Goal: Task Accomplishment & Management: Manage account settings

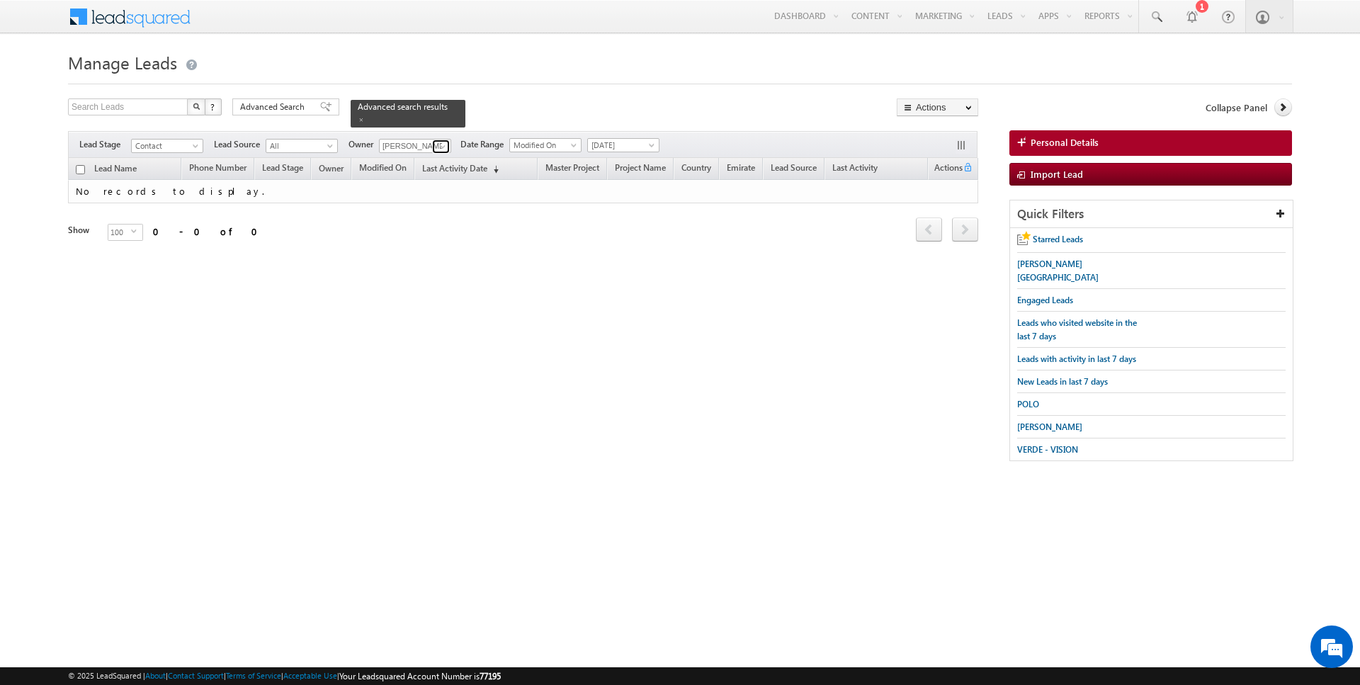
click at [442, 144] on span at bounding box center [442, 146] width 11 height 11
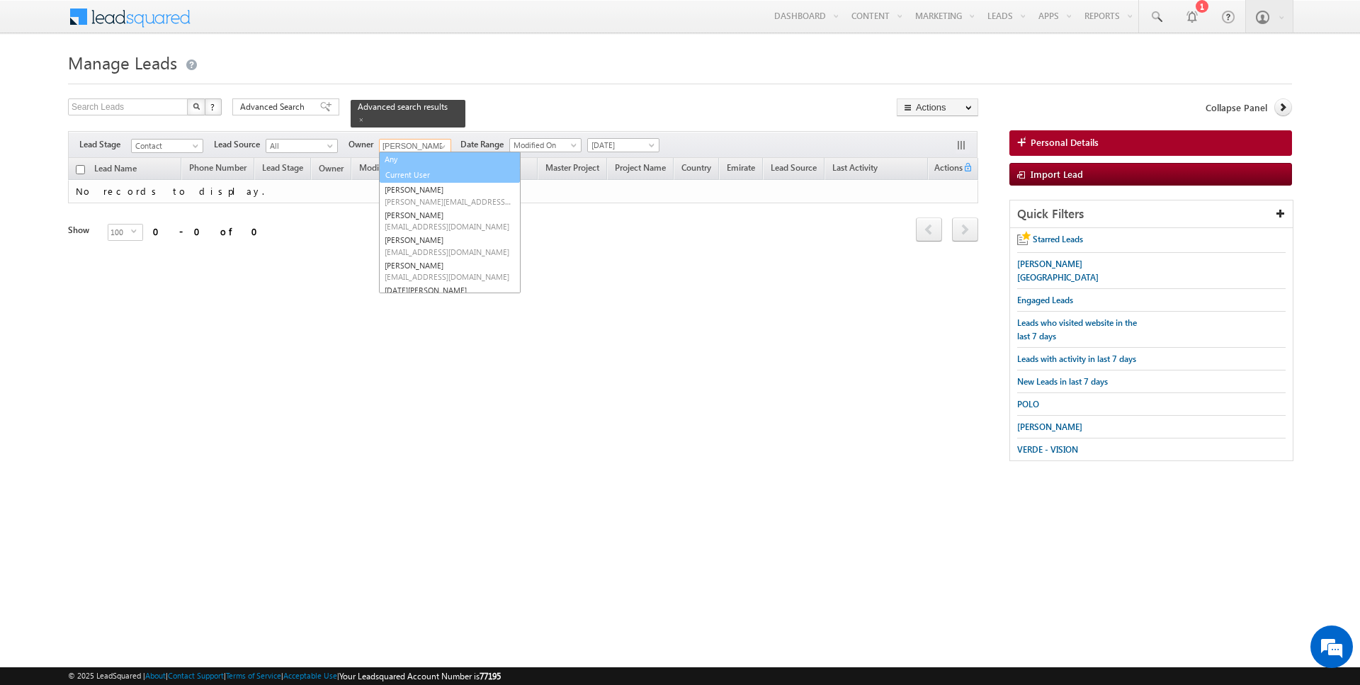
click at [413, 171] on link "Current User" at bounding box center [450, 175] width 140 height 16
type input "Current User"
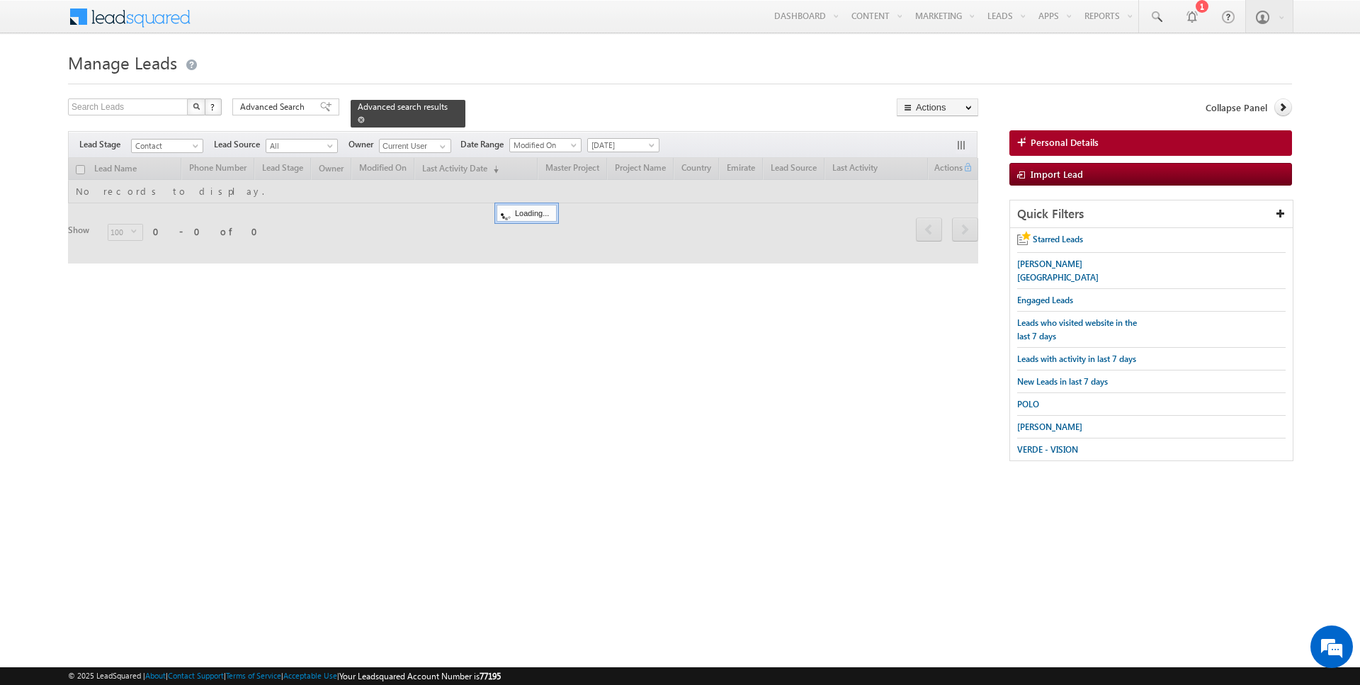
click at [358, 118] on span at bounding box center [361, 119] width 7 height 7
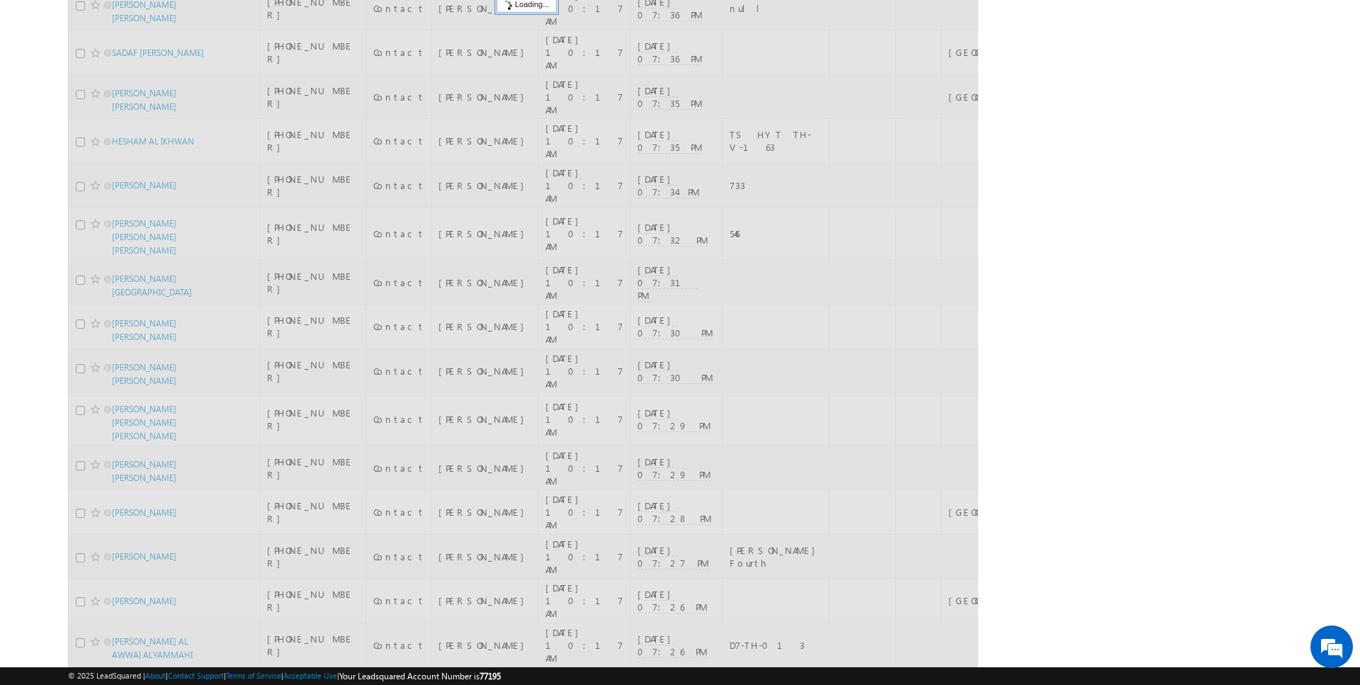
scroll to position [906, 0]
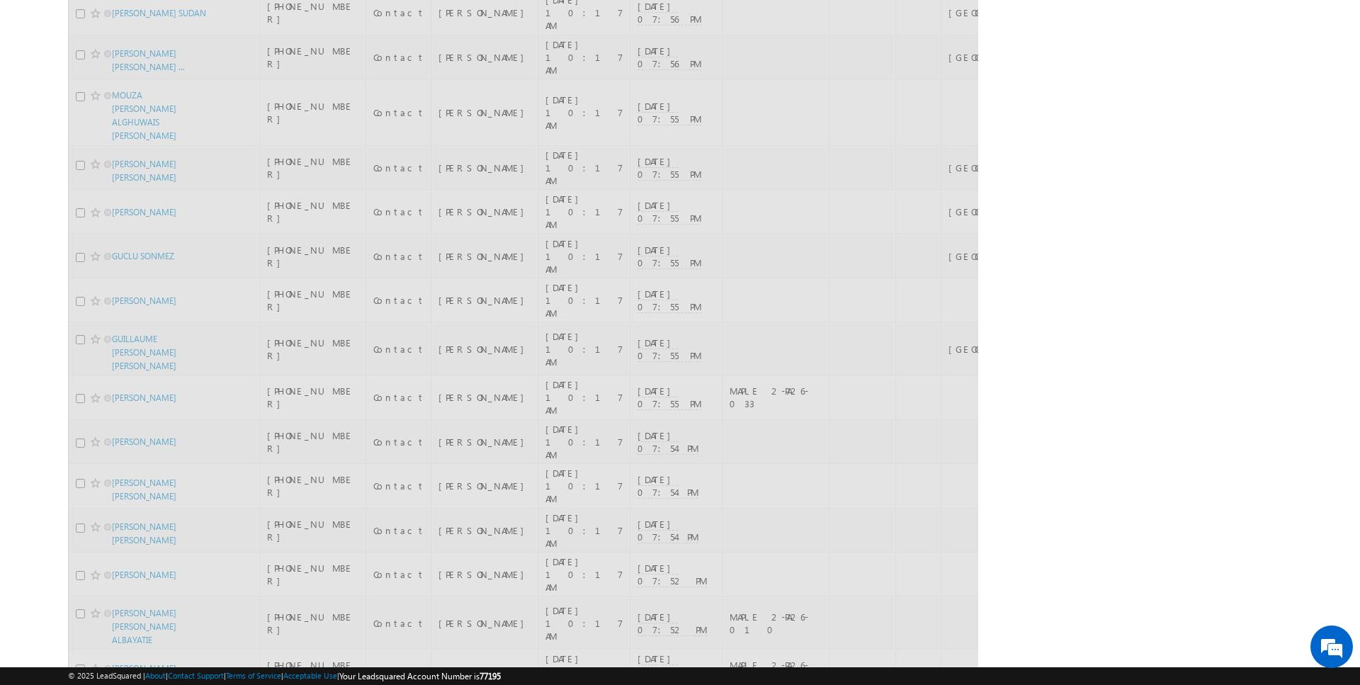
checkbox input "true"
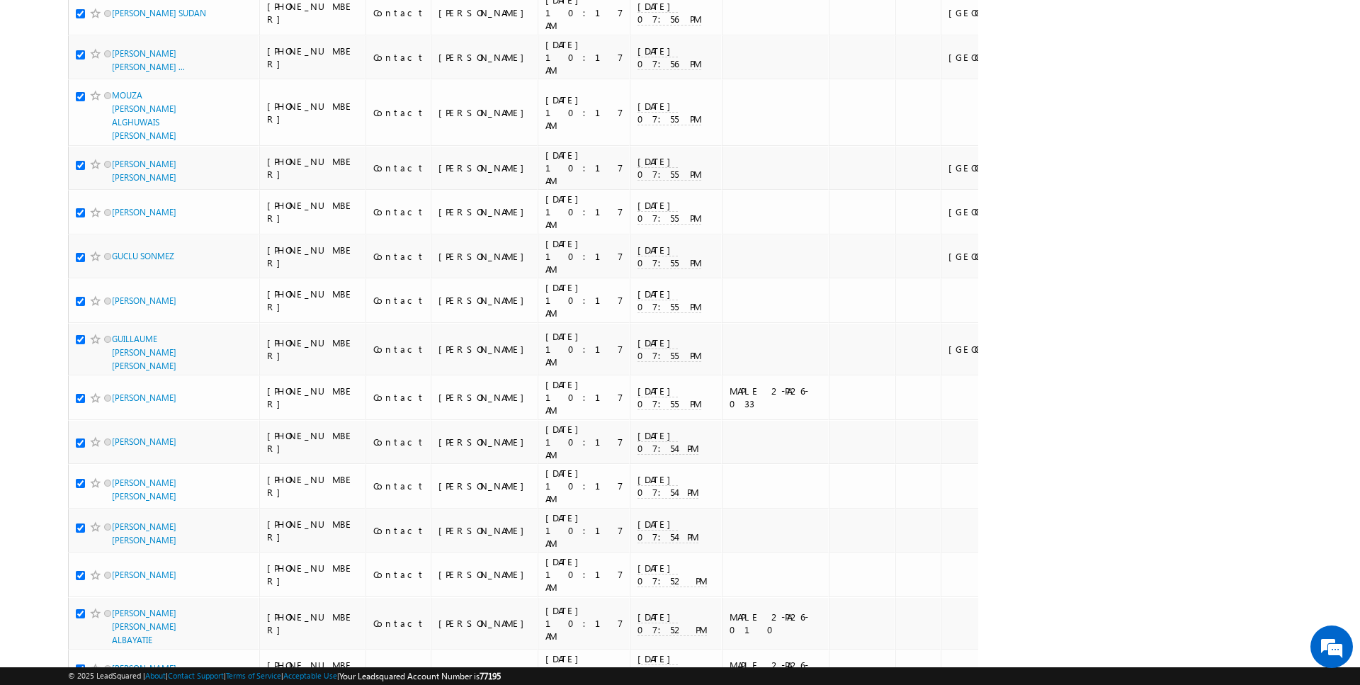
scroll to position [0, 0]
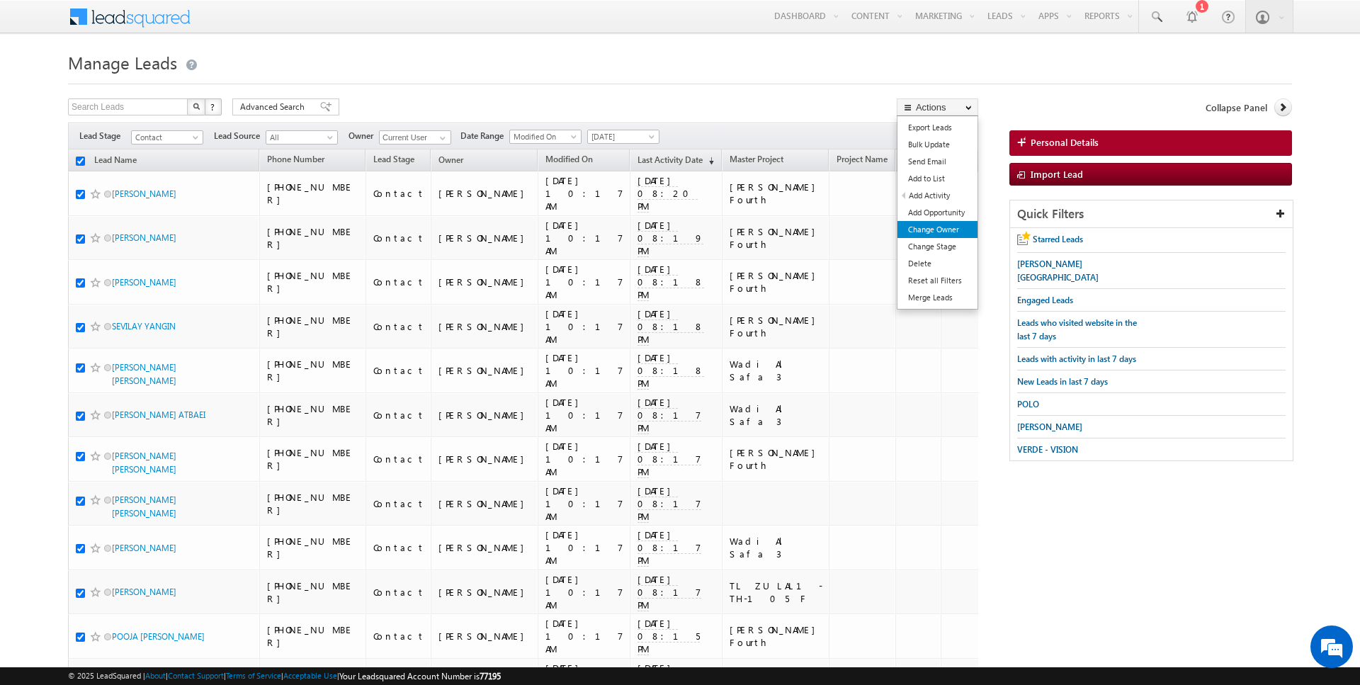
click at [950, 229] on link "Change Owner" at bounding box center [937, 229] width 80 height 17
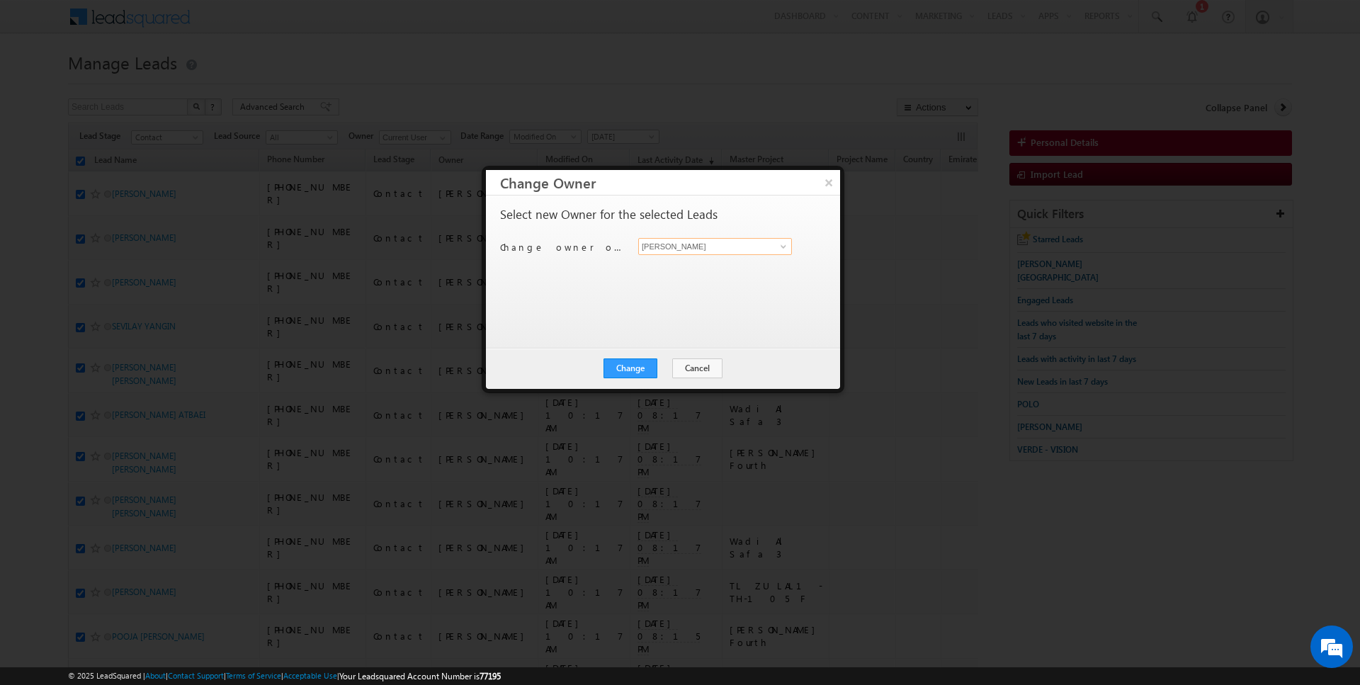
click at [676, 246] on input "[PERSON_NAME]" at bounding box center [715, 246] width 154 height 17
type input "[PERSON_NAME]"
click at [644, 365] on button "Change" at bounding box center [630, 368] width 54 height 20
click at [655, 376] on button "Close" at bounding box center [664, 368] width 45 height 20
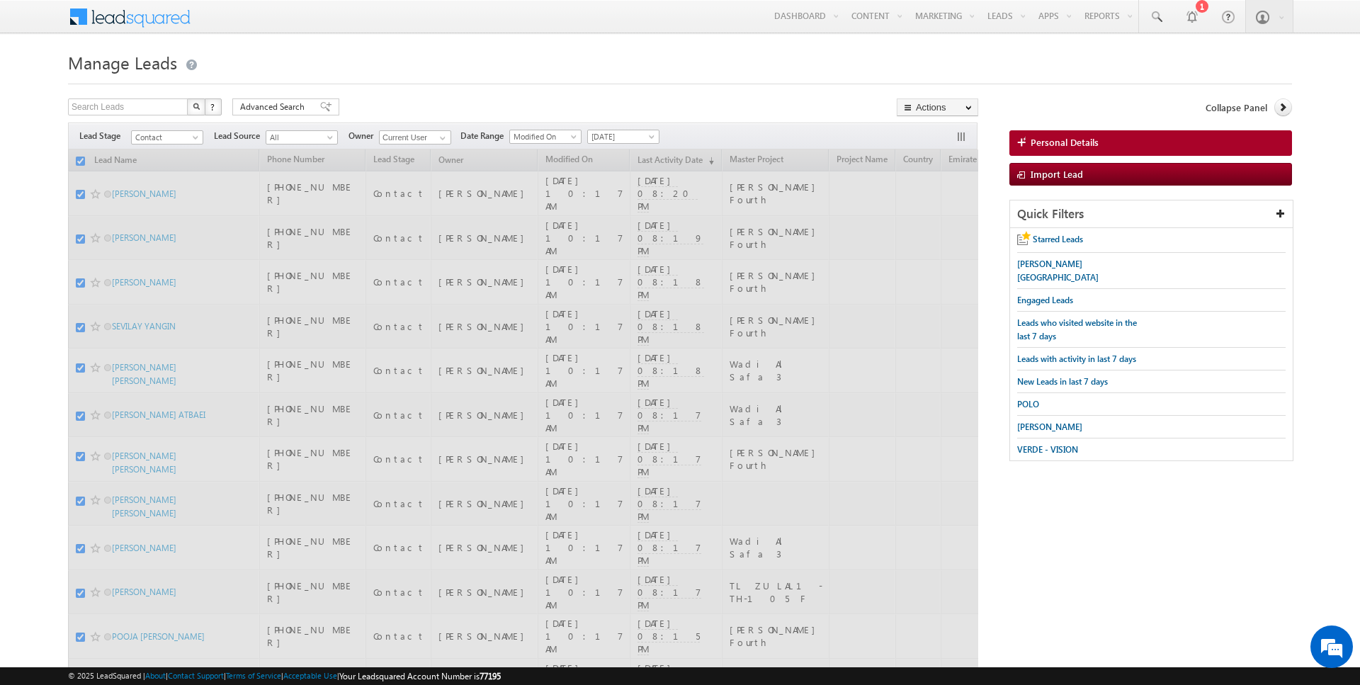
checkbox input "false"
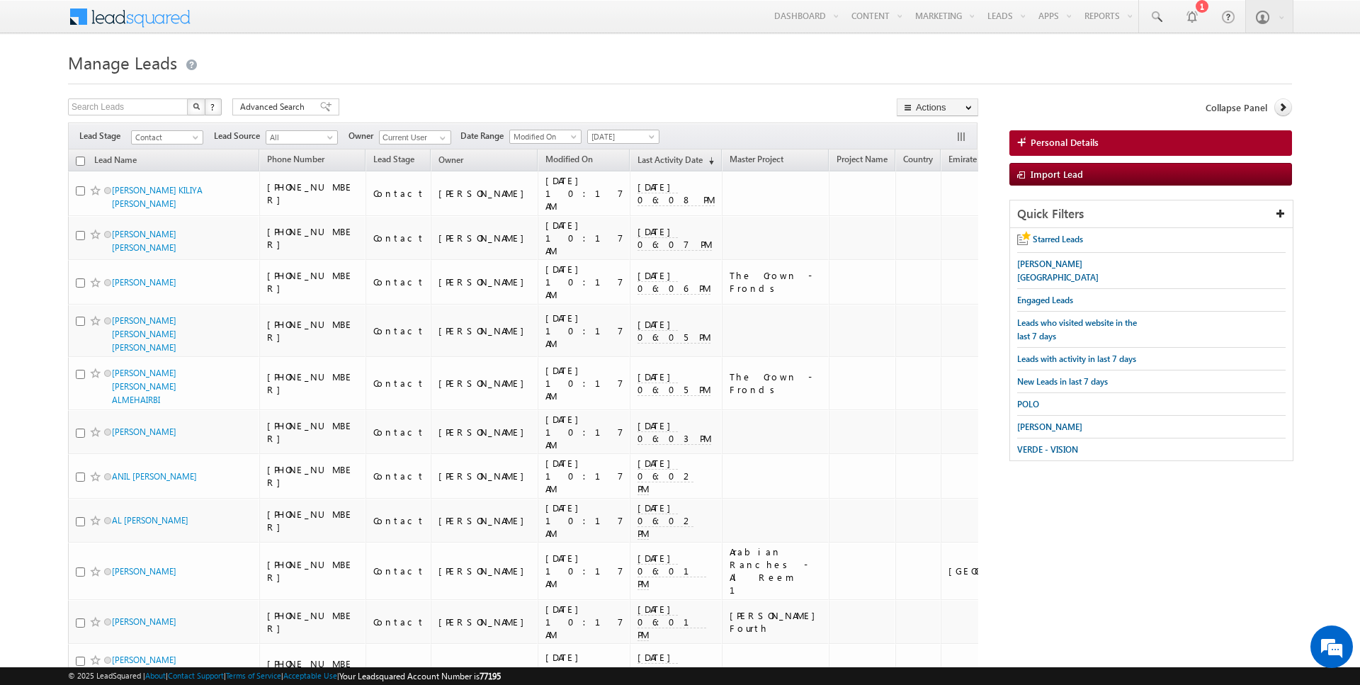
click at [78, 162] on input "checkbox" at bounding box center [80, 161] width 9 height 9
checkbox input "true"
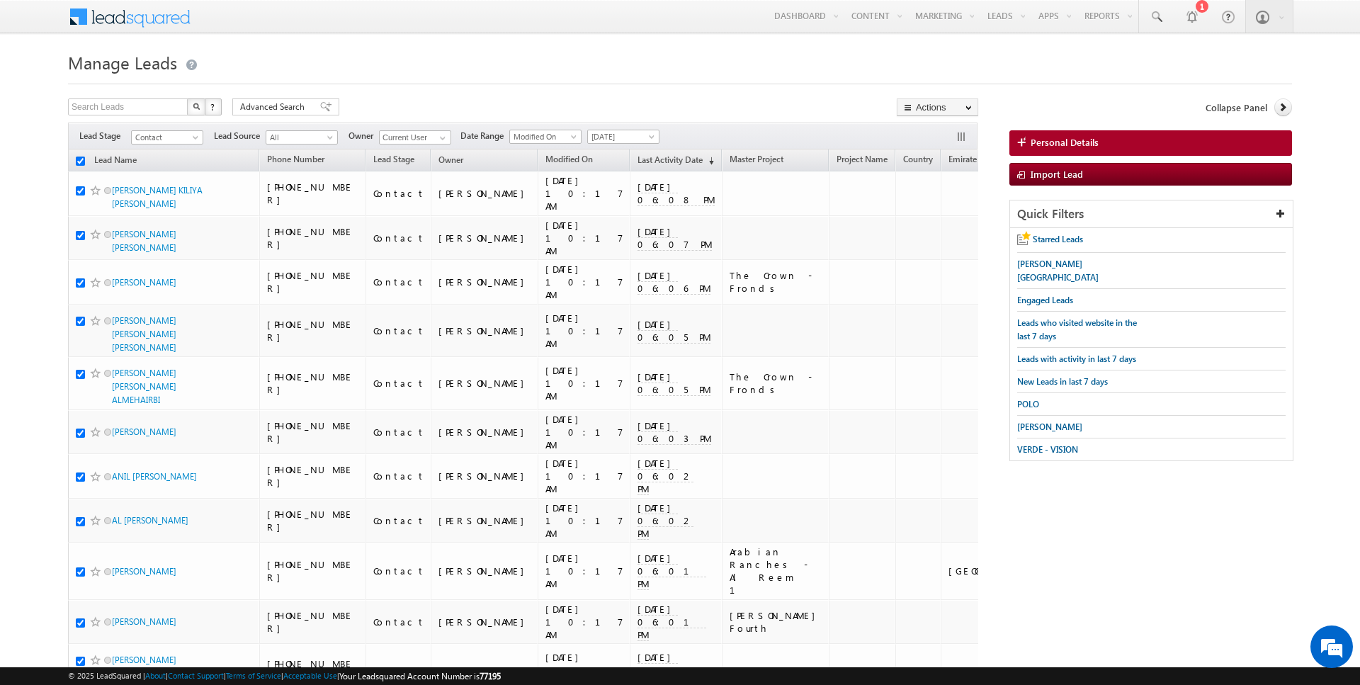
checkbox input "true"
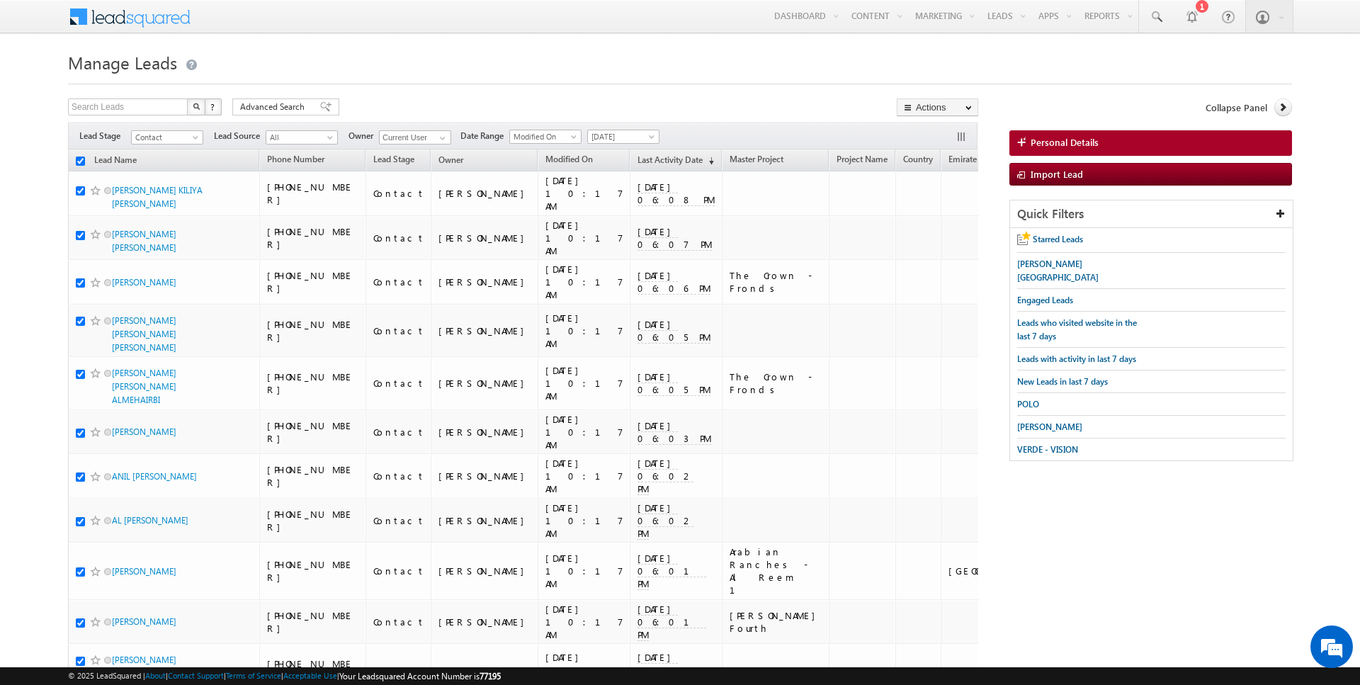
checkbox input "true"
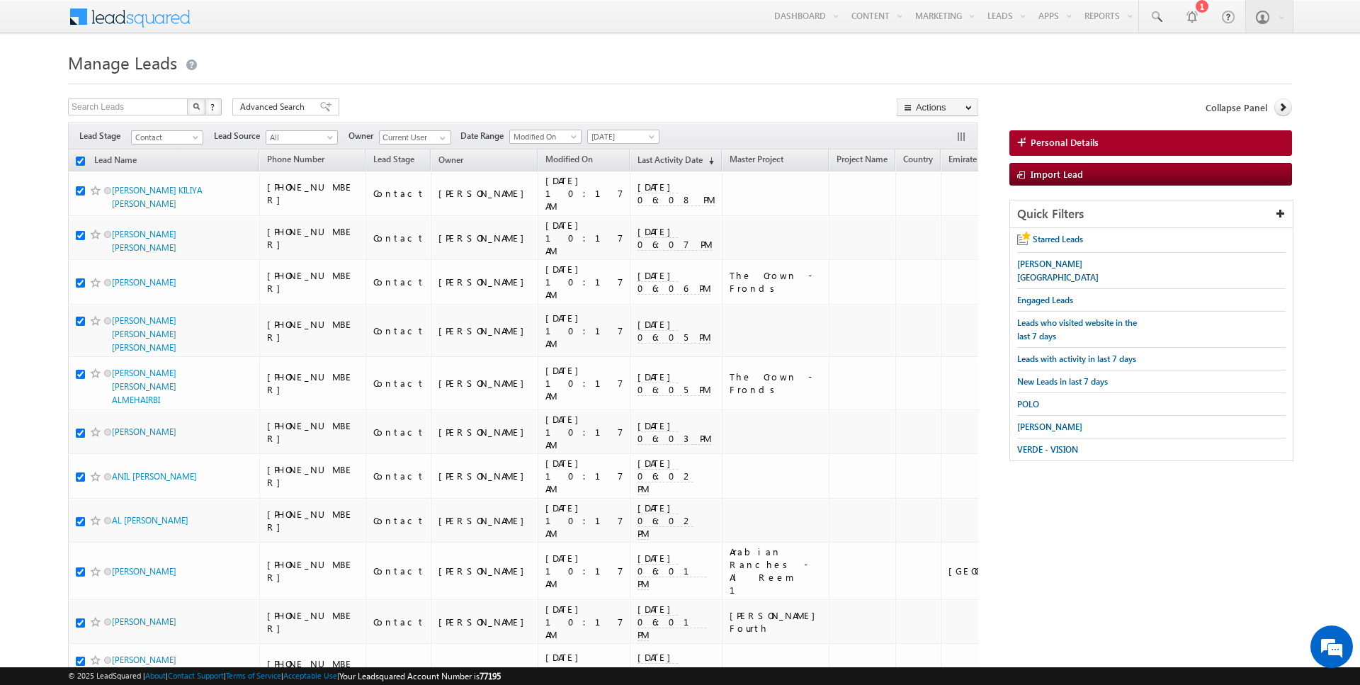
checkbox input "true"
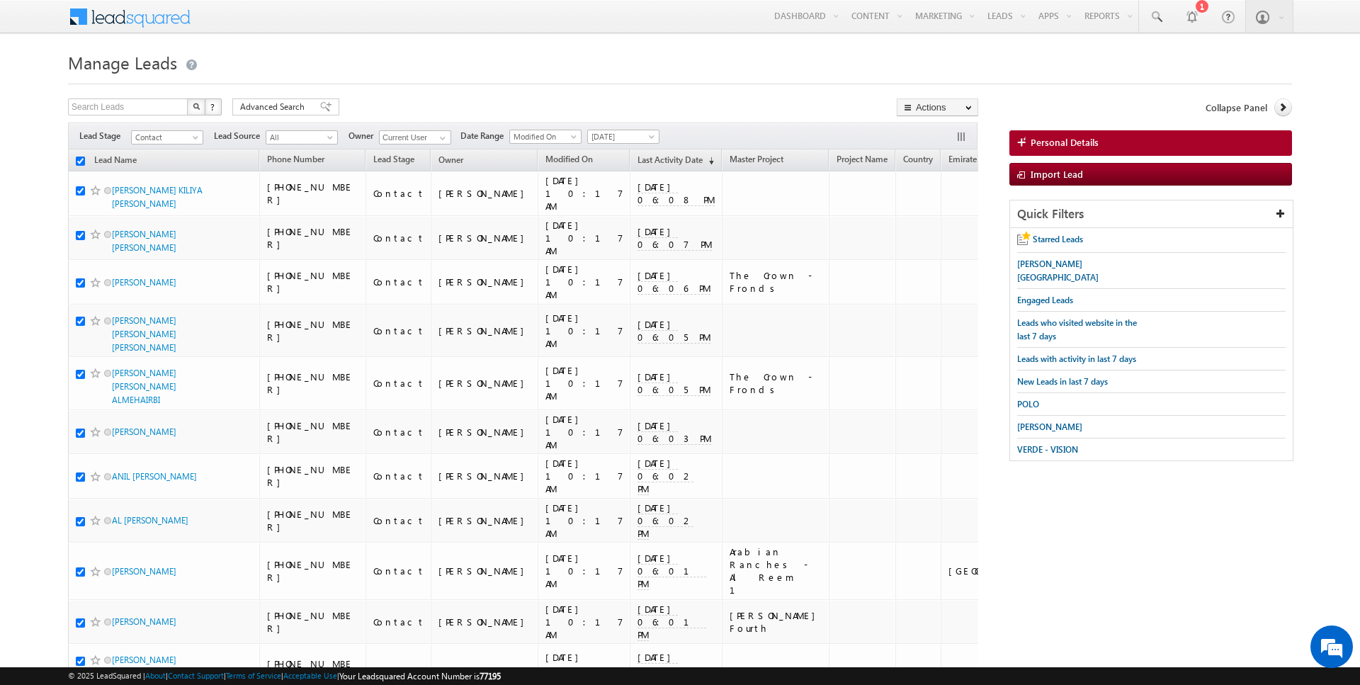
checkbox input "true"
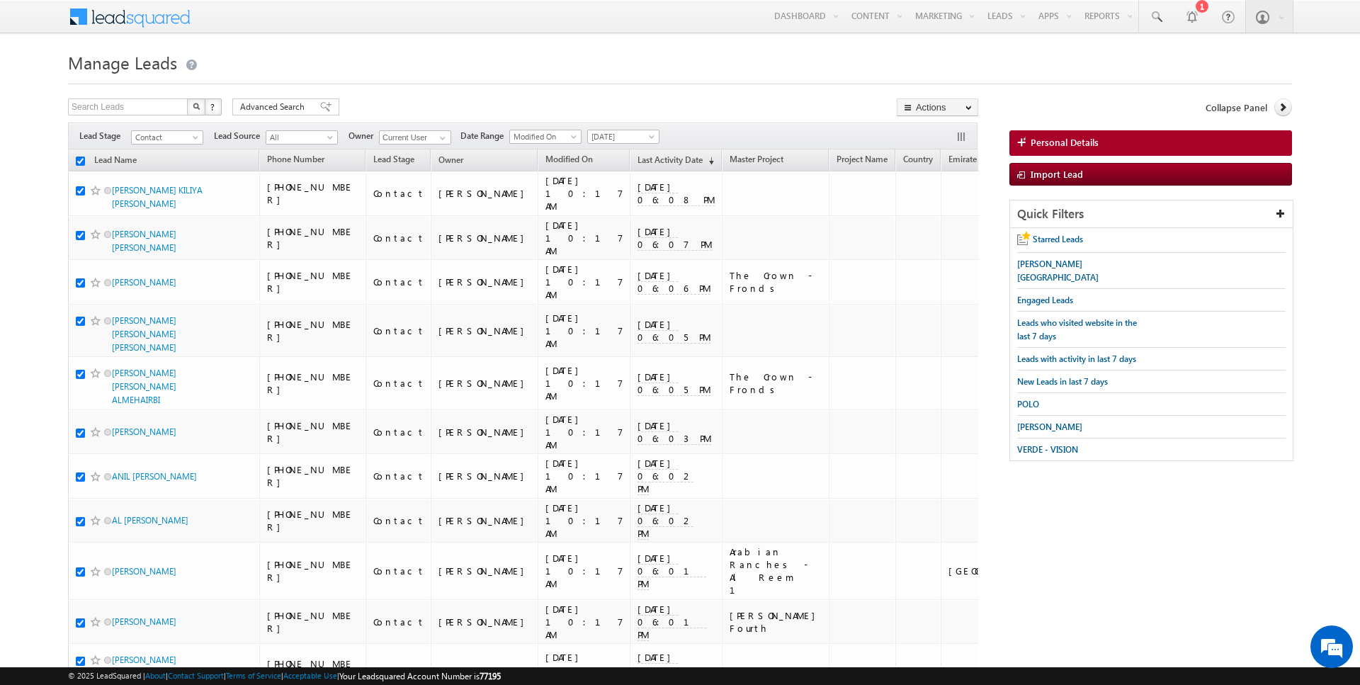
checkbox input "true"
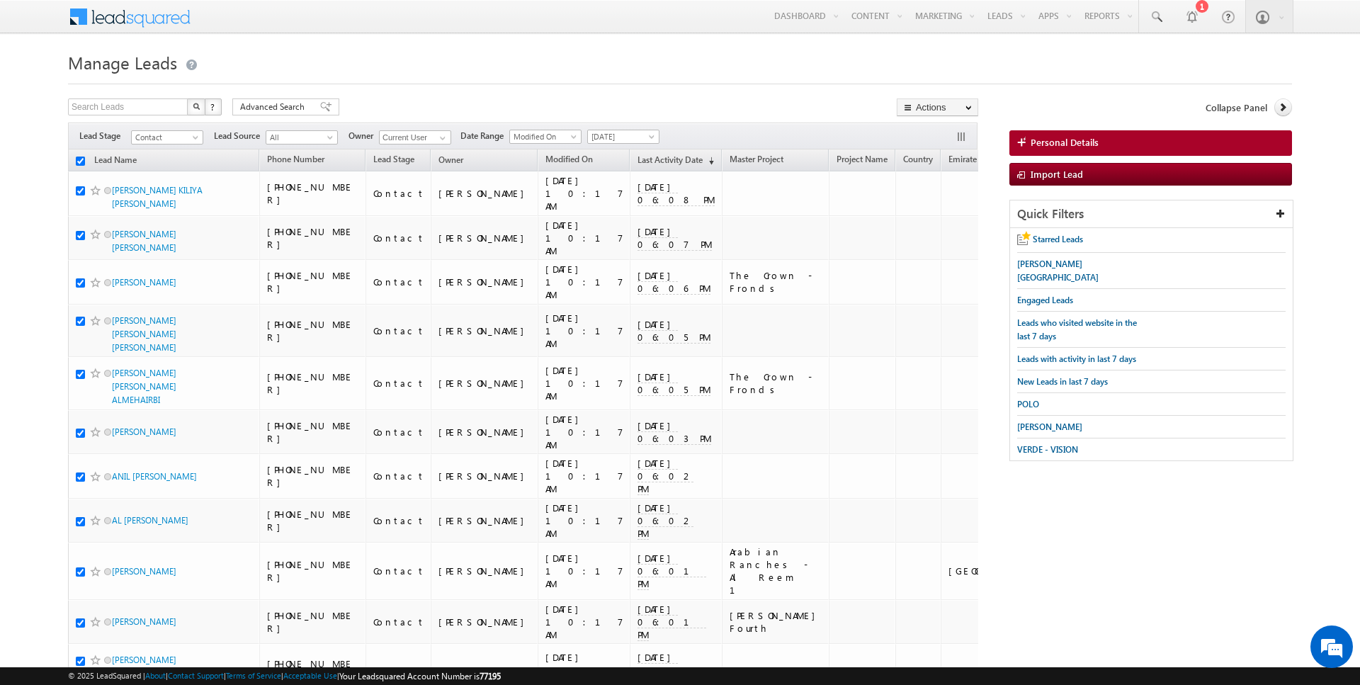
checkbox input "true"
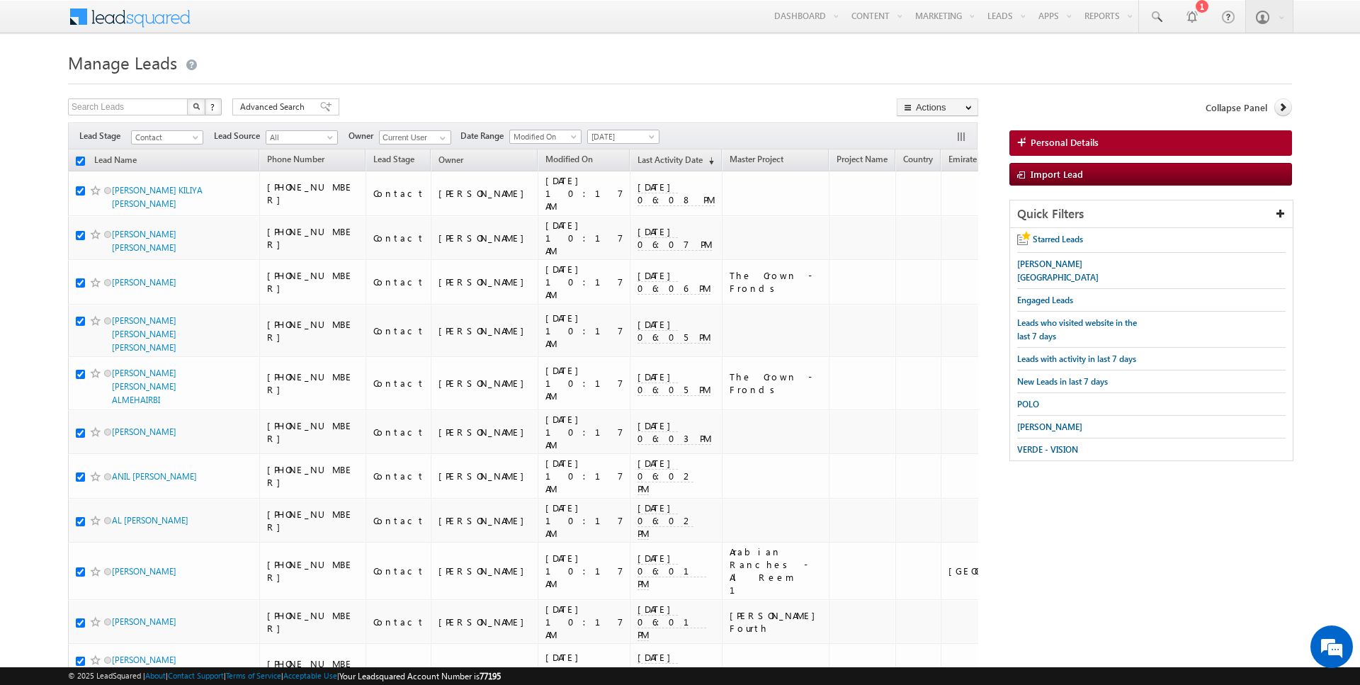
checkbox input "true"
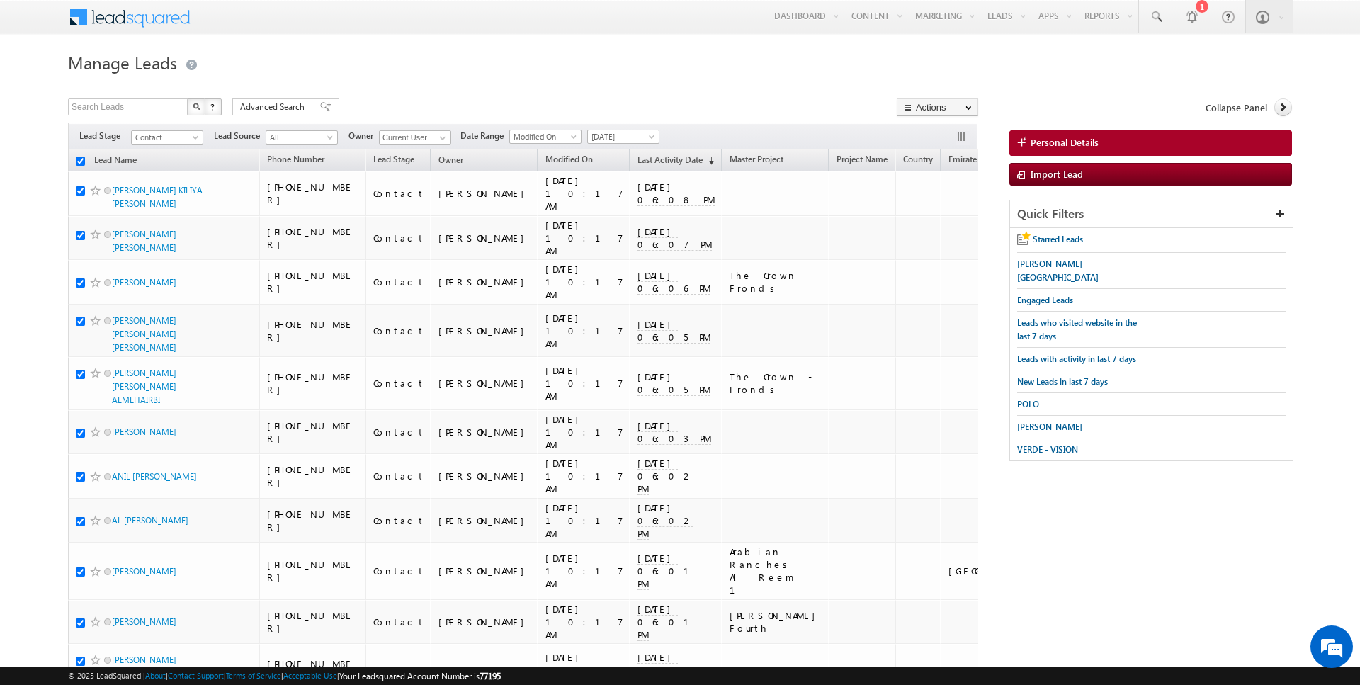
checkbox input "true"
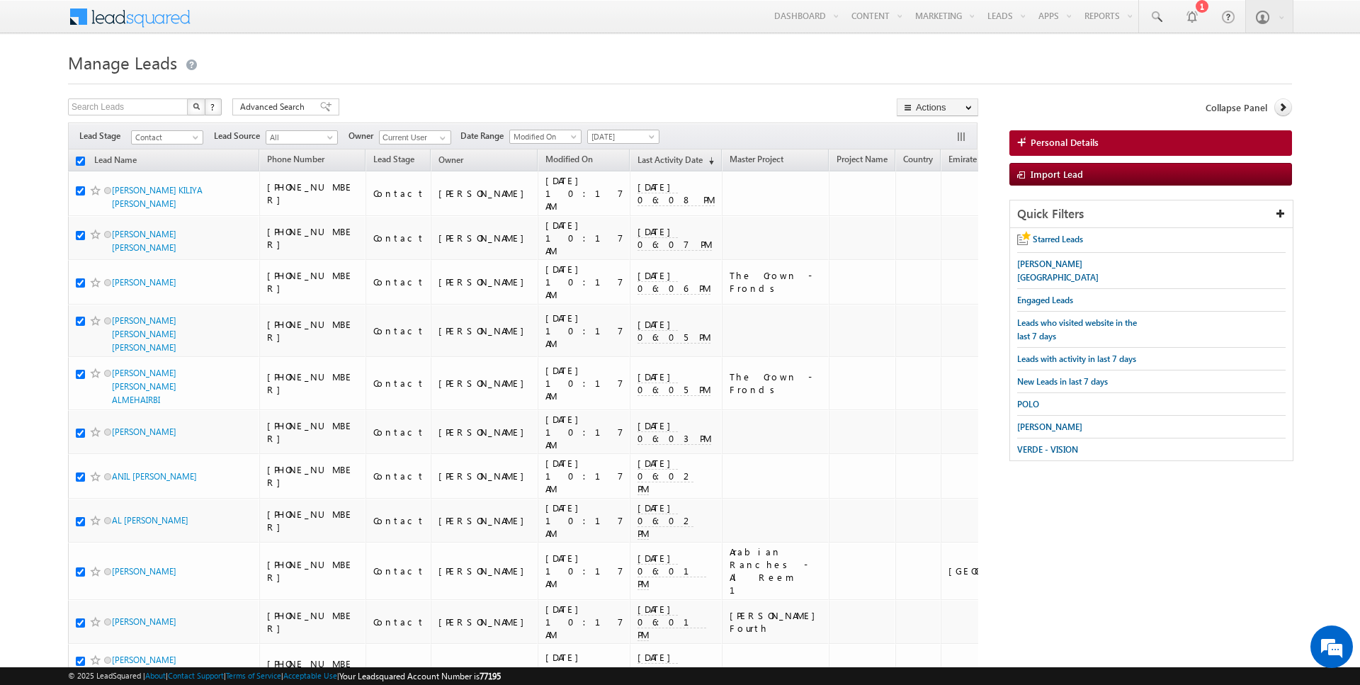
checkbox input "true"
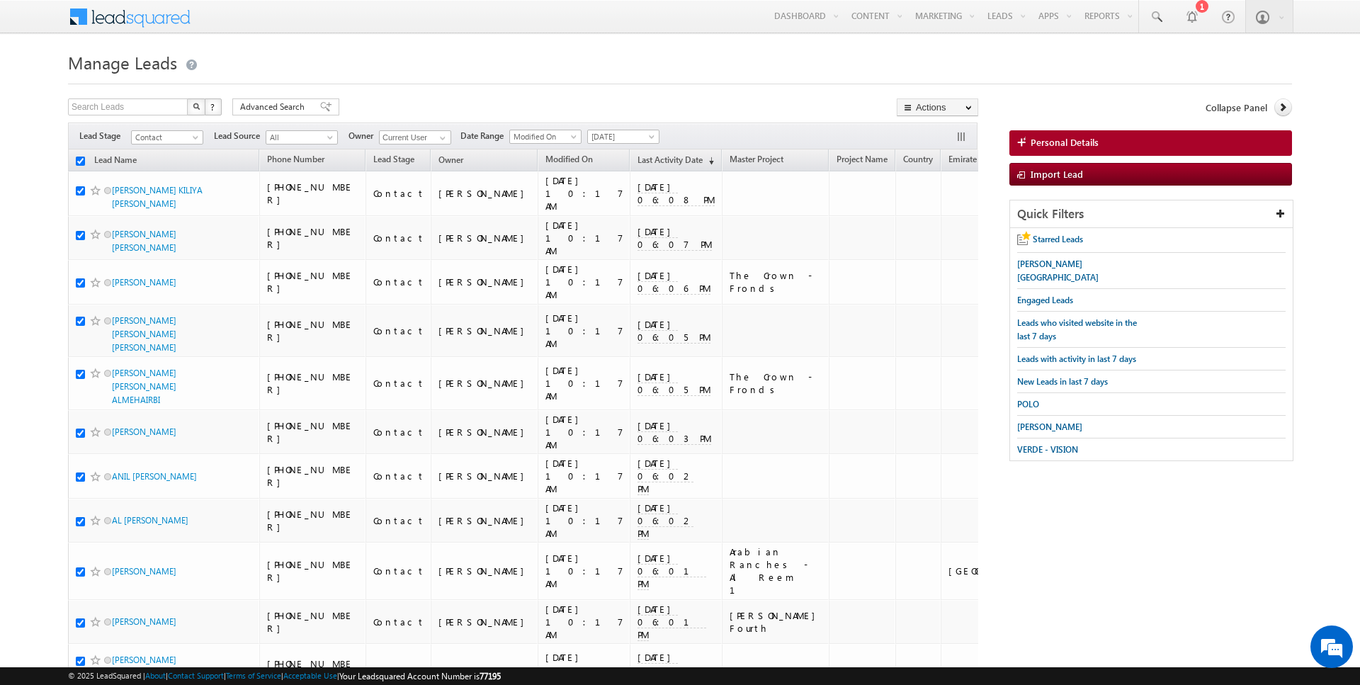
checkbox input "true"
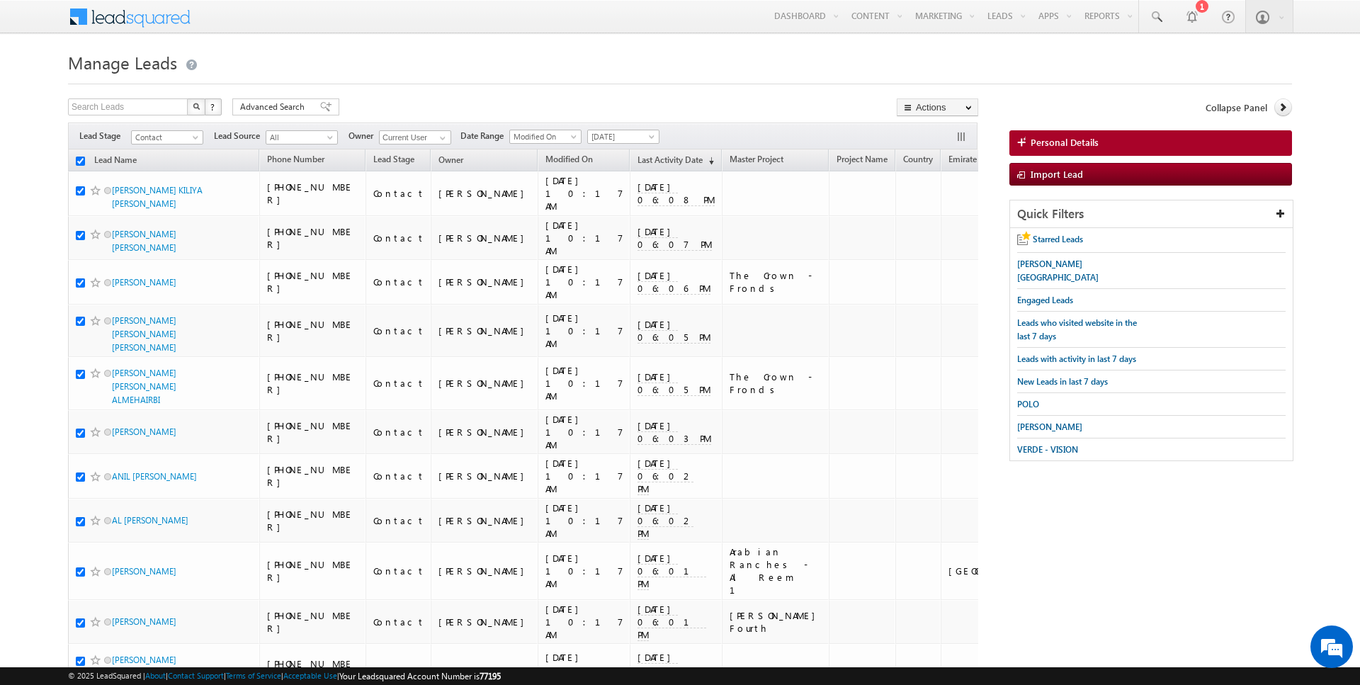
checkbox input "true"
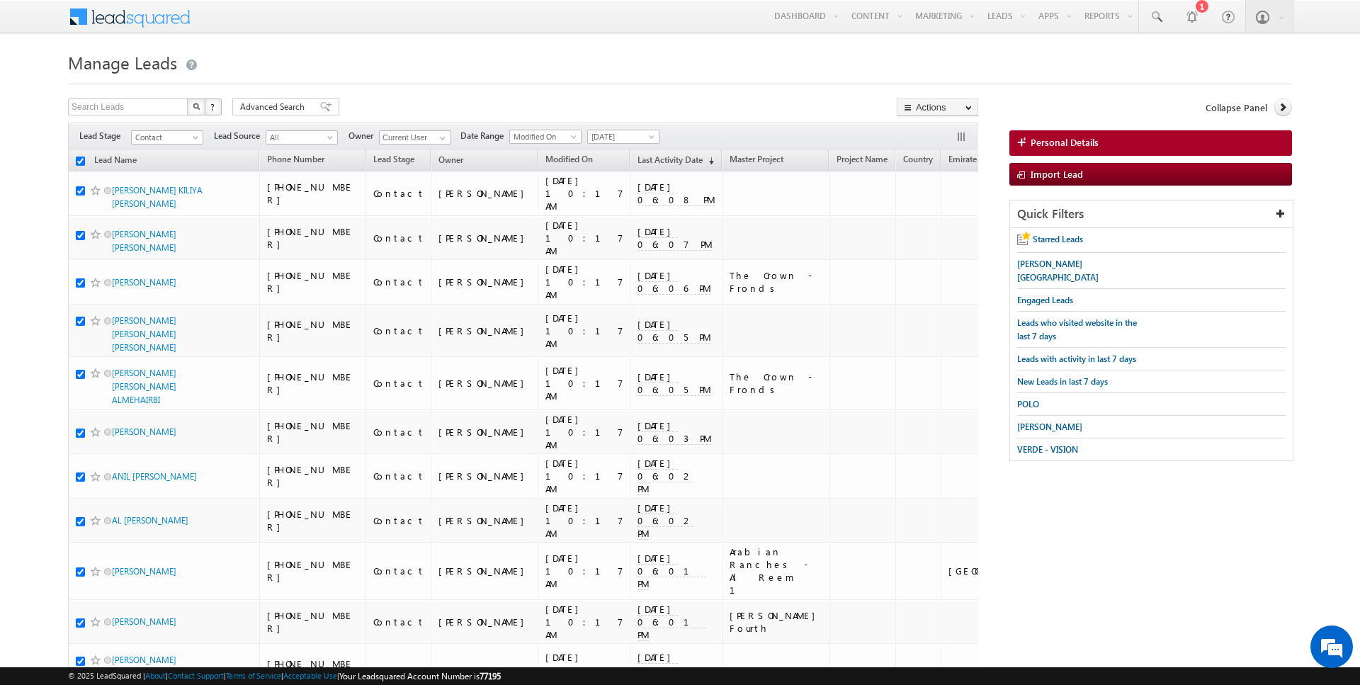
checkbox input "true"
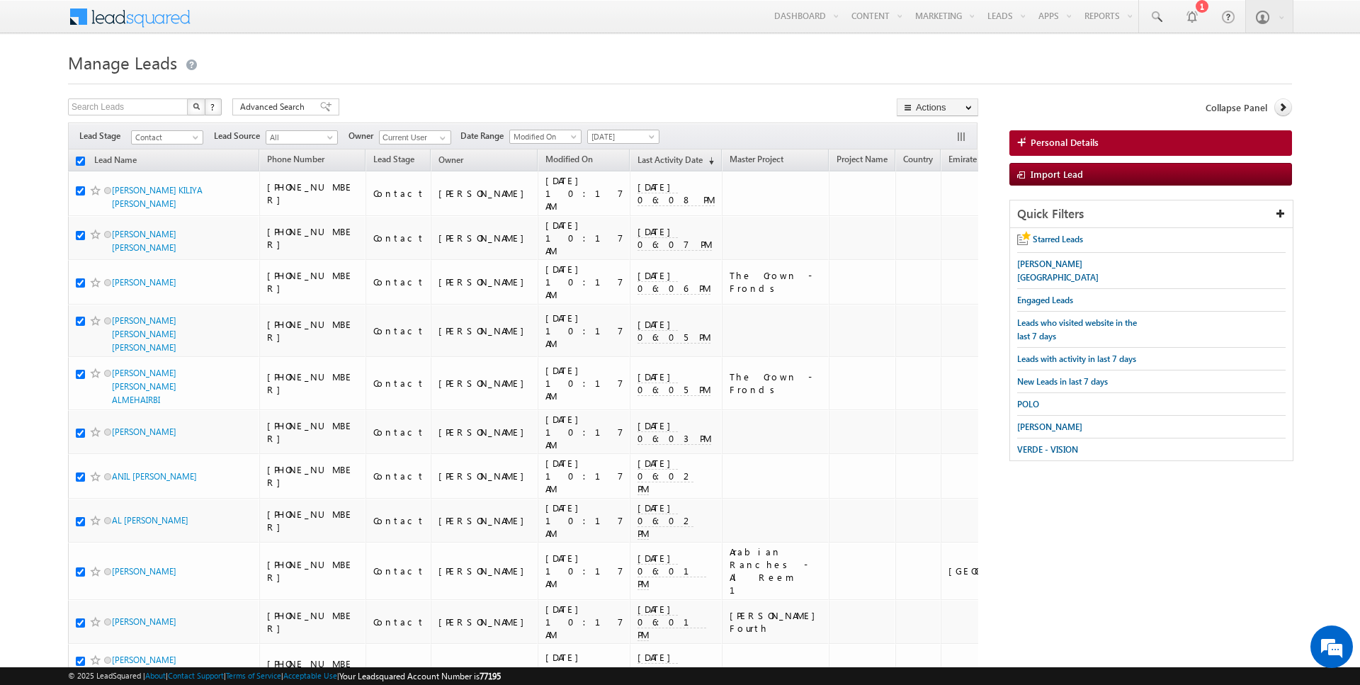
checkbox input "true"
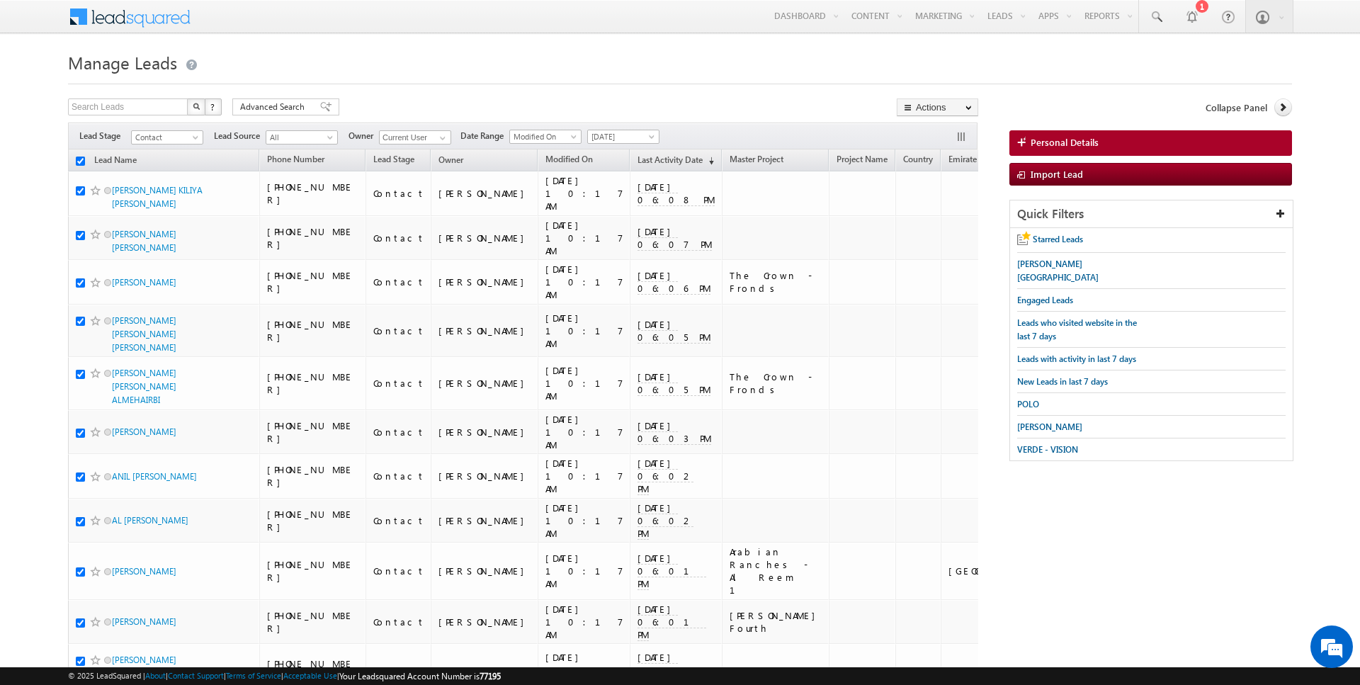
checkbox input "true"
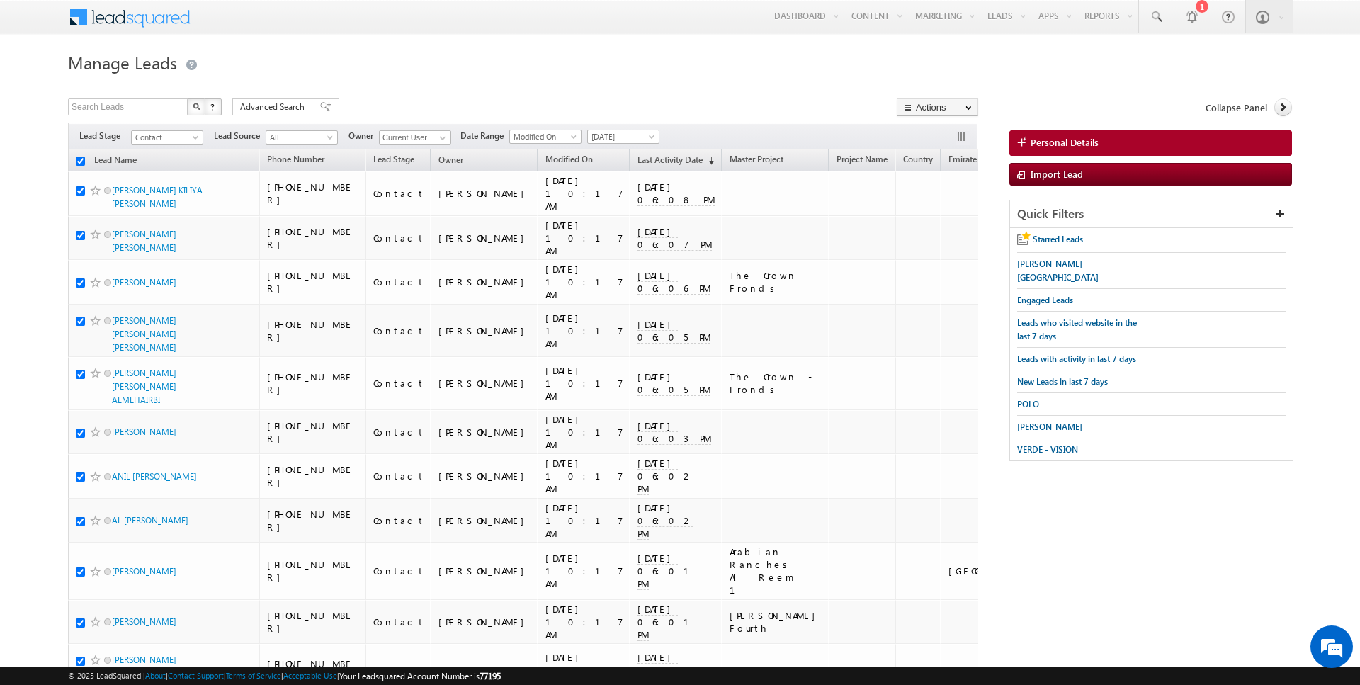
checkbox input "true"
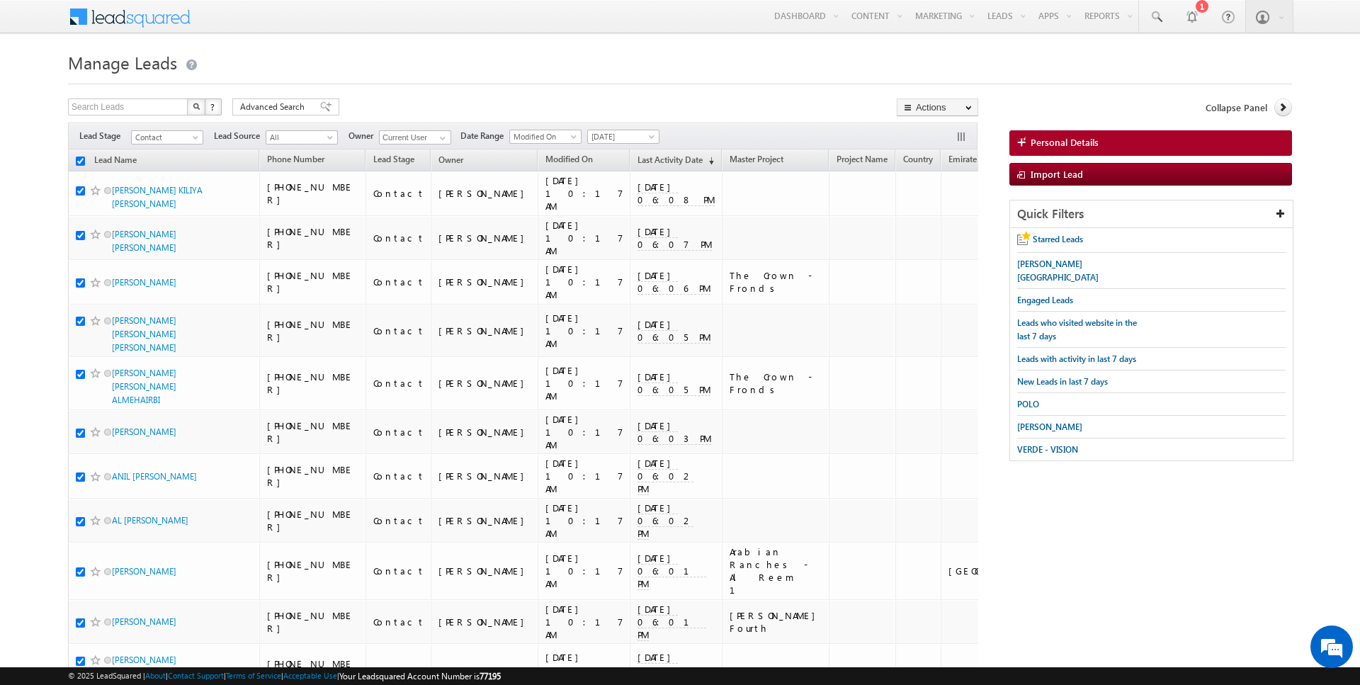
checkbox input "true"
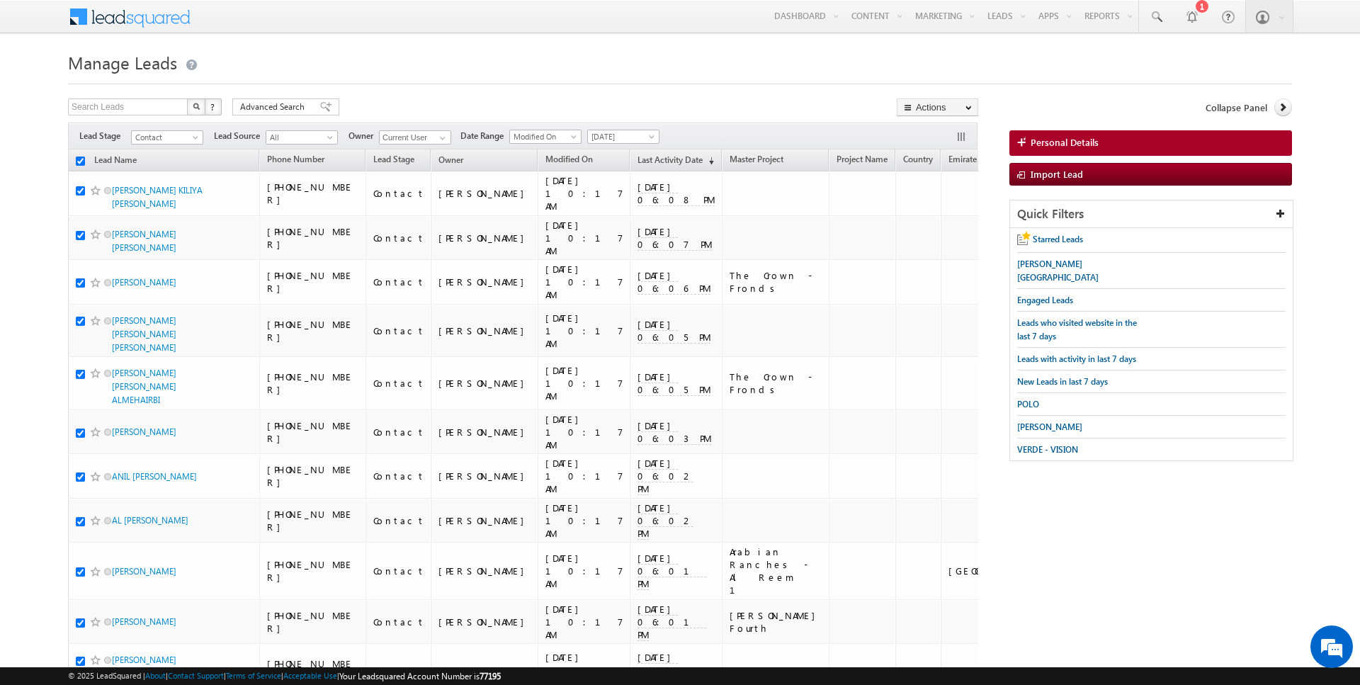
checkbox input "true"
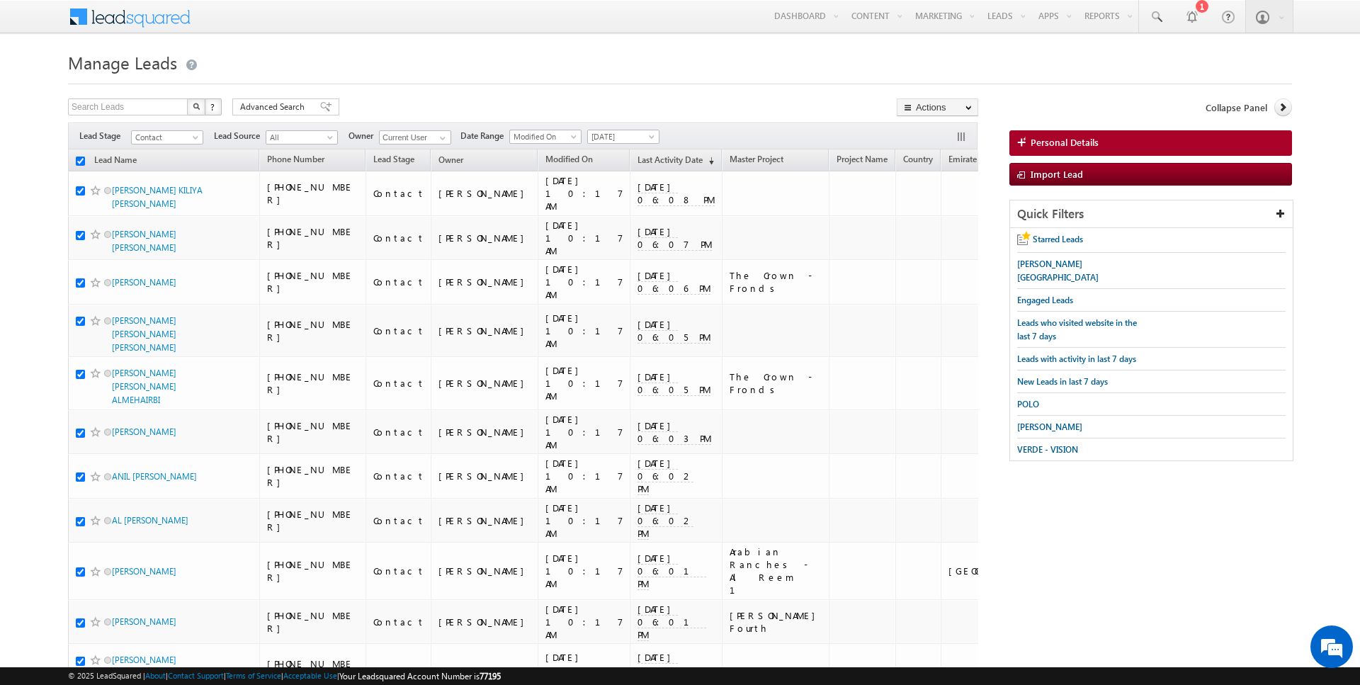
checkbox input "true"
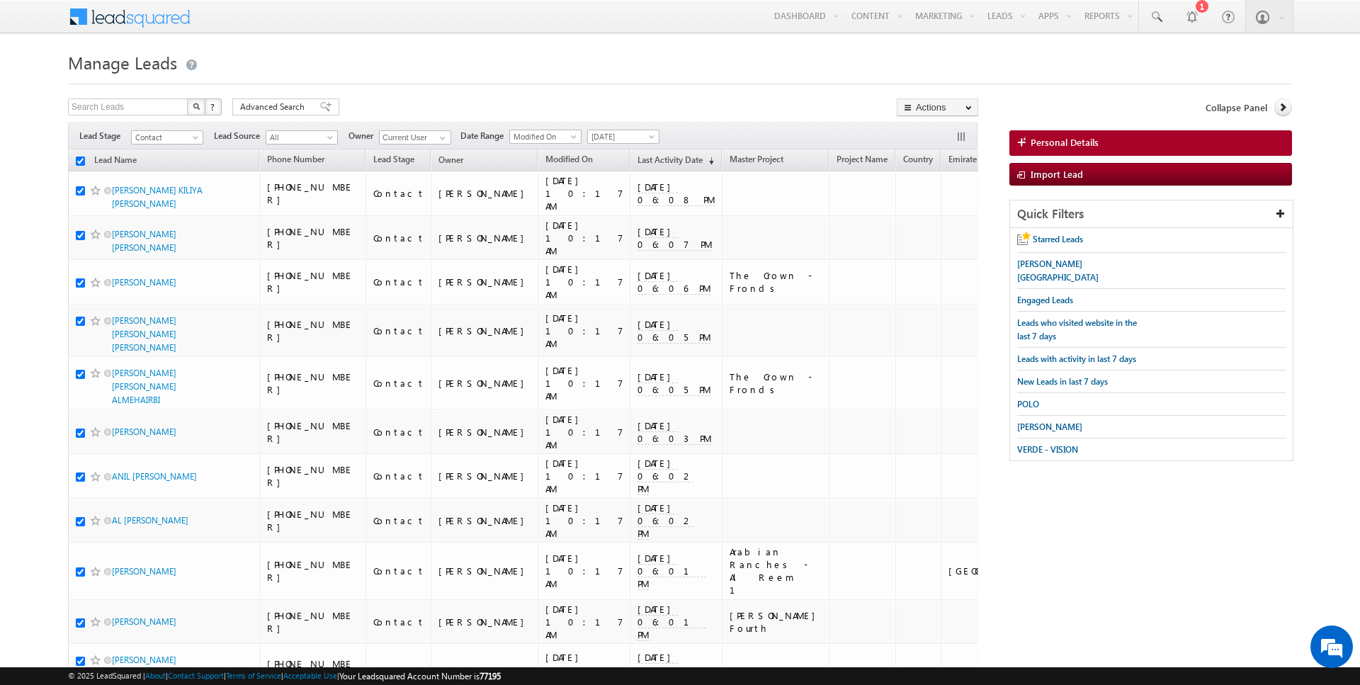
checkbox input "true"
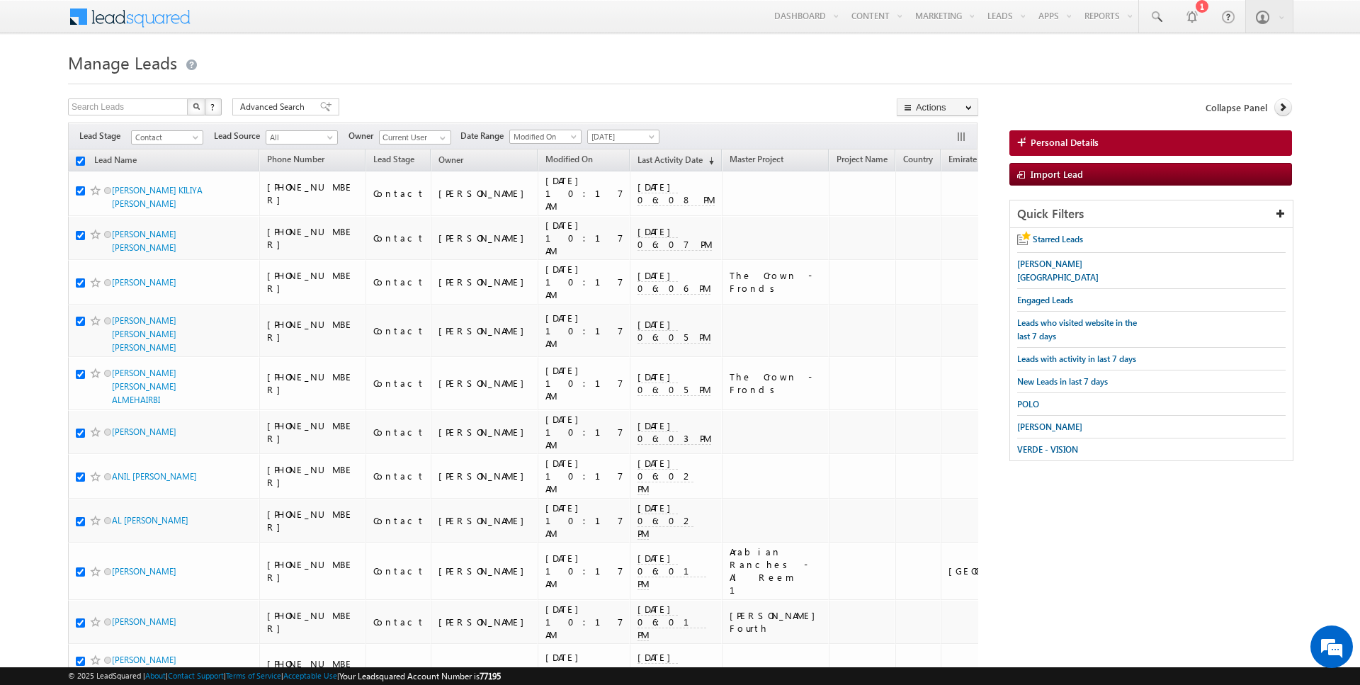
checkbox input "true"
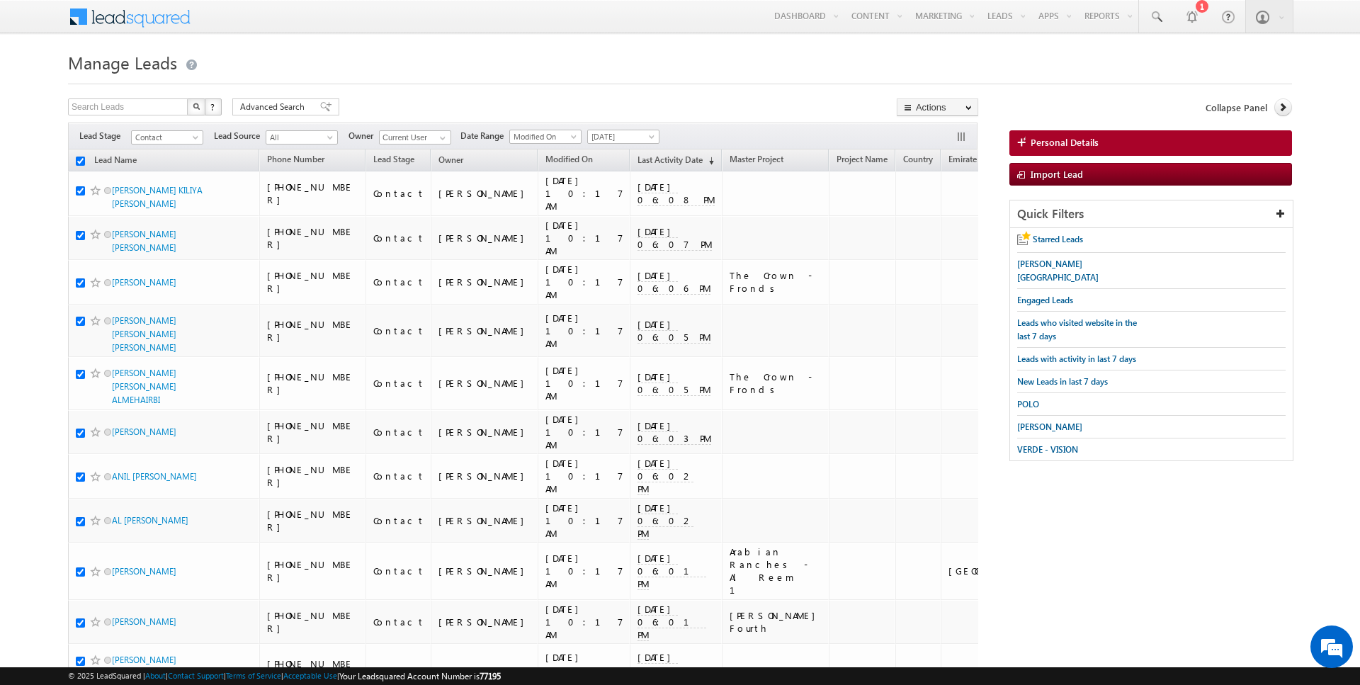
checkbox input "true"
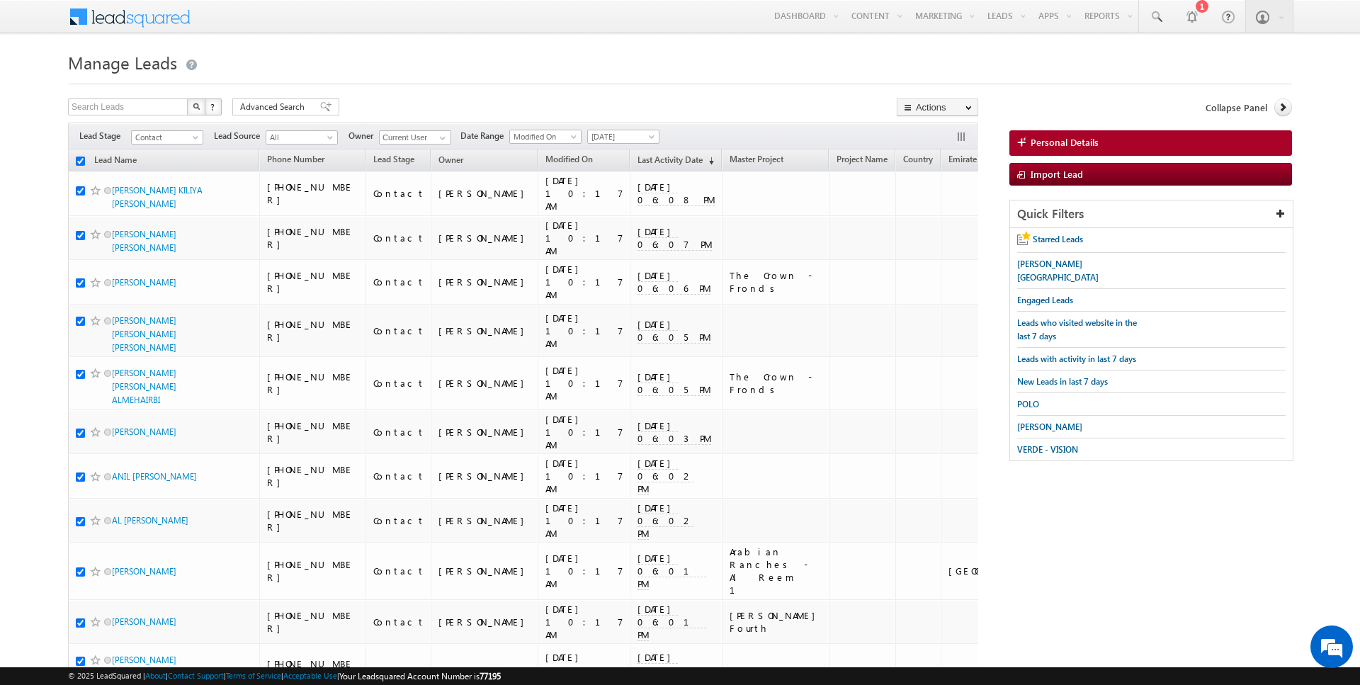
checkbox input "true"
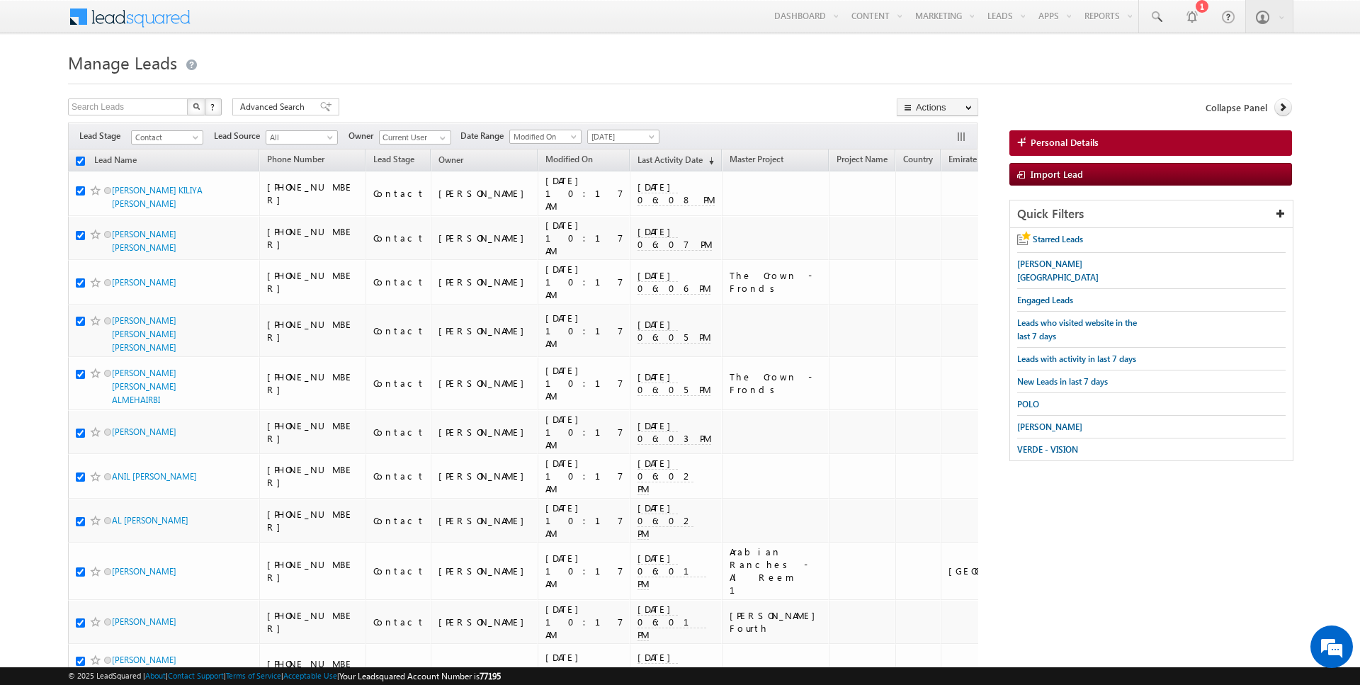
checkbox input "true"
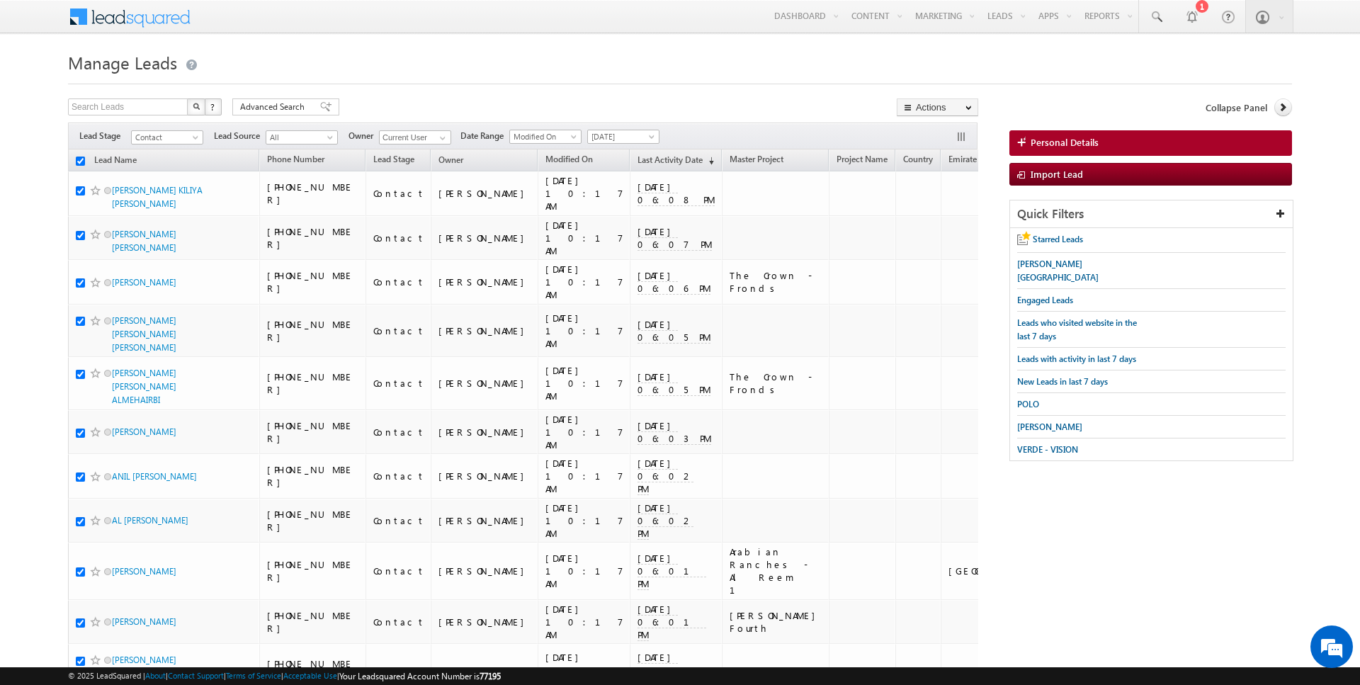
checkbox input "true"
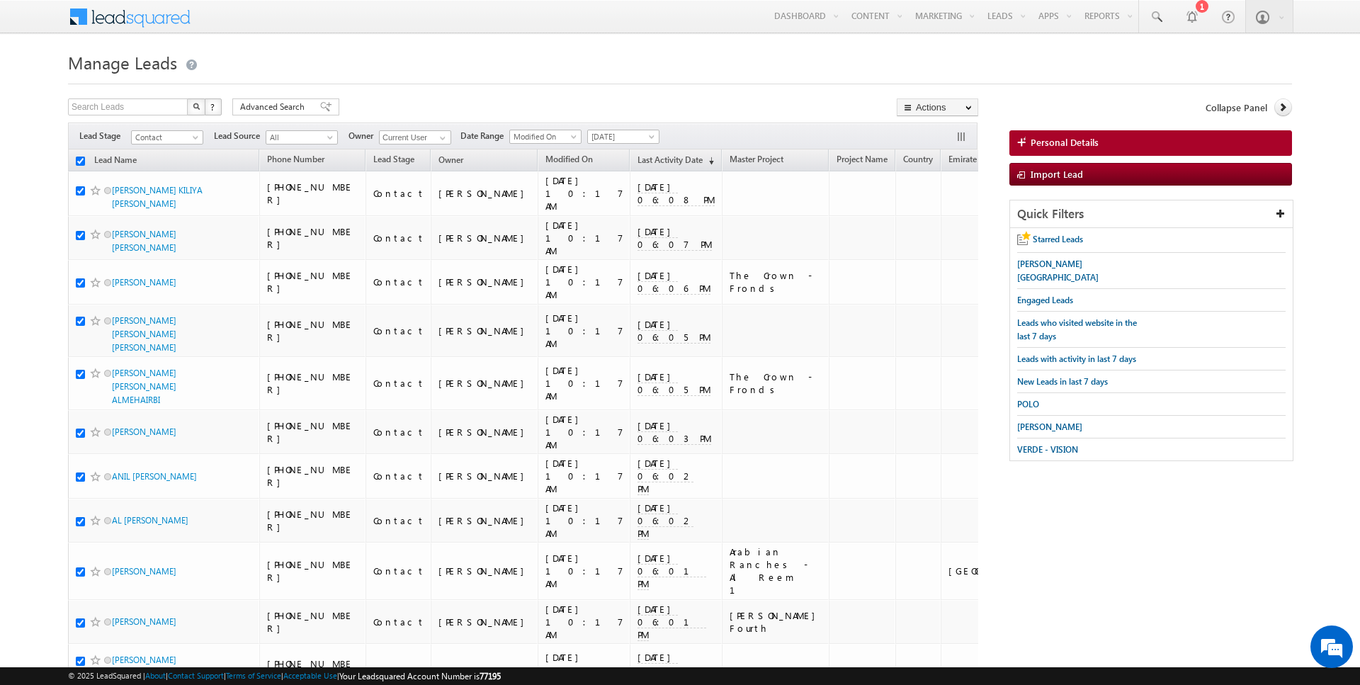
checkbox input "true"
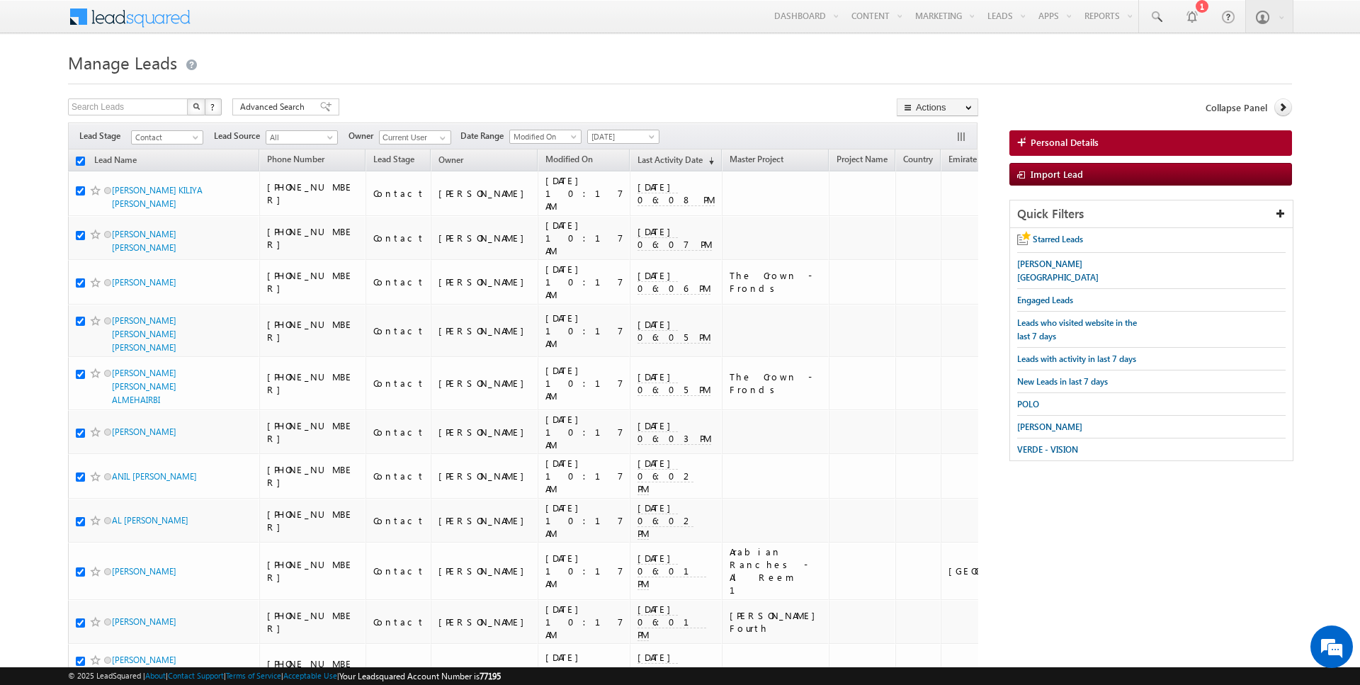
checkbox input "true"
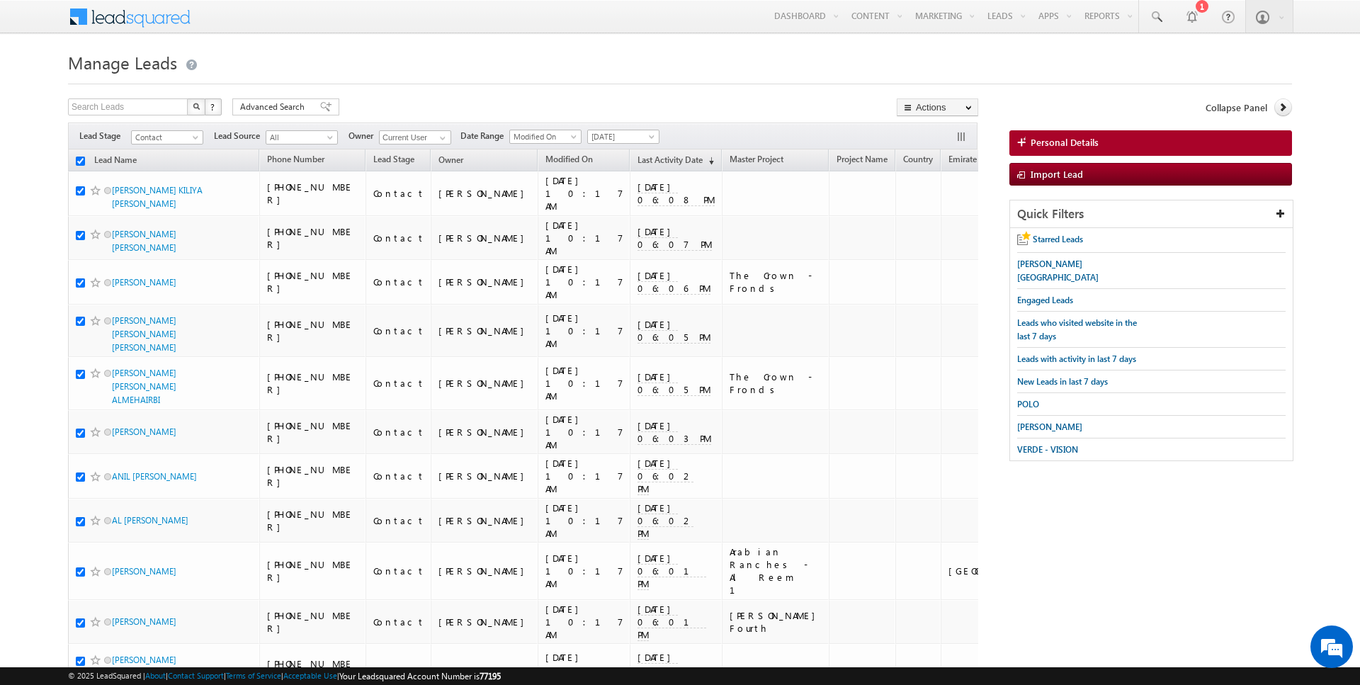
checkbox input "true"
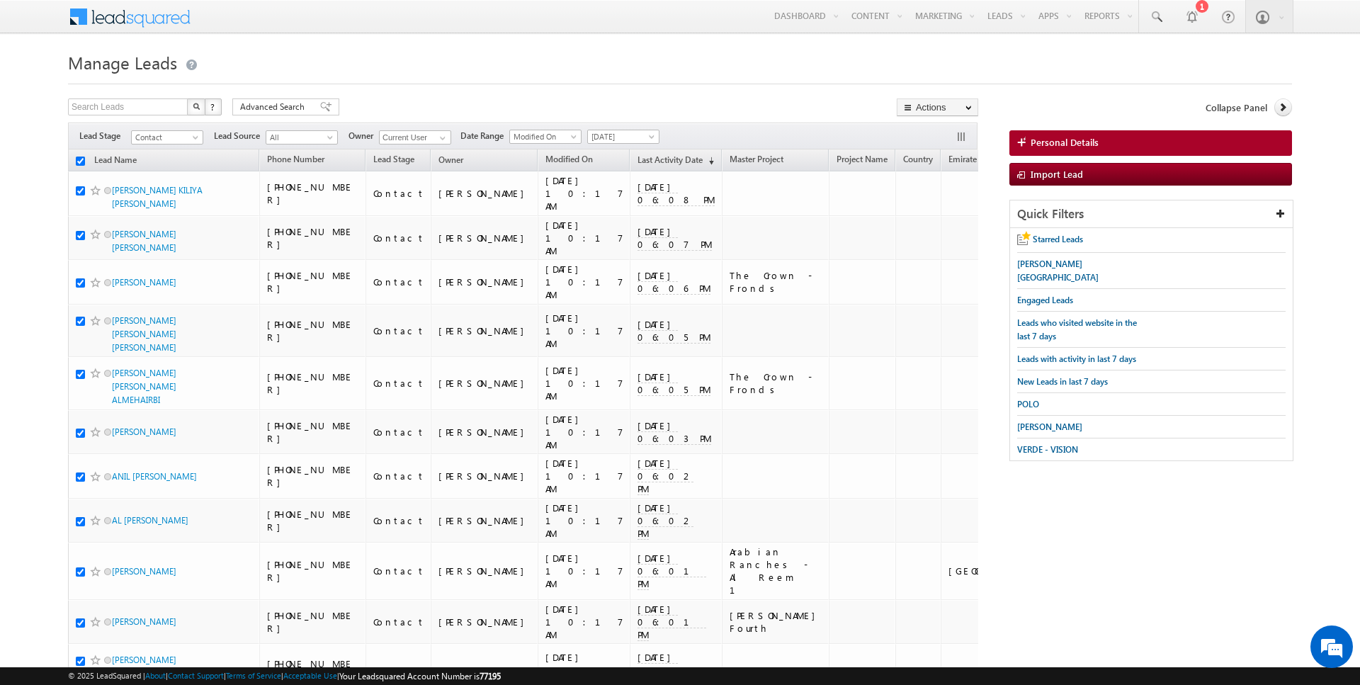
checkbox input "true"
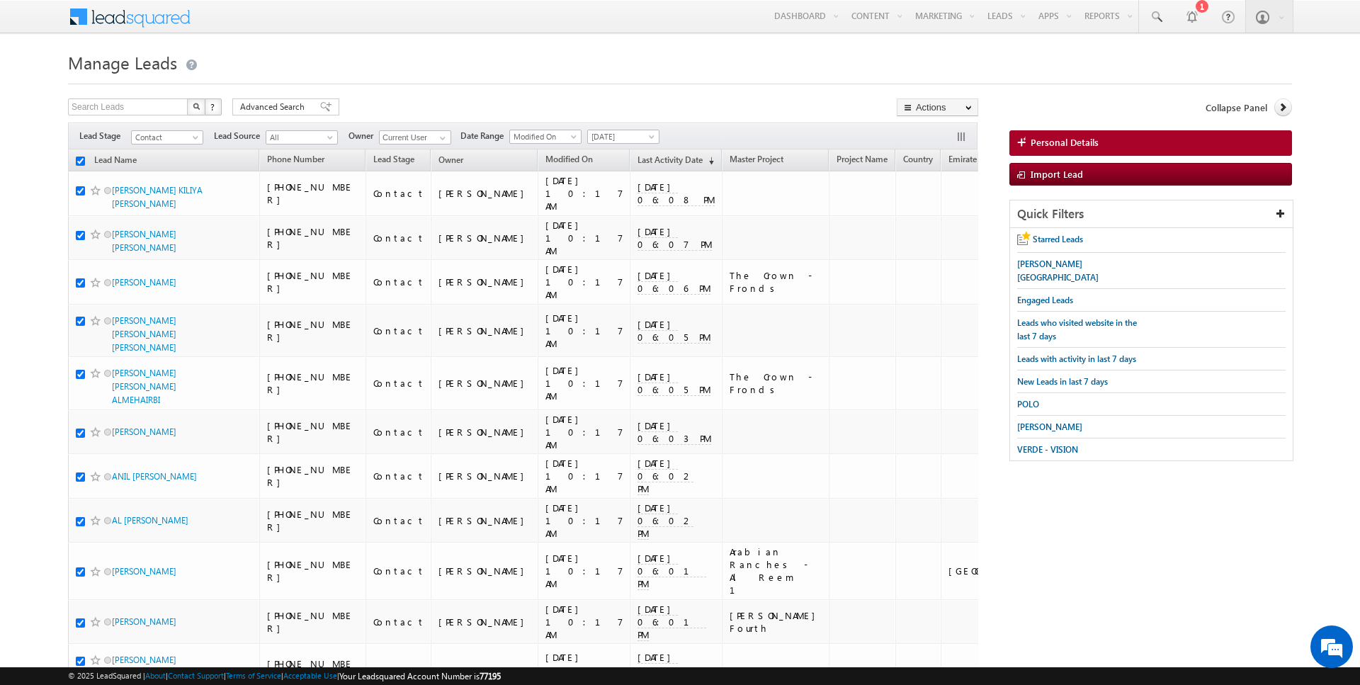
checkbox input "true"
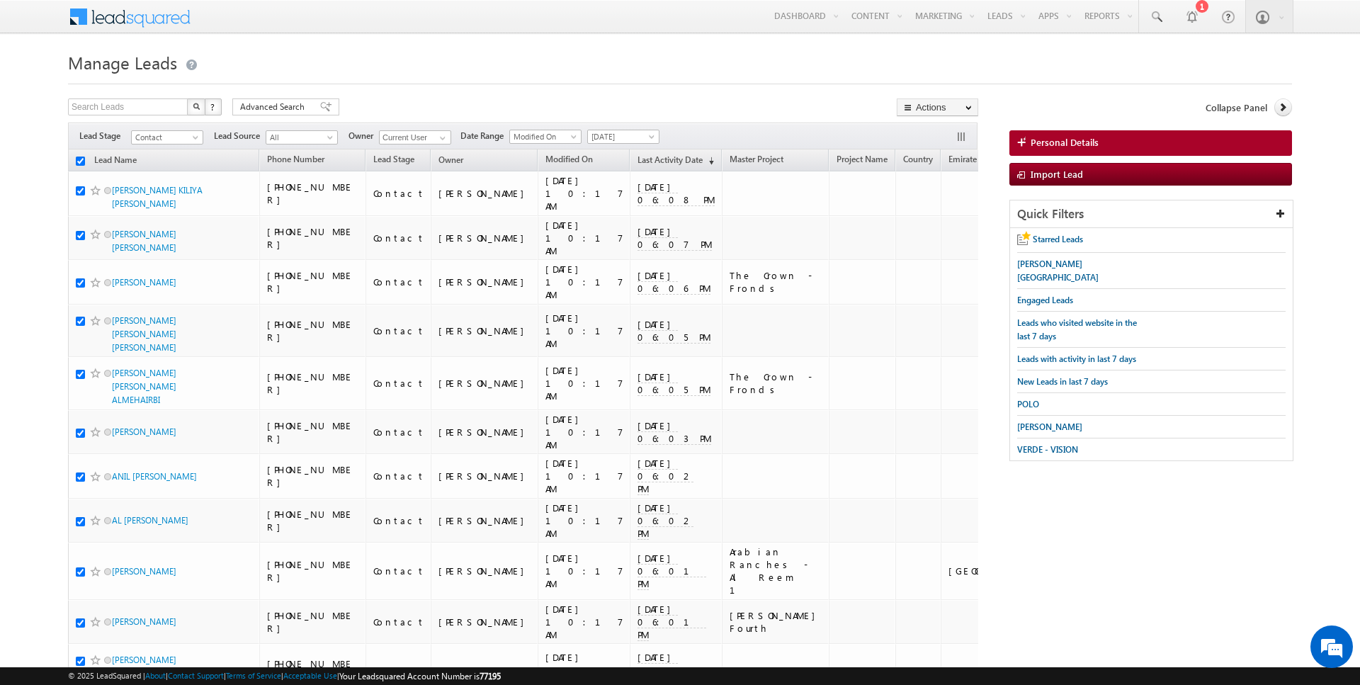
checkbox input "true"
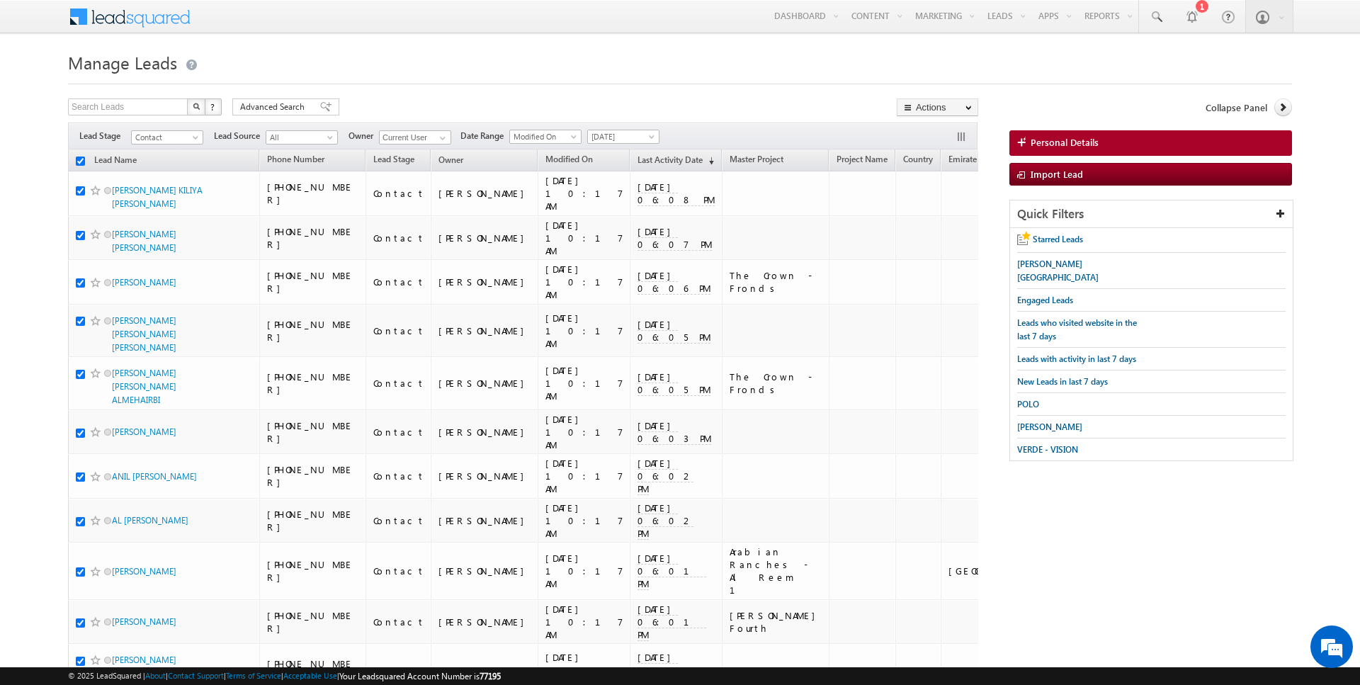
checkbox input "true"
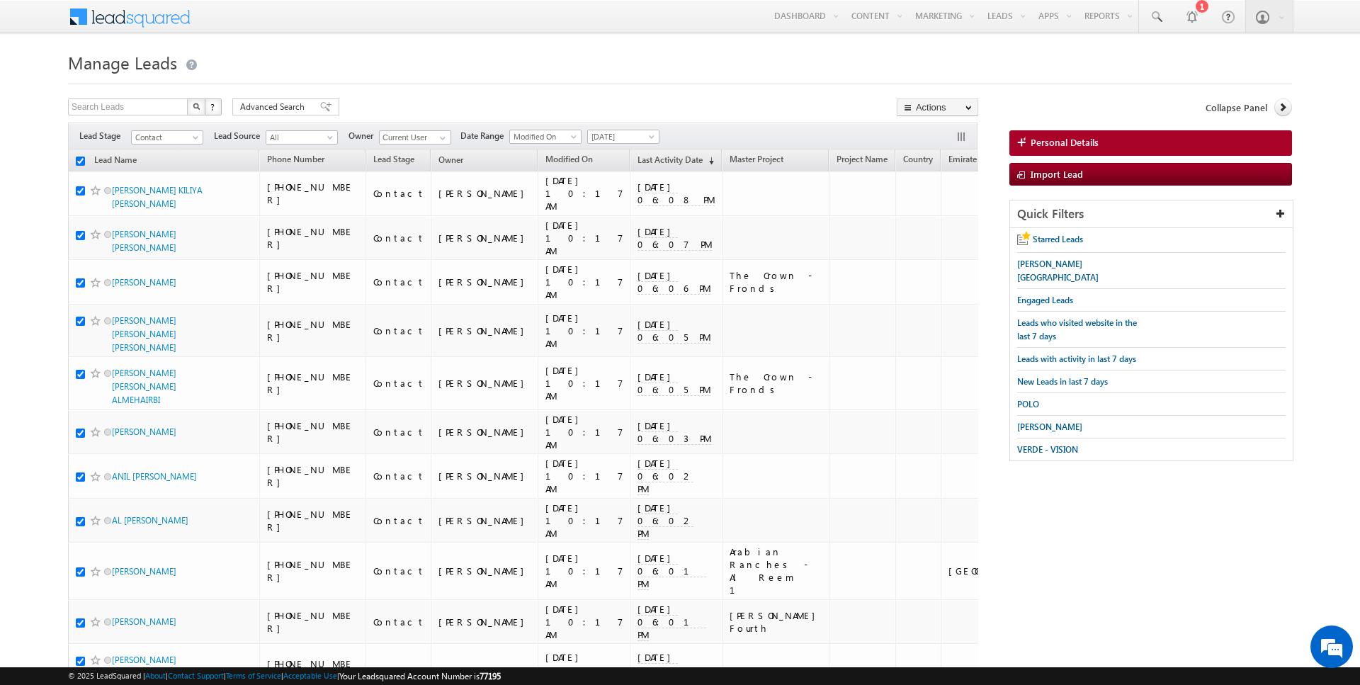
checkbox input "true"
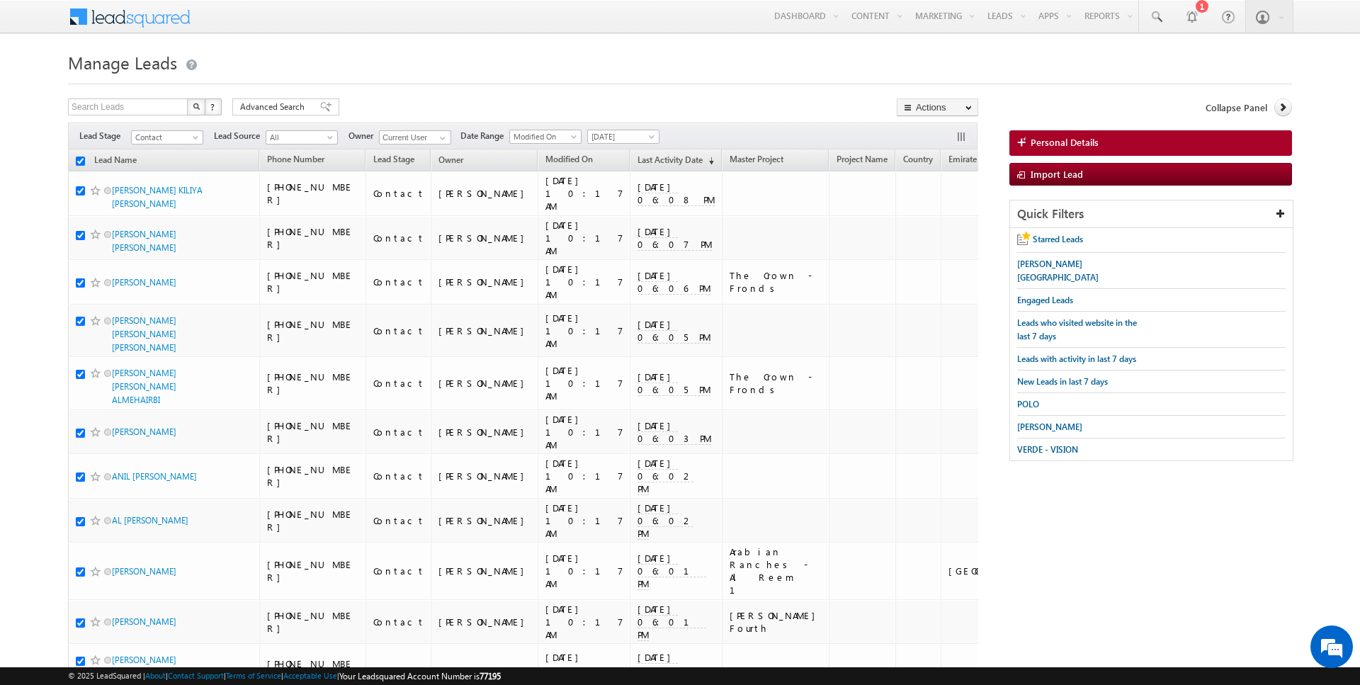
checkbox input "true"
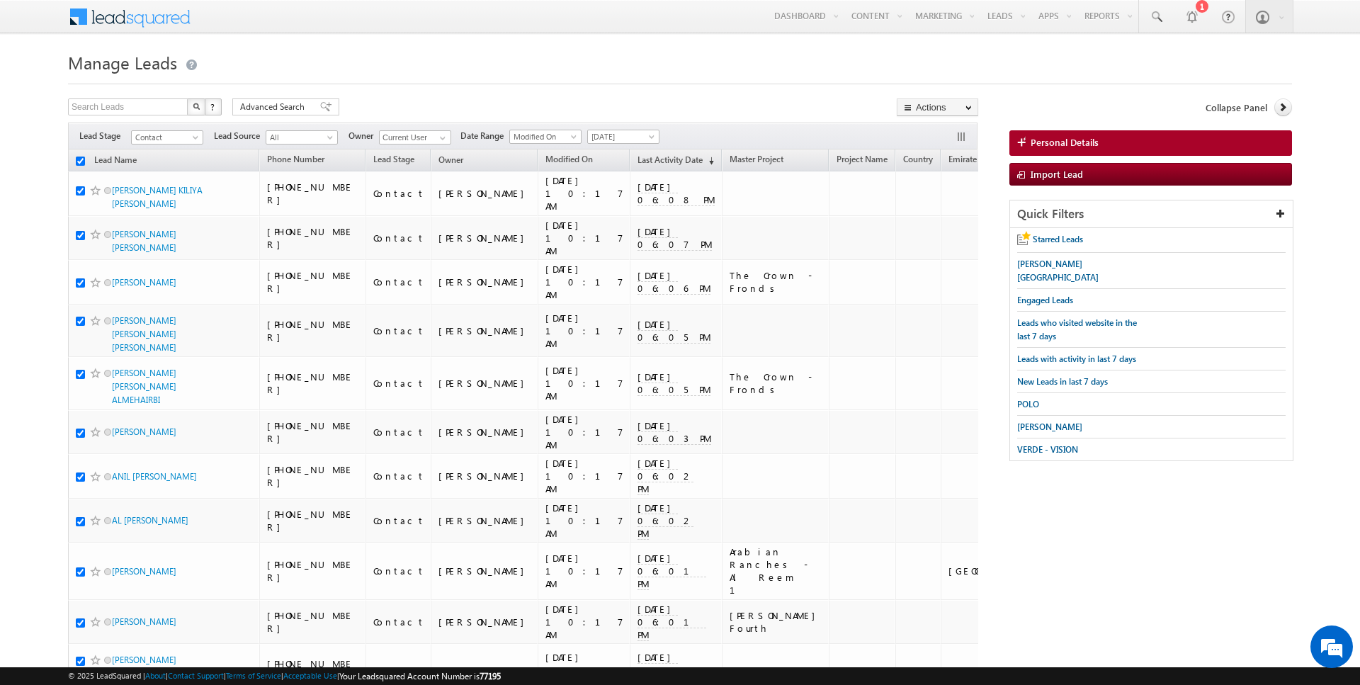
checkbox input "true"
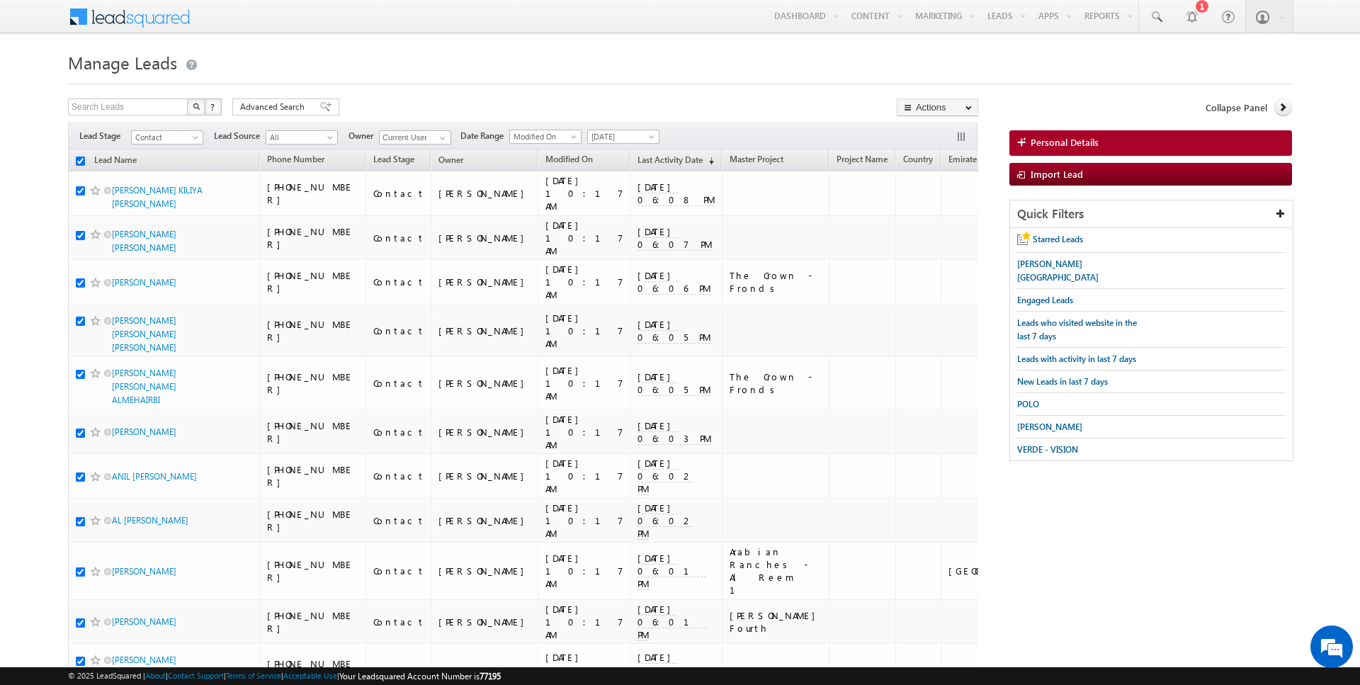
checkbox input "true"
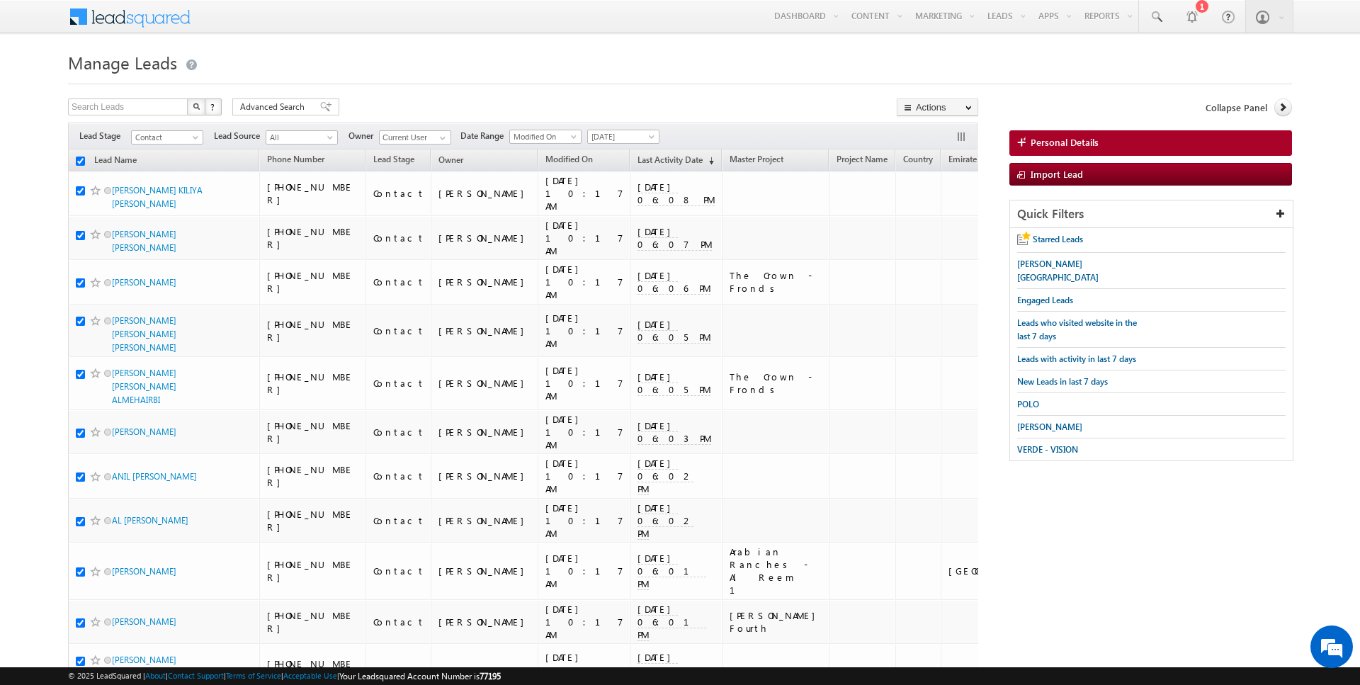
checkbox input "true"
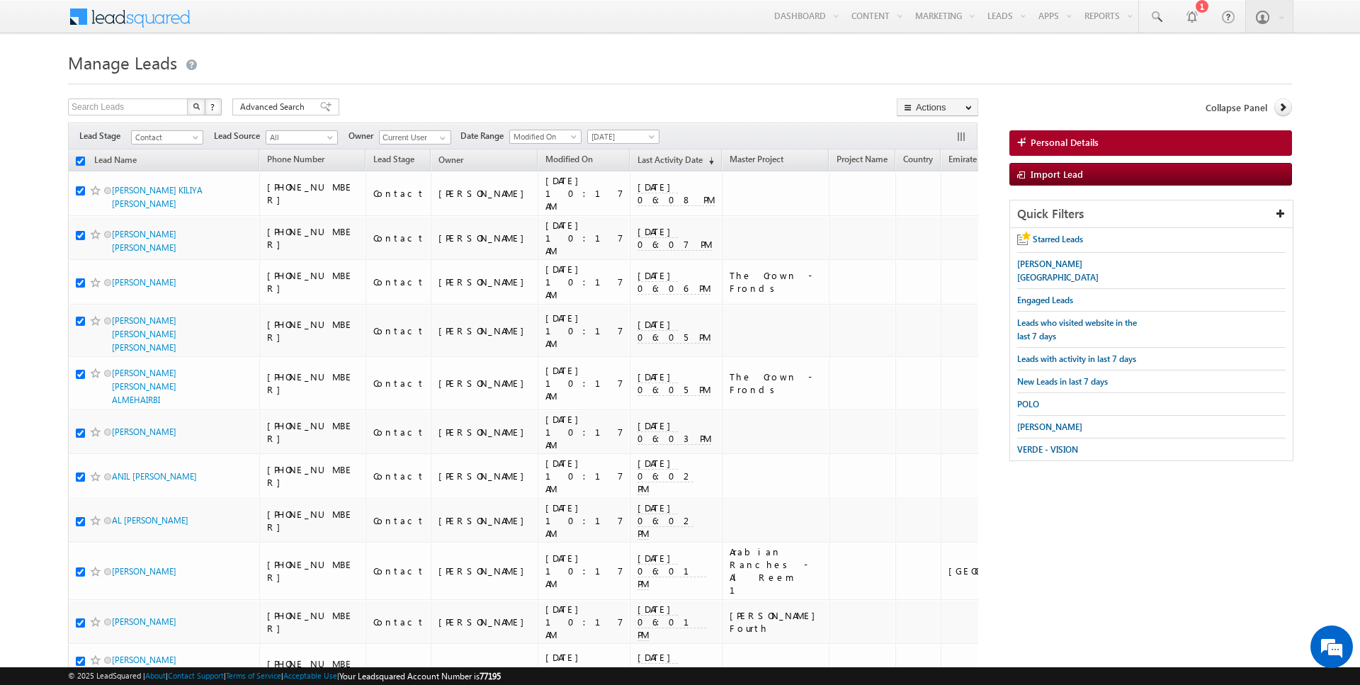
checkbox input "true"
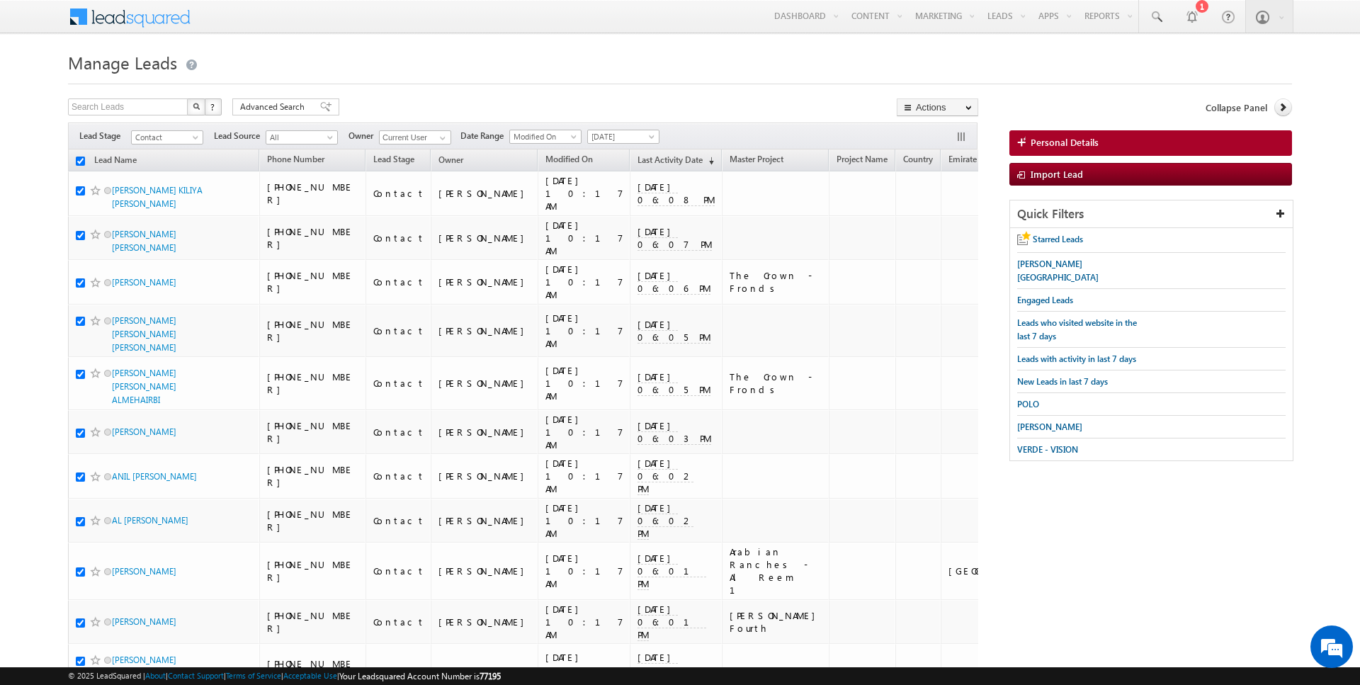
checkbox input "true"
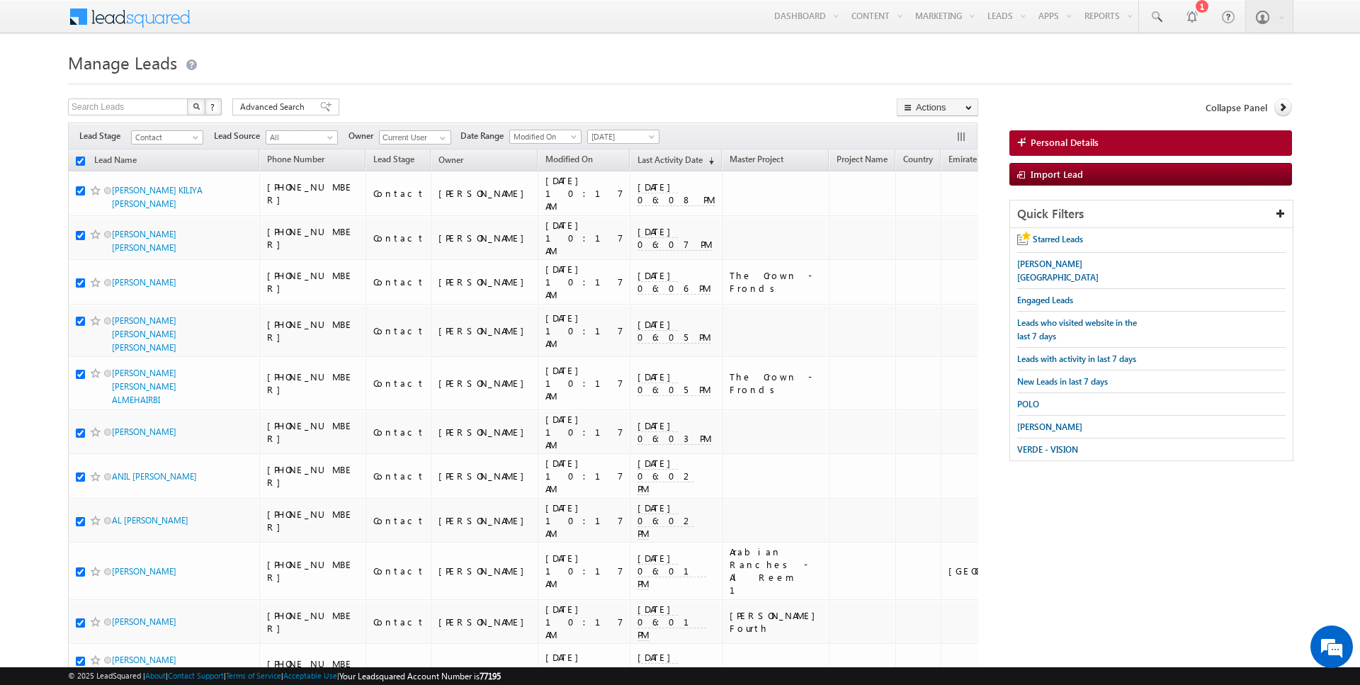
checkbox input "true"
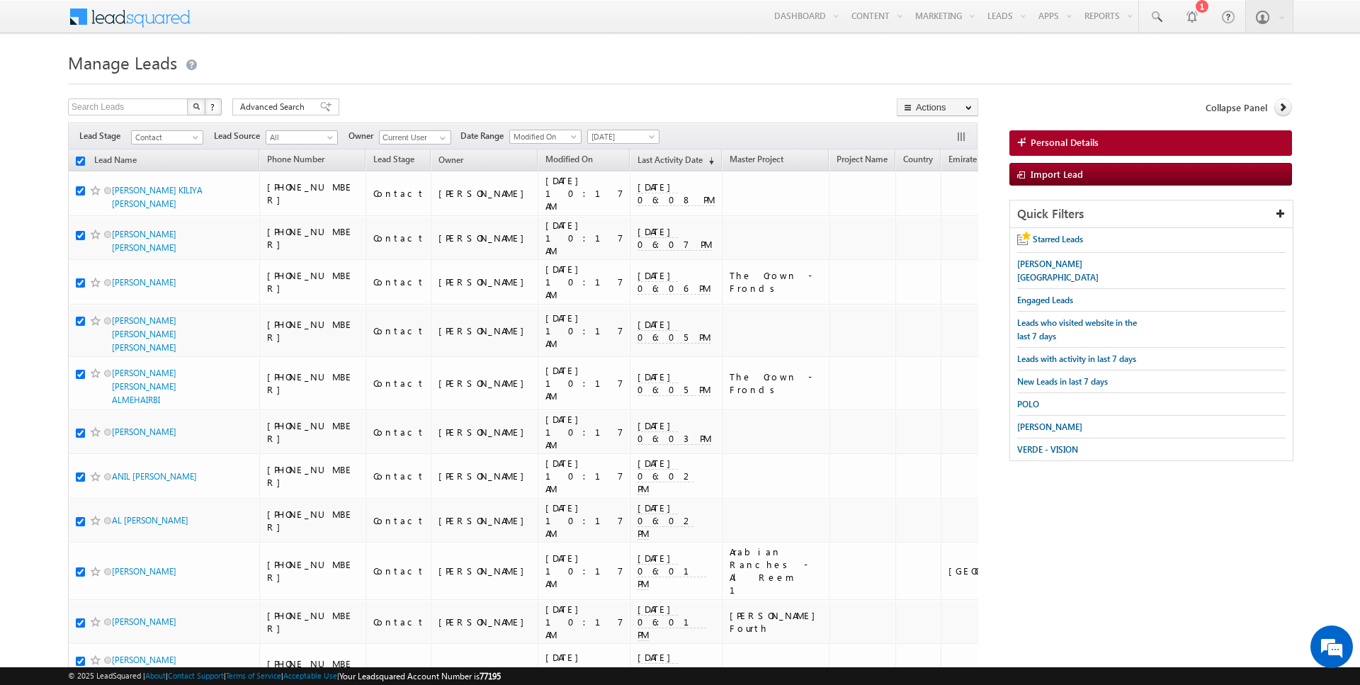
checkbox input "true"
click at [941, 229] on link "Change Owner" at bounding box center [937, 229] width 80 height 17
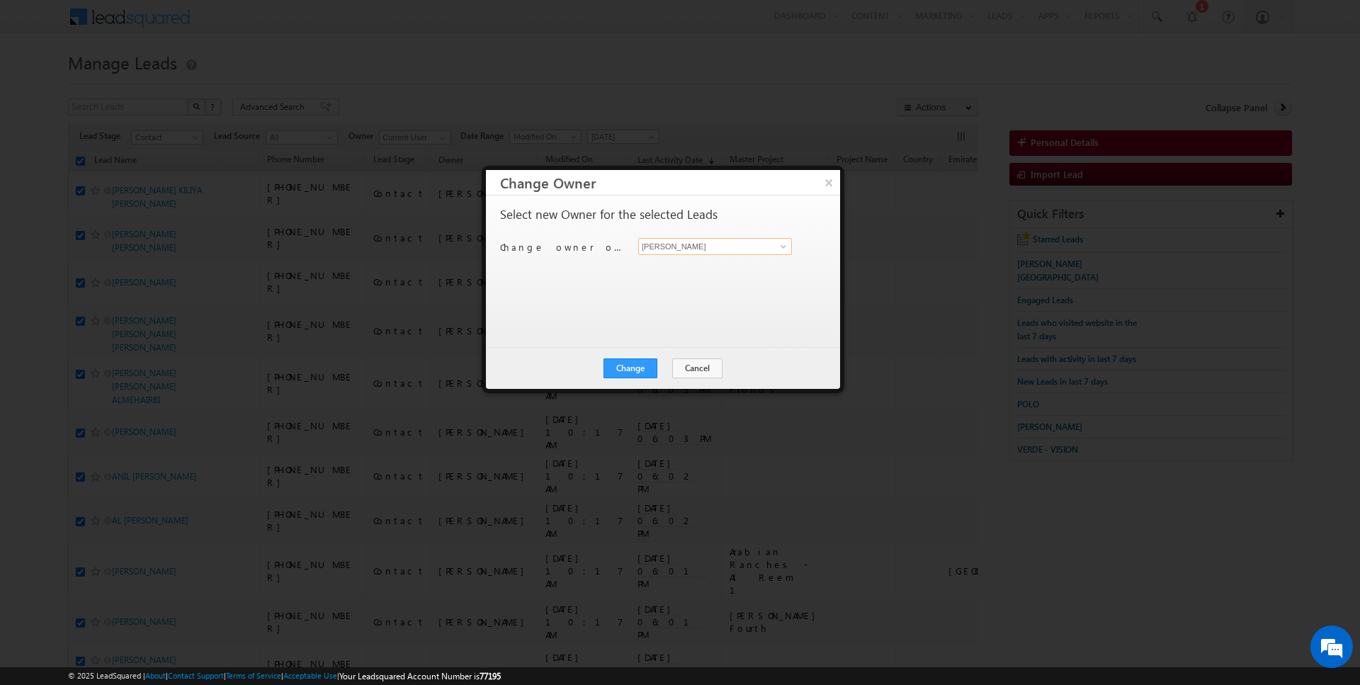
click at [675, 243] on input "[PERSON_NAME]" at bounding box center [715, 246] width 154 height 17
click at [630, 391] on div "× Change Owner Select new Owner for the selected Leads Change owner of 200 lead…" at bounding box center [663, 279] width 363 height 227
click at [638, 356] on div "Change Cancel Close" at bounding box center [663, 368] width 354 height 41
click at [653, 371] on button "Change" at bounding box center [630, 368] width 54 height 20
click at [665, 370] on button "Close" at bounding box center [664, 368] width 45 height 20
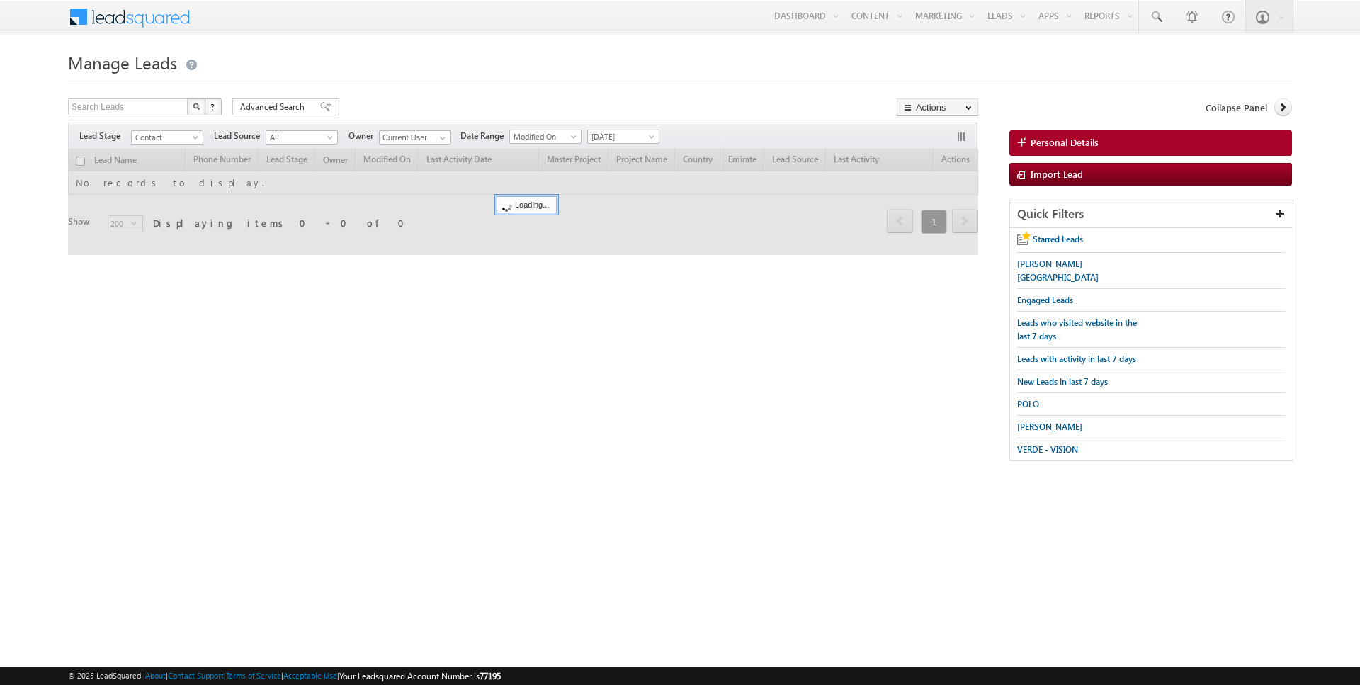
click at [83, 161] on input "checkbox" at bounding box center [80, 161] width 9 height 9
checkbox input "true"
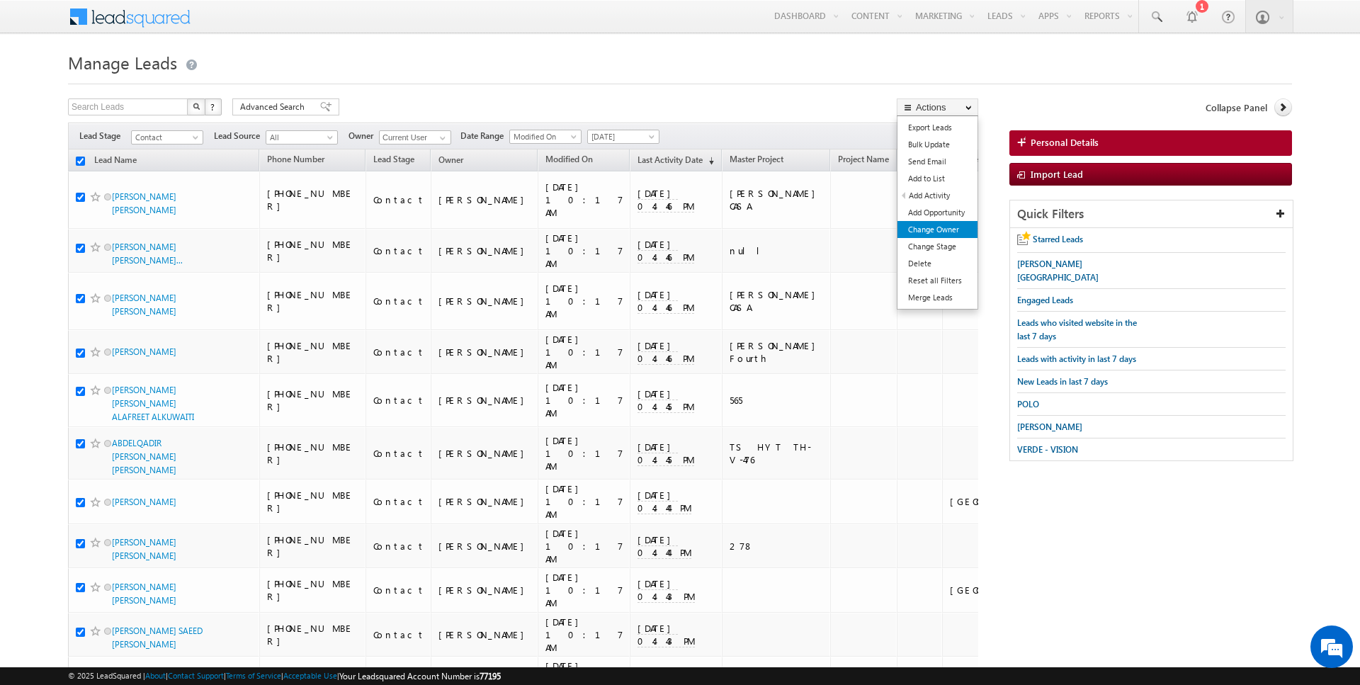
click at [940, 228] on link "Change Owner" at bounding box center [937, 229] width 80 height 17
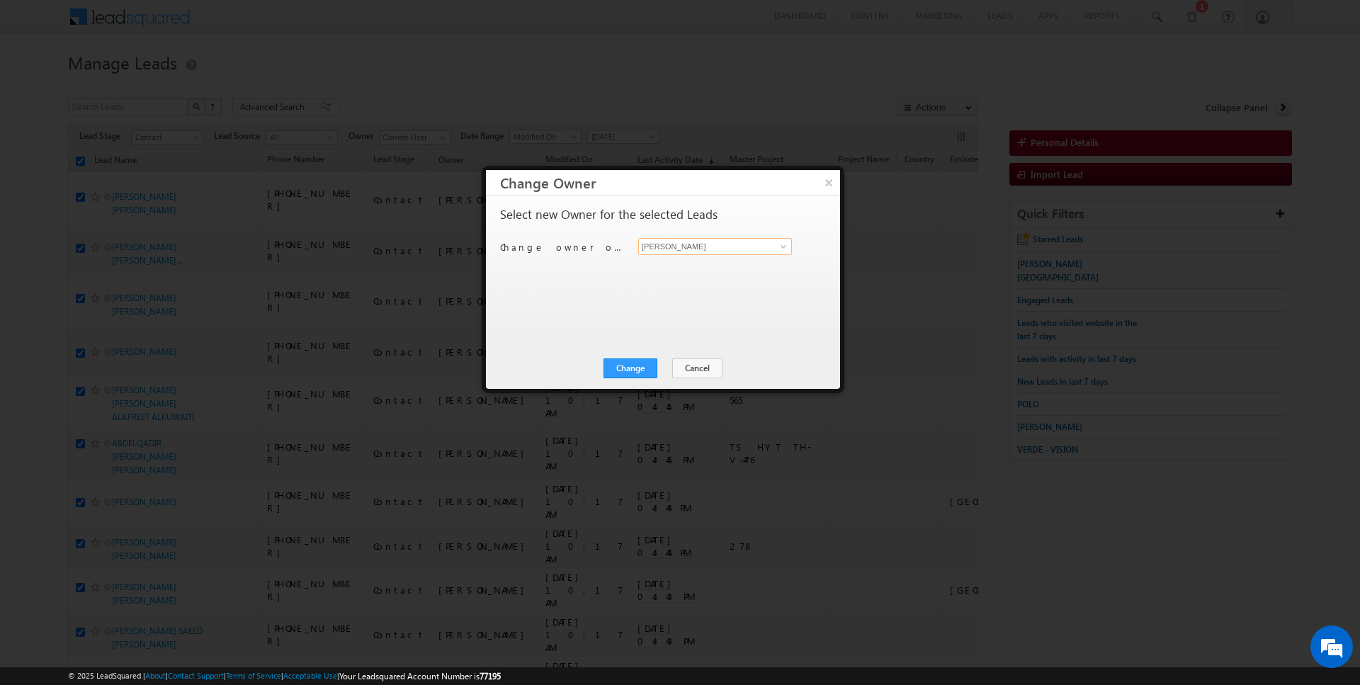
click at [664, 250] on input "[PERSON_NAME]" at bounding box center [715, 246] width 154 height 17
type input "[DATE][PERSON_NAME]"
click at [628, 382] on div "Change Cancel Close" at bounding box center [663, 368] width 354 height 41
click at [640, 375] on button "Change" at bounding box center [630, 368] width 54 height 20
click at [661, 372] on button "Close" at bounding box center [664, 368] width 45 height 20
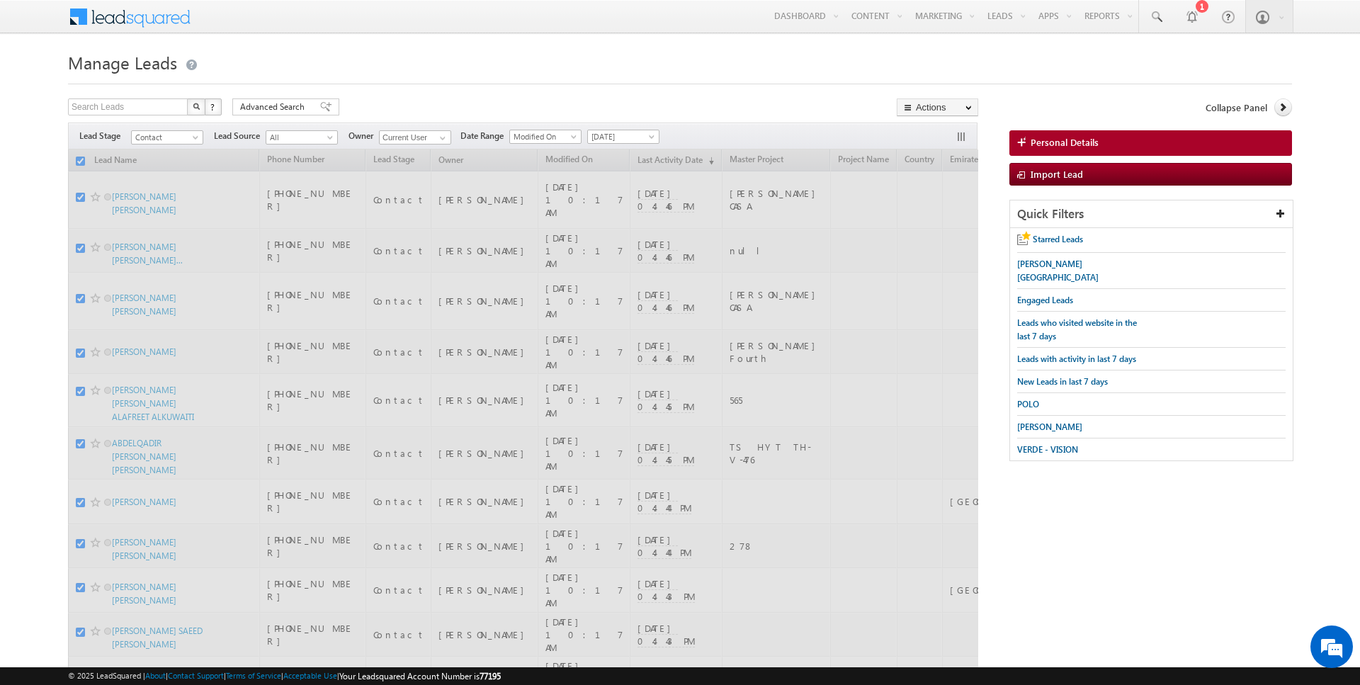
checkbox input "false"
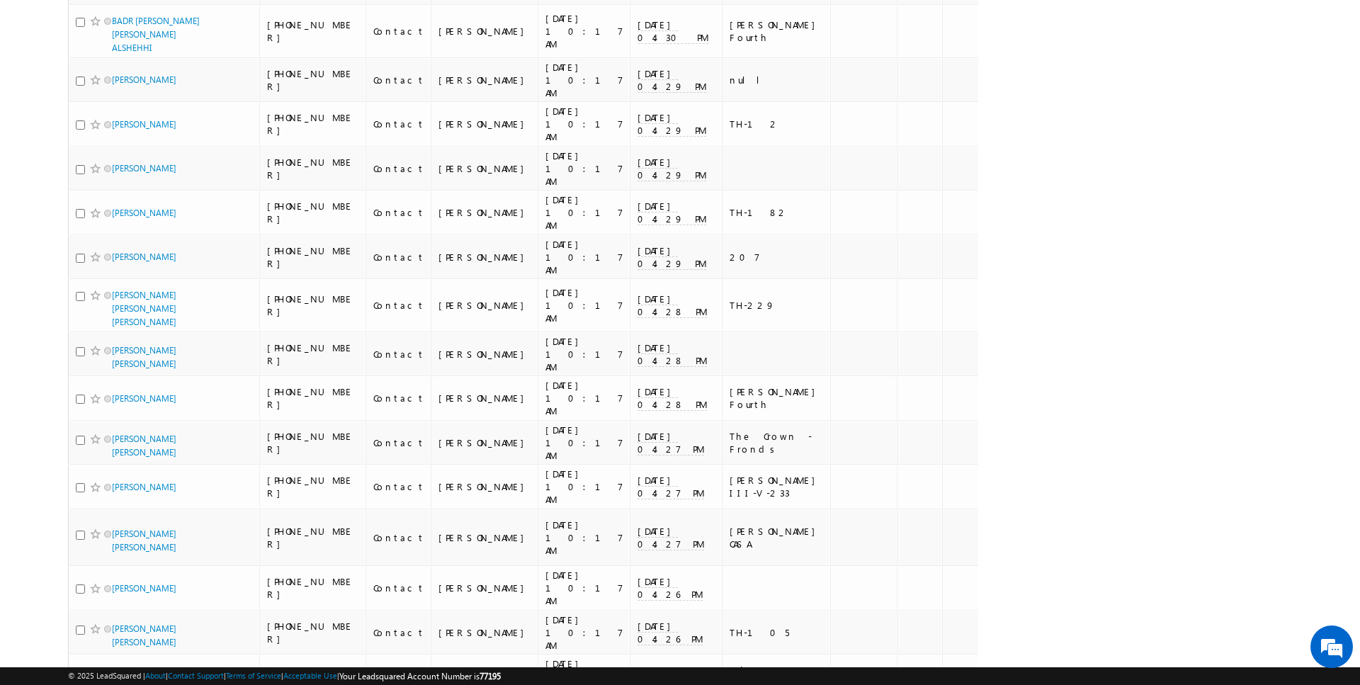
scroll to position [2592, 0]
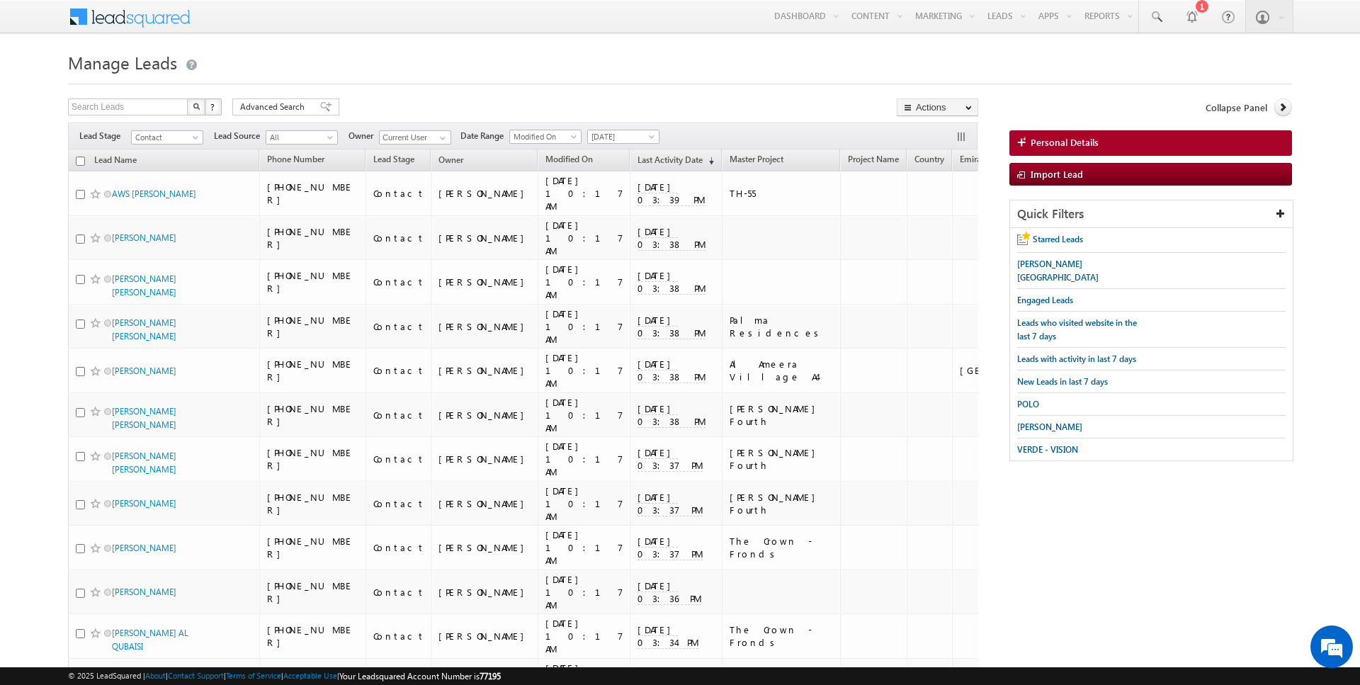
click at [85, 158] on th "Lead Name" at bounding box center [163, 160] width 191 height 22
click at [80, 159] on input "checkbox" at bounding box center [80, 161] width 9 height 9
checkbox input "true"
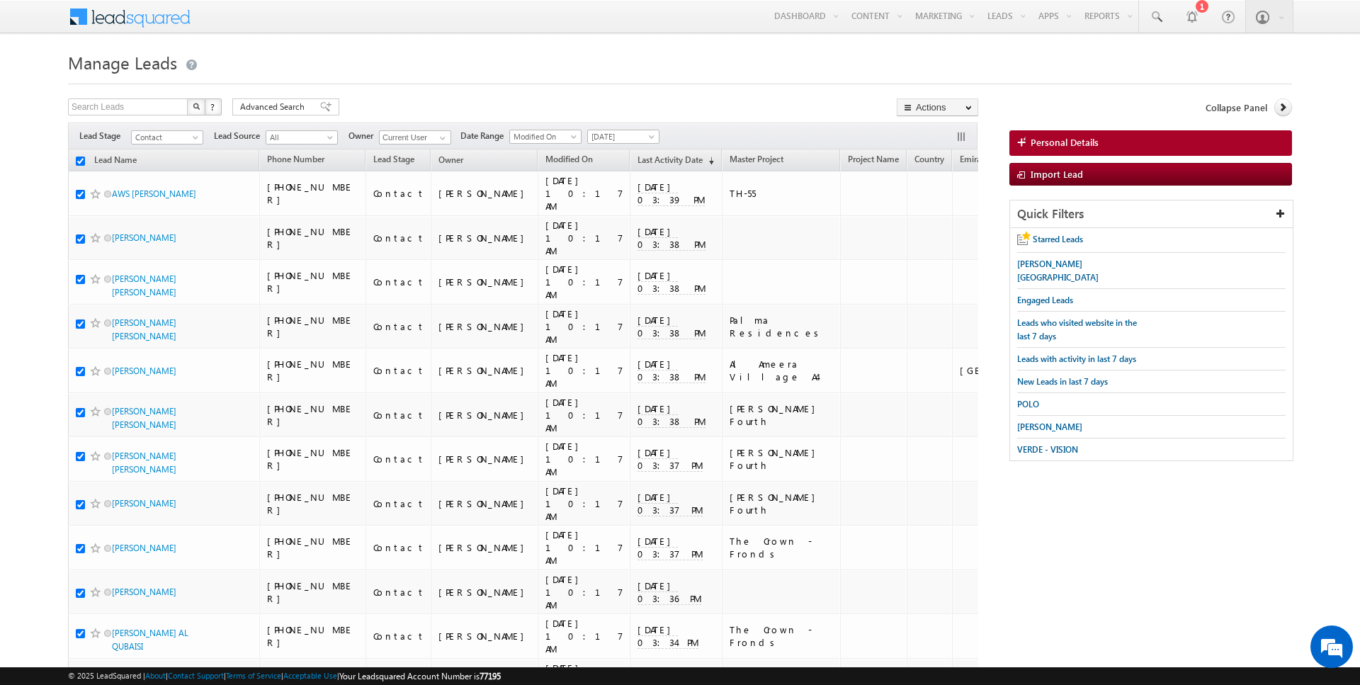
checkbox input "true"
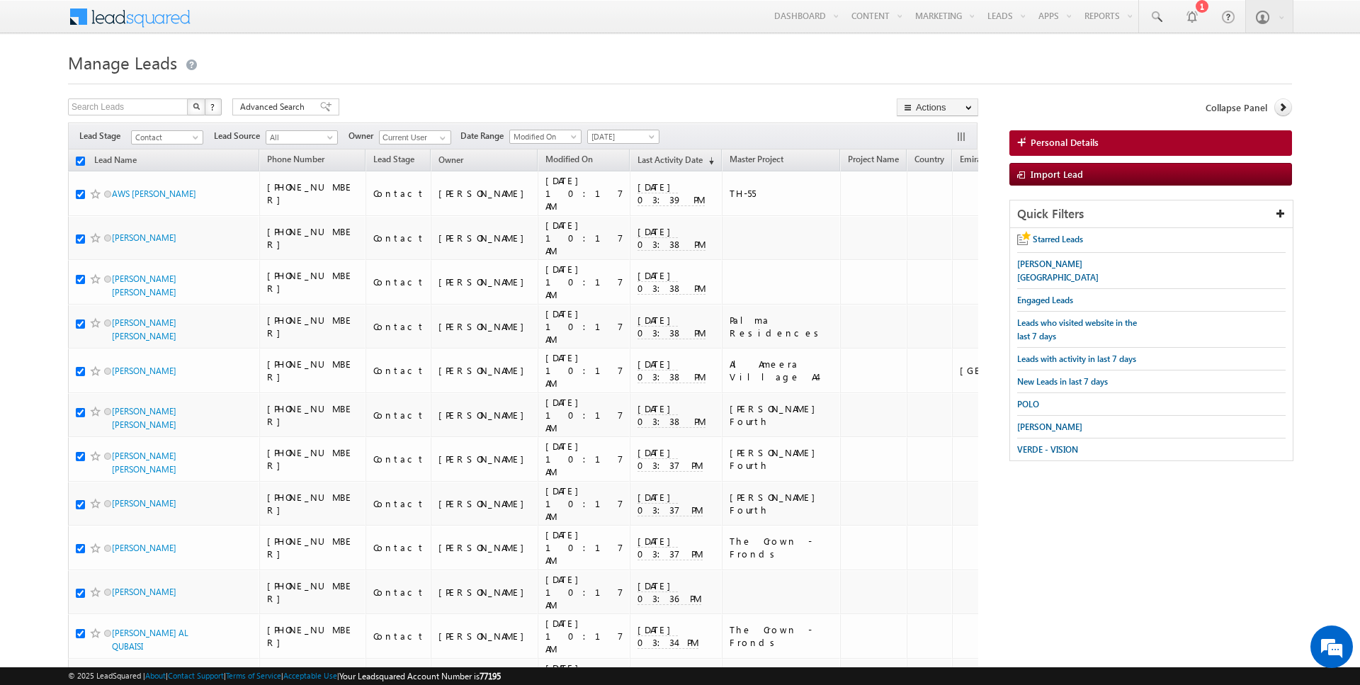
checkbox input "true"
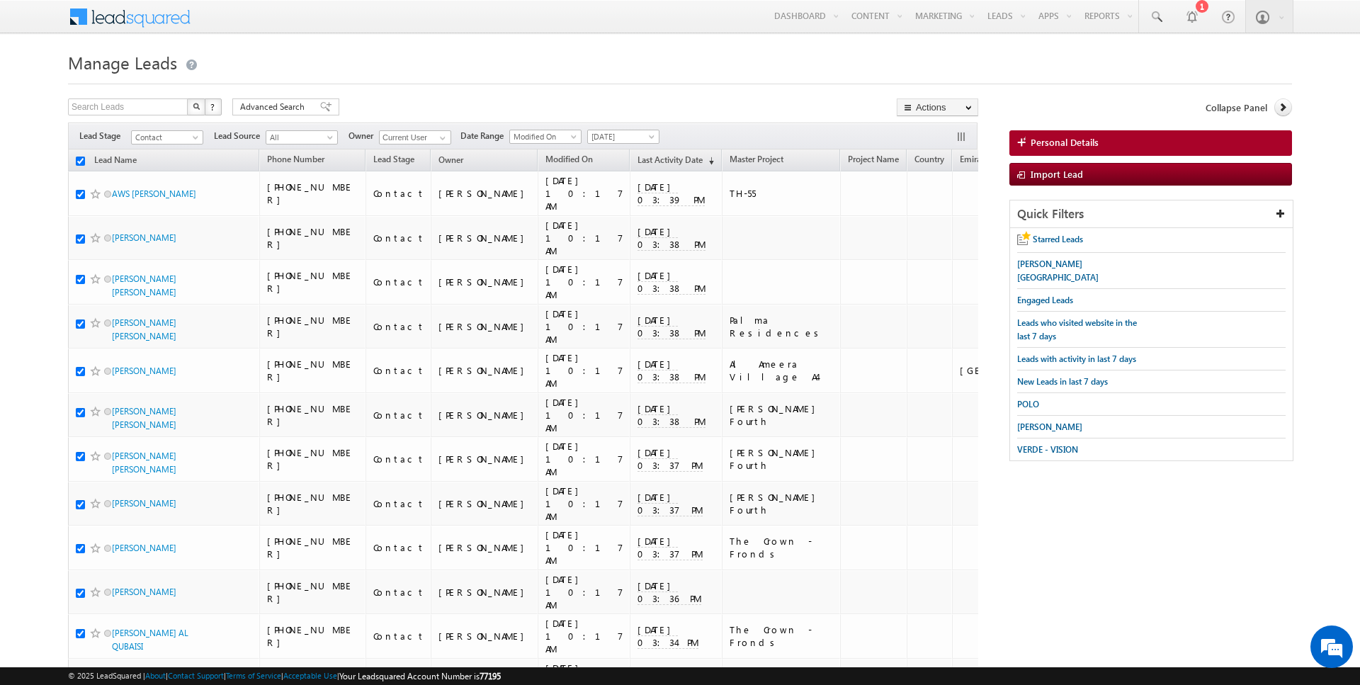
checkbox input "true"
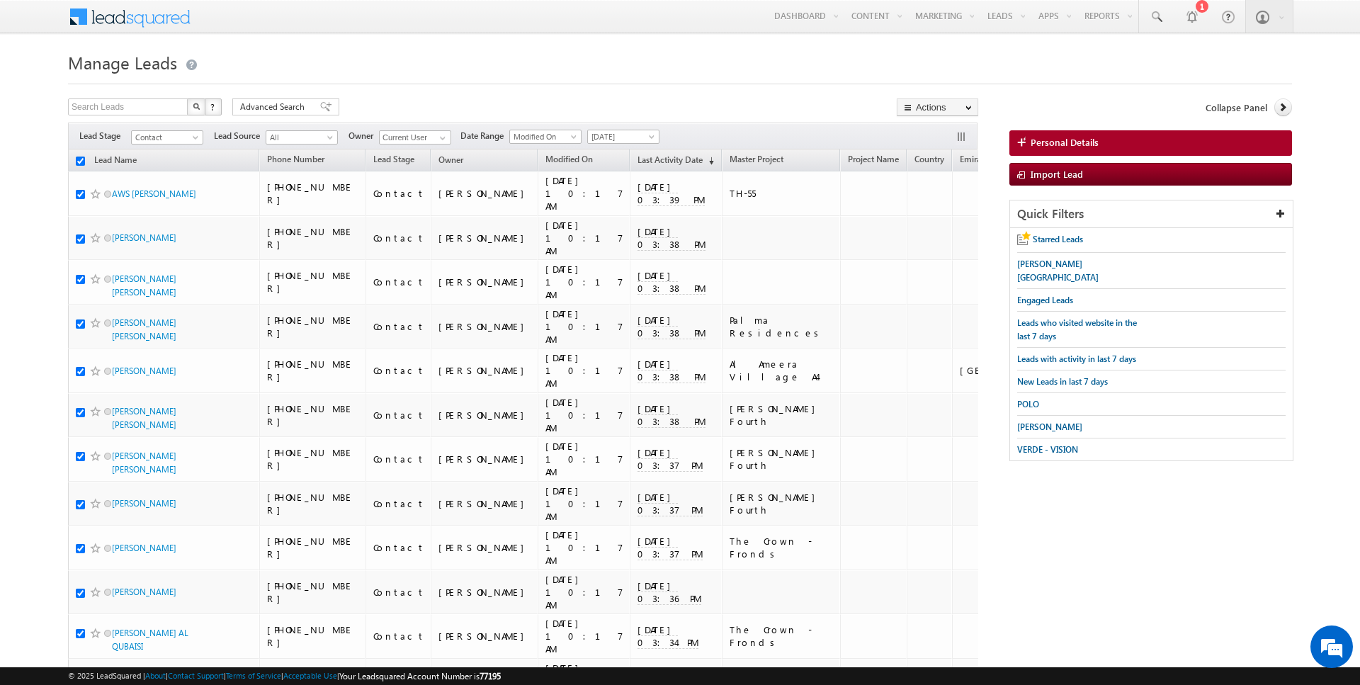
checkbox input "true"
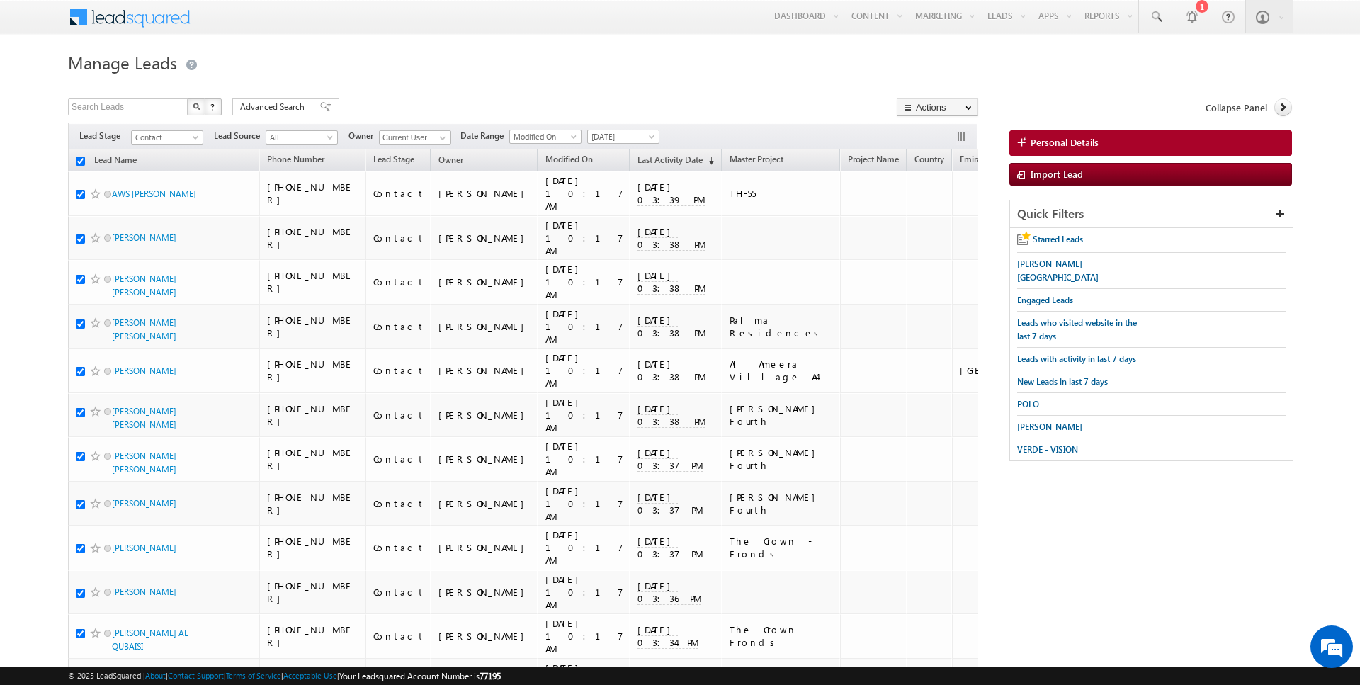
checkbox input "true"
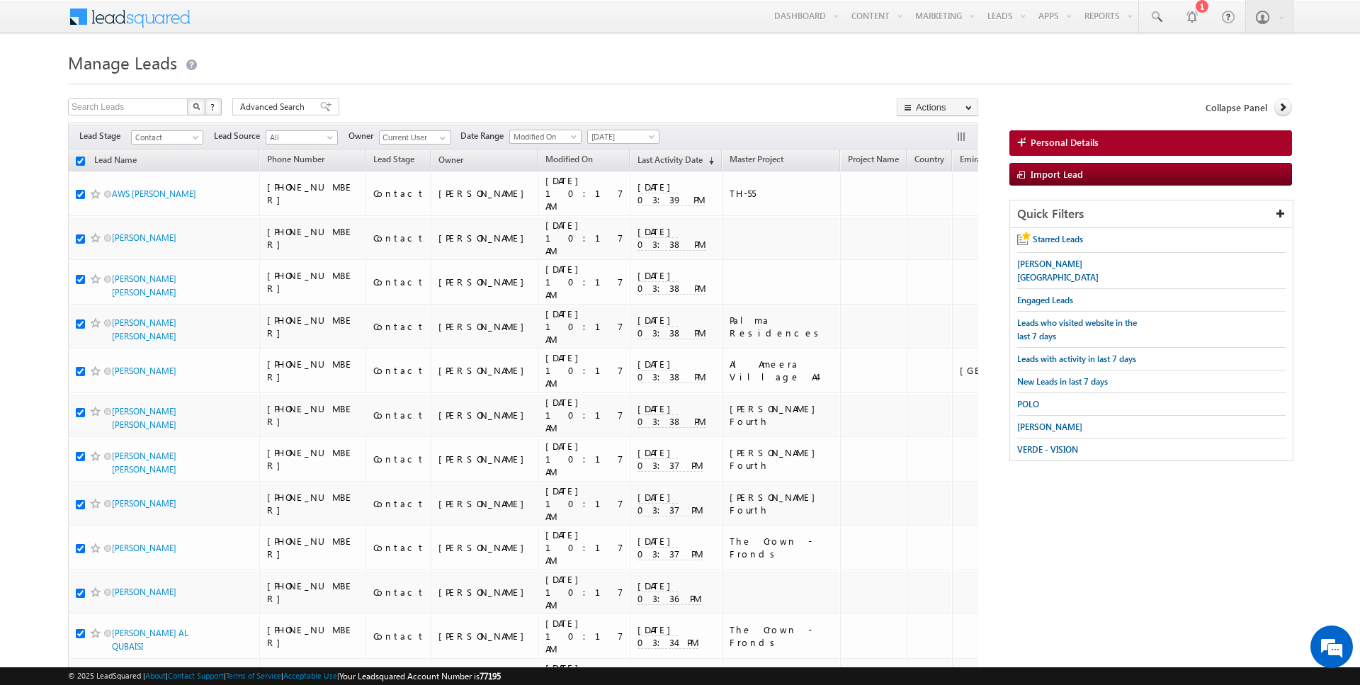
checkbox input "true"
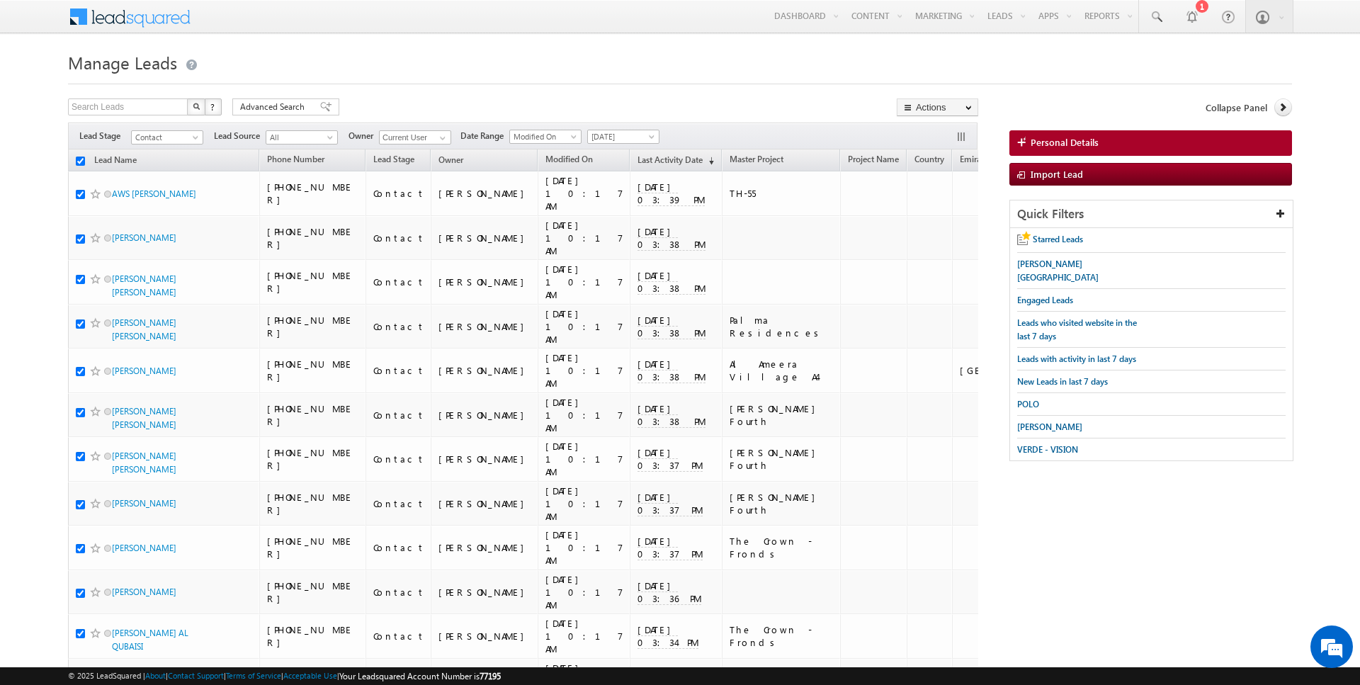
checkbox input "true"
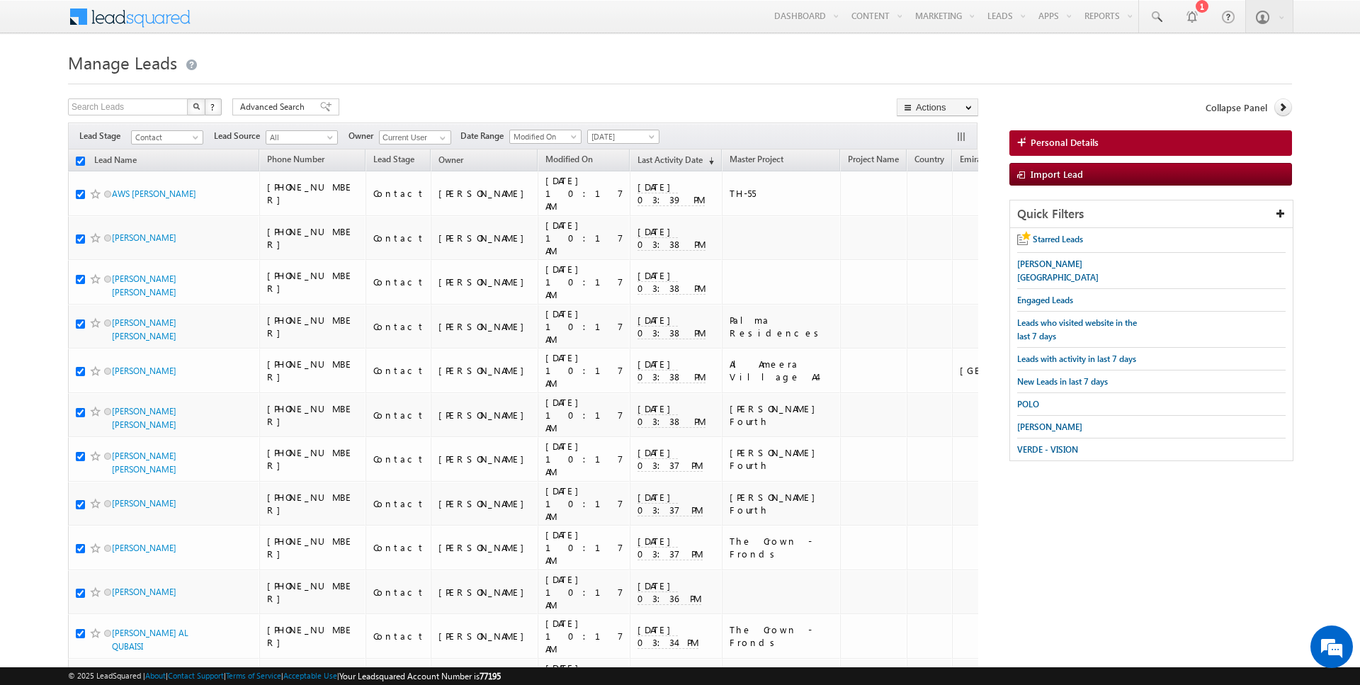
checkbox input "true"
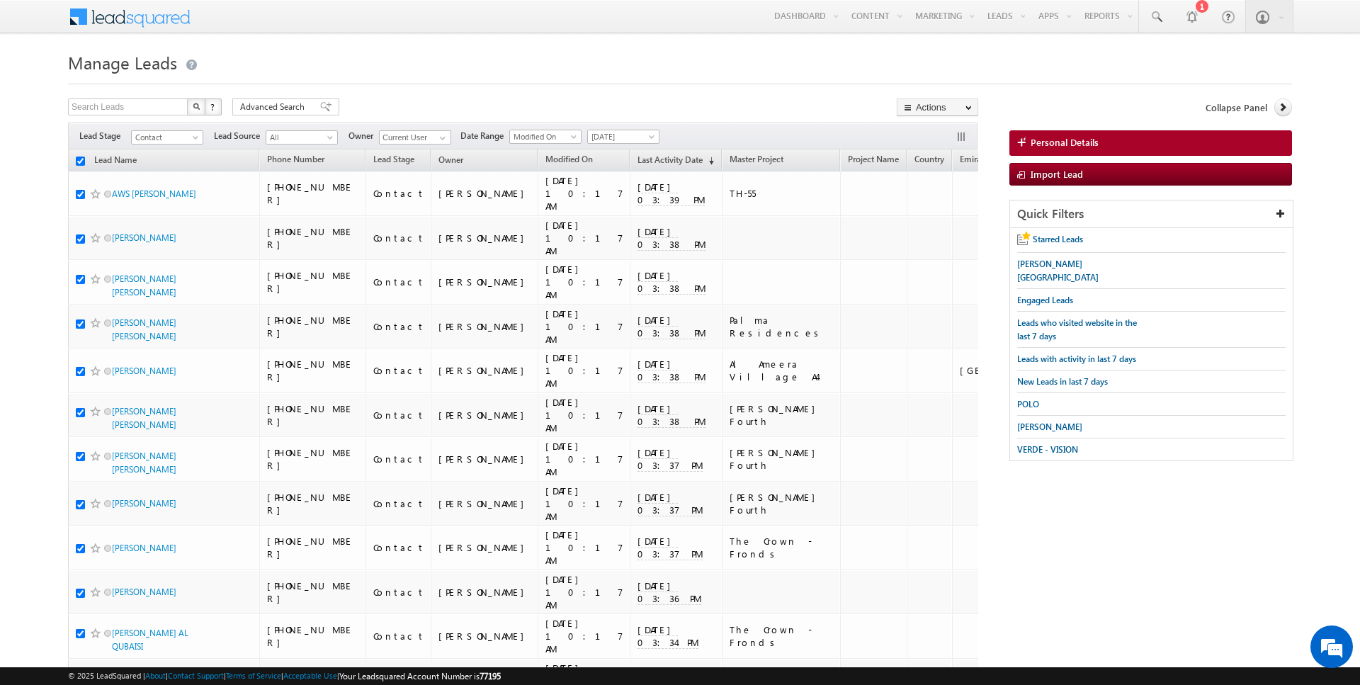
checkbox input "true"
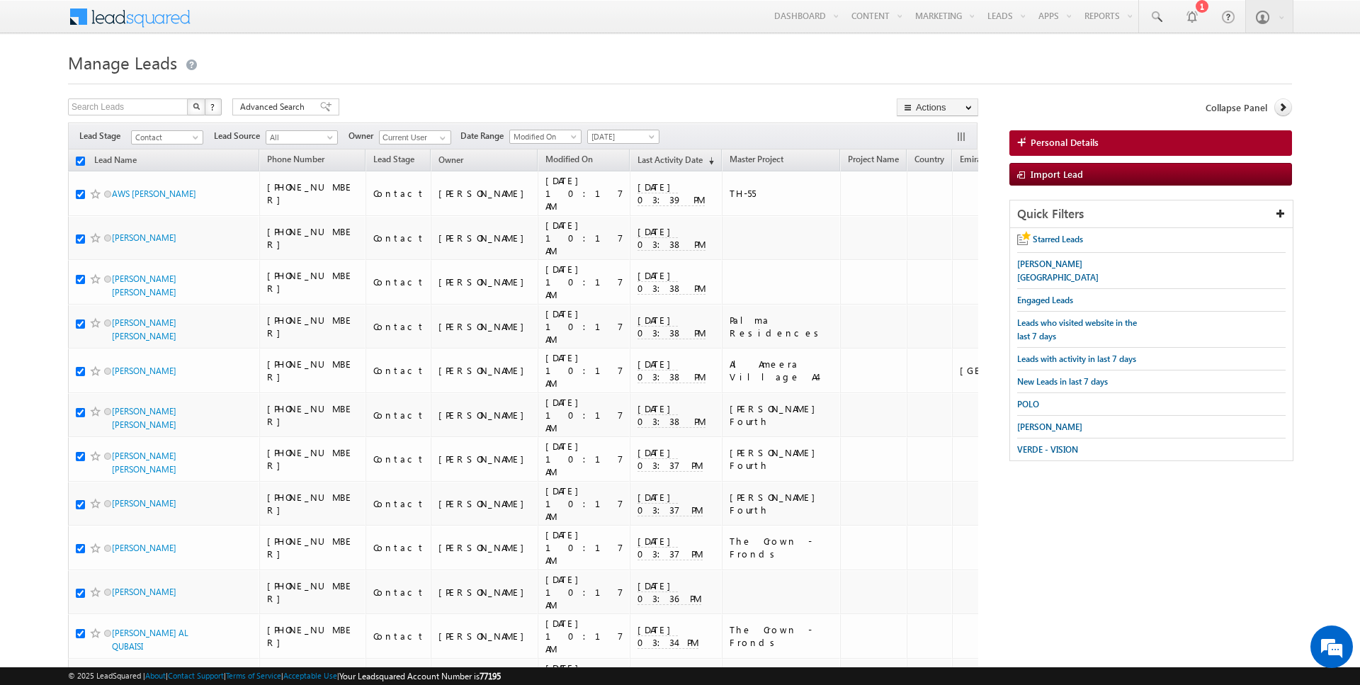
checkbox input "true"
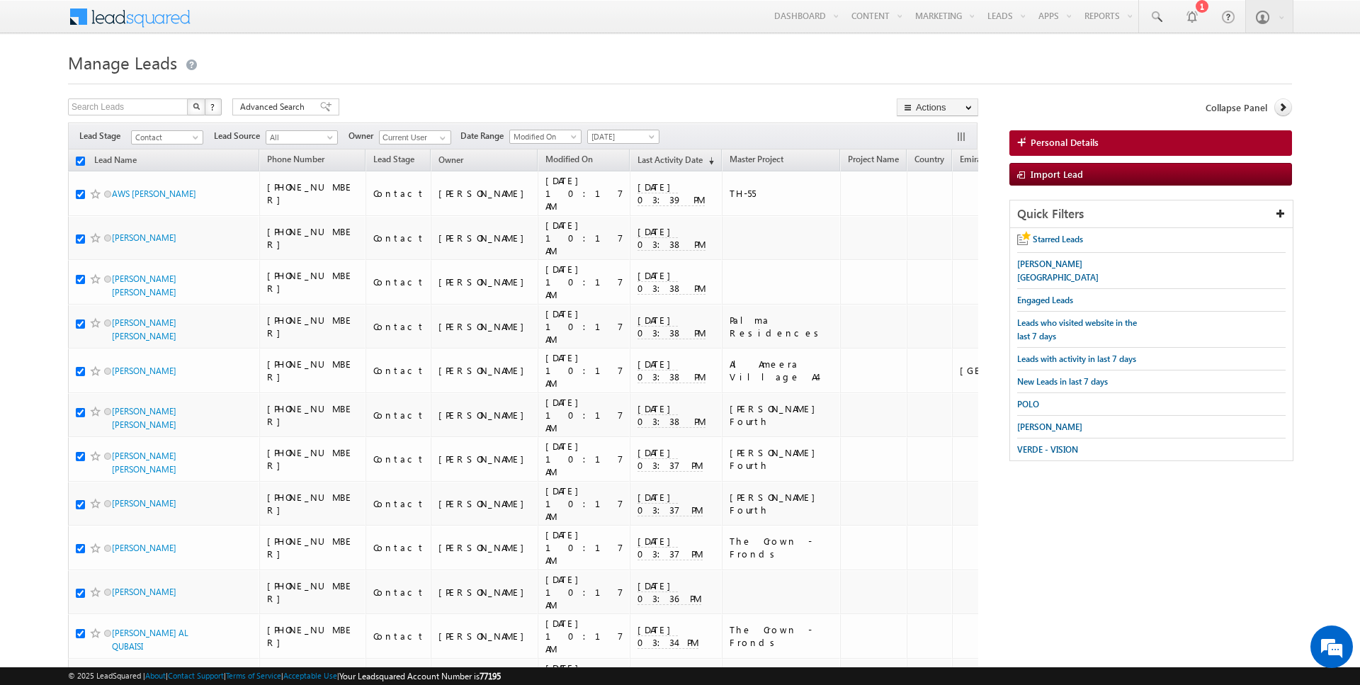
checkbox input "true"
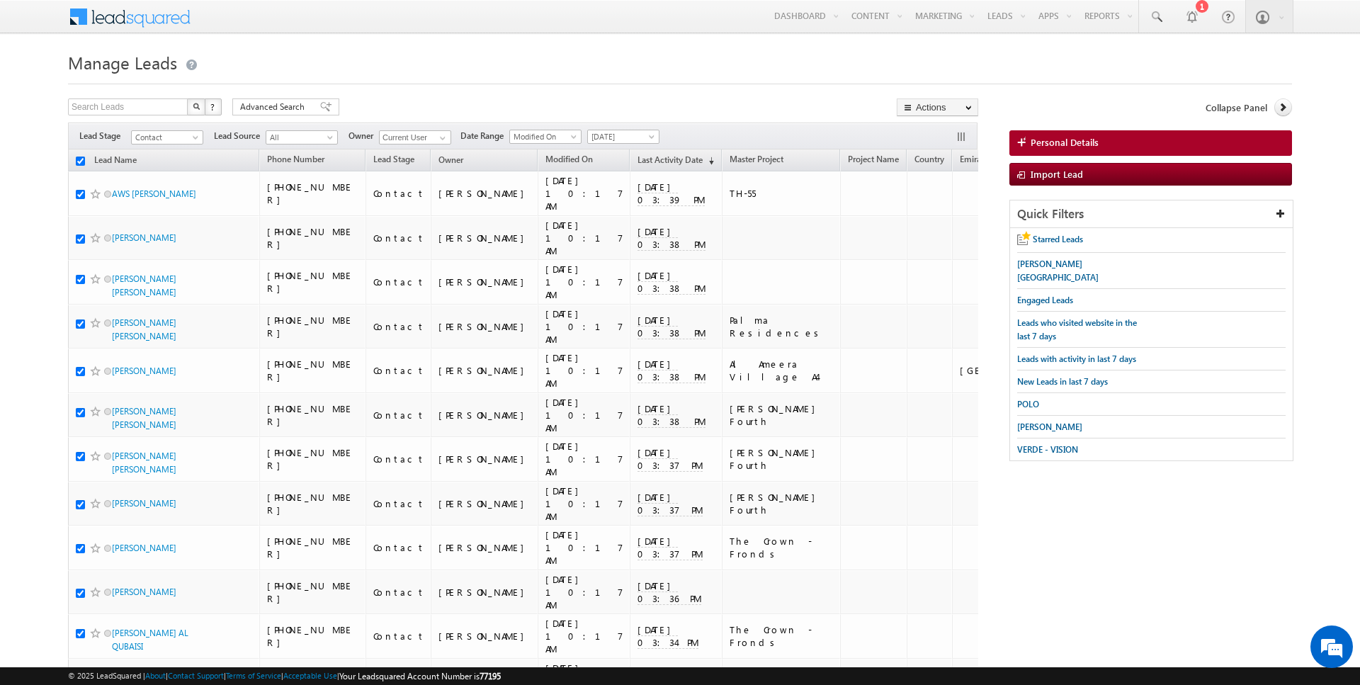
checkbox input "true"
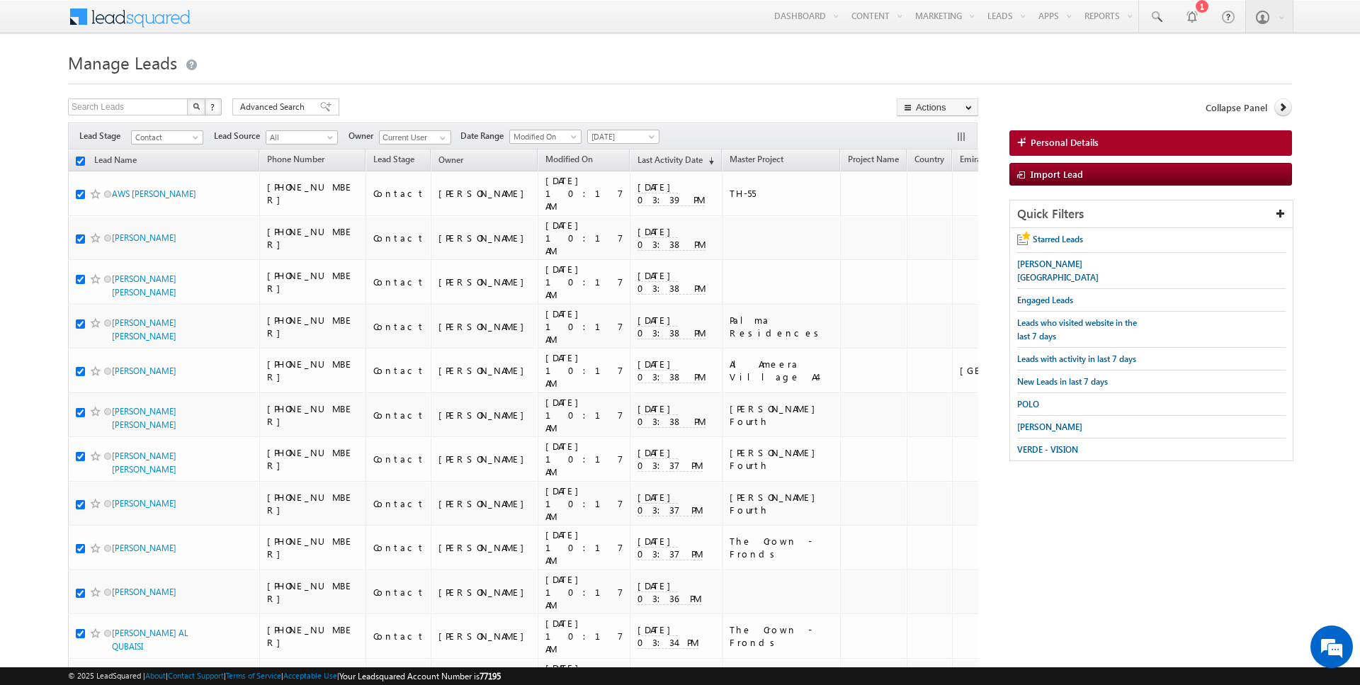
checkbox input "true"
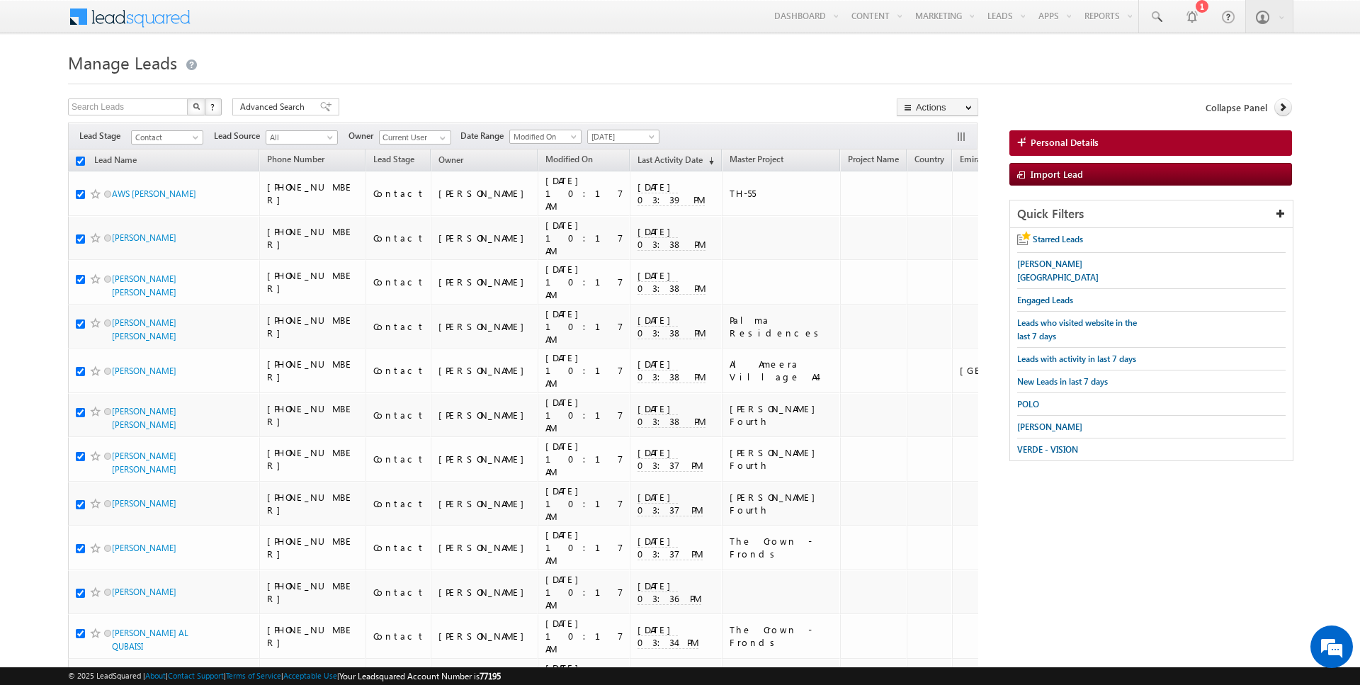
checkbox input "true"
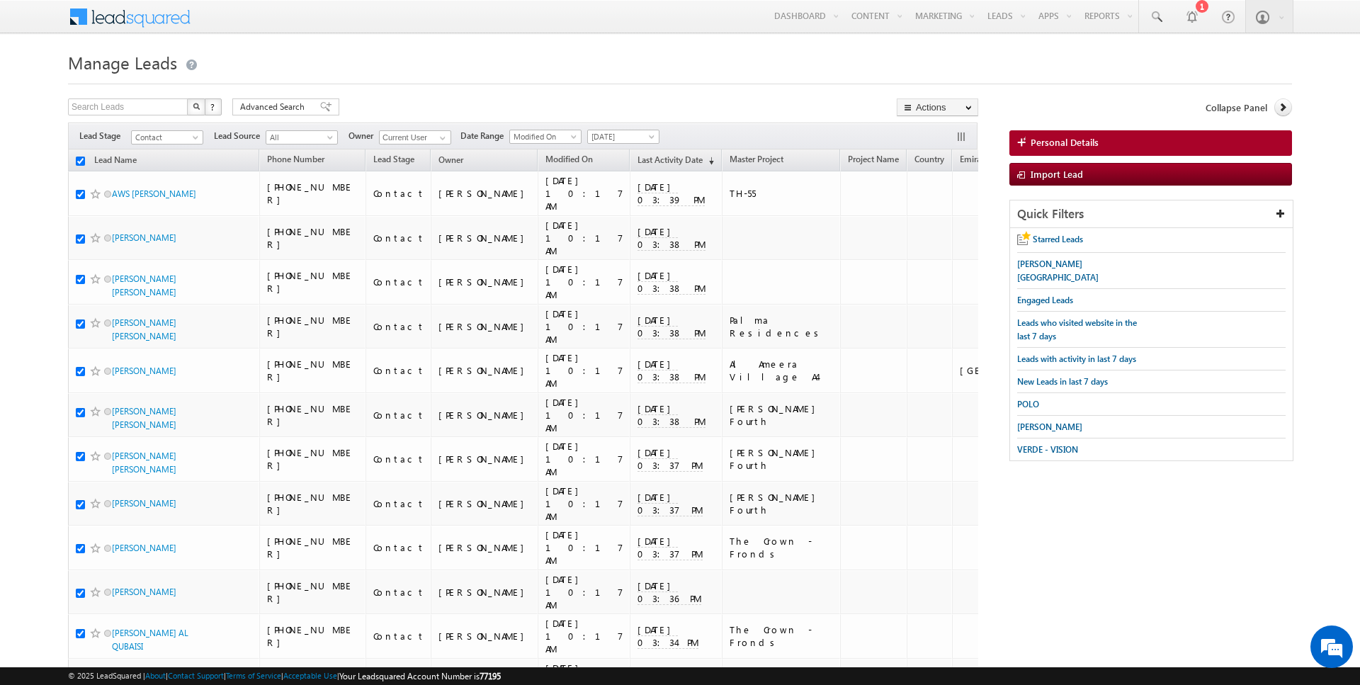
checkbox input "true"
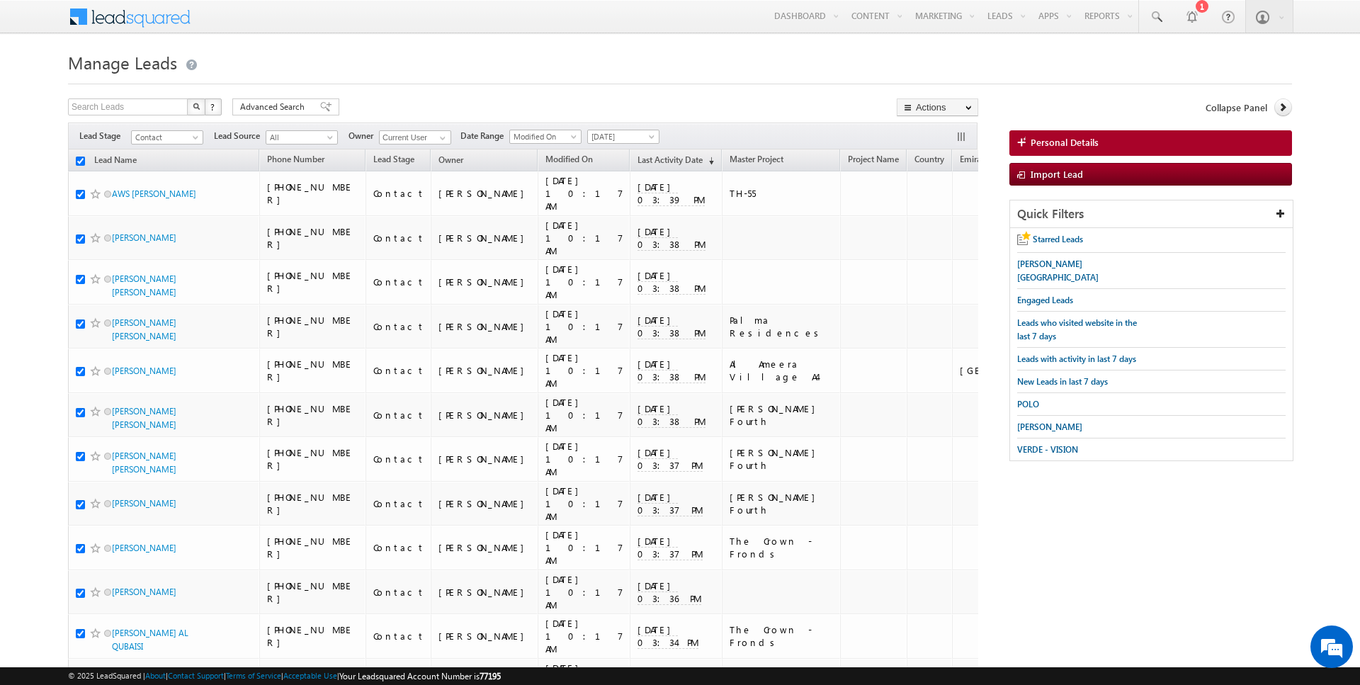
checkbox input "true"
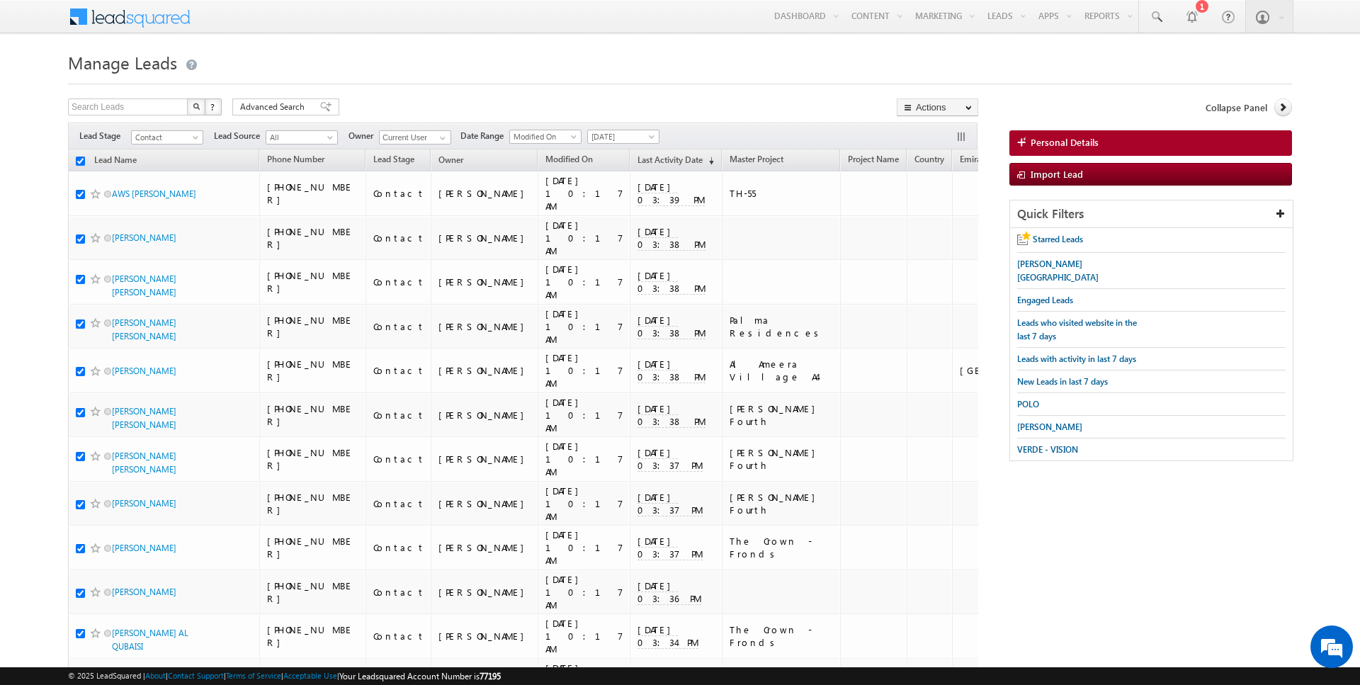
checkbox input "true"
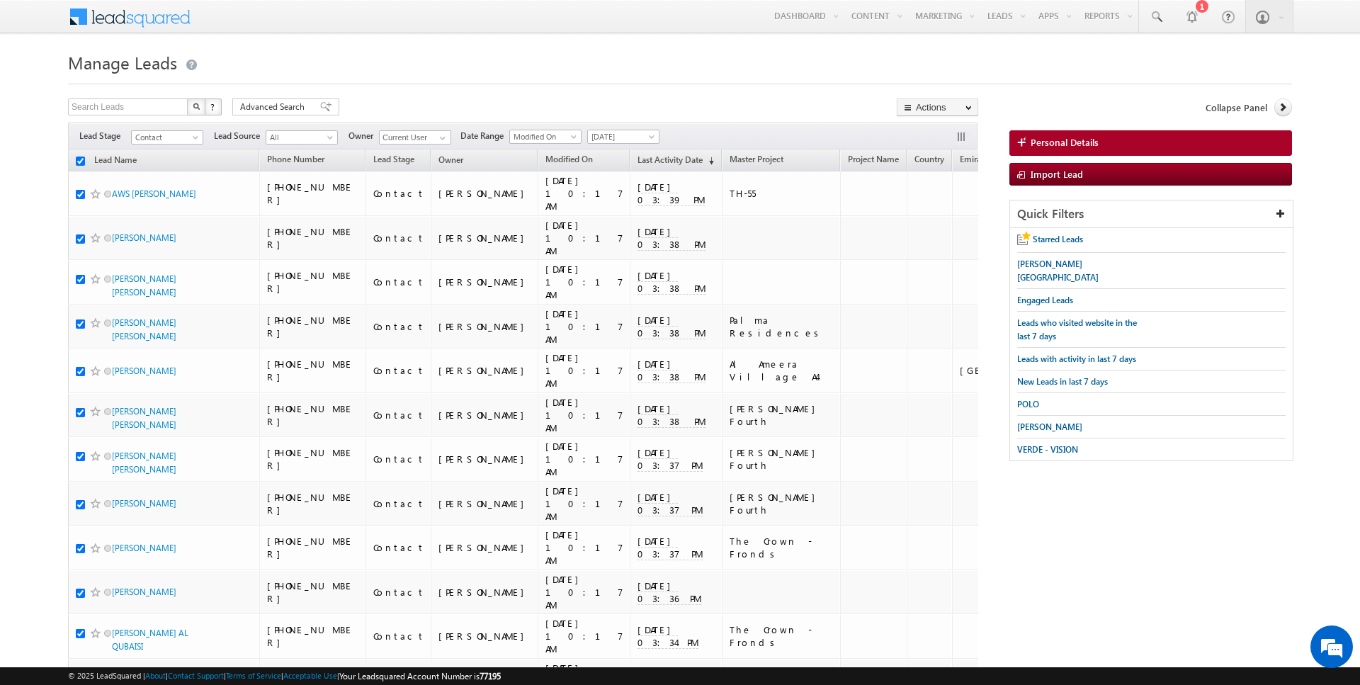
checkbox input "true"
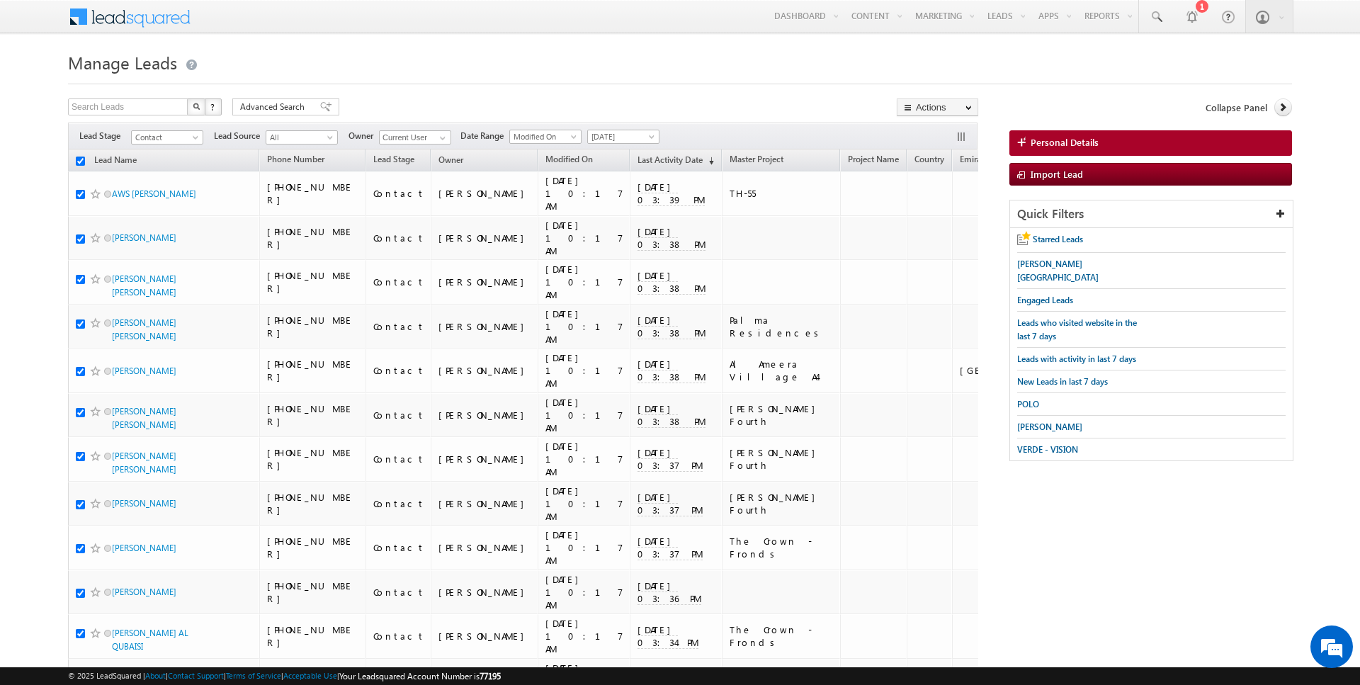
checkbox input "true"
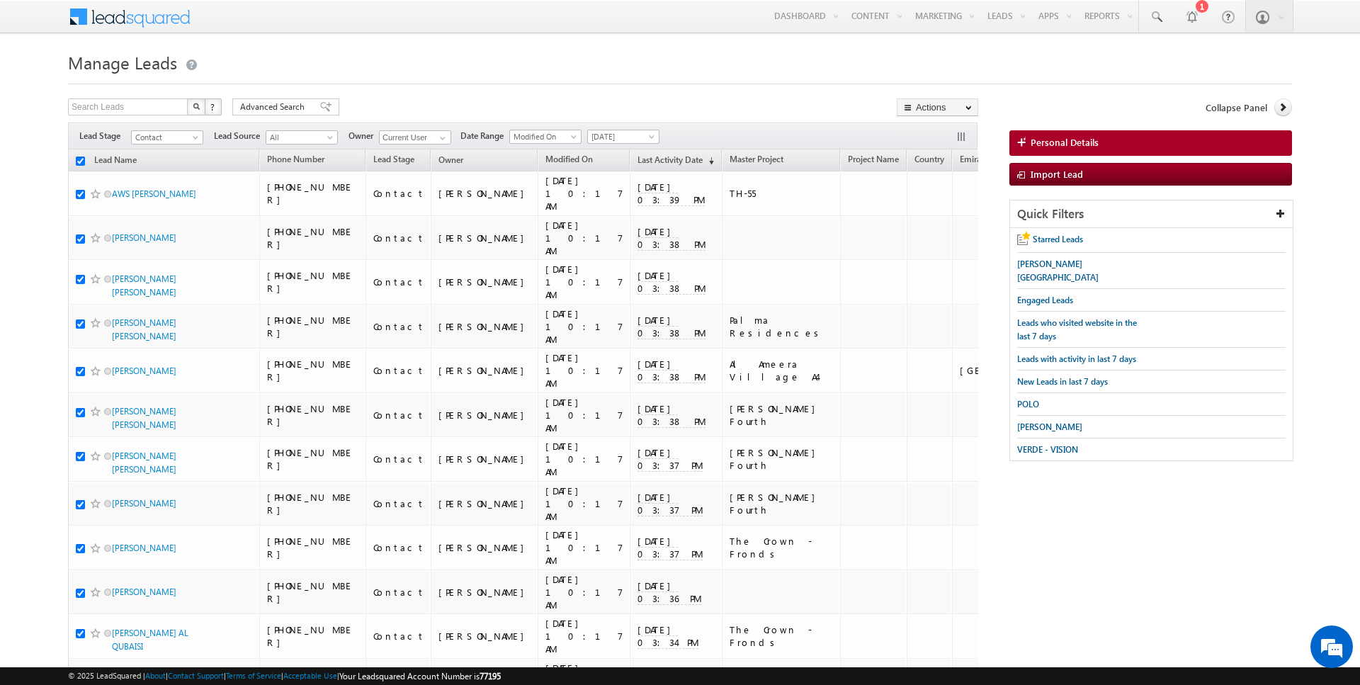
checkbox input "true"
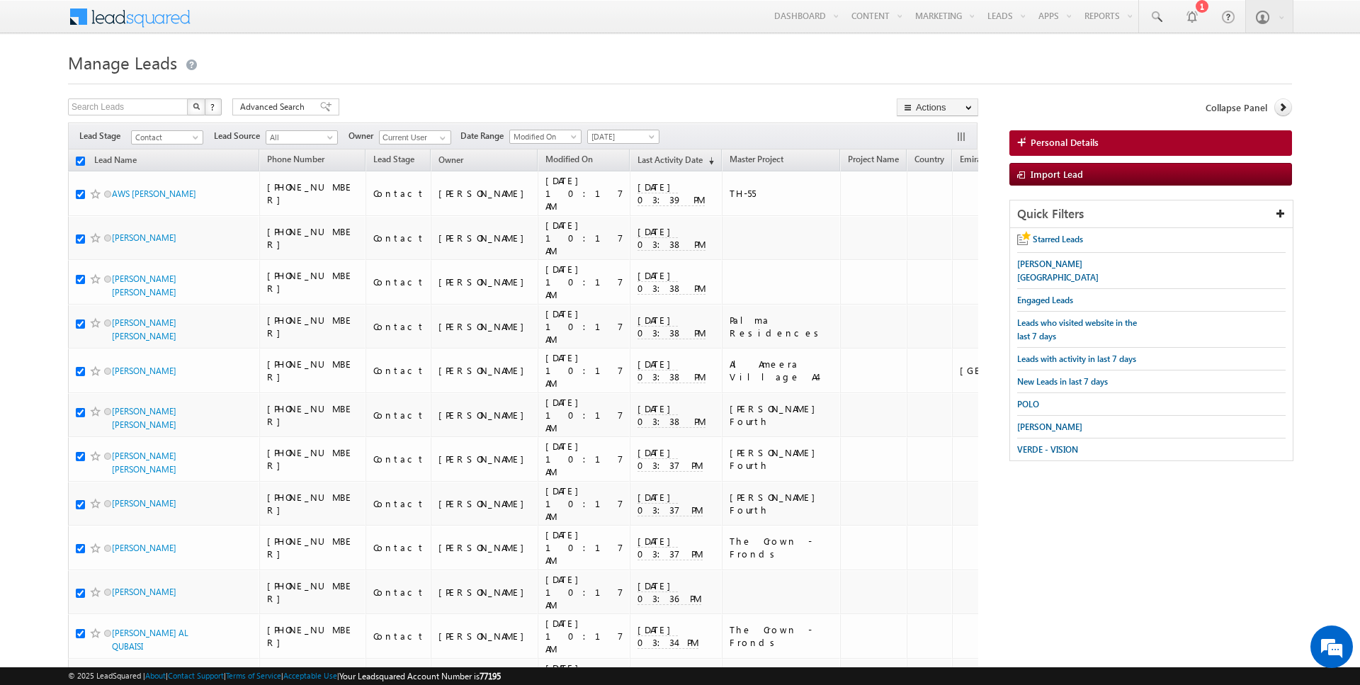
checkbox input "true"
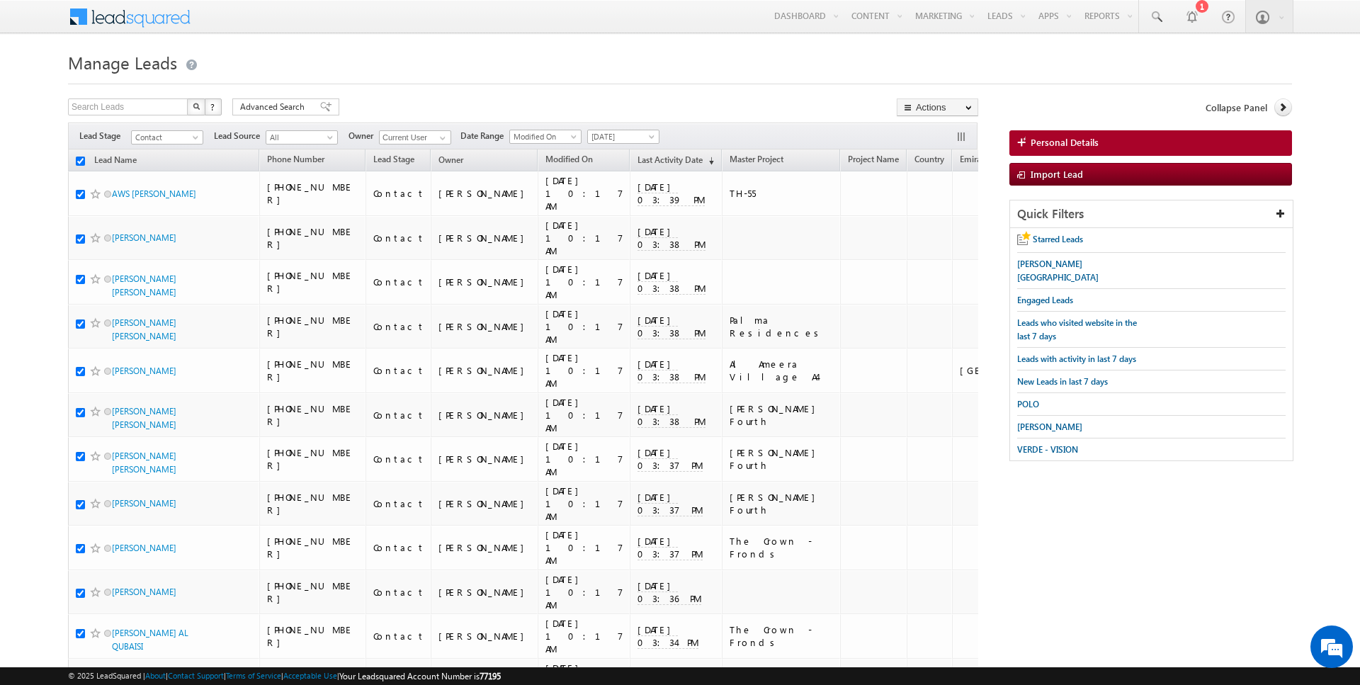
checkbox input "true"
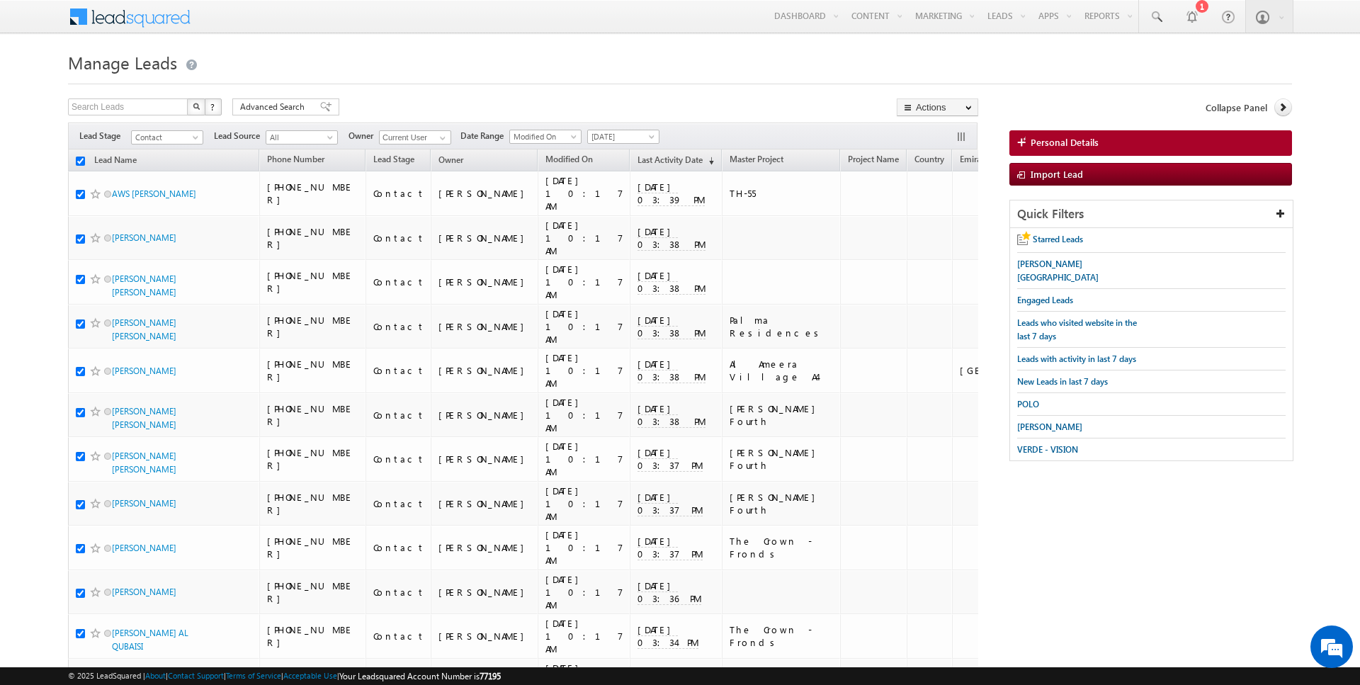
checkbox input "true"
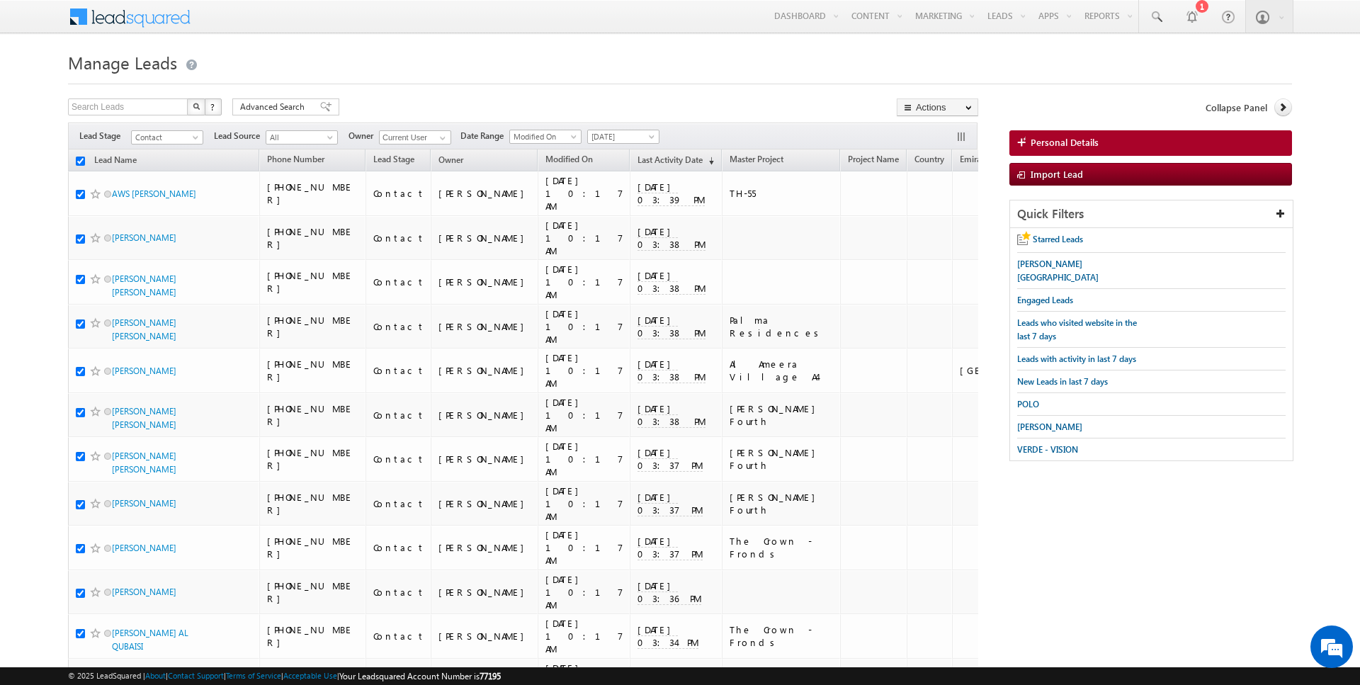
checkbox input "true"
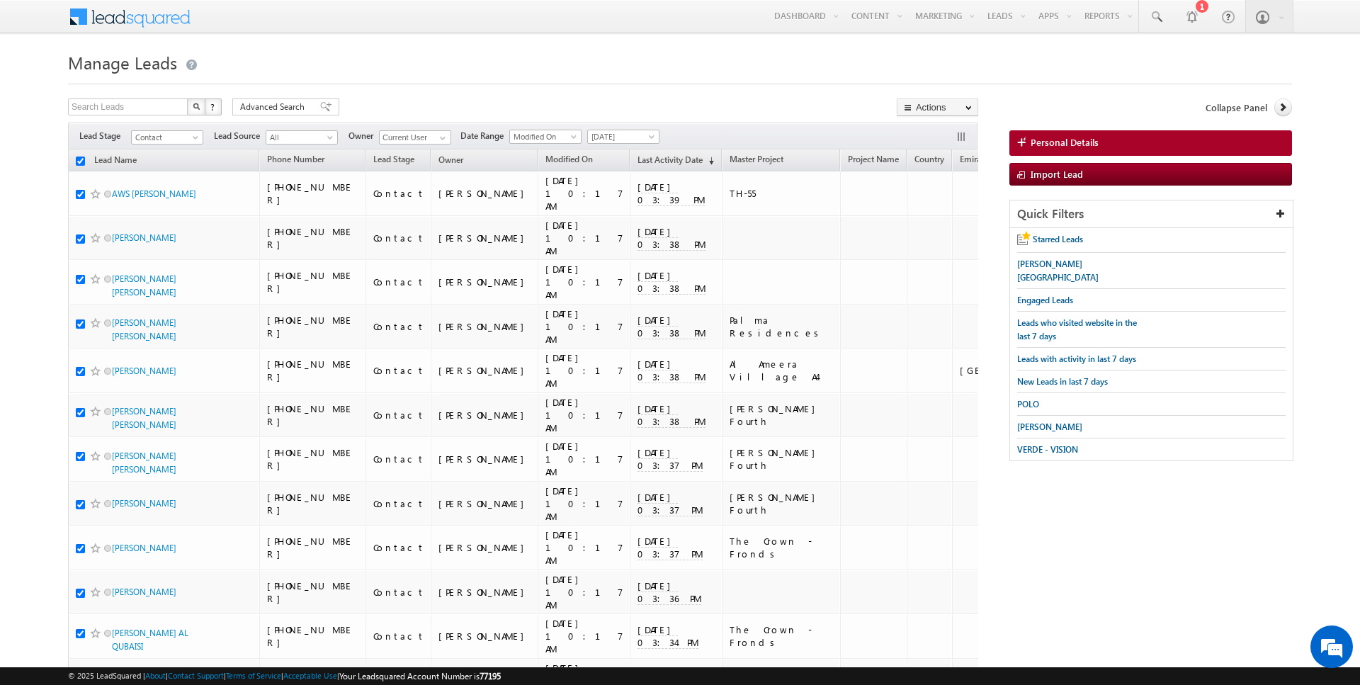
checkbox input "true"
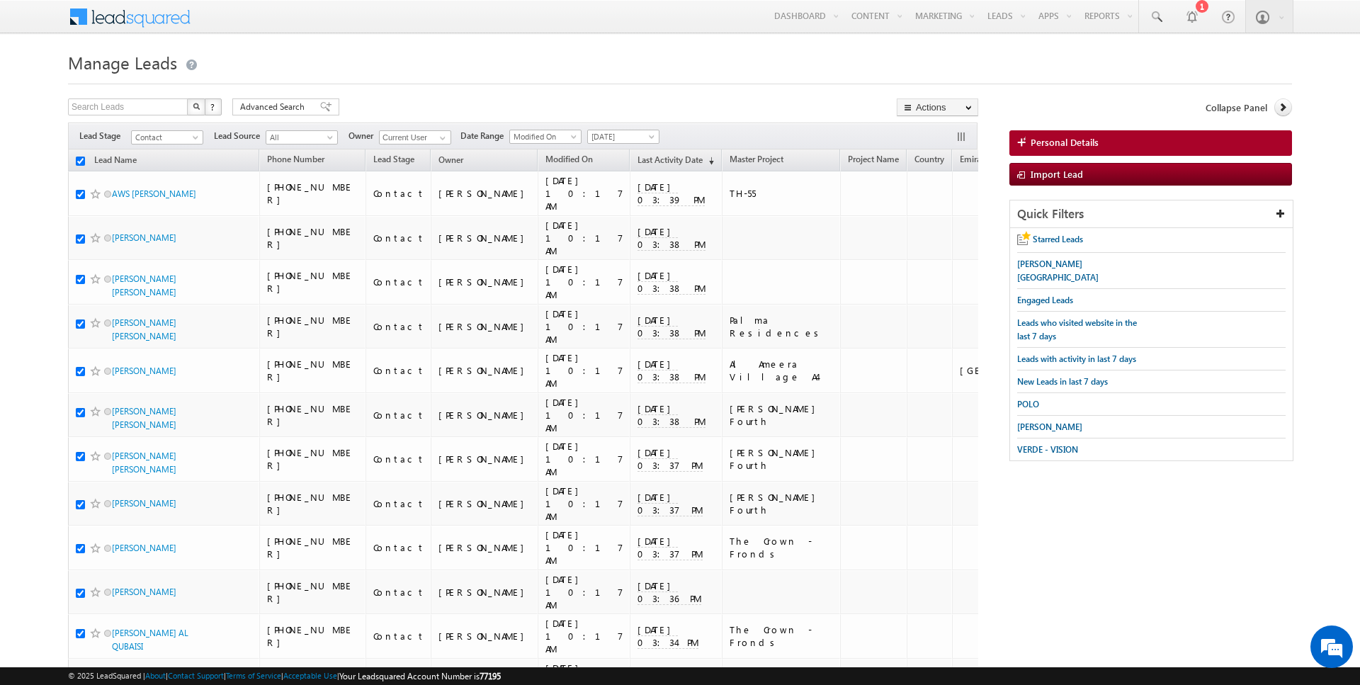
checkbox input "true"
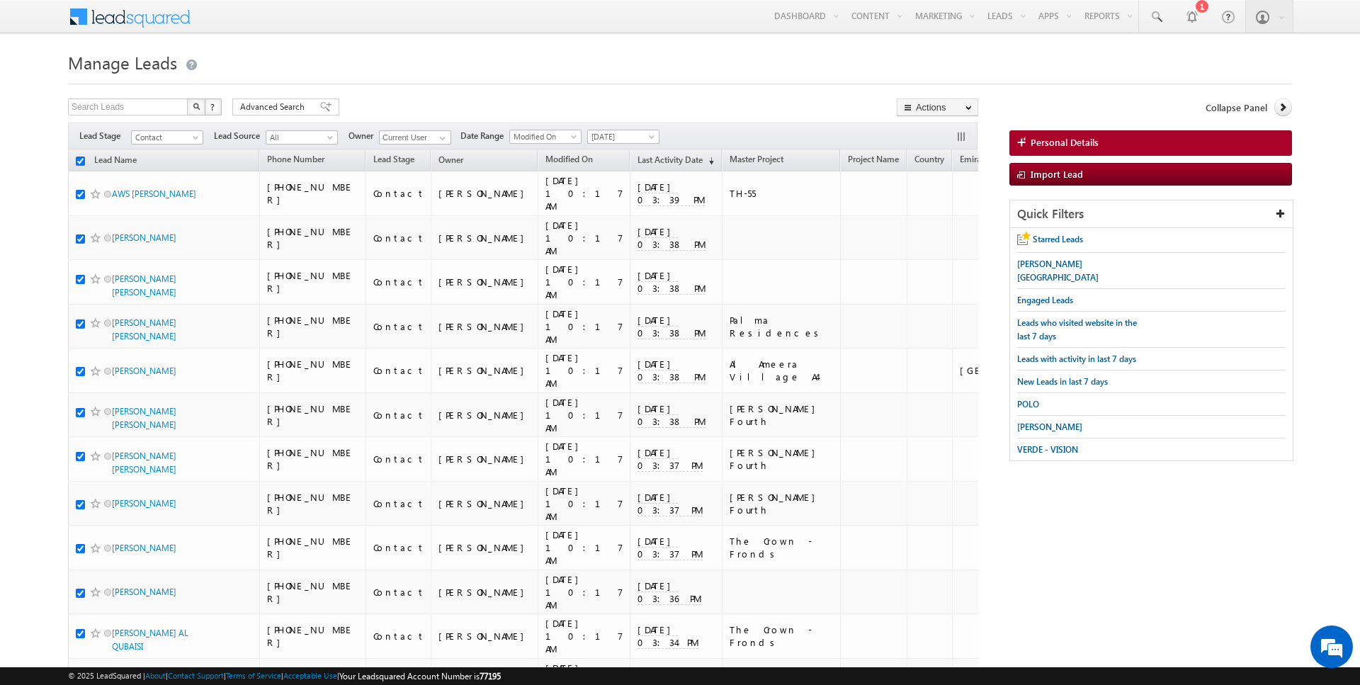
checkbox input "true"
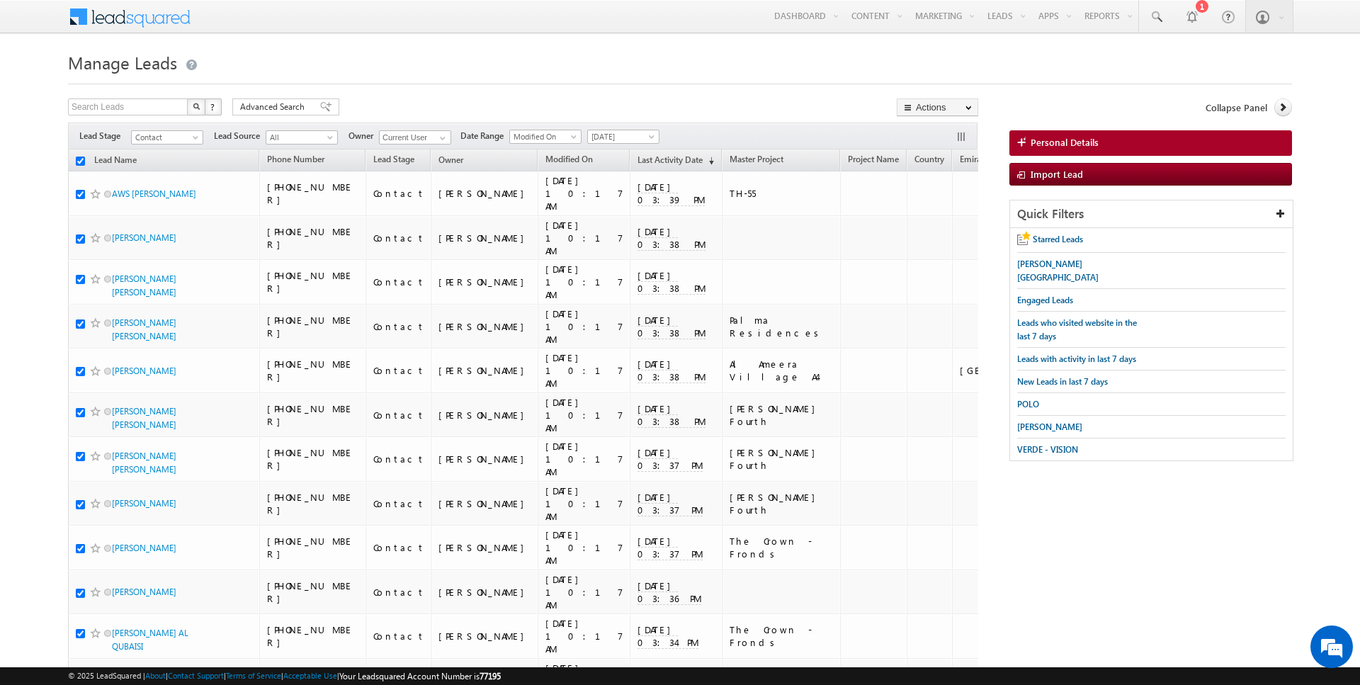
checkbox input "true"
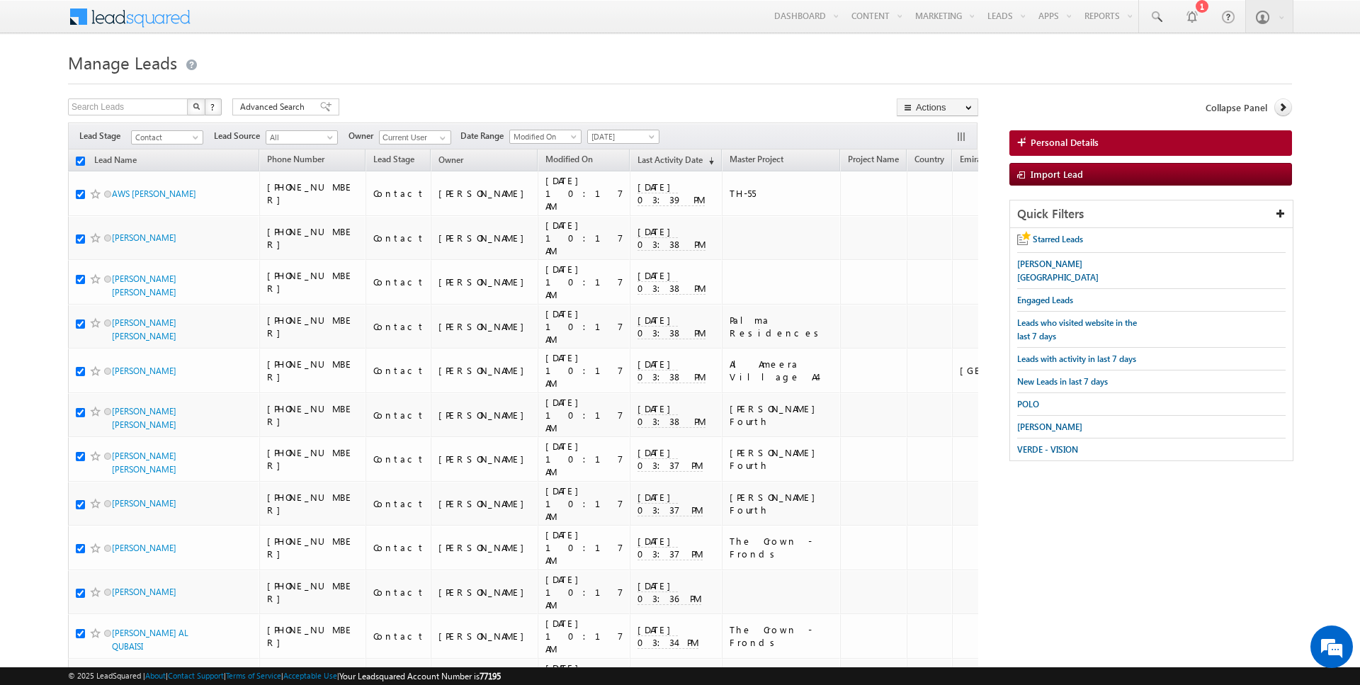
checkbox input "true"
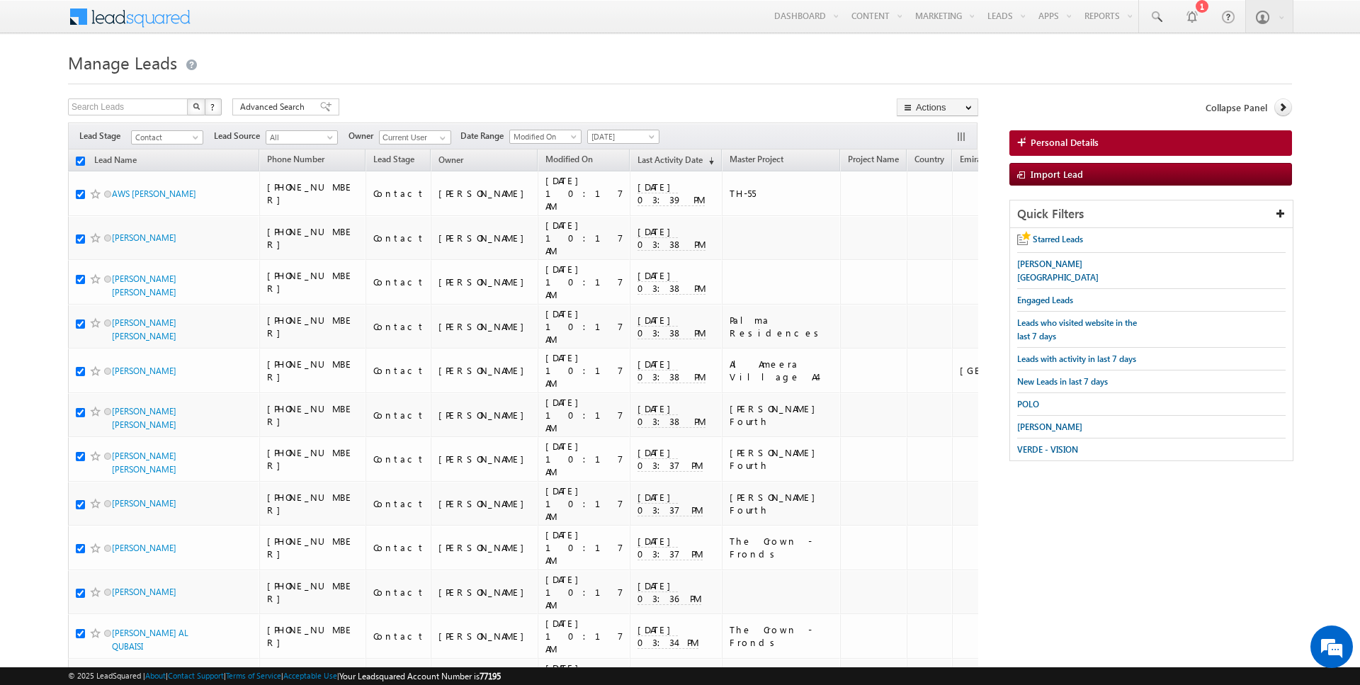
checkbox input "true"
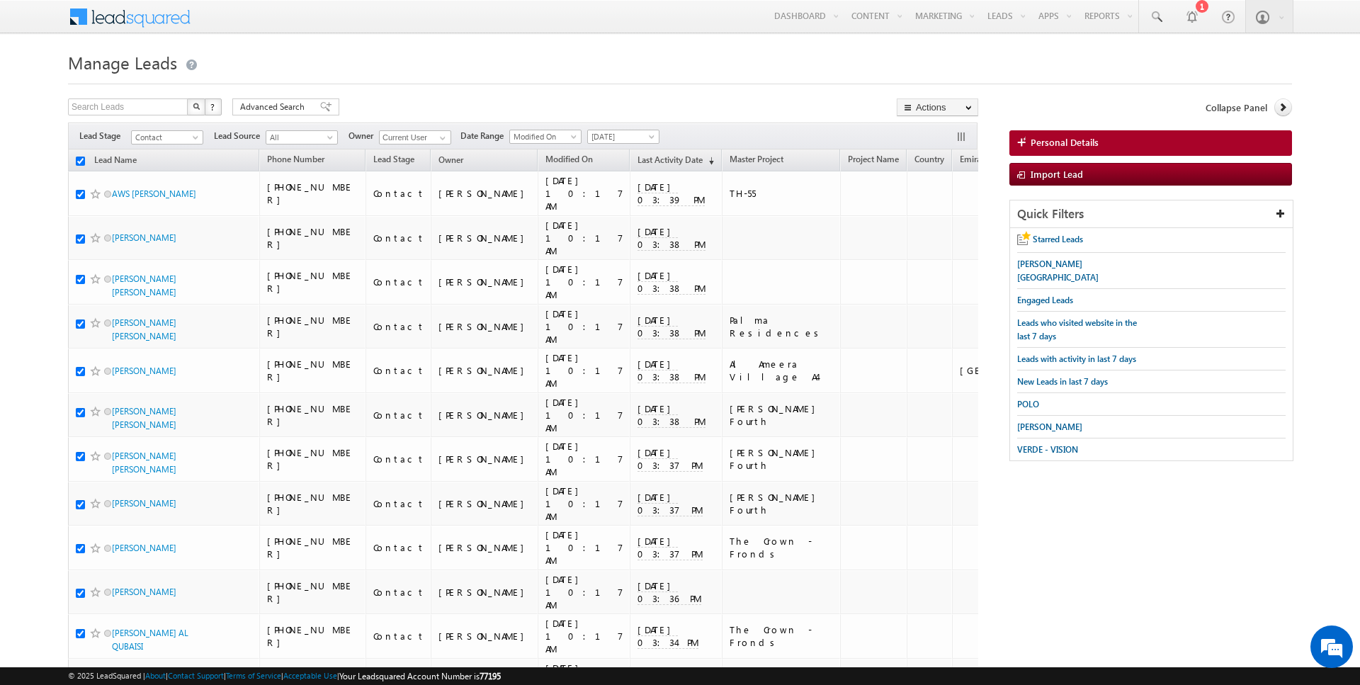
checkbox input "true"
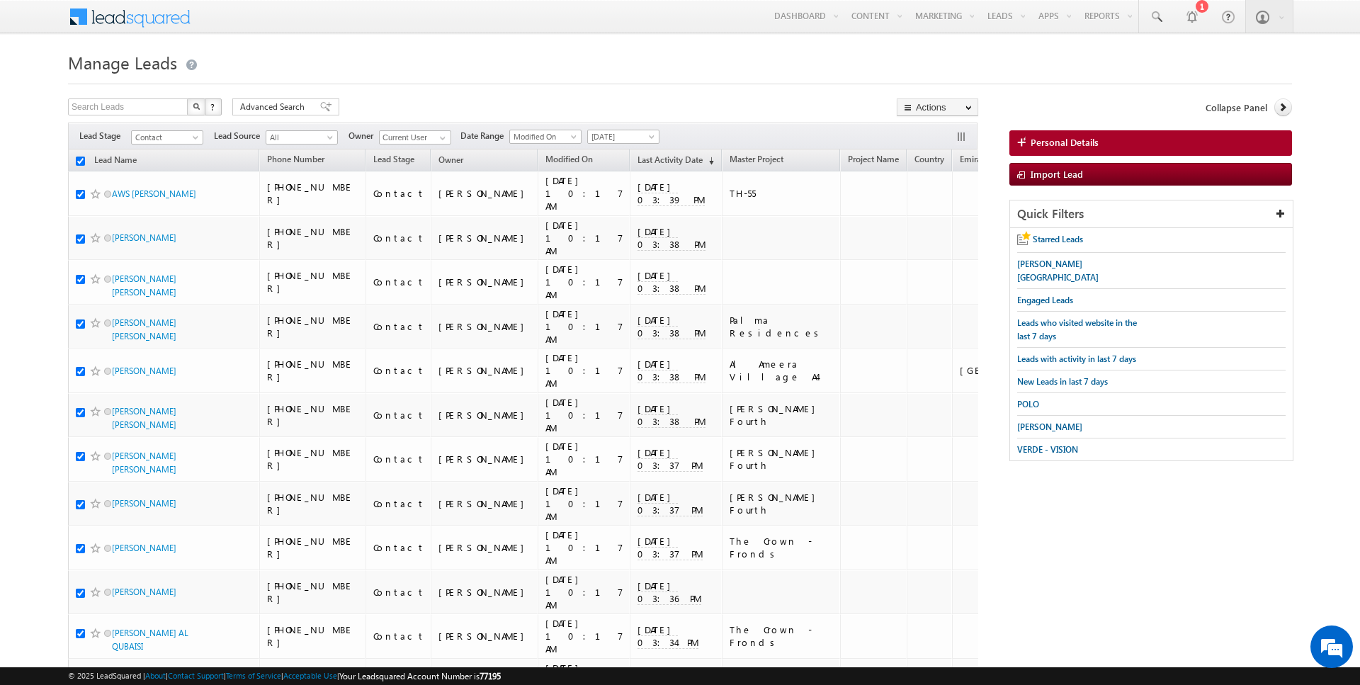
checkbox input "true"
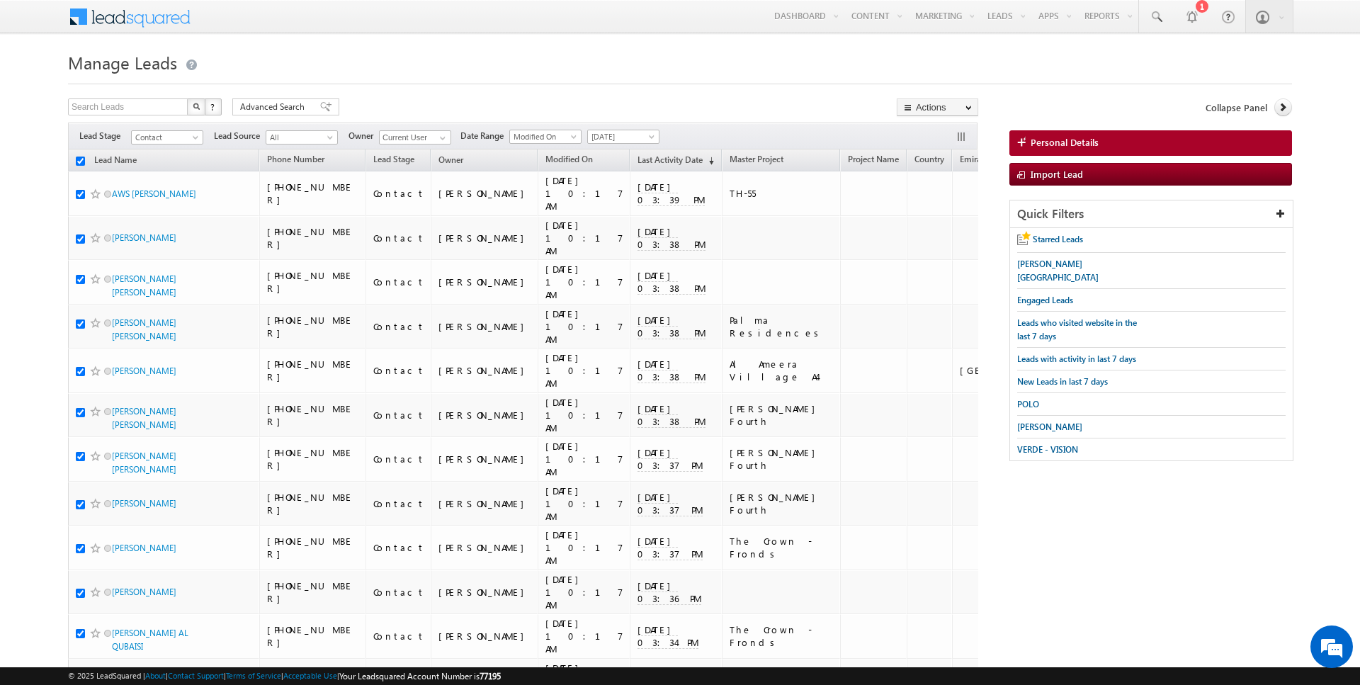
checkbox input "true"
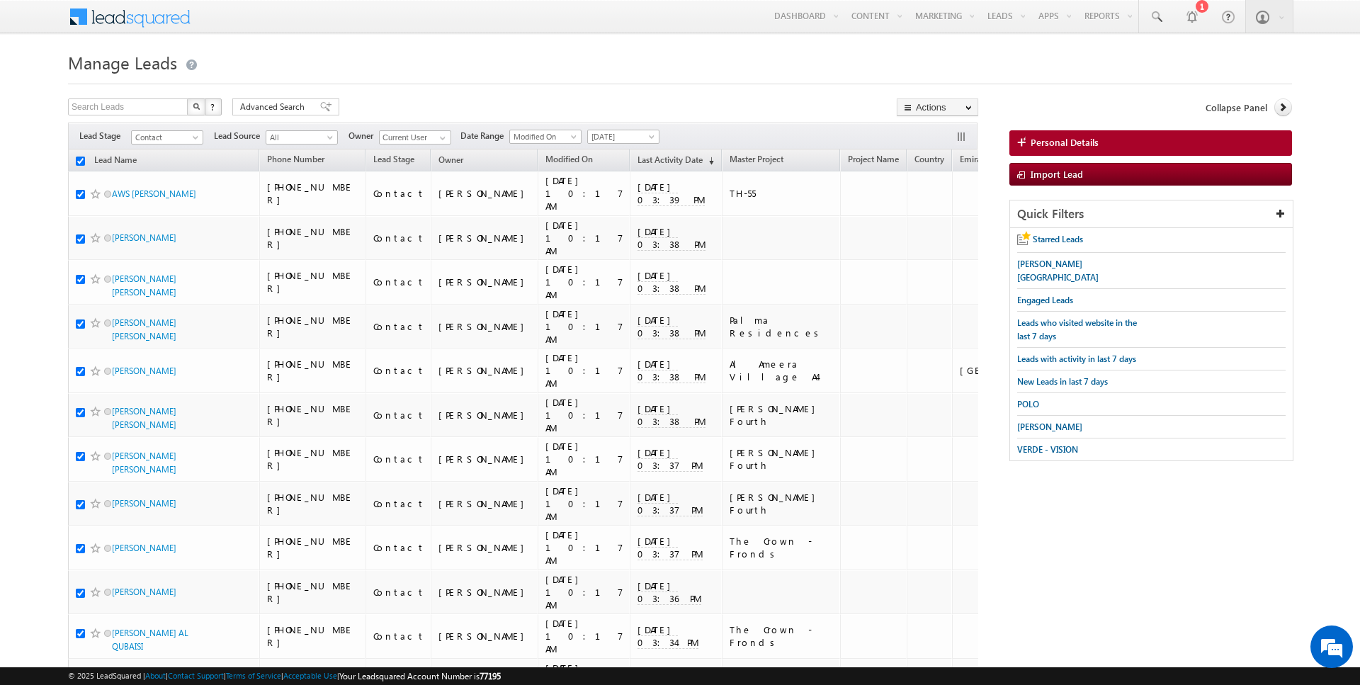
checkbox input "true"
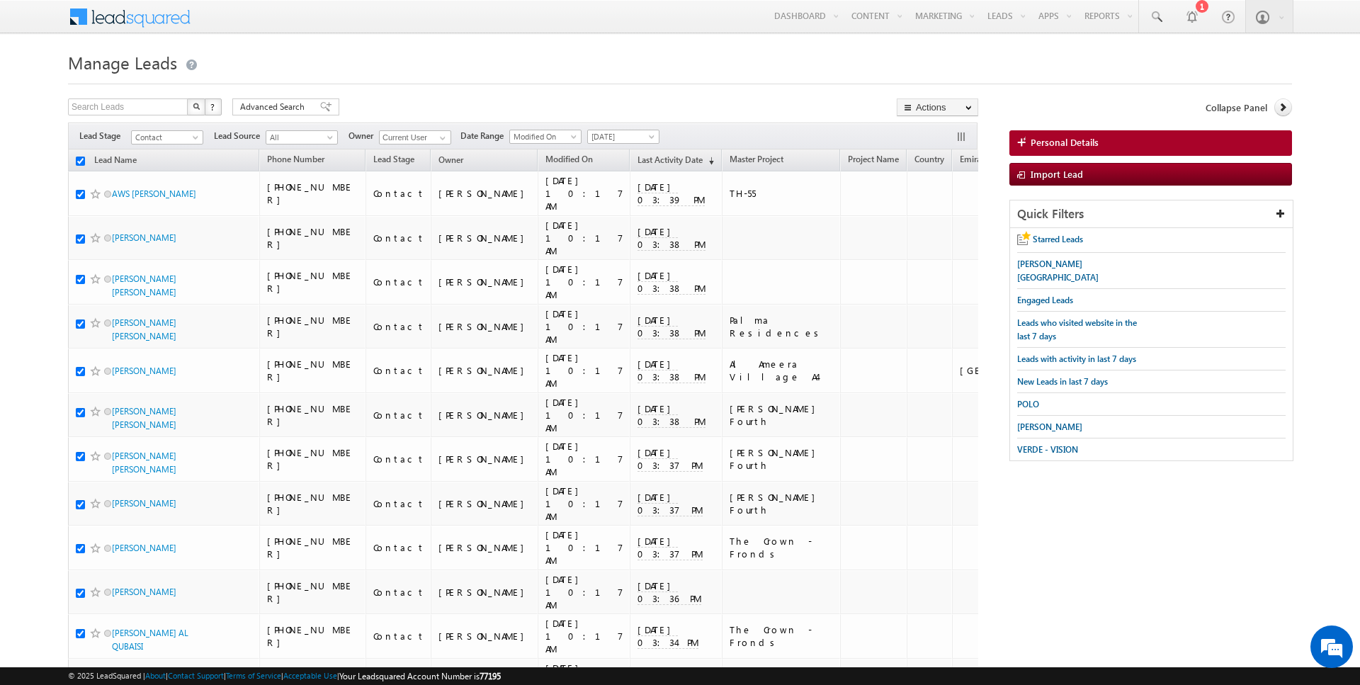
checkbox input "true"
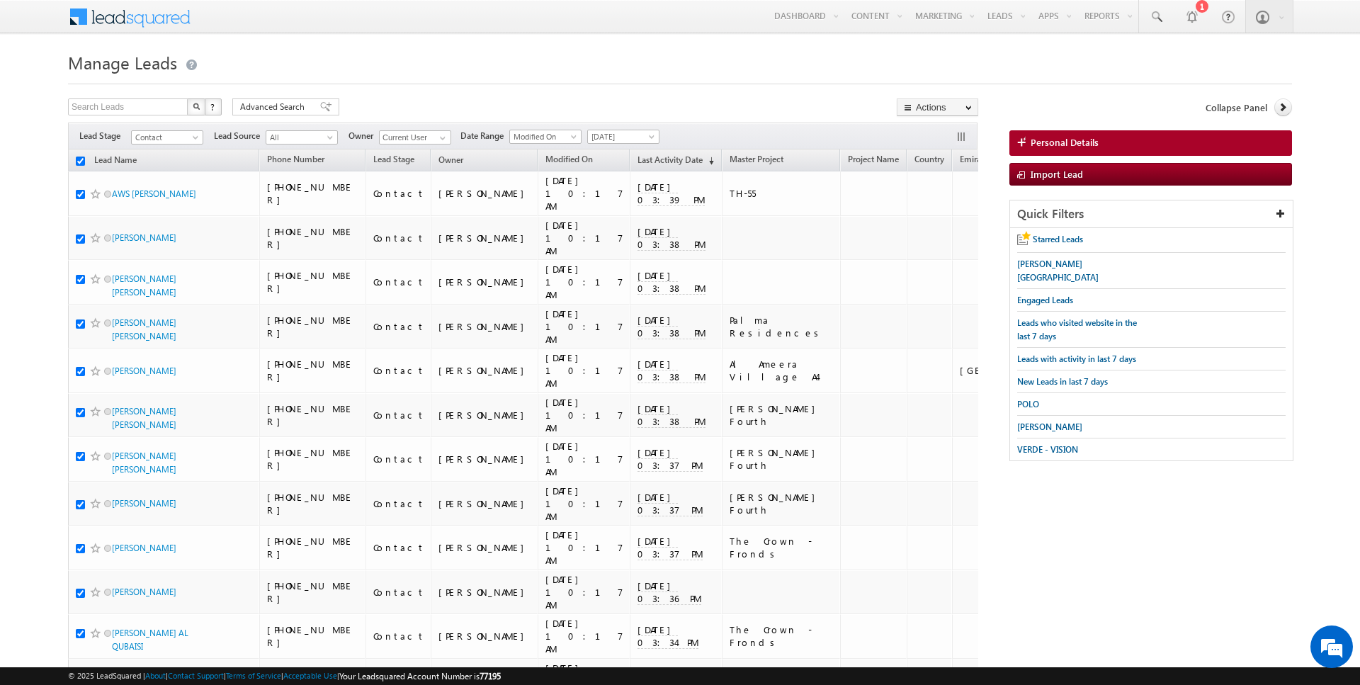
checkbox input "true"
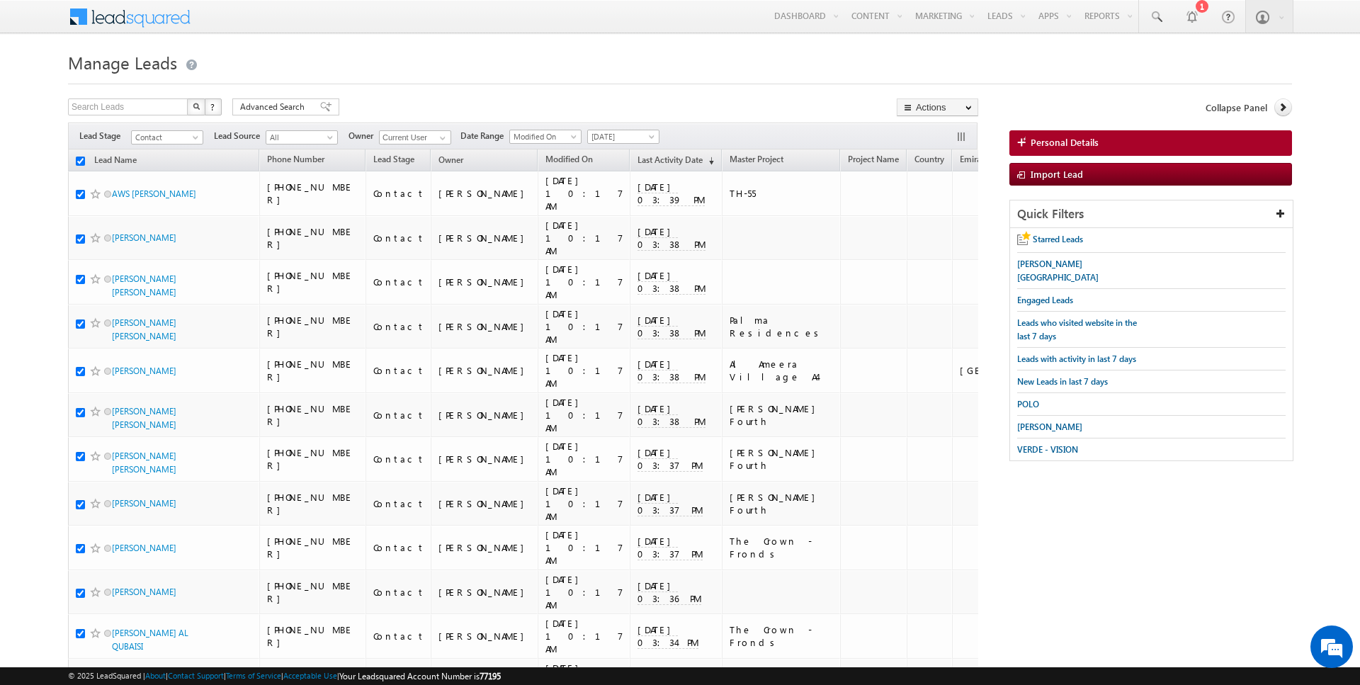
checkbox input "true"
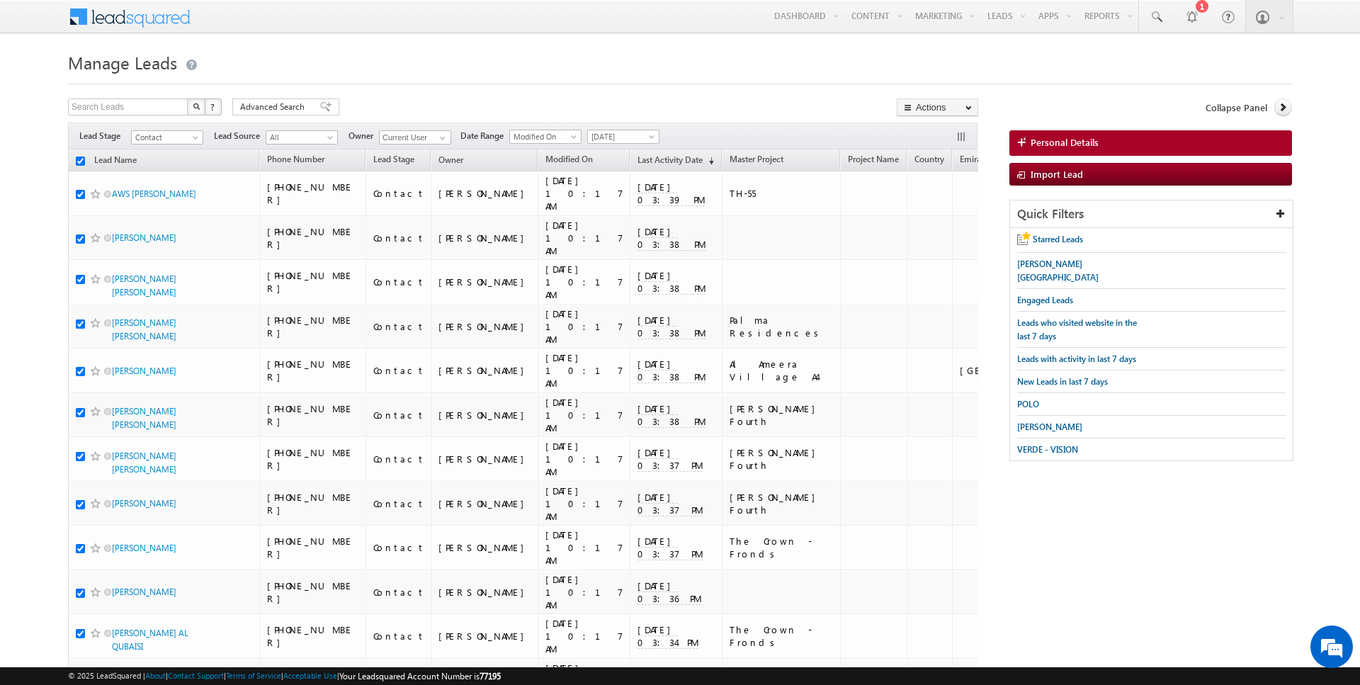
checkbox input "true"
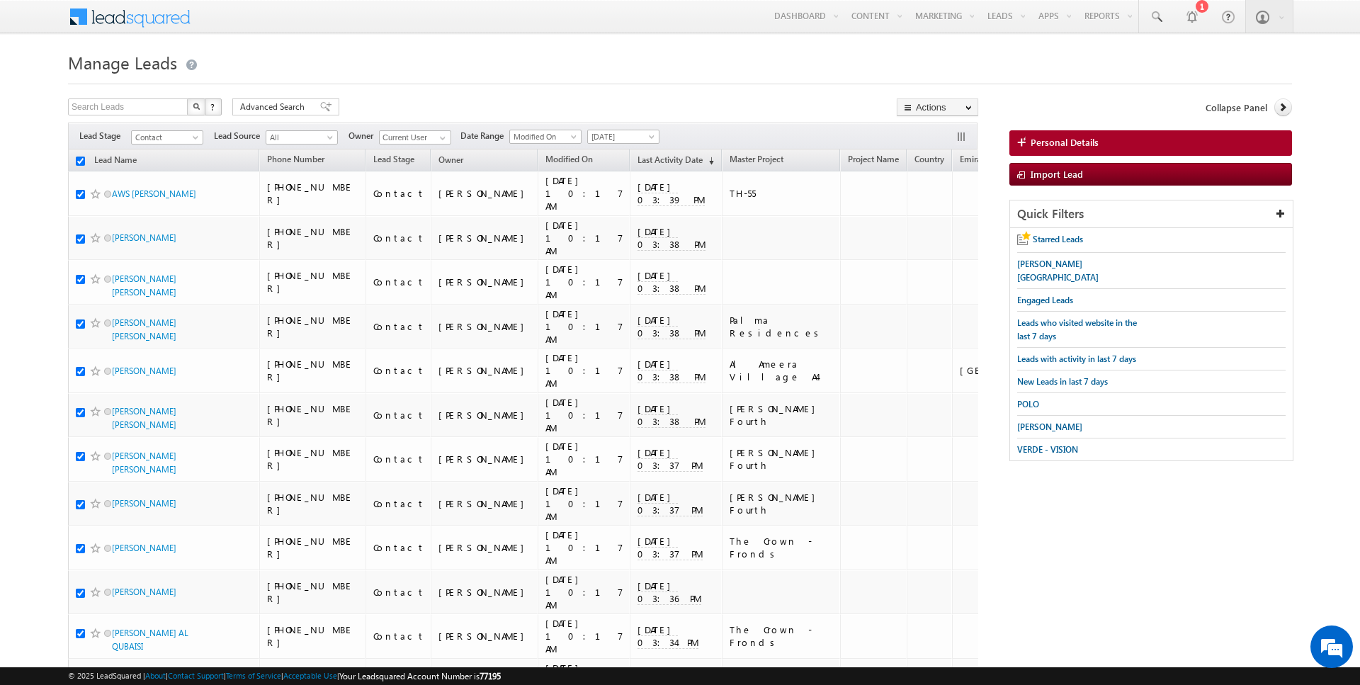
checkbox input "true"
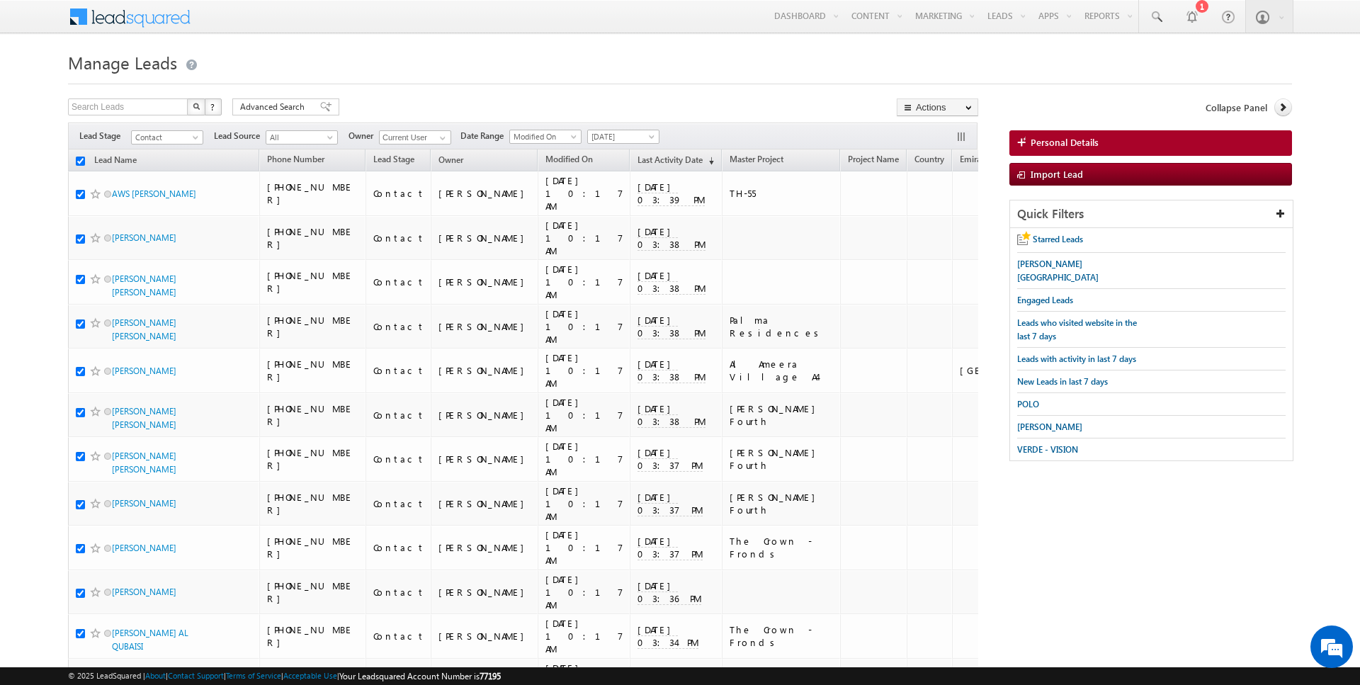
checkbox input "true"
click at [936, 223] on link "Change Owner" at bounding box center [937, 229] width 80 height 17
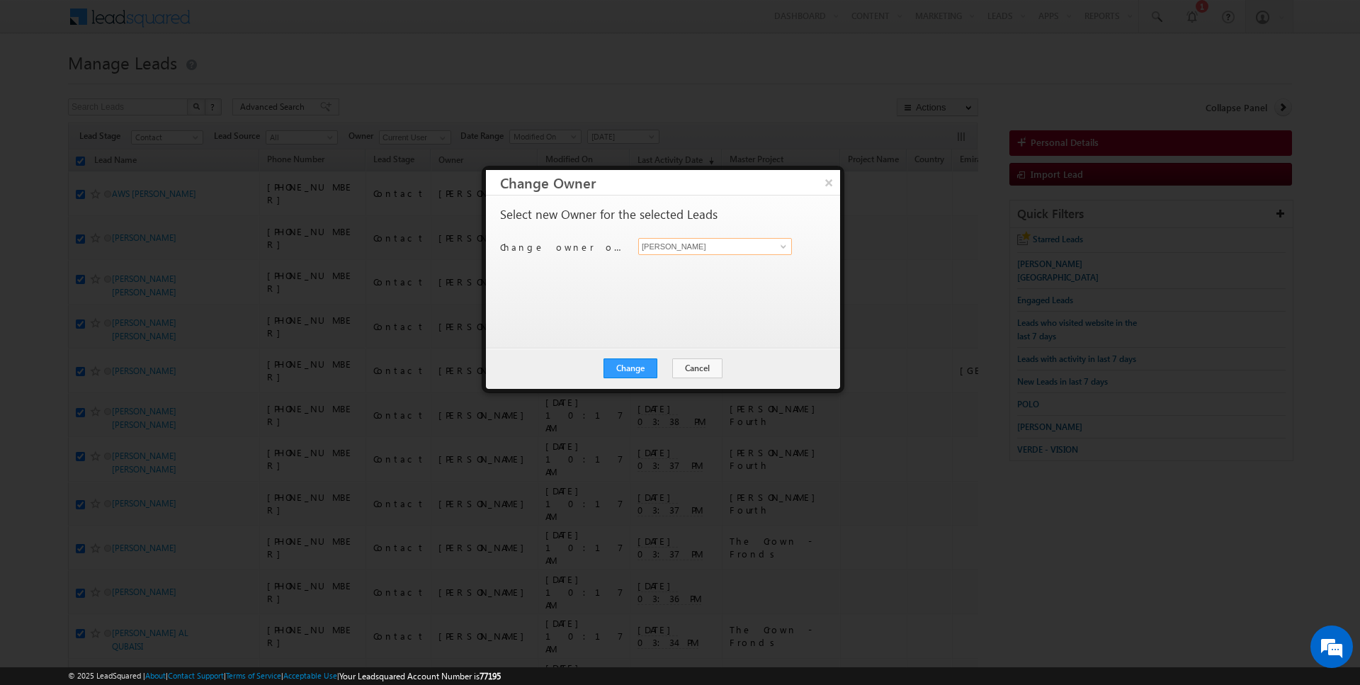
click at [703, 252] on input "[PERSON_NAME]" at bounding box center [715, 246] width 154 height 17
click at [630, 372] on button "Change" at bounding box center [630, 368] width 54 height 20
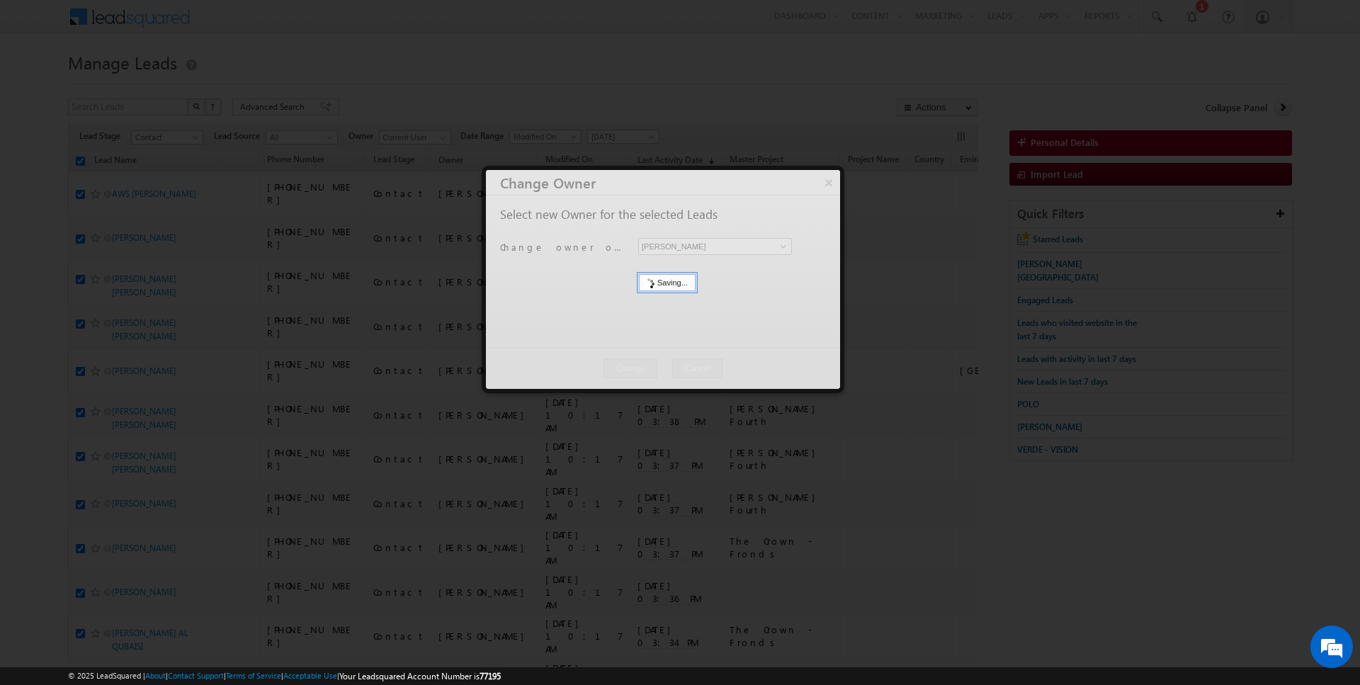
click at [0, 0] on button "Close" at bounding box center [0, 0] width 0 height 0
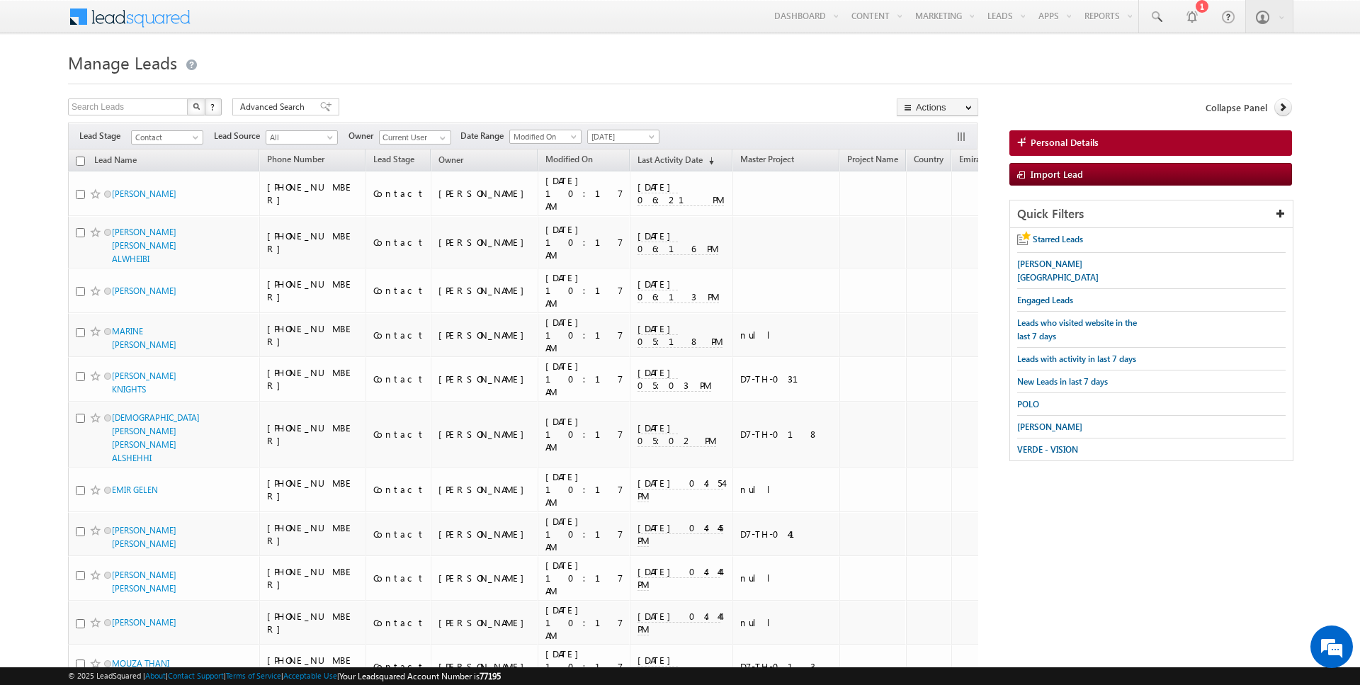
click at [82, 159] on input "checkbox" at bounding box center [80, 161] width 9 height 9
checkbox input "true"
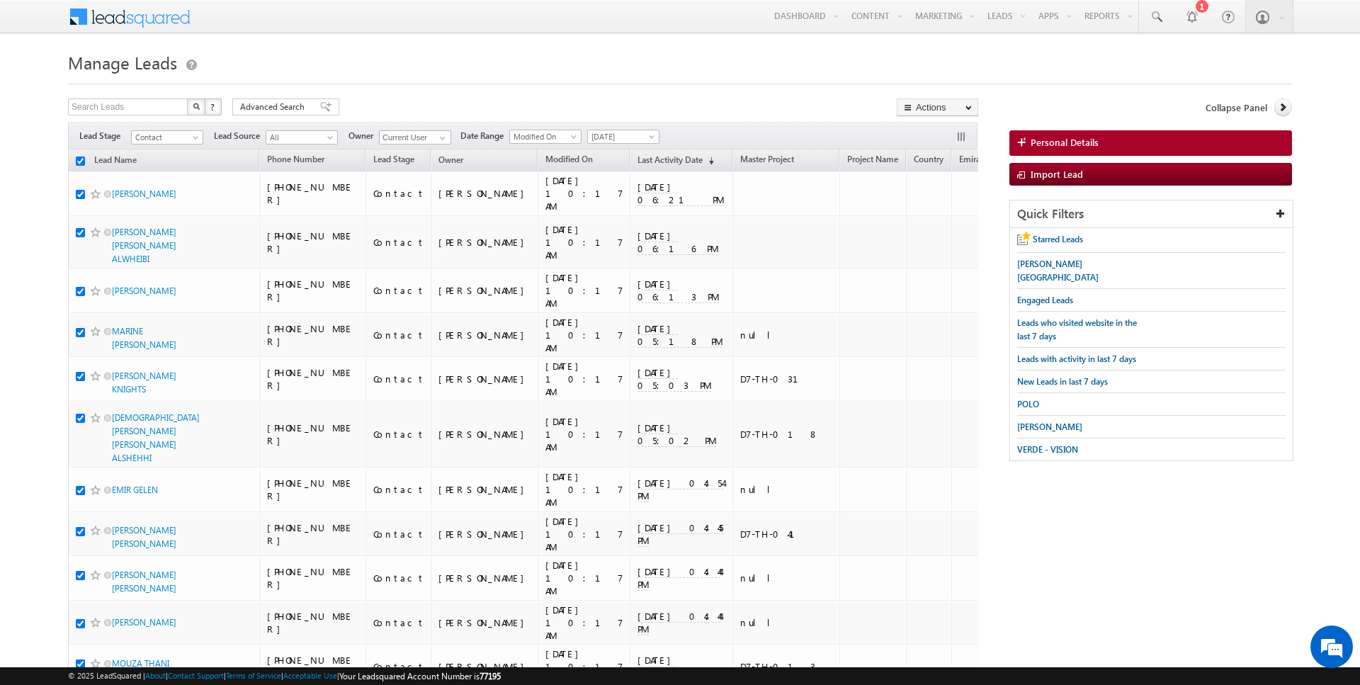
checkbox input "true"
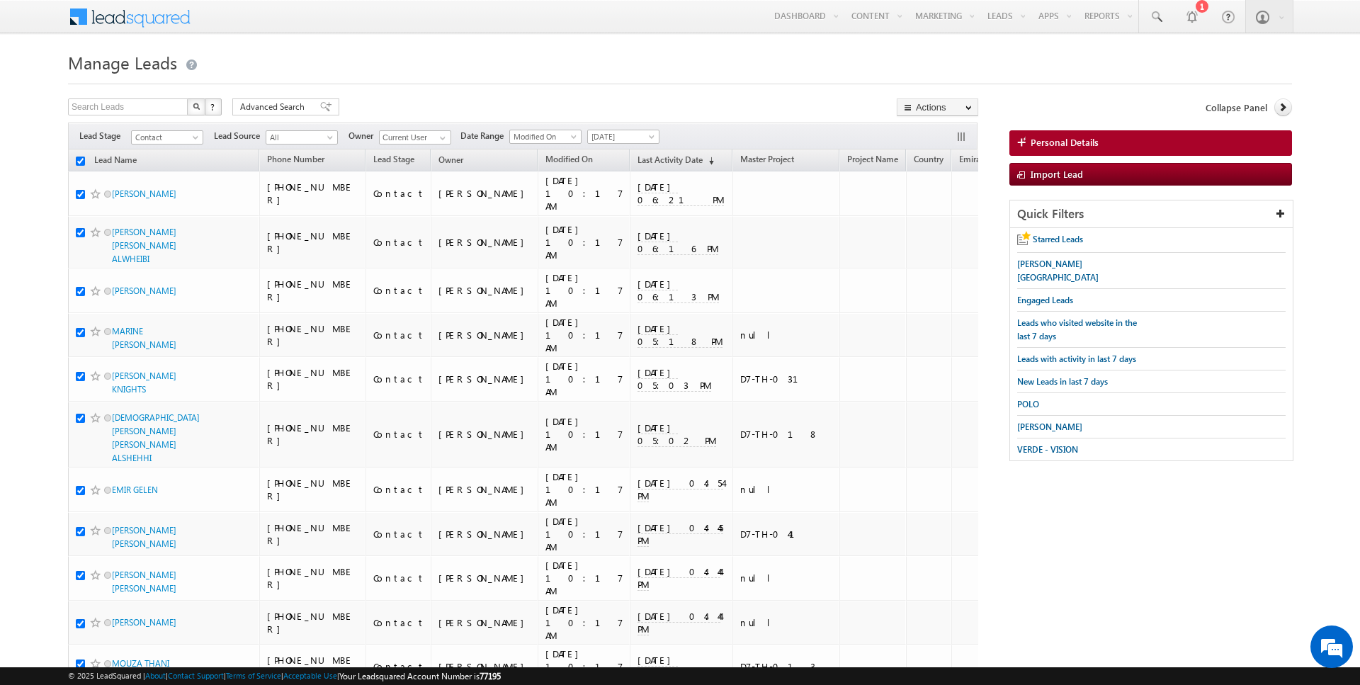
checkbox input "true"
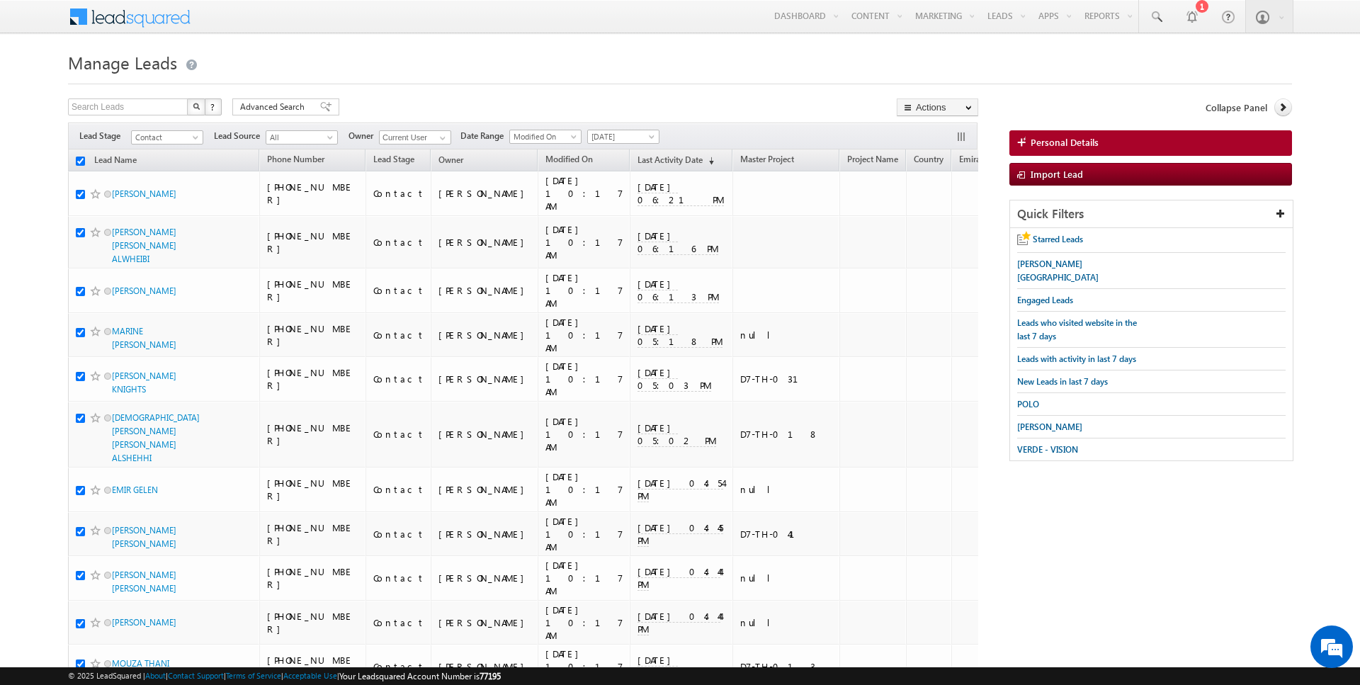
checkbox input "true"
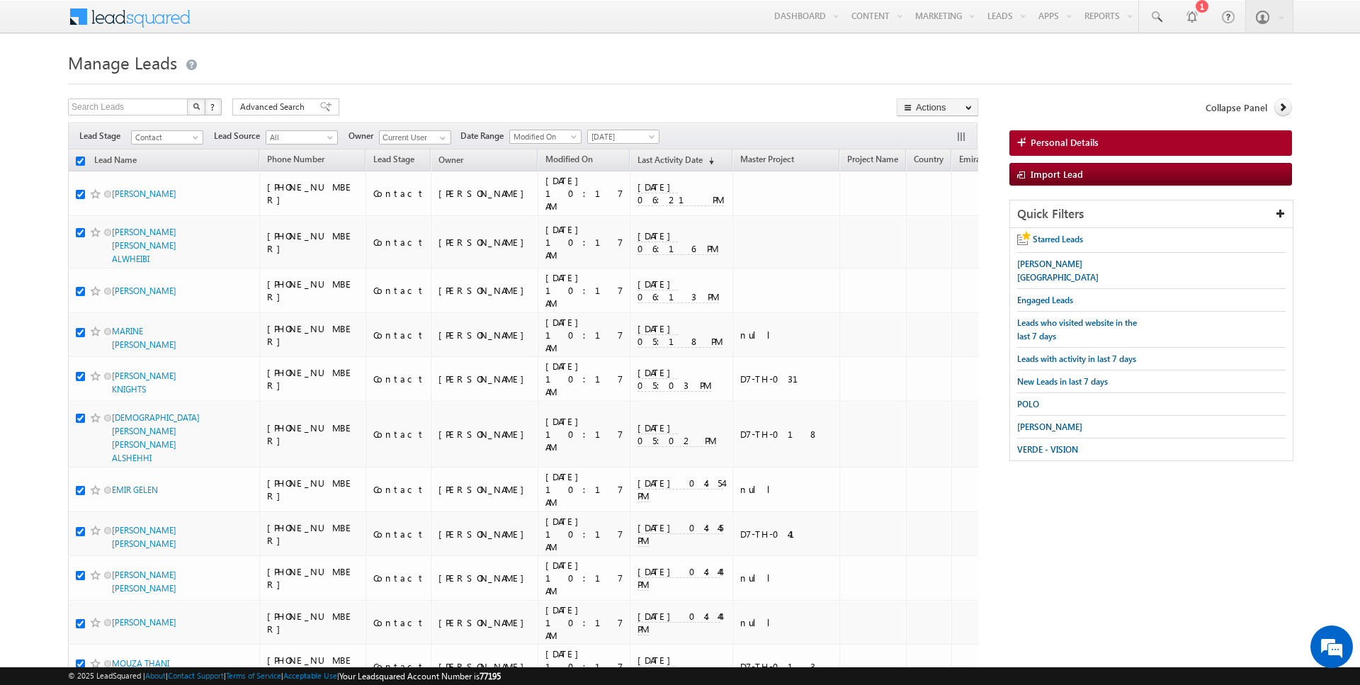
checkbox input "true"
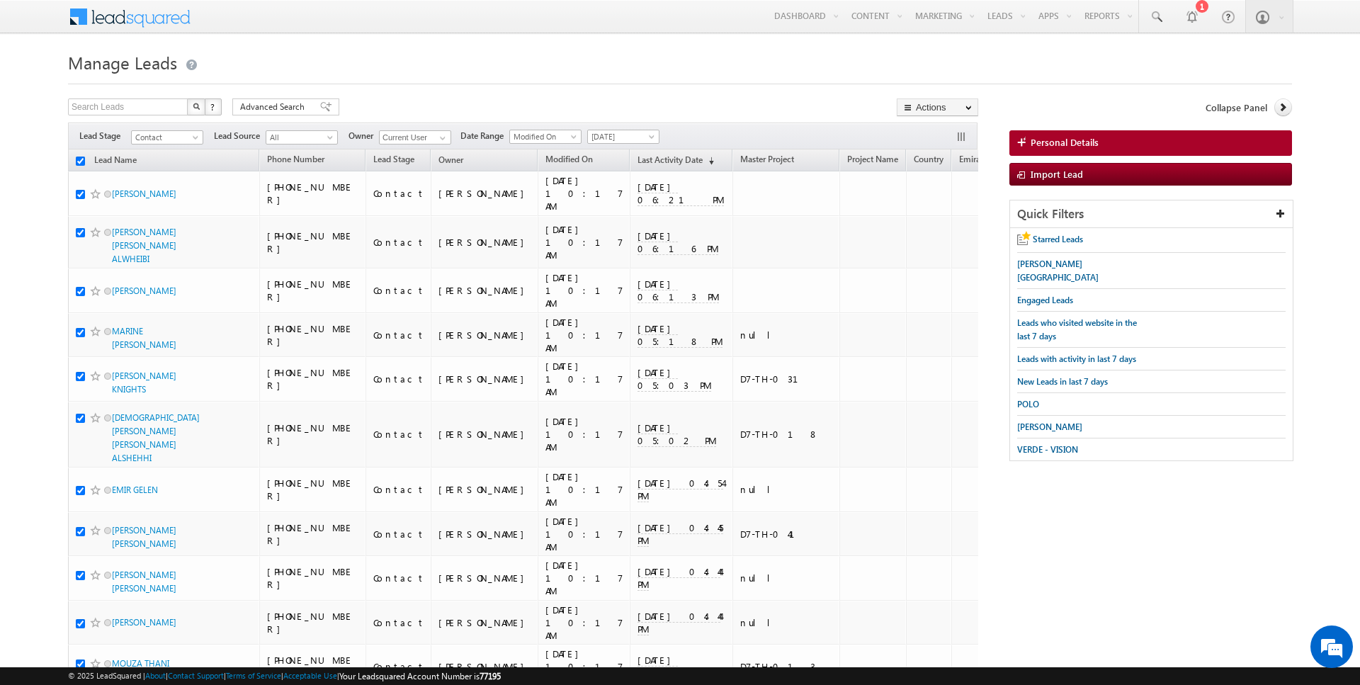
checkbox input "true"
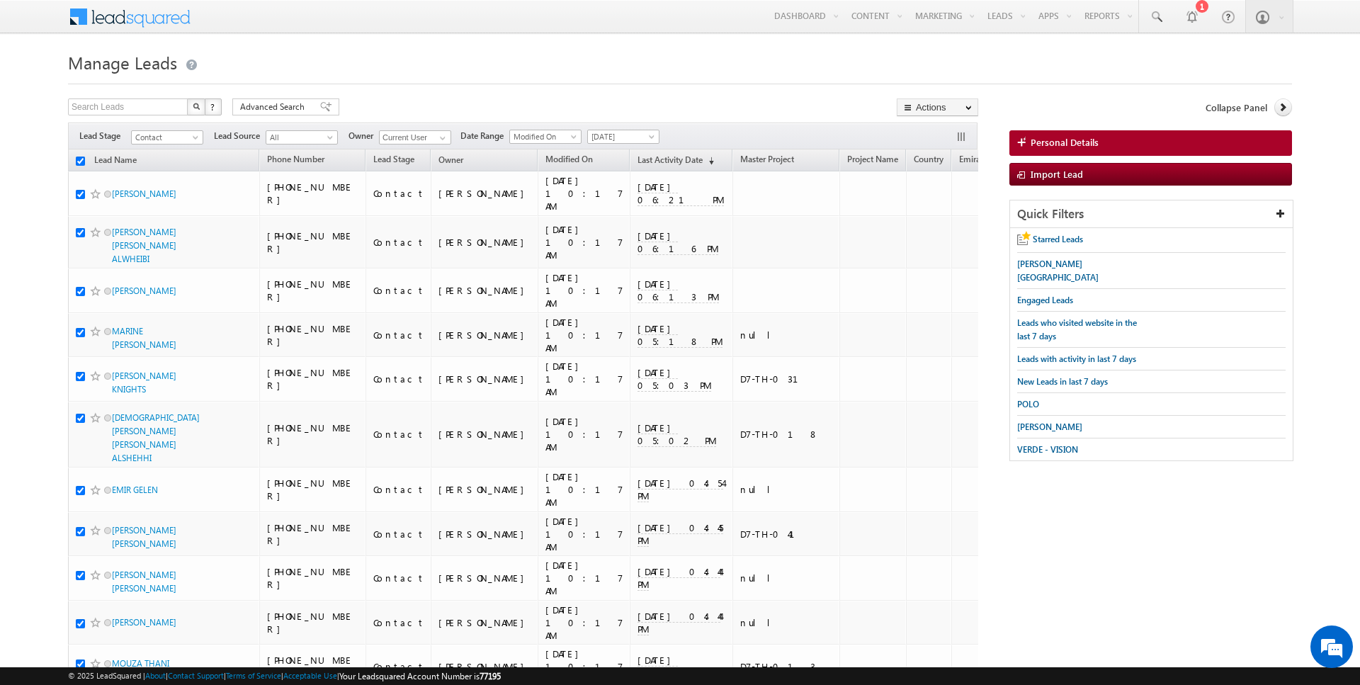
checkbox input "true"
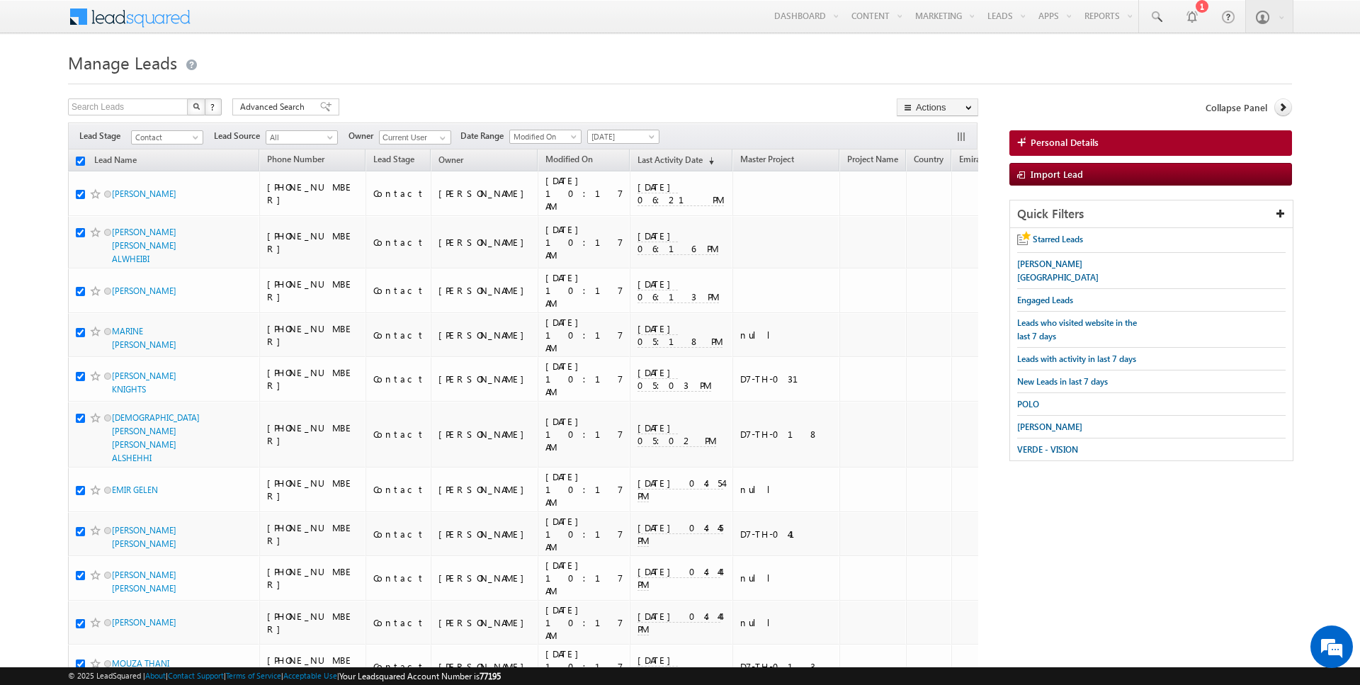
checkbox input "true"
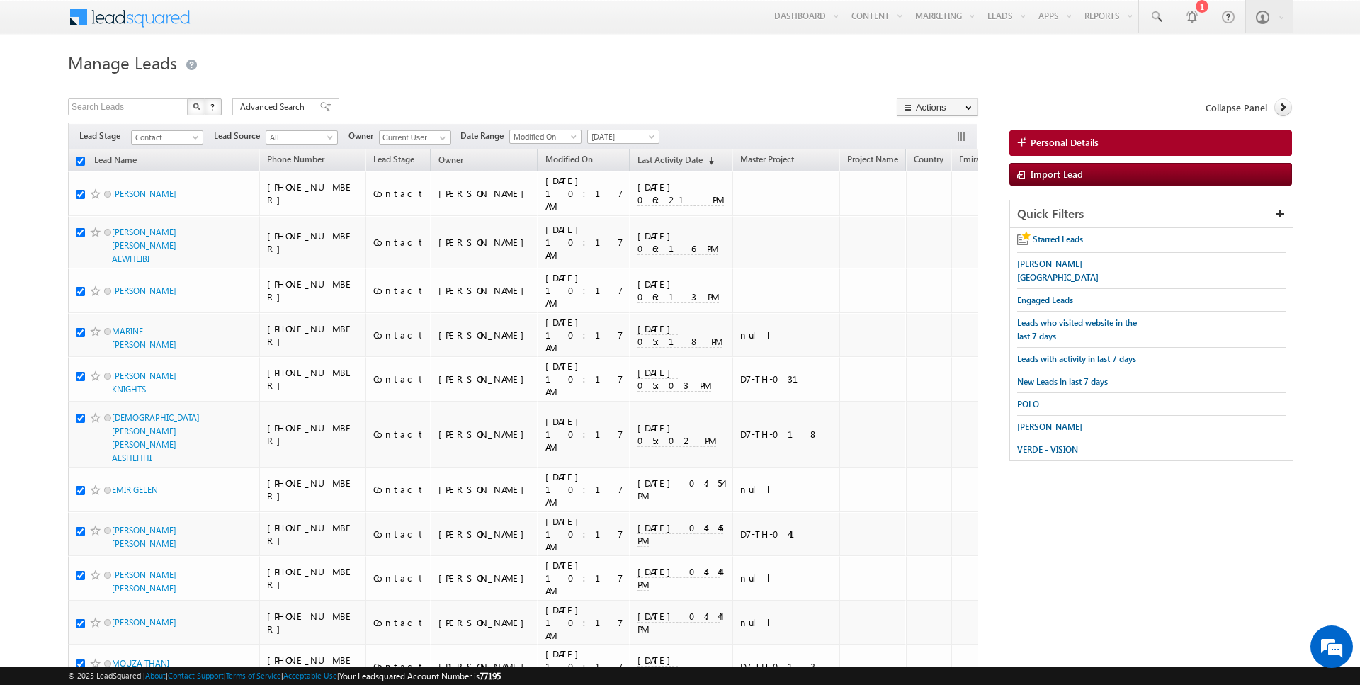
checkbox input "true"
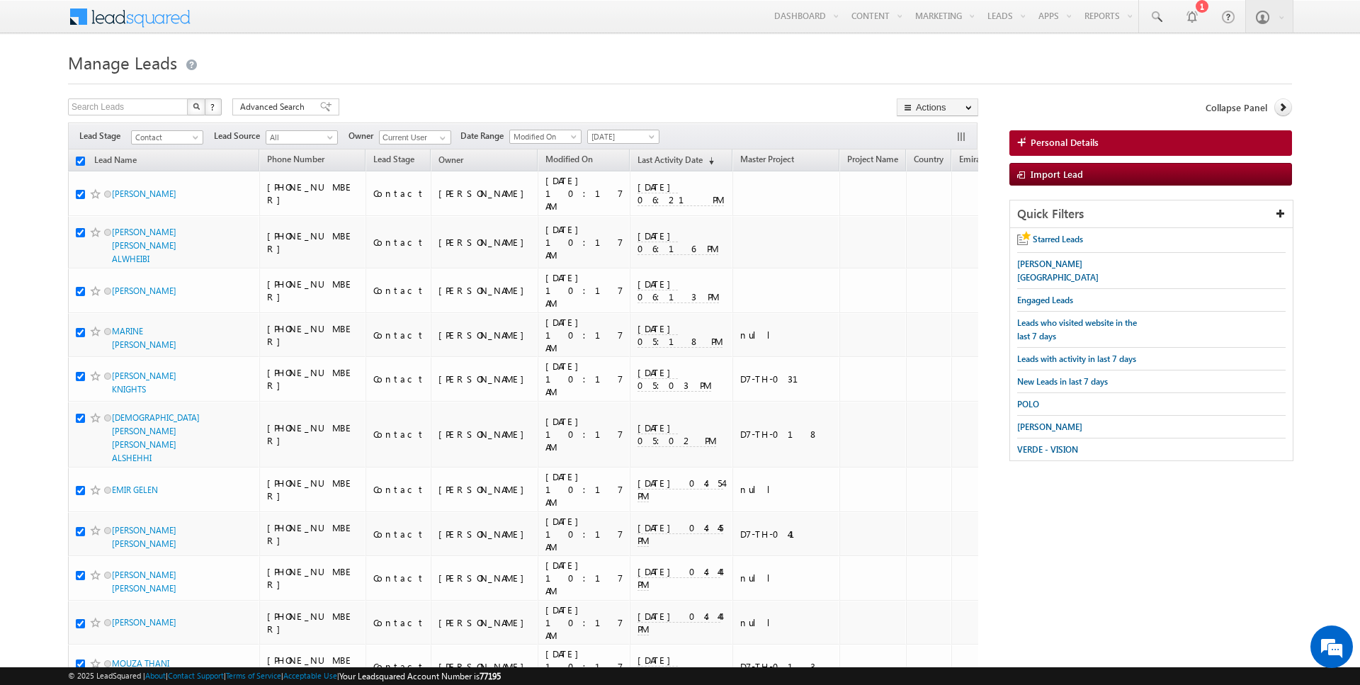
checkbox input "true"
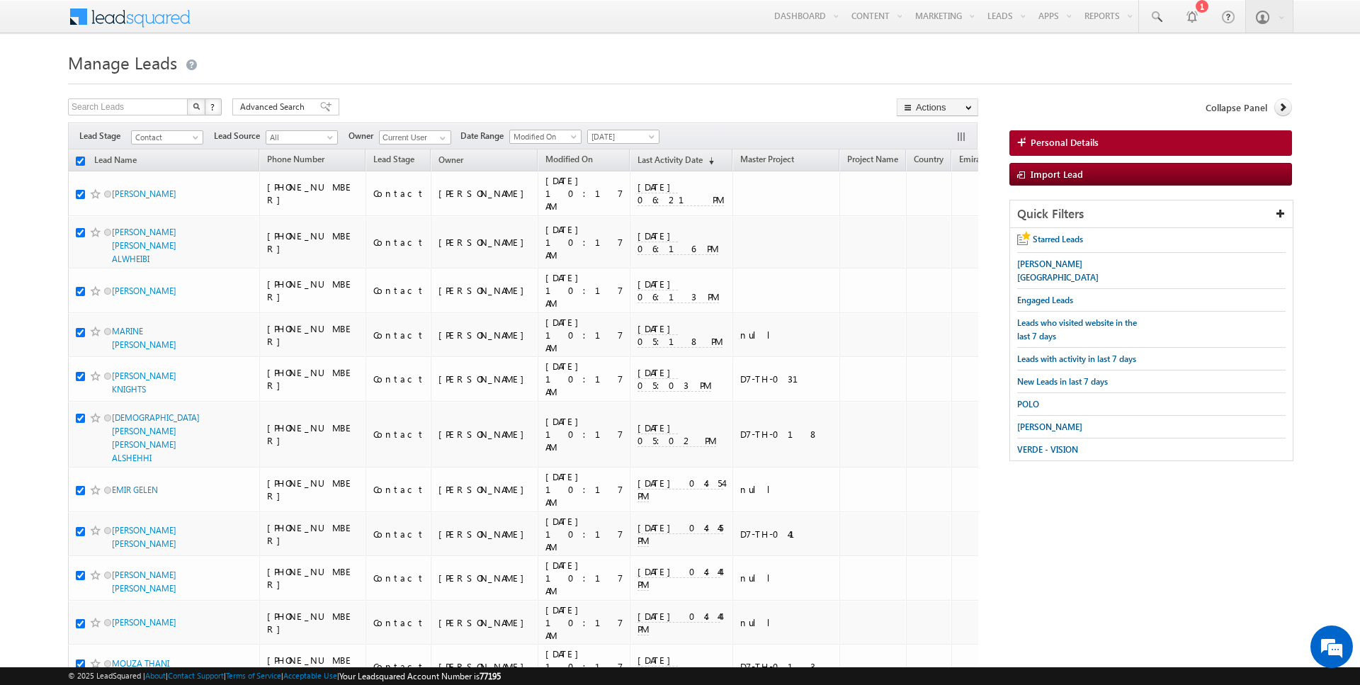
checkbox input "true"
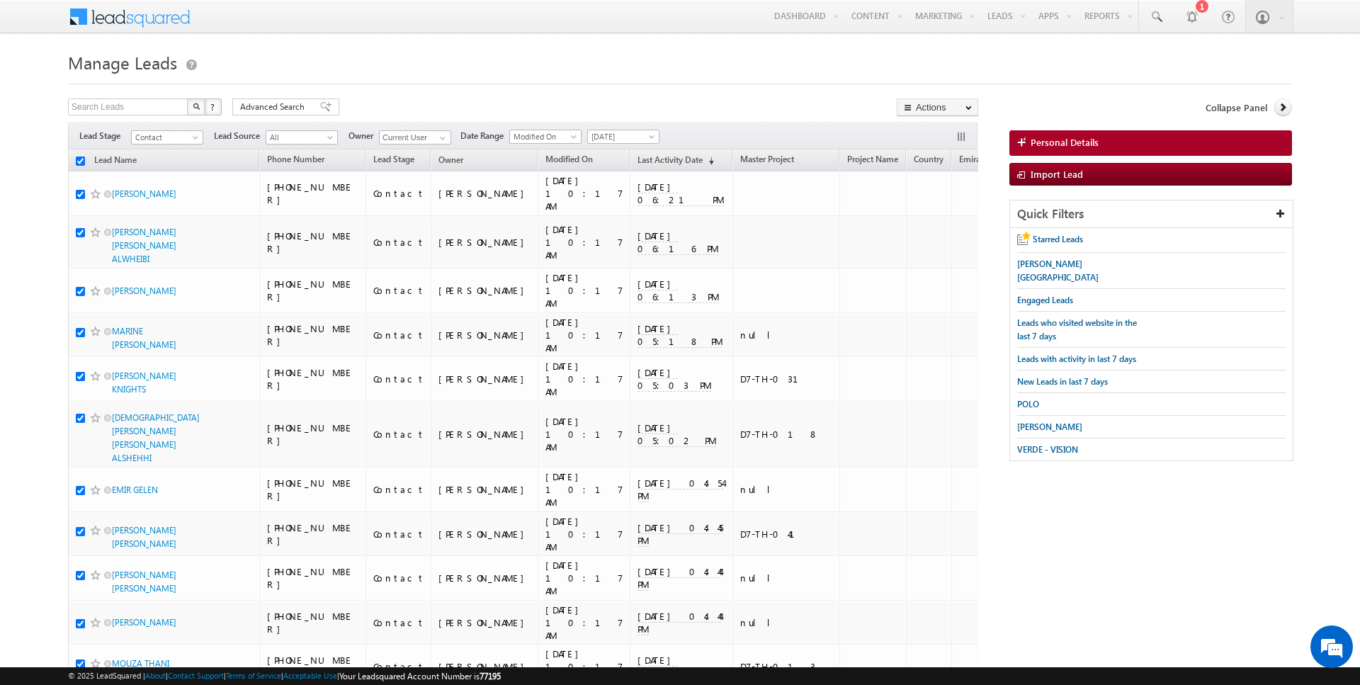
checkbox input "true"
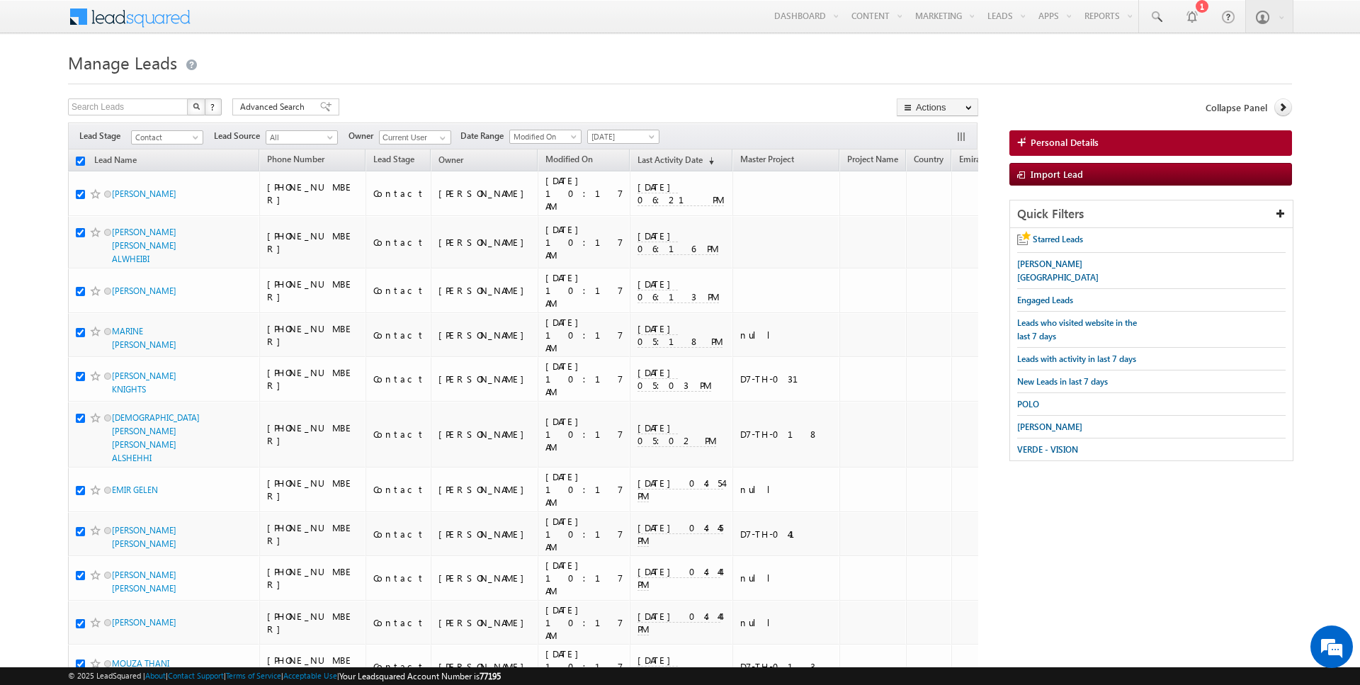
checkbox input "true"
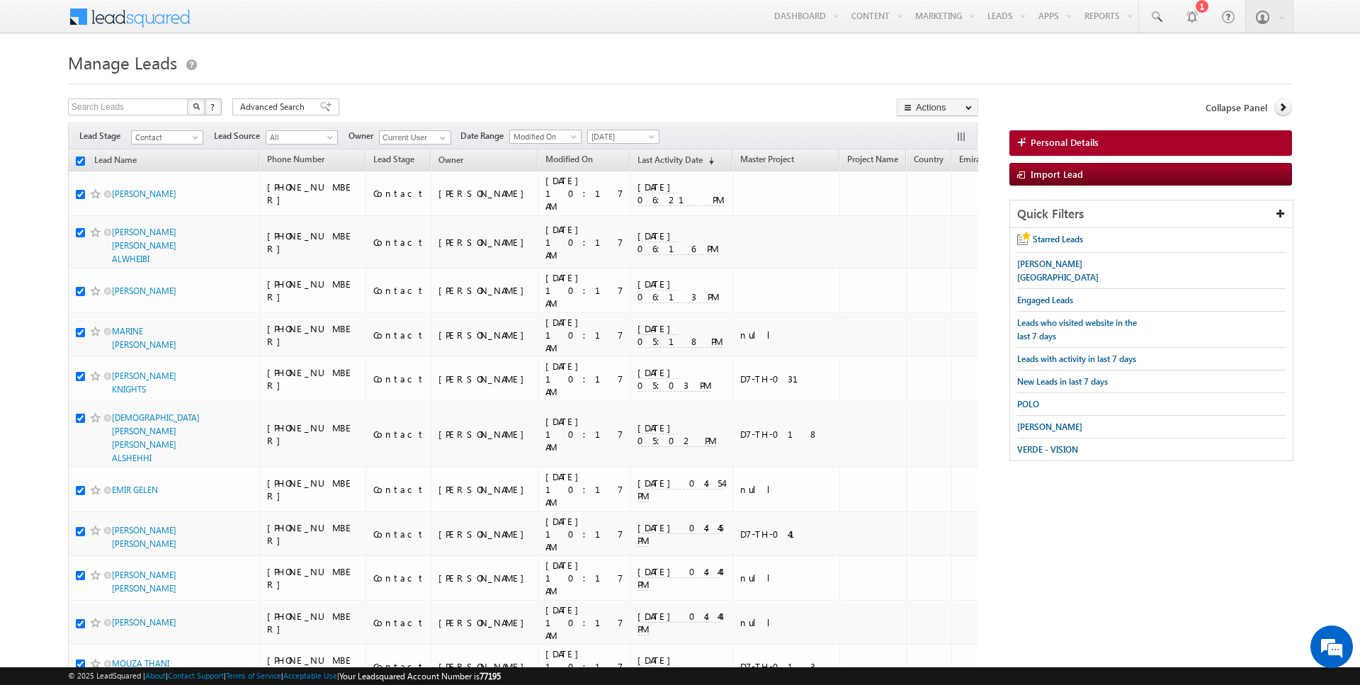
checkbox input "true"
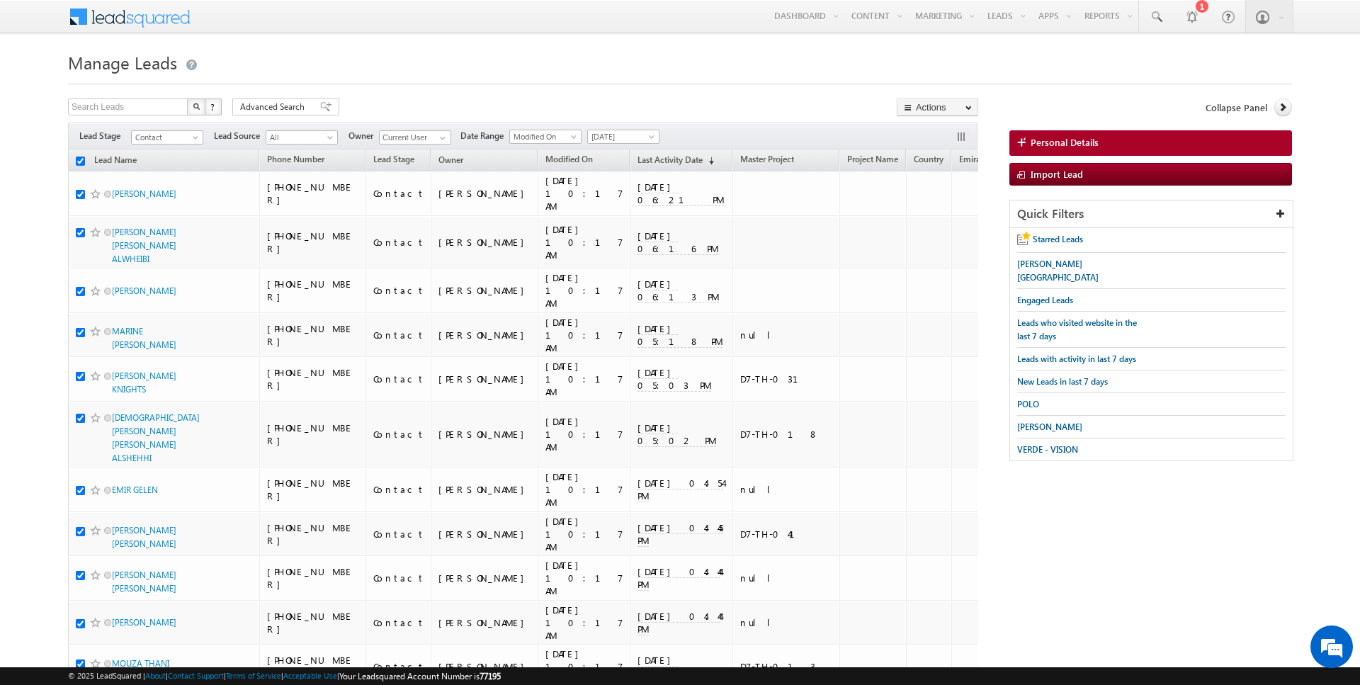
checkbox input "true"
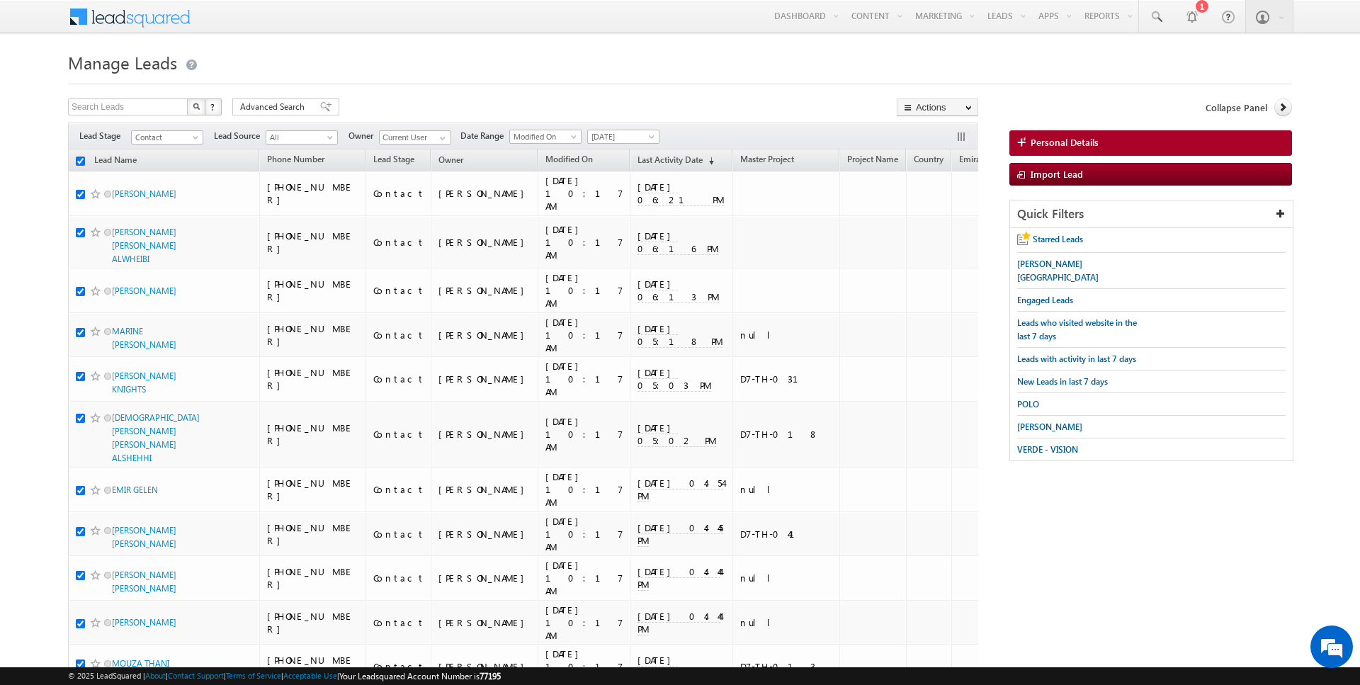
checkbox input "true"
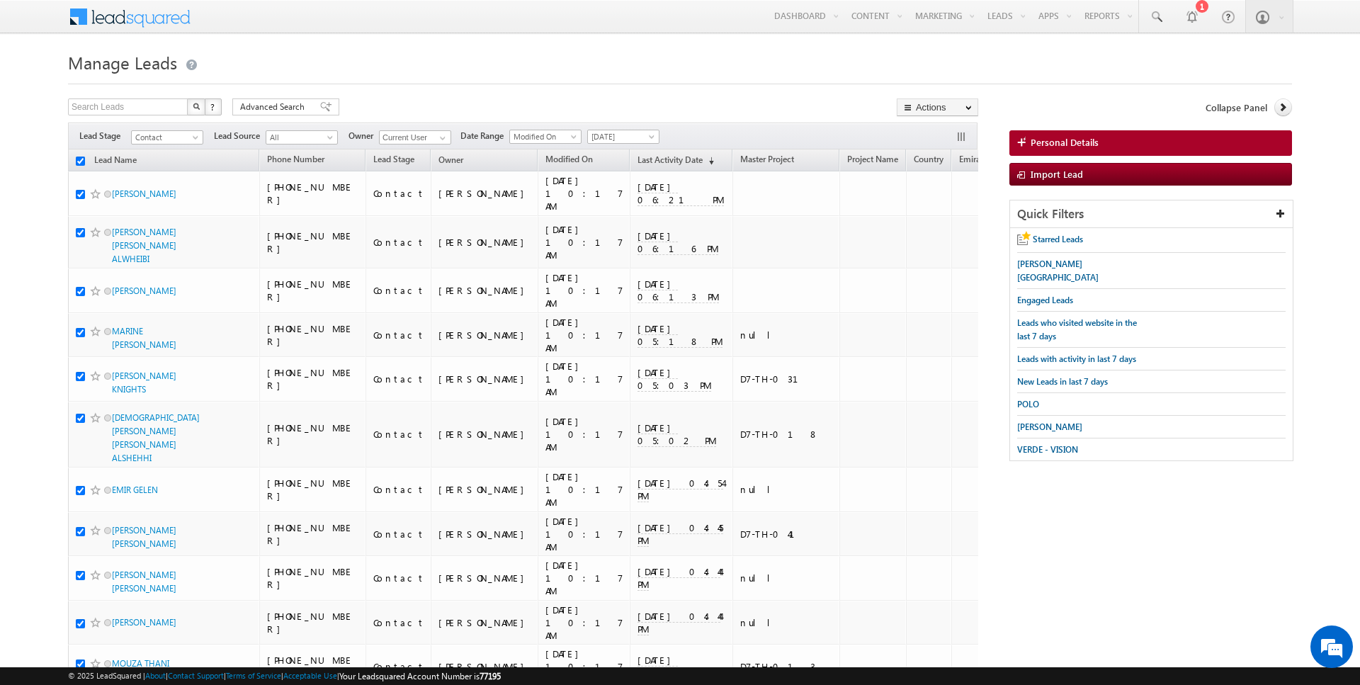
checkbox input "true"
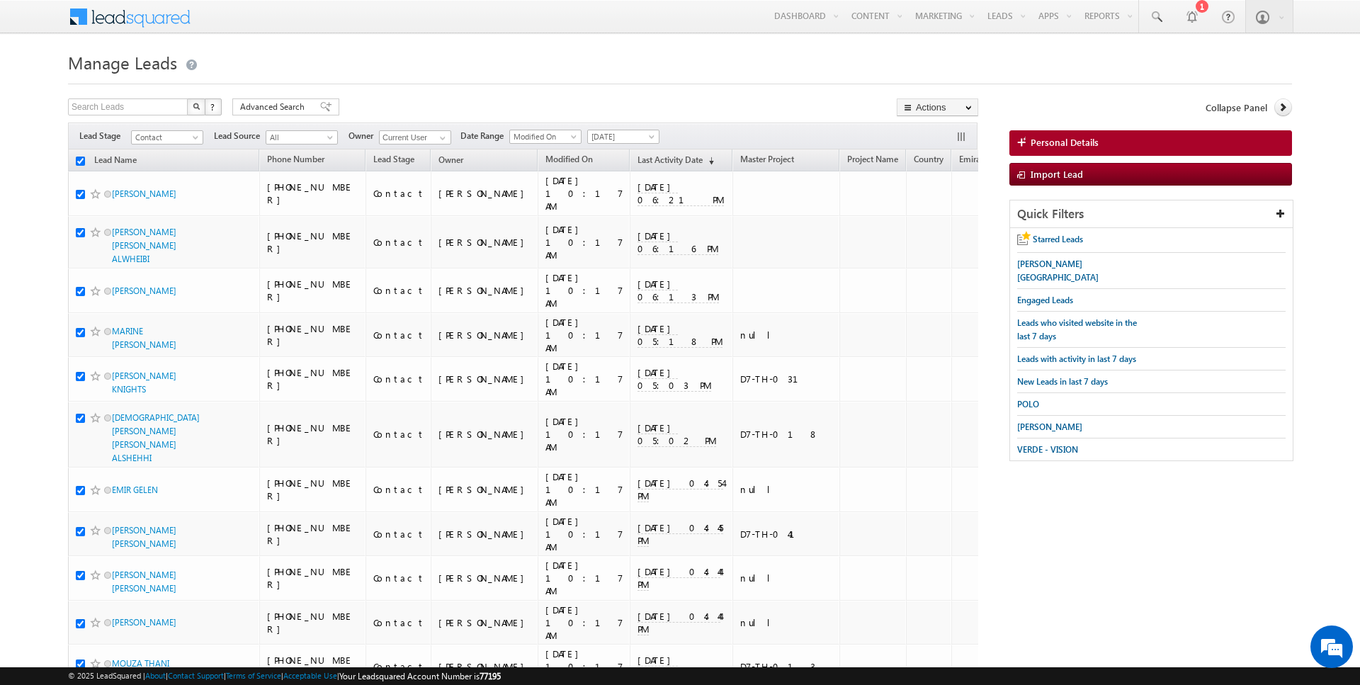
checkbox input "true"
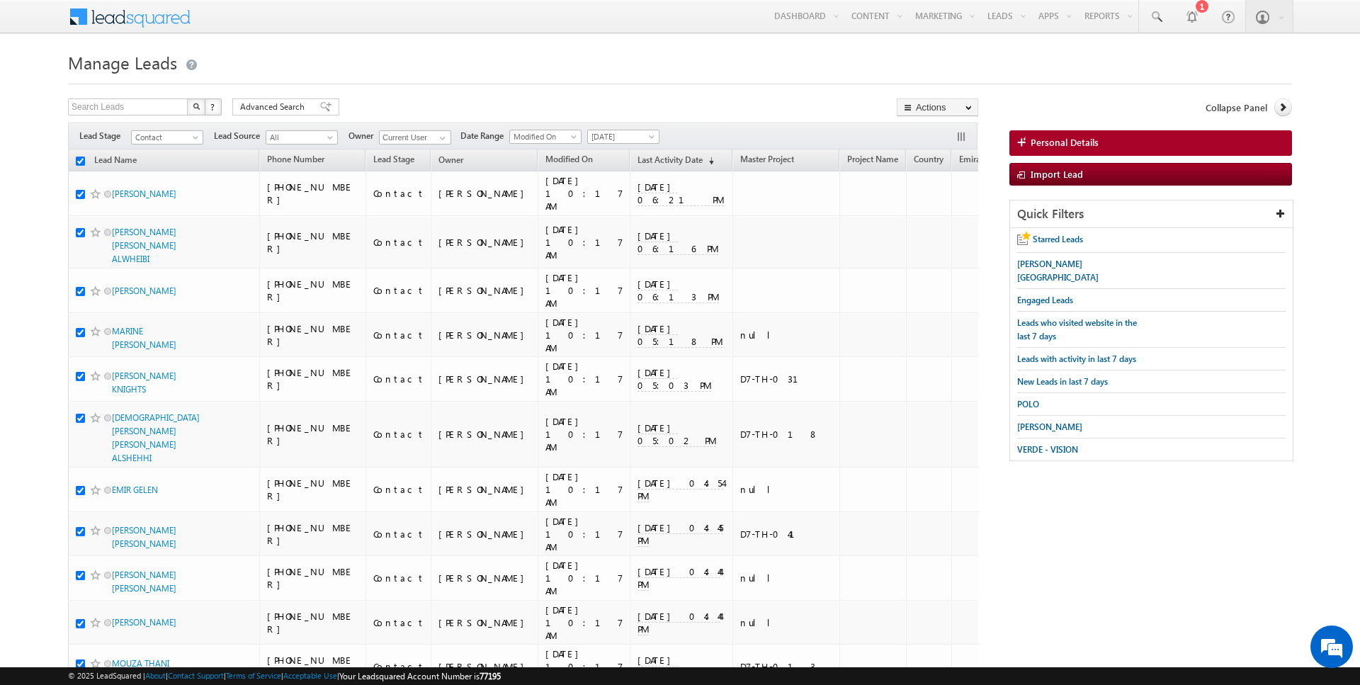
checkbox input "true"
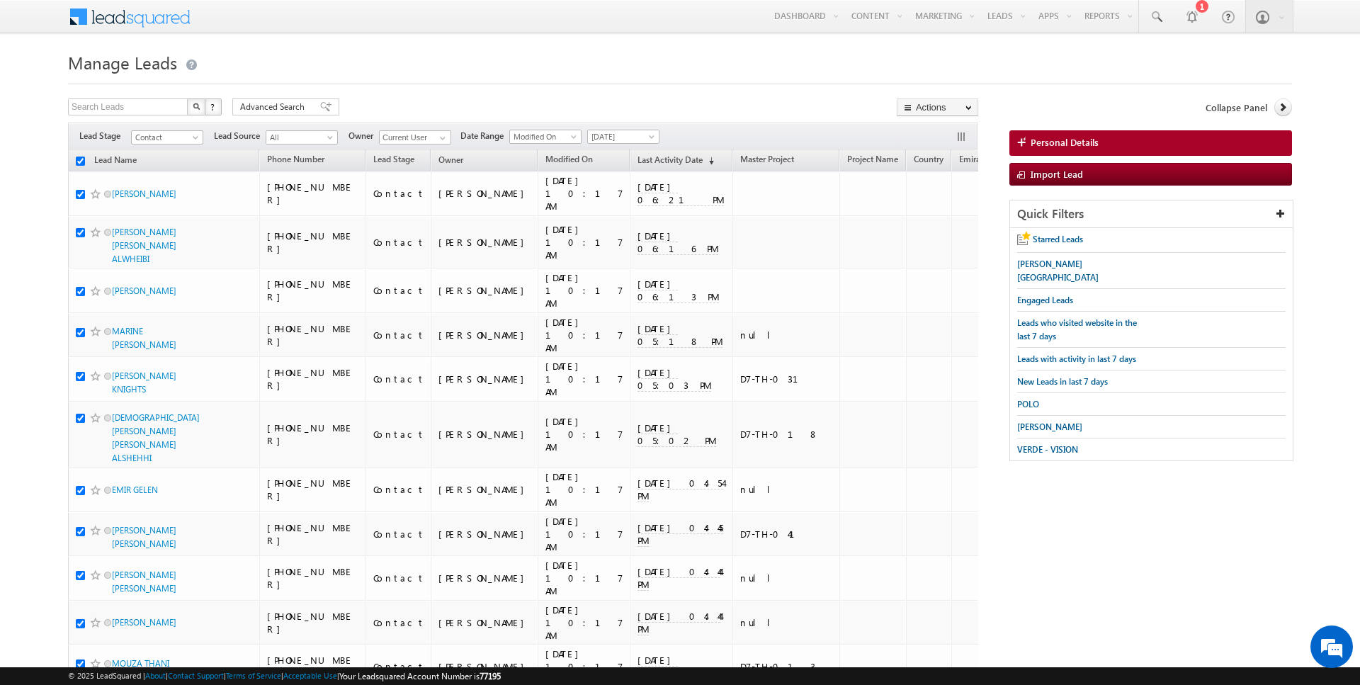
checkbox input "true"
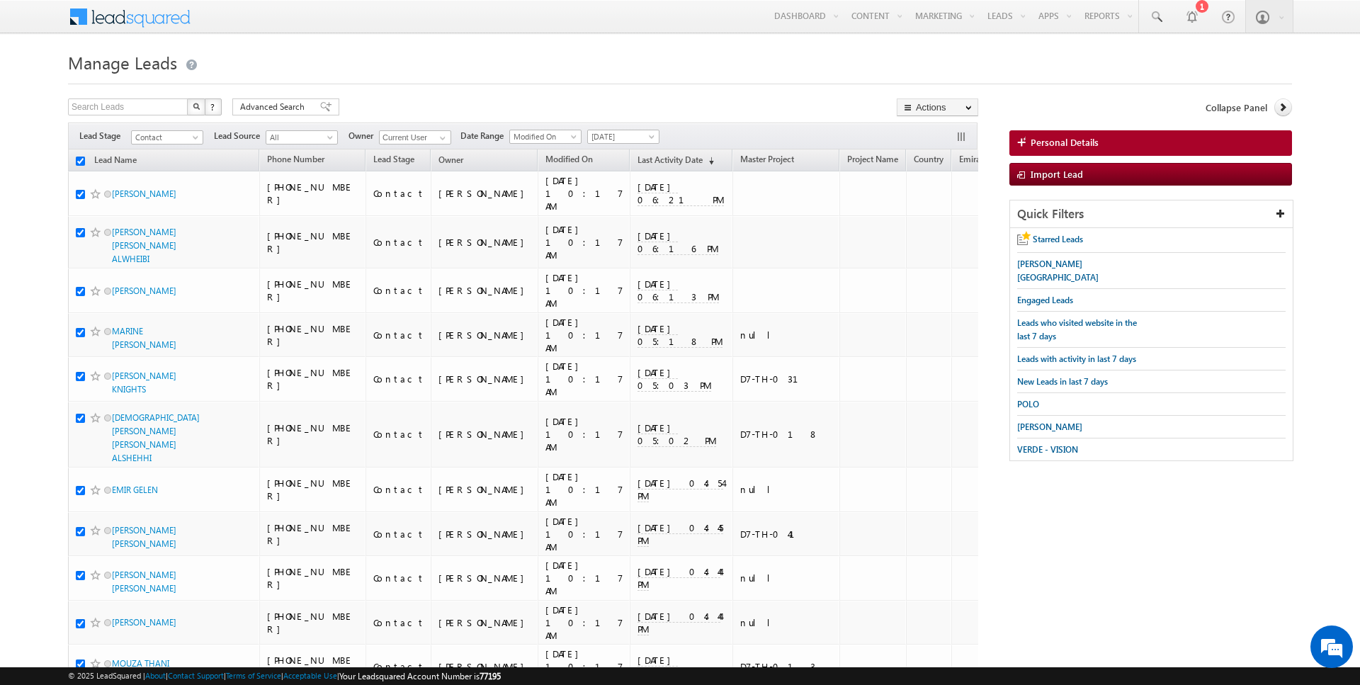
checkbox input "true"
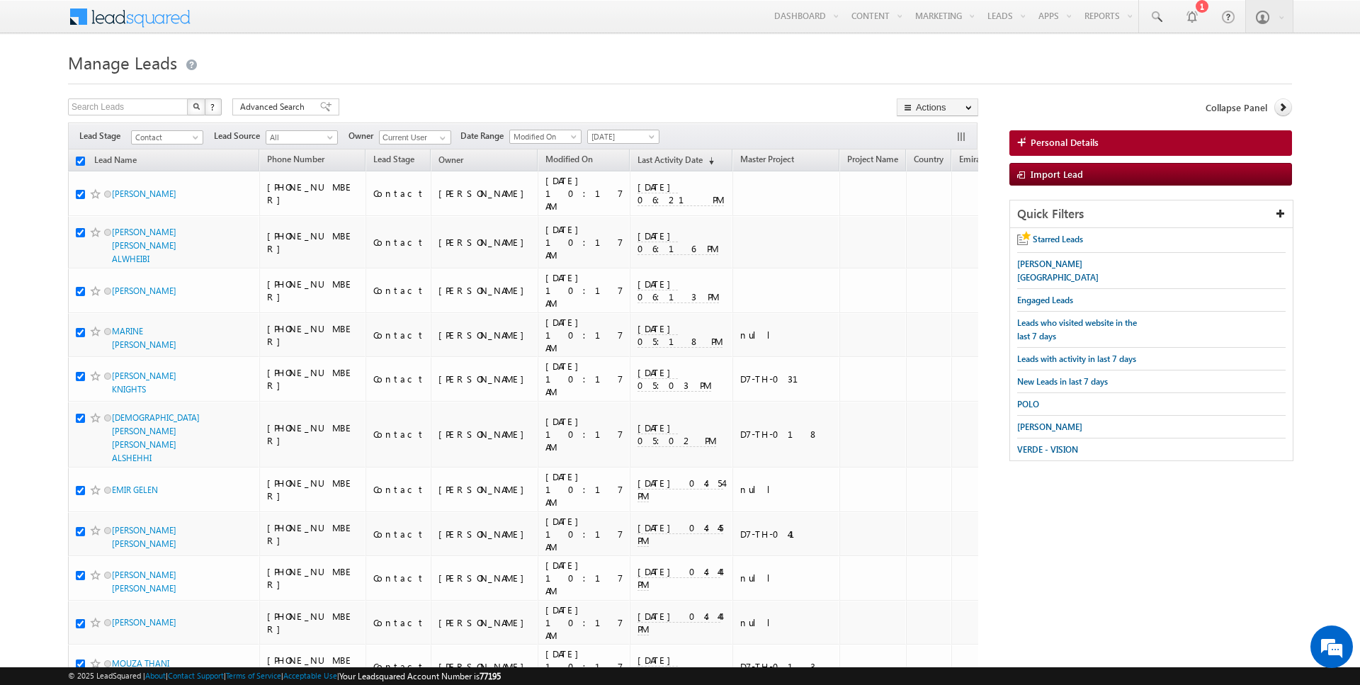
checkbox input "true"
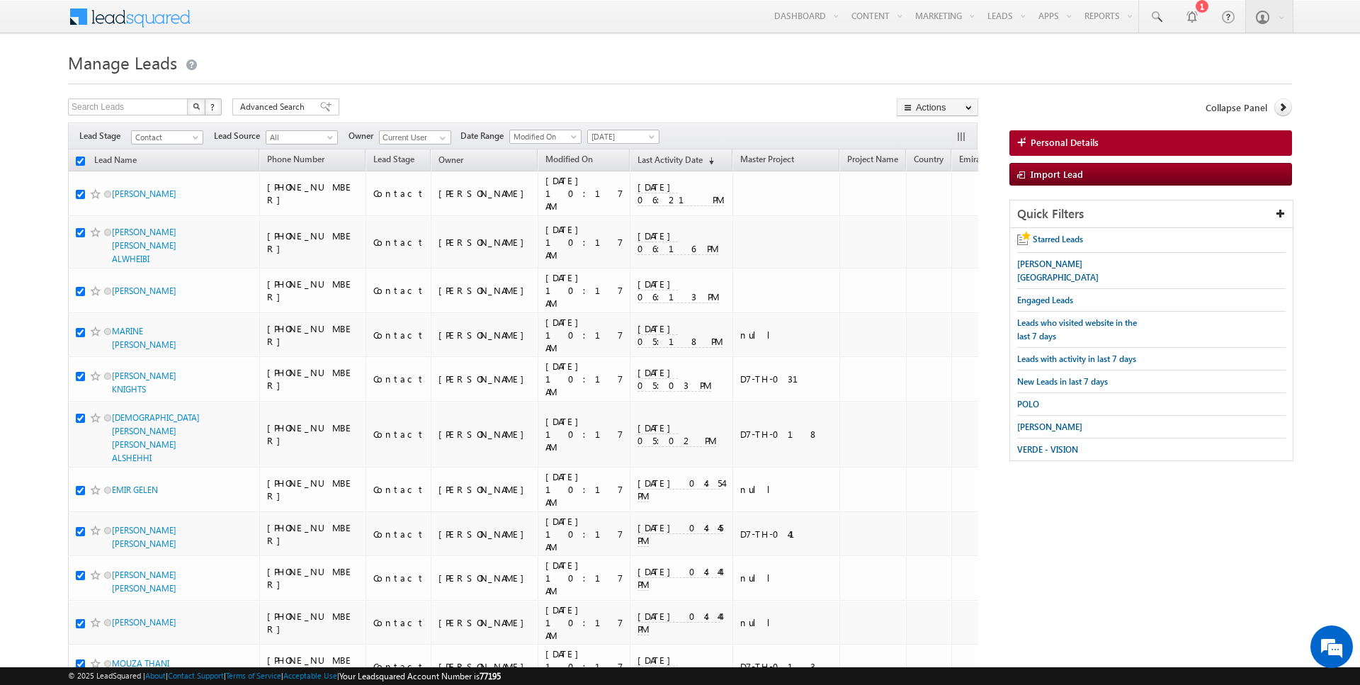
checkbox input "true"
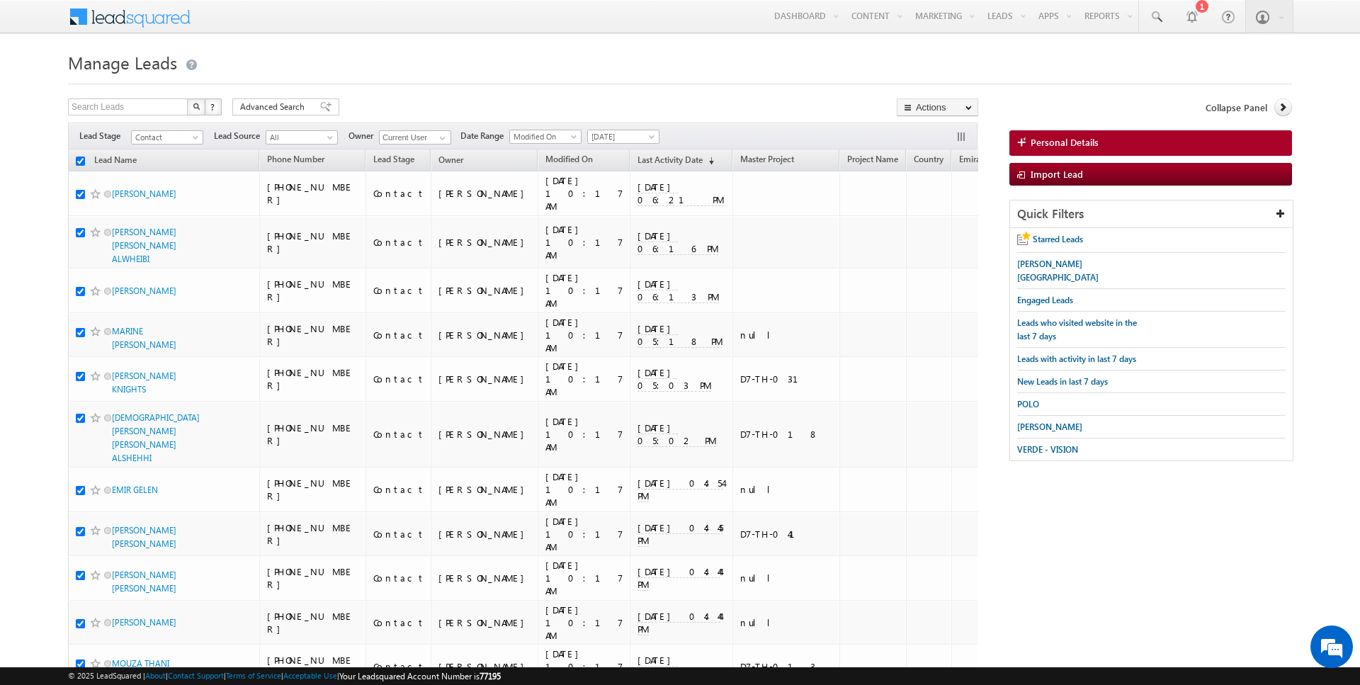
checkbox input "true"
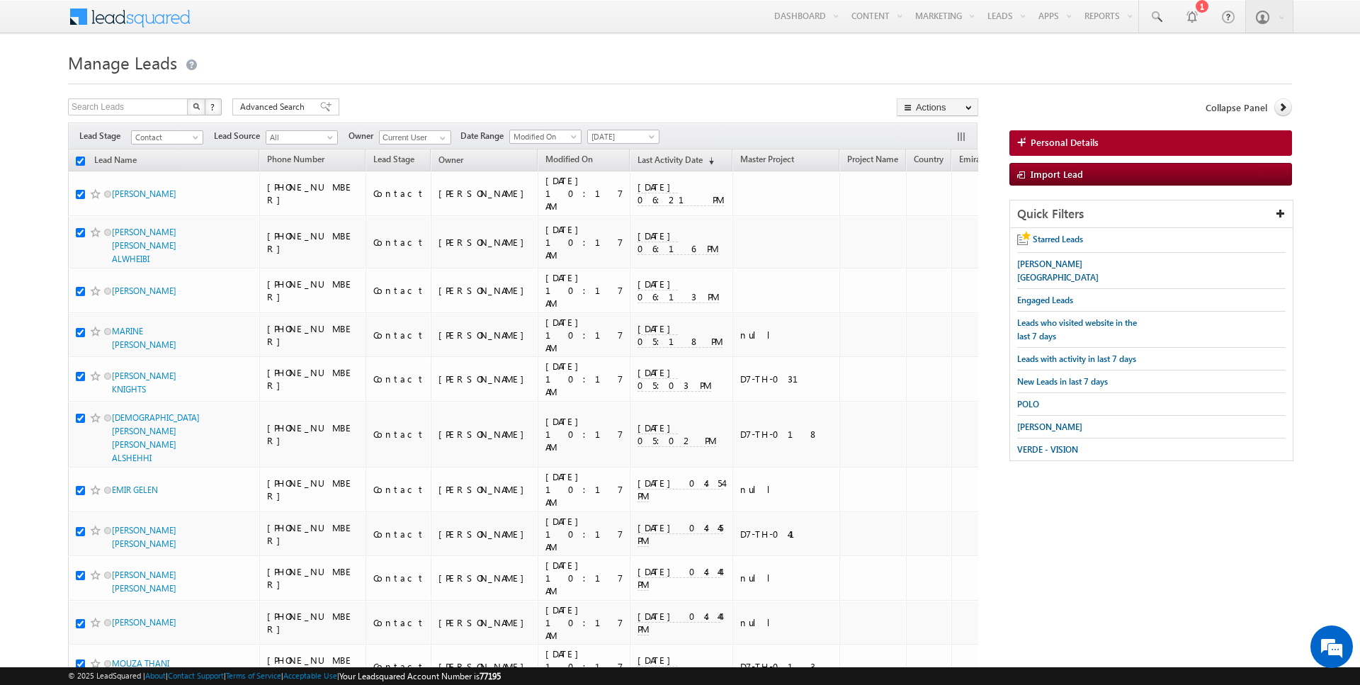
checkbox input "true"
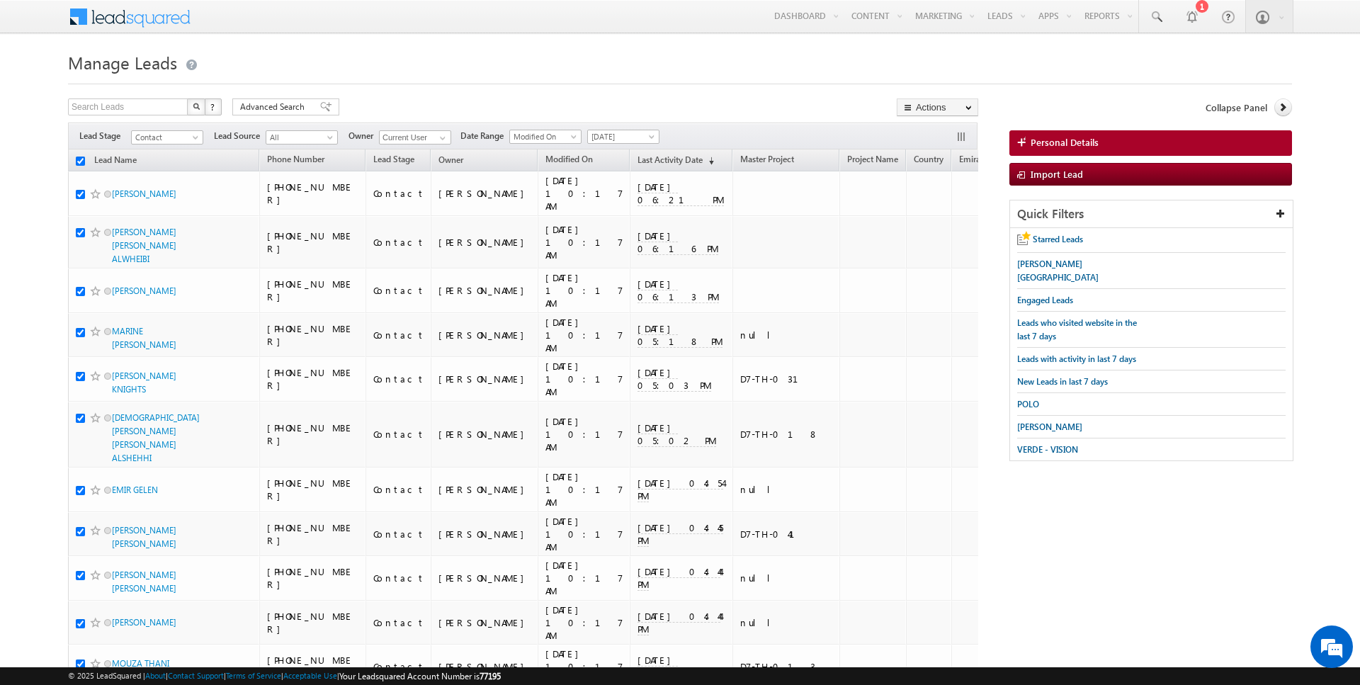
checkbox input "true"
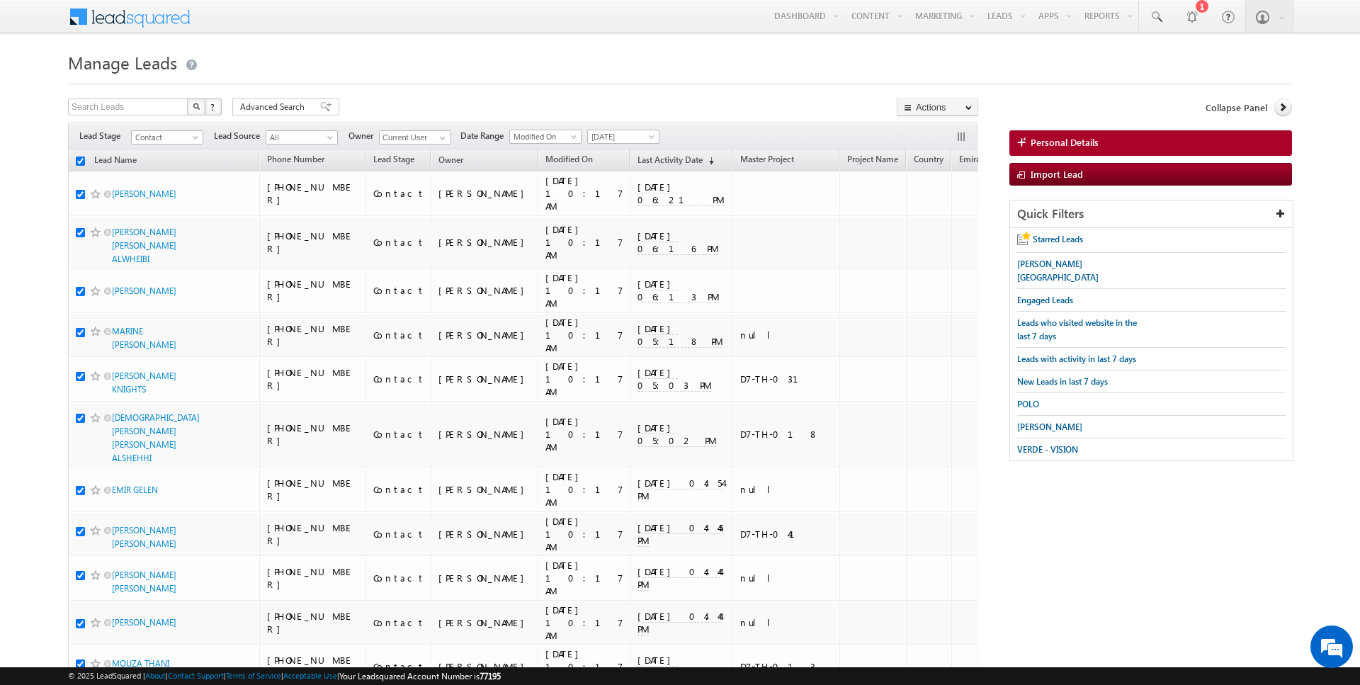
checkbox input "true"
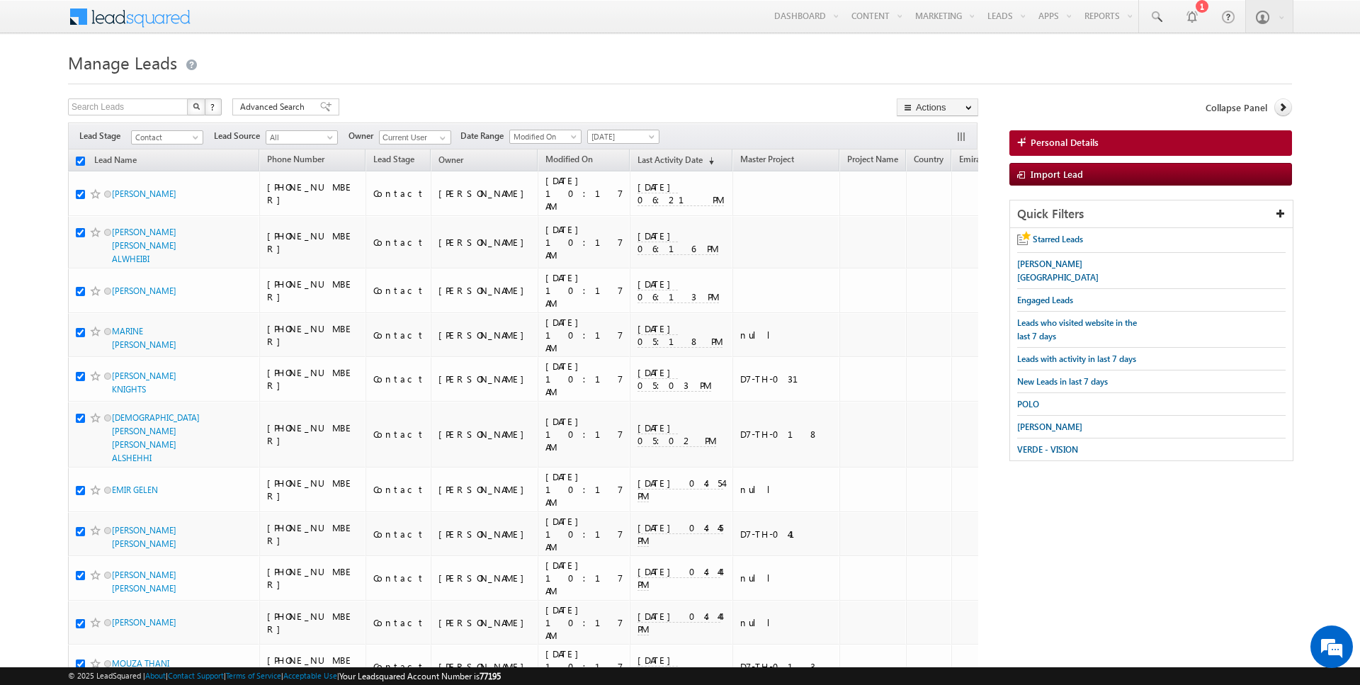
checkbox input "true"
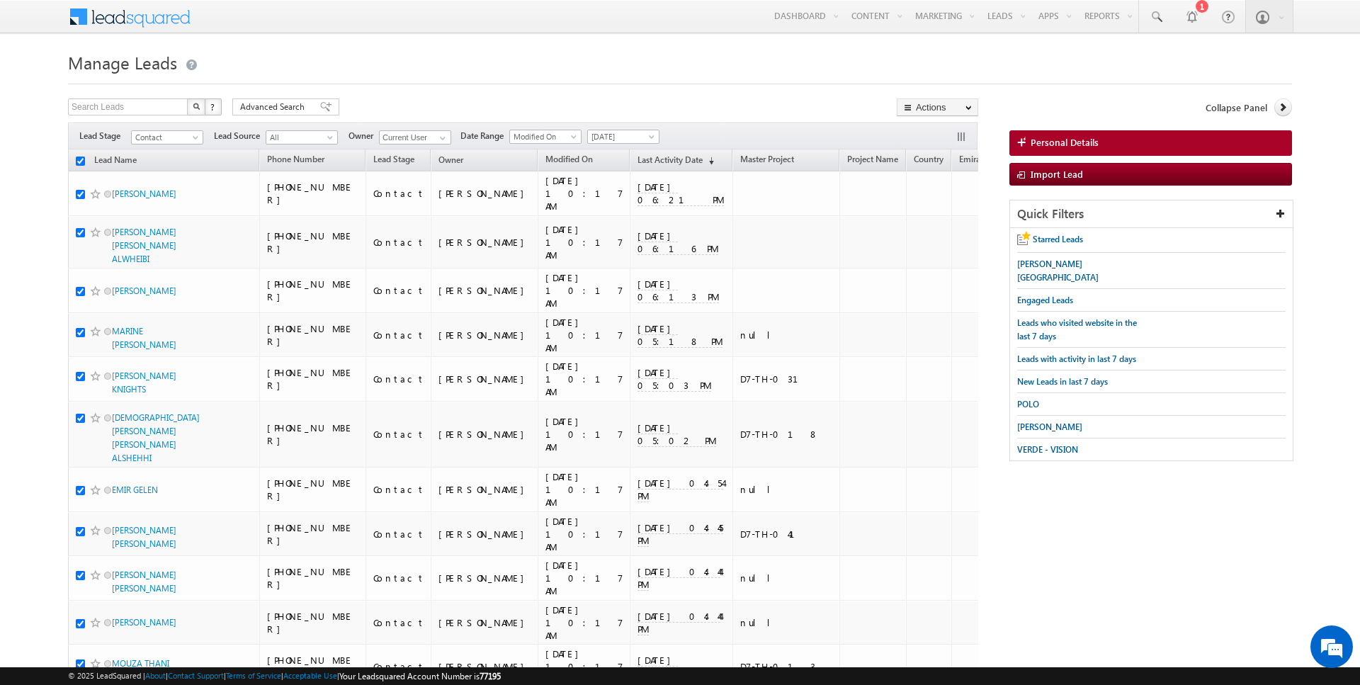
checkbox input "true"
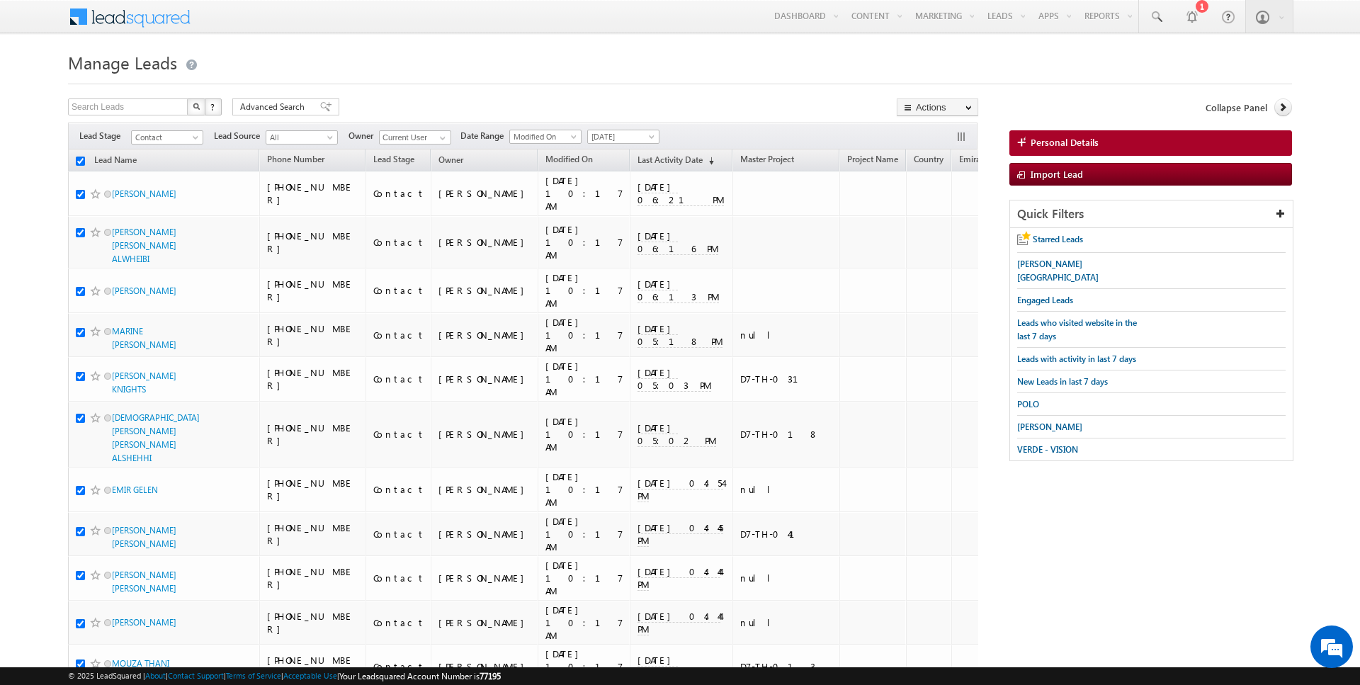
checkbox input "true"
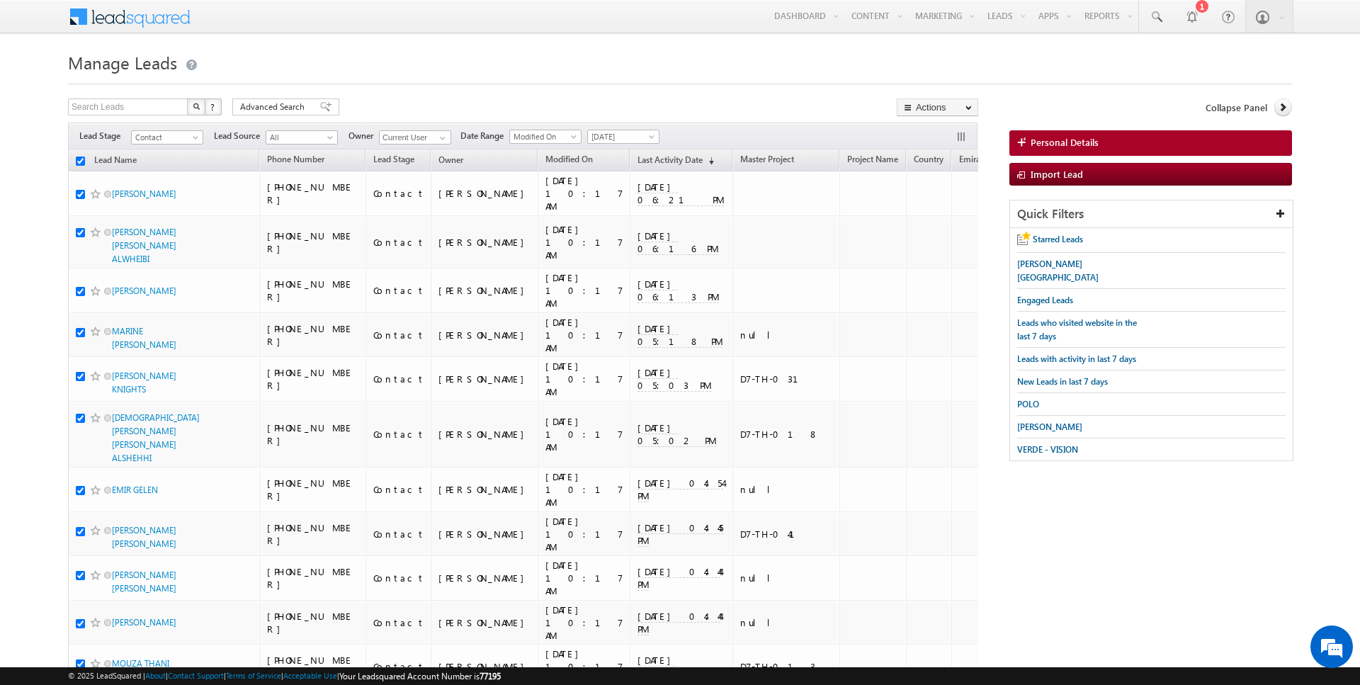
checkbox input "true"
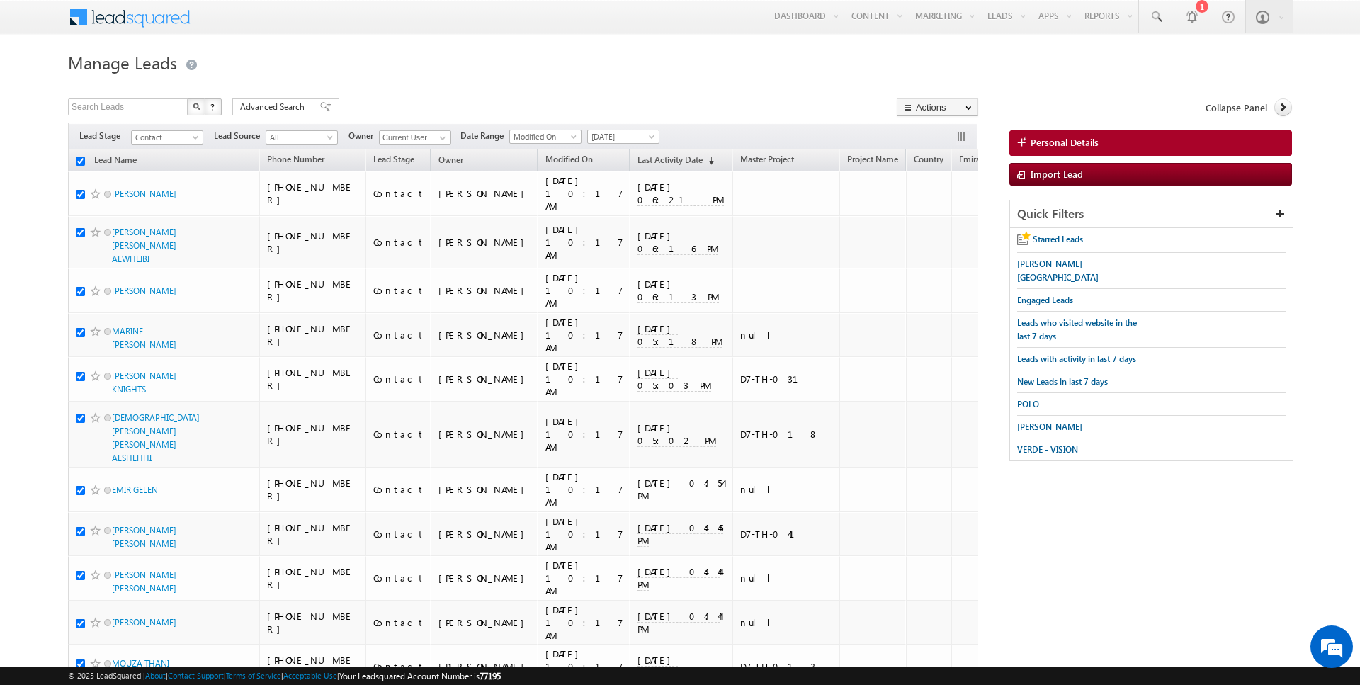
checkbox input "true"
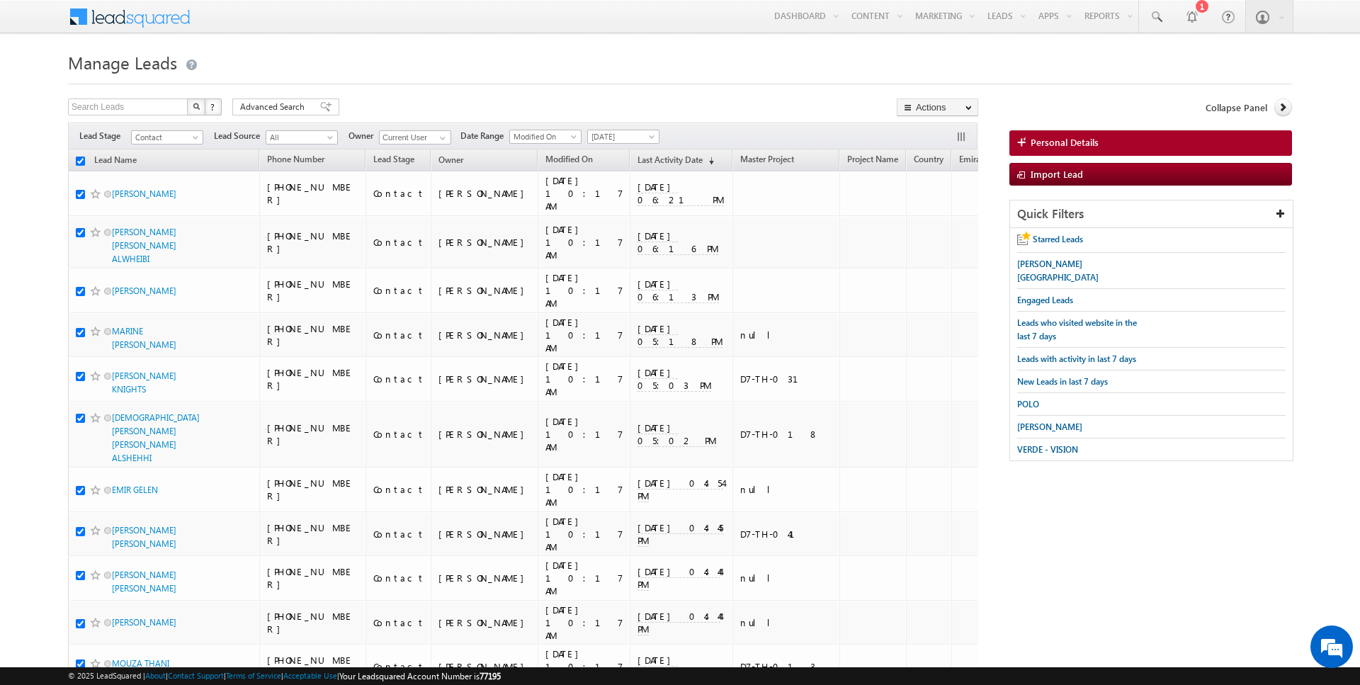
checkbox input "true"
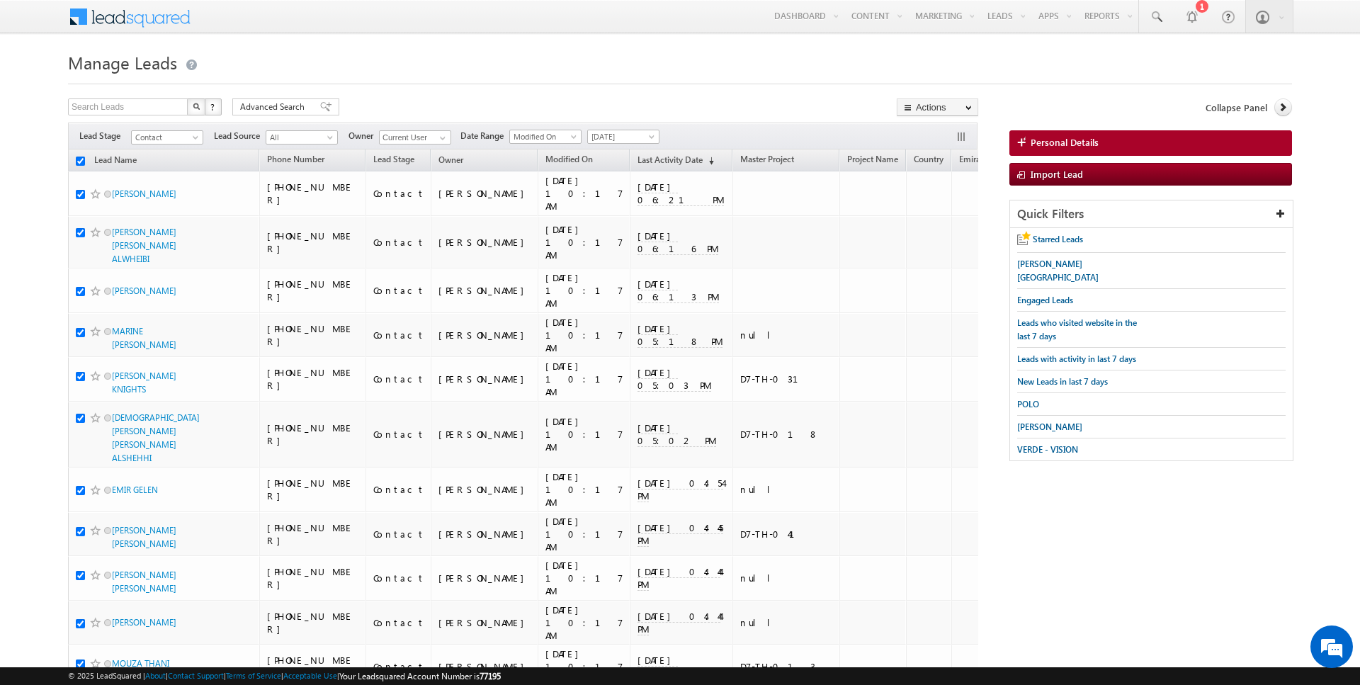
checkbox input "true"
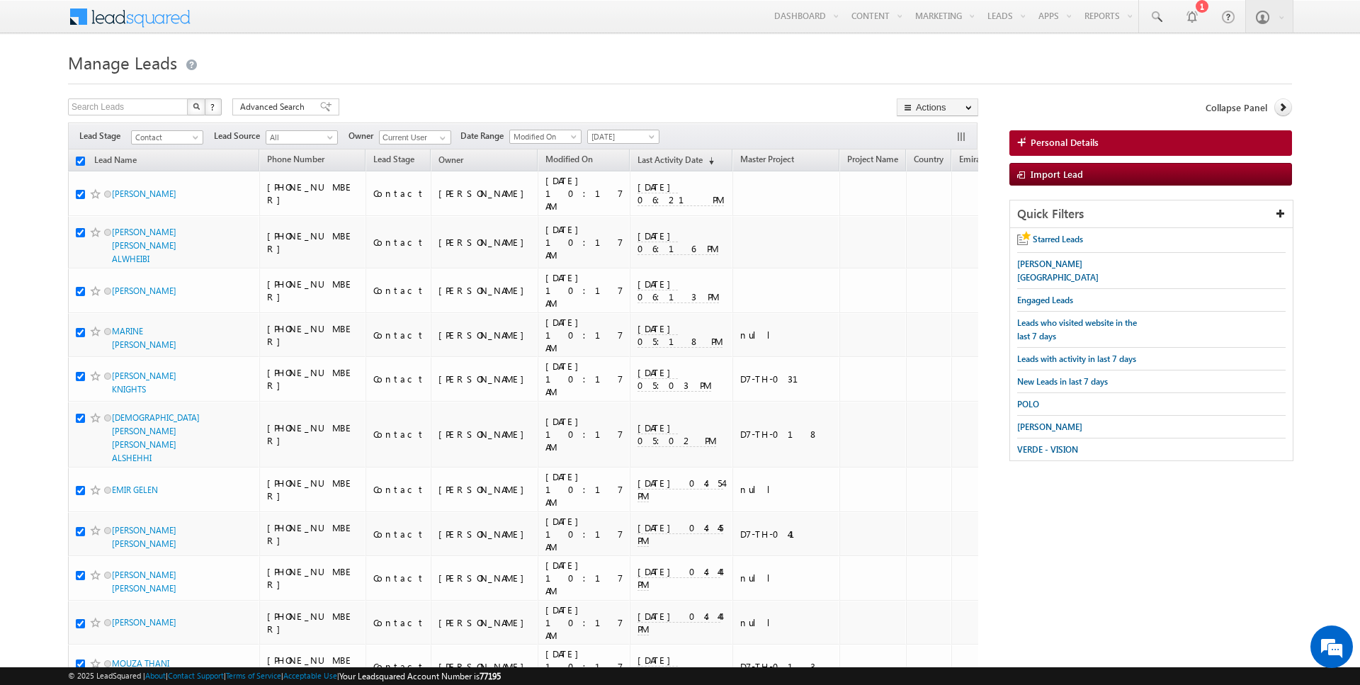
checkbox input "true"
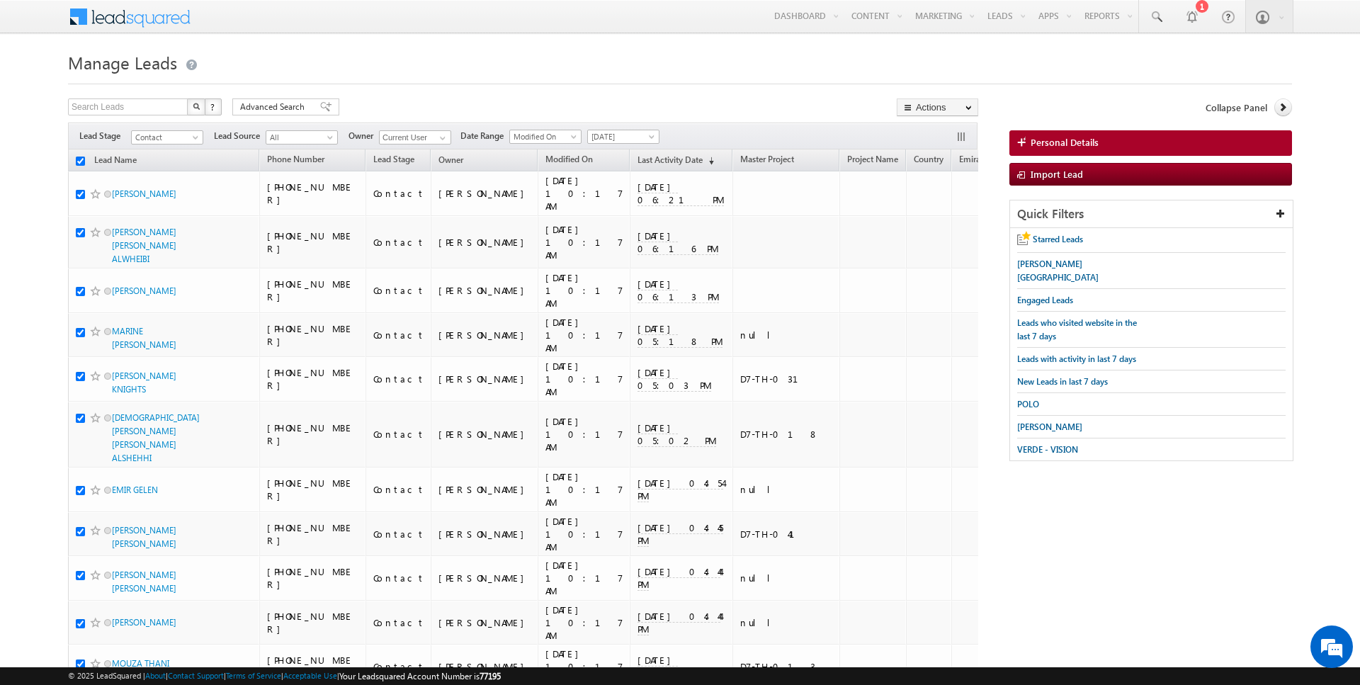
checkbox input "true"
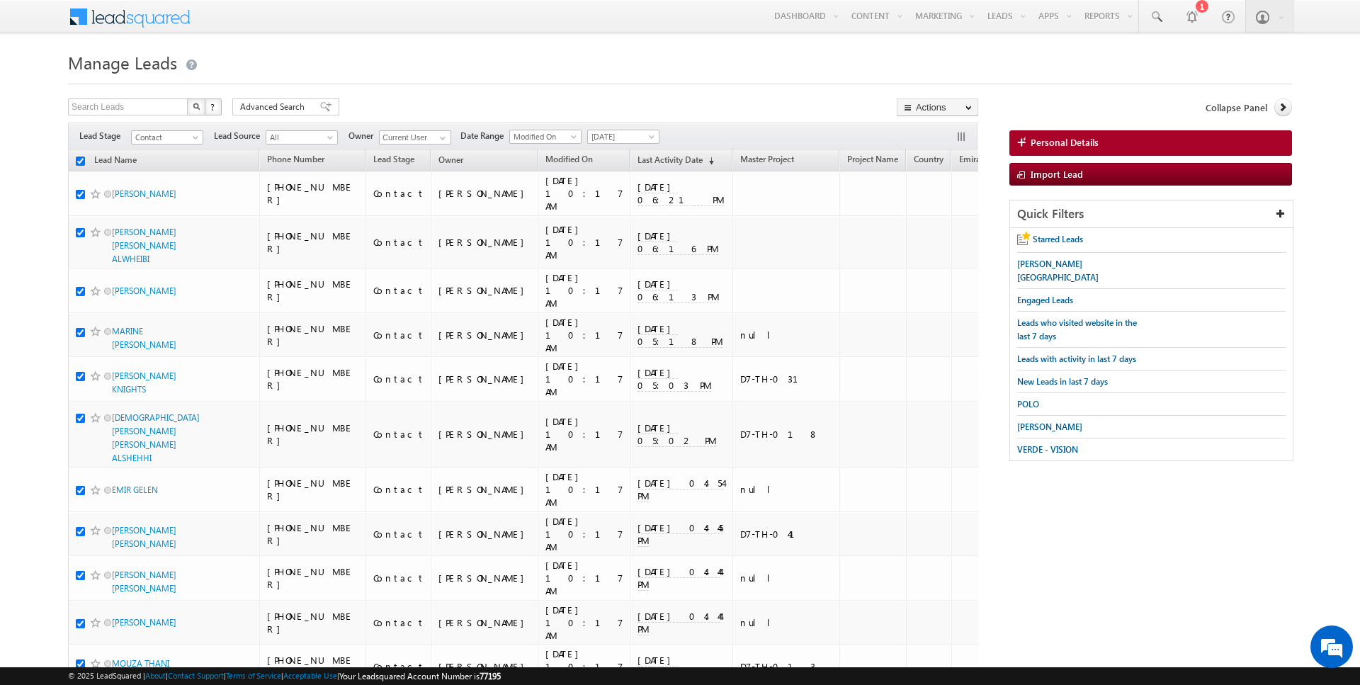
checkbox input "true"
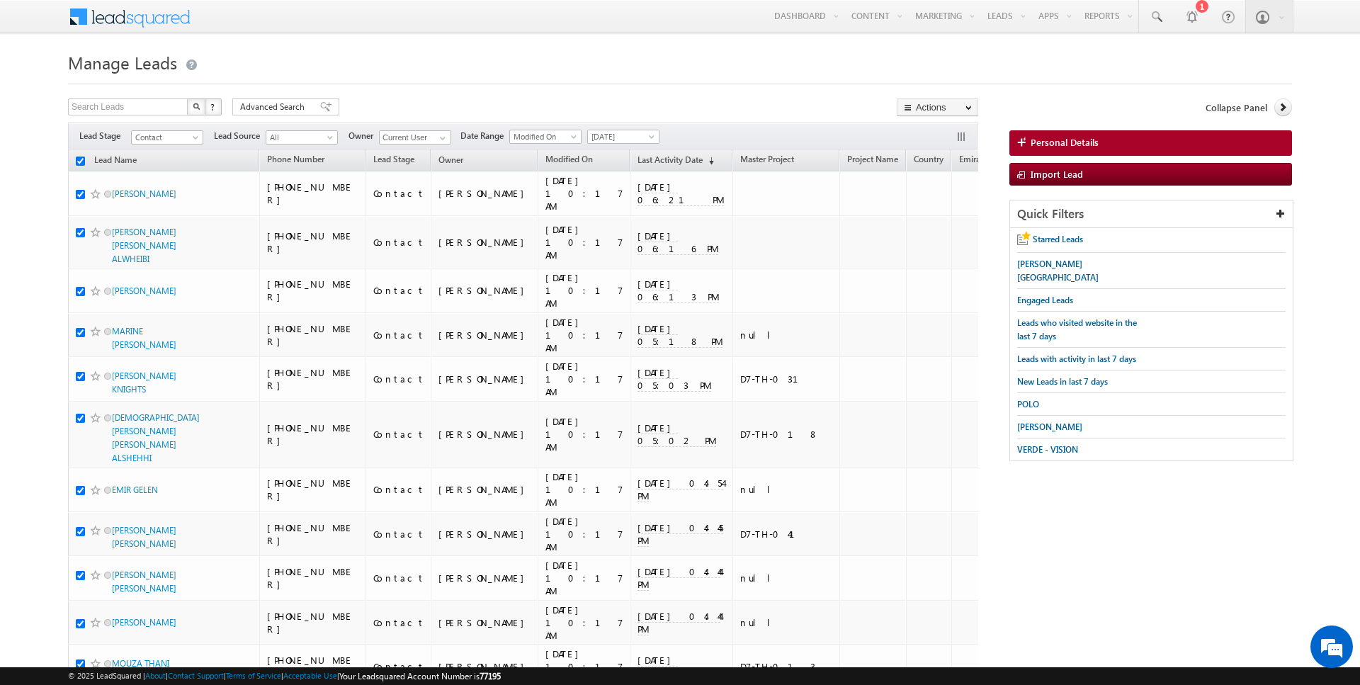
checkbox input "true"
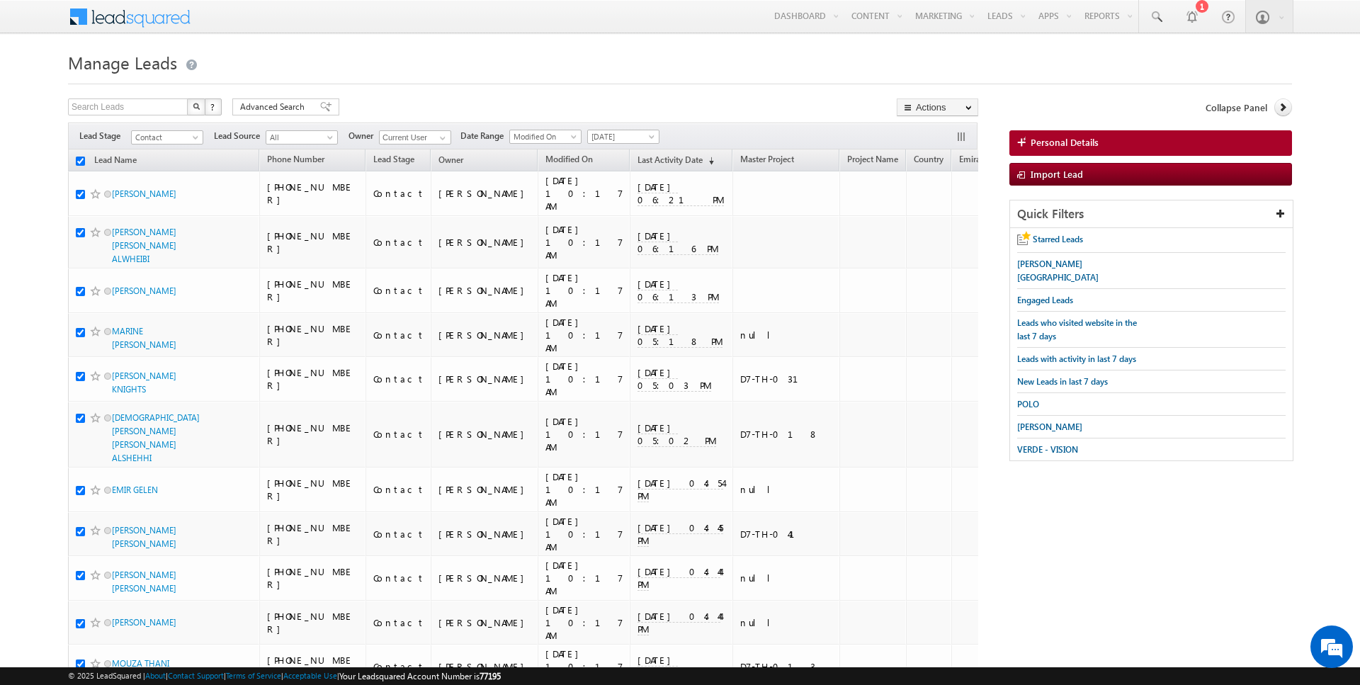
checkbox input "true"
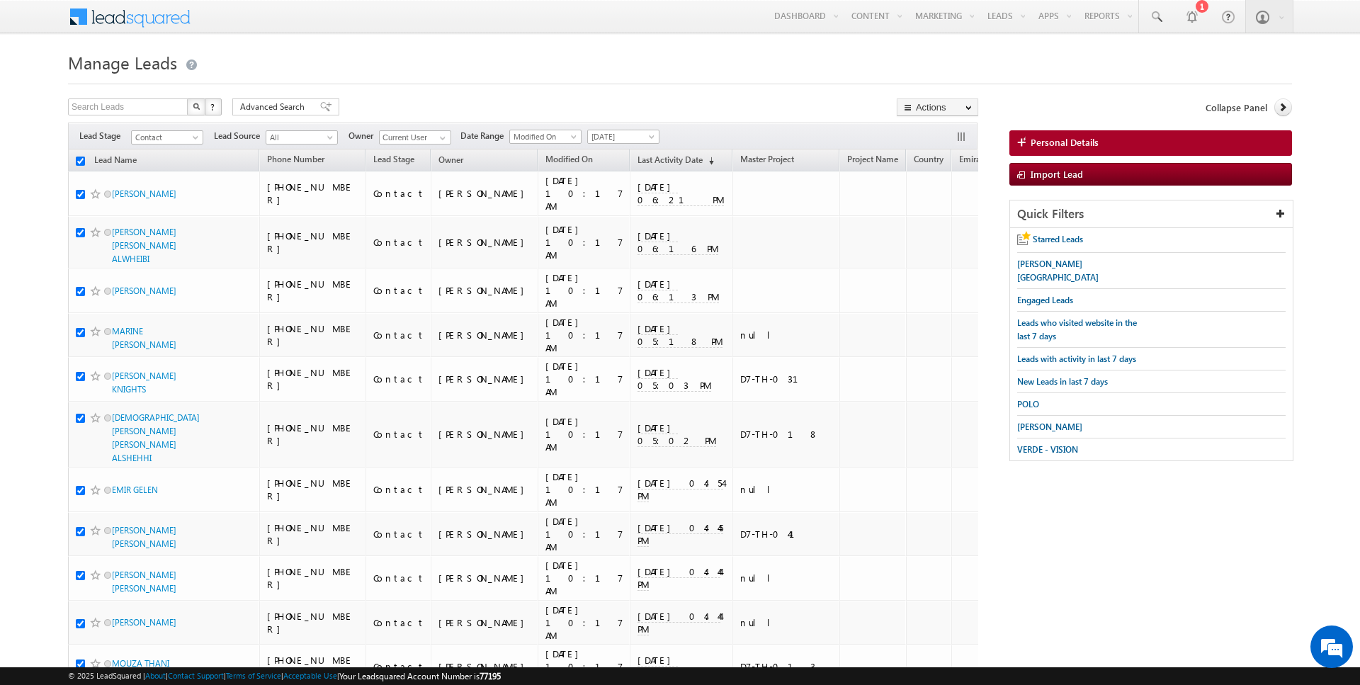
checkbox input "true"
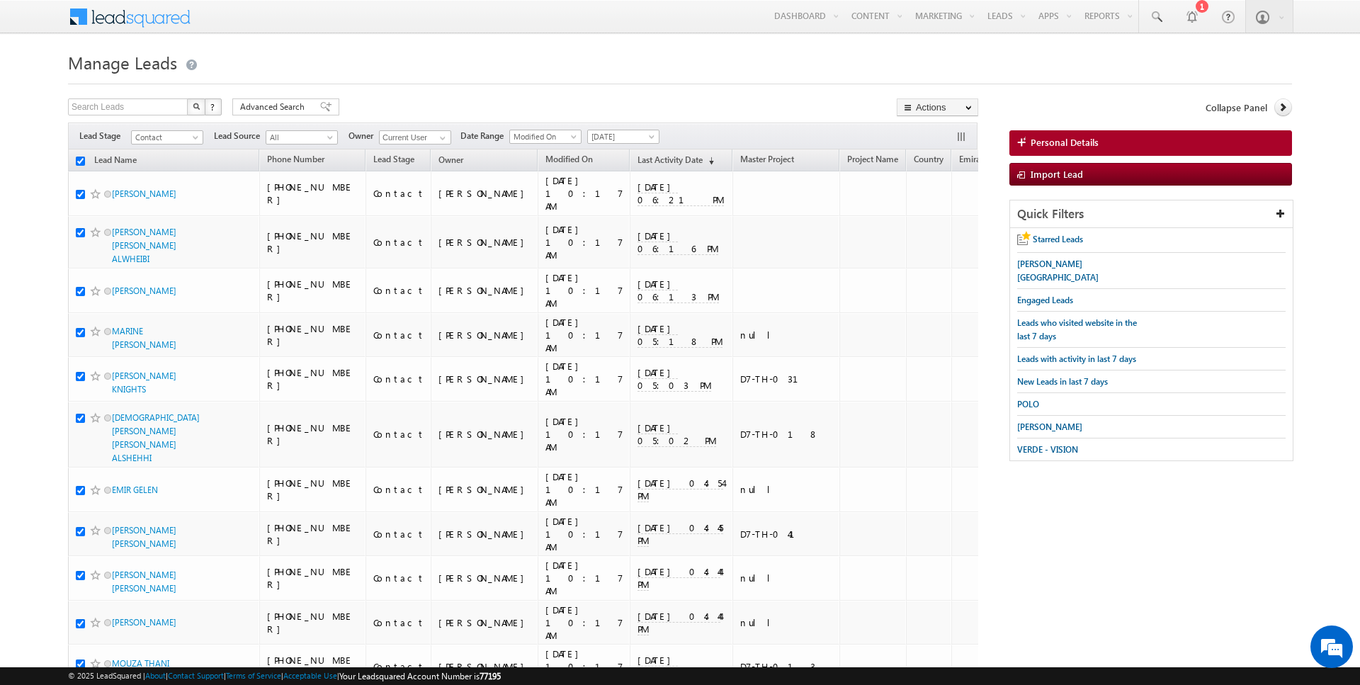
checkbox input "true"
click at [943, 229] on link "Change Owner" at bounding box center [937, 229] width 80 height 17
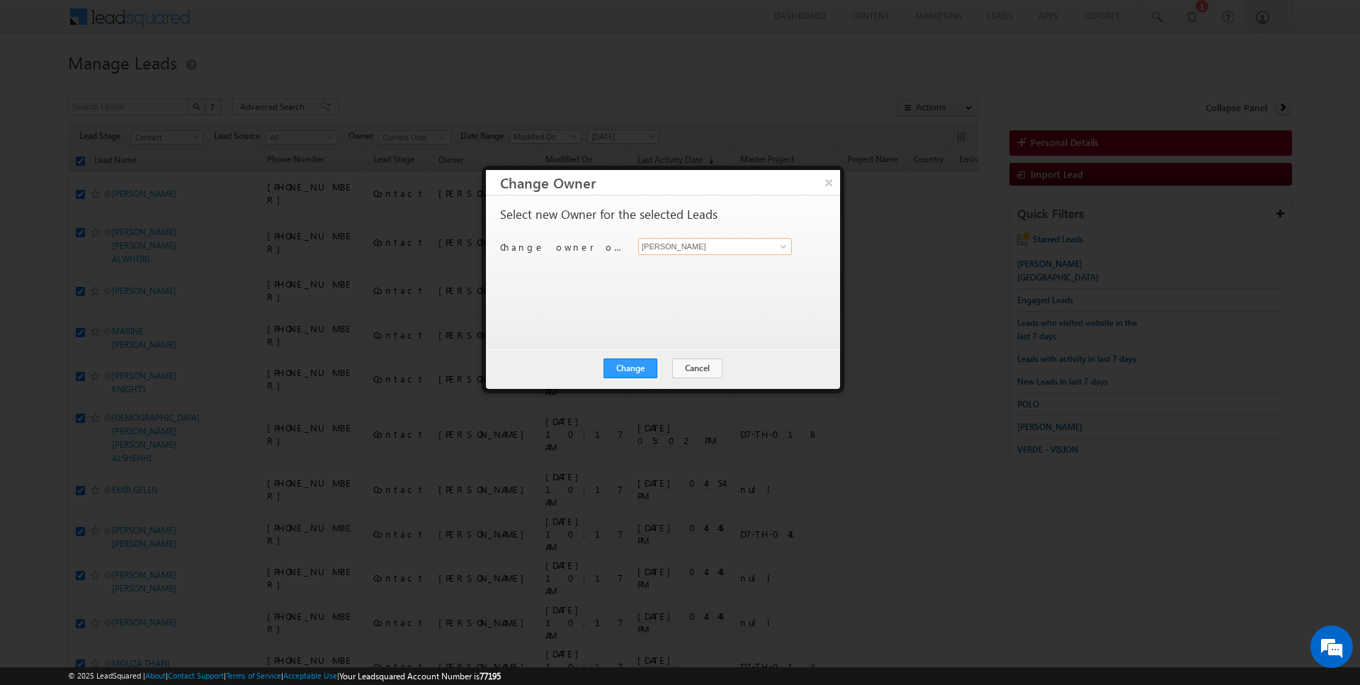
click at [710, 239] on input "[PERSON_NAME]" at bounding box center [715, 246] width 154 height 17
click at [627, 373] on button "Change" at bounding box center [630, 368] width 54 height 20
click at [671, 365] on button "Close" at bounding box center [664, 368] width 45 height 20
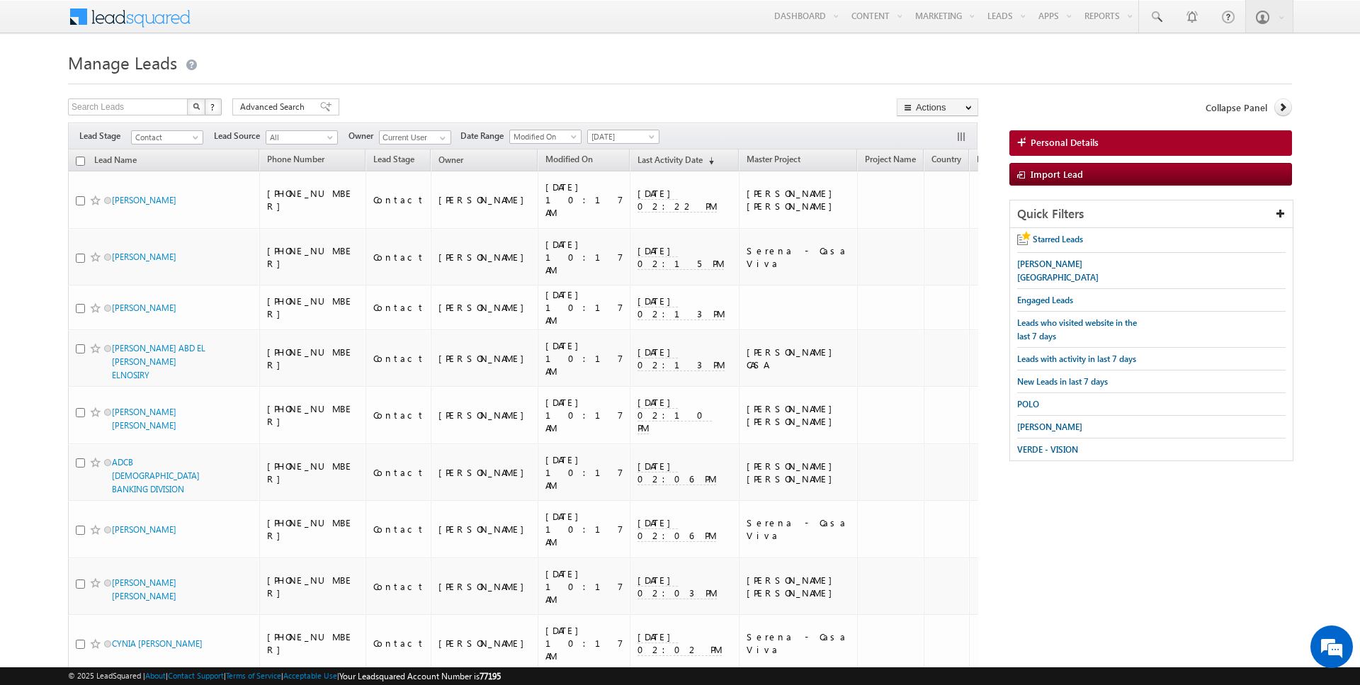
click at [79, 161] on input "checkbox" at bounding box center [80, 161] width 9 height 9
checkbox input "true"
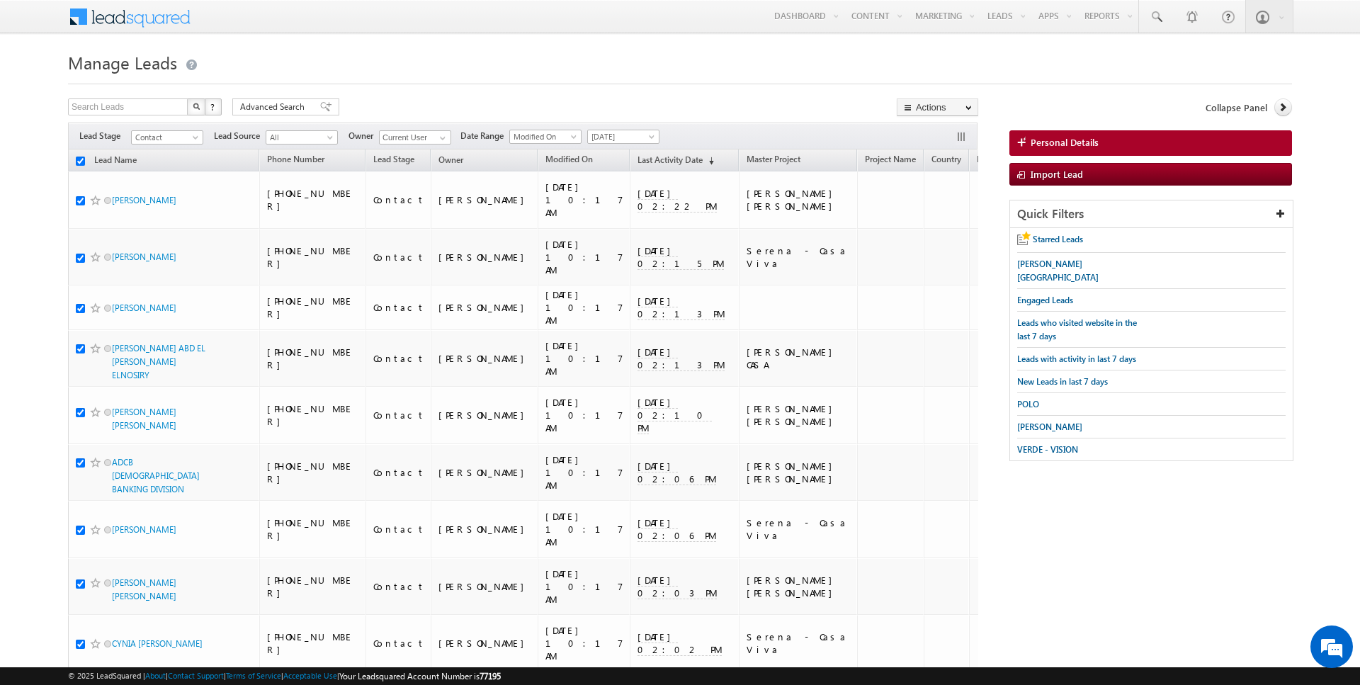
checkbox input "true"
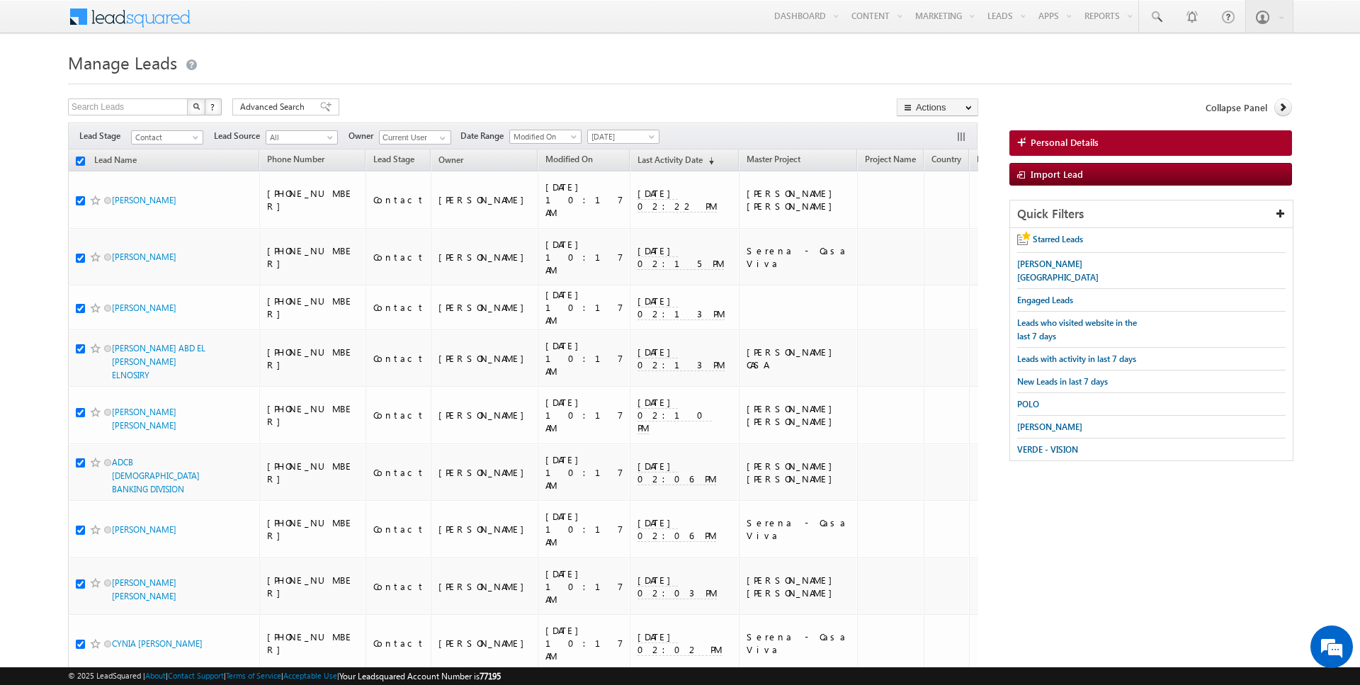
checkbox input "true"
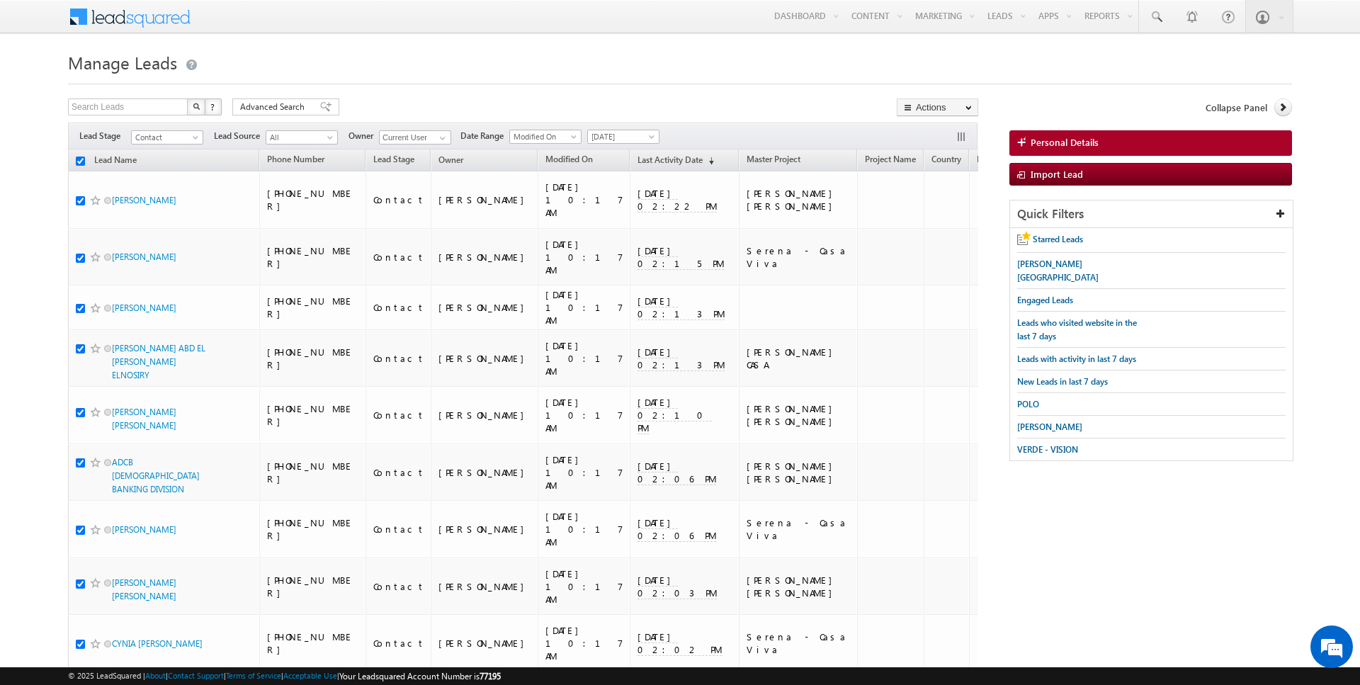
checkbox input "true"
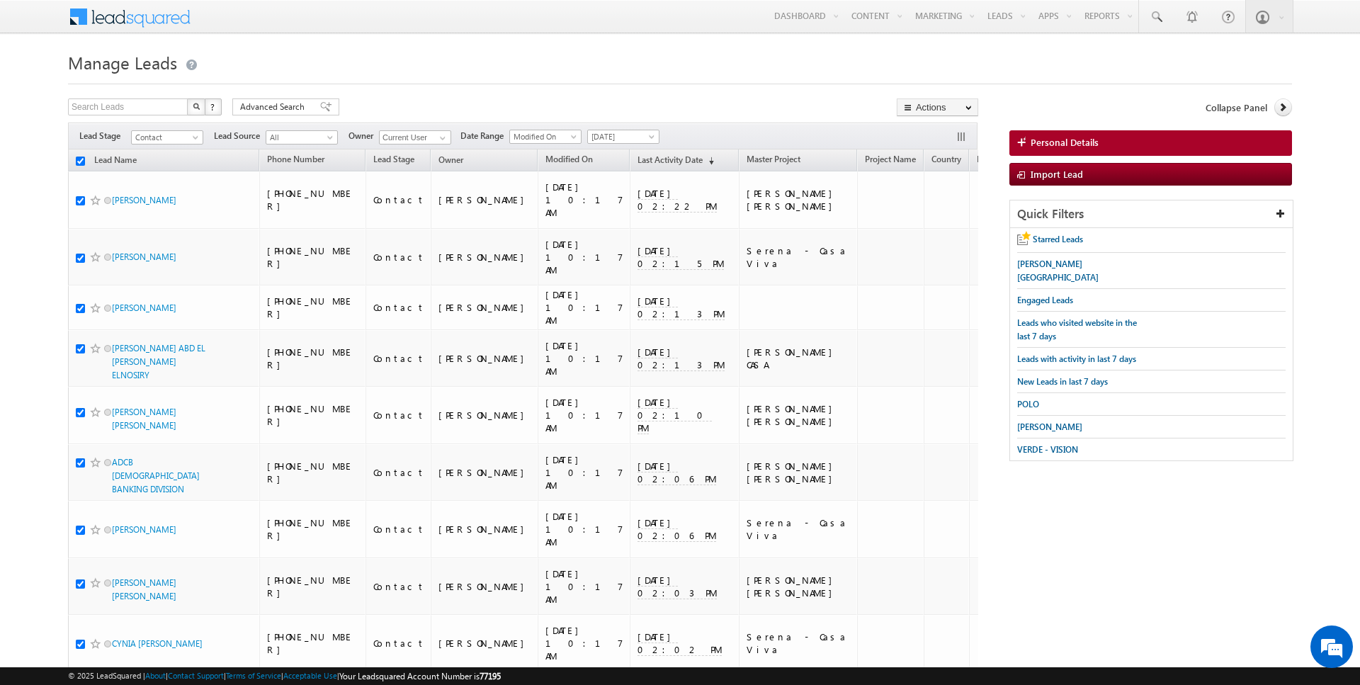
checkbox input "true"
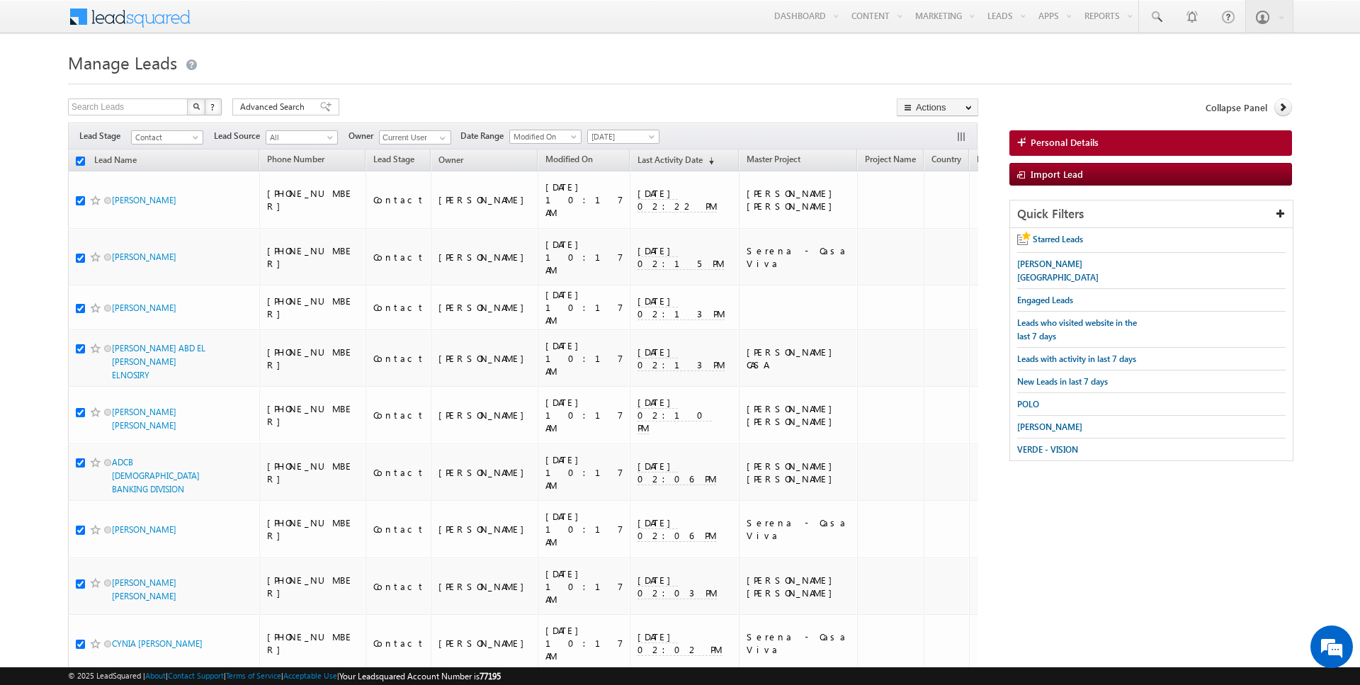
checkbox input "true"
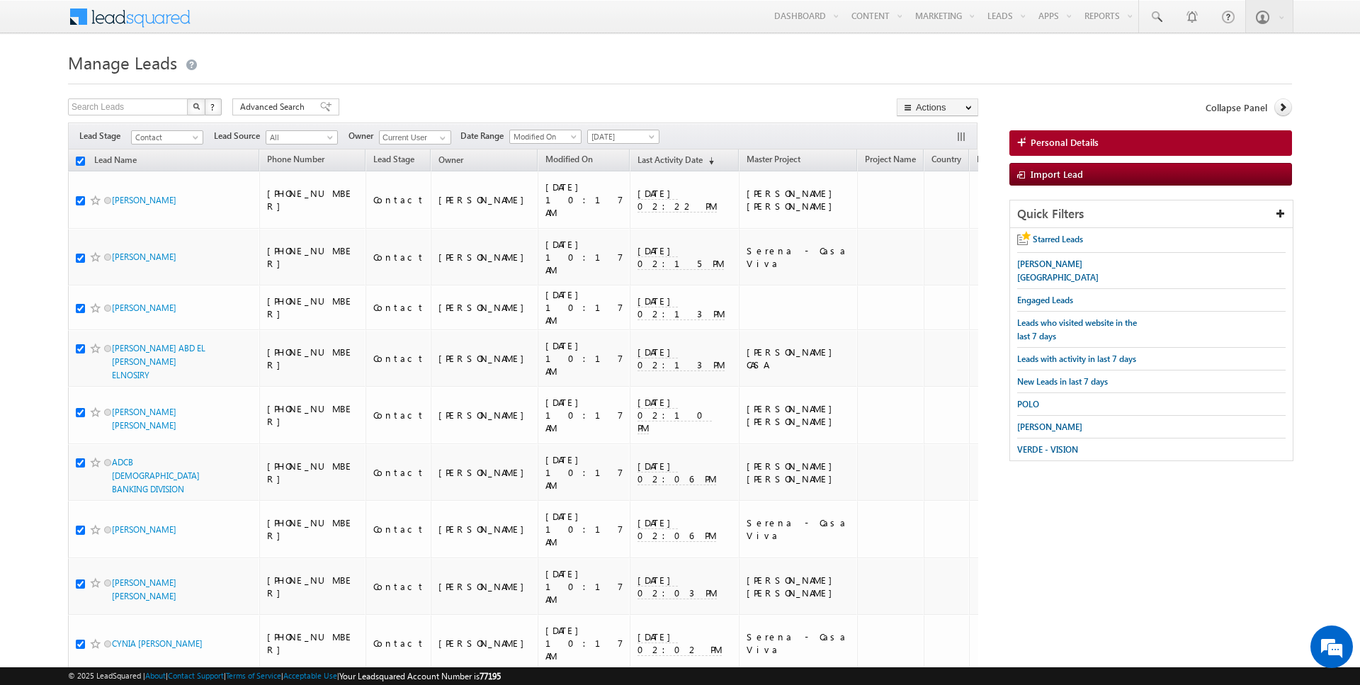
checkbox input "true"
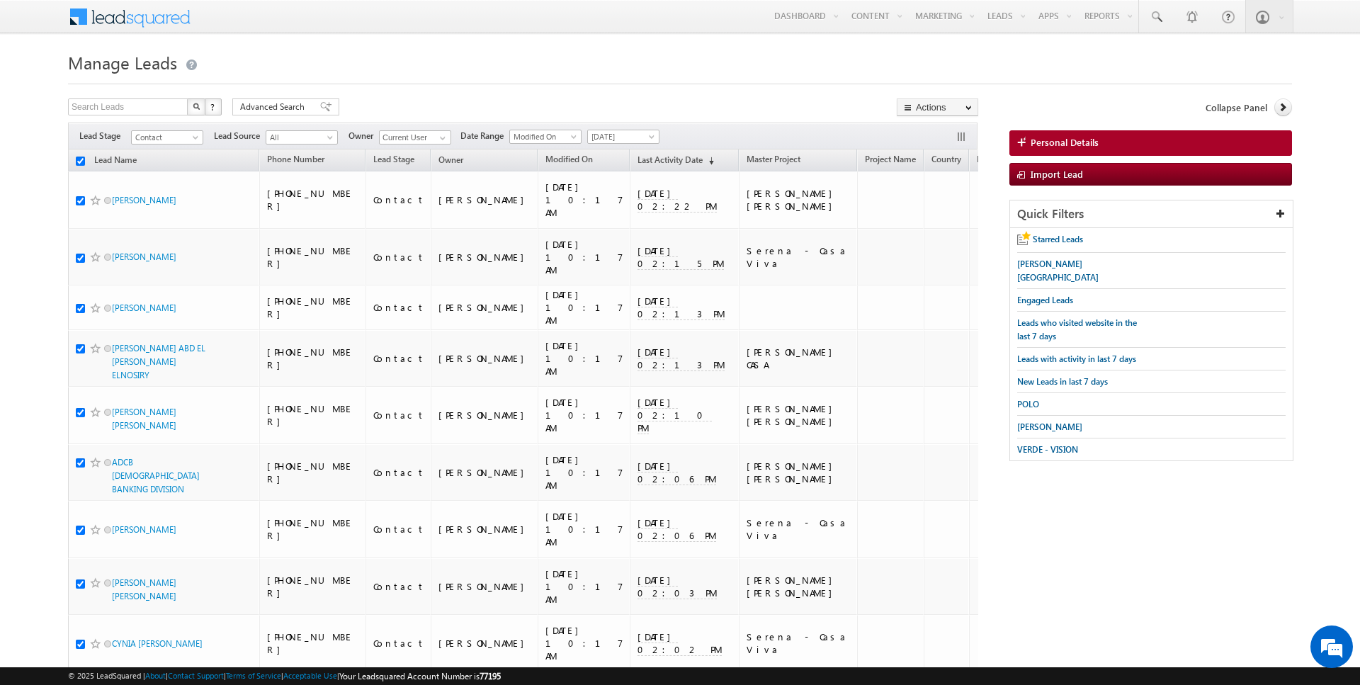
checkbox input "true"
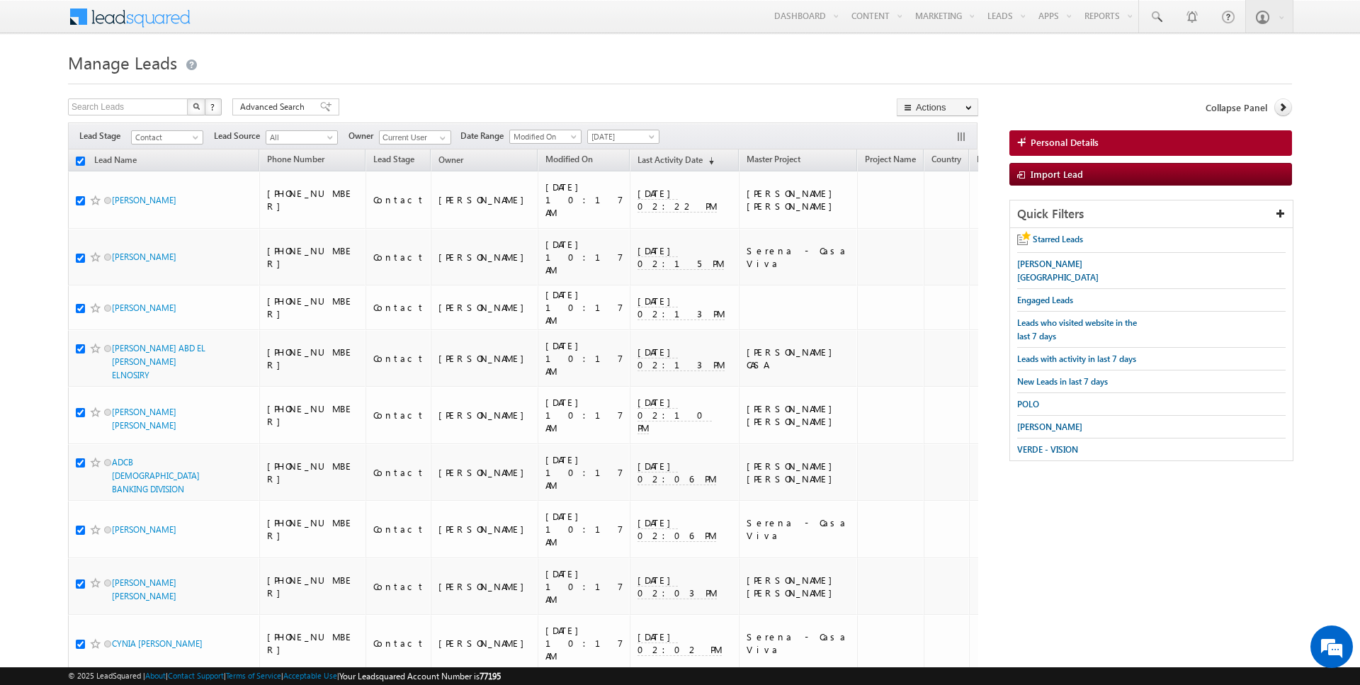
checkbox input "true"
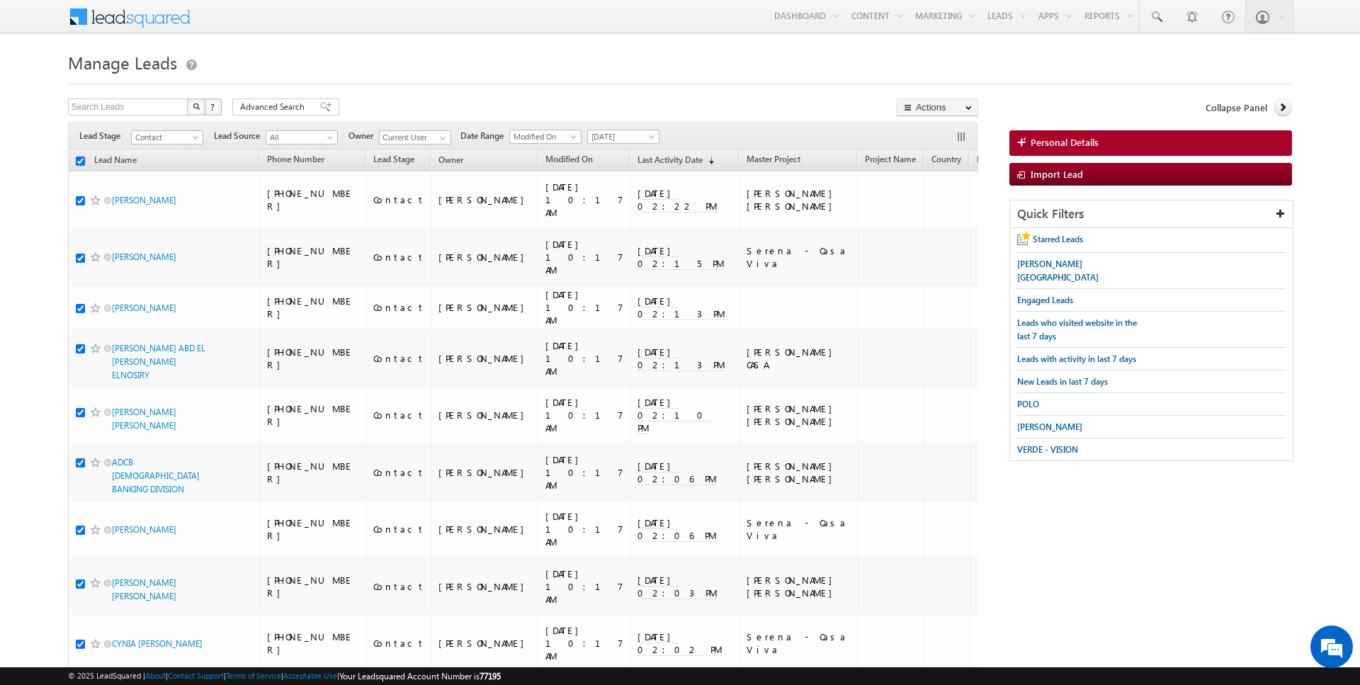
checkbox input "true"
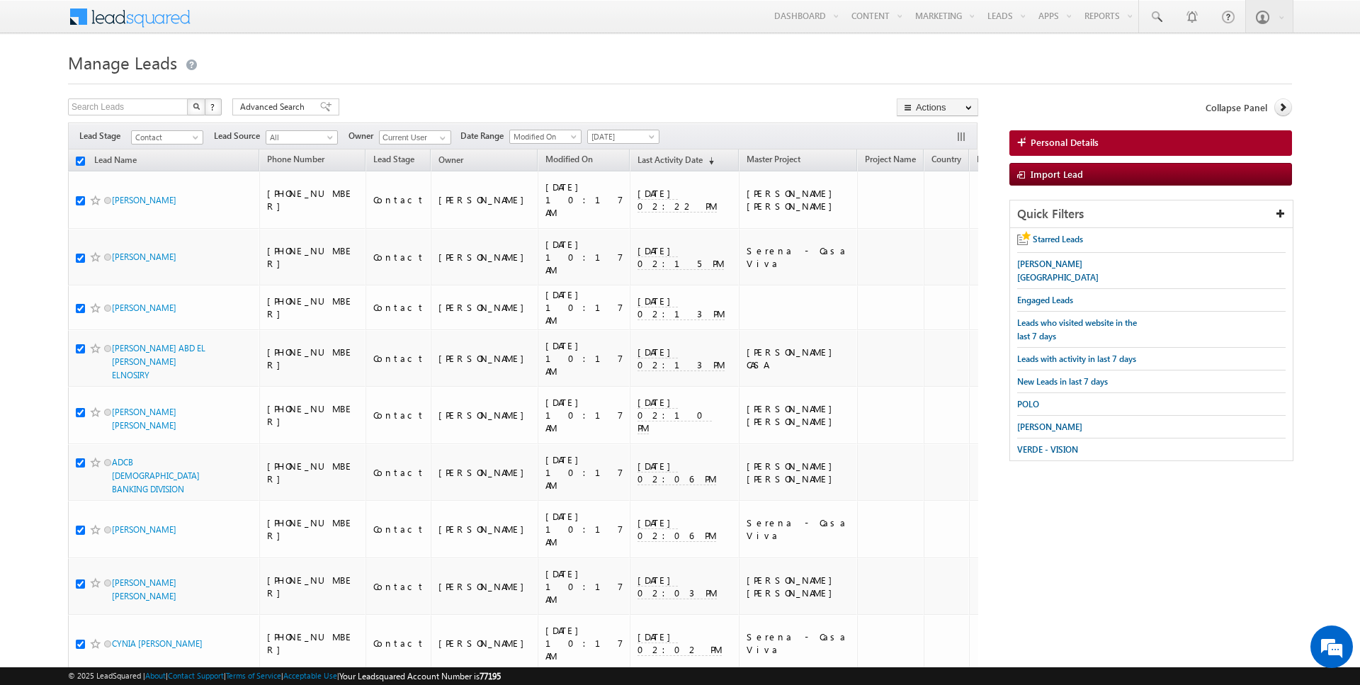
checkbox input "true"
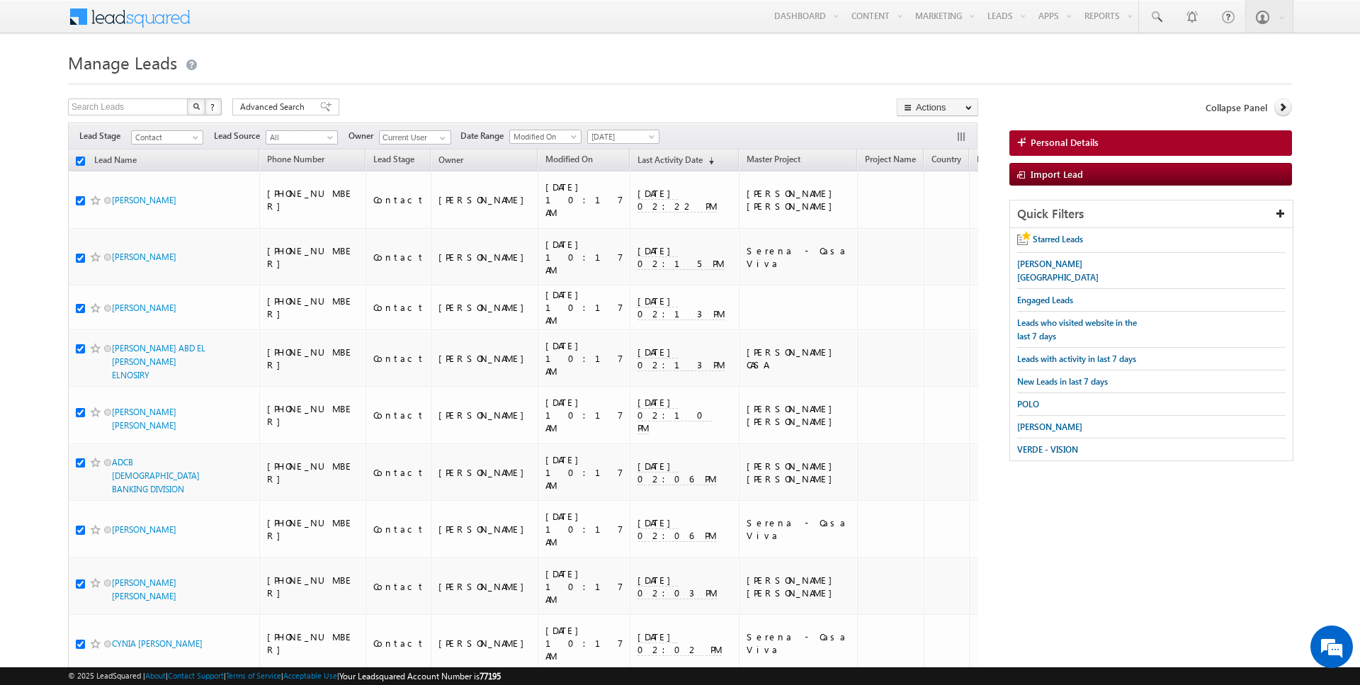
checkbox input "true"
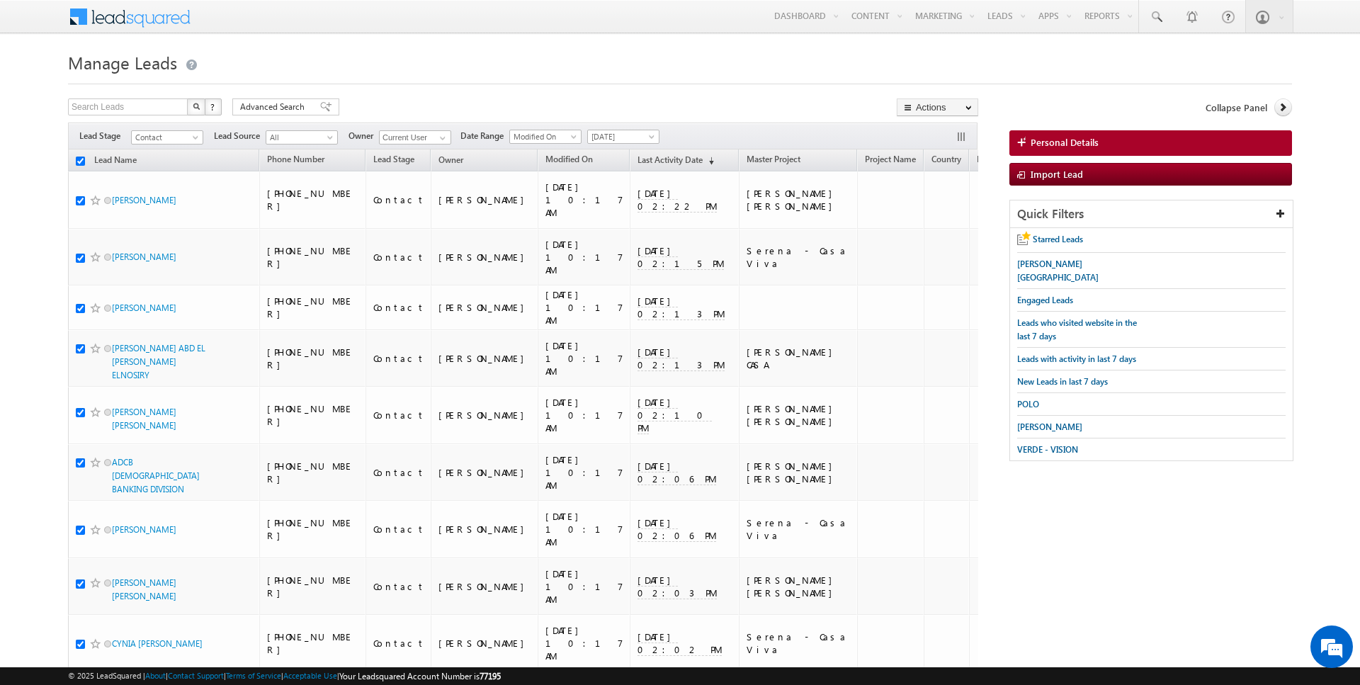
checkbox input "true"
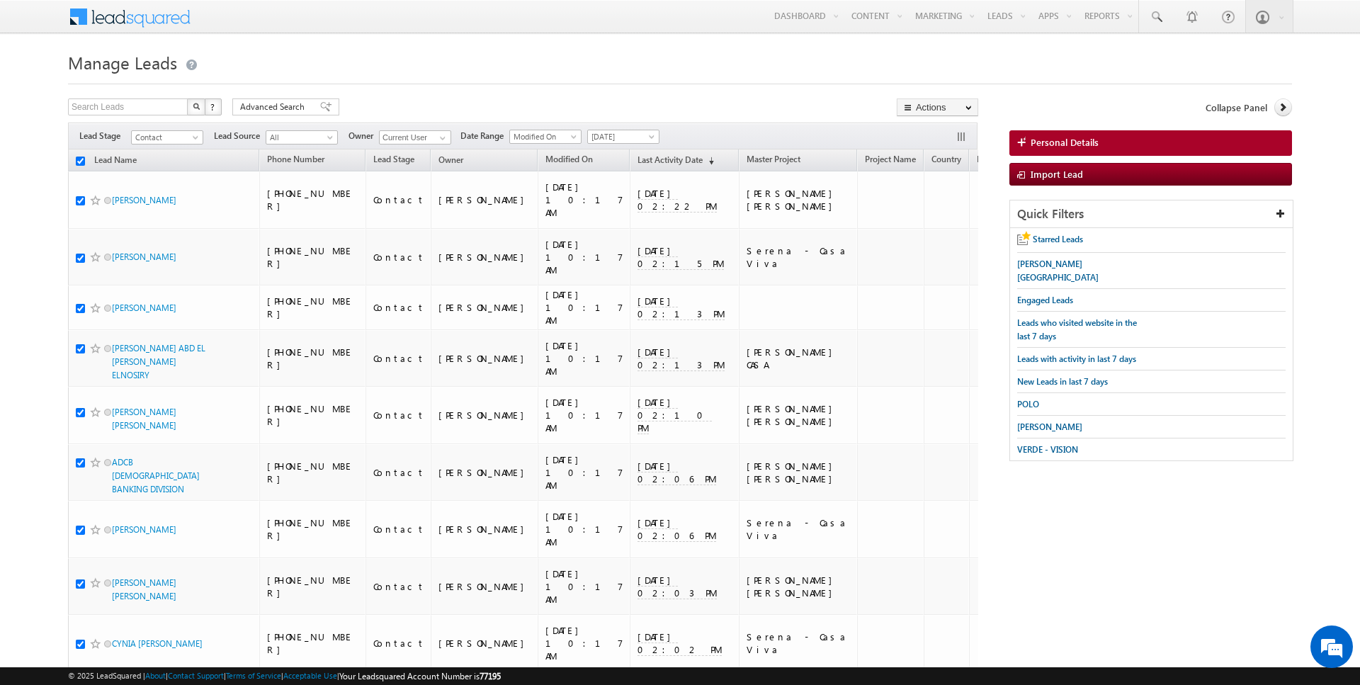
checkbox input "true"
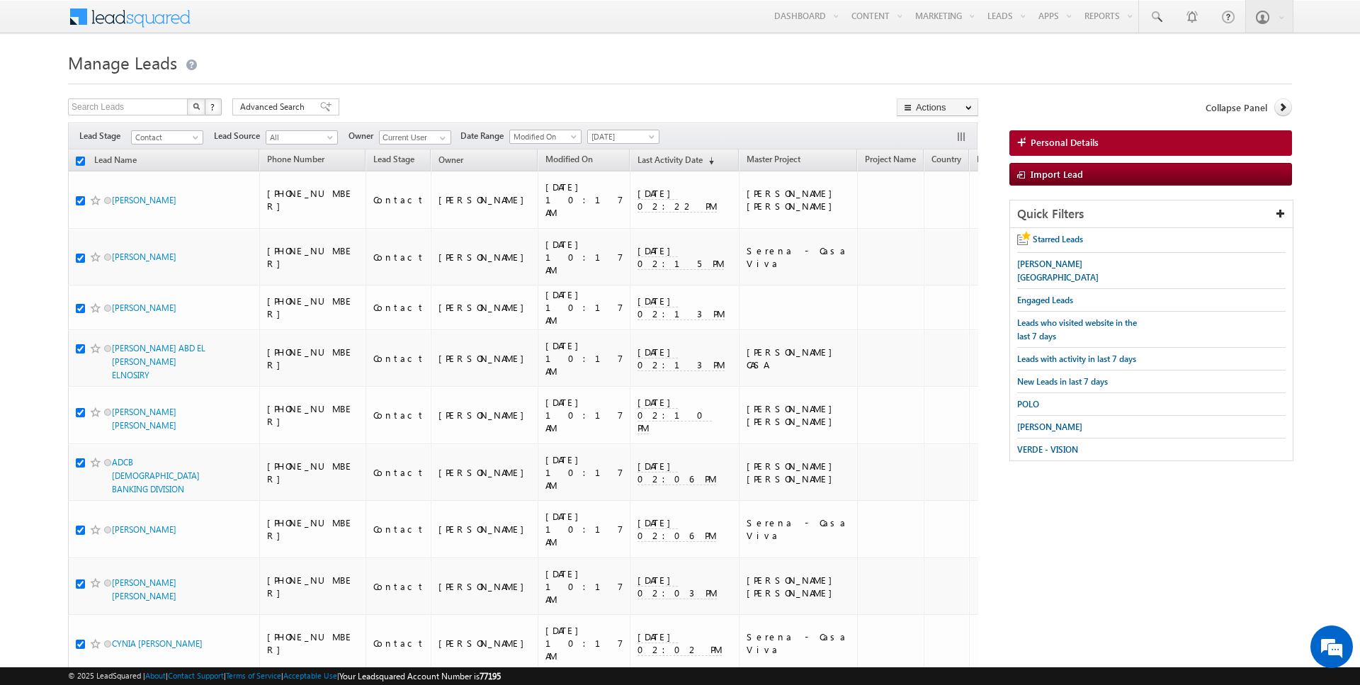
checkbox input "true"
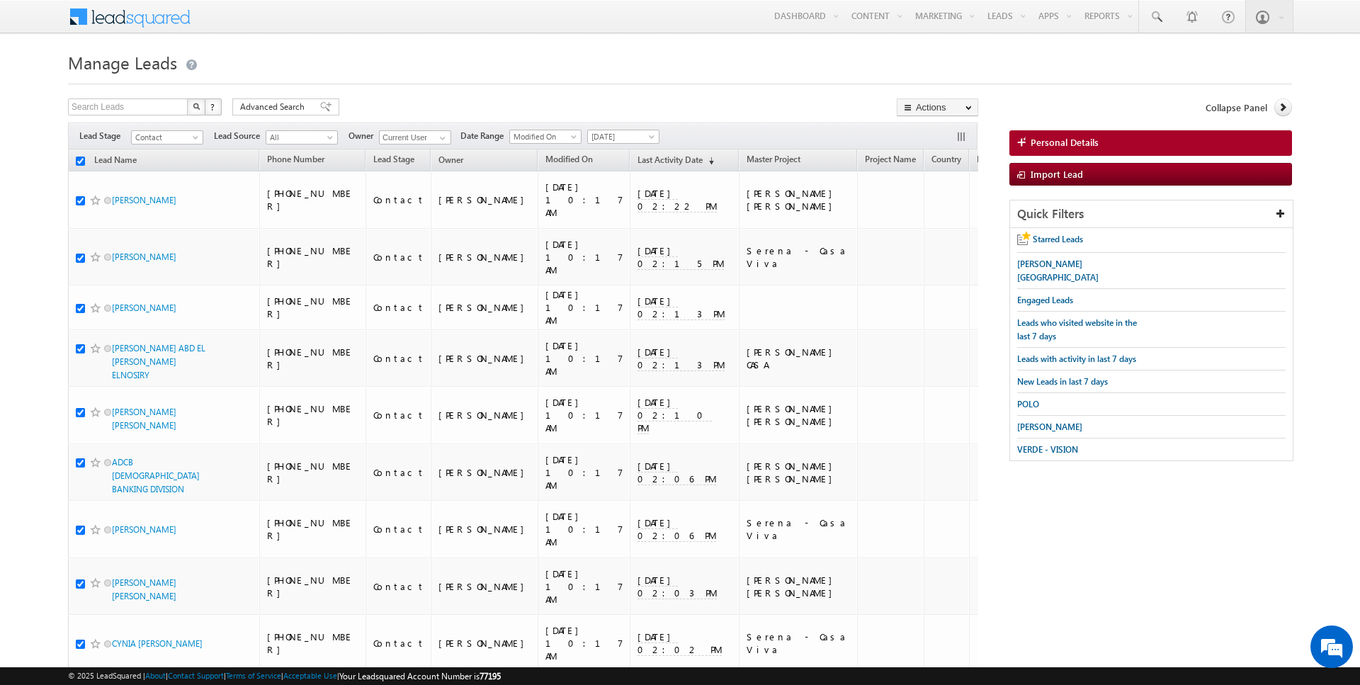
checkbox input "true"
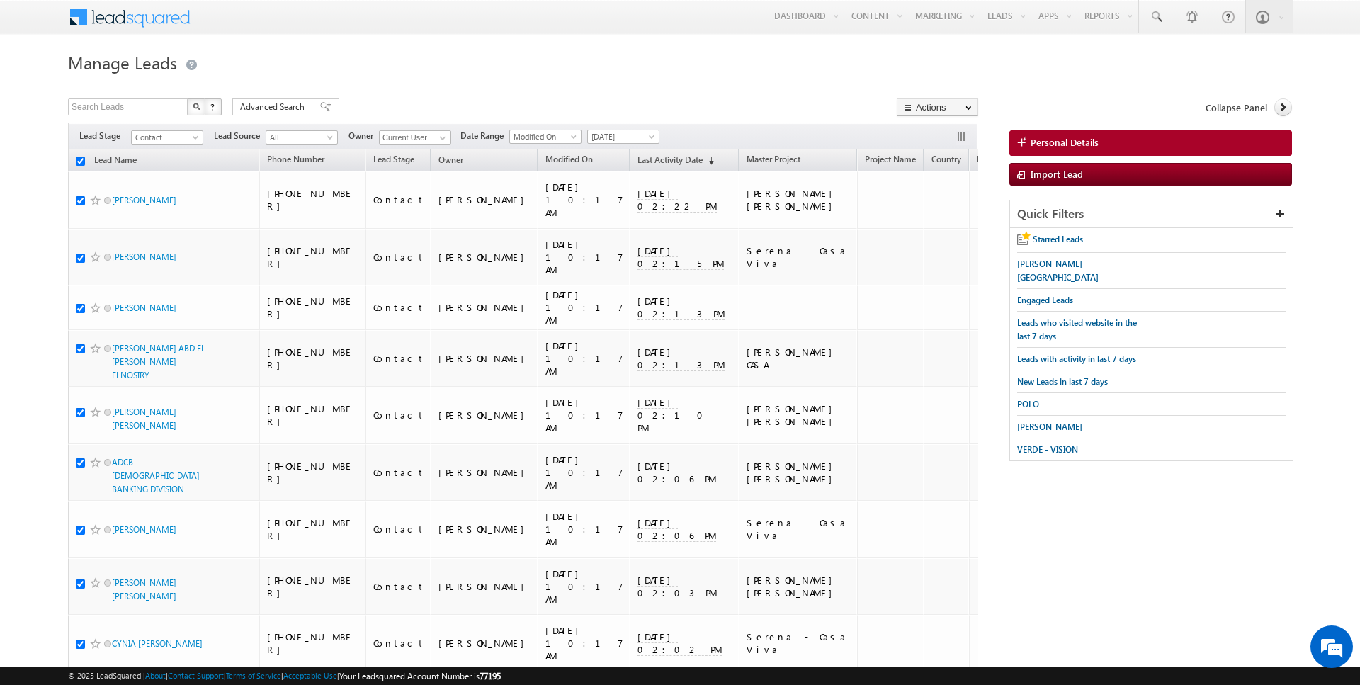
checkbox input "true"
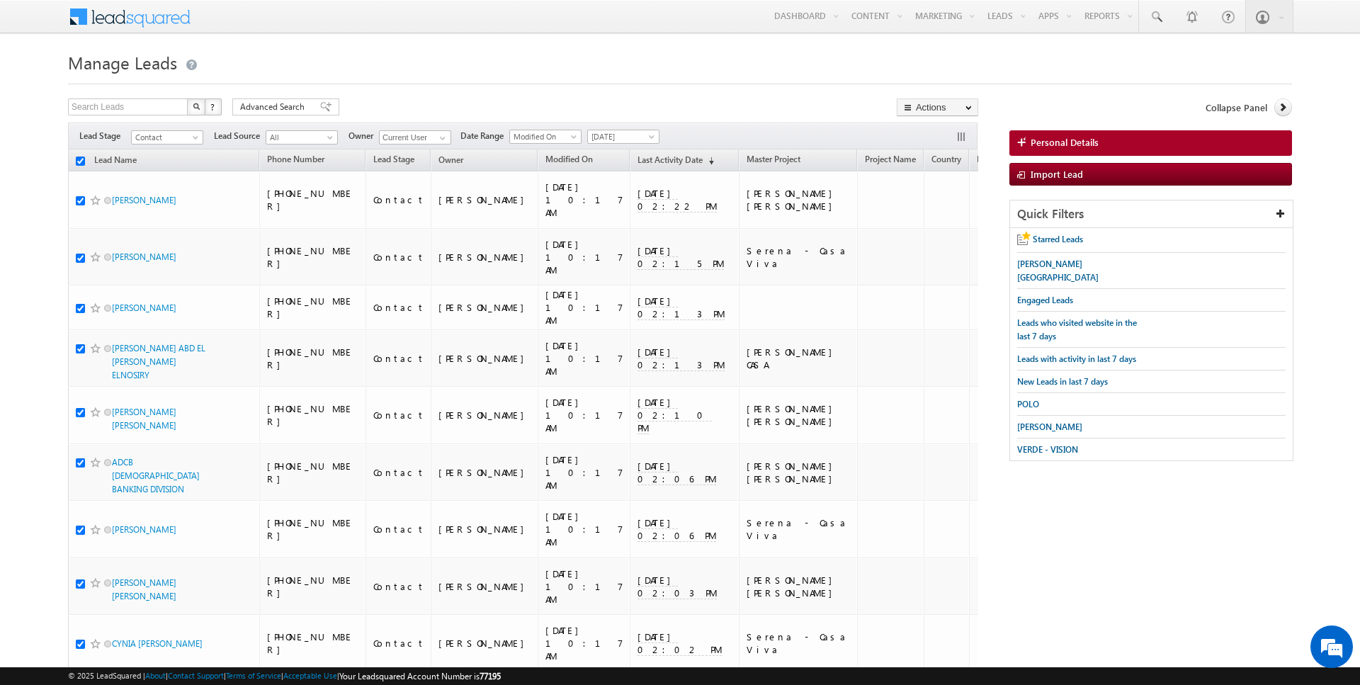
checkbox input "true"
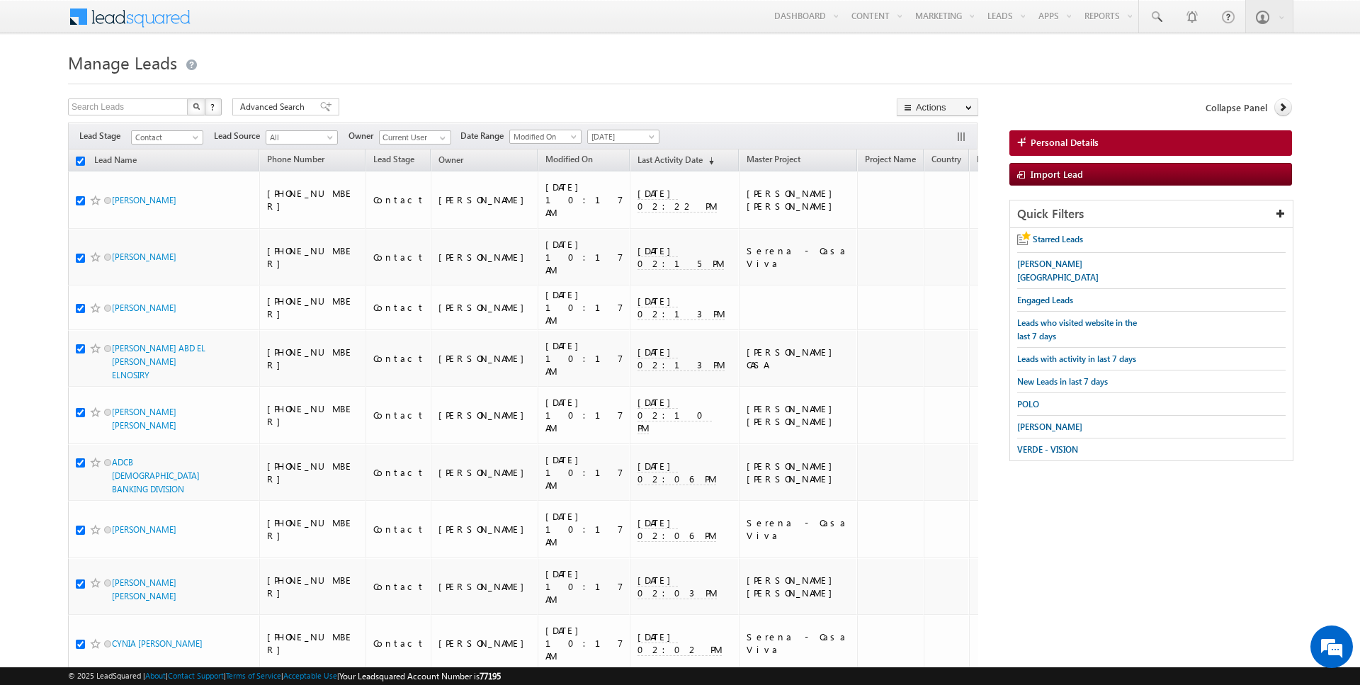
checkbox input "true"
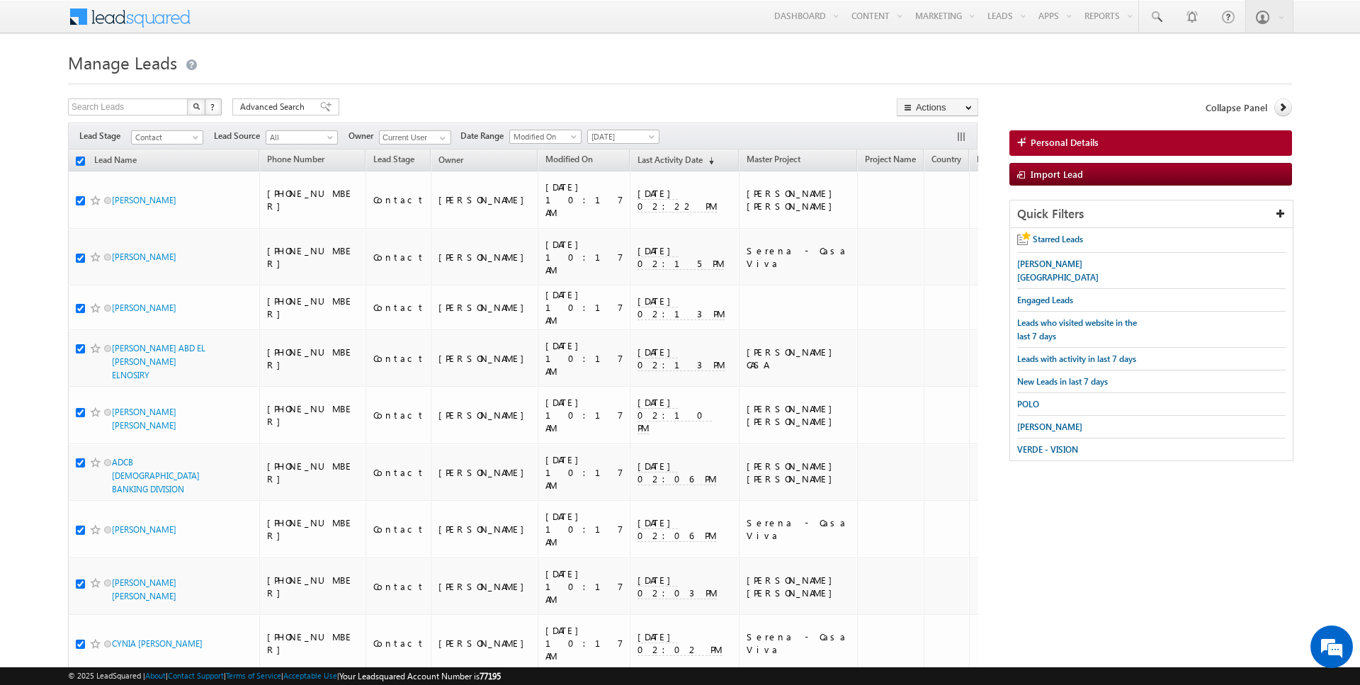
checkbox input "true"
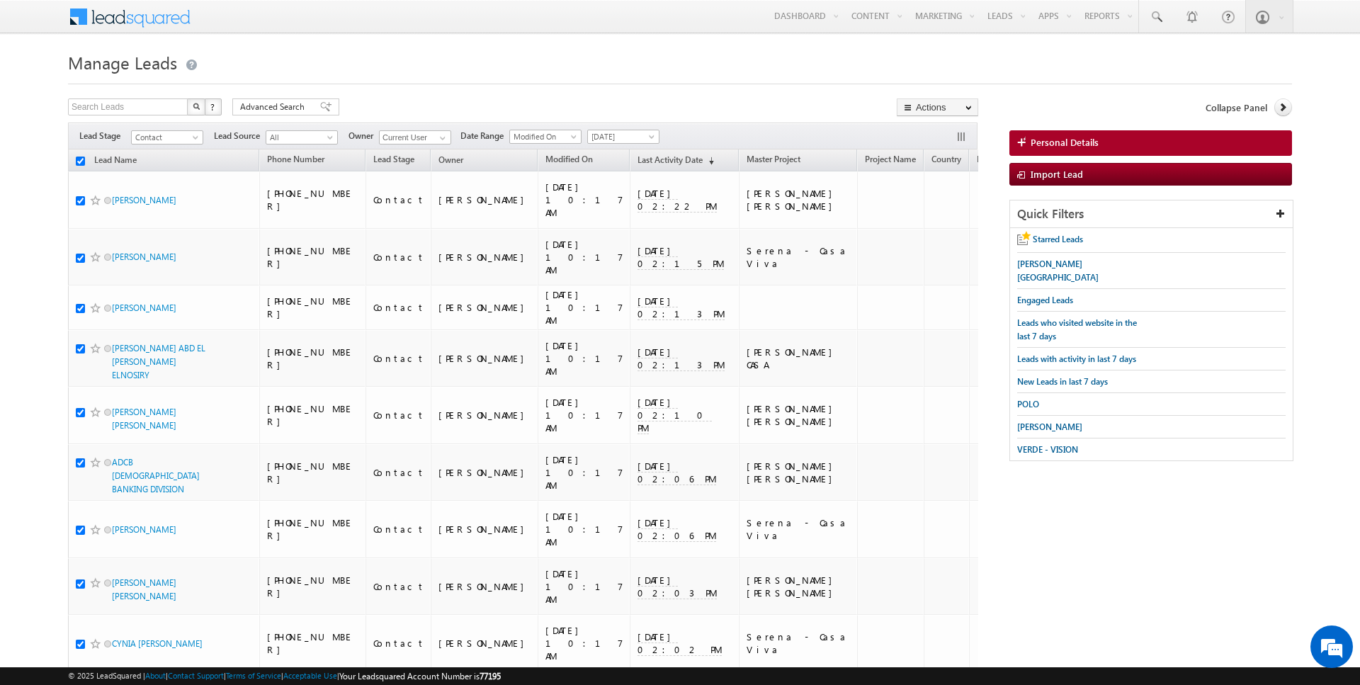
checkbox input "true"
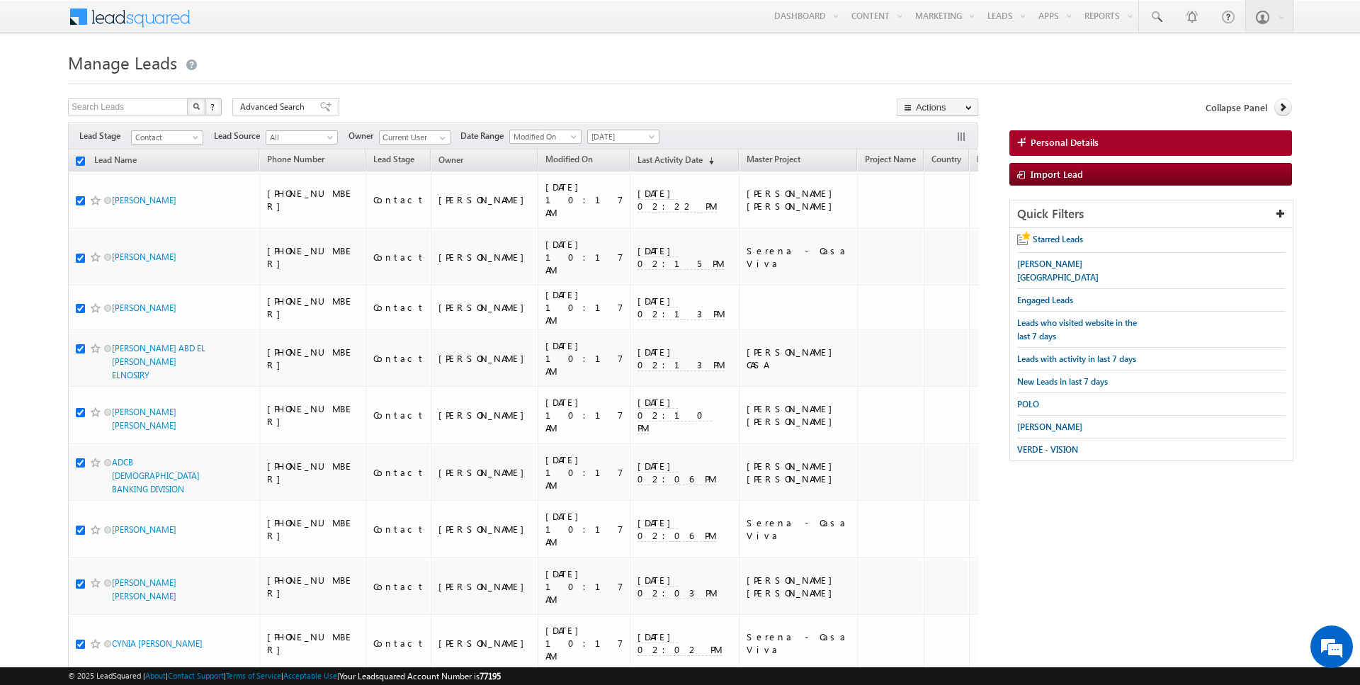
checkbox input "true"
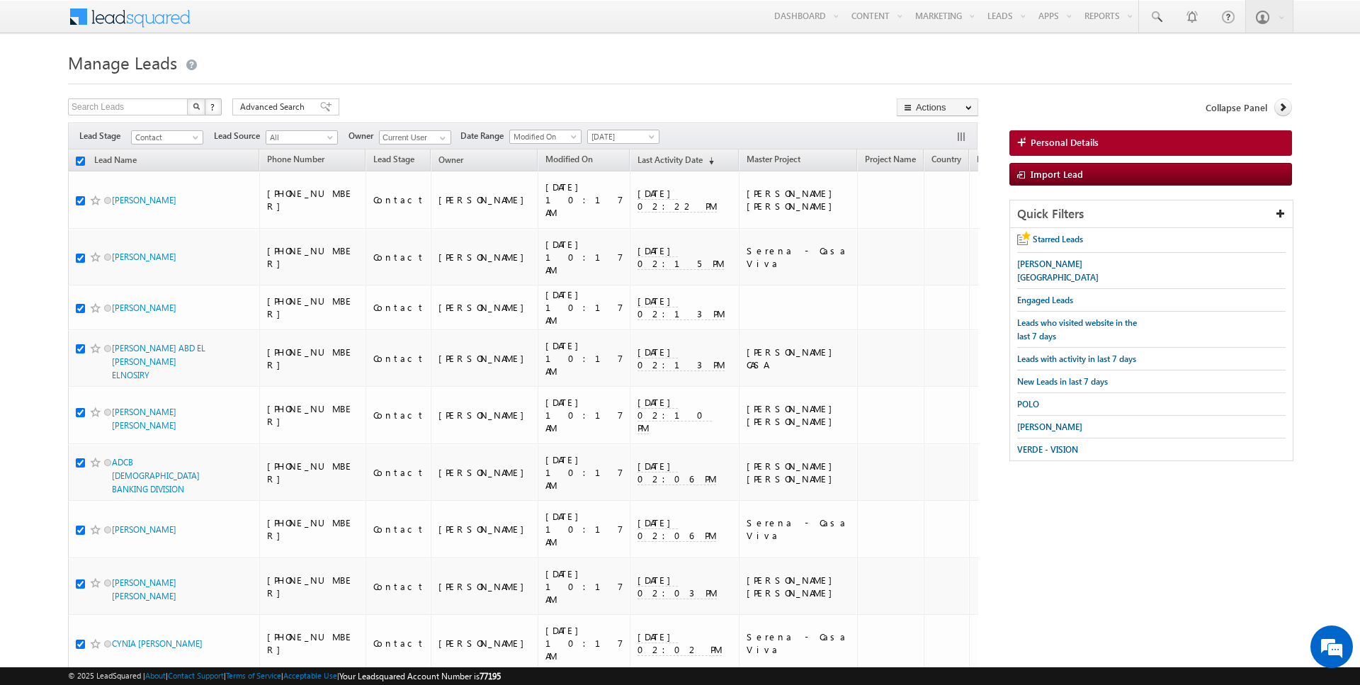
checkbox input "true"
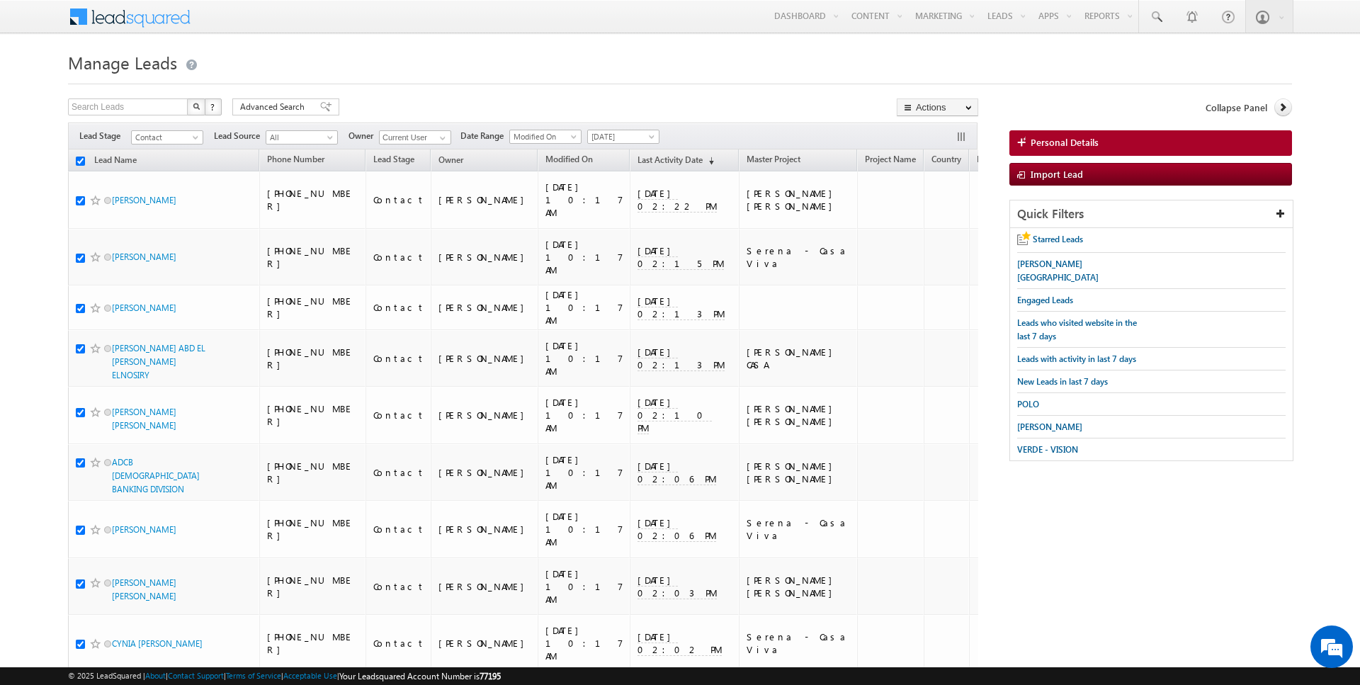
checkbox input "true"
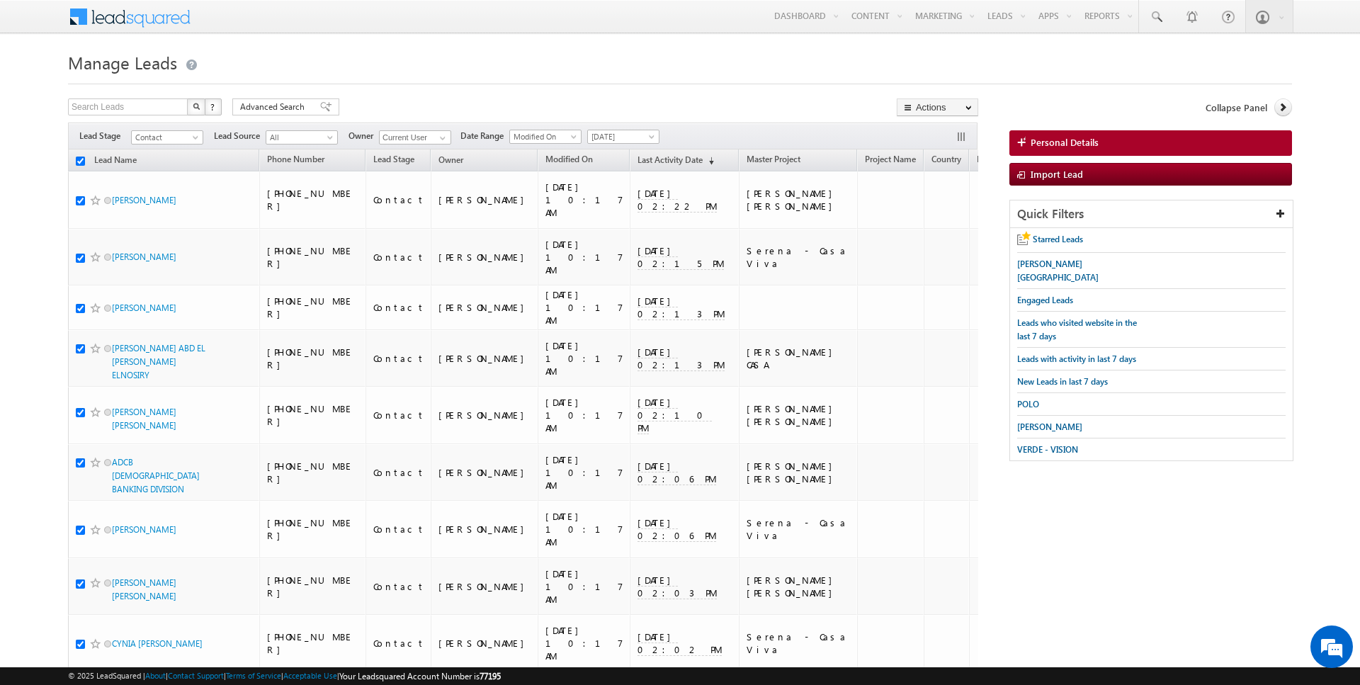
checkbox input "true"
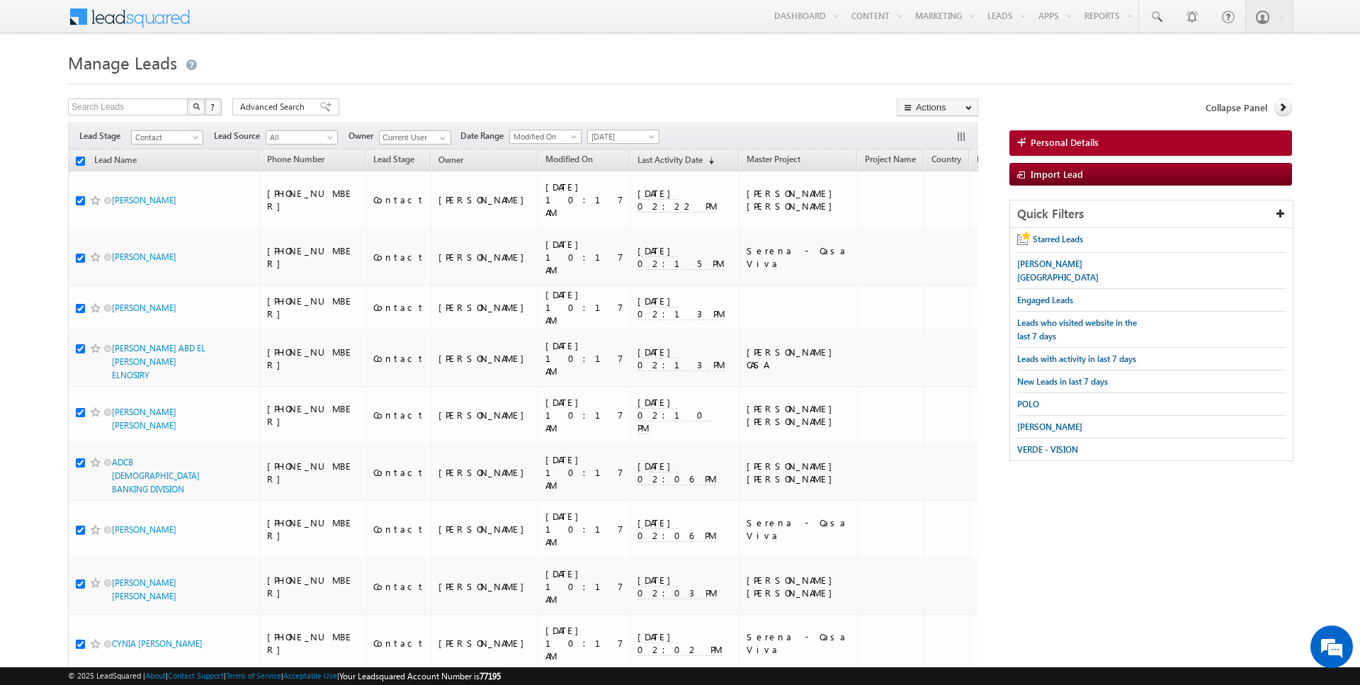
checkbox input "true"
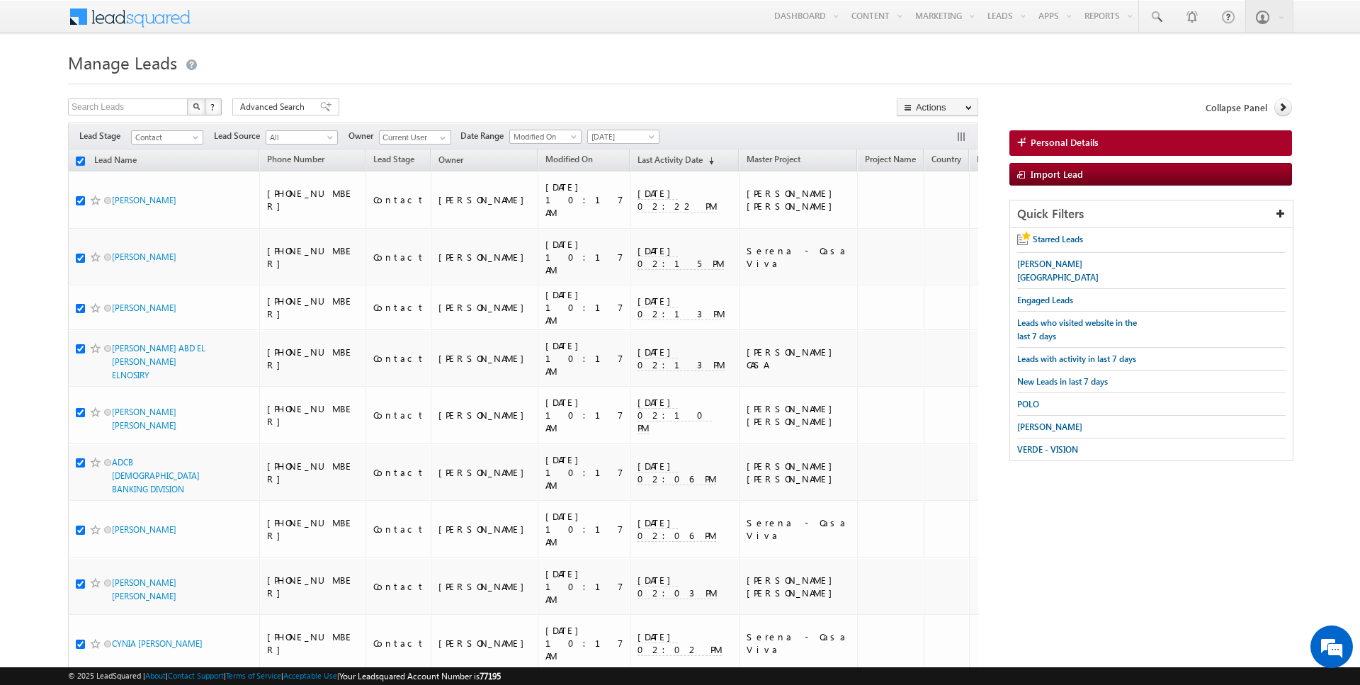
checkbox input "true"
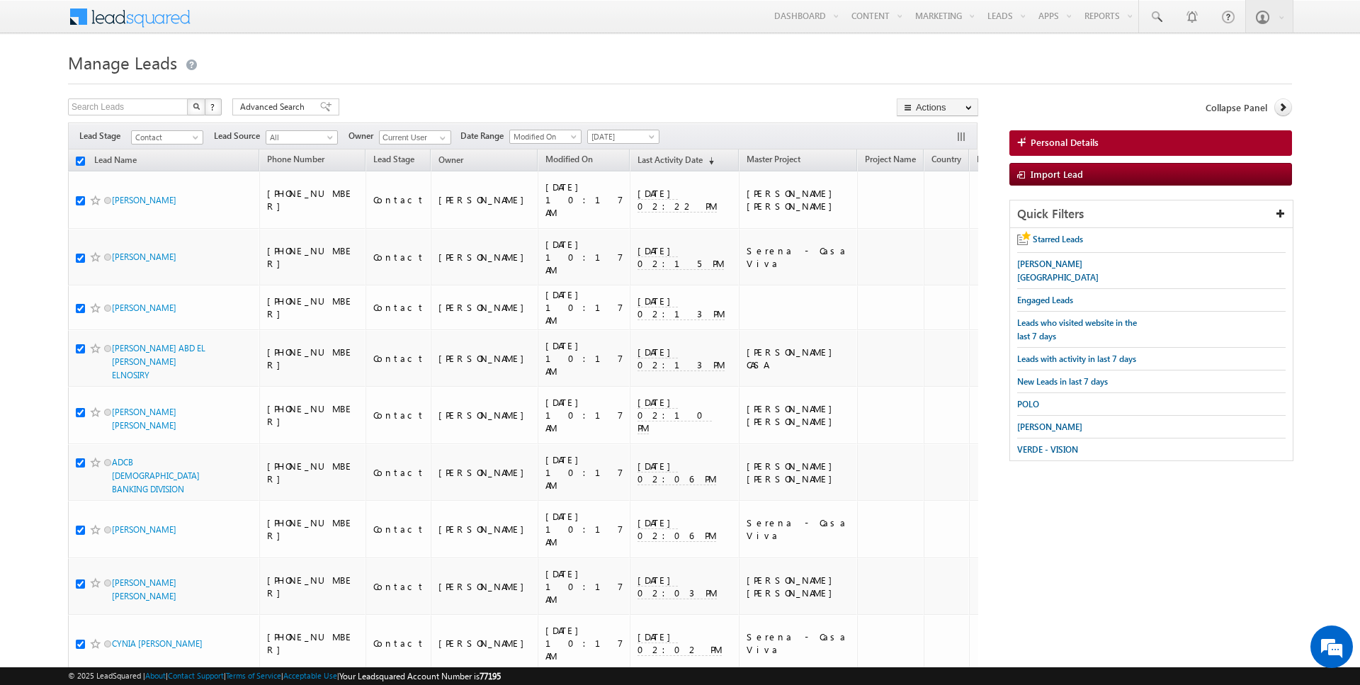
checkbox input "true"
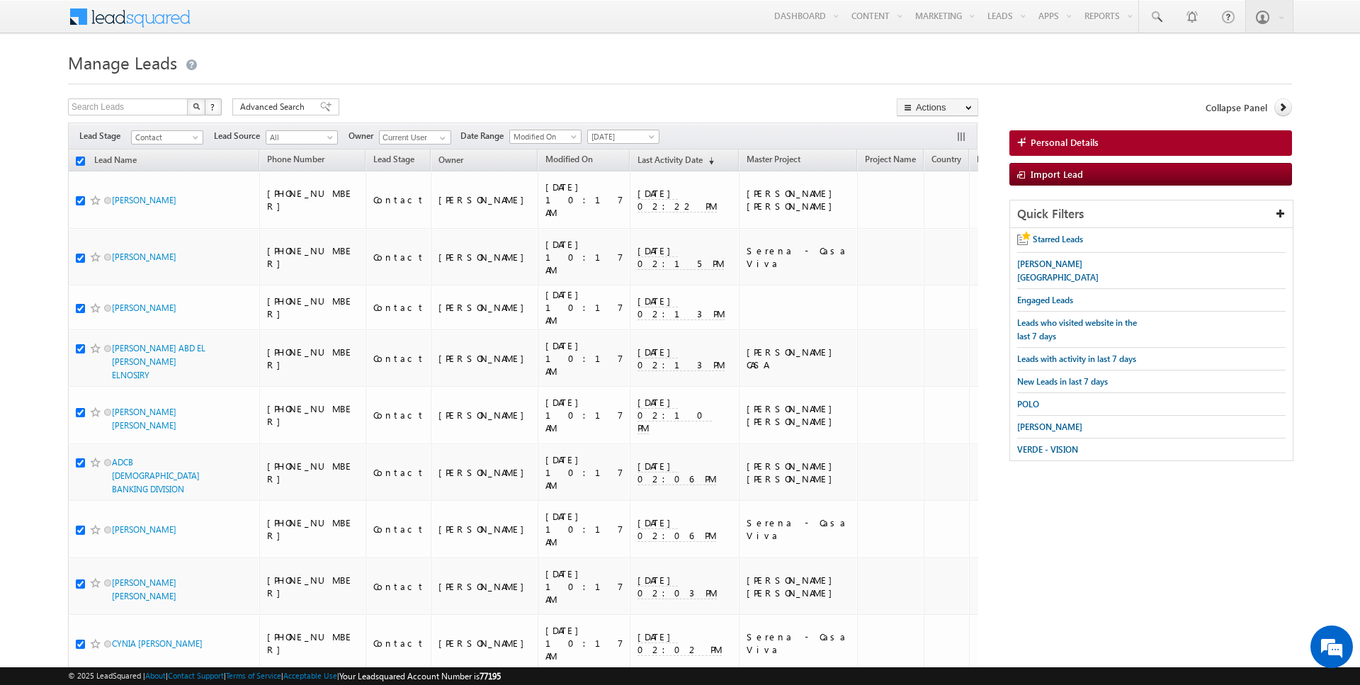
checkbox input "true"
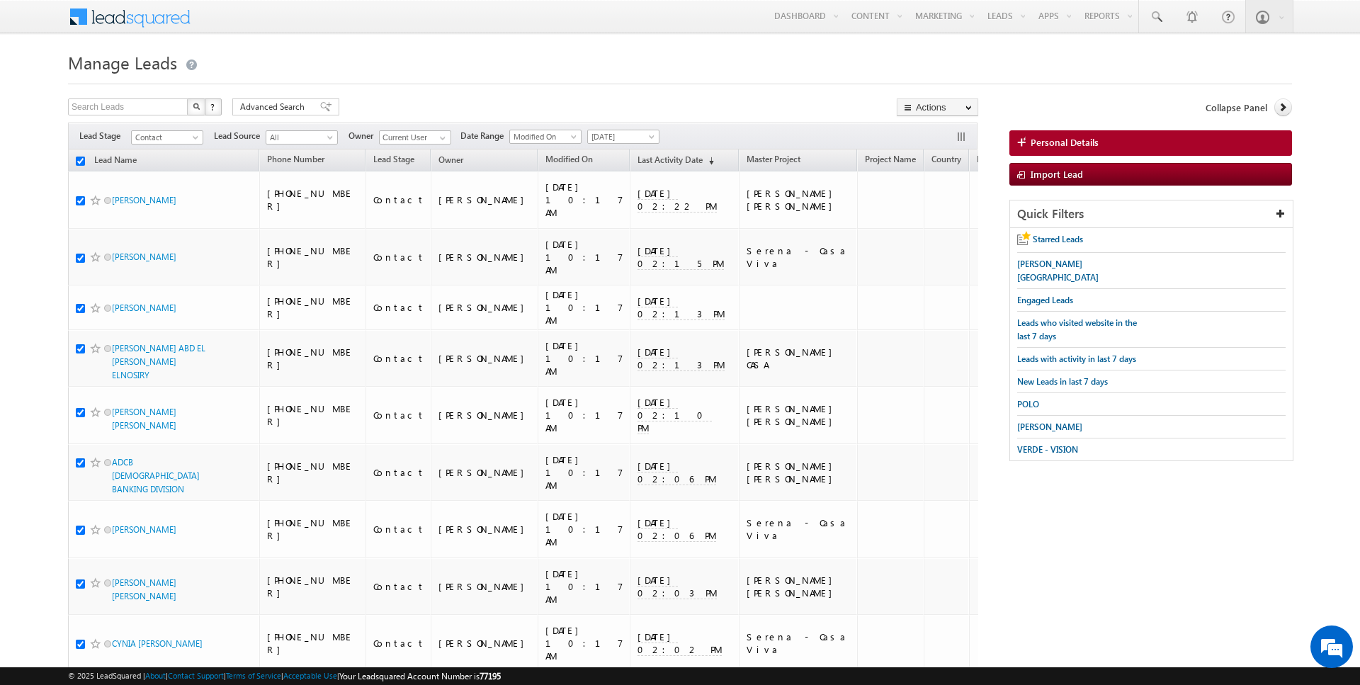
checkbox input "true"
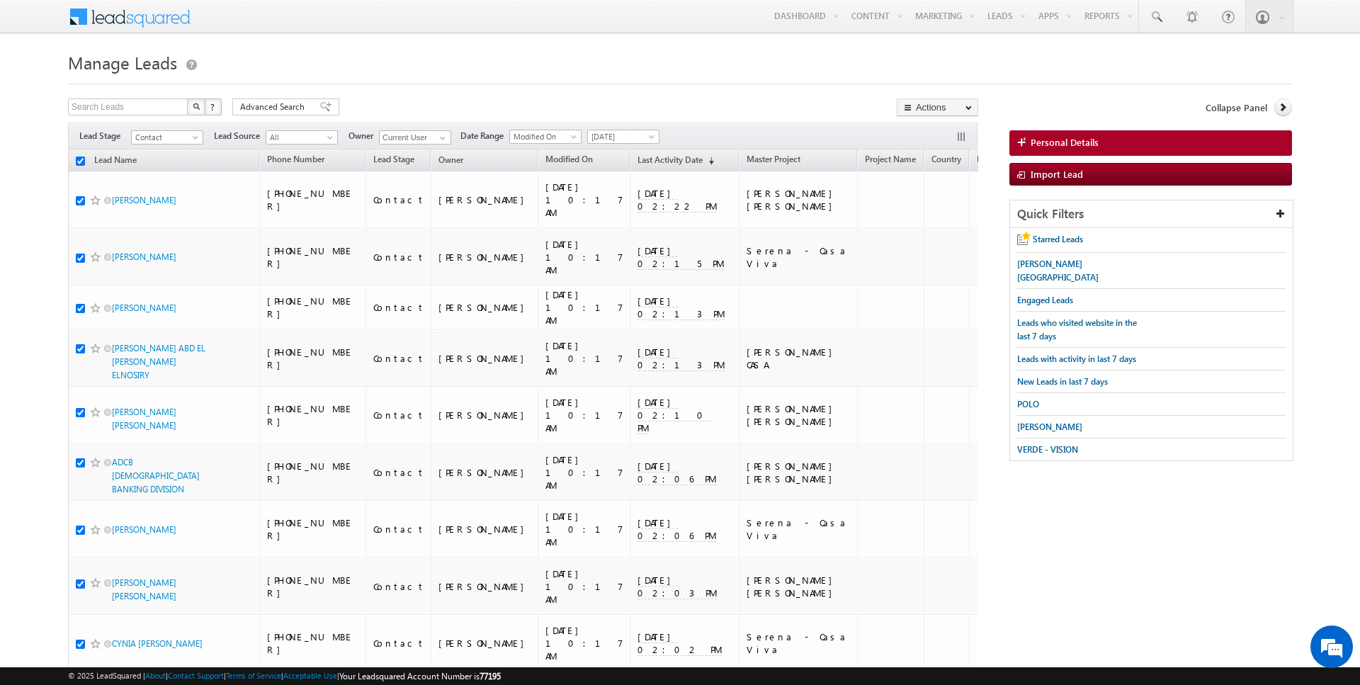
checkbox input "true"
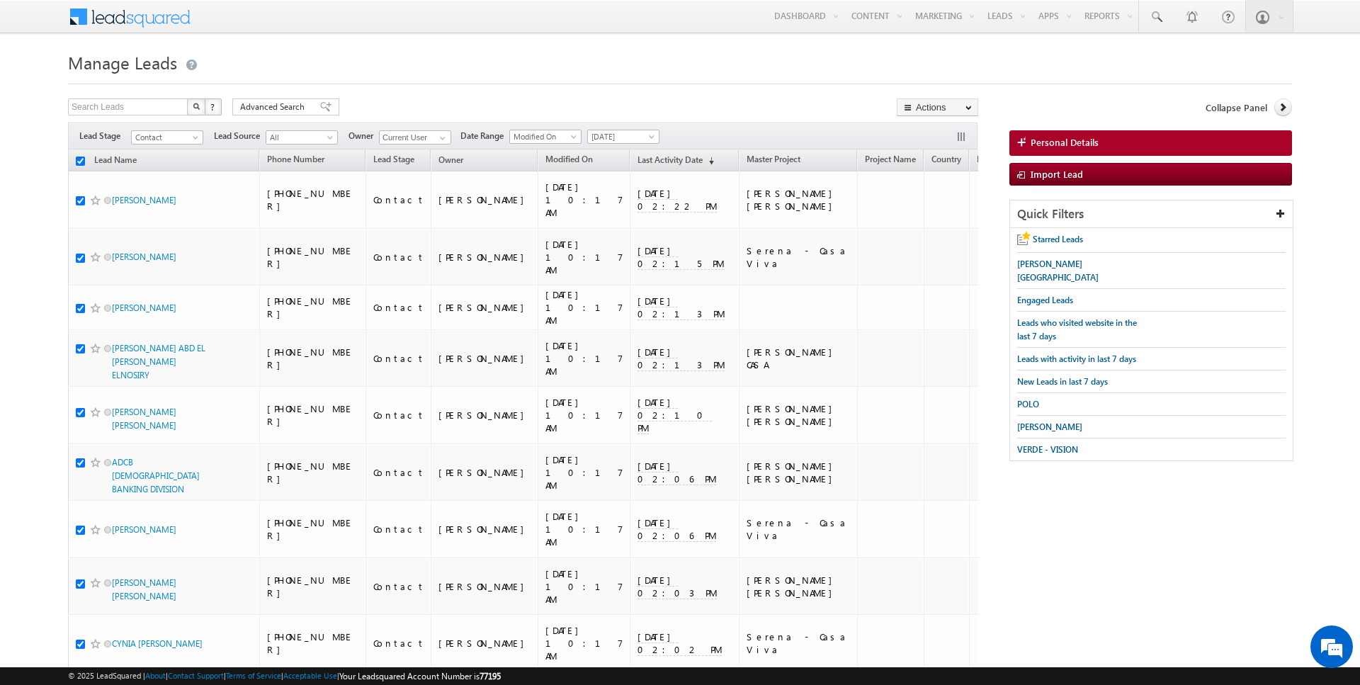
checkbox input "true"
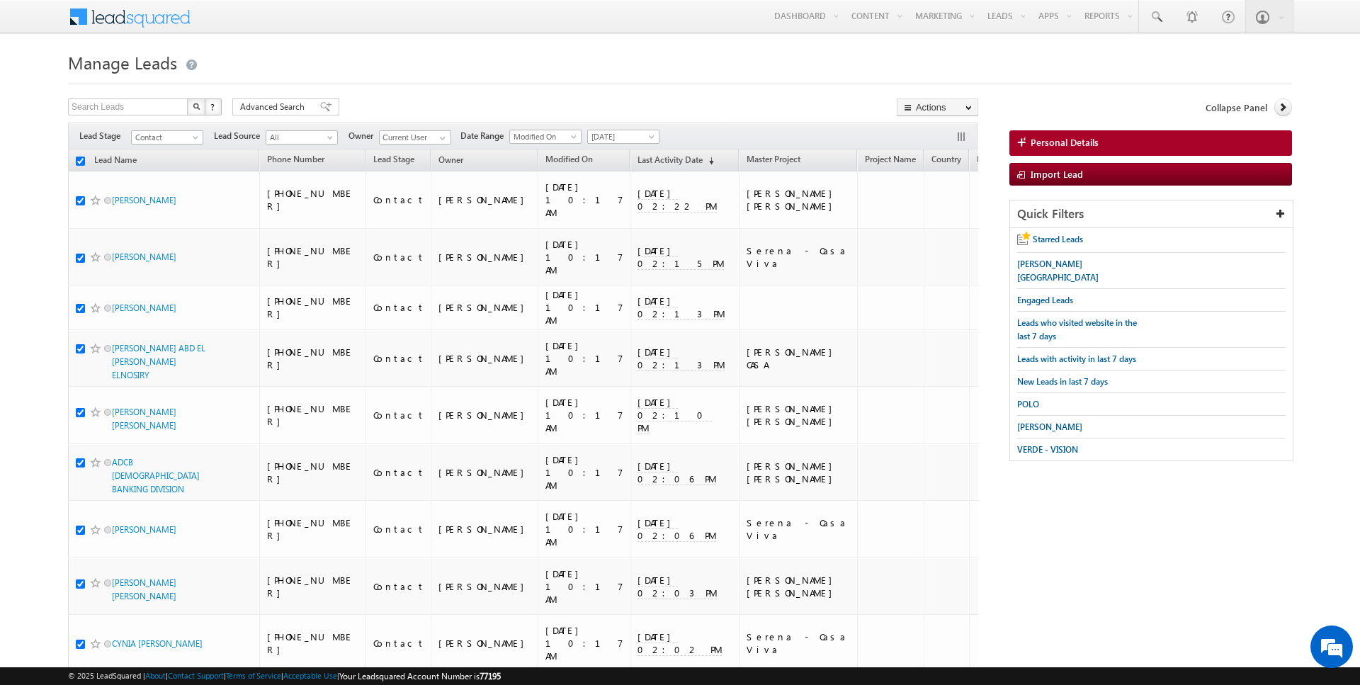
checkbox input "true"
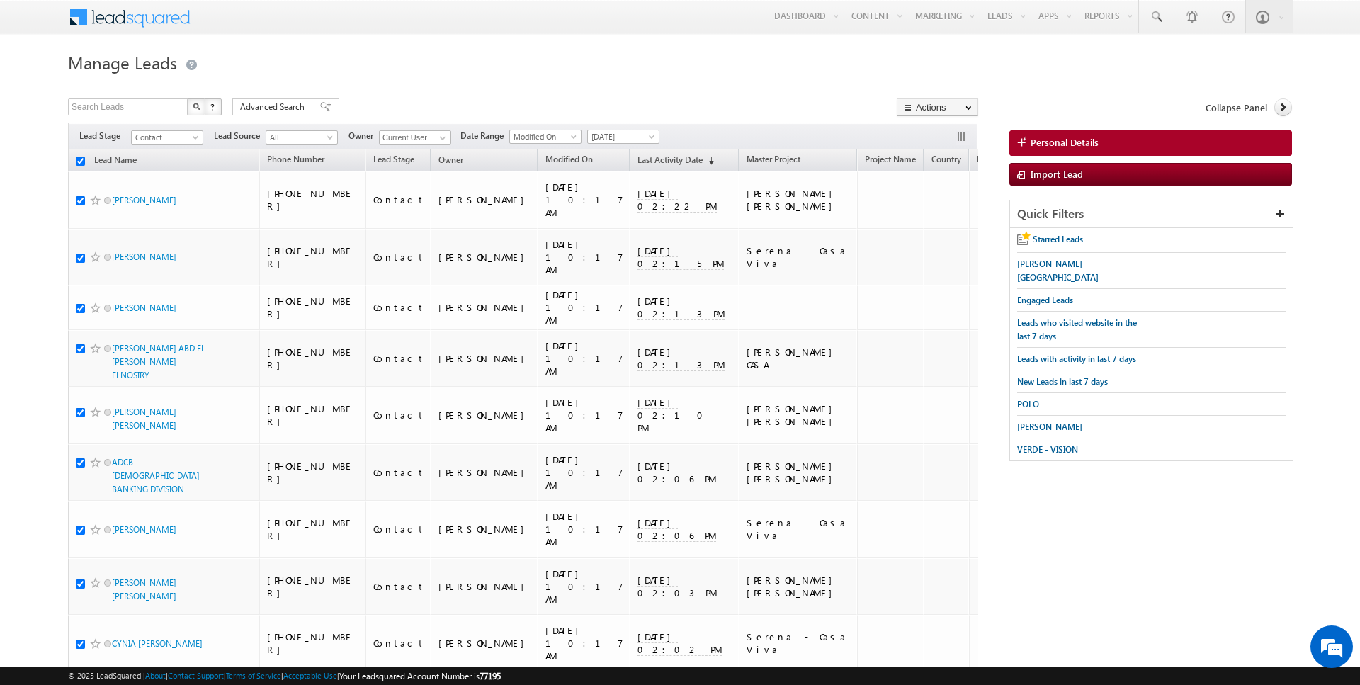
checkbox input "true"
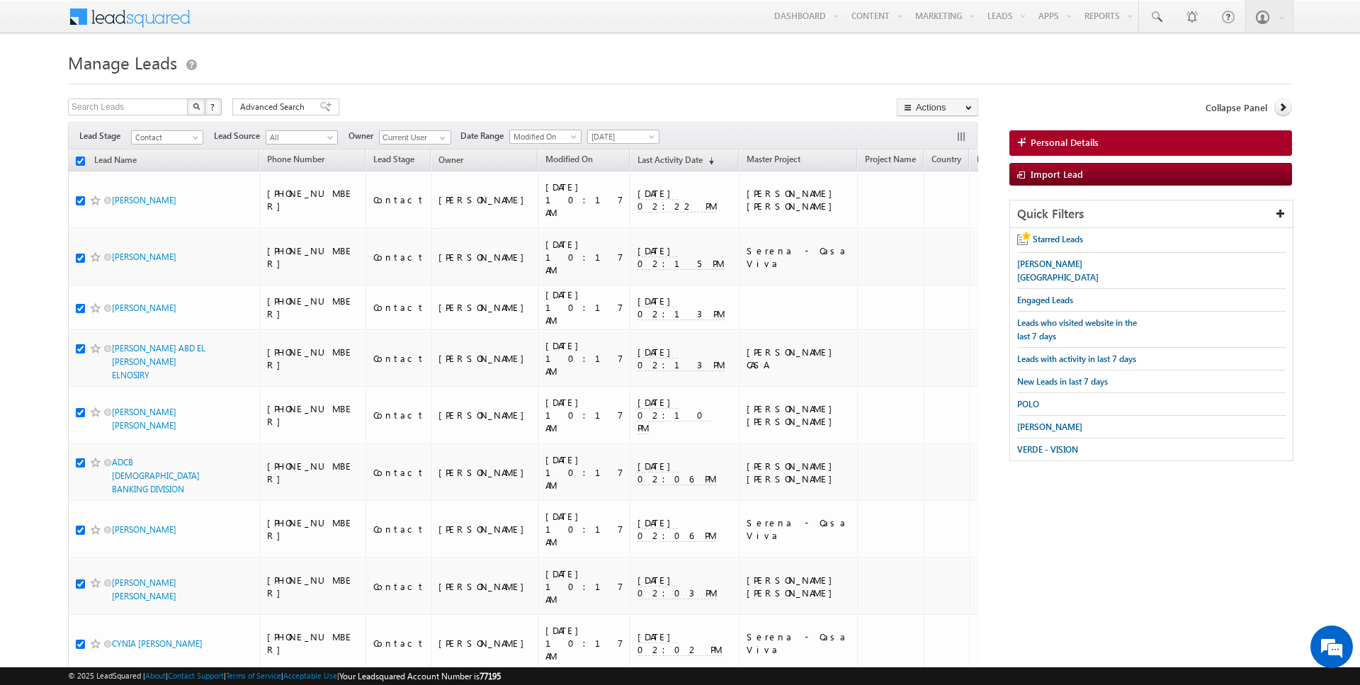
checkbox input "true"
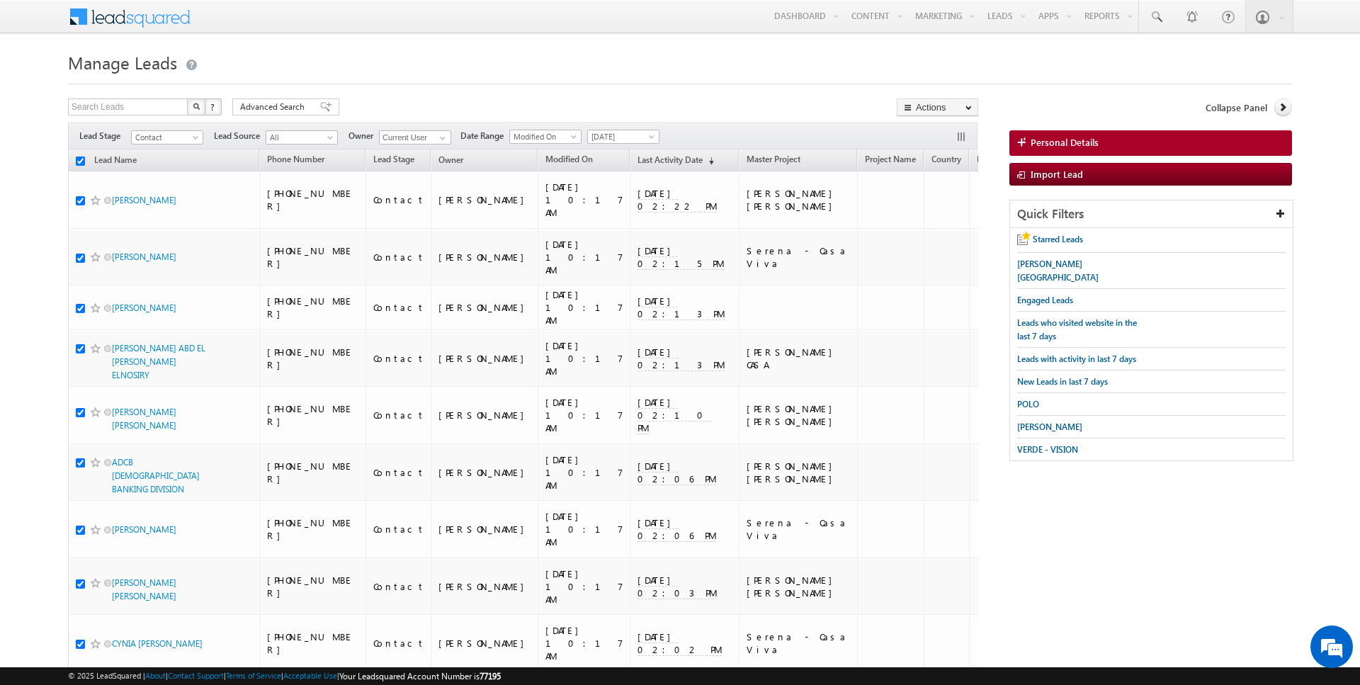
checkbox input "true"
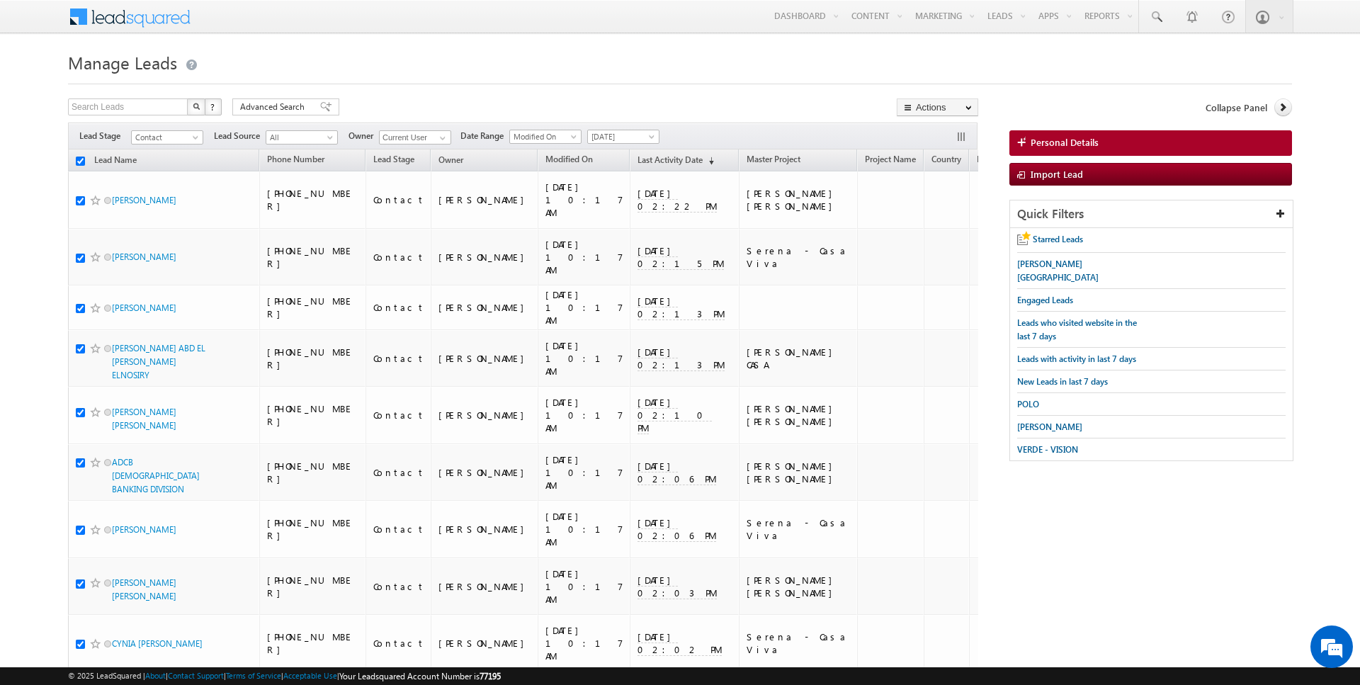
checkbox input "true"
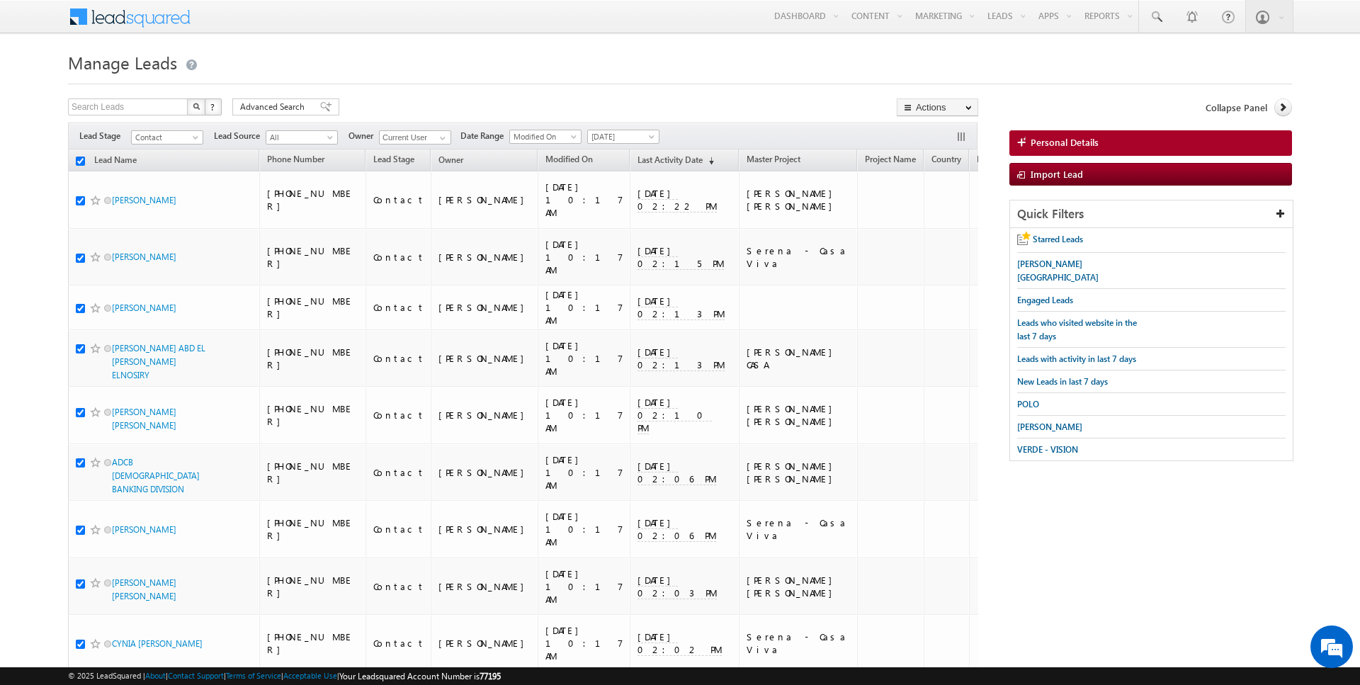
checkbox input "true"
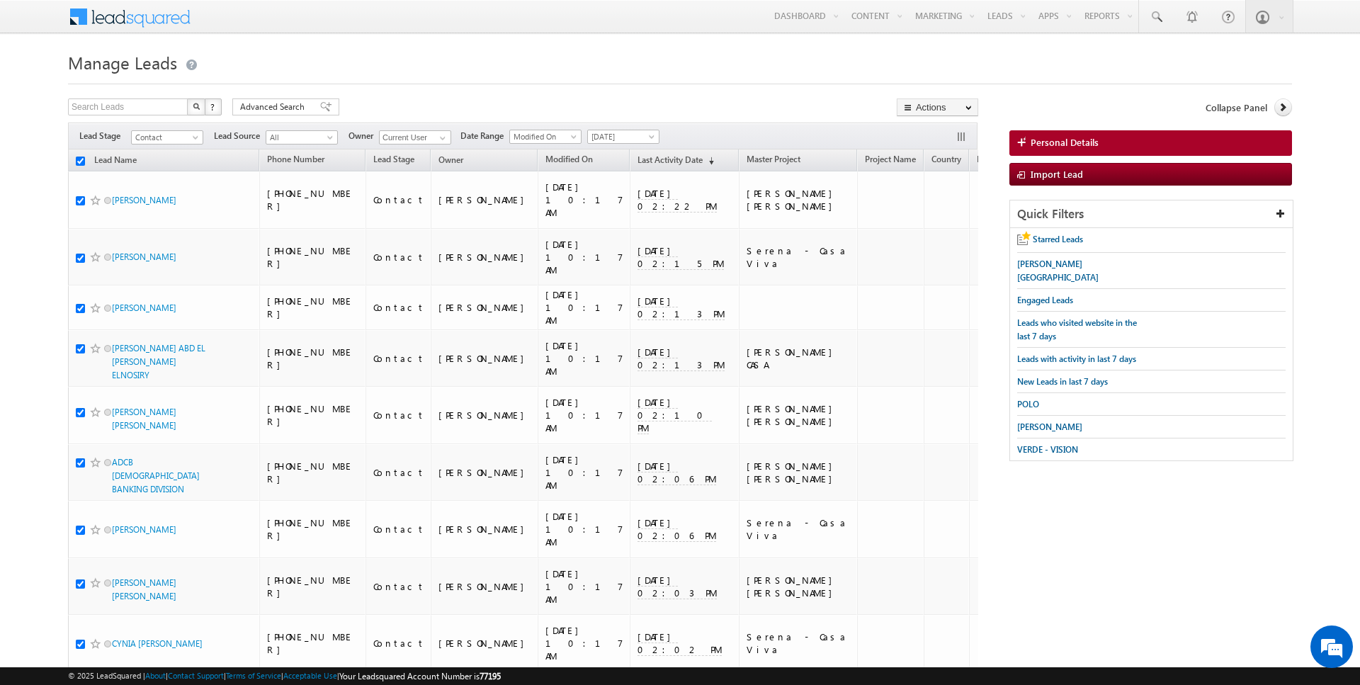
checkbox input "true"
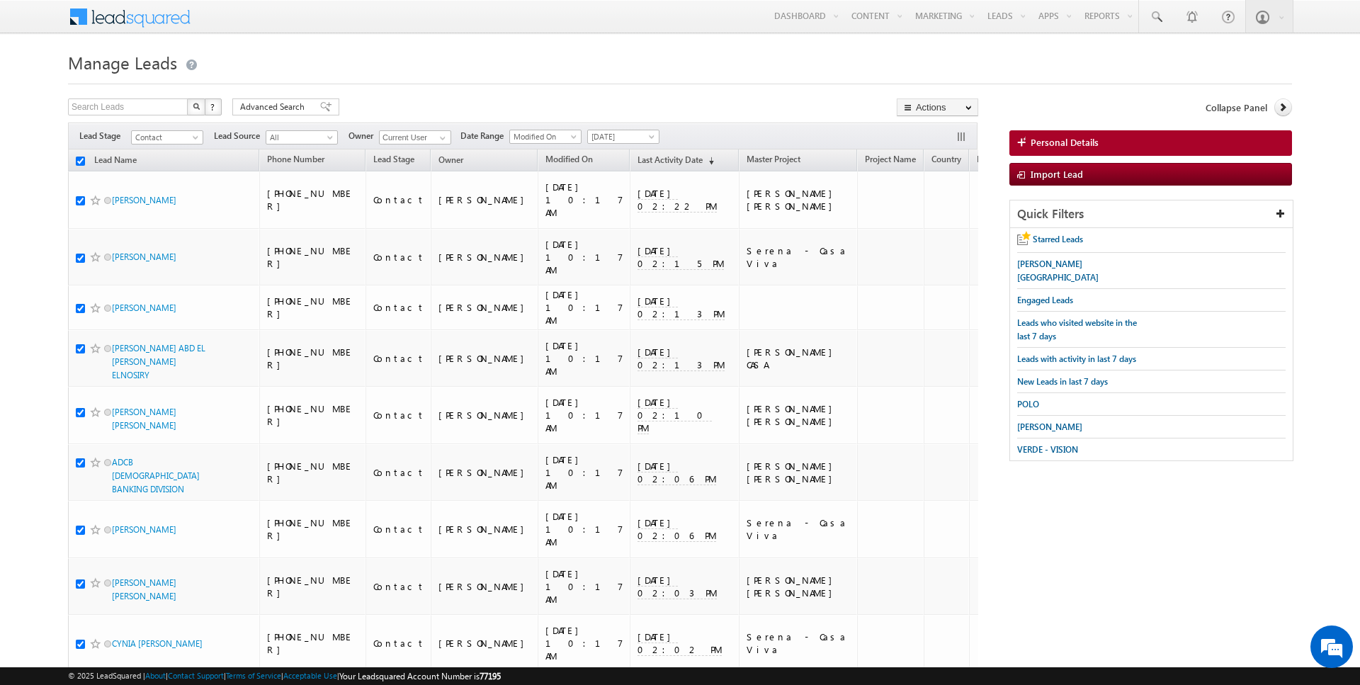
checkbox input "true"
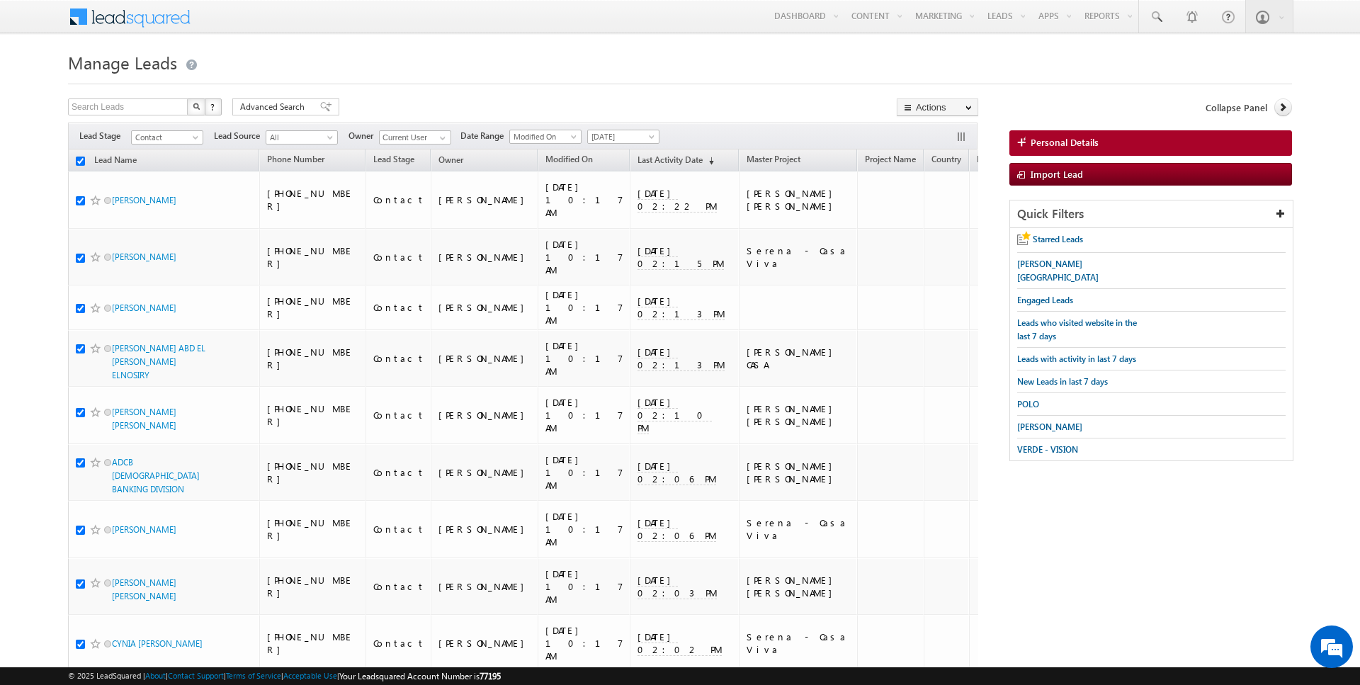
checkbox input "true"
click at [949, 228] on link "Change Owner" at bounding box center [937, 229] width 80 height 17
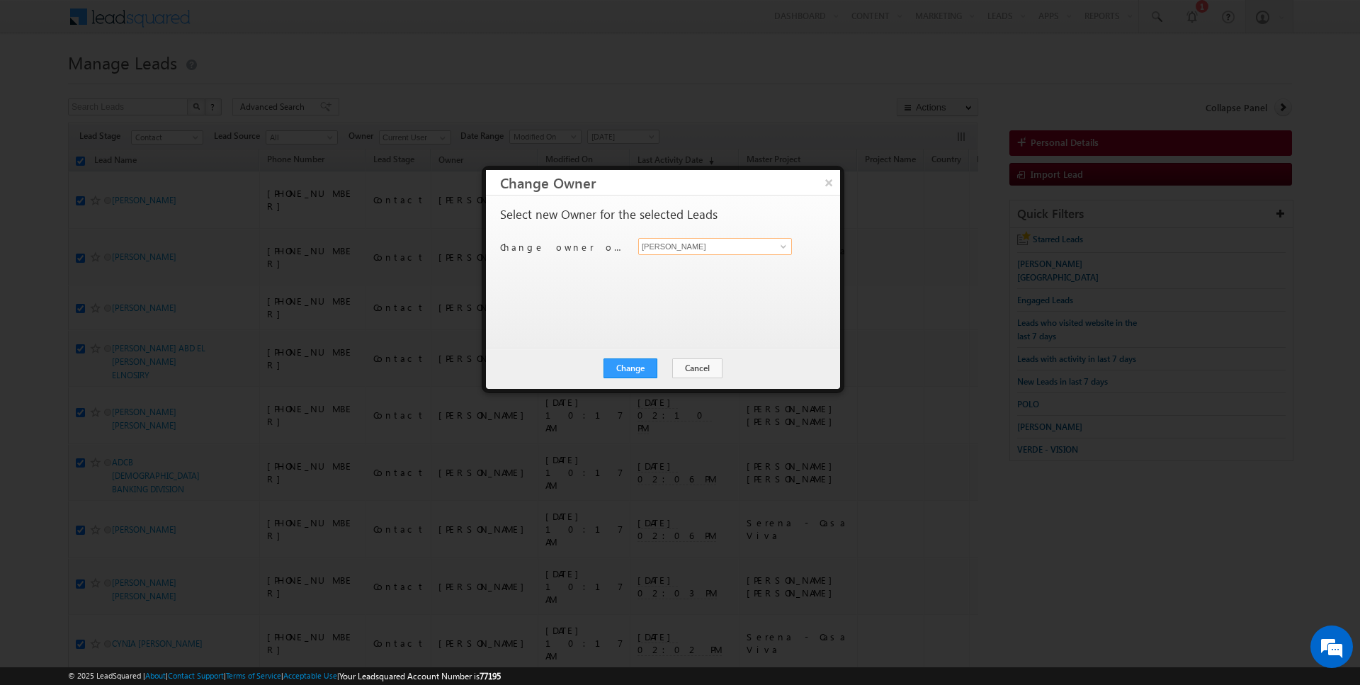
click at [716, 244] on input "[PERSON_NAME]" at bounding box center [715, 246] width 154 height 17
click at [645, 361] on button "Change" at bounding box center [630, 368] width 54 height 20
click at [662, 368] on button "Close" at bounding box center [664, 368] width 45 height 20
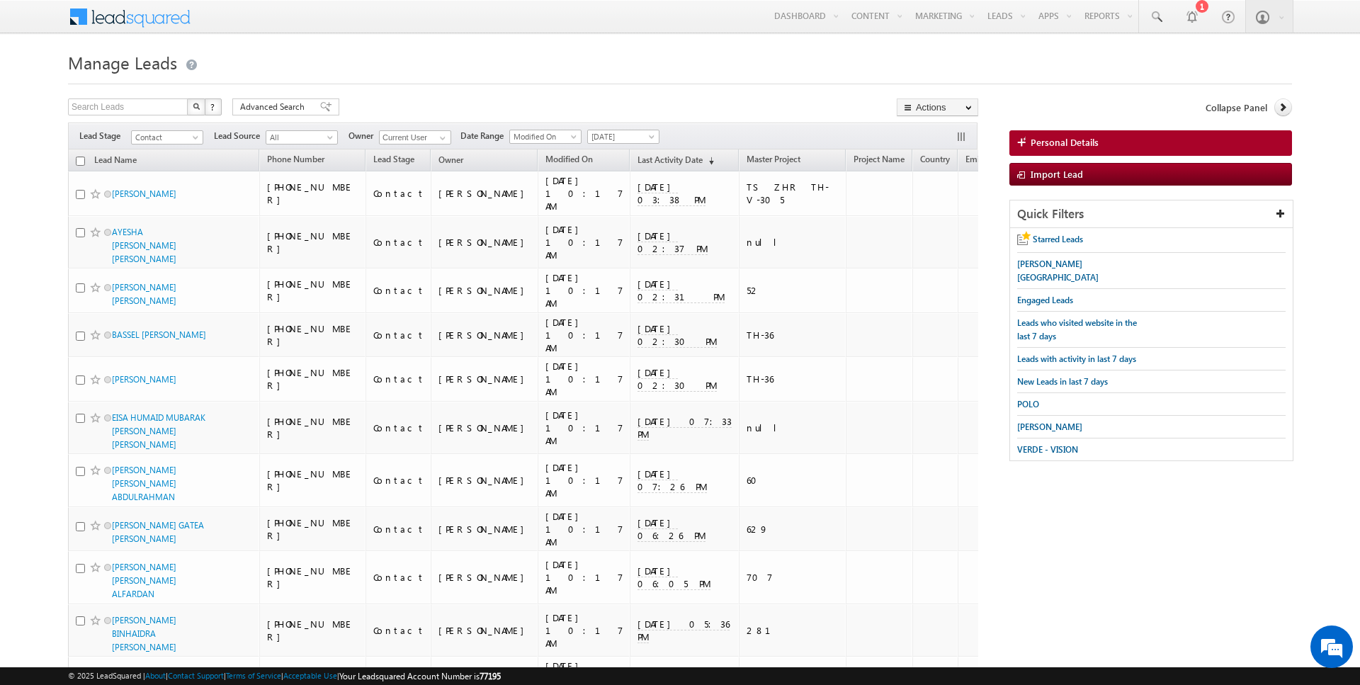
click at [81, 159] on input "checkbox" at bounding box center [80, 161] width 9 height 9
checkbox input "true"
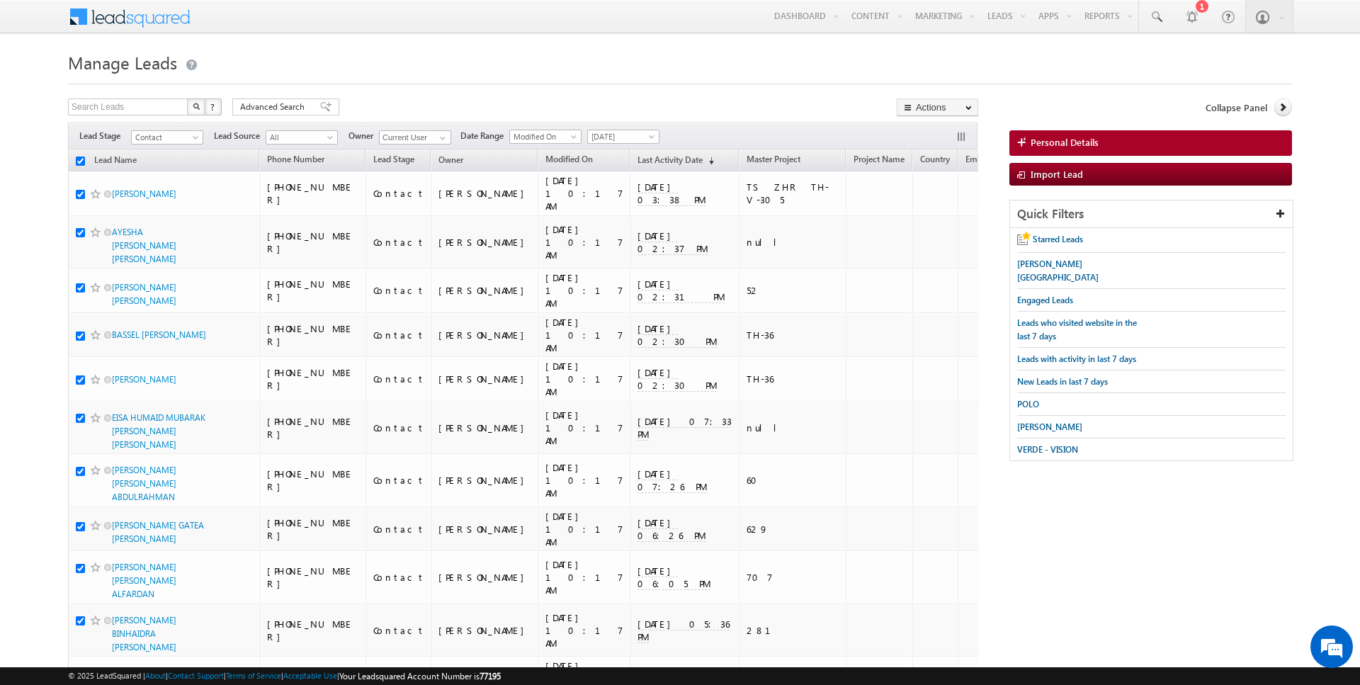
checkbox input "true"
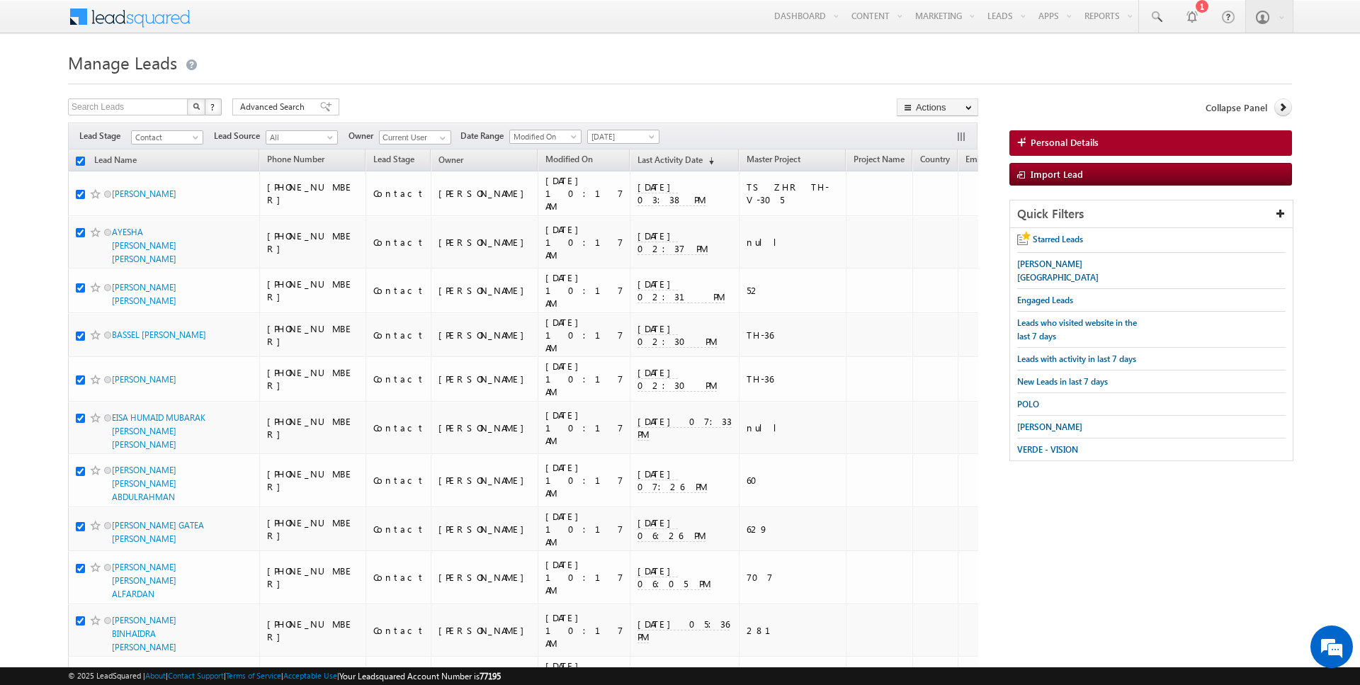
checkbox input "true"
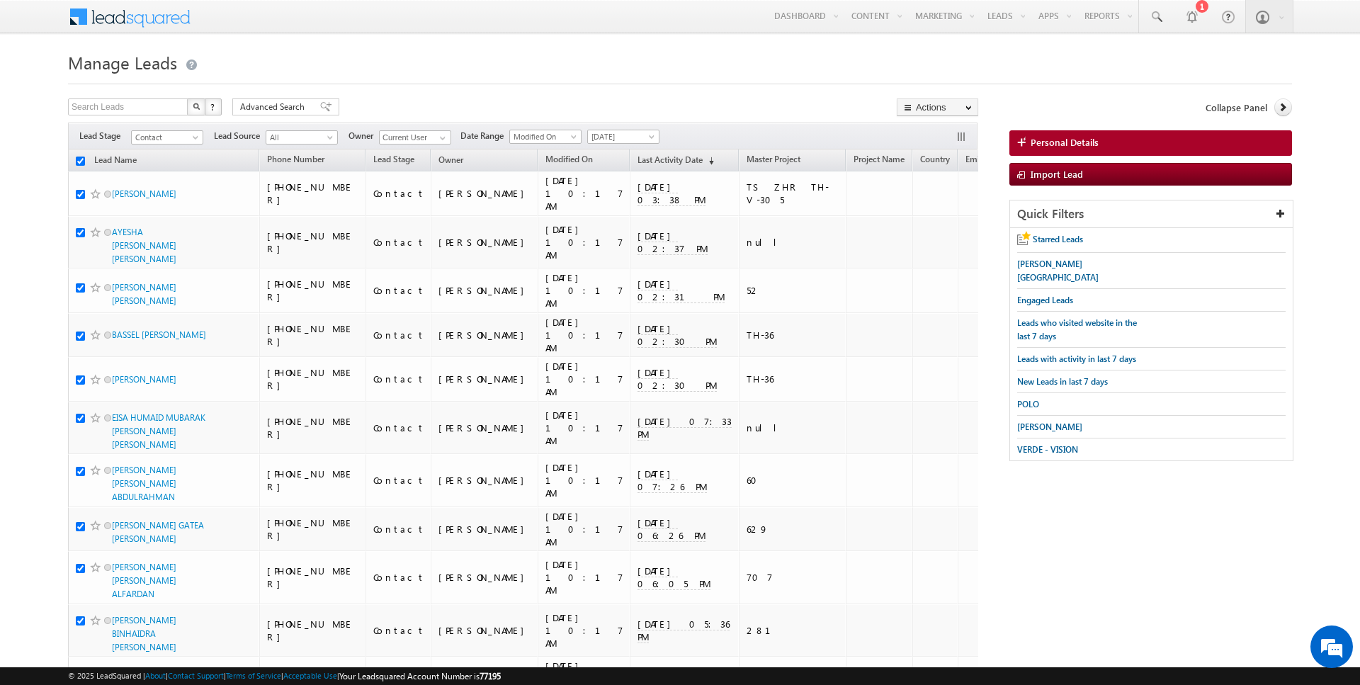
checkbox input "true"
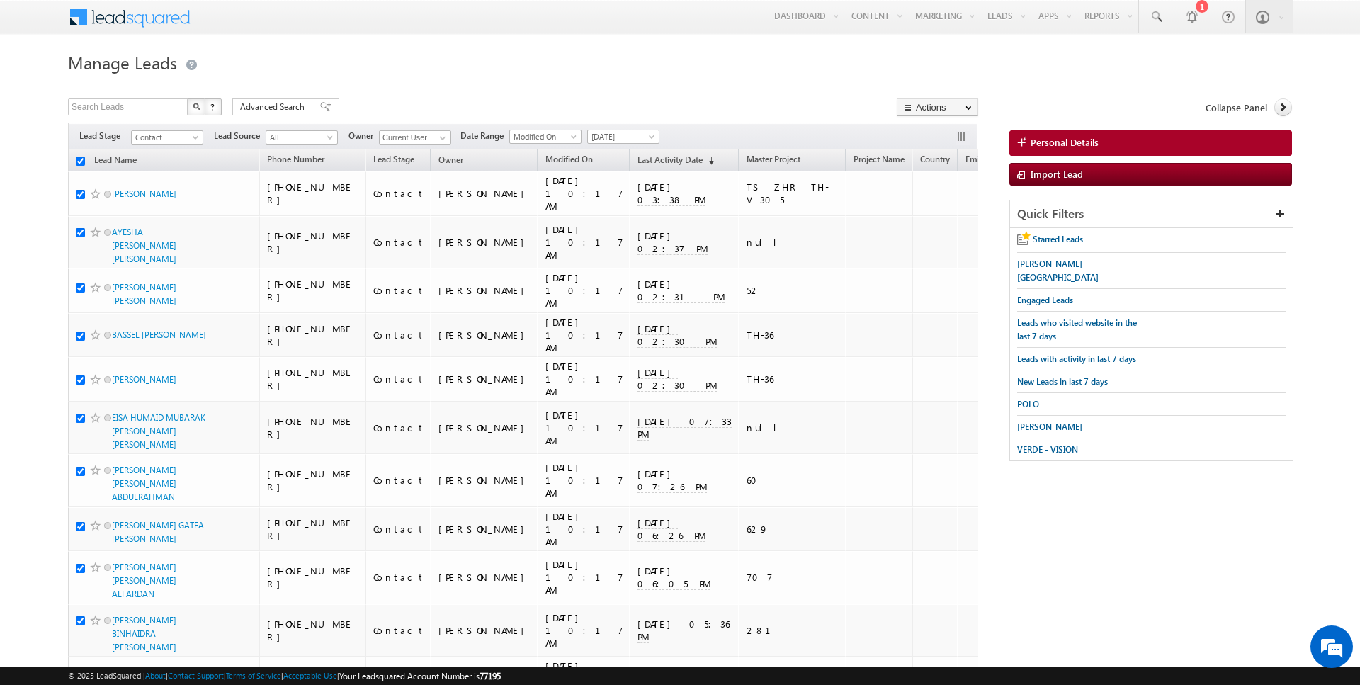
checkbox input "true"
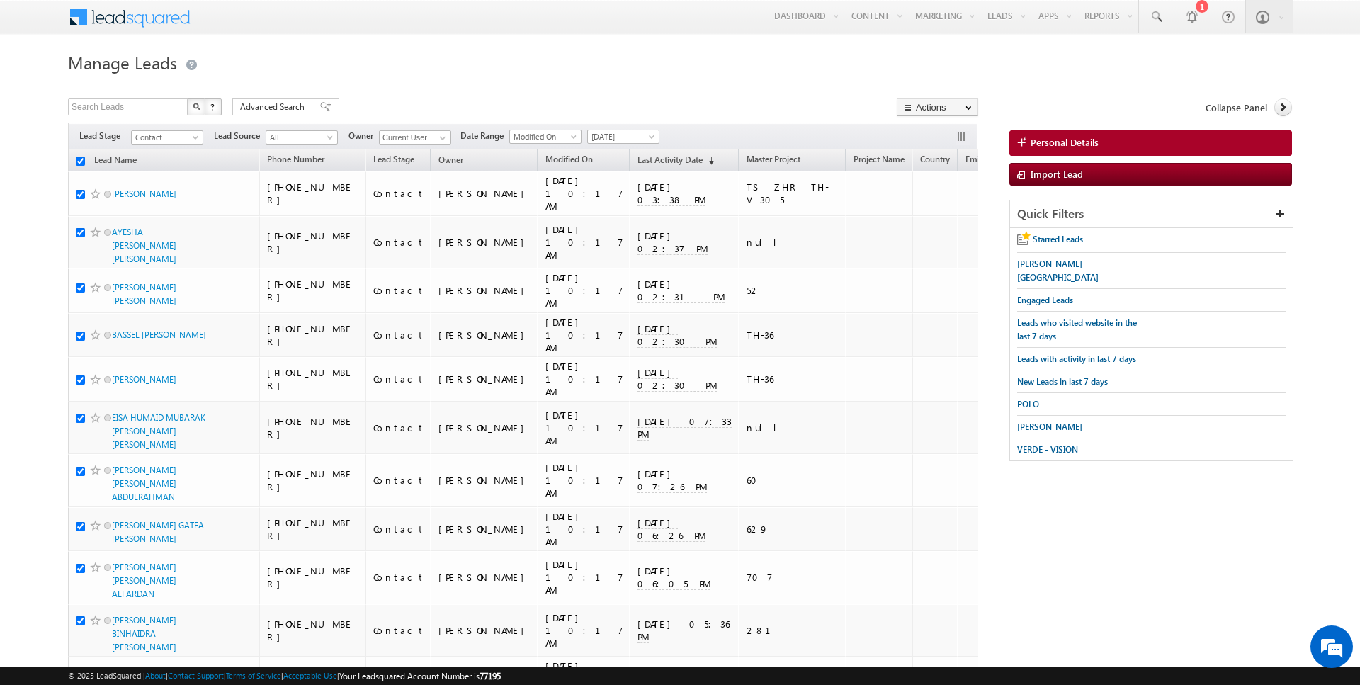
checkbox input "true"
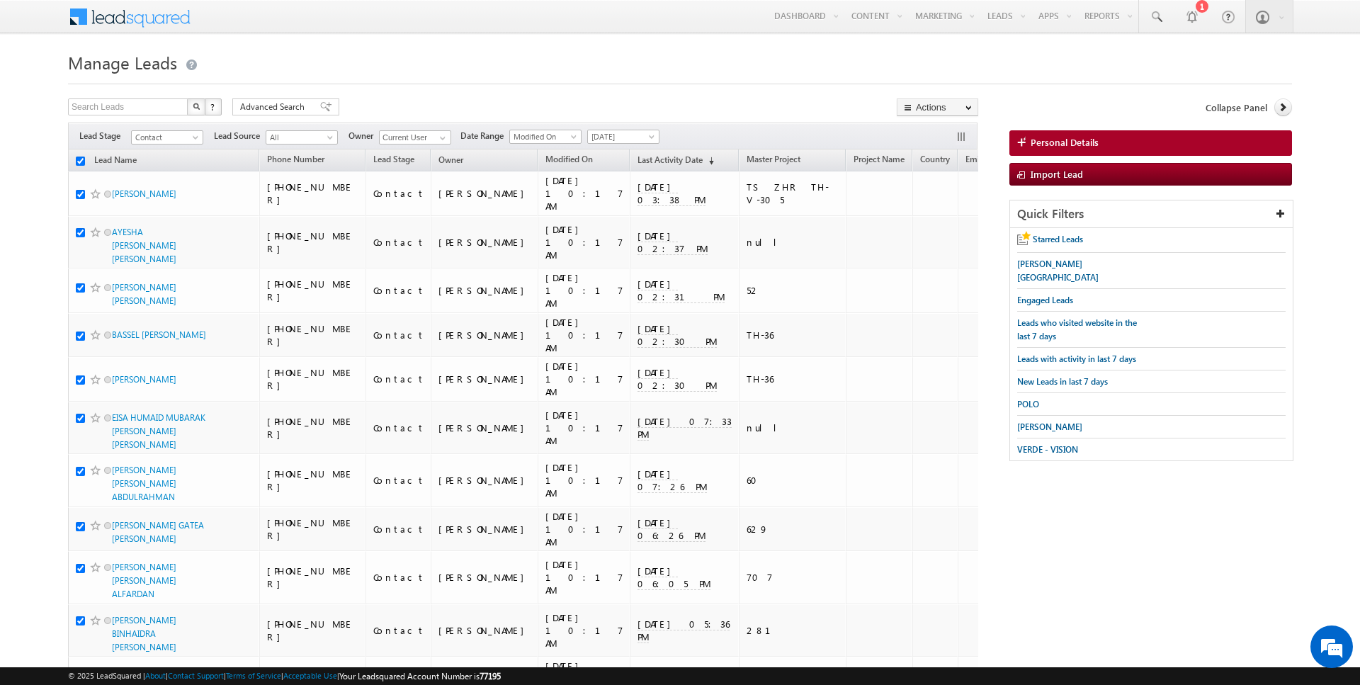
checkbox input "true"
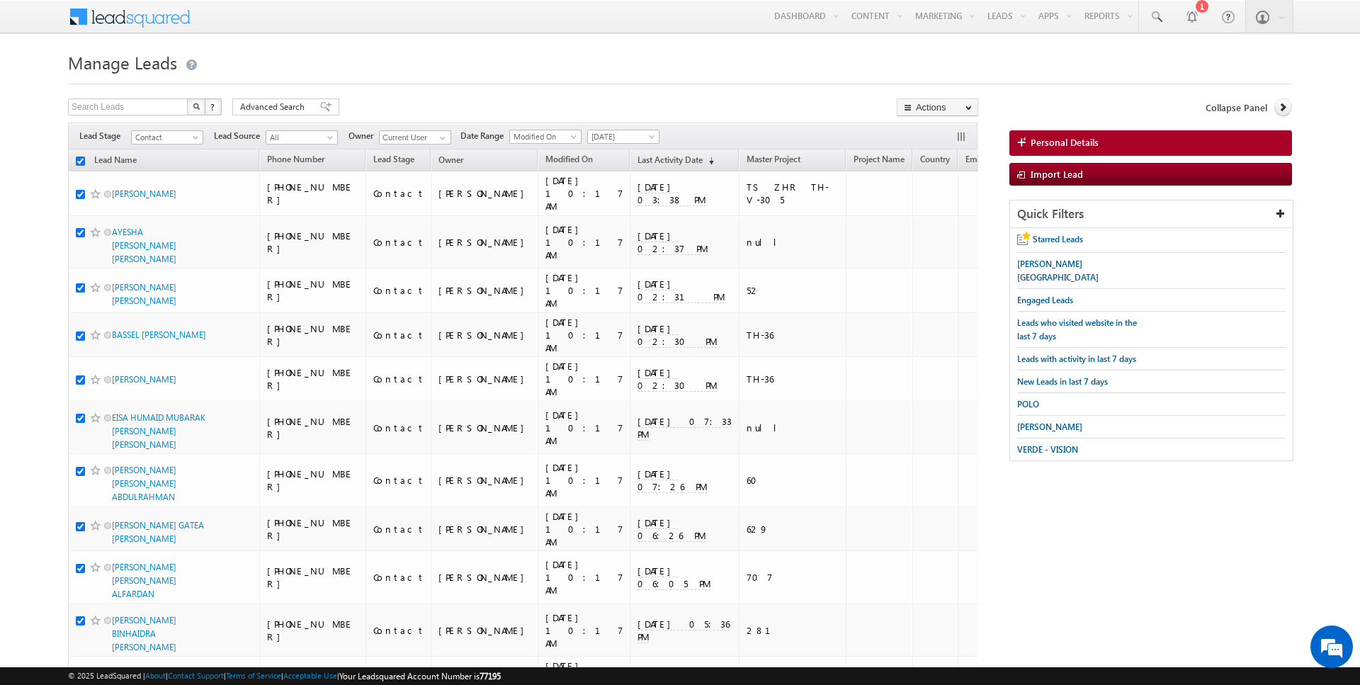
checkbox input "true"
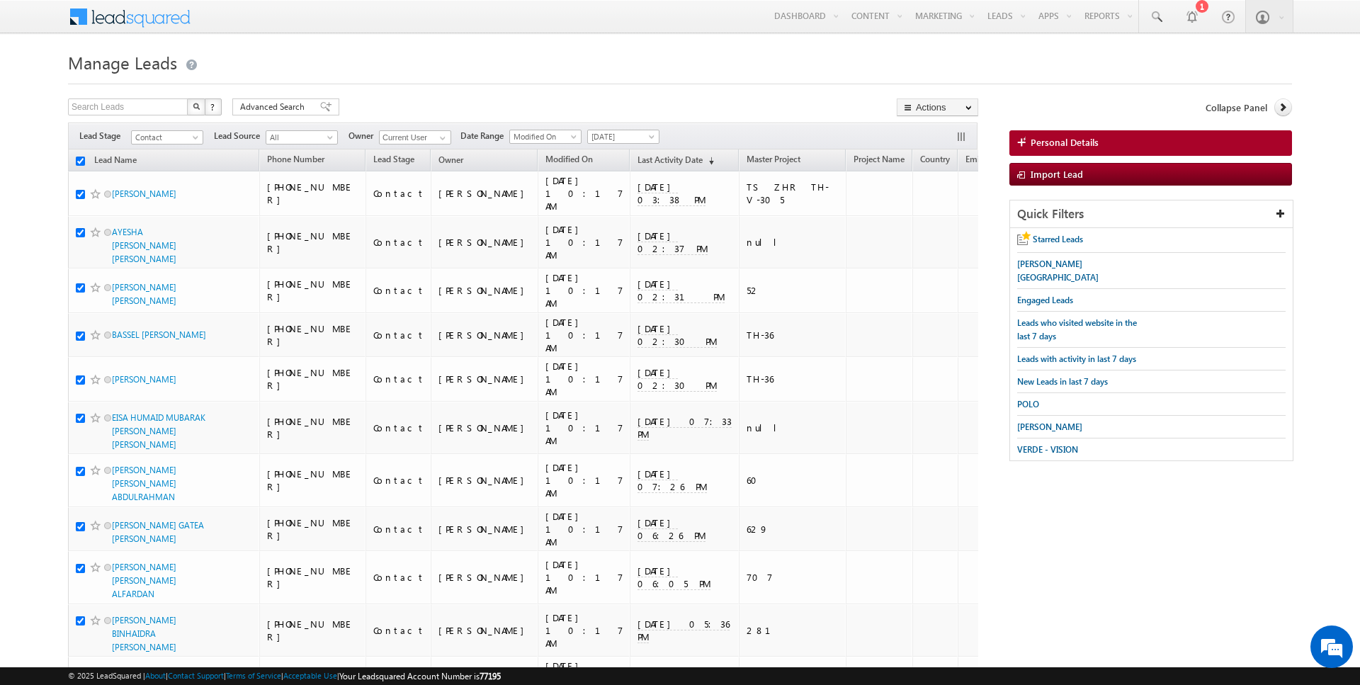
checkbox input "true"
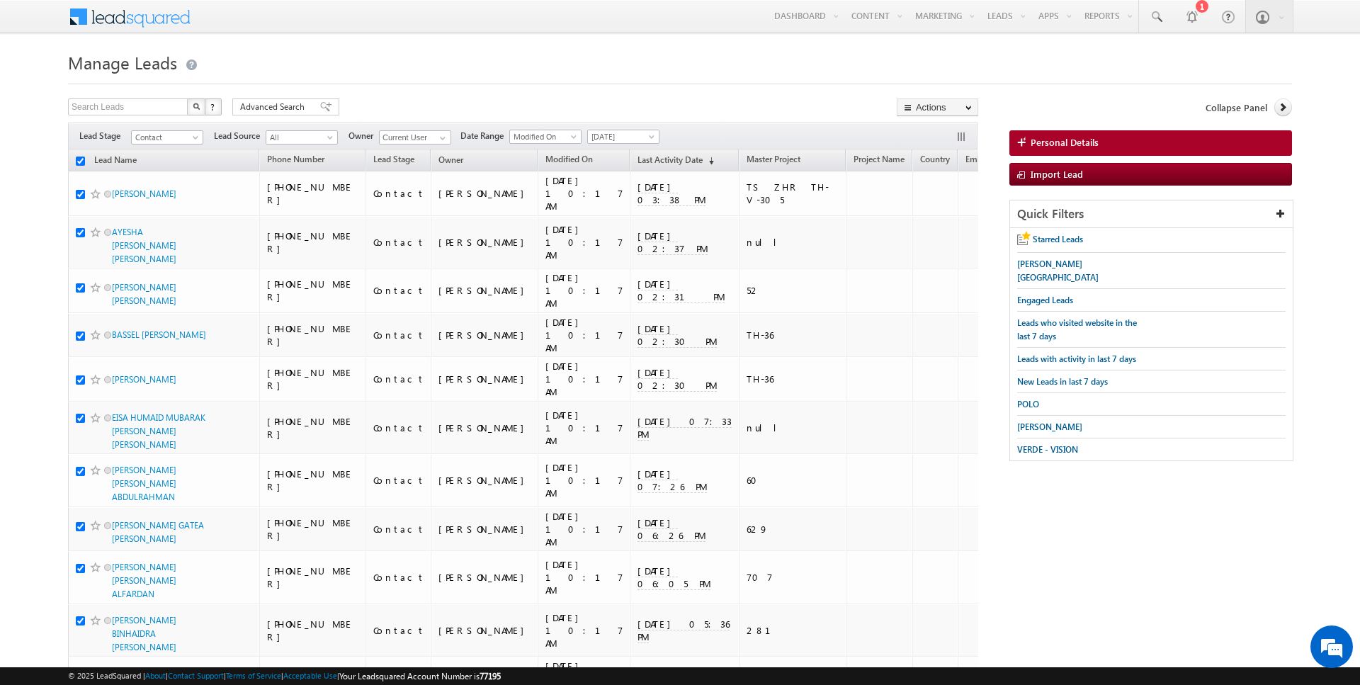
checkbox input "true"
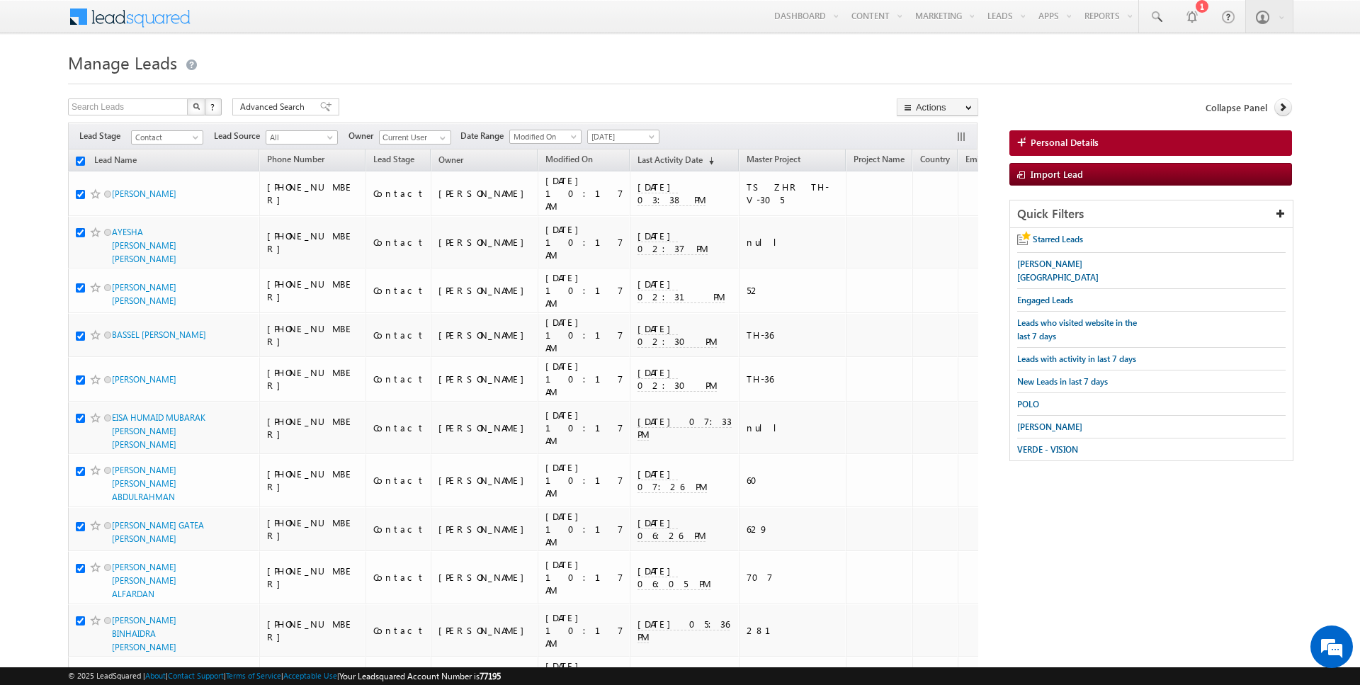
checkbox input "true"
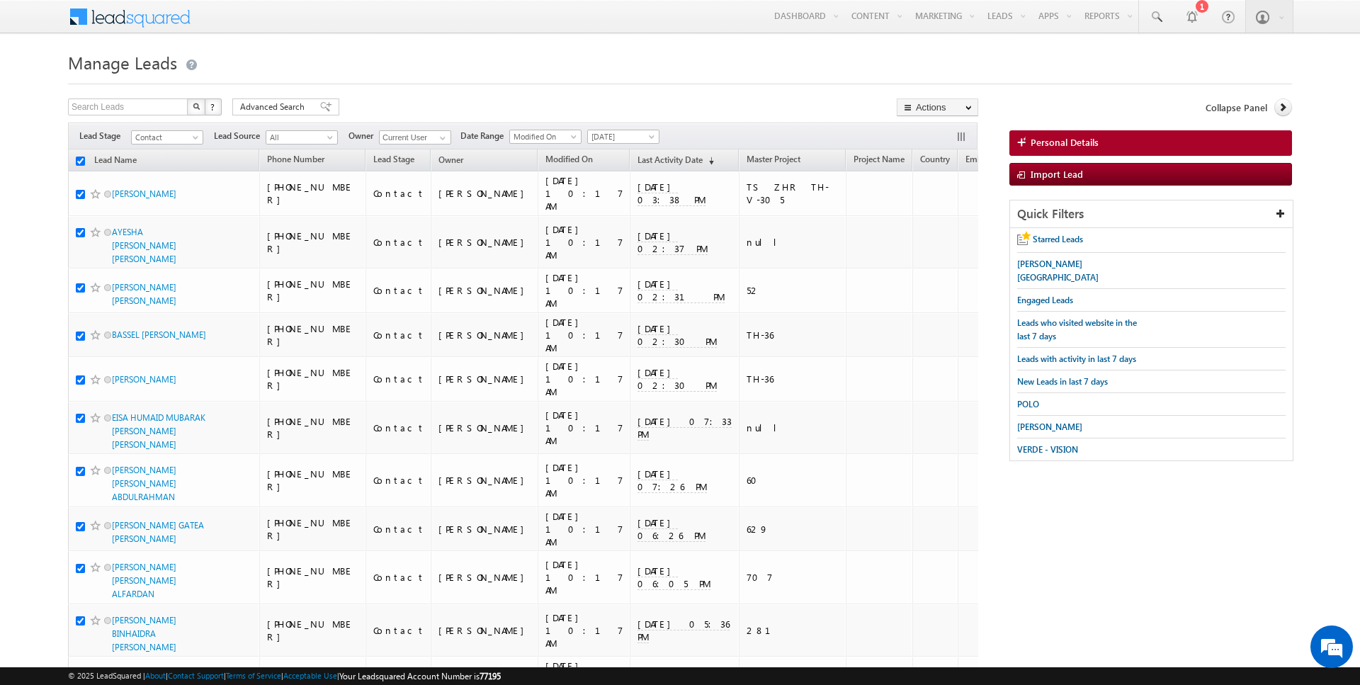
checkbox input "true"
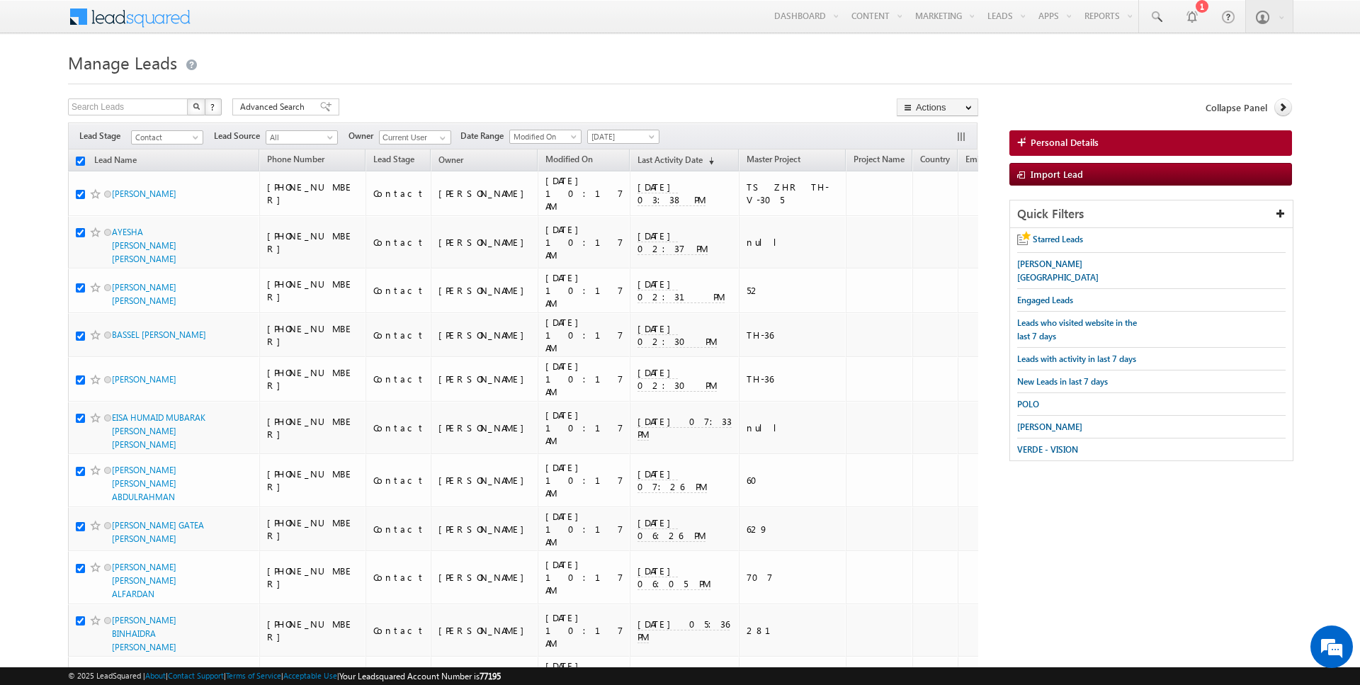
checkbox input "true"
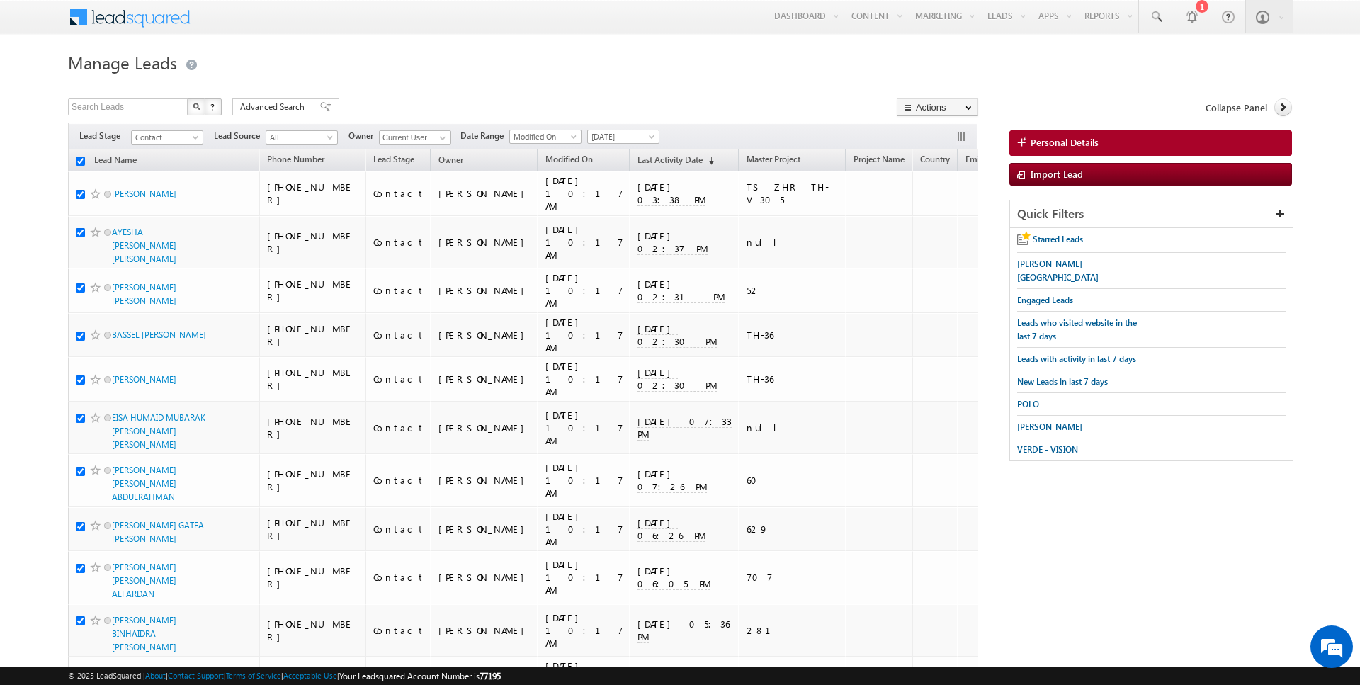
checkbox input "true"
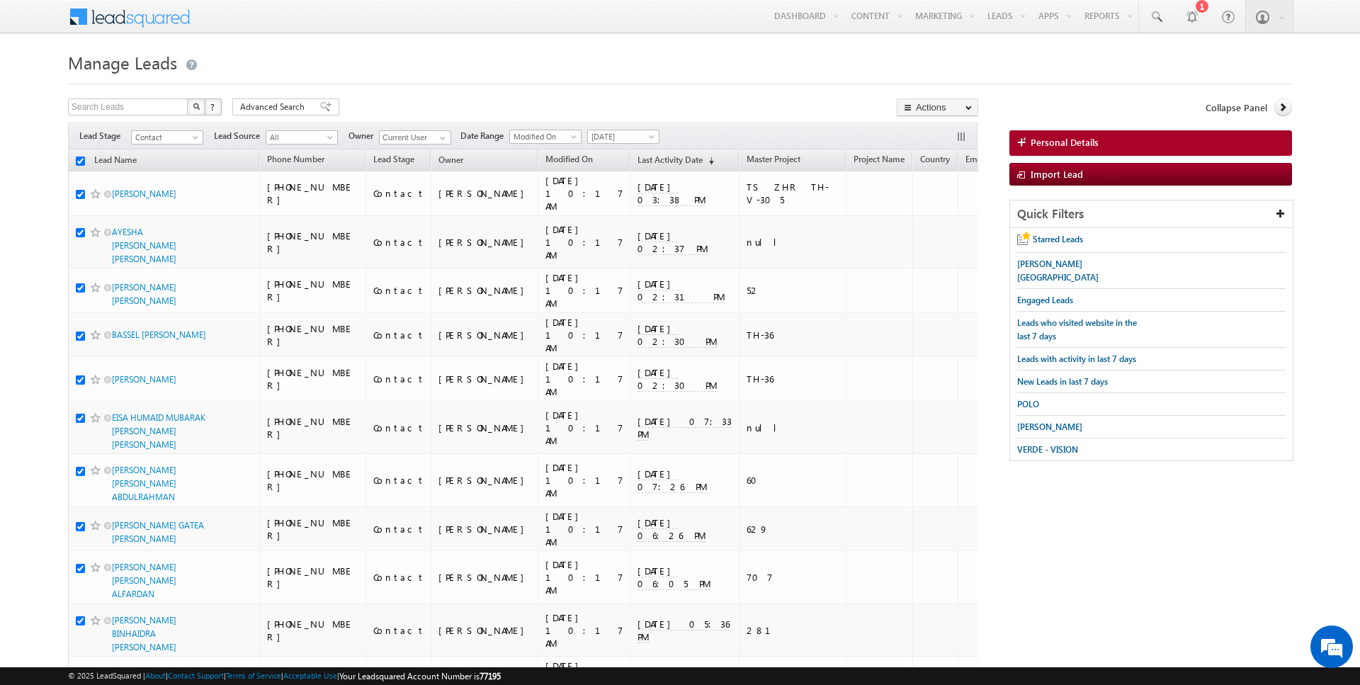
checkbox input "true"
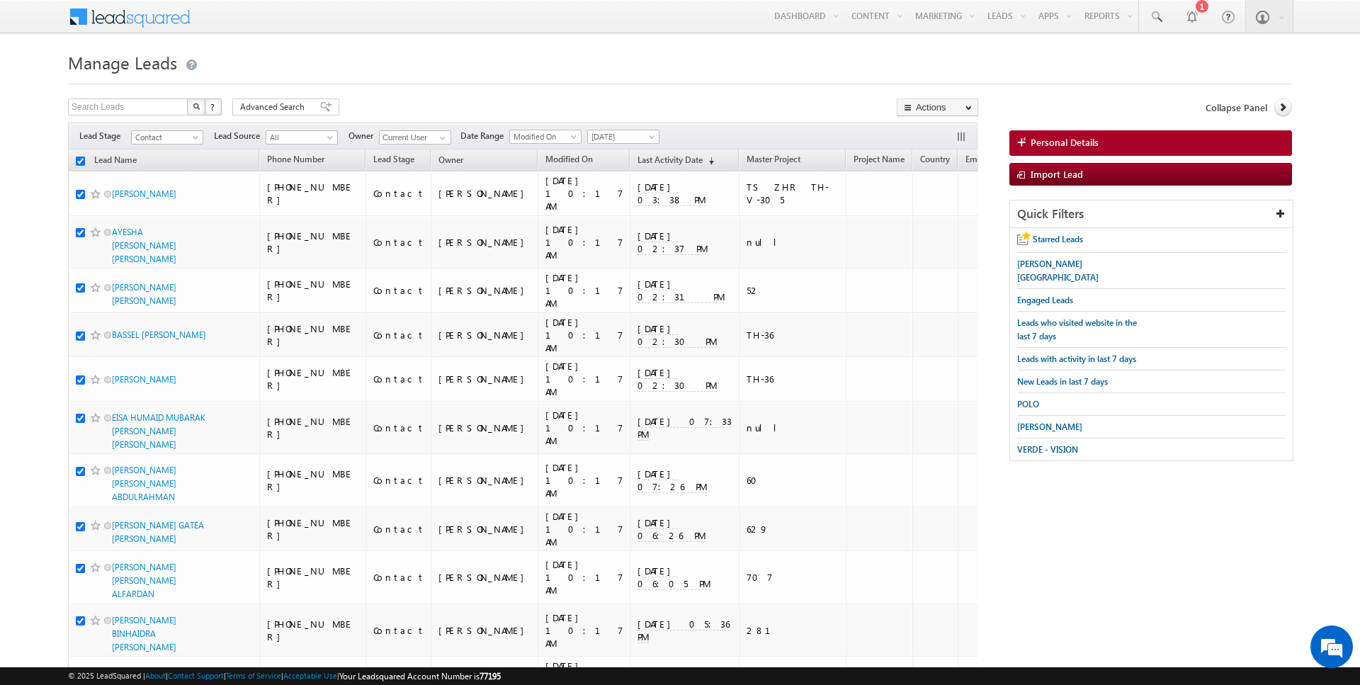
checkbox input "true"
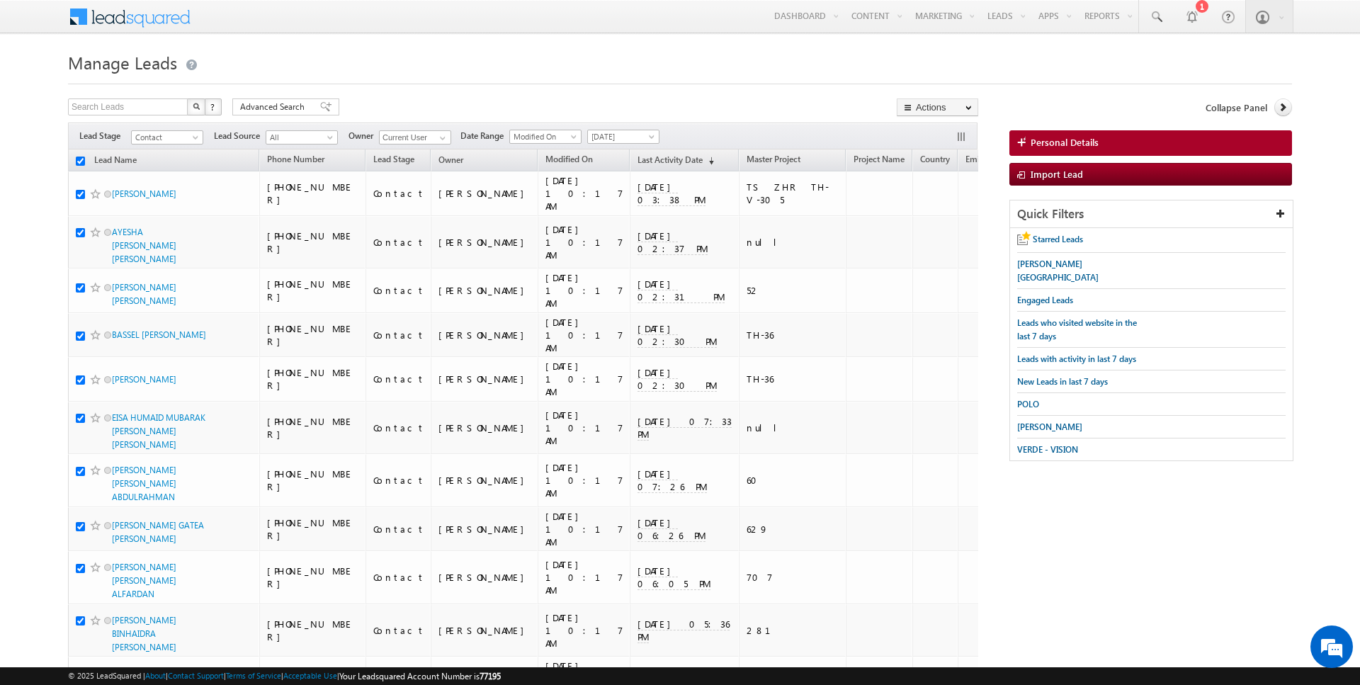
checkbox input "true"
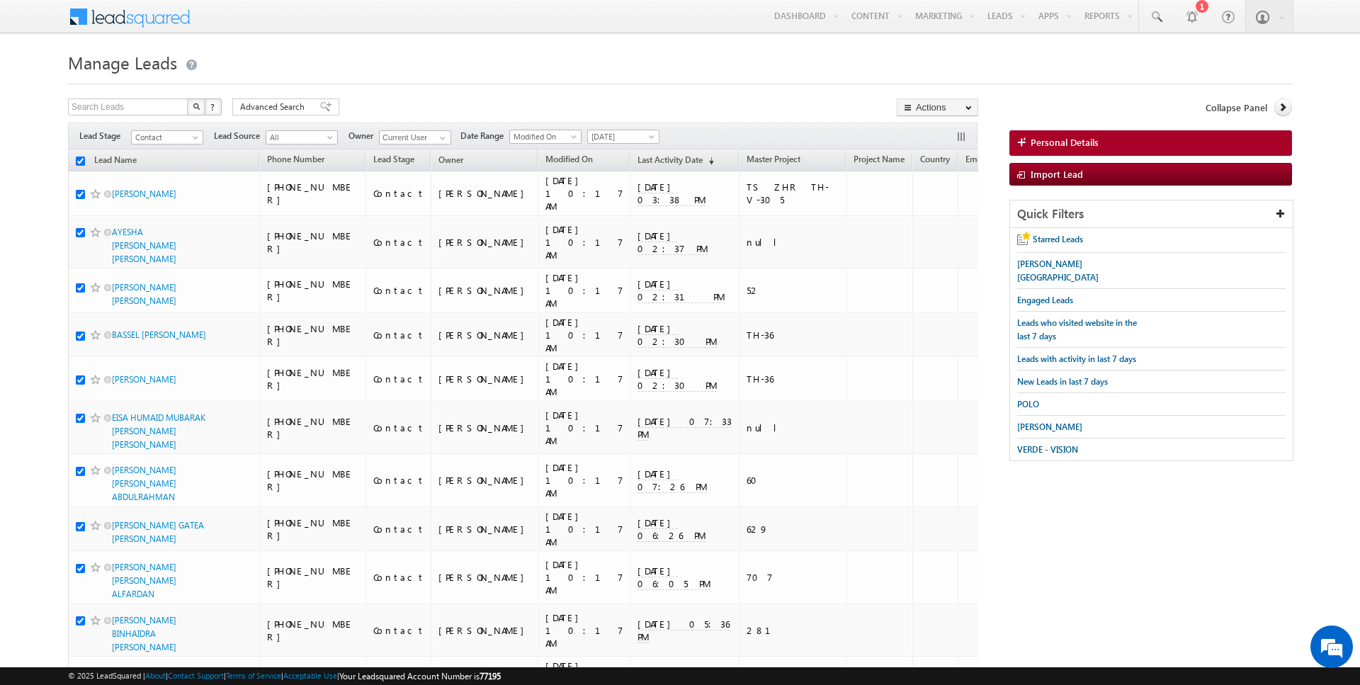
checkbox input "true"
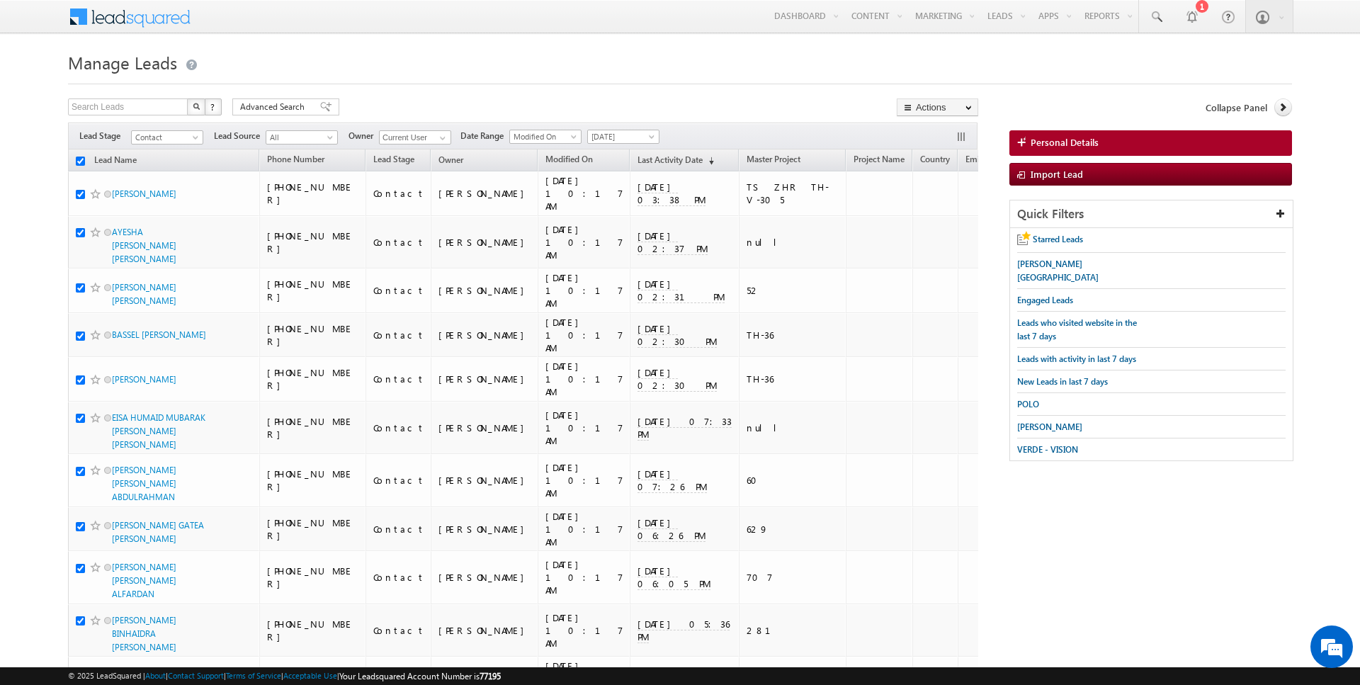
checkbox input "true"
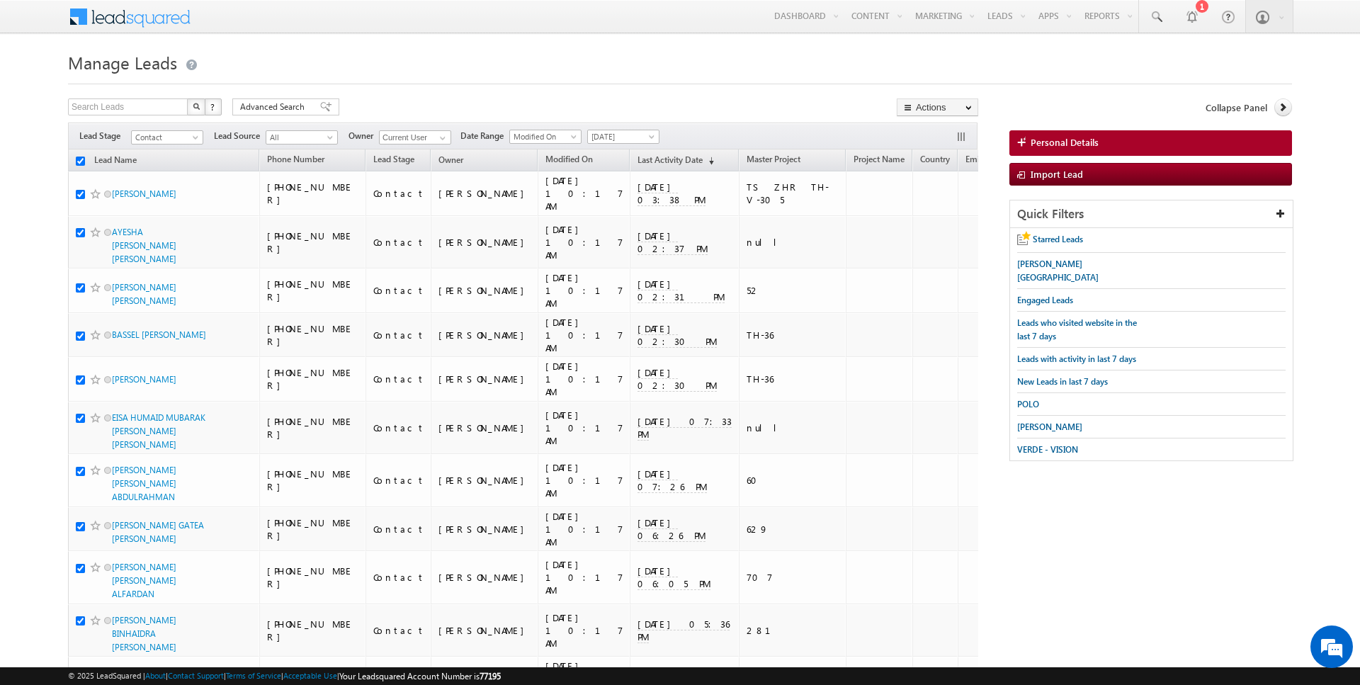
checkbox input "true"
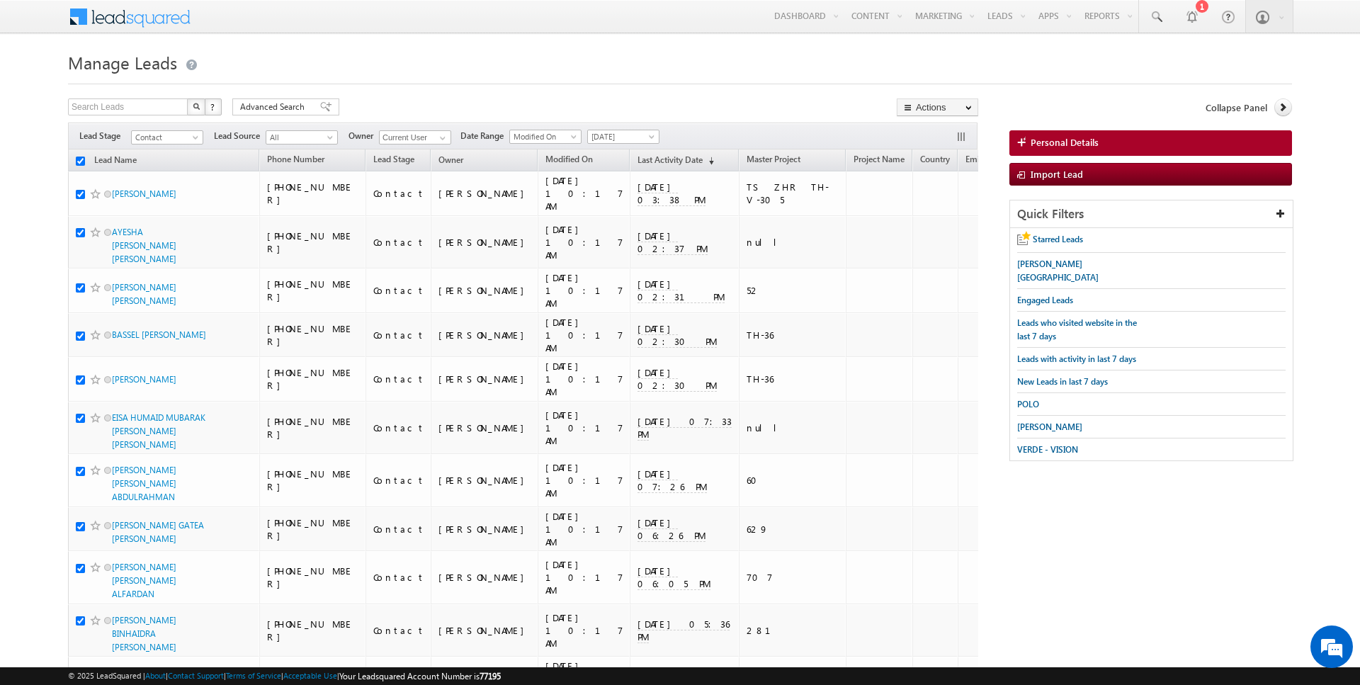
checkbox input "true"
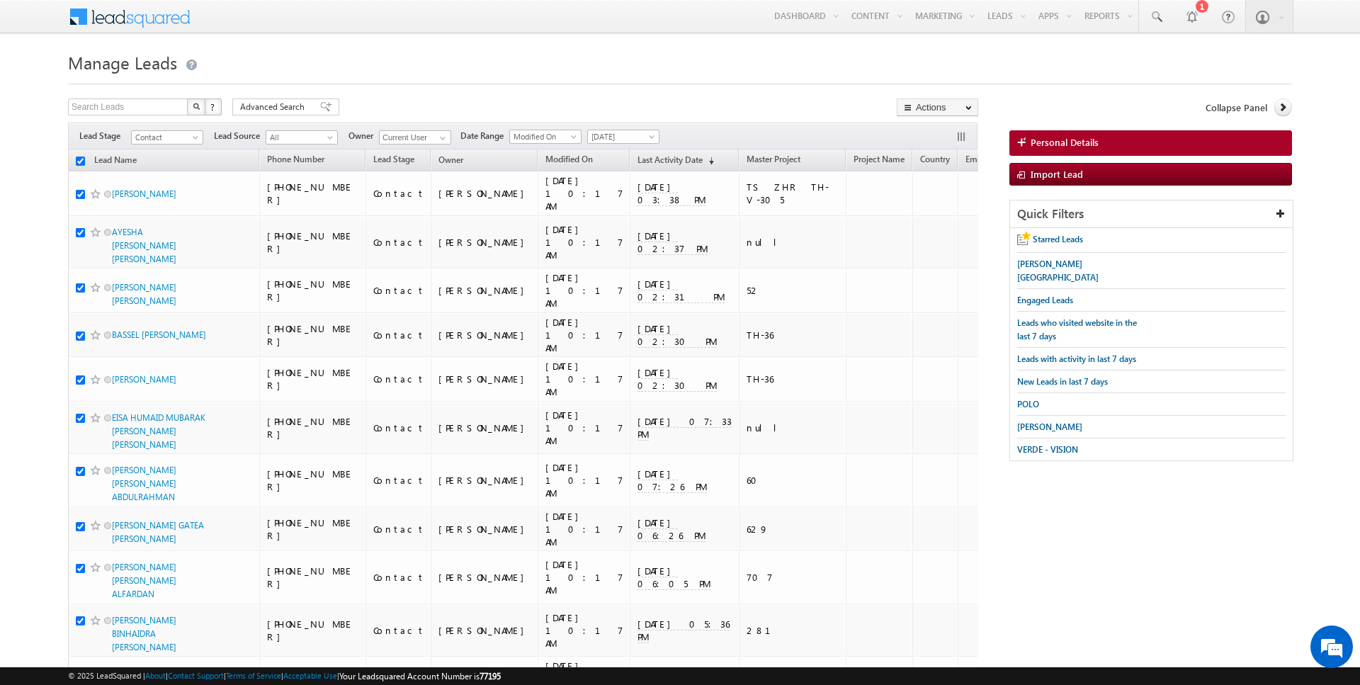
checkbox input "true"
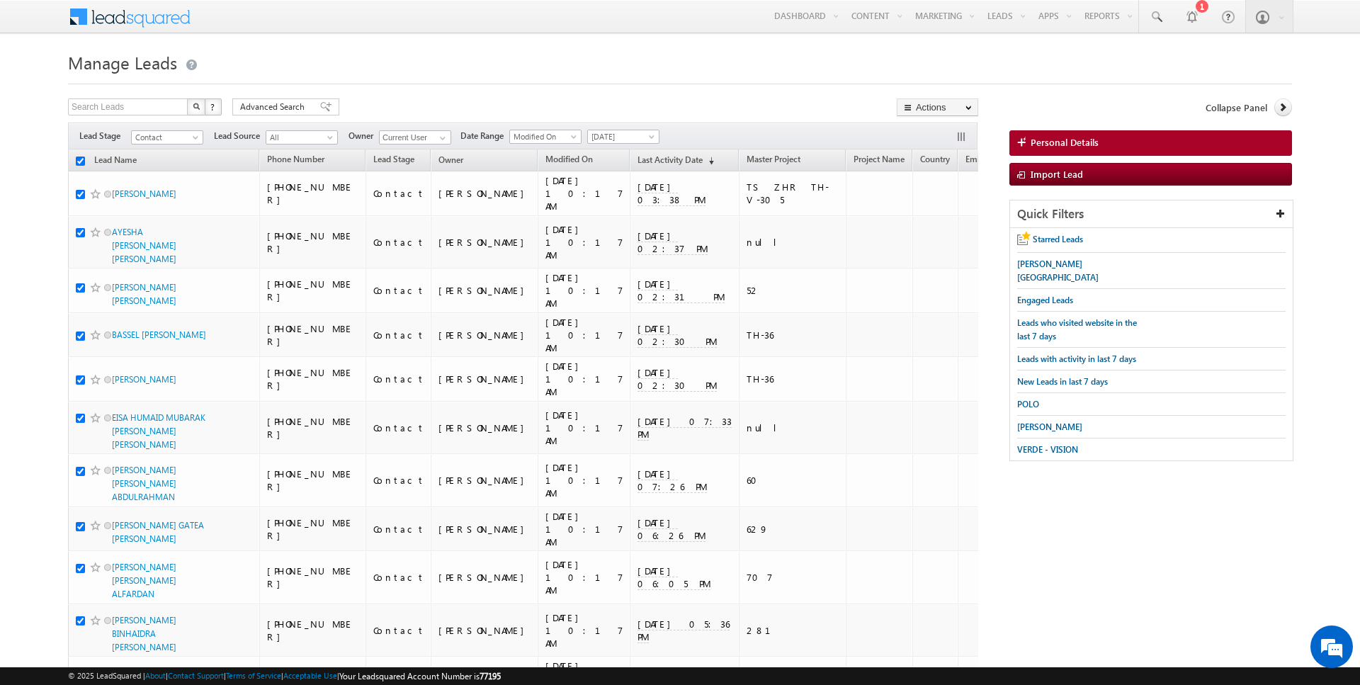
checkbox input "true"
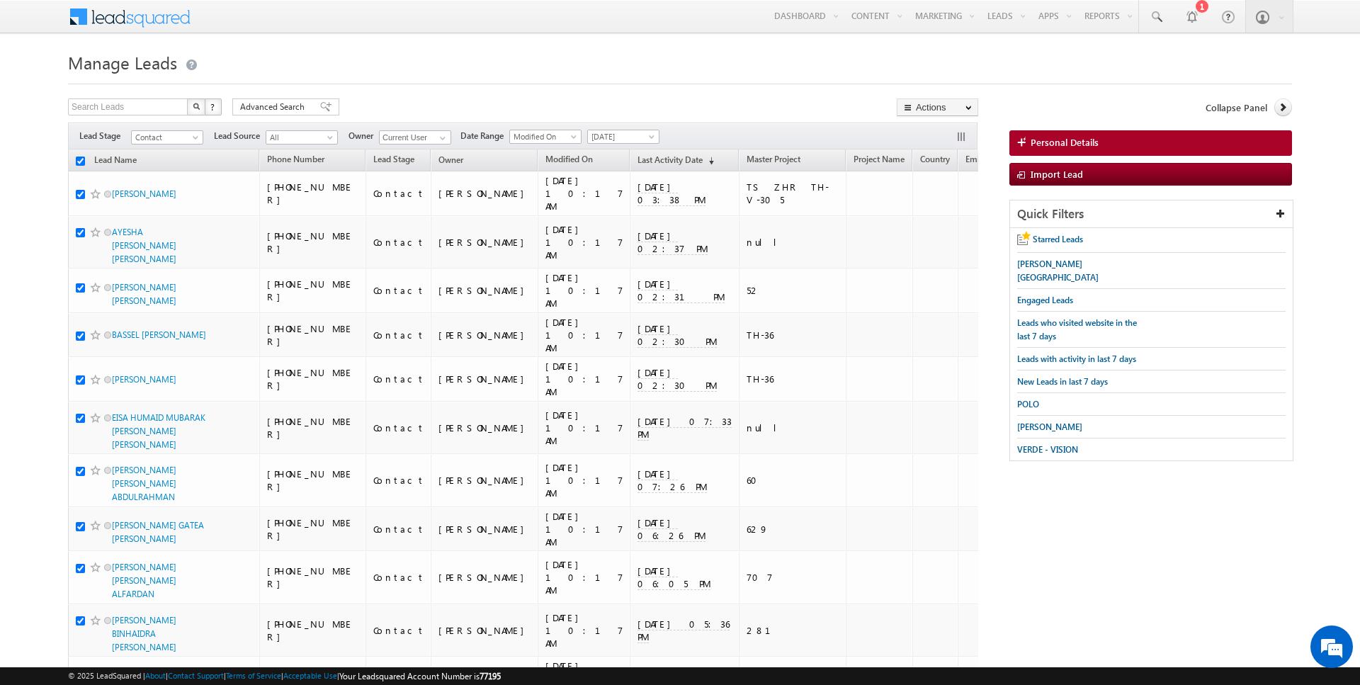
checkbox input "true"
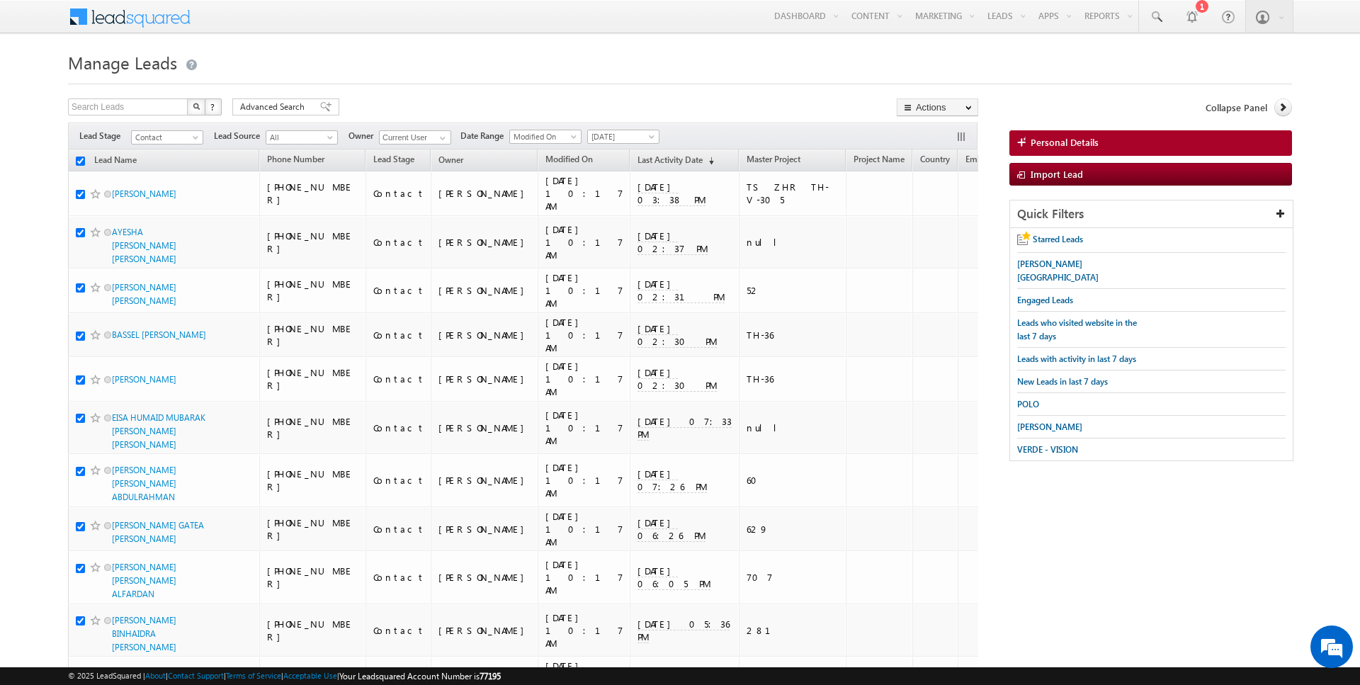
checkbox input "true"
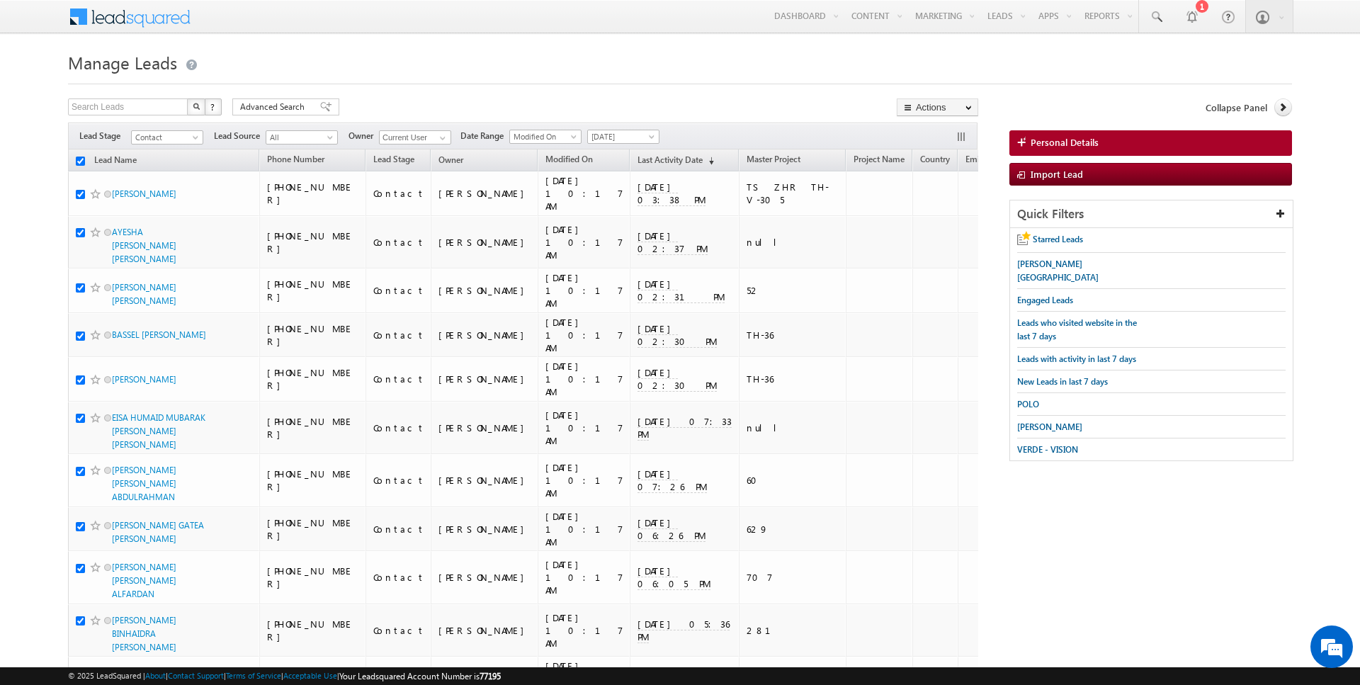
checkbox input "true"
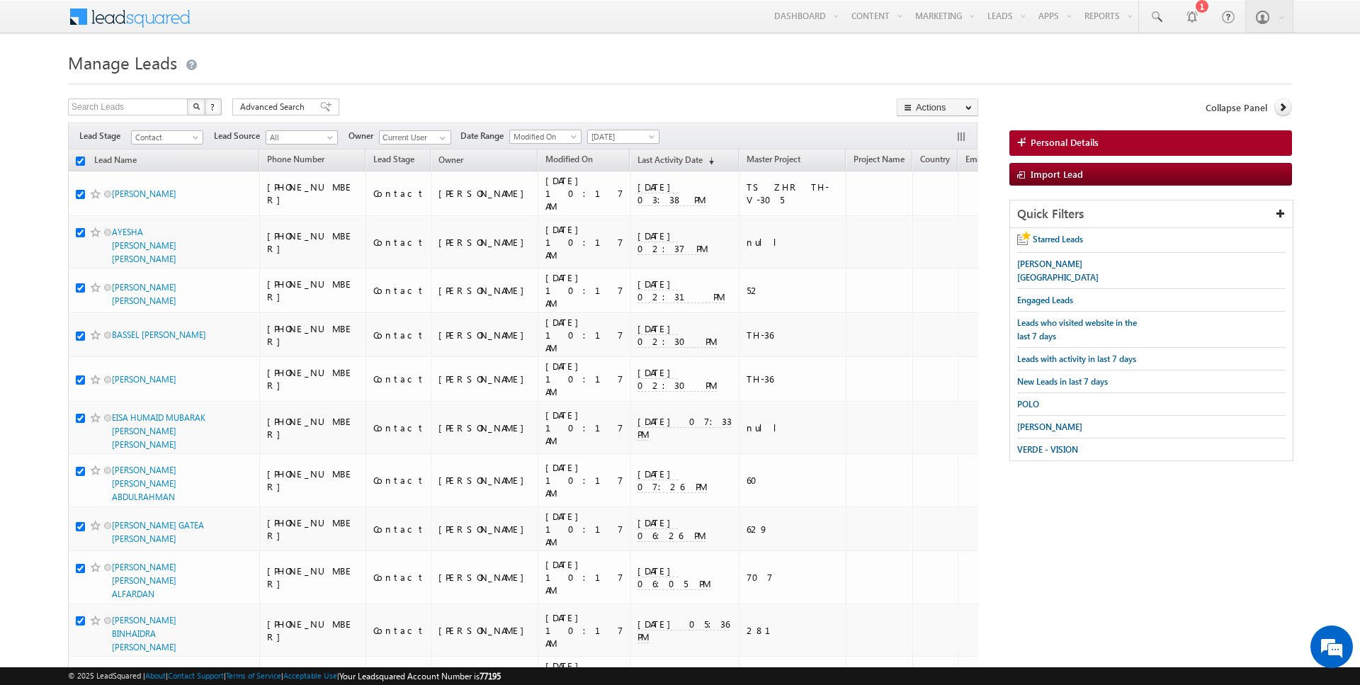
checkbox input "true"
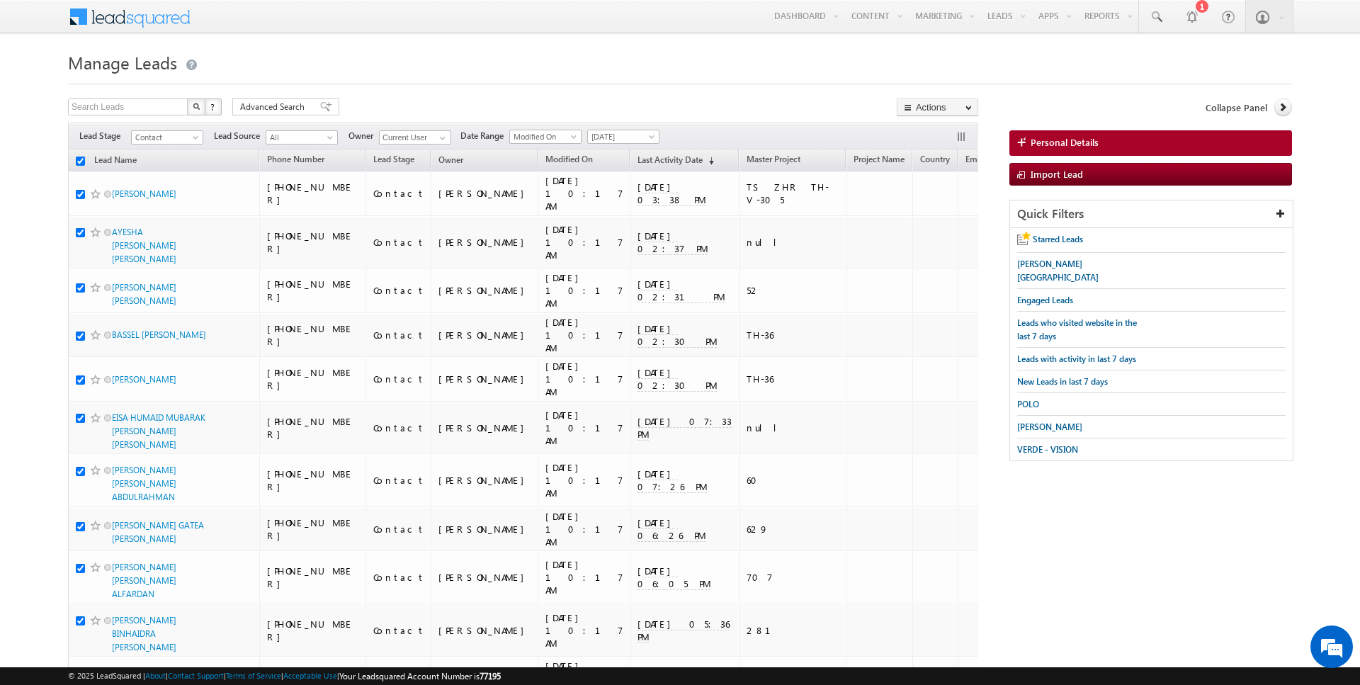
checkbox input "true"
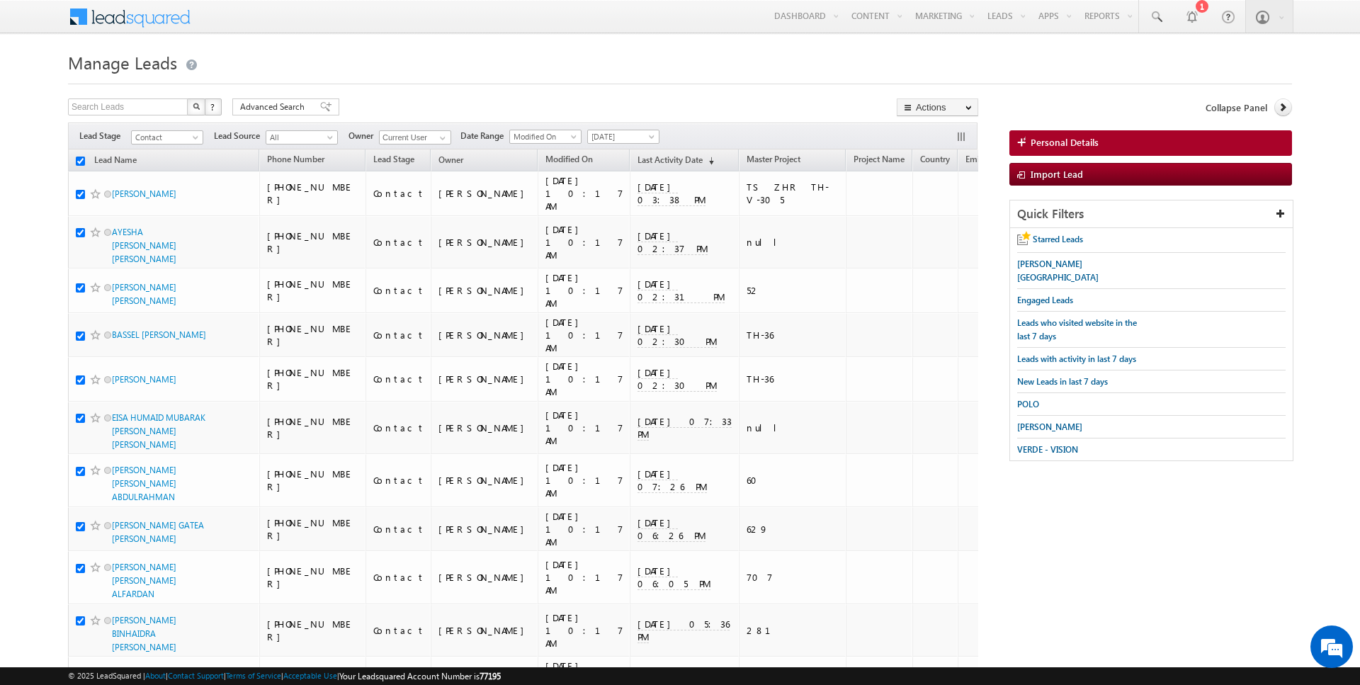
checkbox input "true"
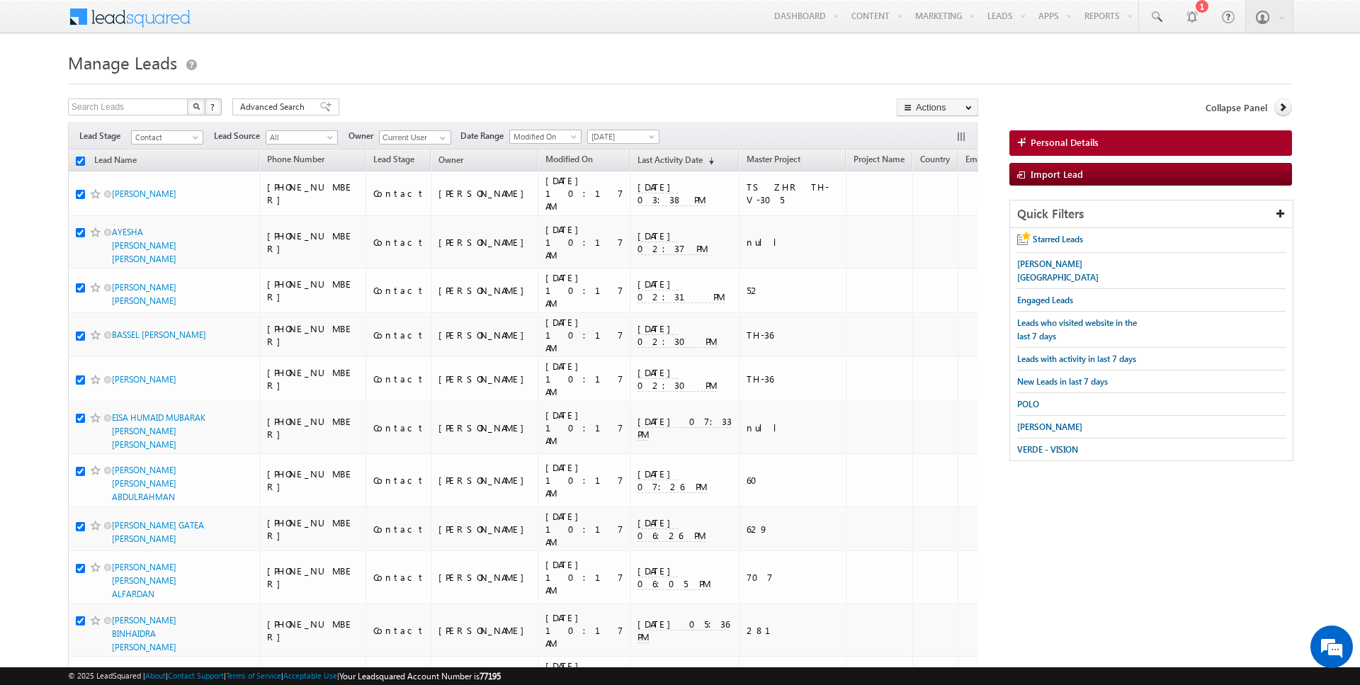
checkbox input "true"
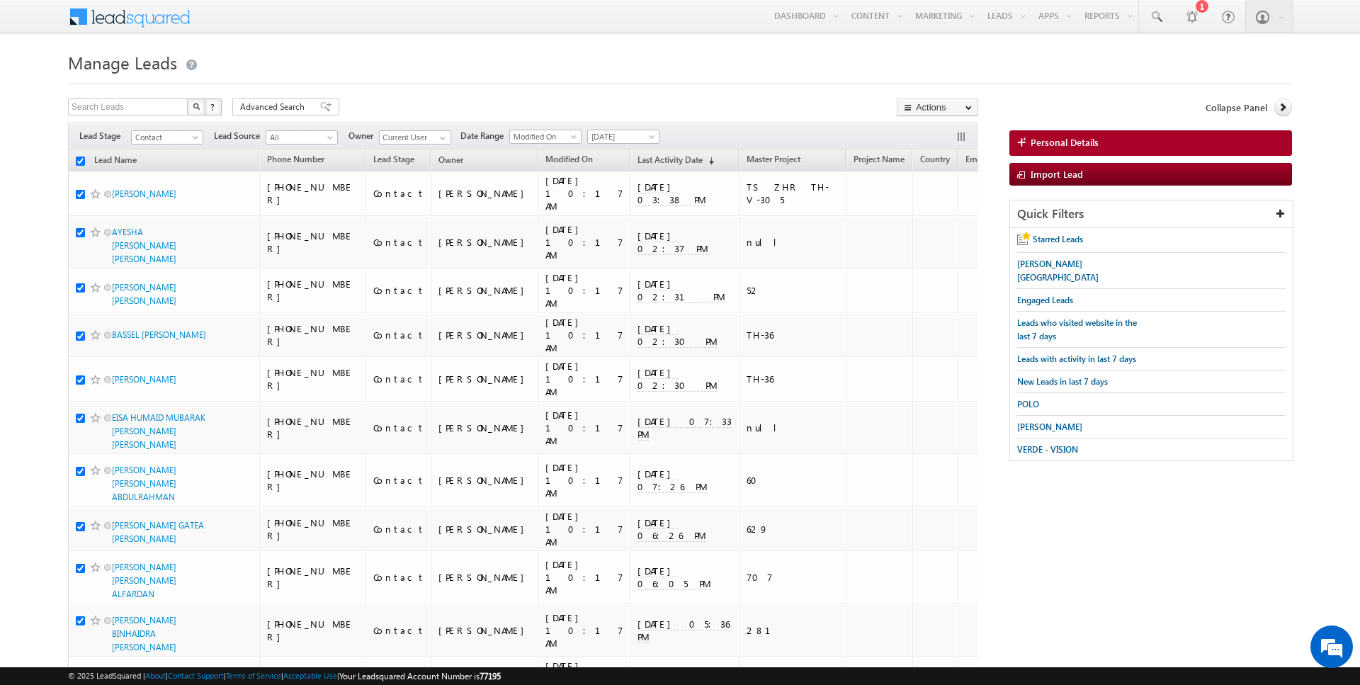
checkbox input "true"
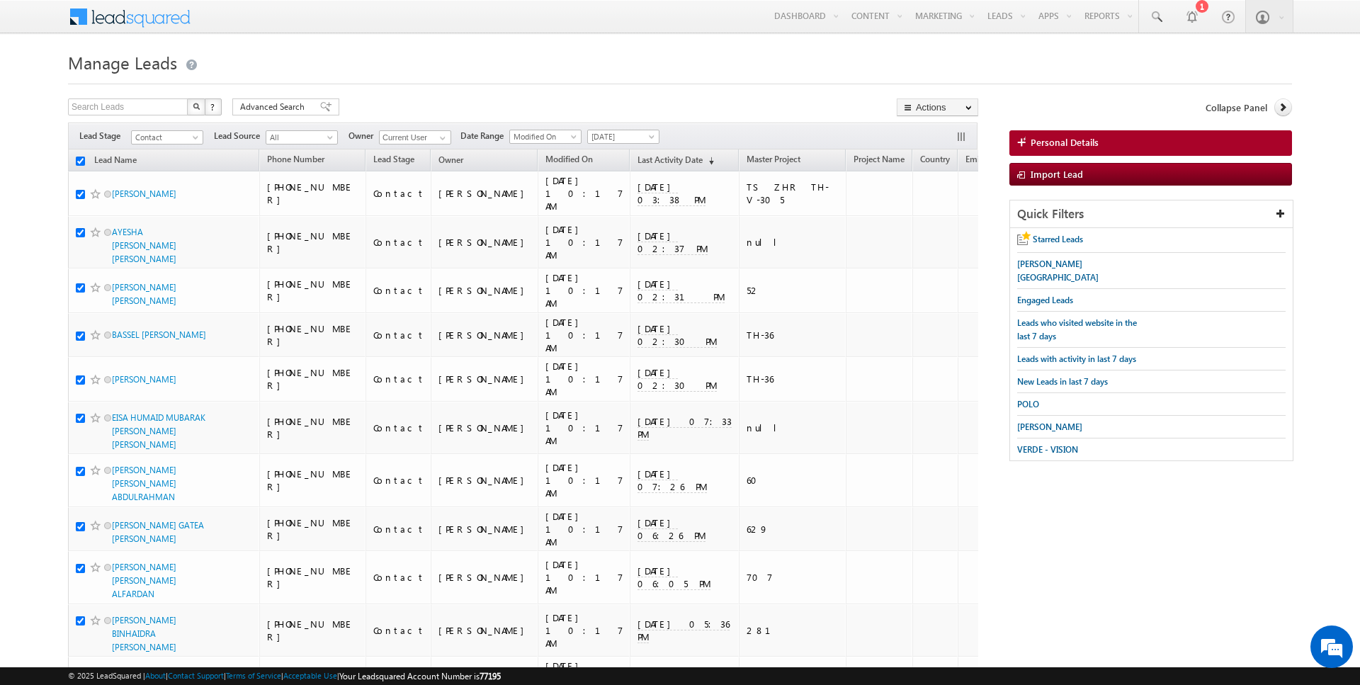
checkbox input "true"
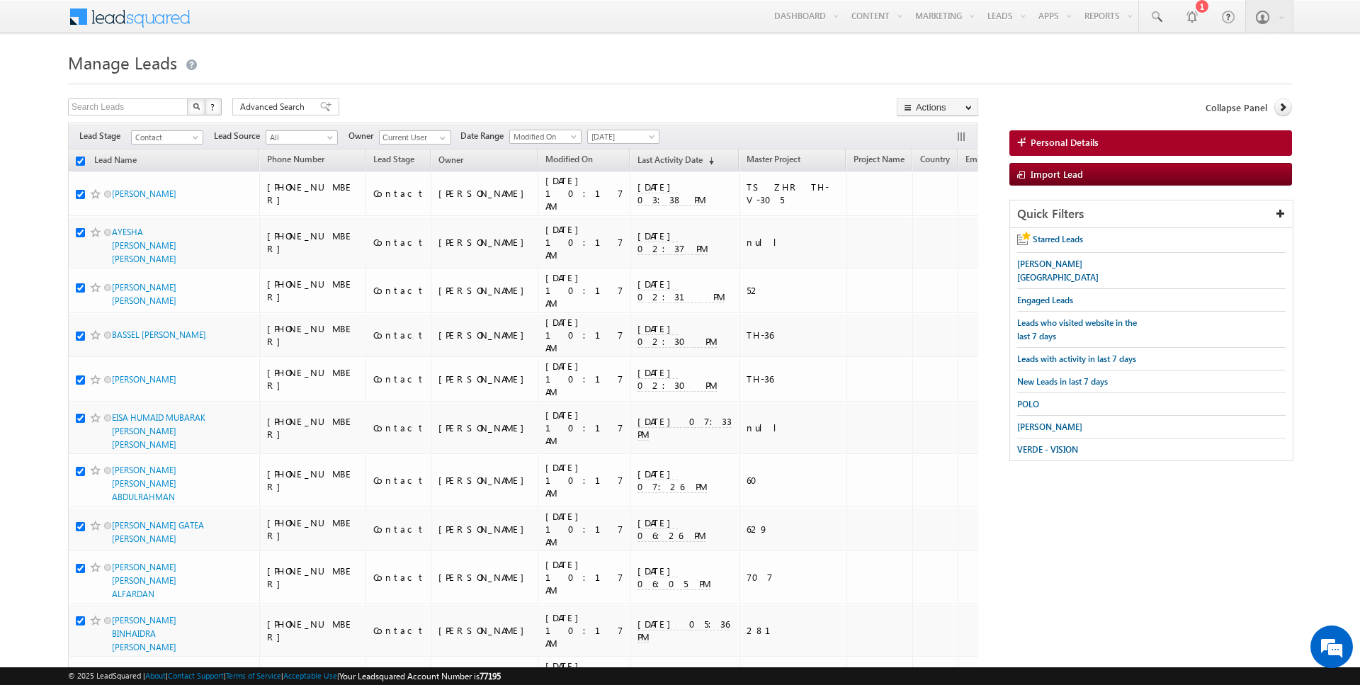
checkbox input "true"
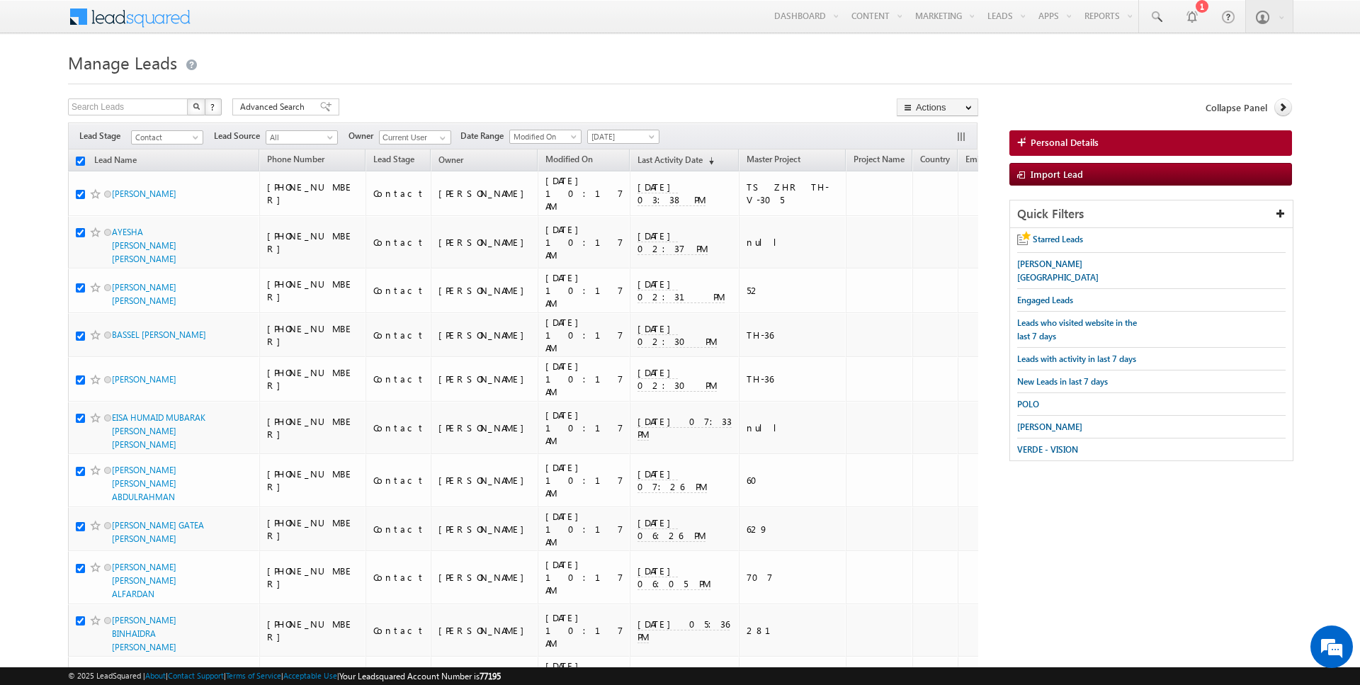
checkbox input "true"
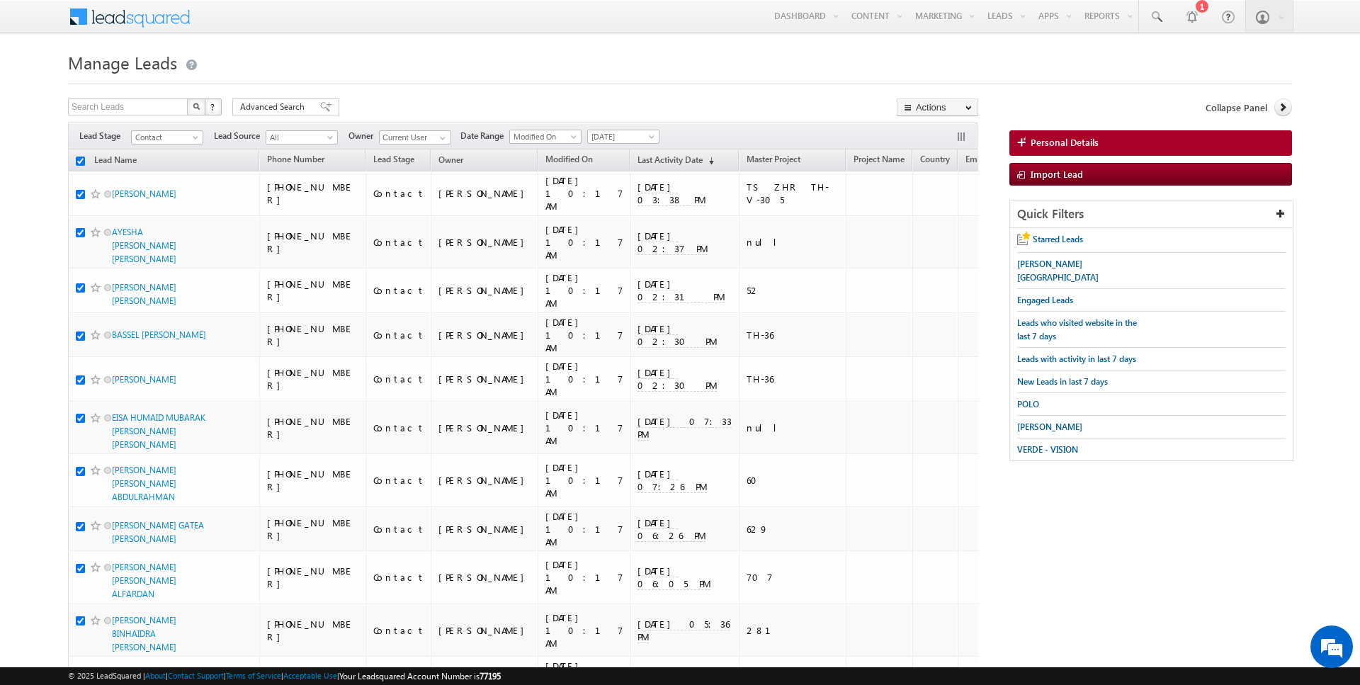
checkbox input "true"
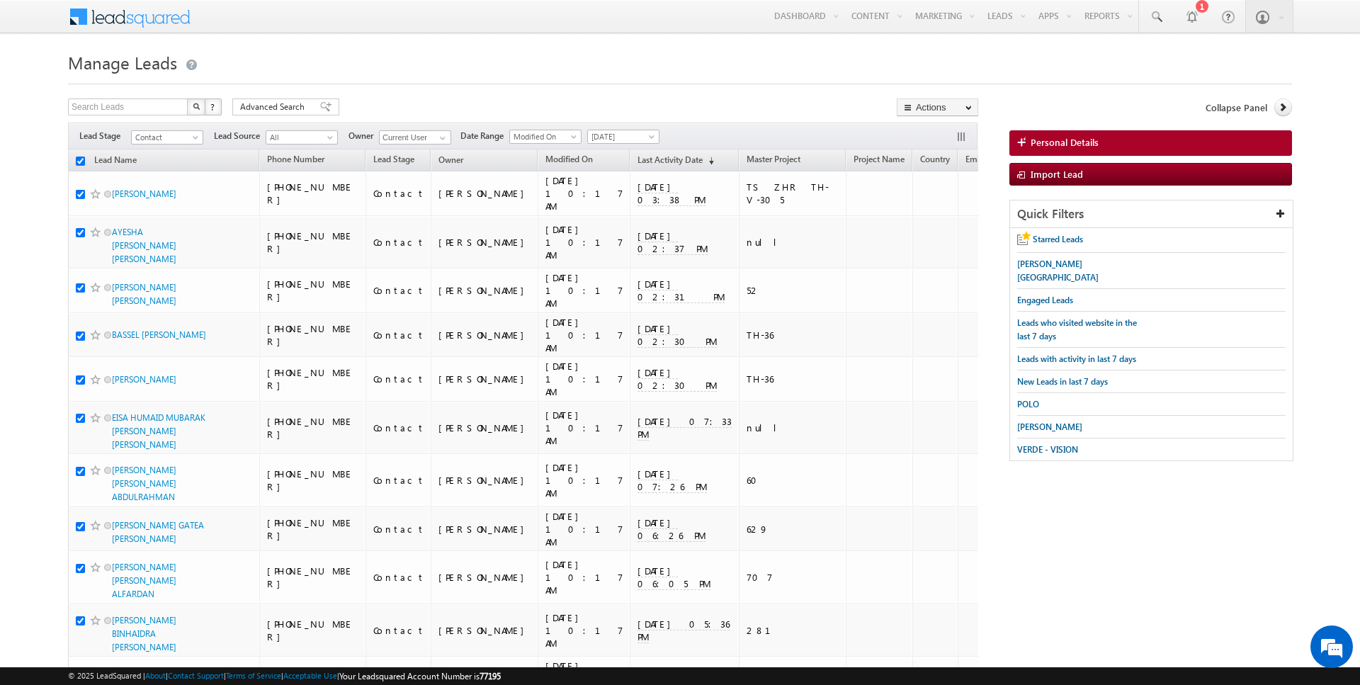
checkbox input "true"
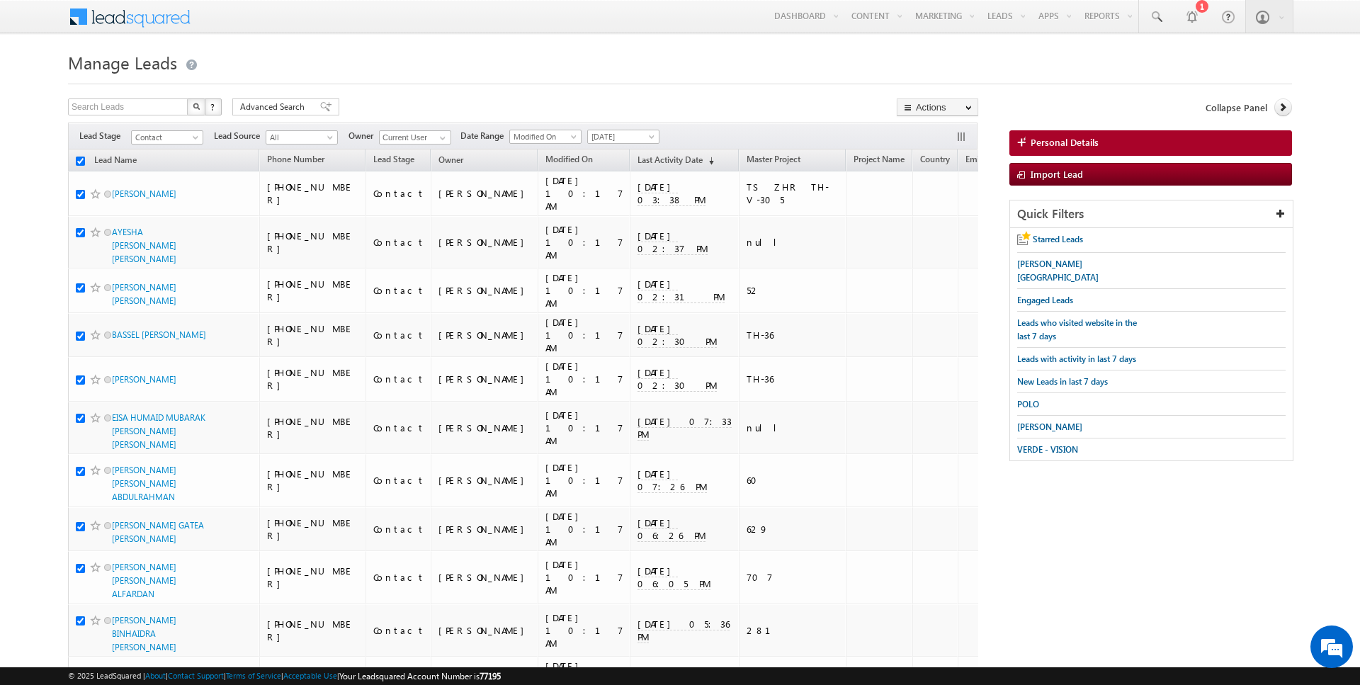
checkbox input "true"
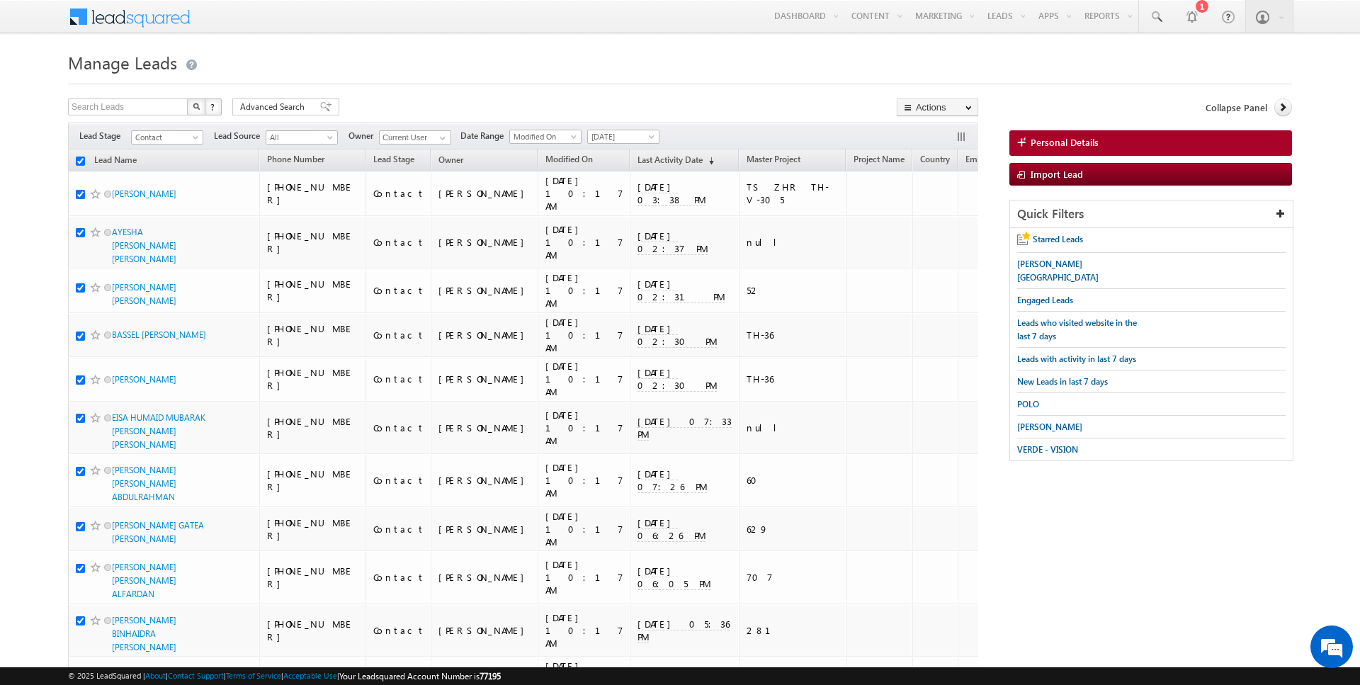
checkbox input "true"
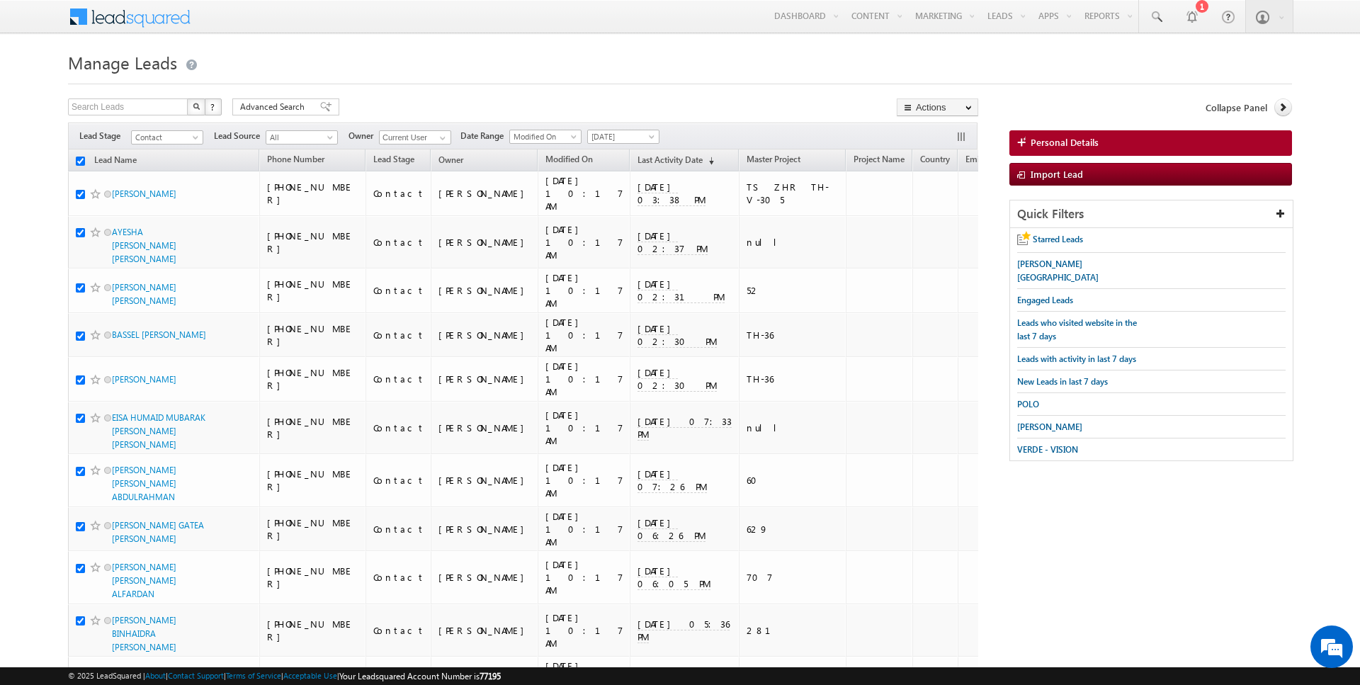
checkbox input "true"
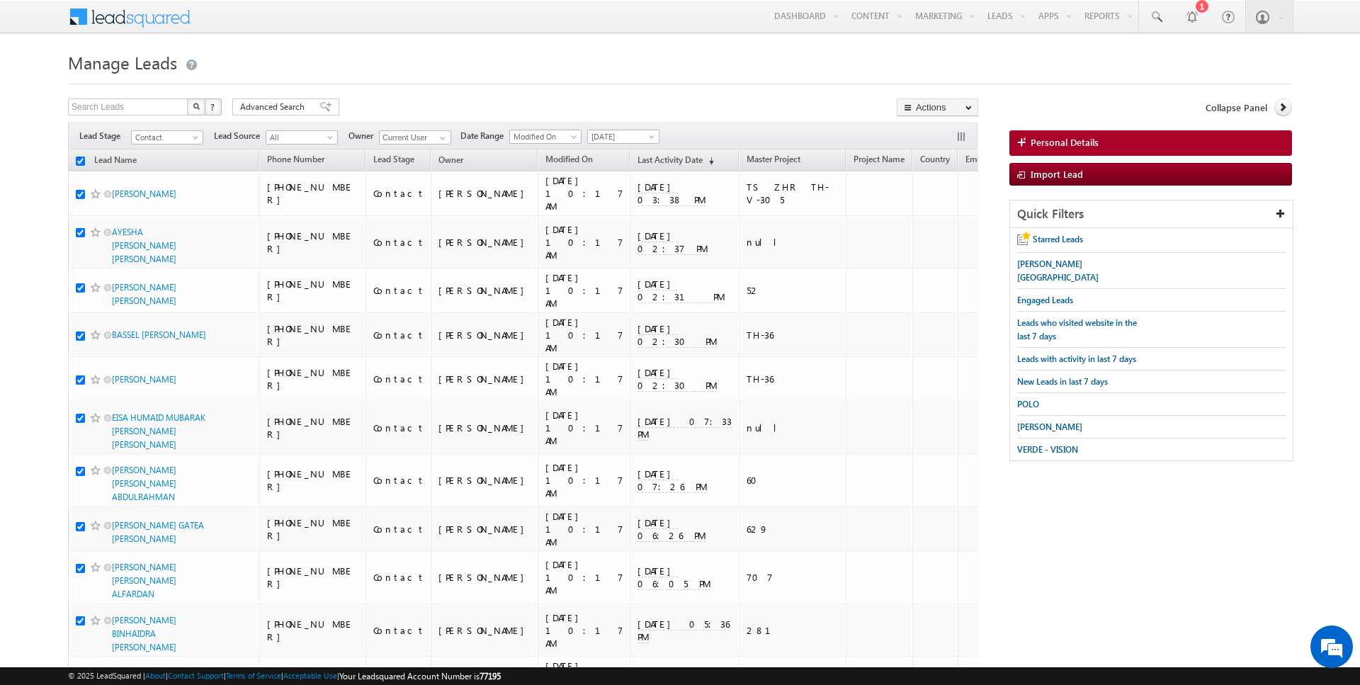
checkbox input "true"
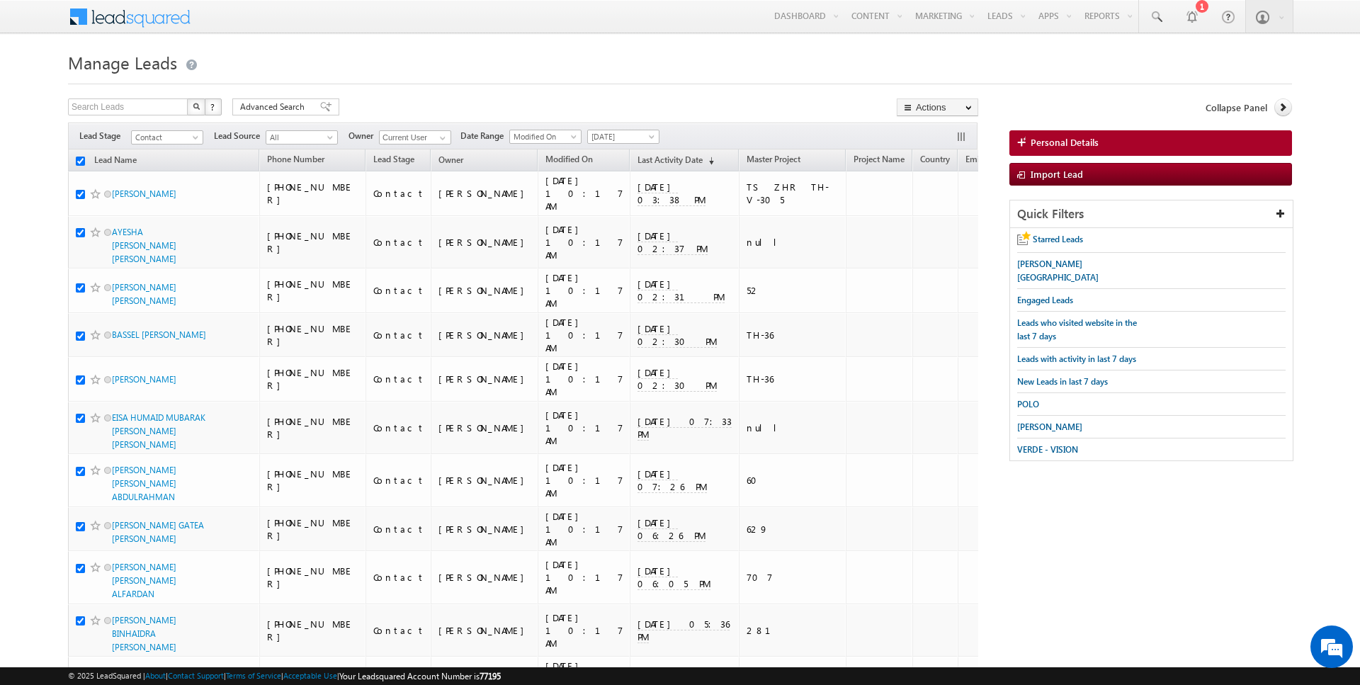
checkbox input "true"
click at [79, 158] on input "checkbox" at bounding box center [80, 161] width 9 height 9
checkbox input "true"
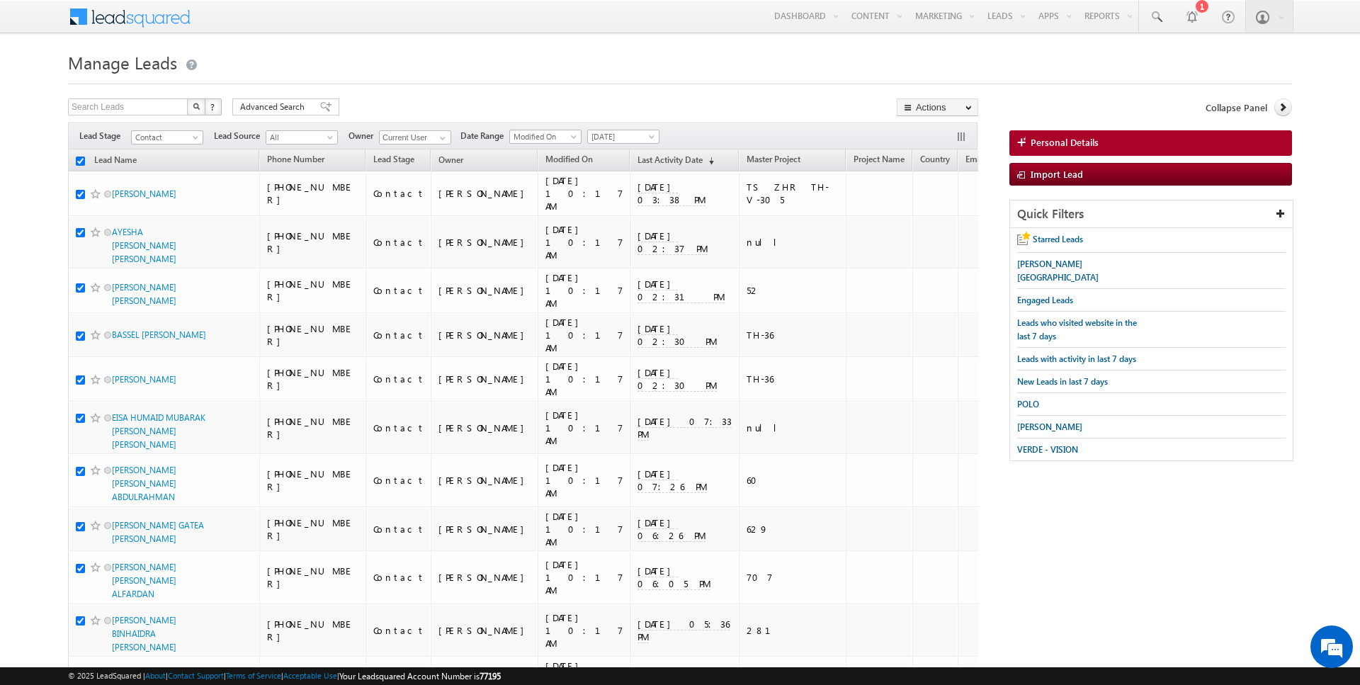
checkbox input "true"
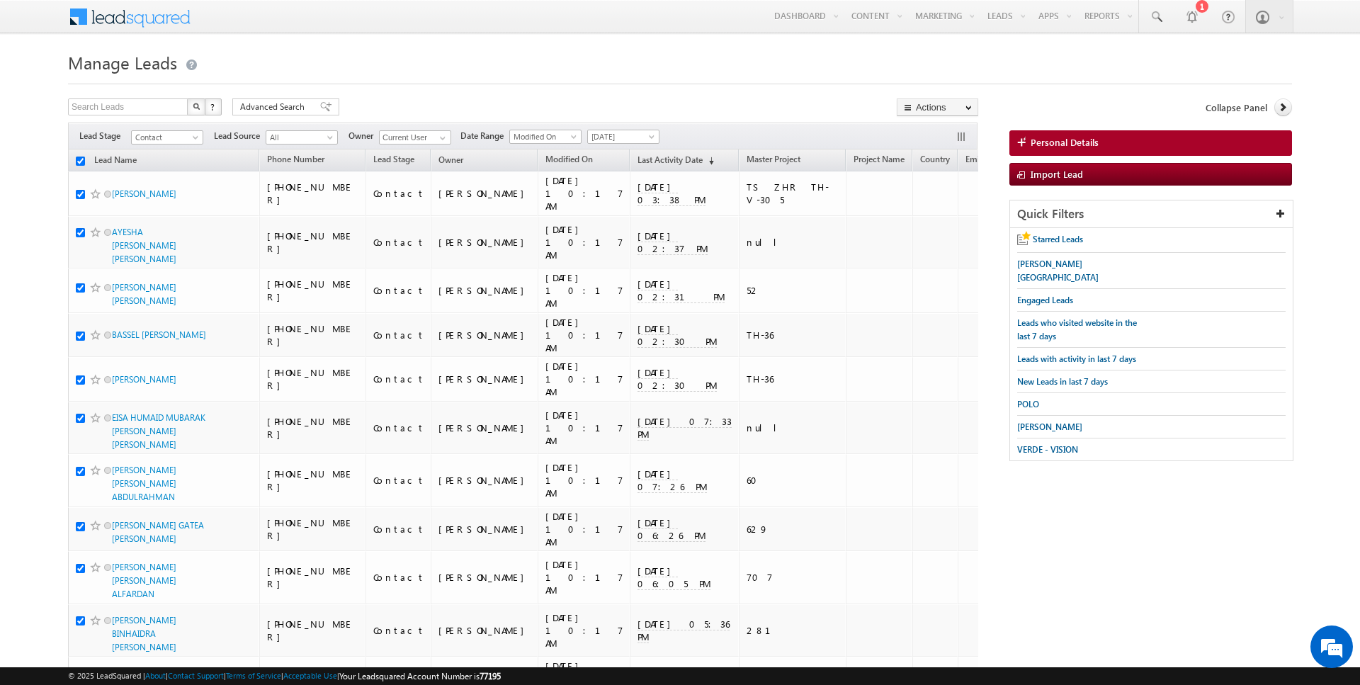
checkbox input "true"
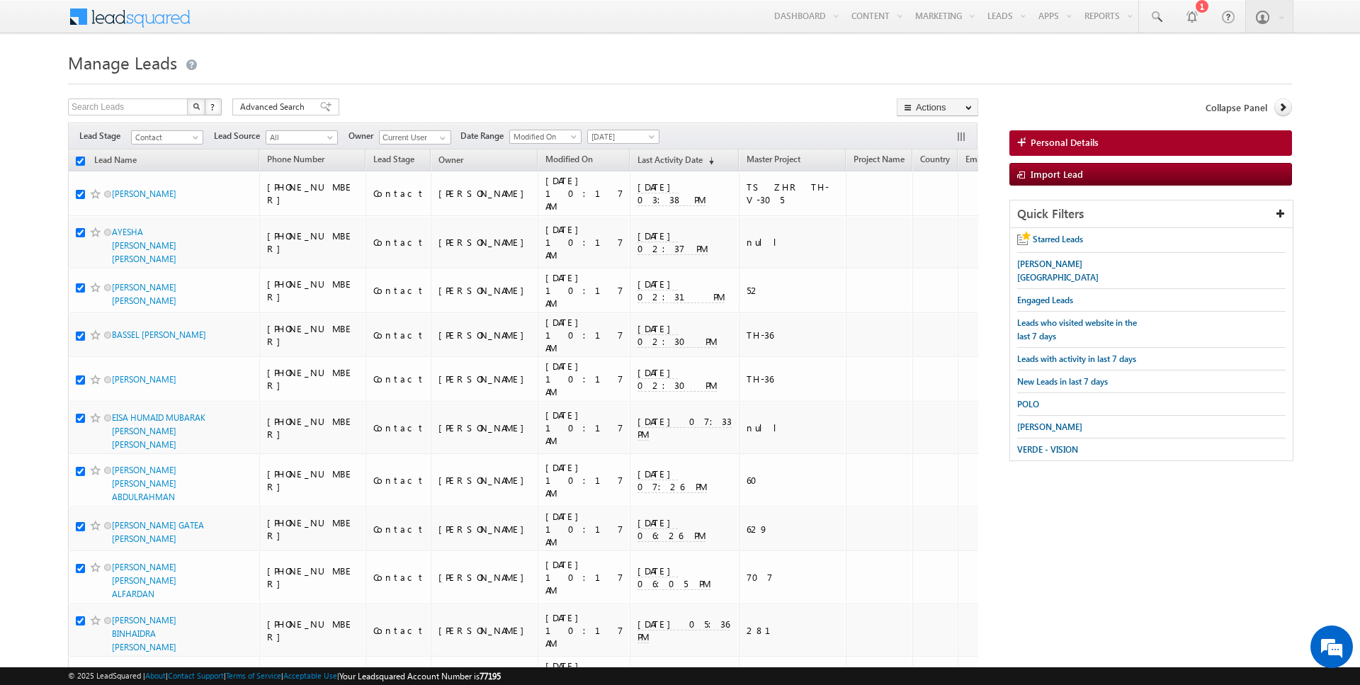
checkbox input "true"
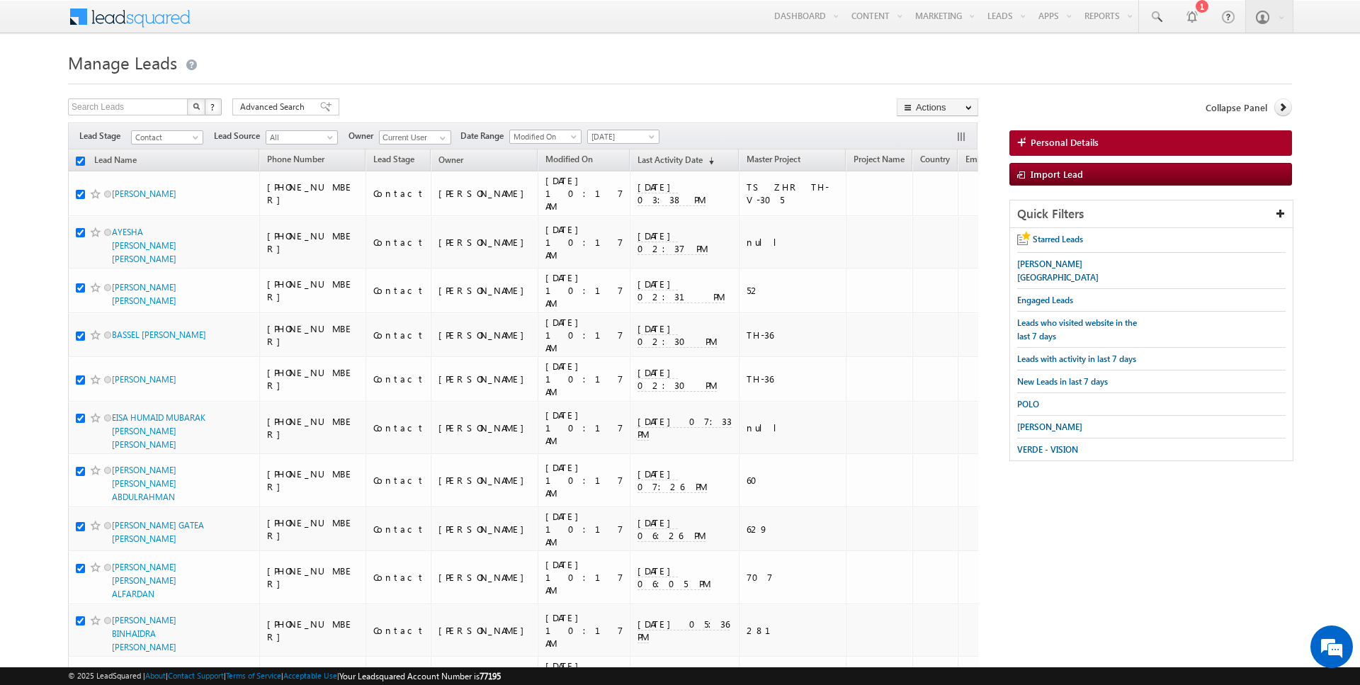
checkbox input "true"
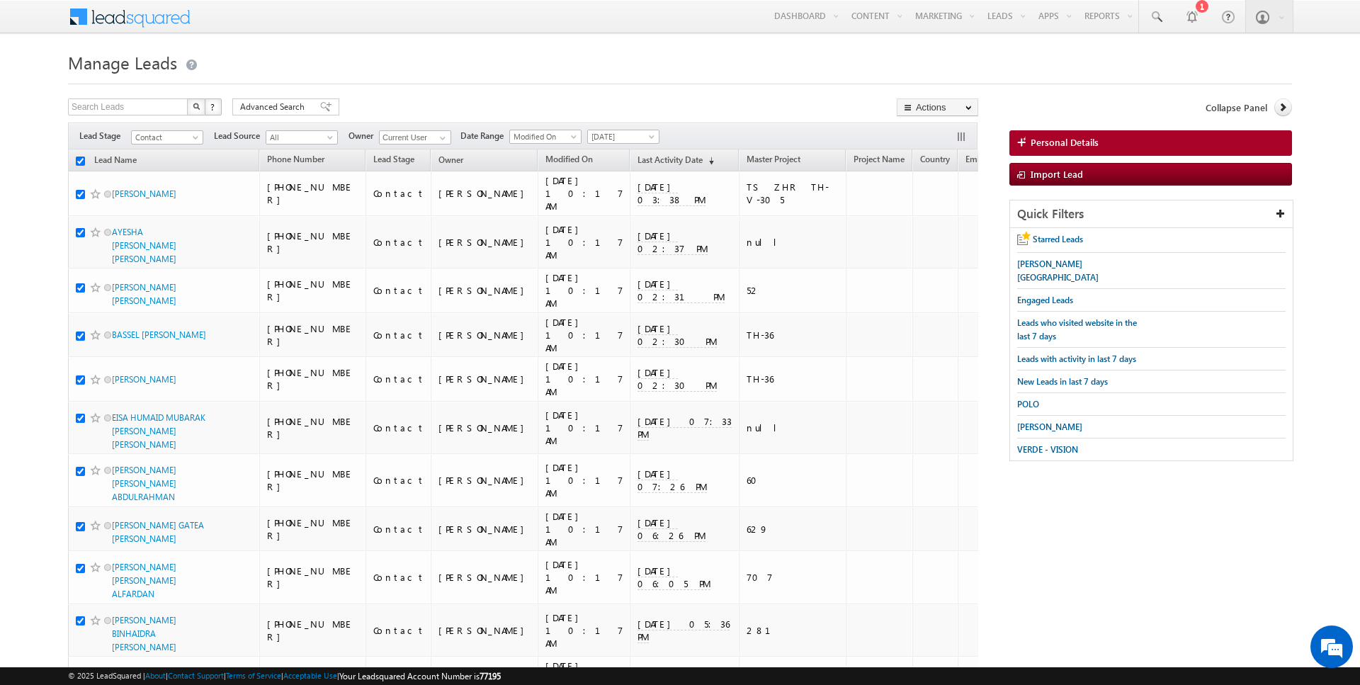
checkbox input "true"
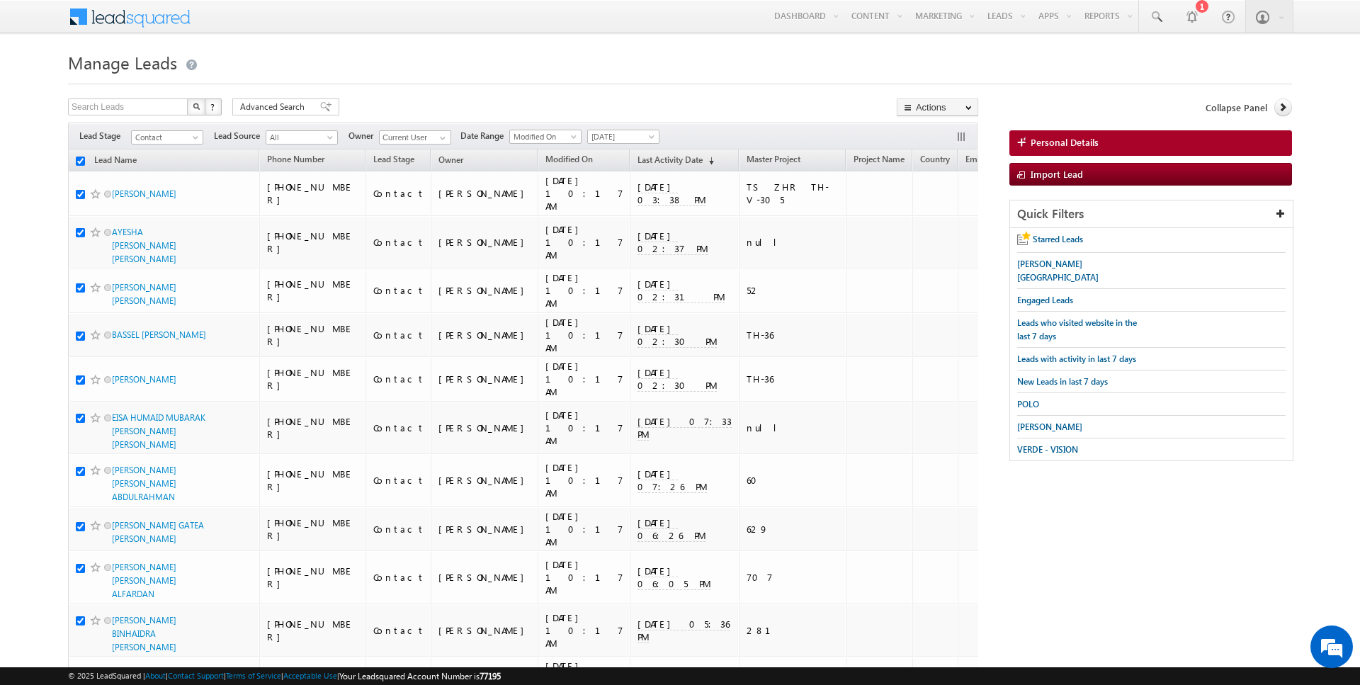
checkbox input "true"
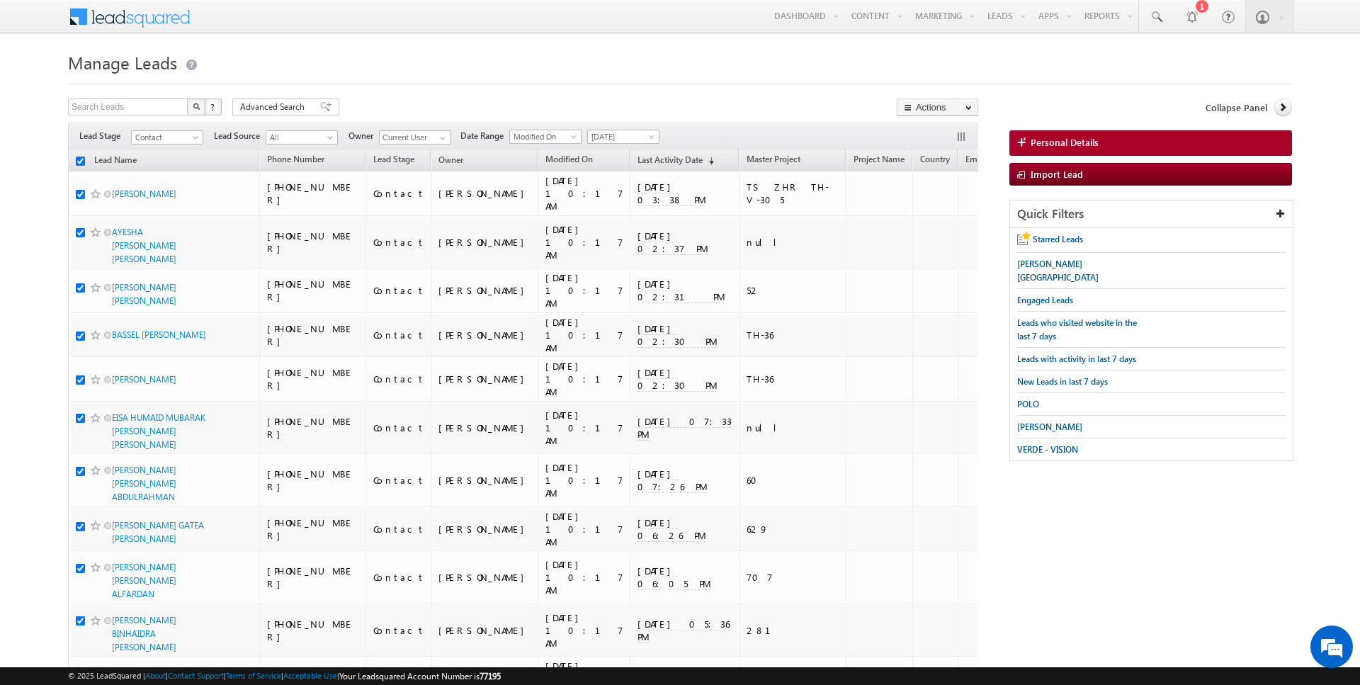
checkbox input "true"
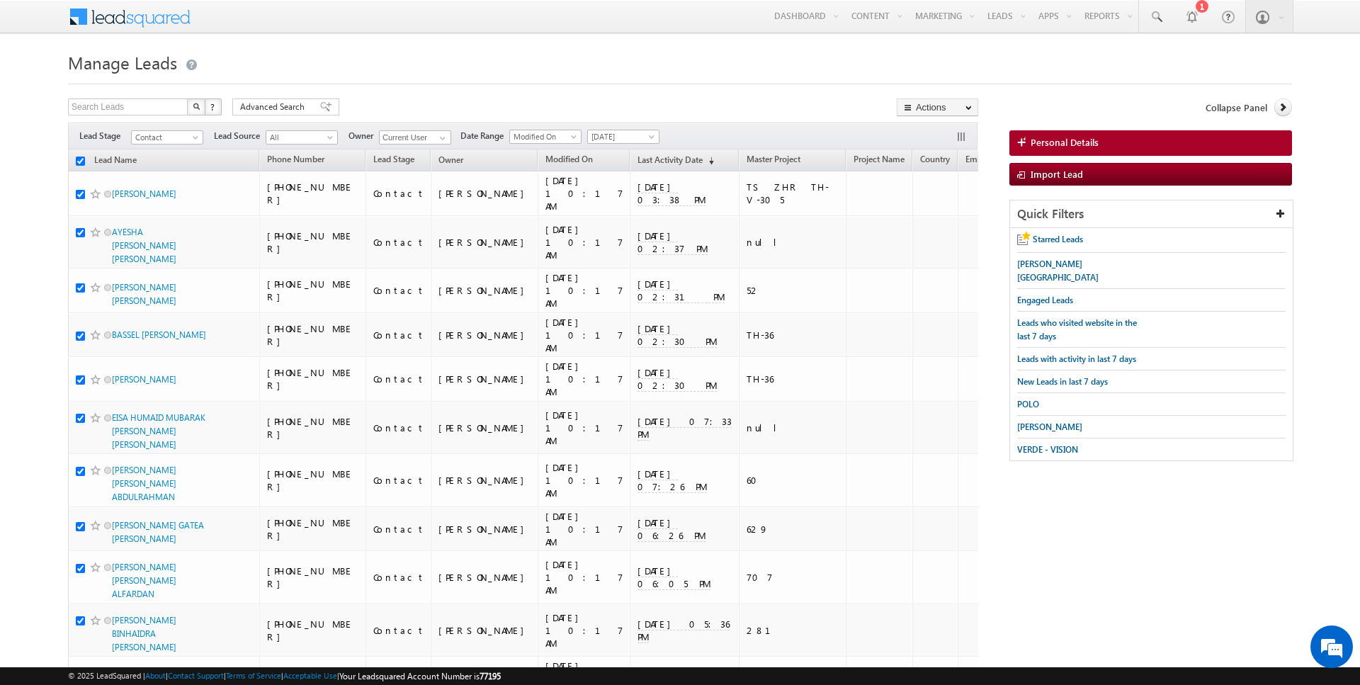
checkbox input "true"
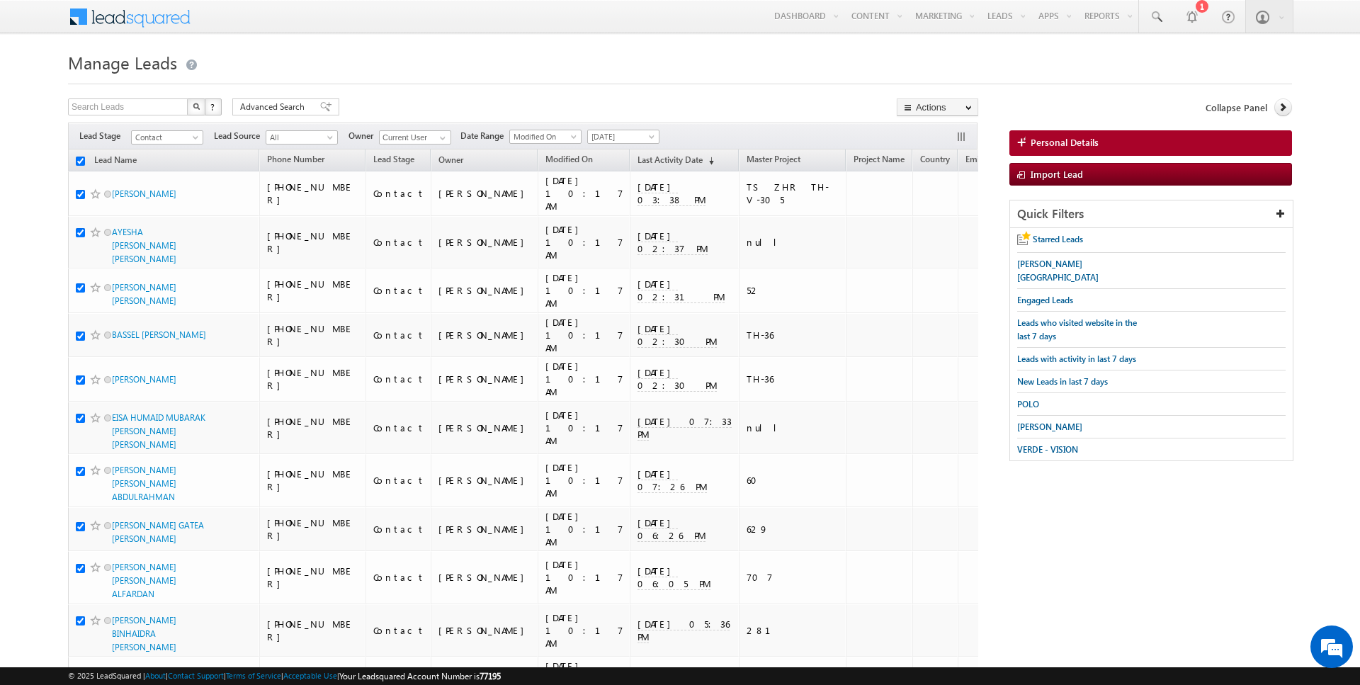
checkbox input "true"
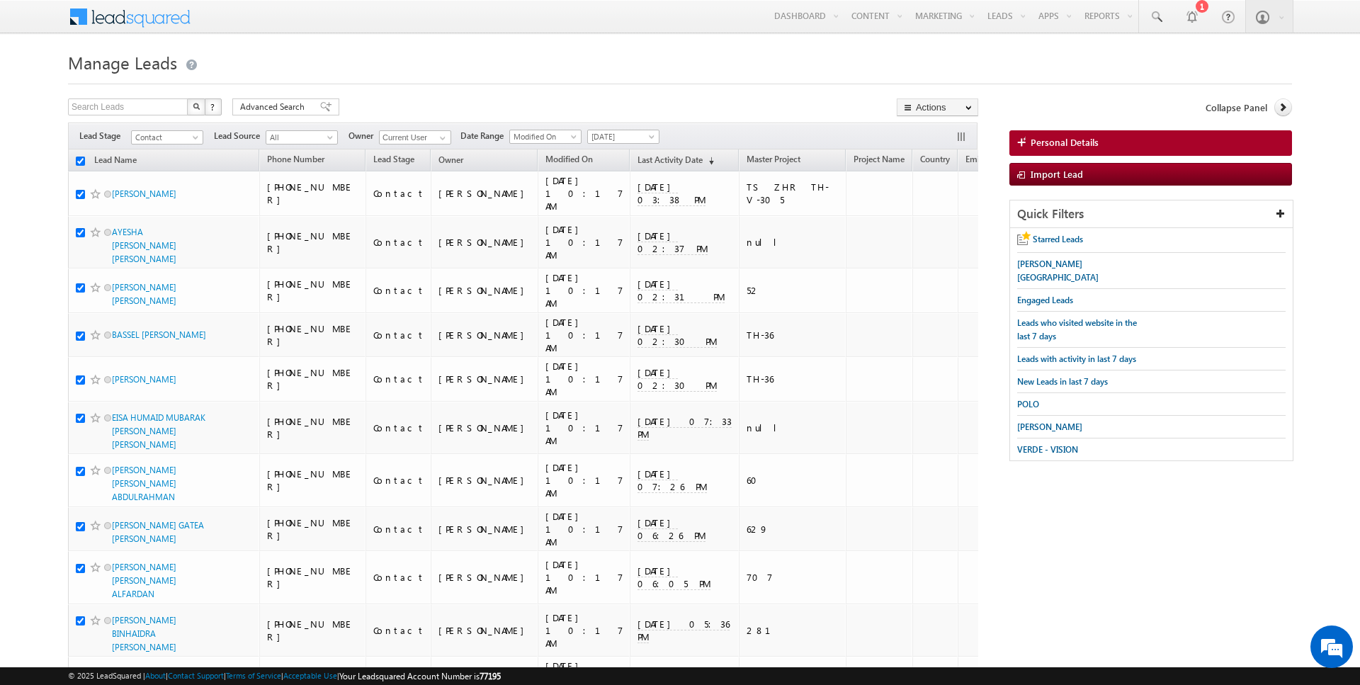
checkbox input "true"
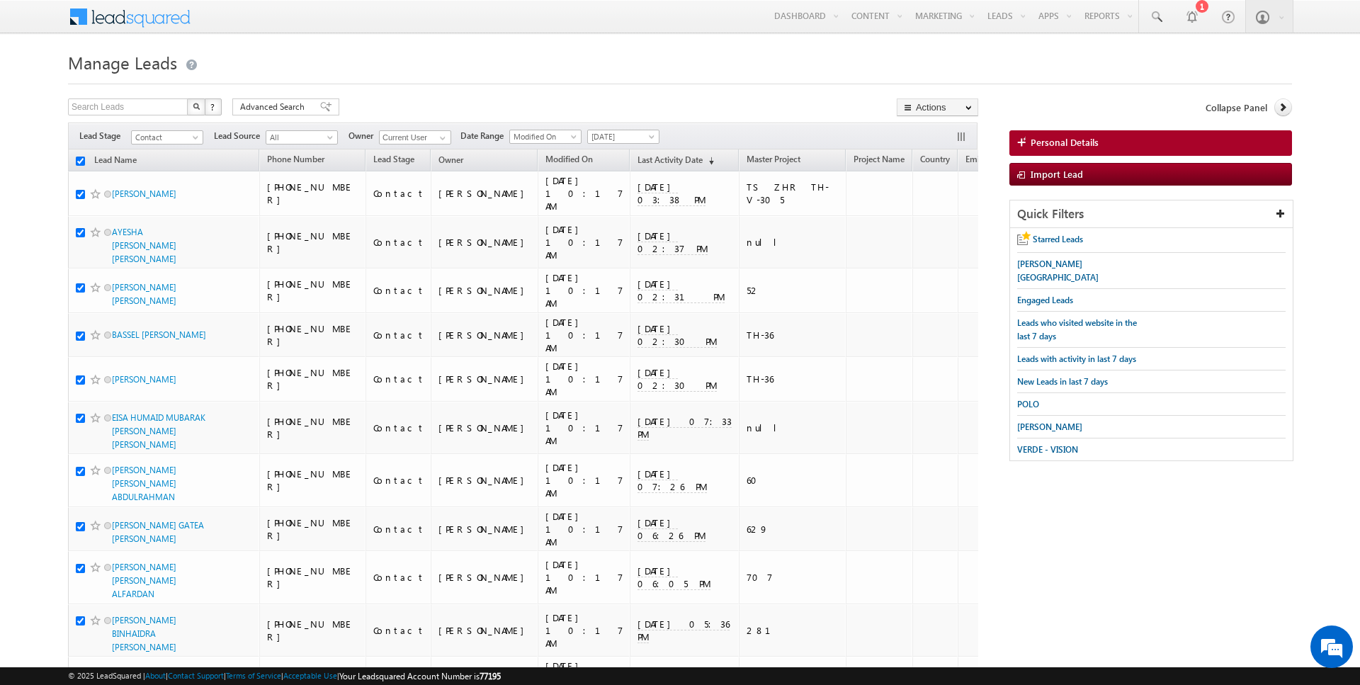
checkbox input "true"
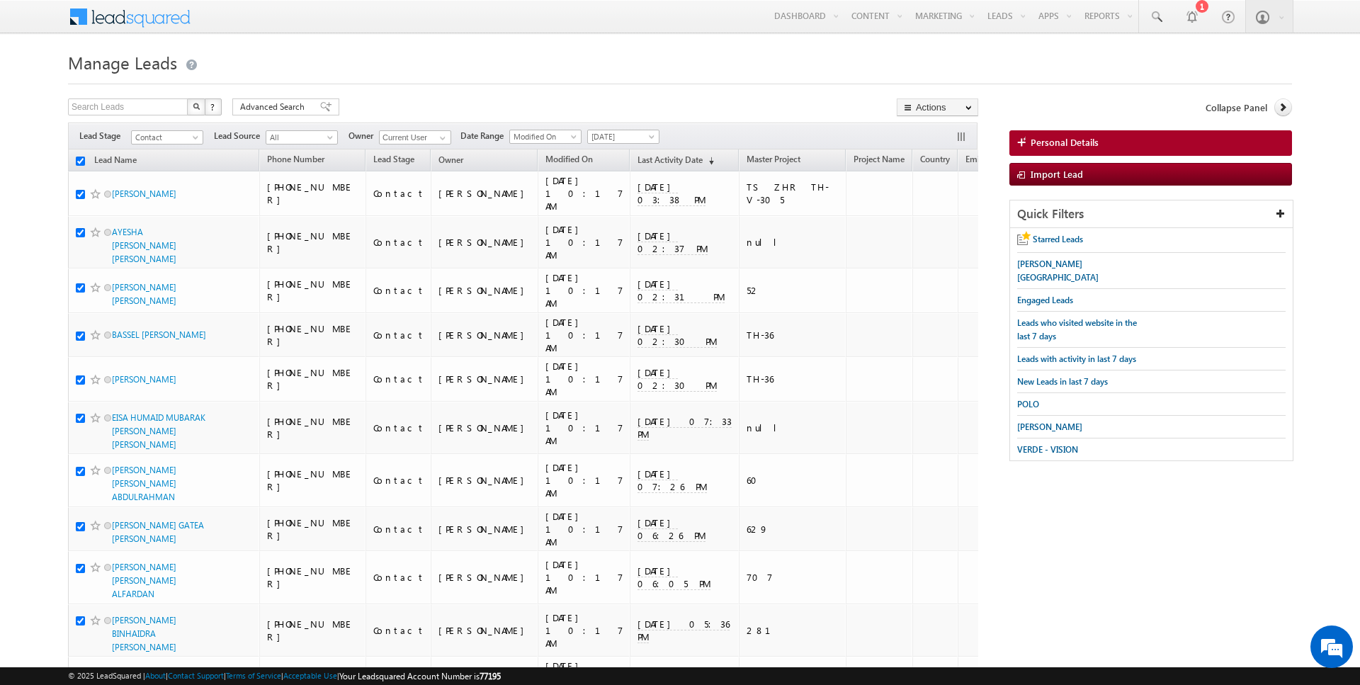
checkbox input "true"
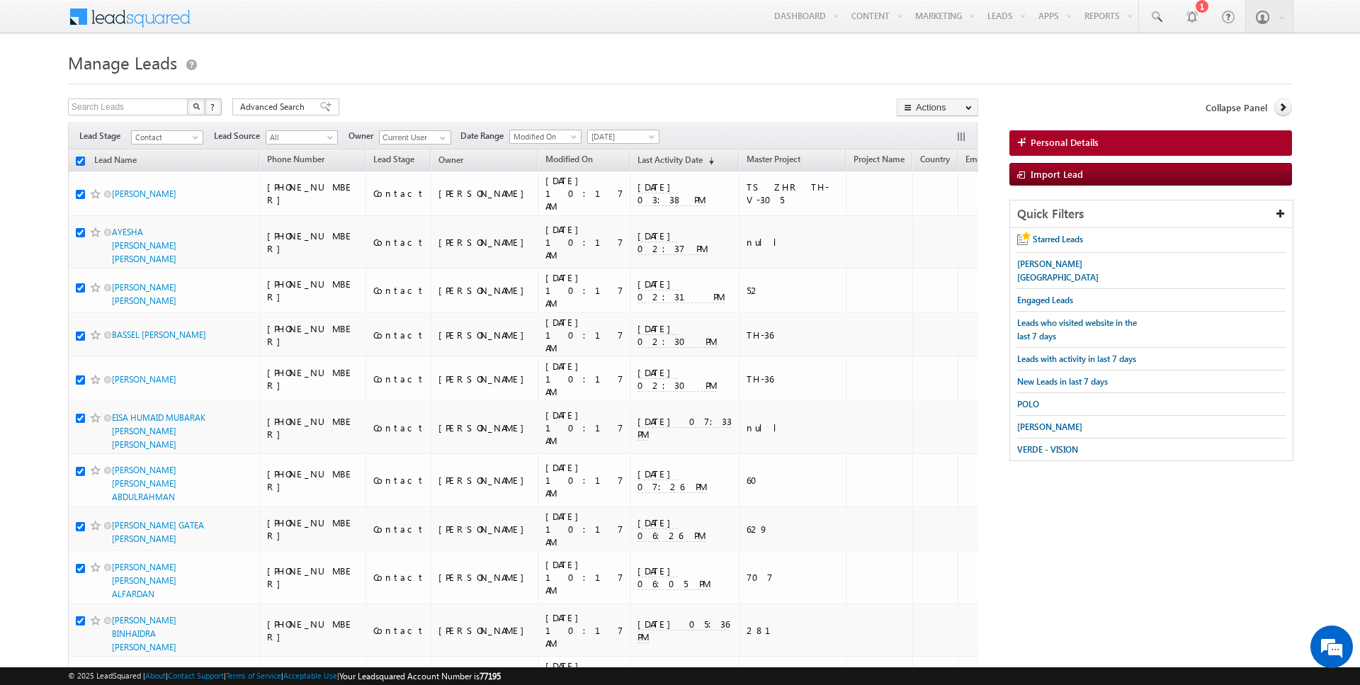
checkbox input "true"
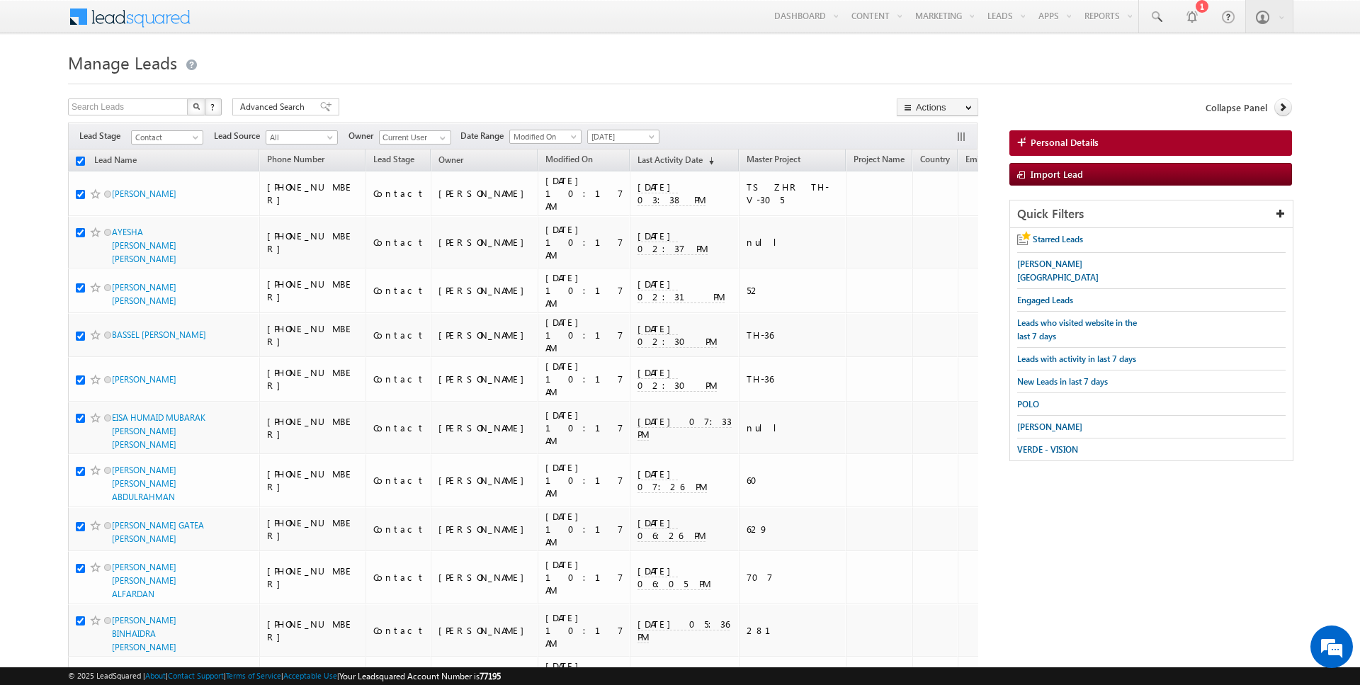
checkbox input "true"
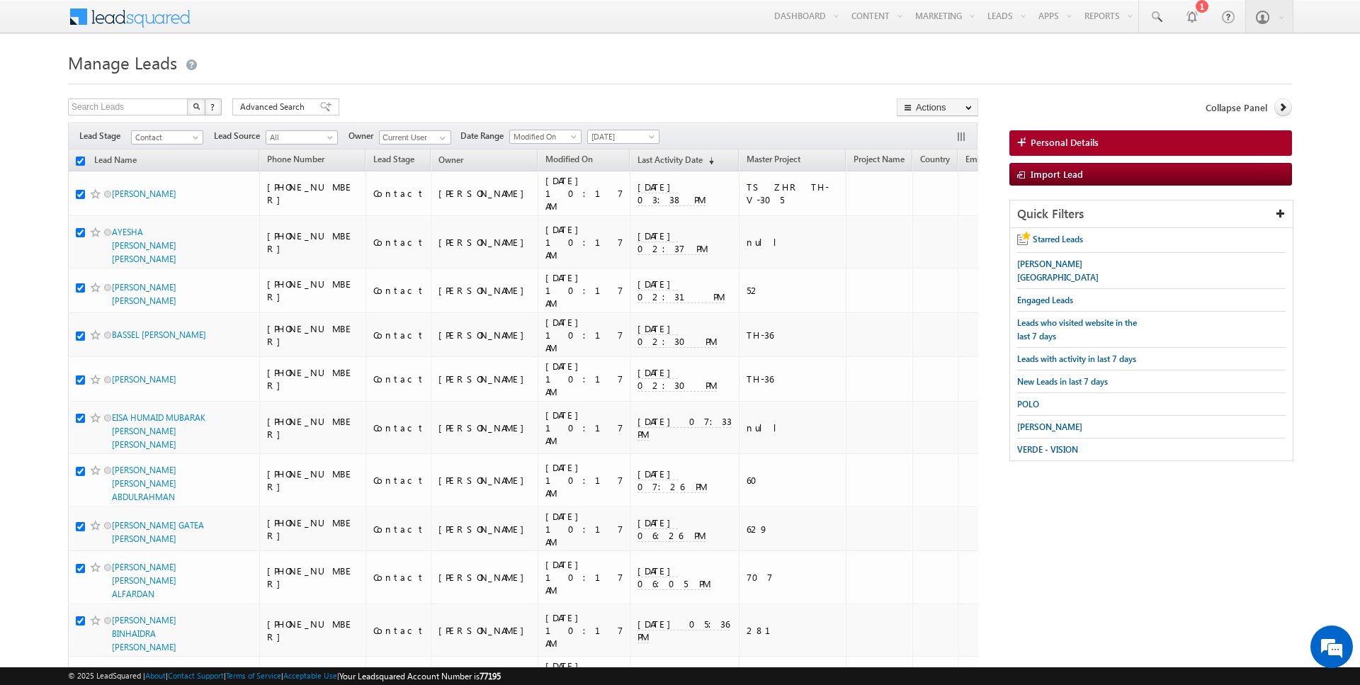
checkbox input "true"
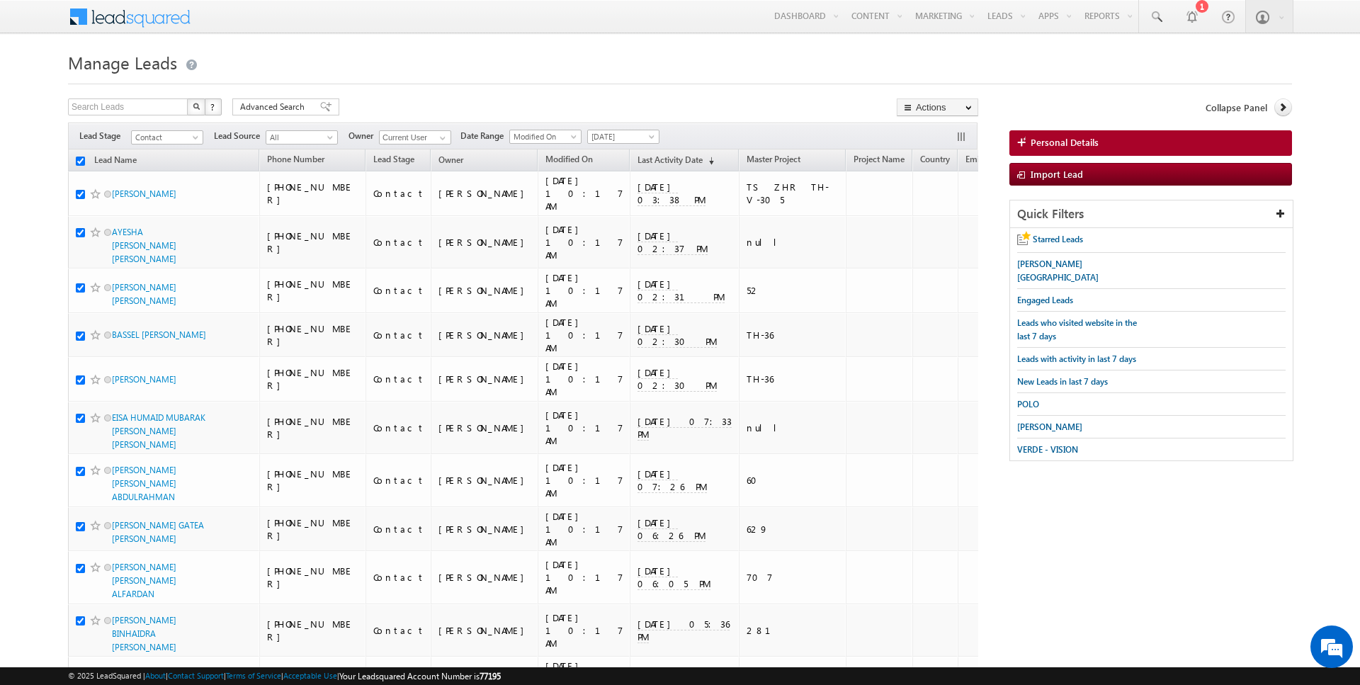
checkbox input "true"
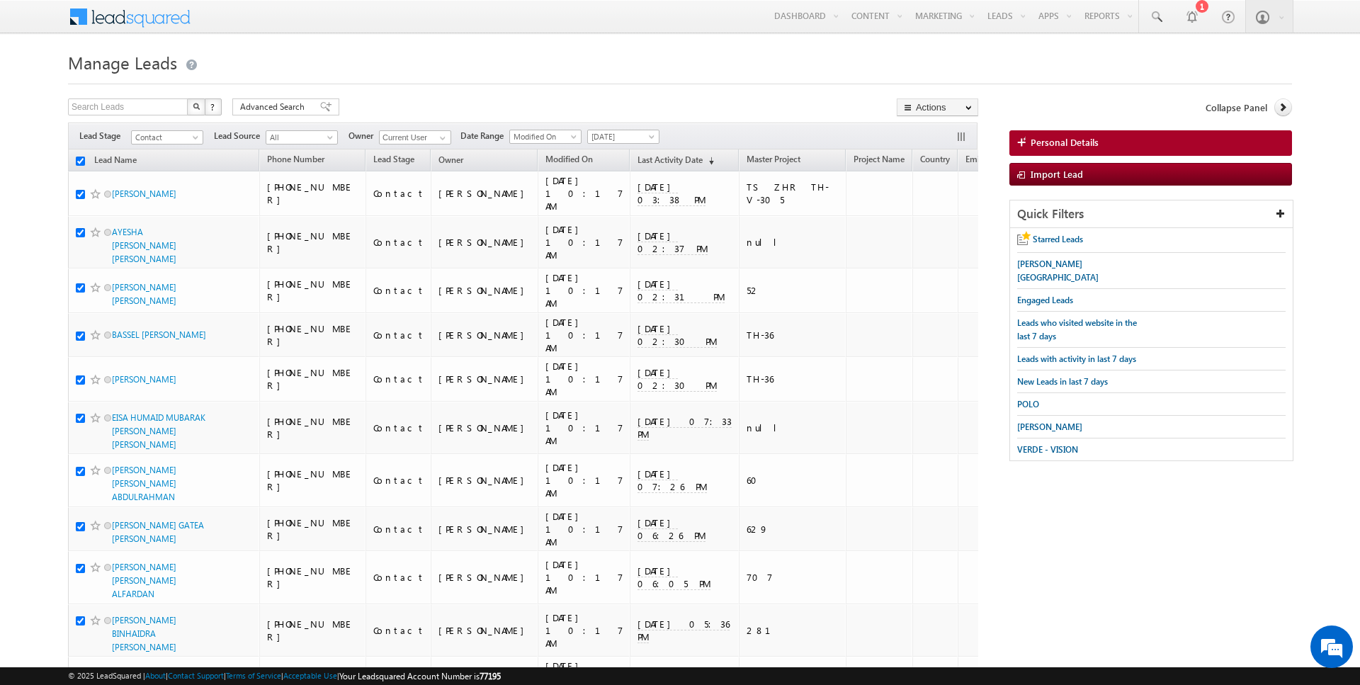
checkbox input "true"
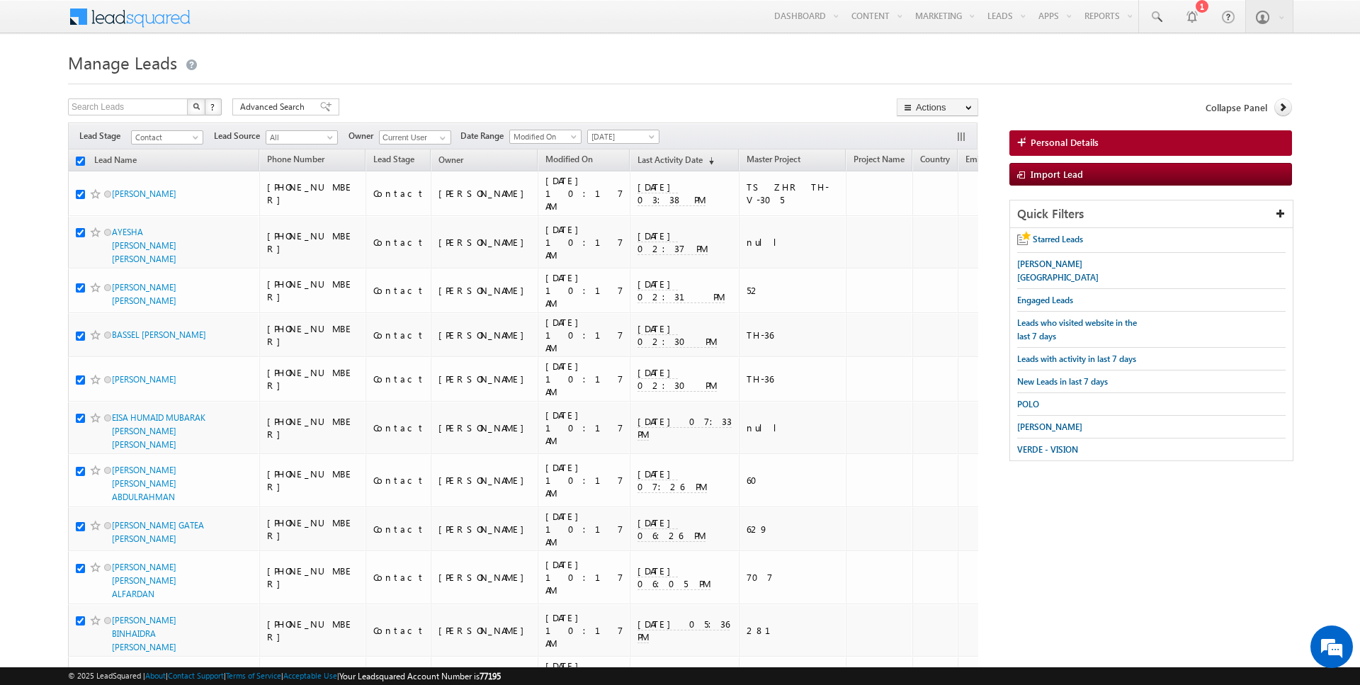
checkbox input "true"
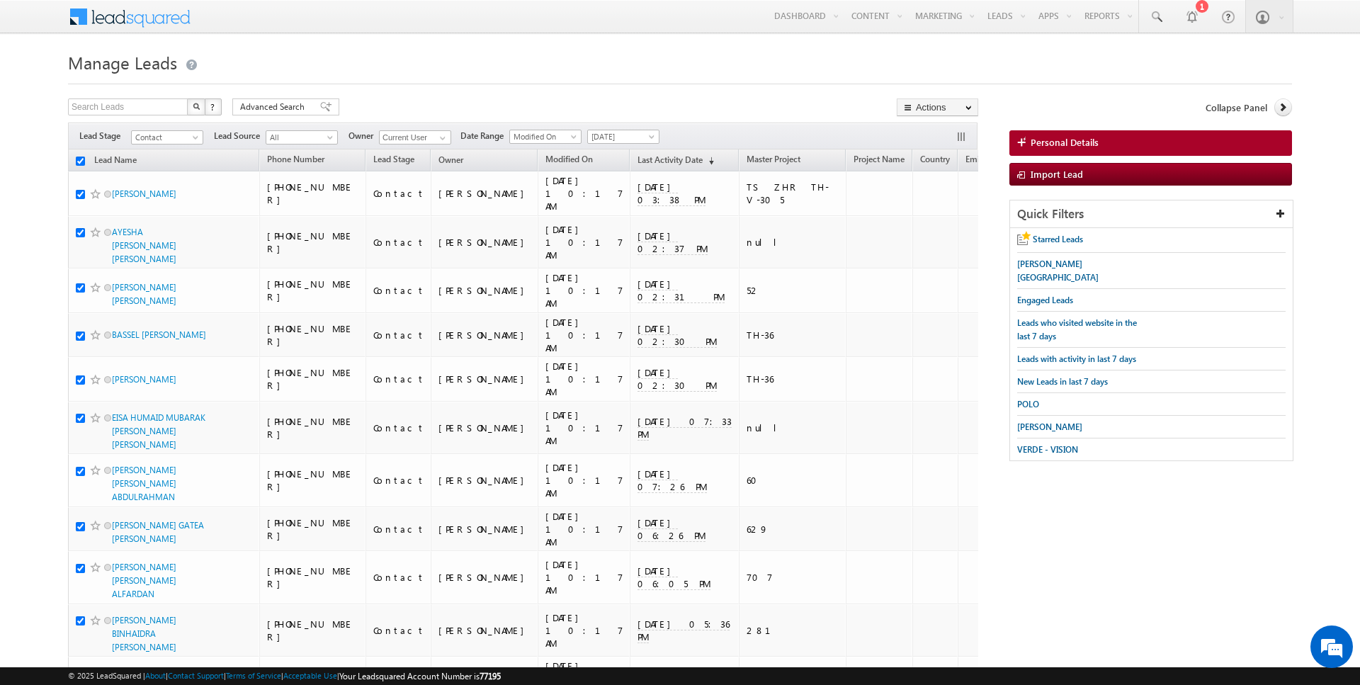
checkbox input "true"
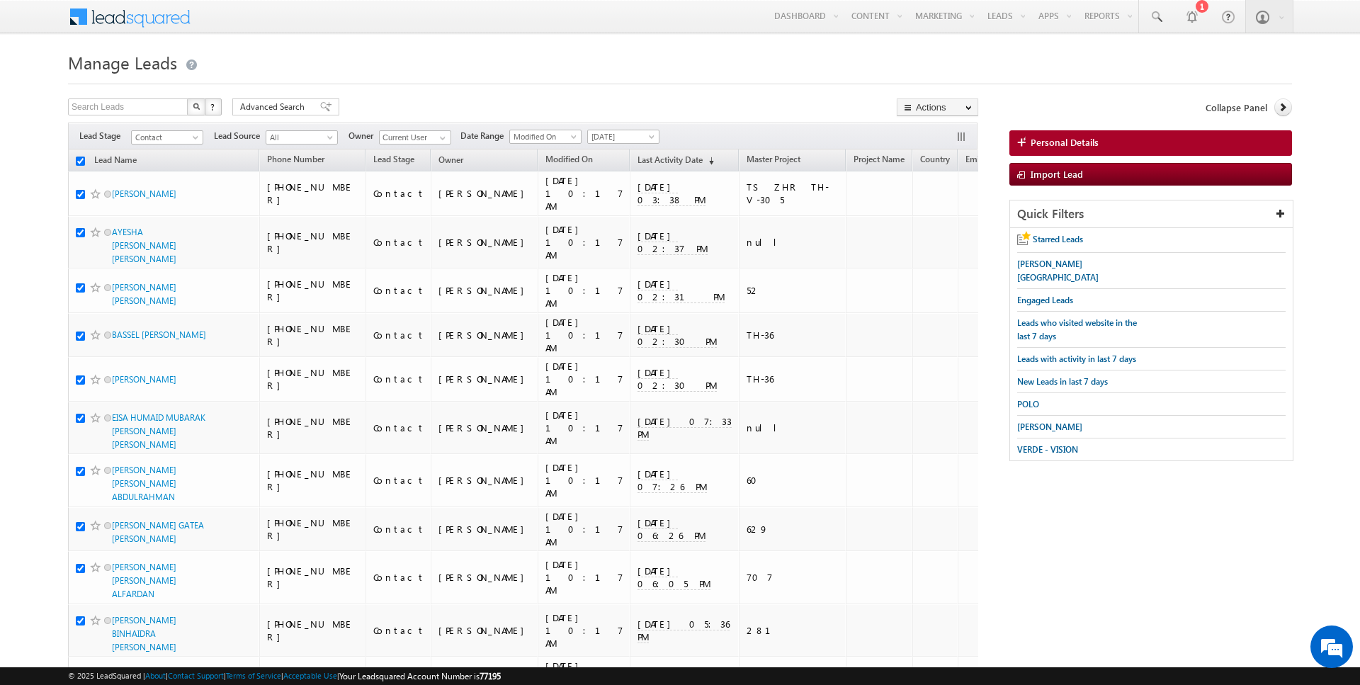
checkbox input "true"
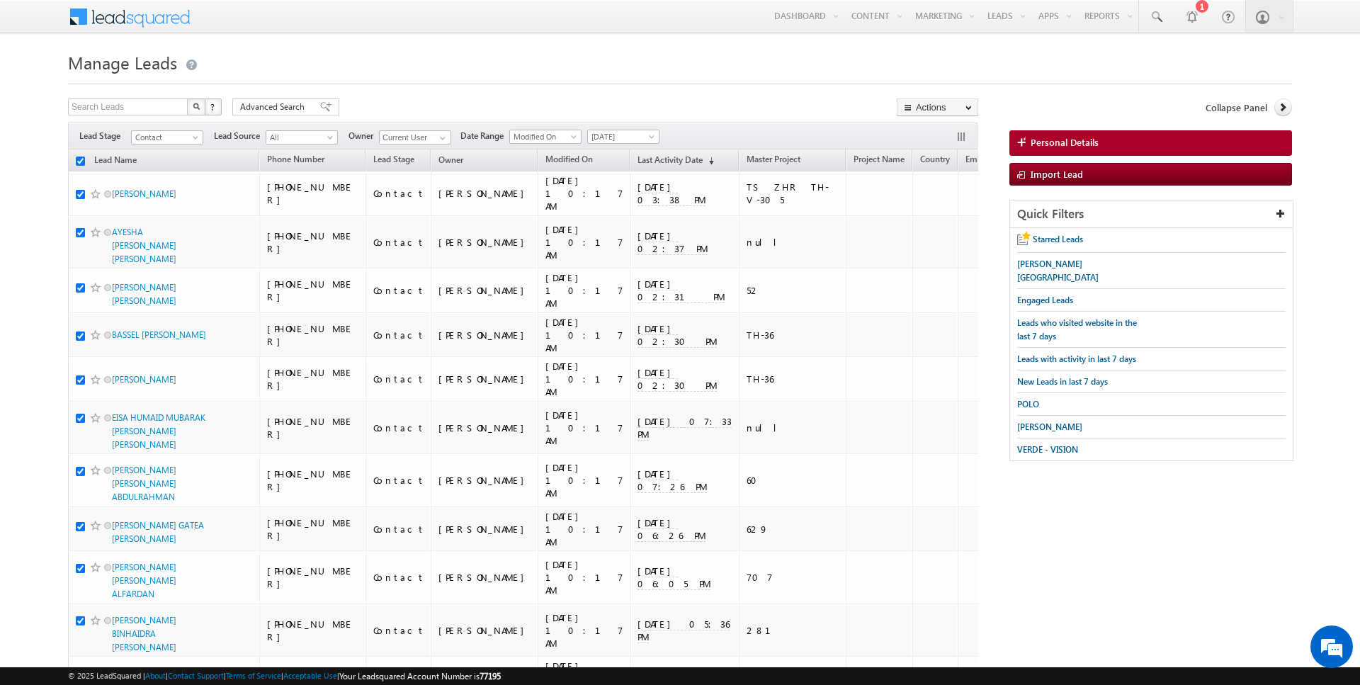
checkbox input "true"
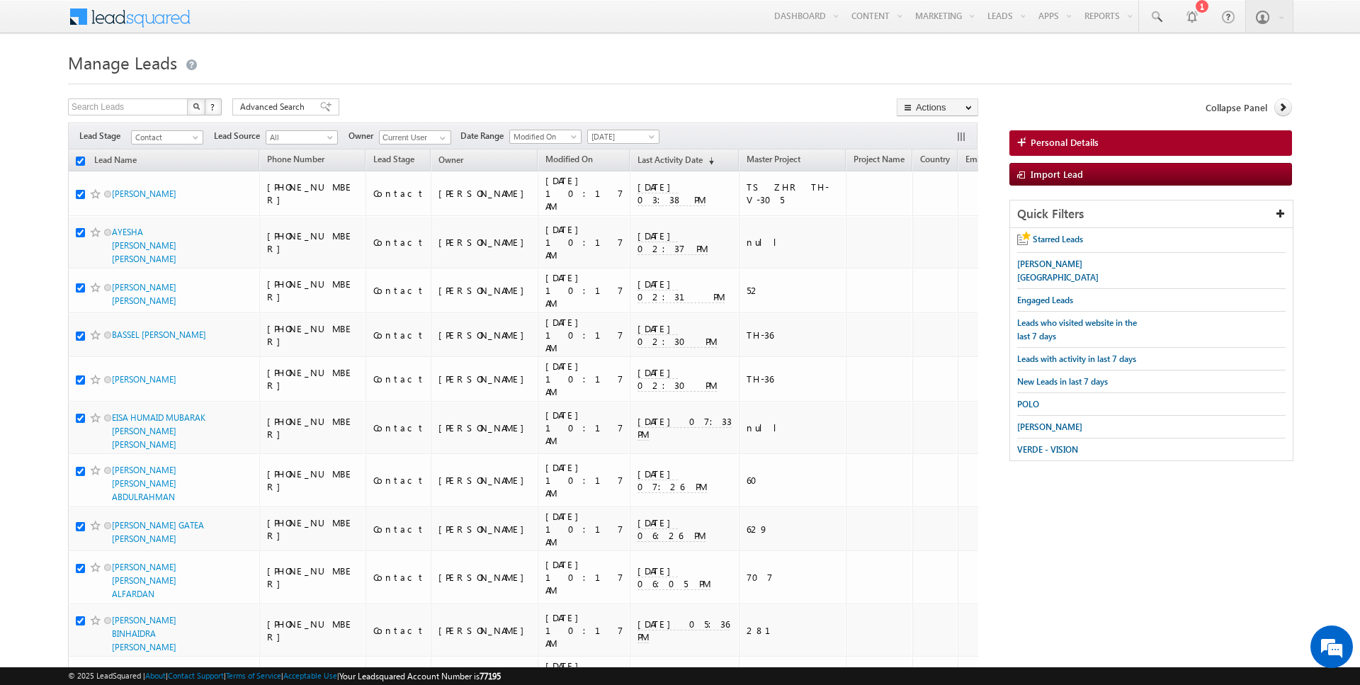
checkbox input "true"
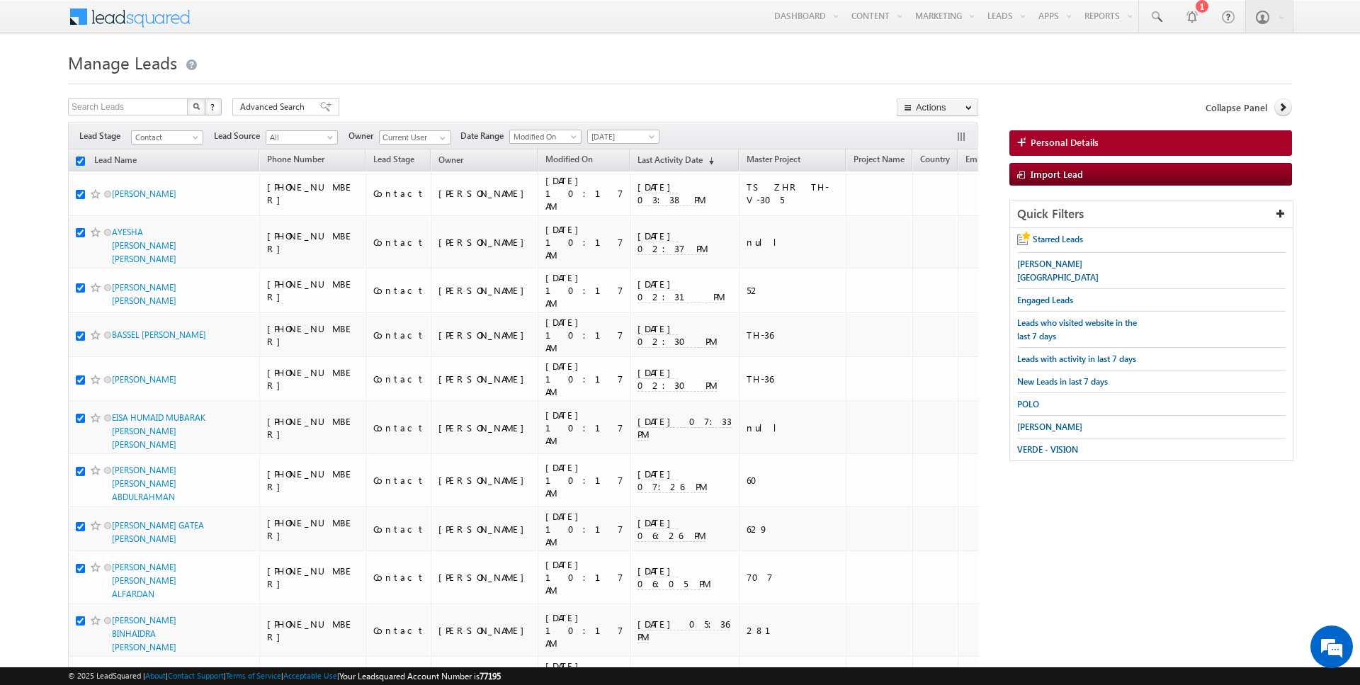
checkbox input "true"
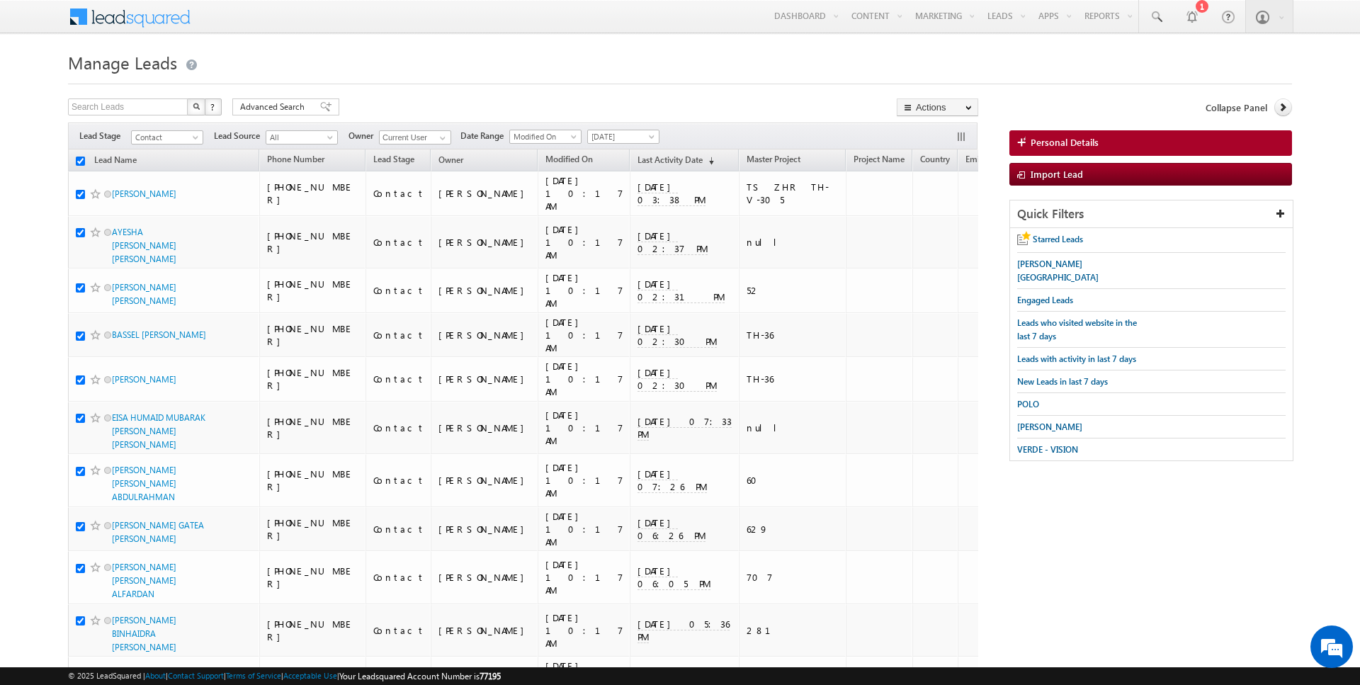
checkbox input "true"
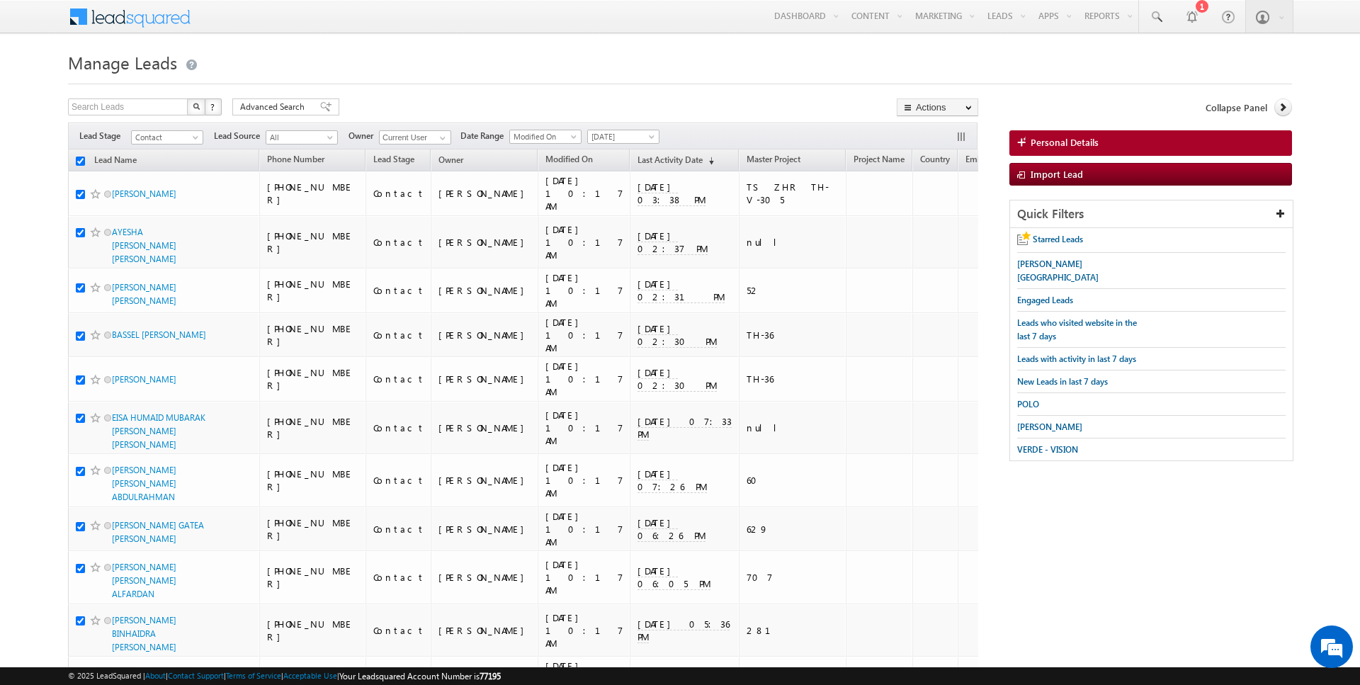
checkbox input "true"
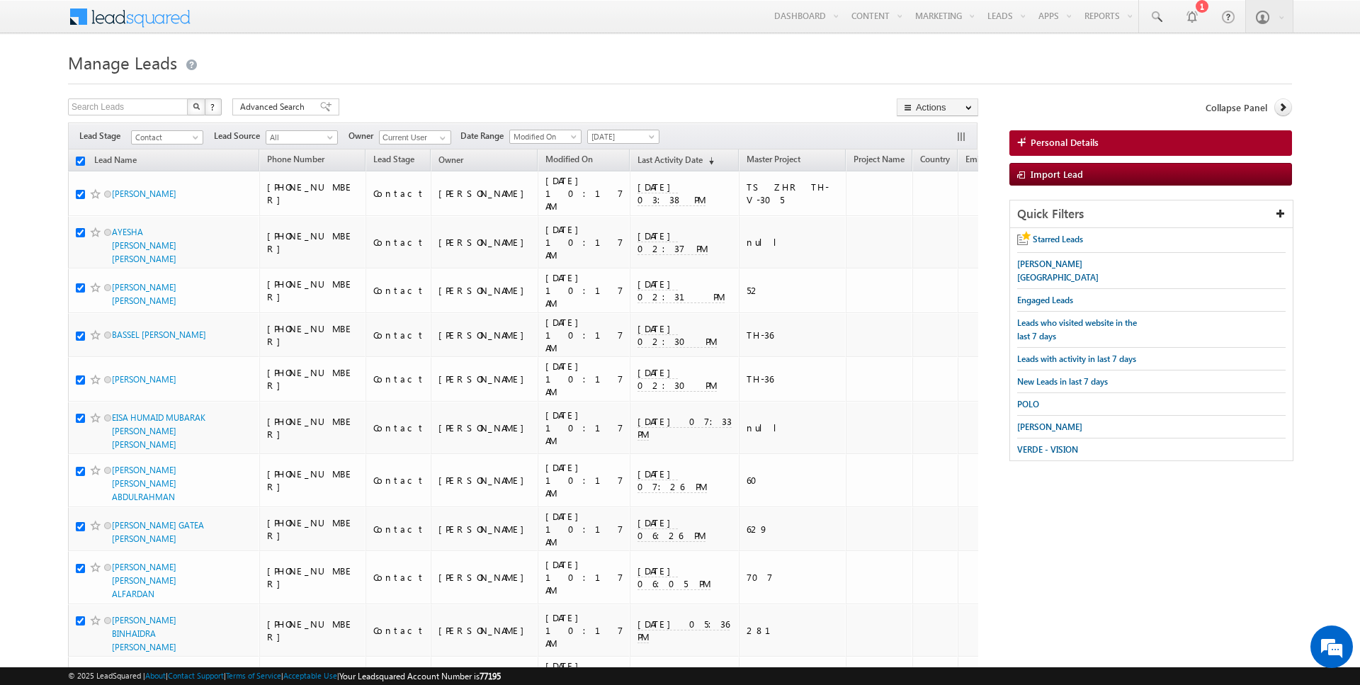
checkbox input "true"
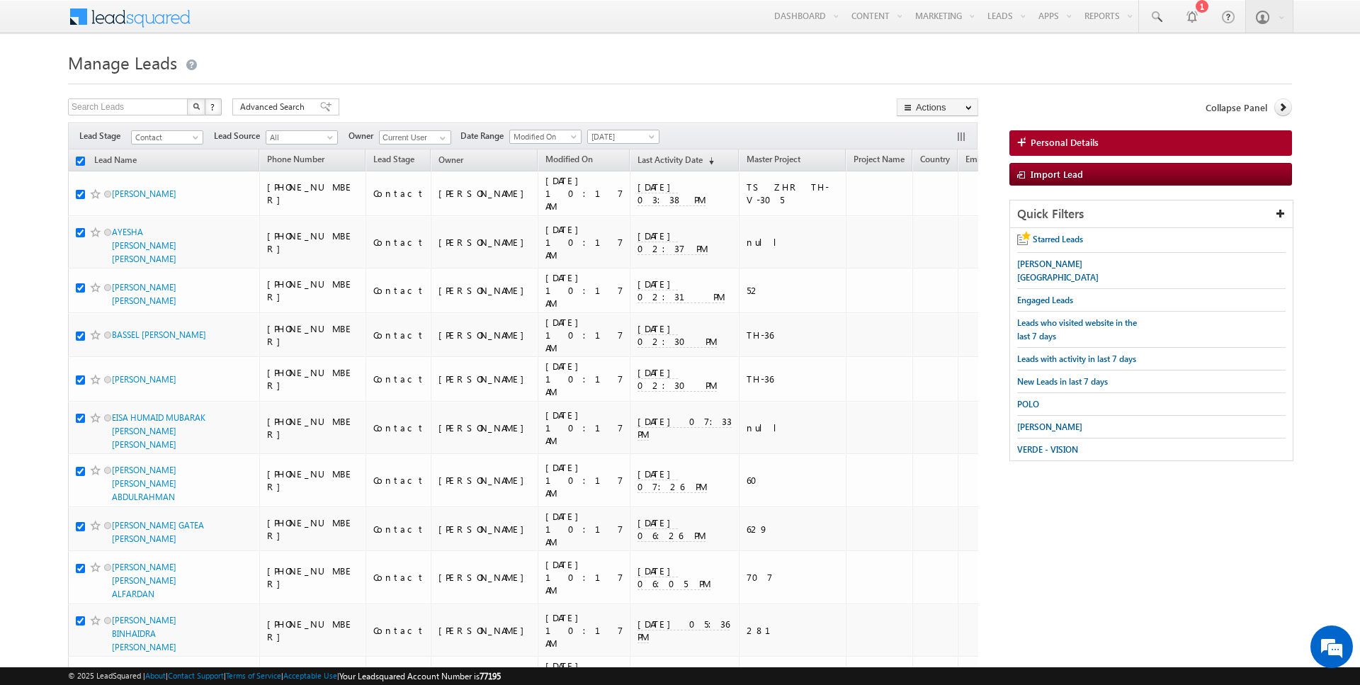
checkbox input "true"
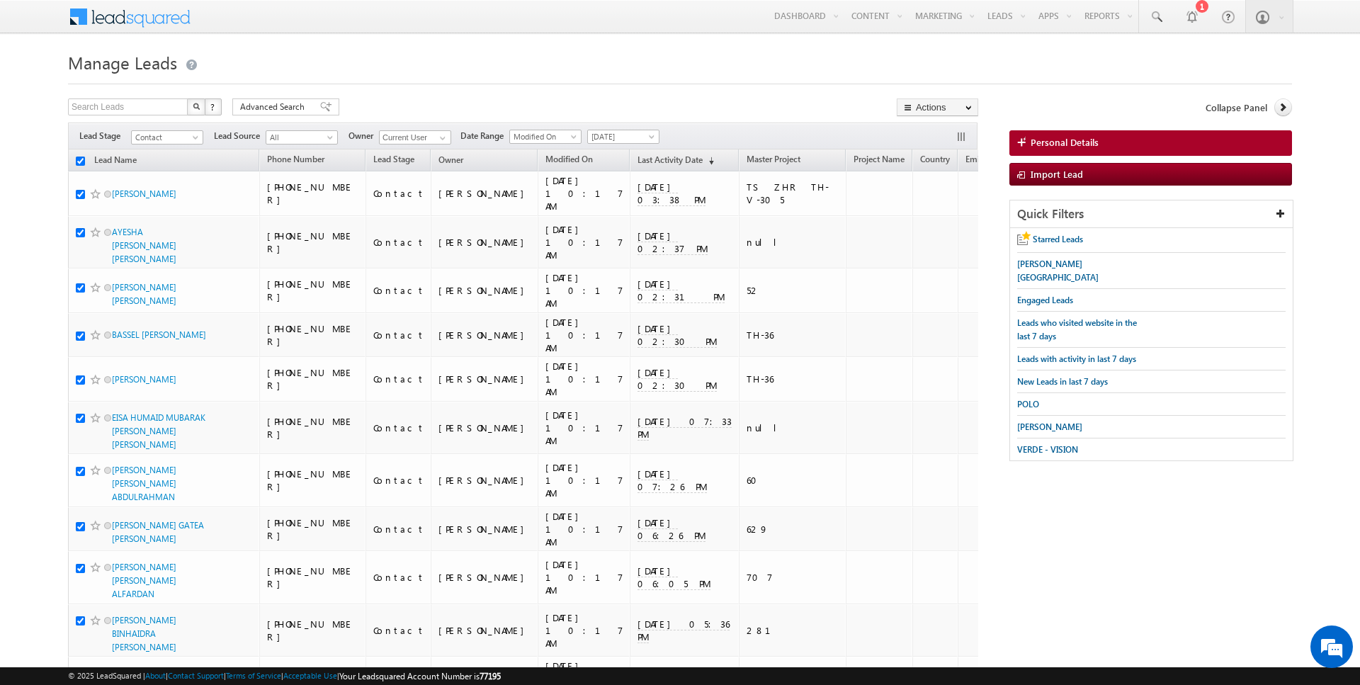
checkbox input "true"
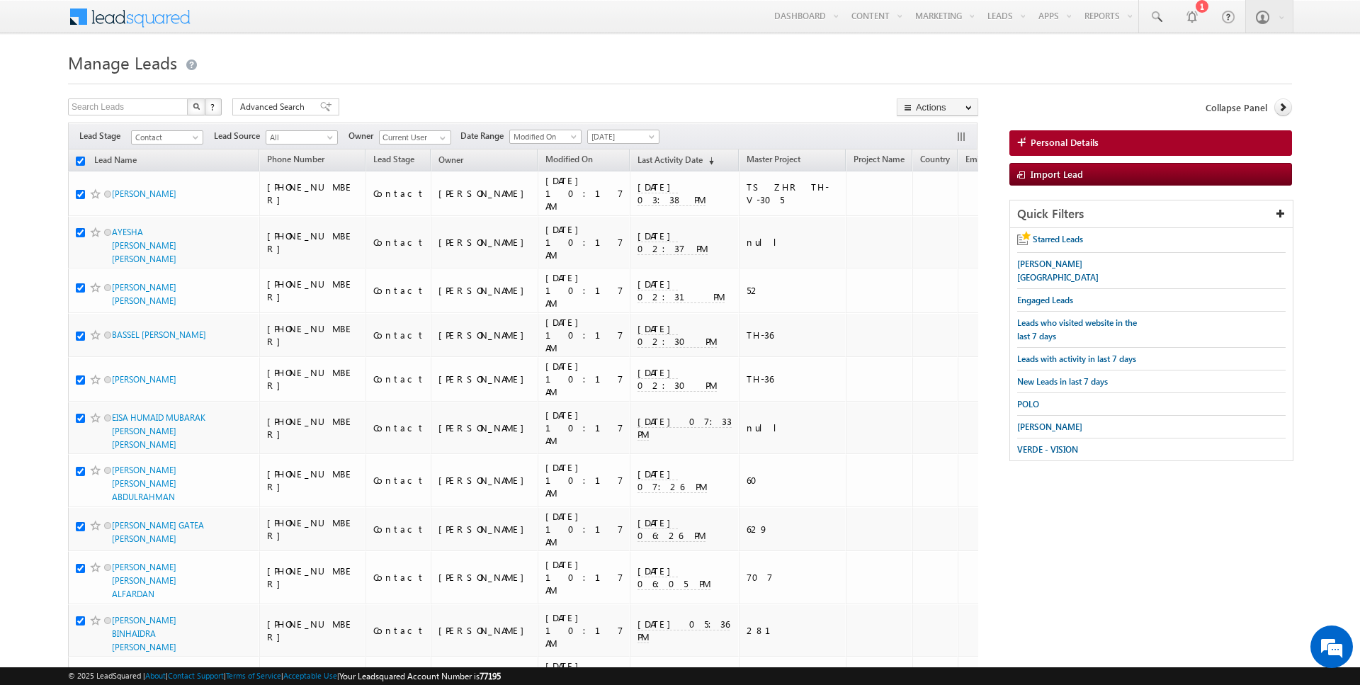
checkbox input "true"
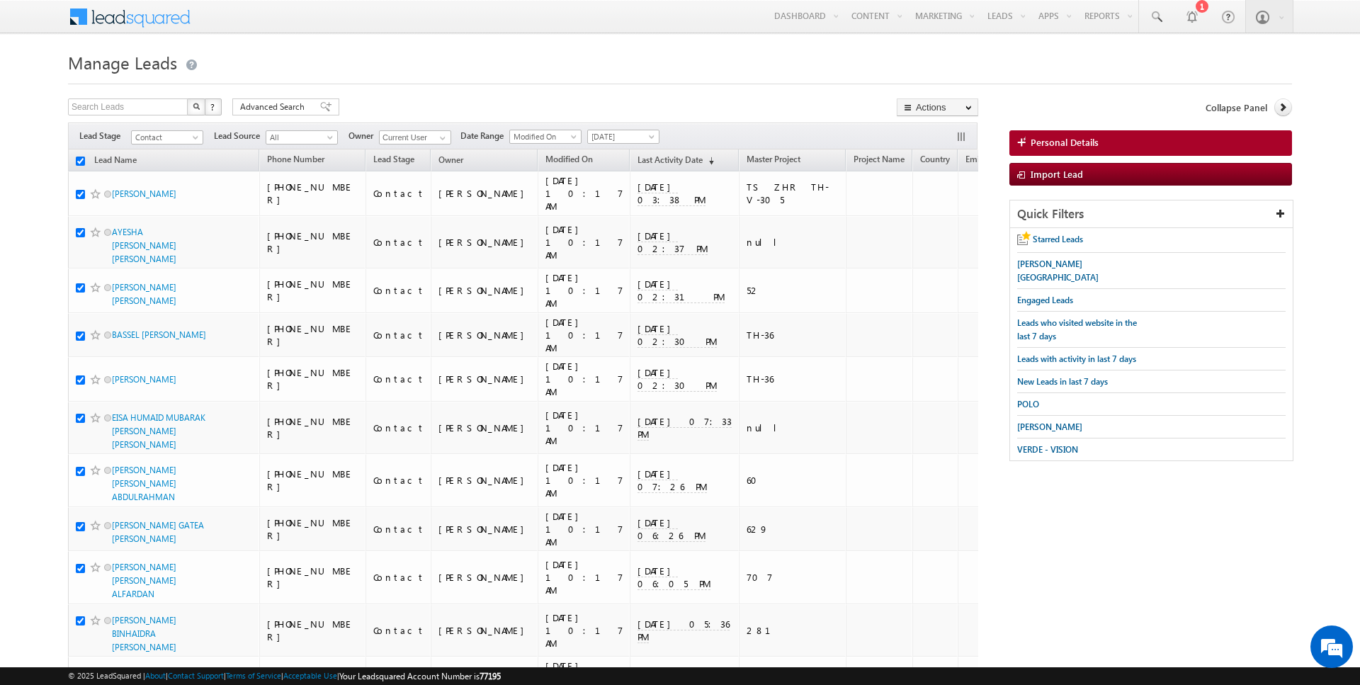
checkbox input "true"
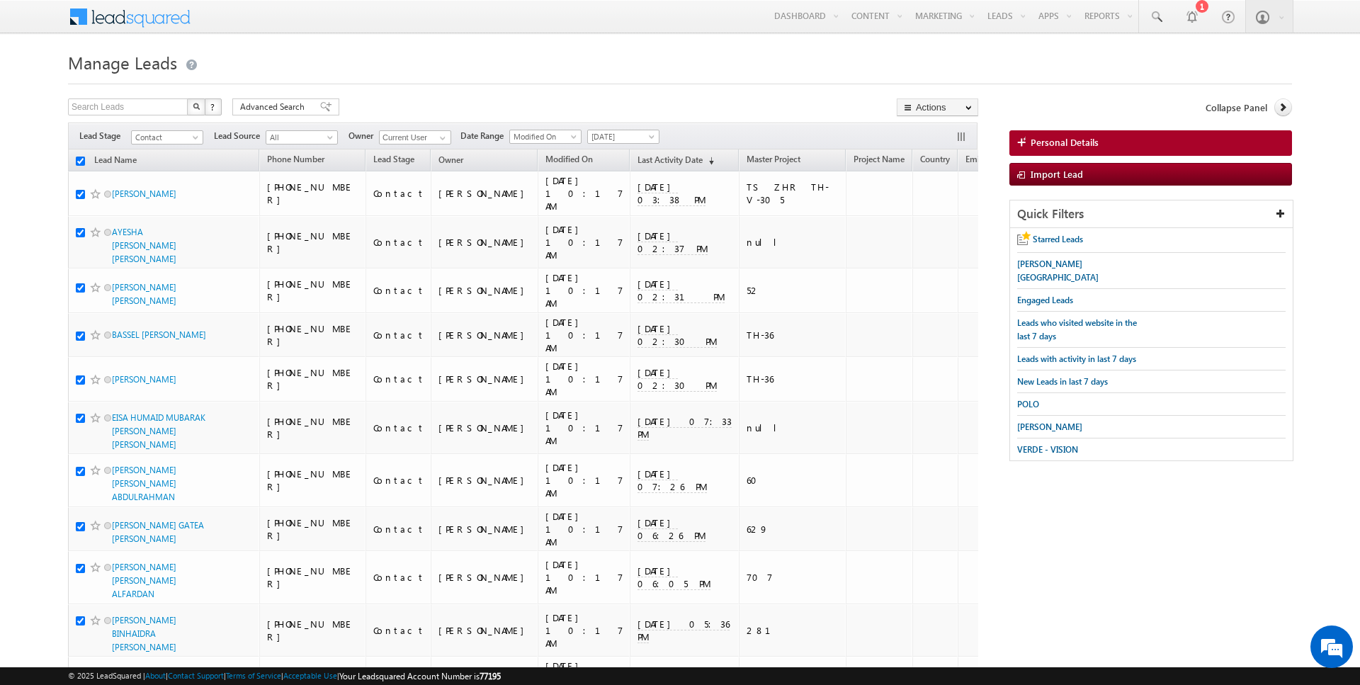
checkbox input "true"
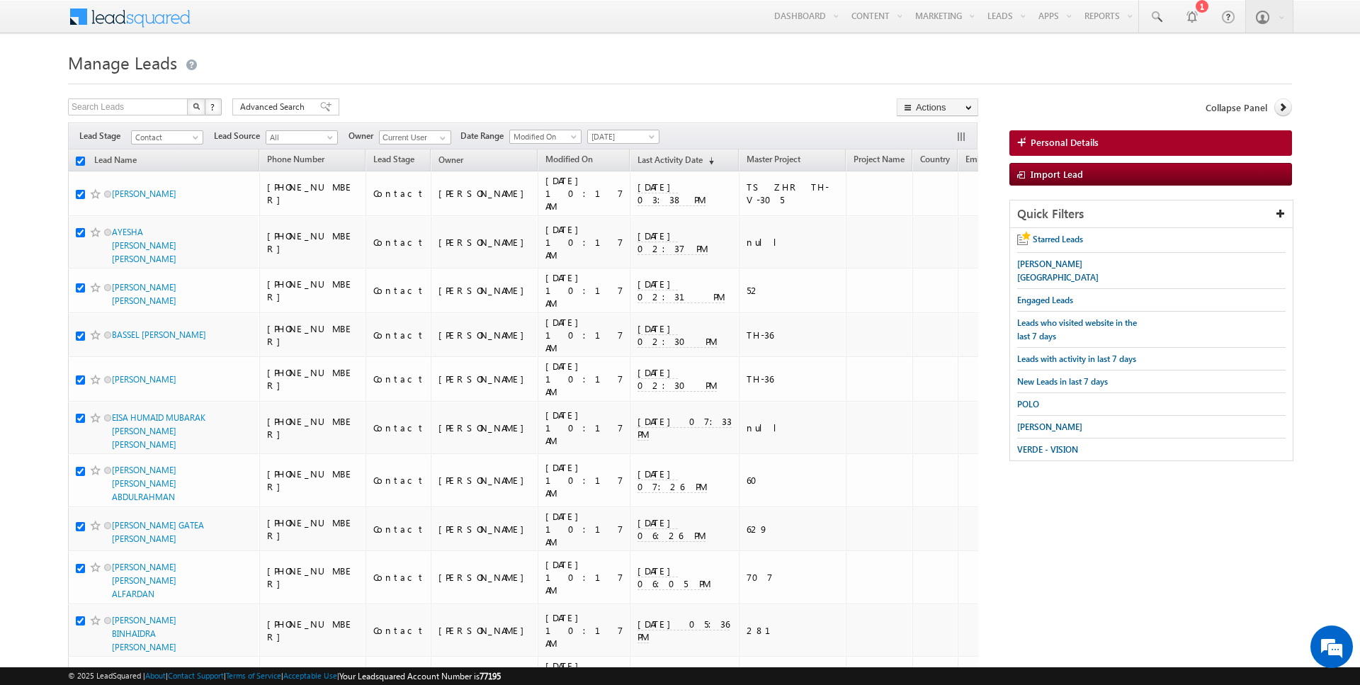
checkbox input "true"
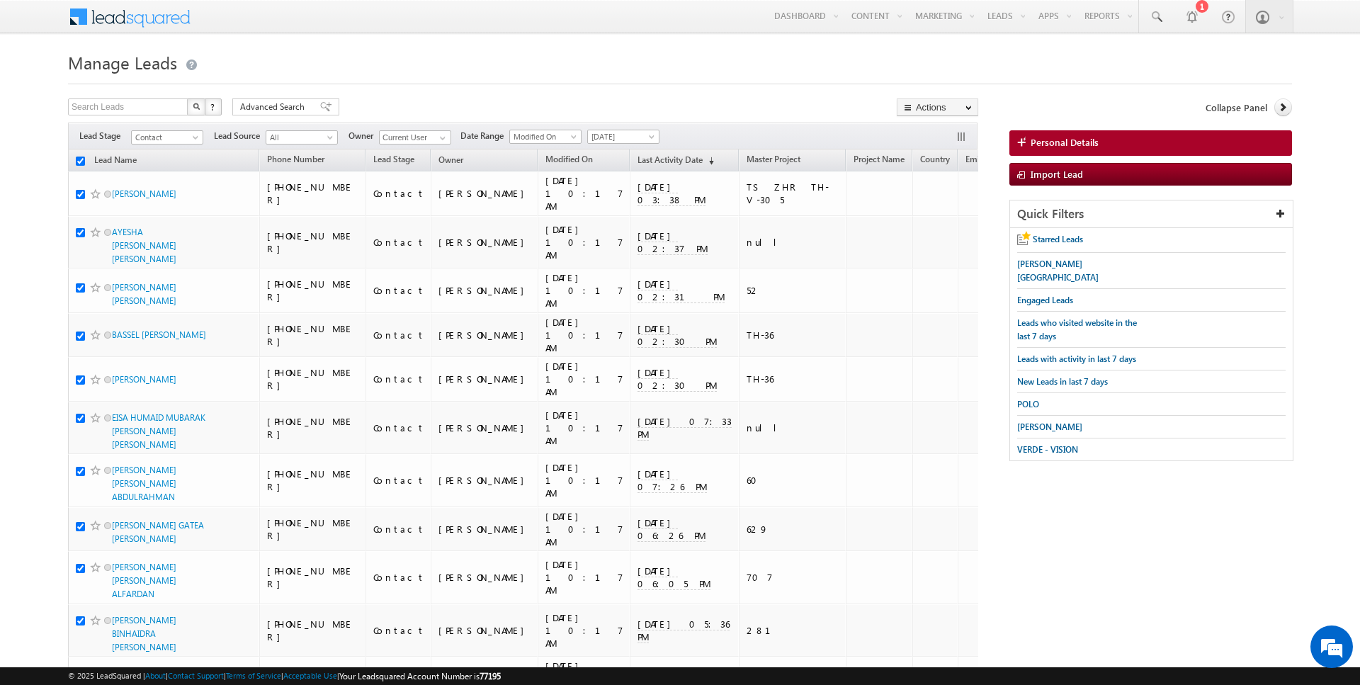
checkbox input "true"
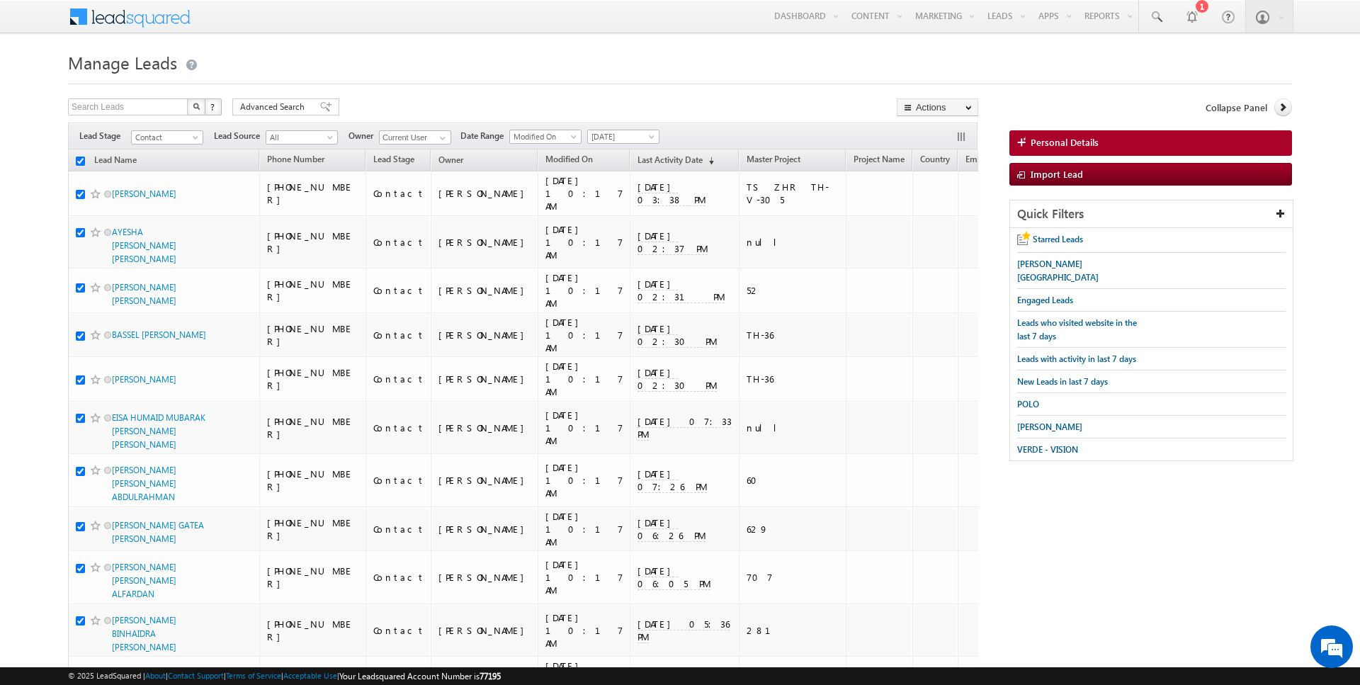
checkbox input "true"
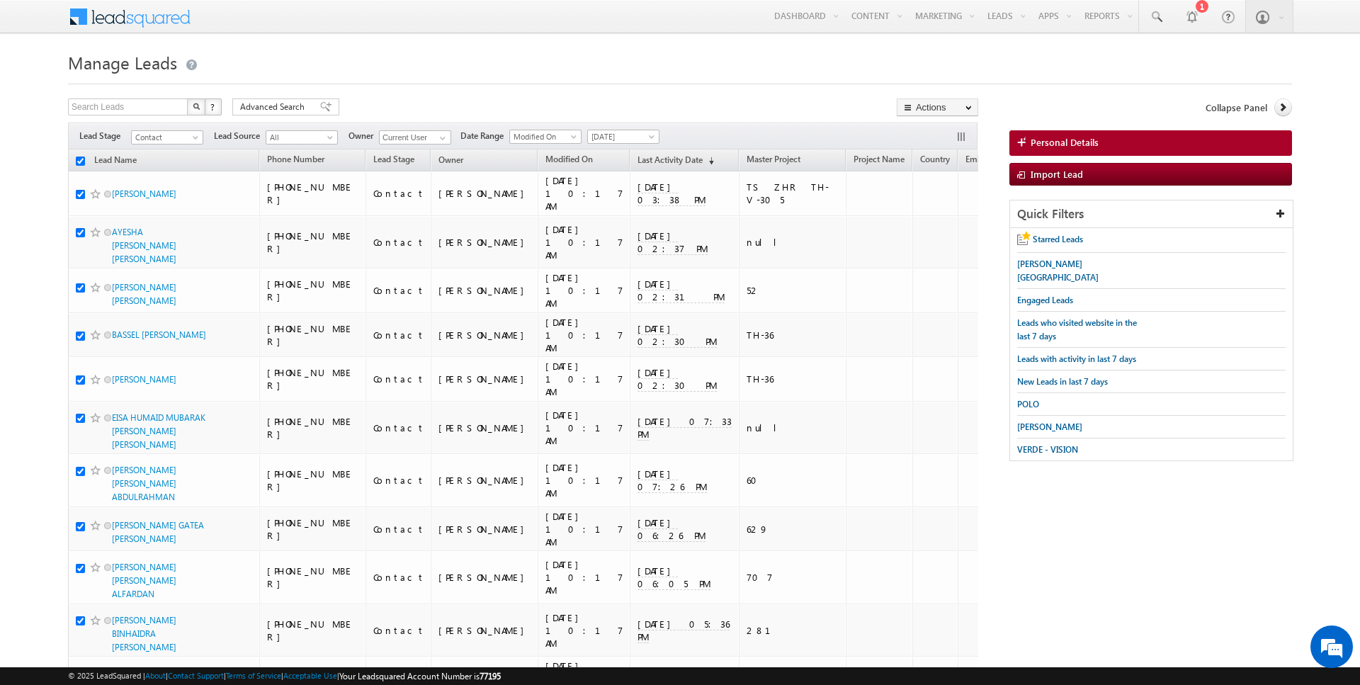
checkbox input "true"
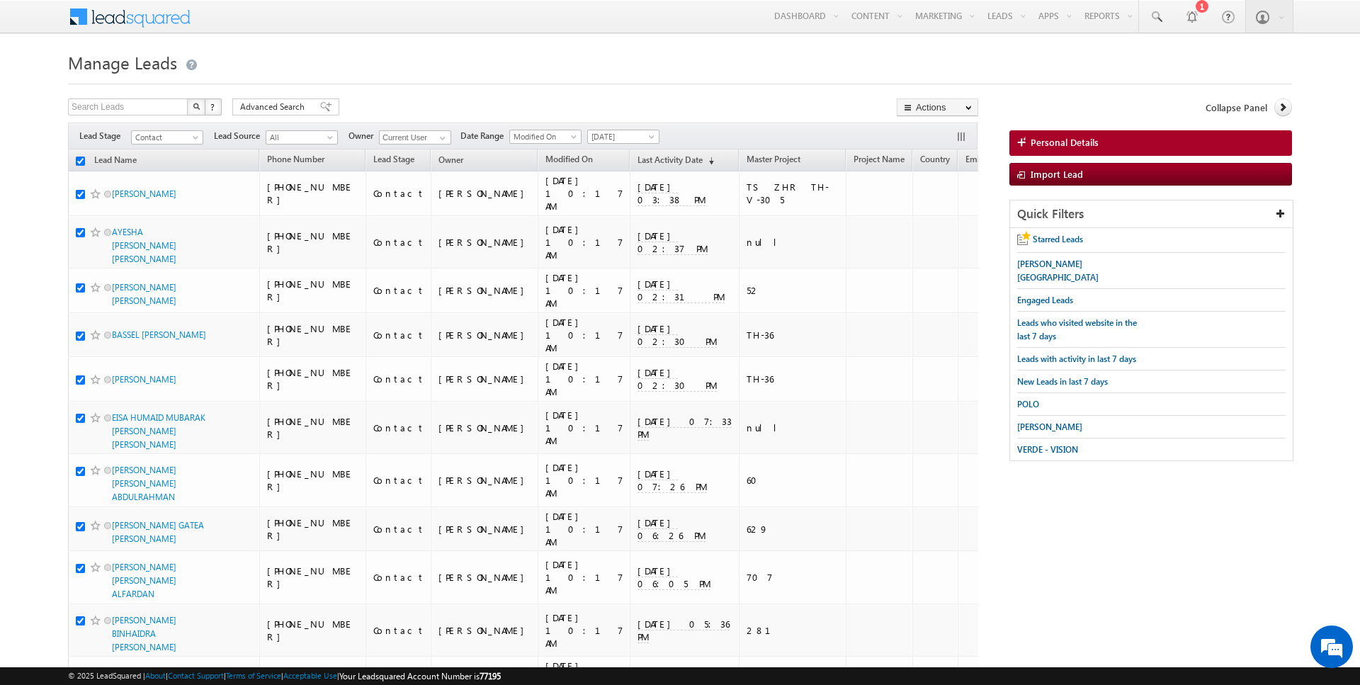
checkbox input "true"
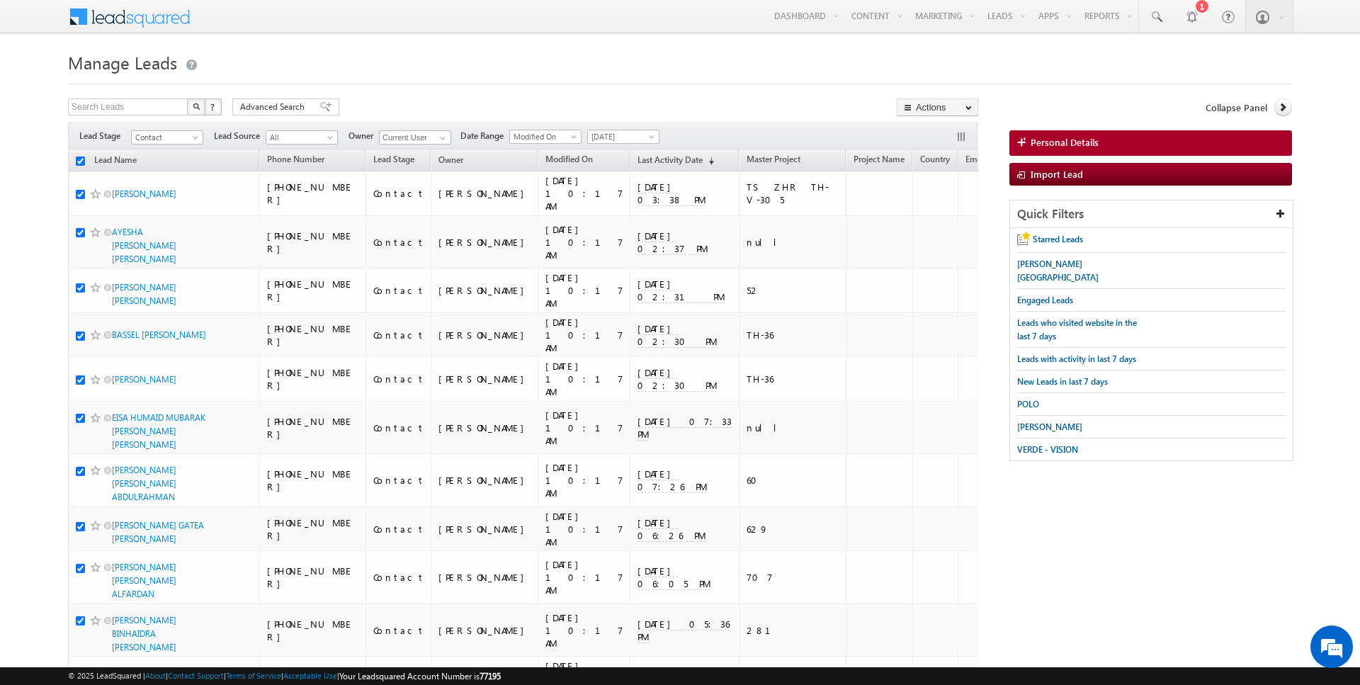
checkbox input "true"
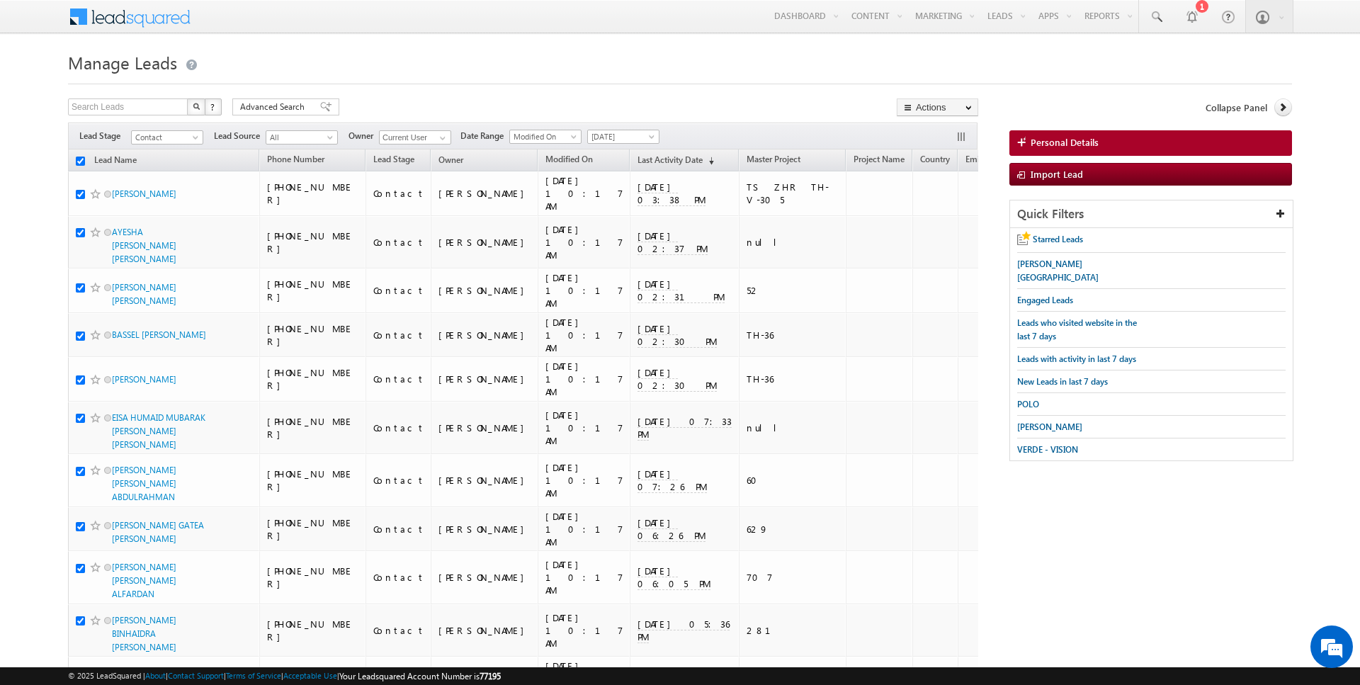
checkbox input "true"
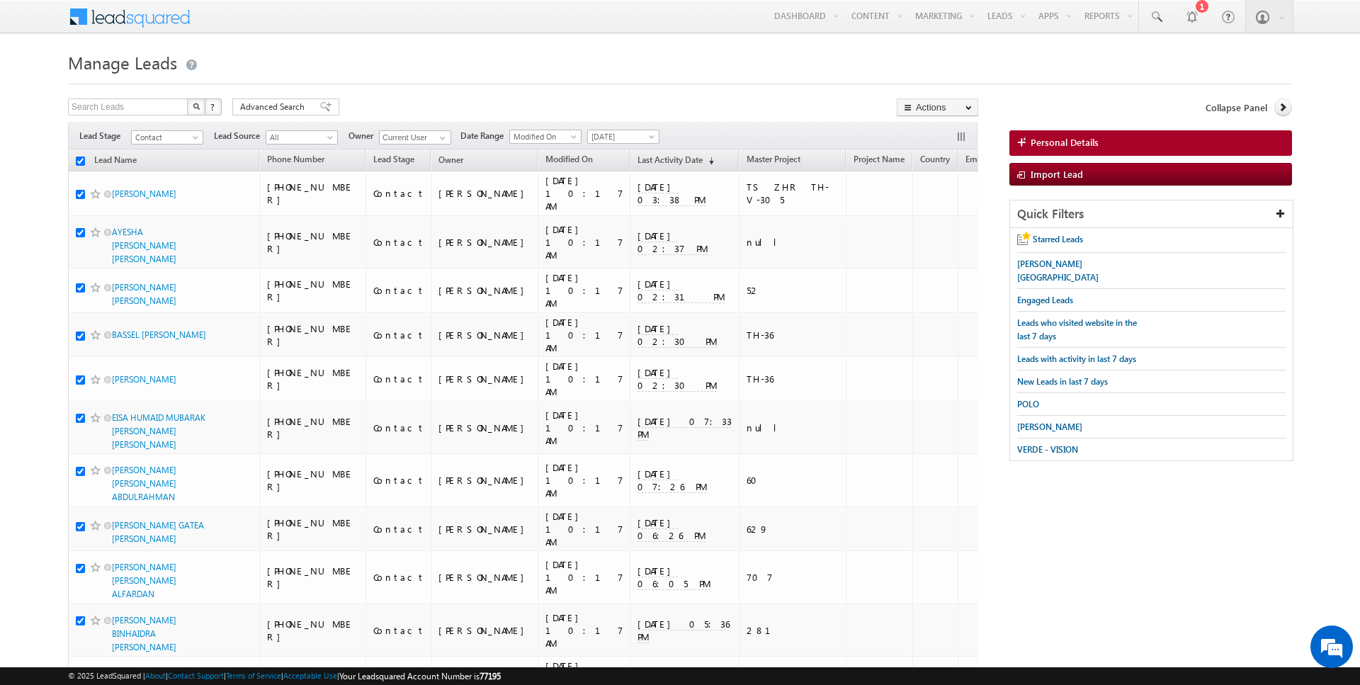
checkbox input "true"
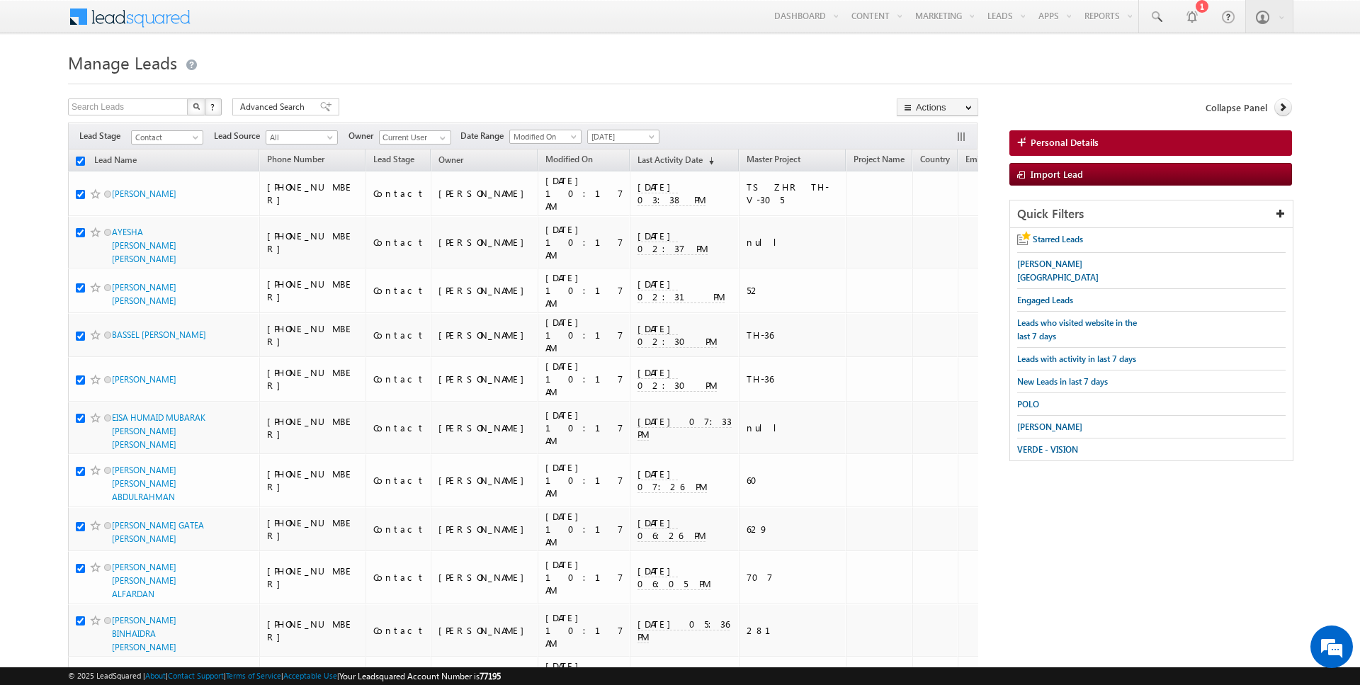
checkbox input "true"
click at [939, 230] on link "Change Owner" at bounding box center [937, 229] width 80 height 17
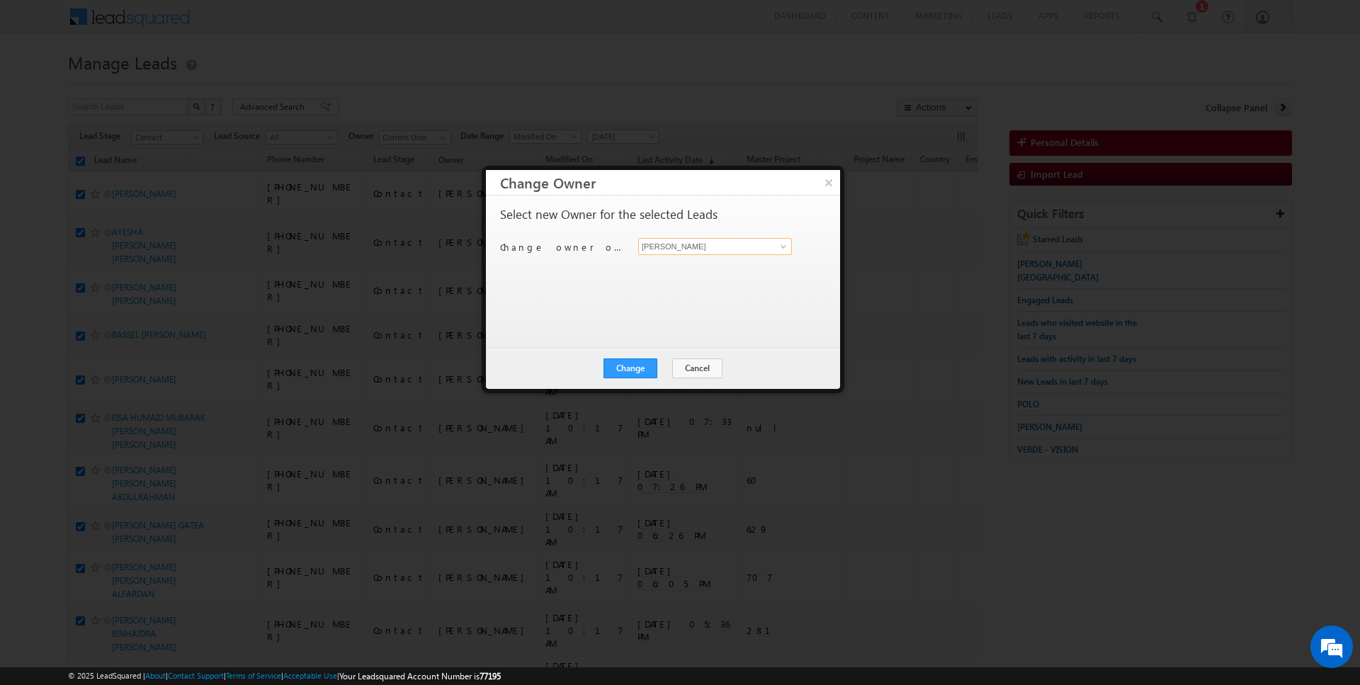
click at [713, 244] on input "[PERSON_NAME]" at bounding box center [715, 246] width 154 height 17
click at [637, 362] on button "Change" at bounding box center [630, 368] width 54 height 20
click at [659, 368] on button "Close" at bounding box center [664, 368] width 45 height 20
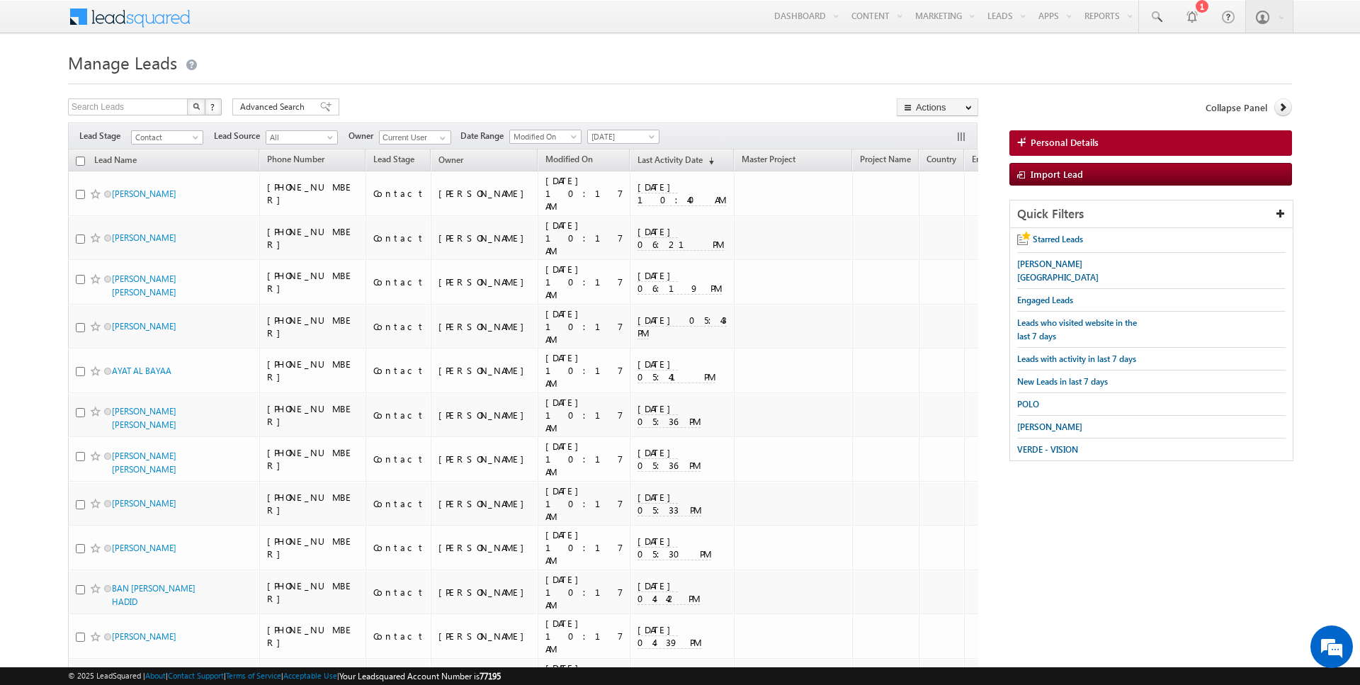
scroll to position [356, 0]
click at [81, 162] on input "checkbox" at bounding box center [80, 161] width 9 height 9
checkbox input "true"
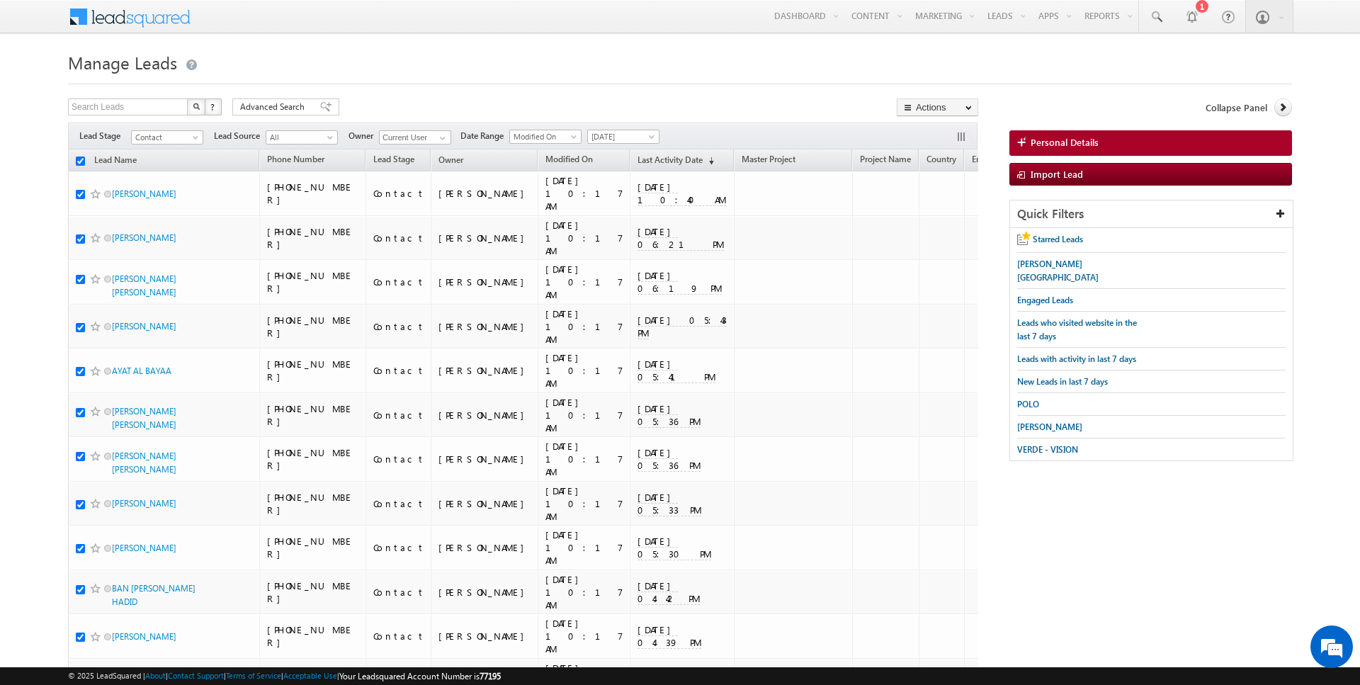
checkbox input "true"
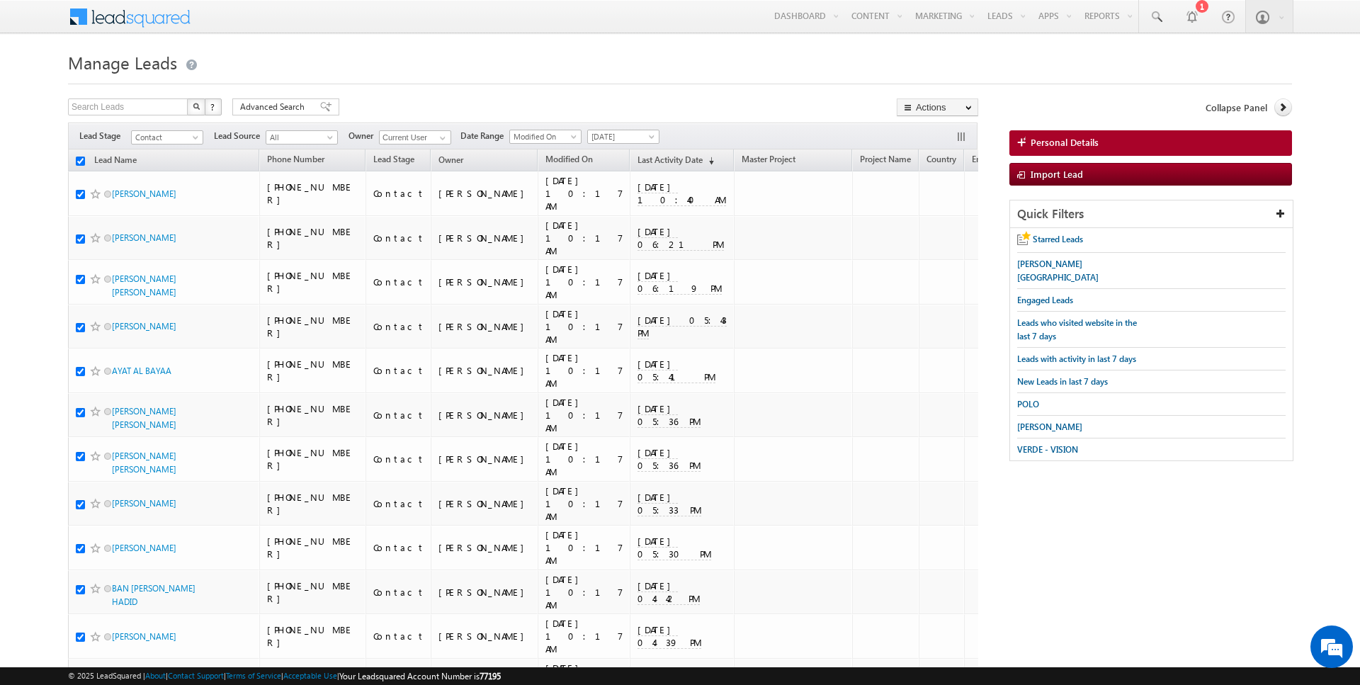
checkbox input "true"
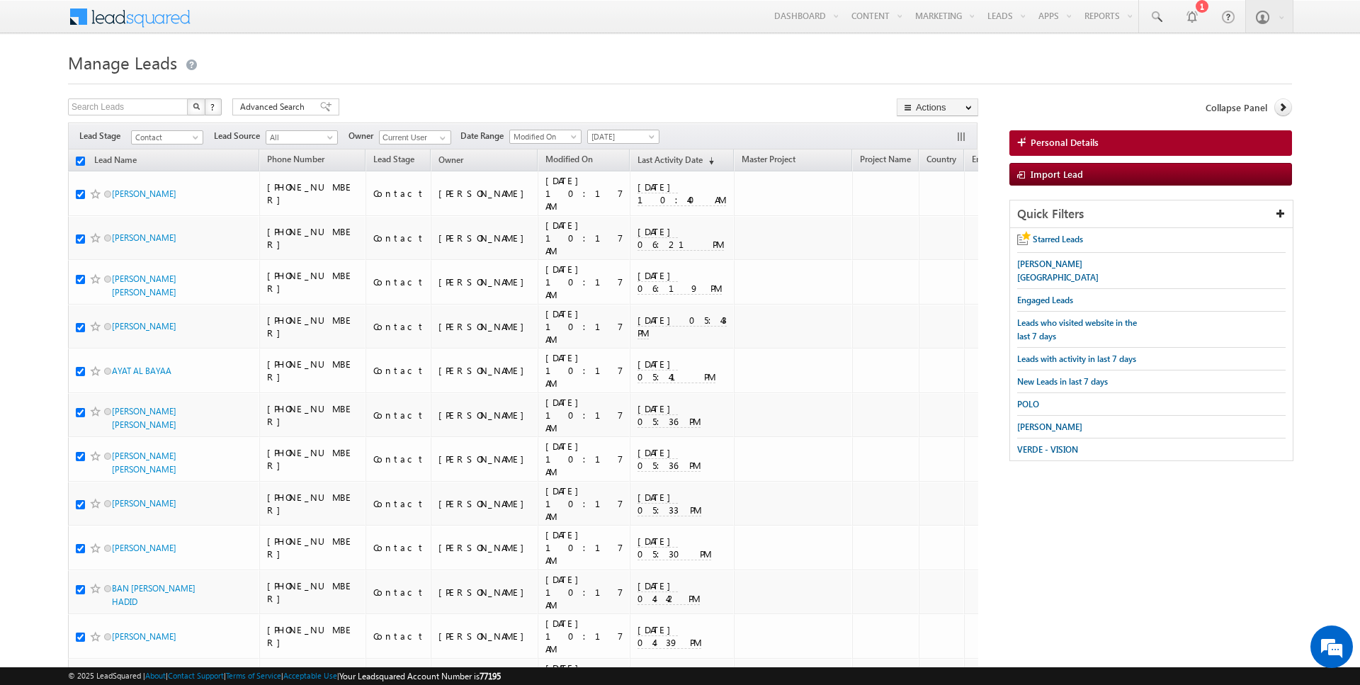
checkbox input "true"
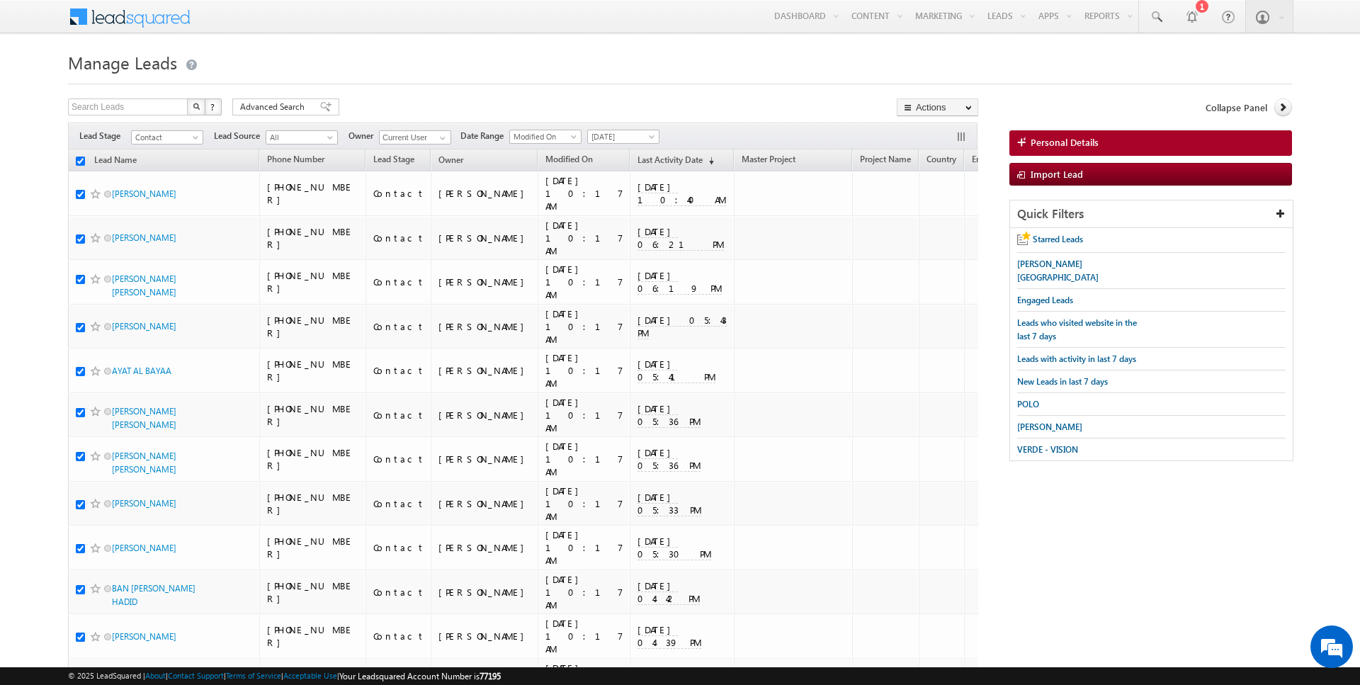
checkbox input "true"
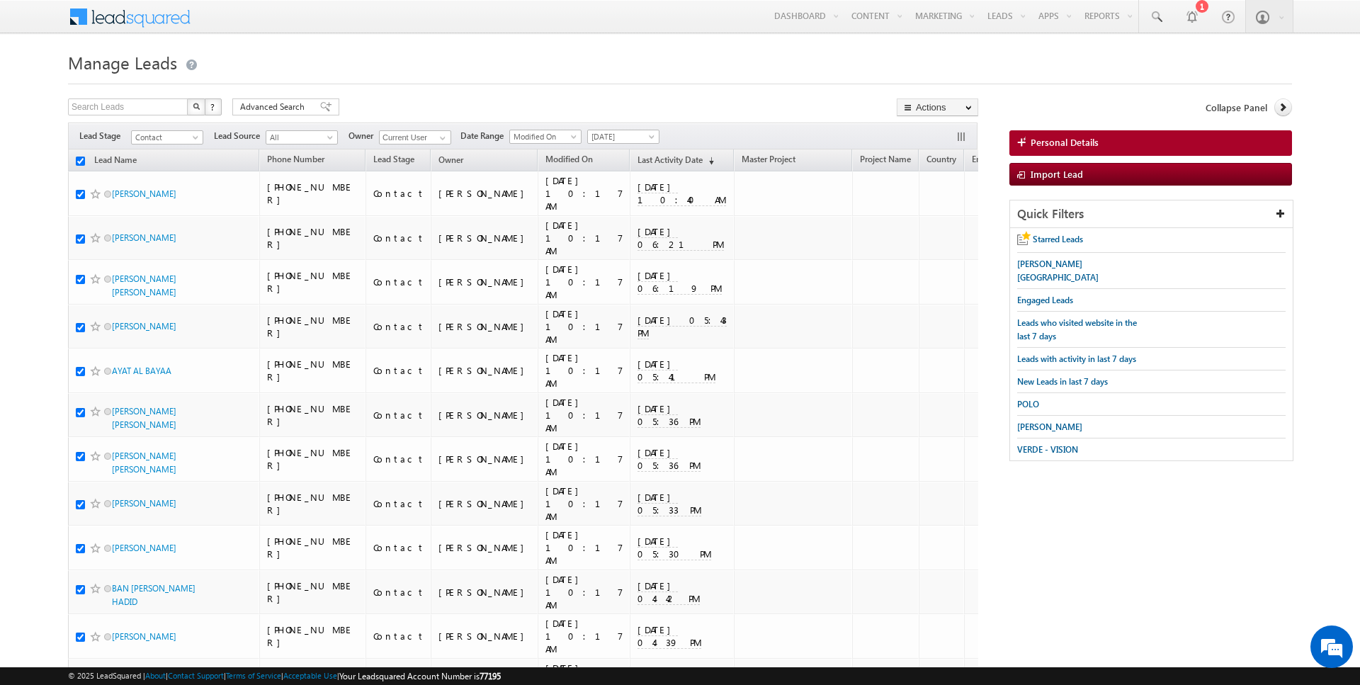
checkbox input "true"
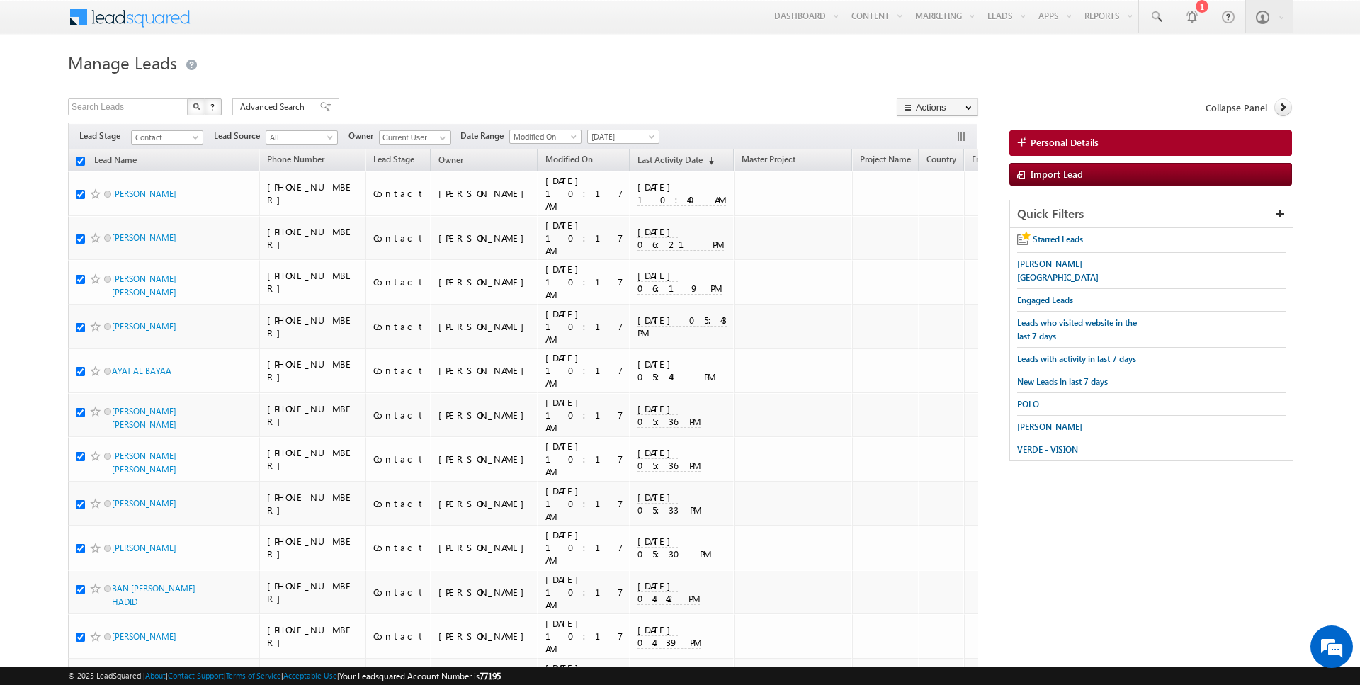
checkbox input "true"
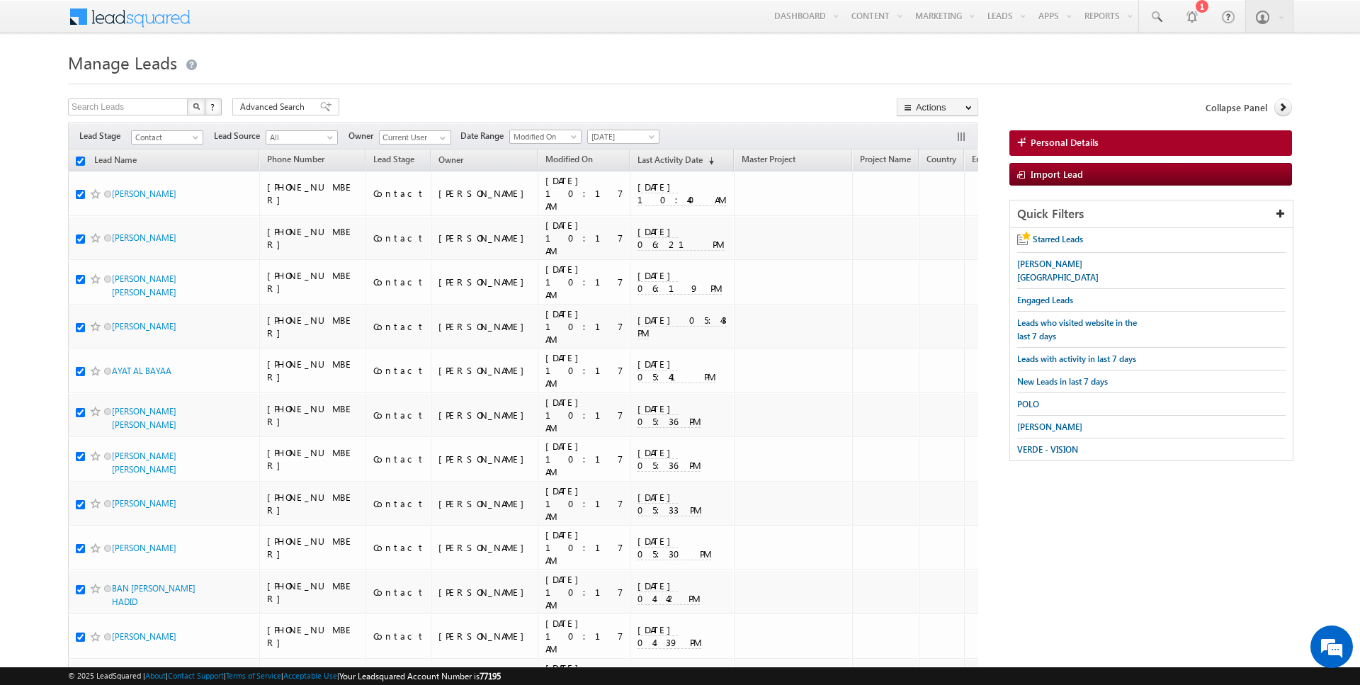
checkbox input "true"
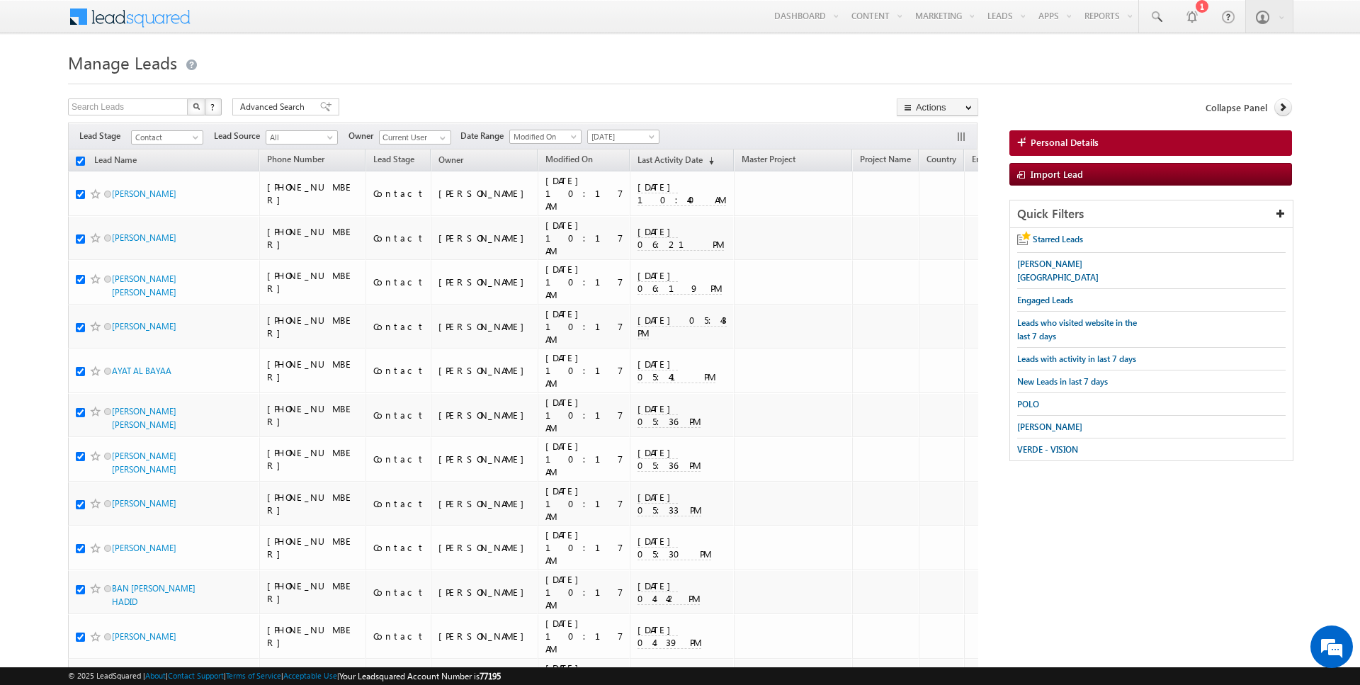
checkbox input "true"
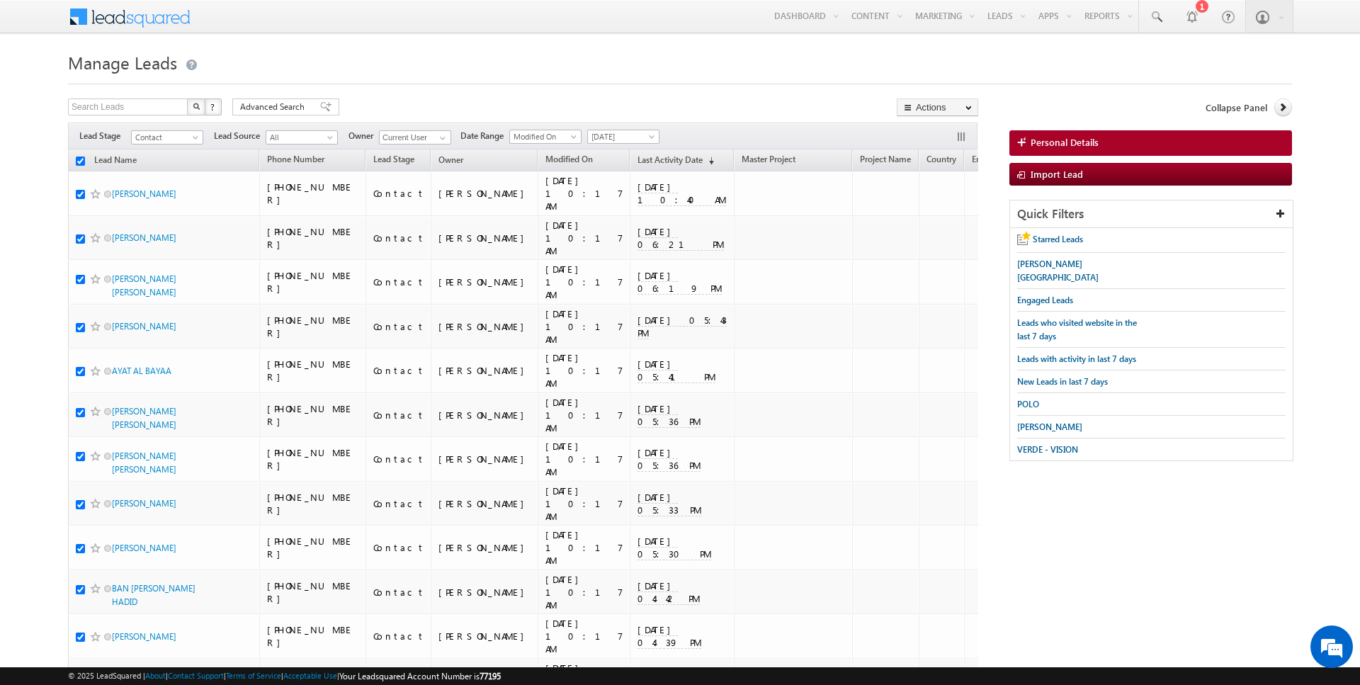
checkbox input "true"
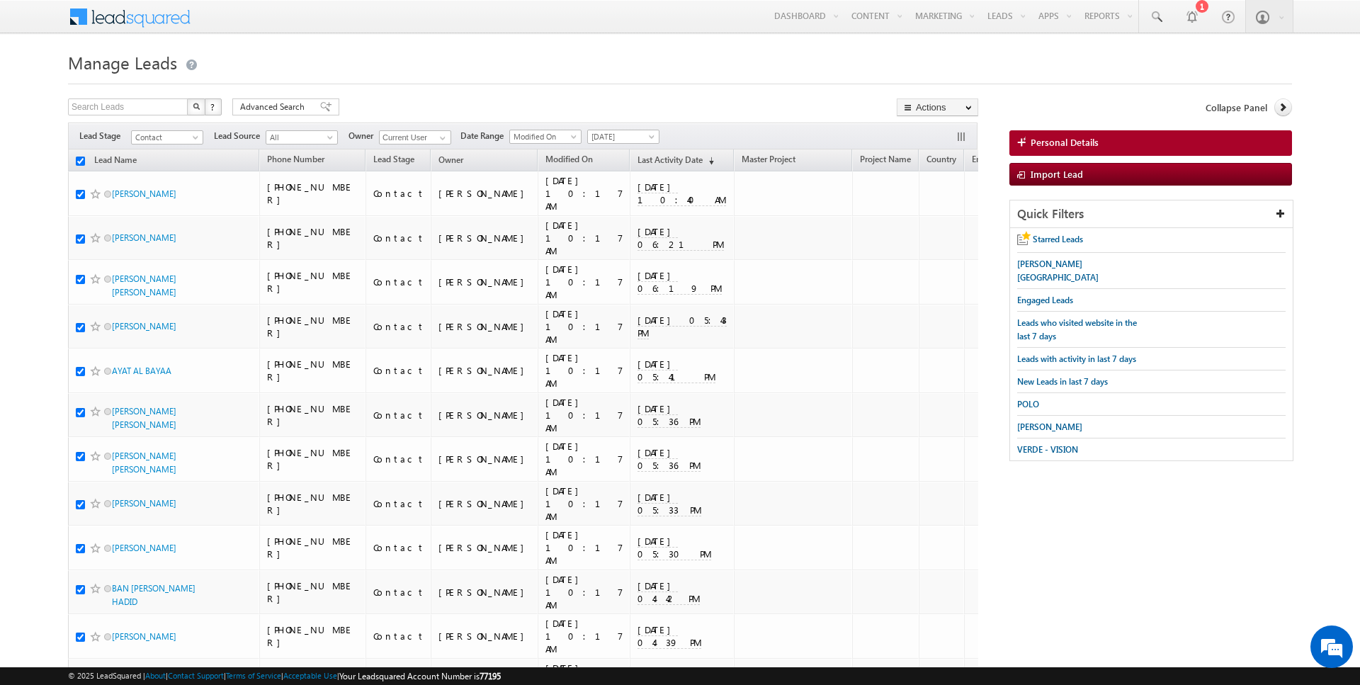
checkbox input "true"
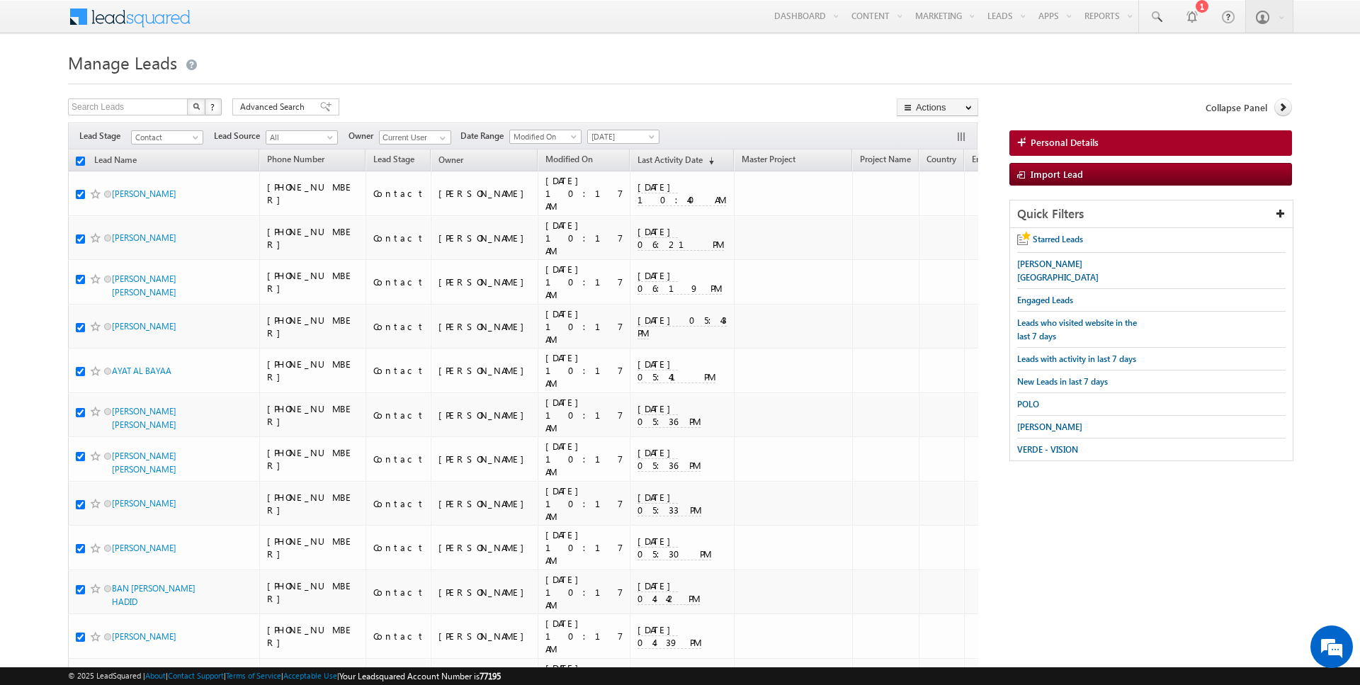
checkbox input "true"
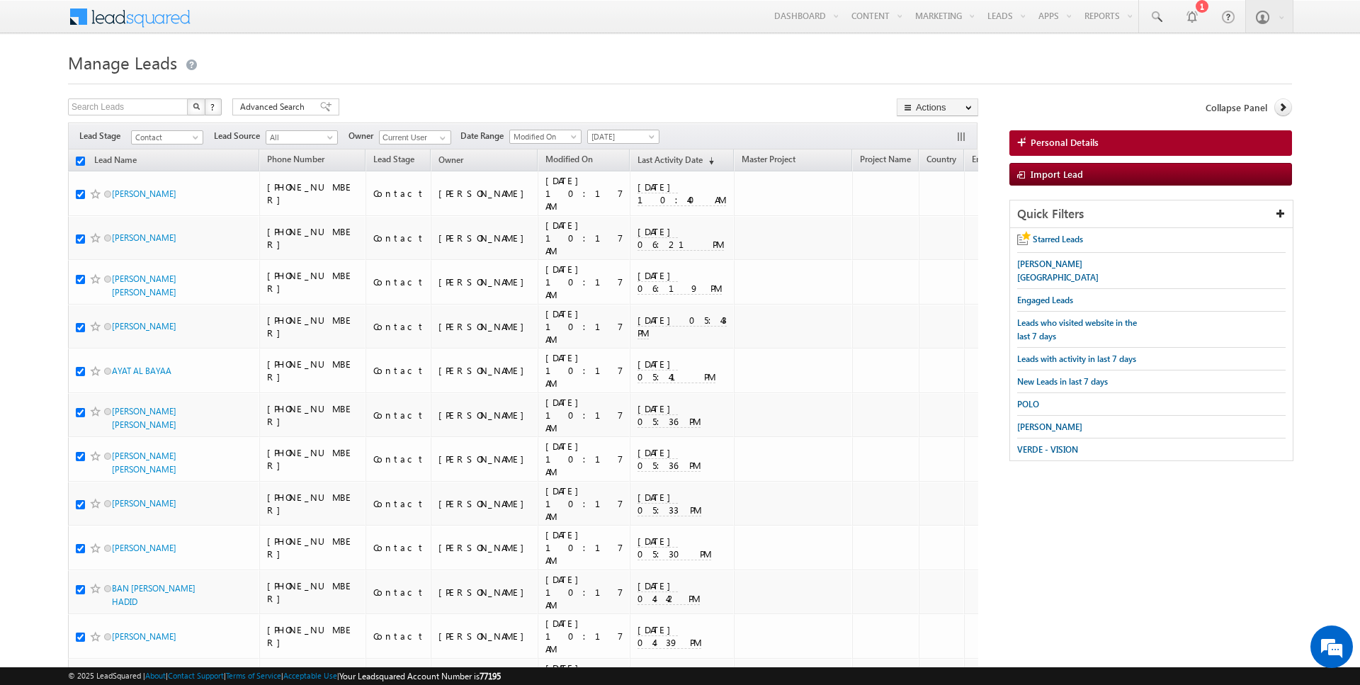
checkbox input "true"
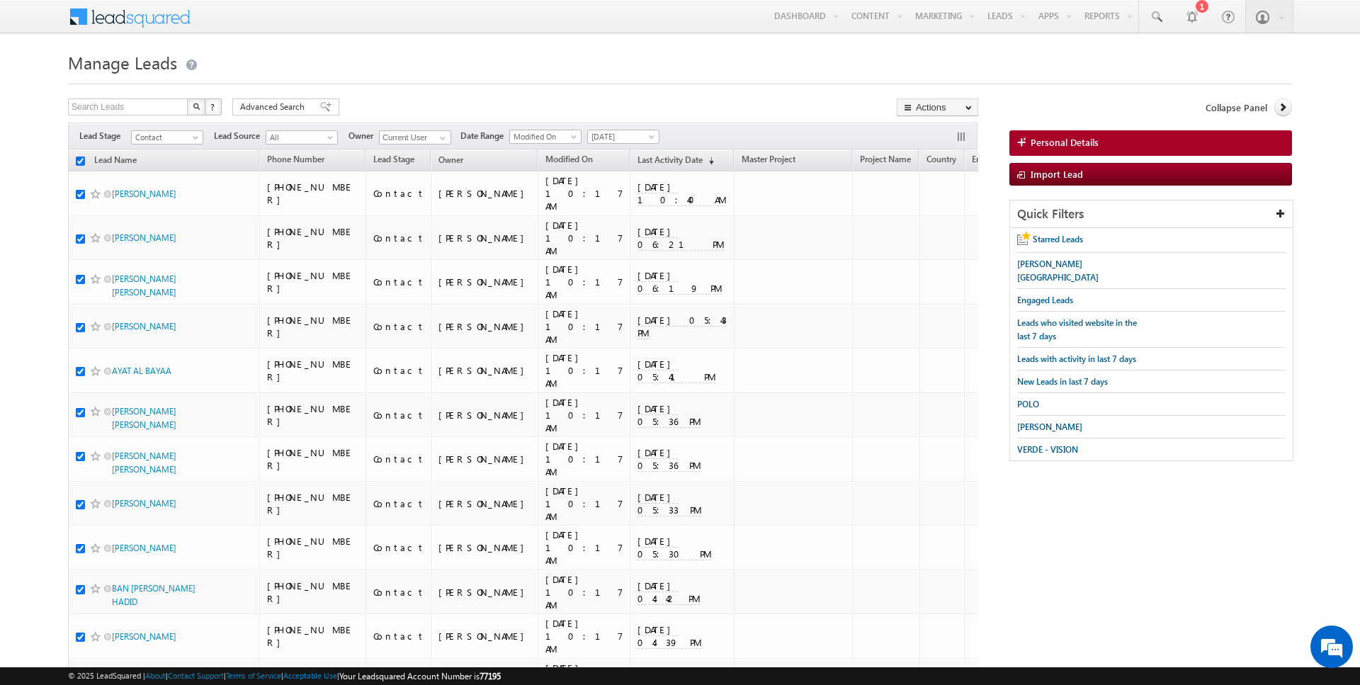
checkbox input "true"
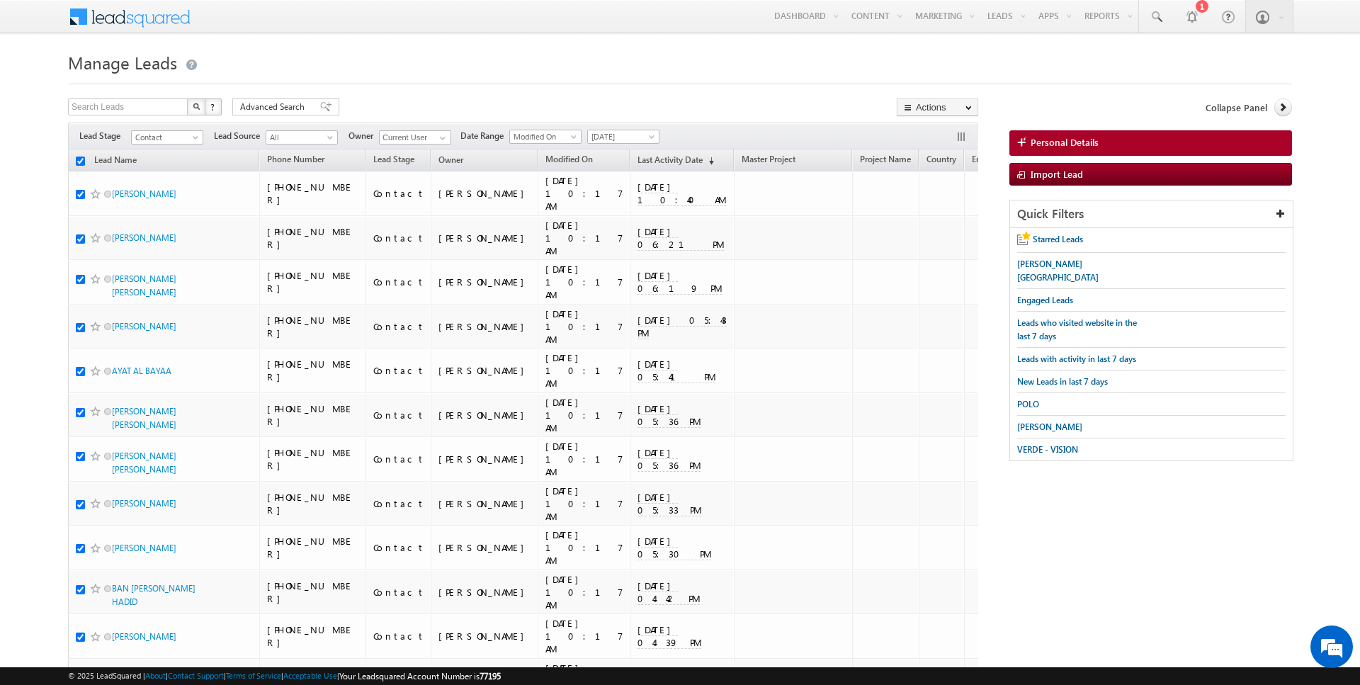
checkbox input "true"
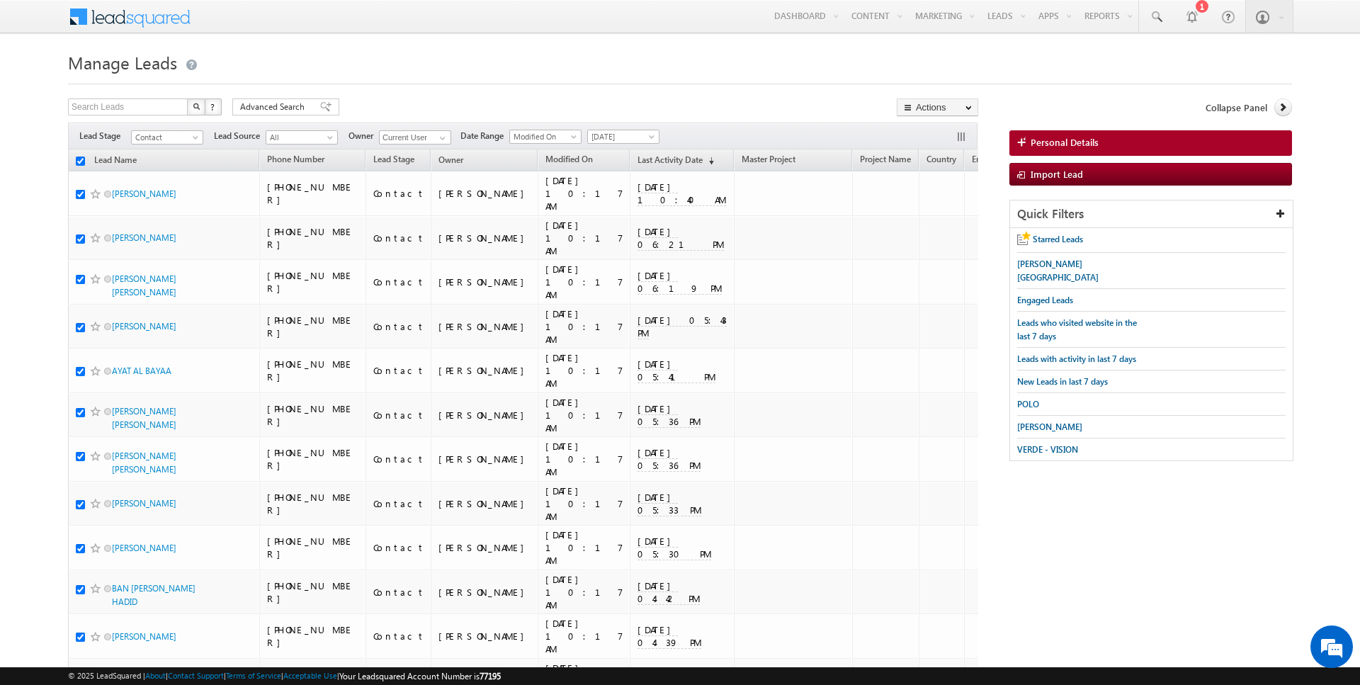
checkbox input "true"
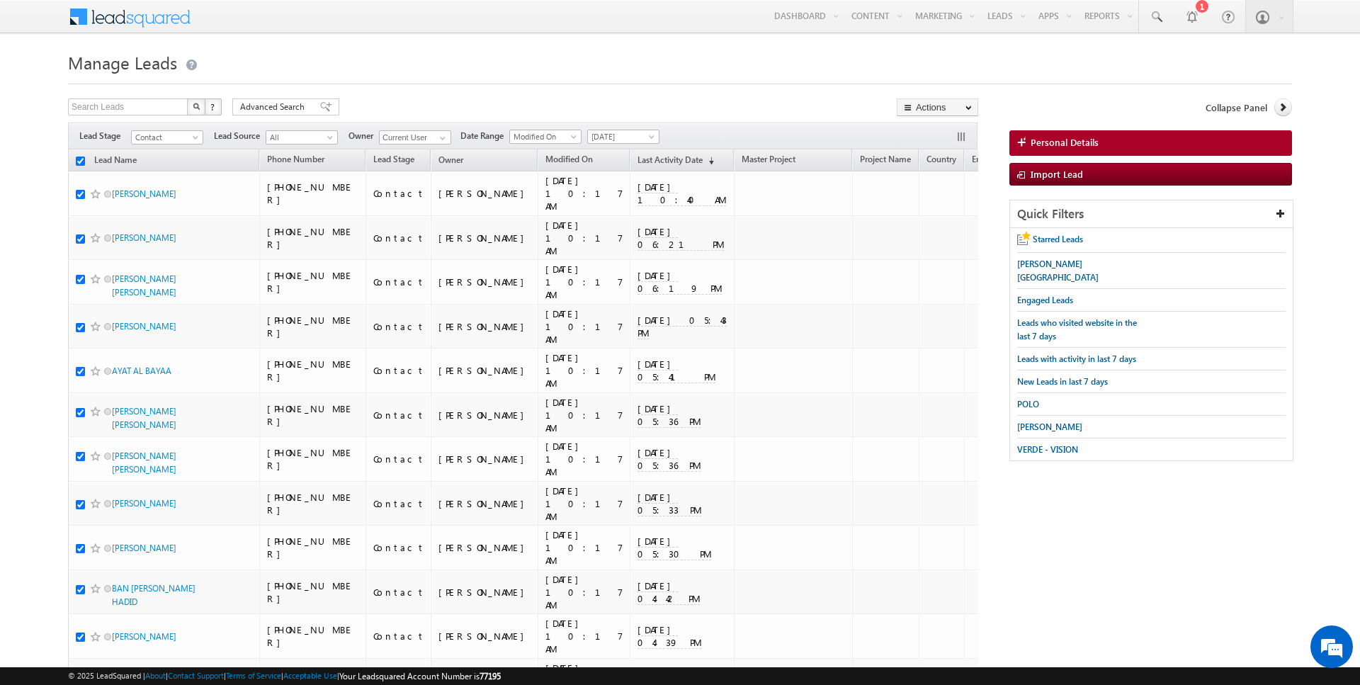
checkbox input "true"
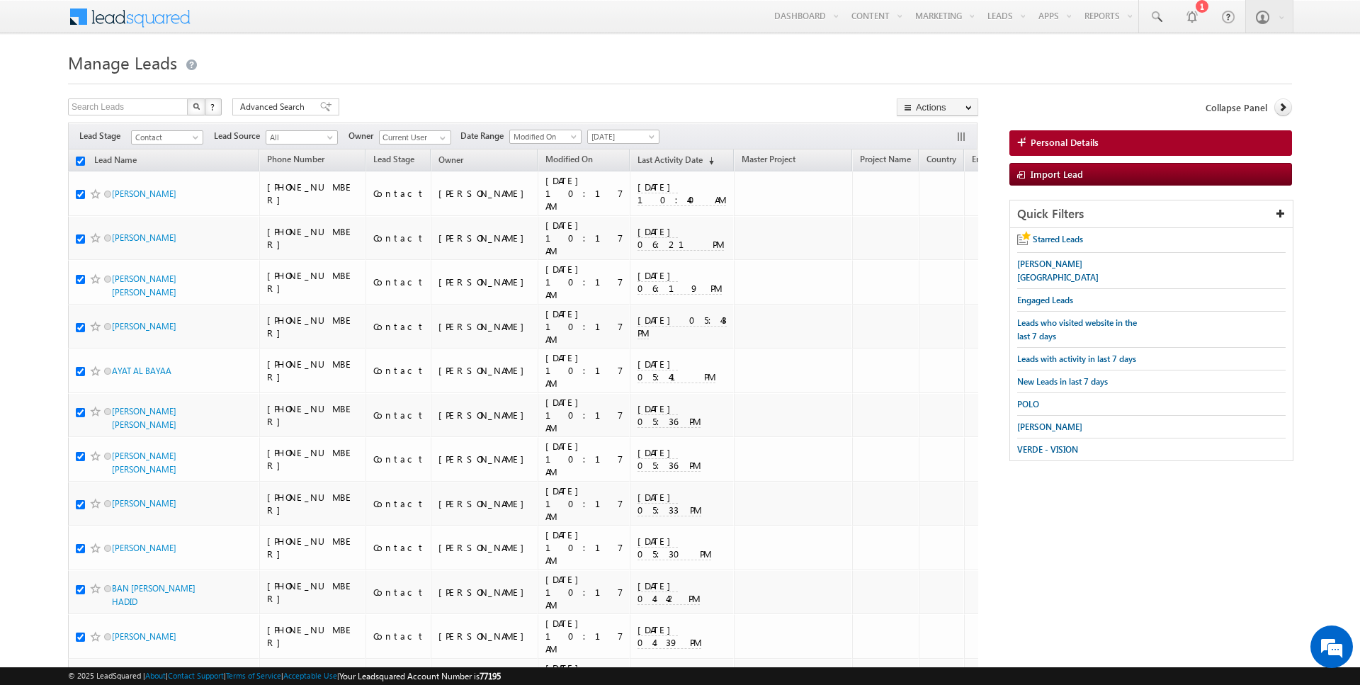
checkbox input "true"
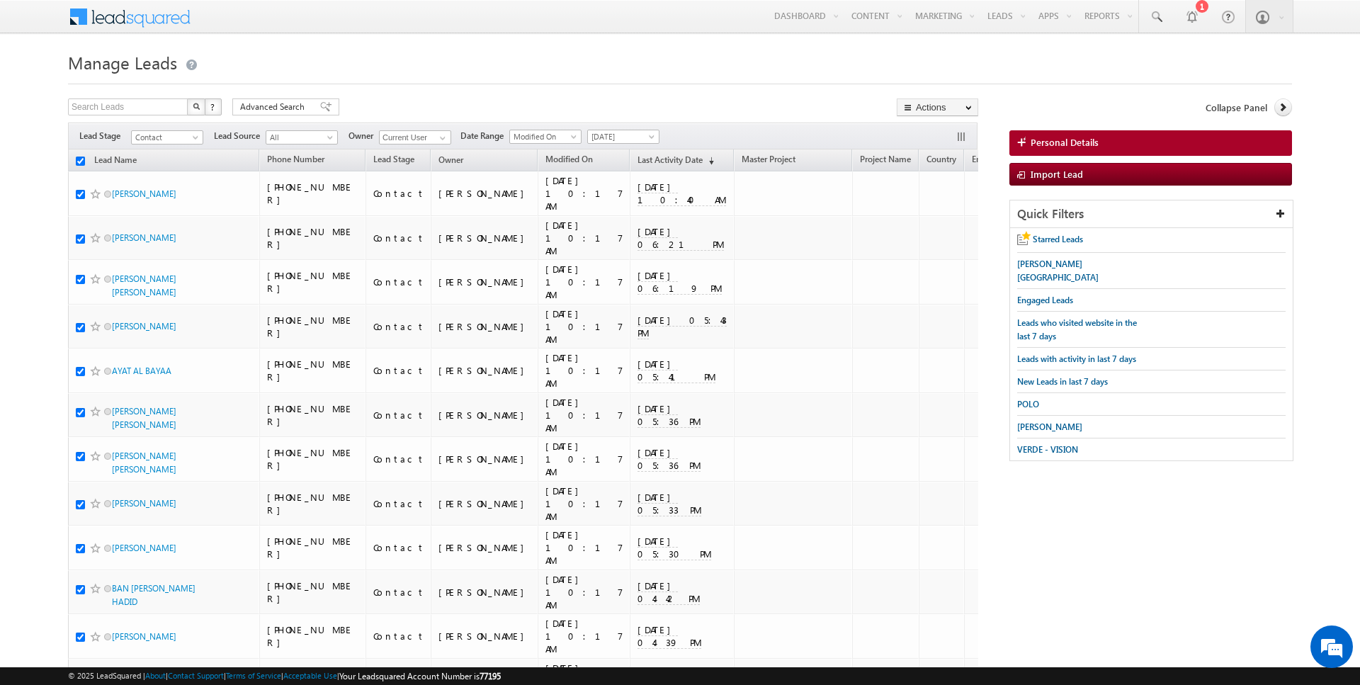
checkbox input "true"
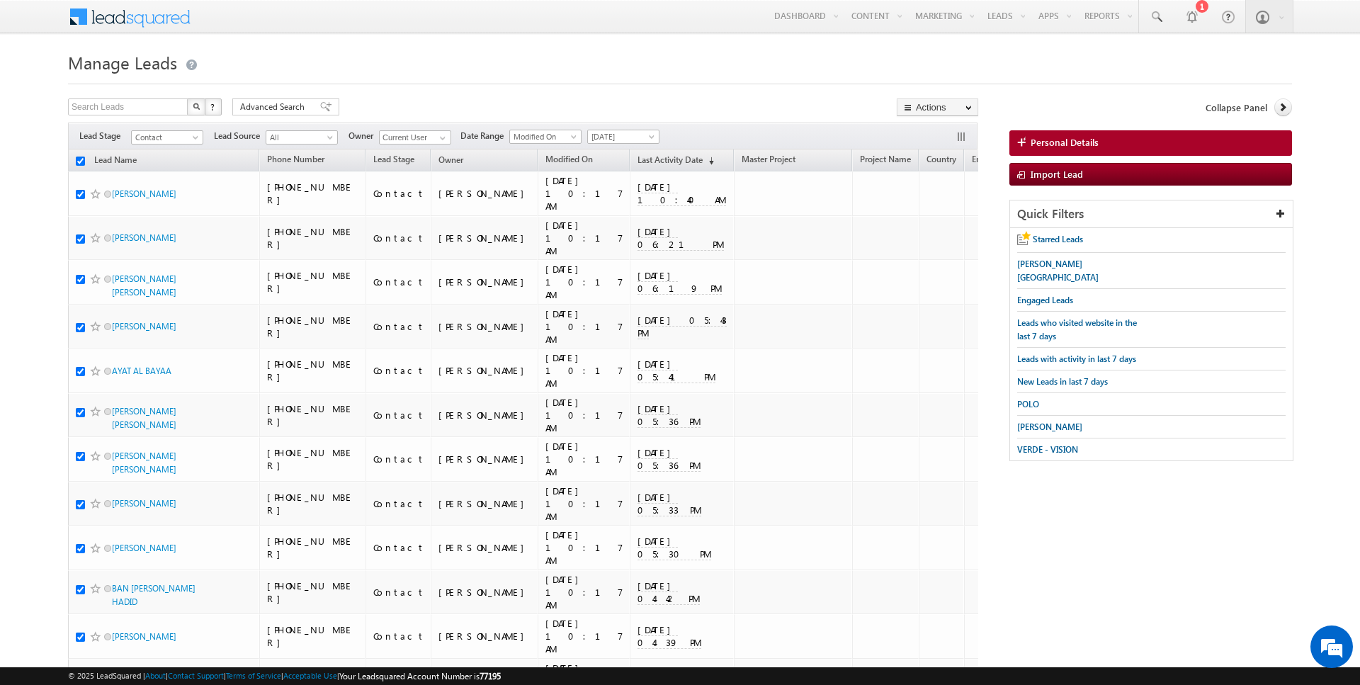
checkbox input "true"
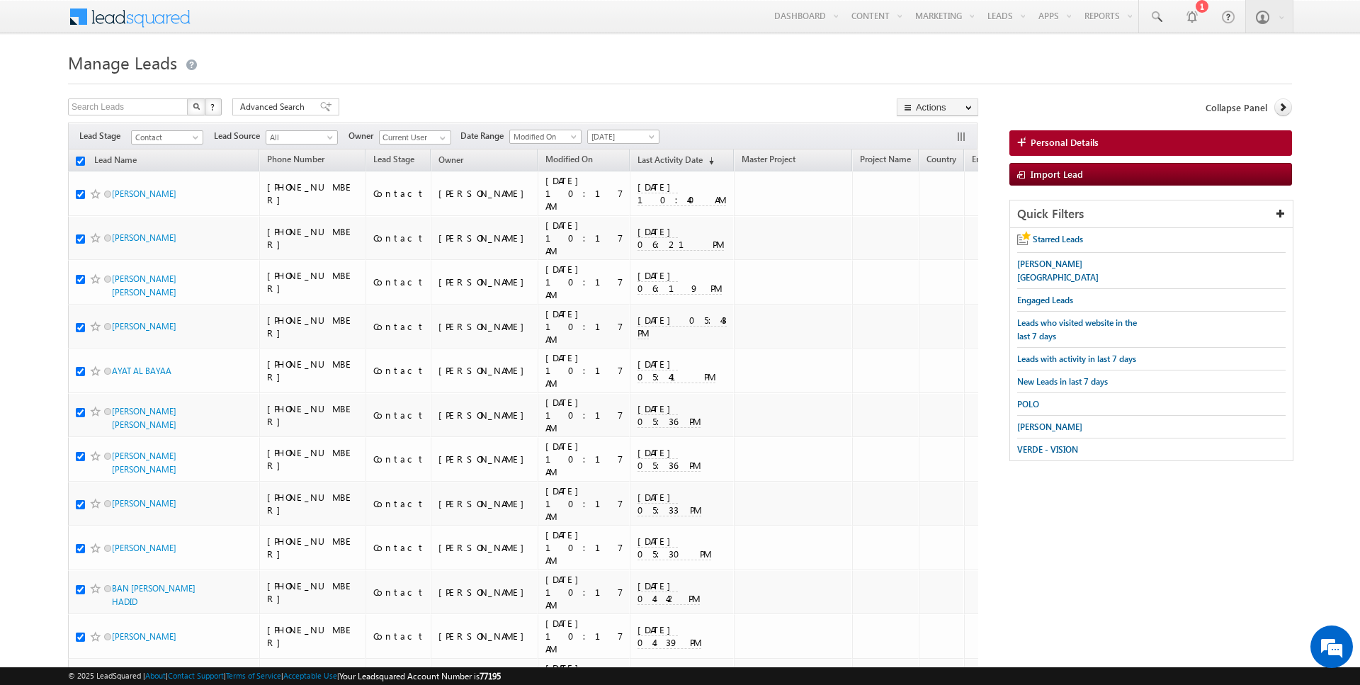
checkbox input "true"
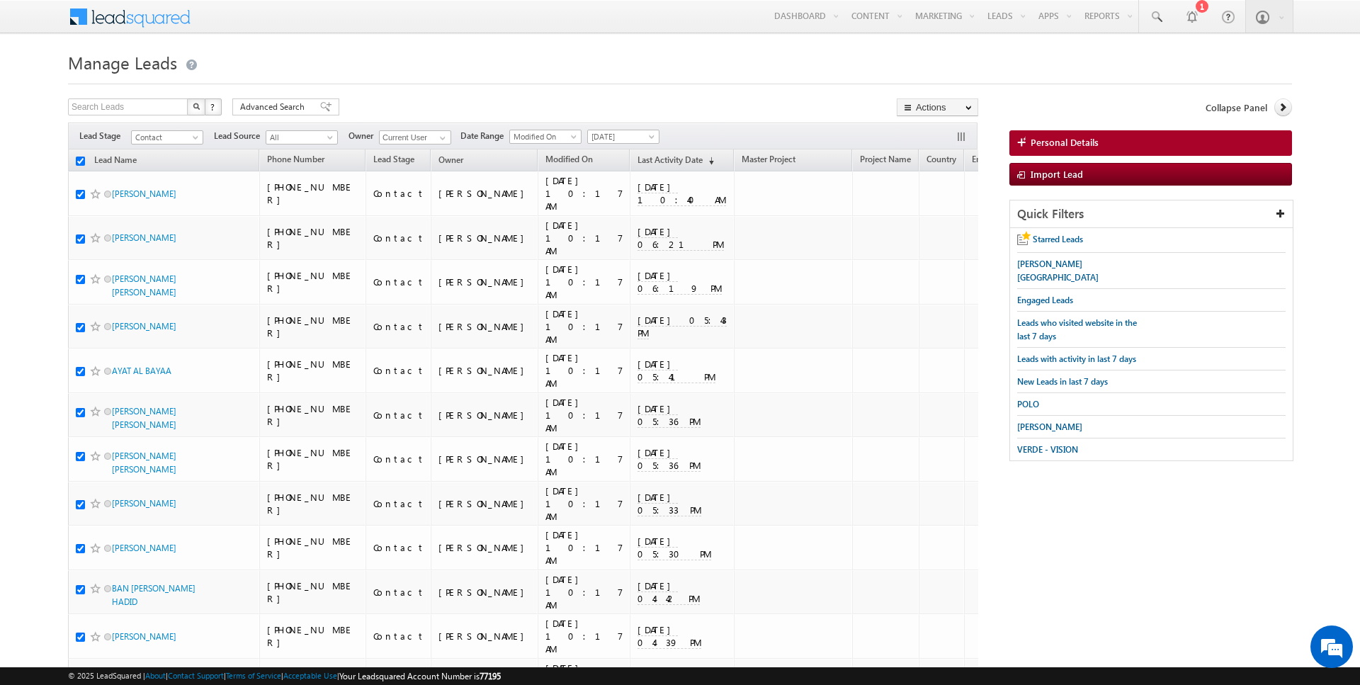
checkbox input "true"
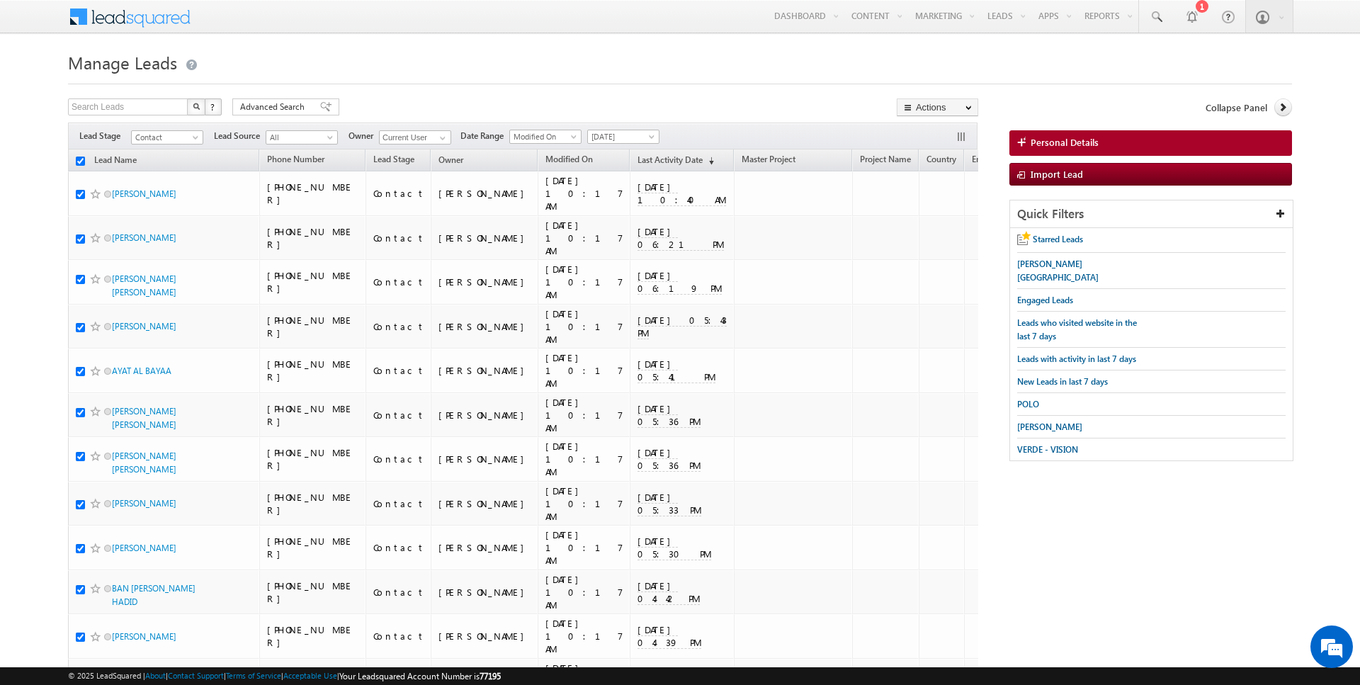
checkbox input "true"
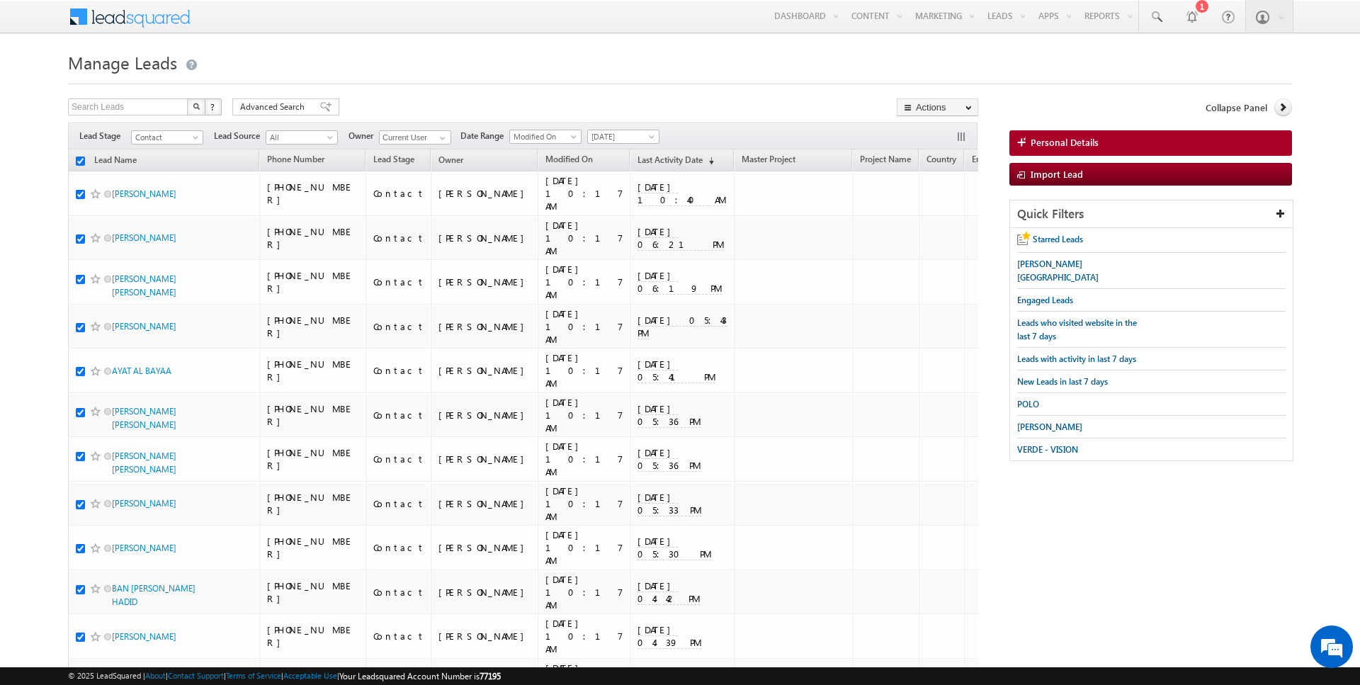
checkbox input "true"
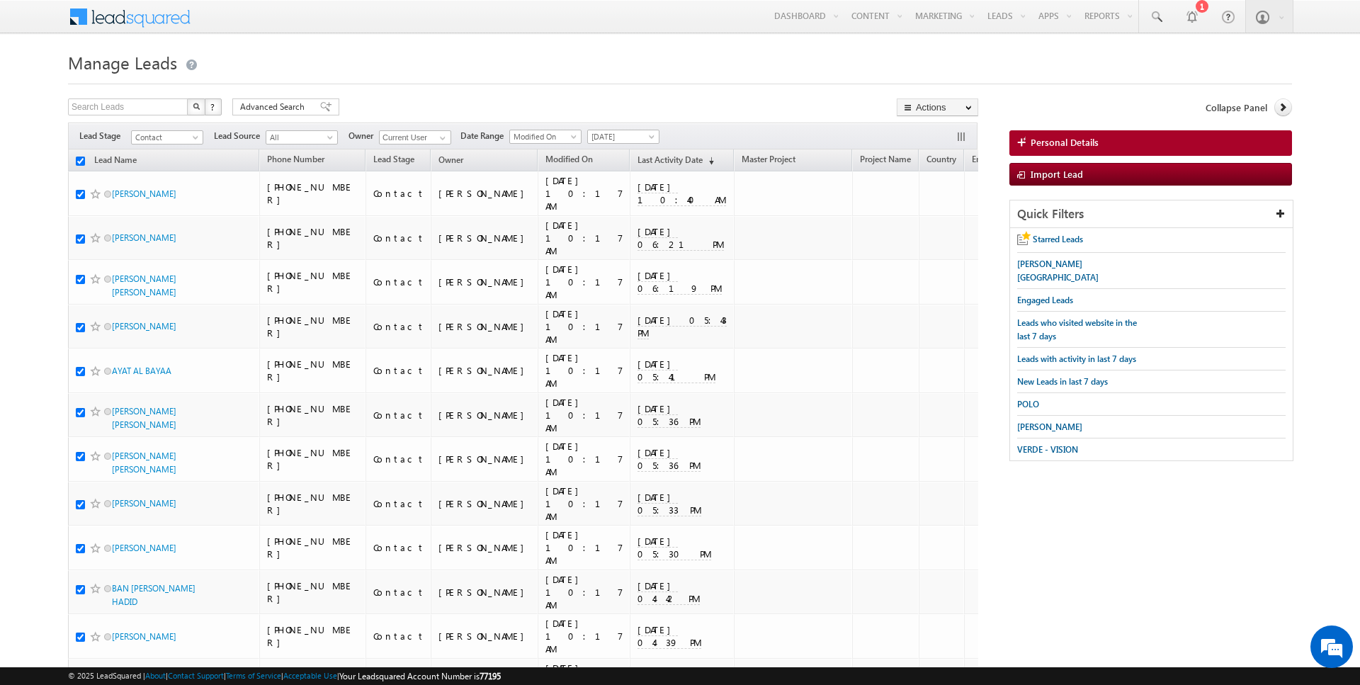
checkbox input "true"
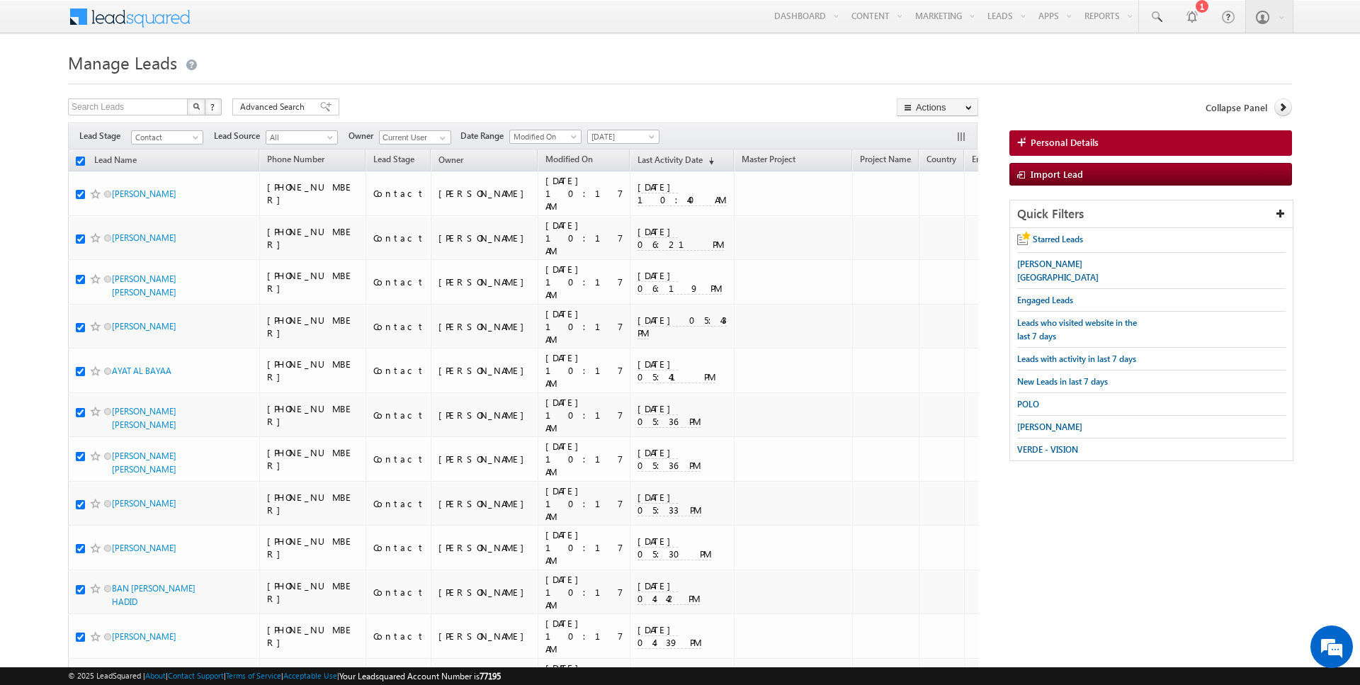
checkbox input "true"
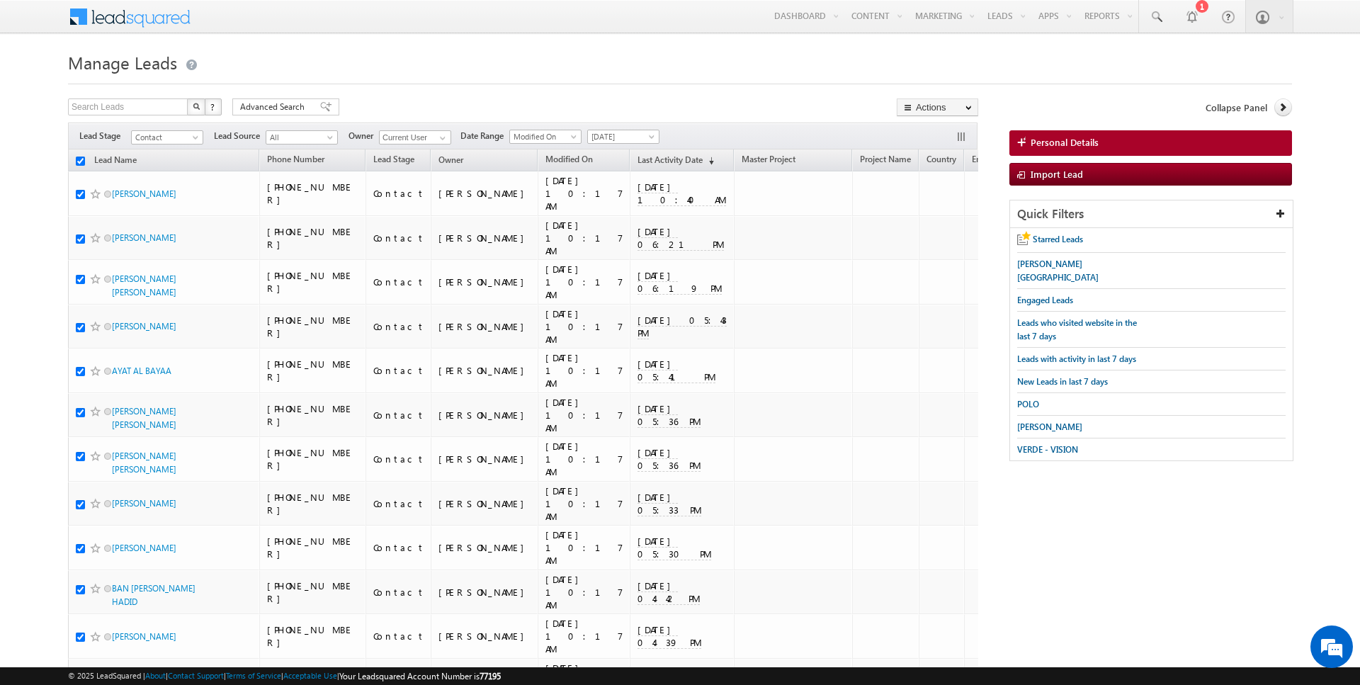
checkbox input "true"
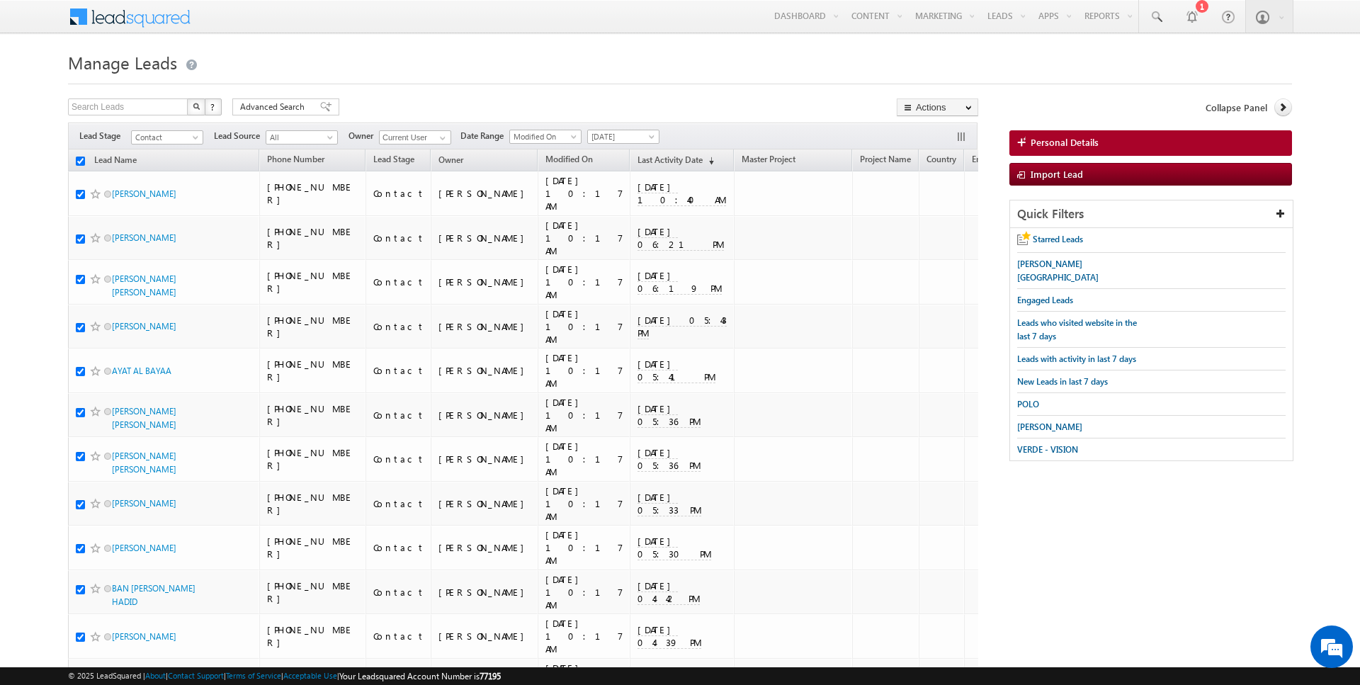
checkbox input "true"
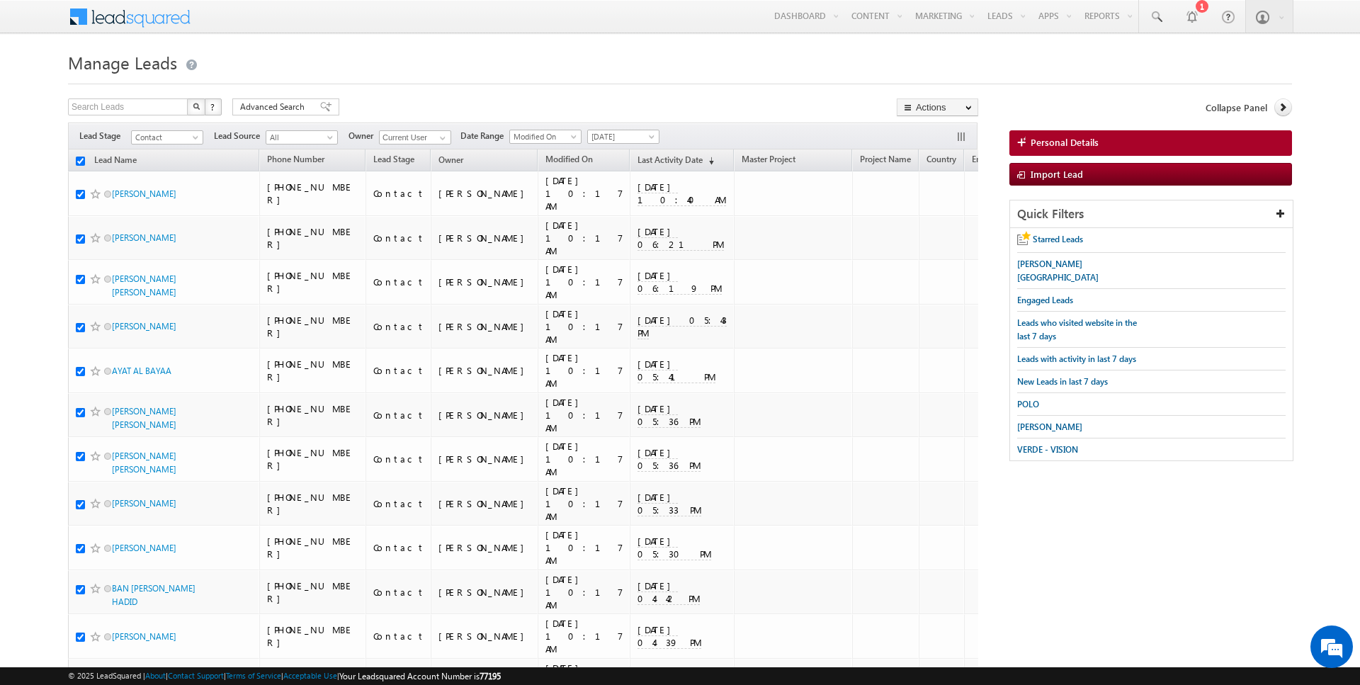
checkbox input "true"
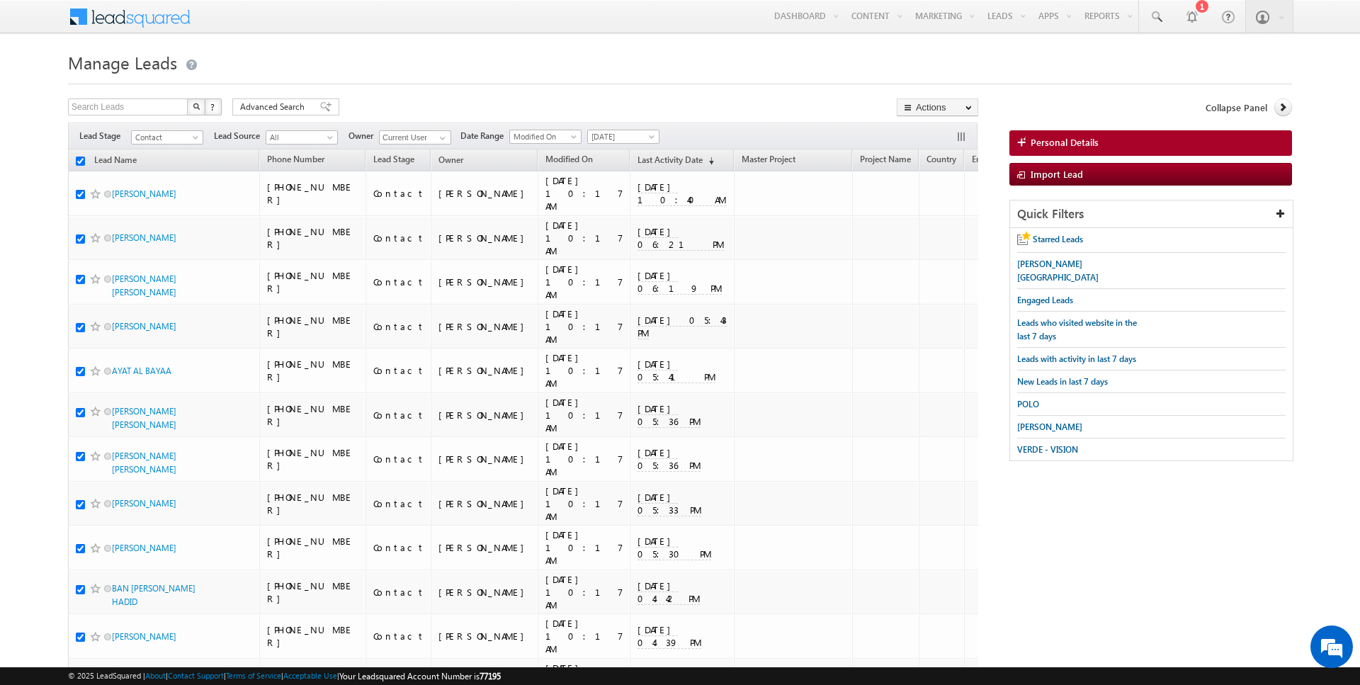
checkbox input "true"
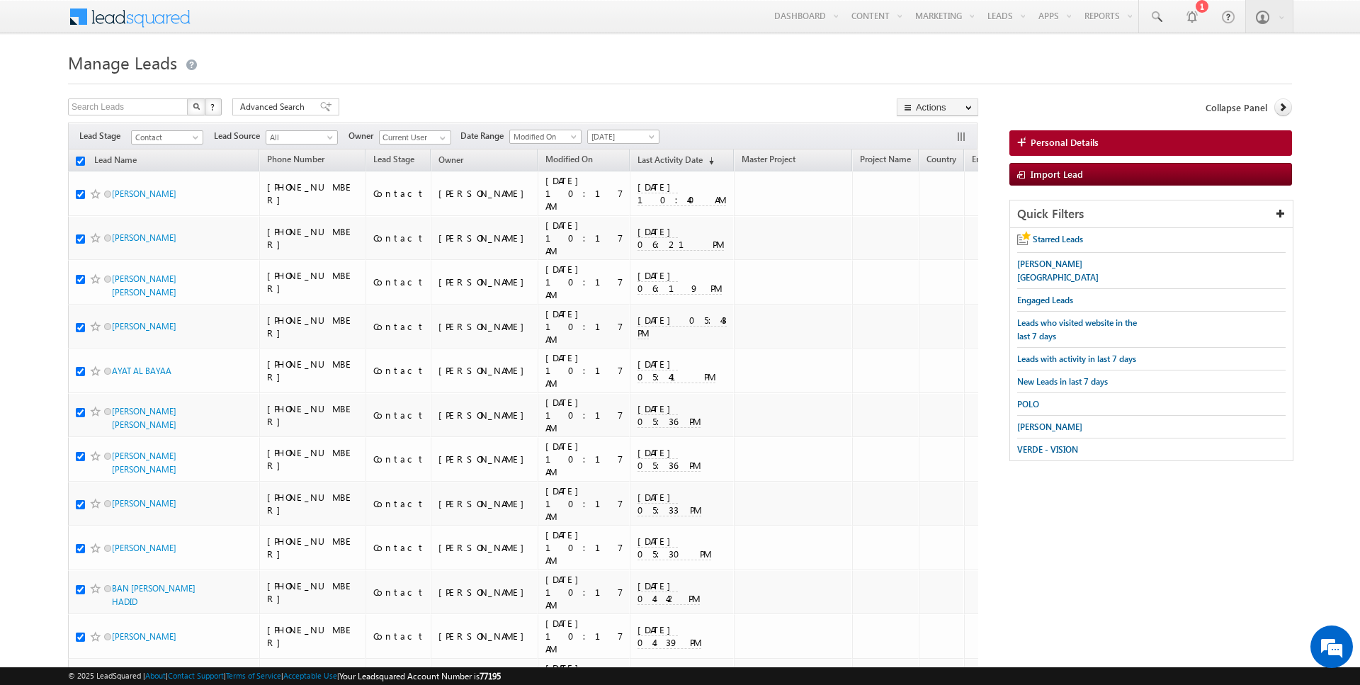
checkbox input "true"
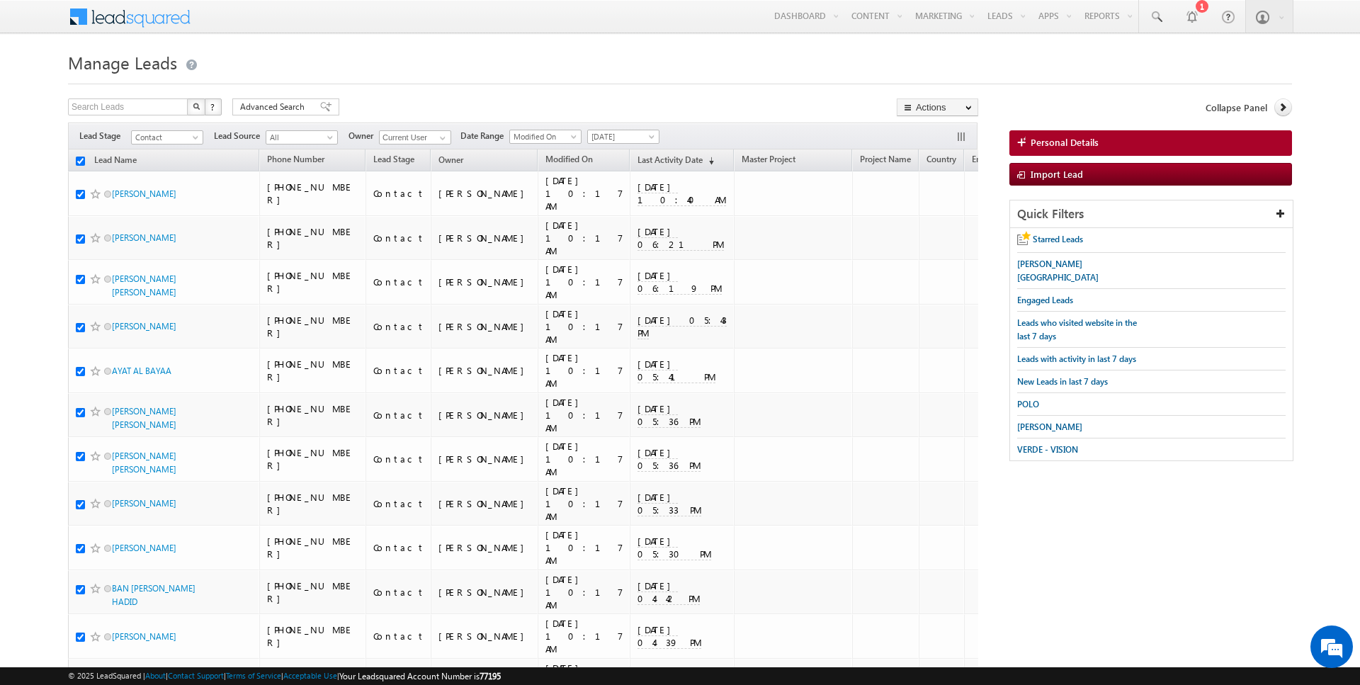
checkbox input "true"
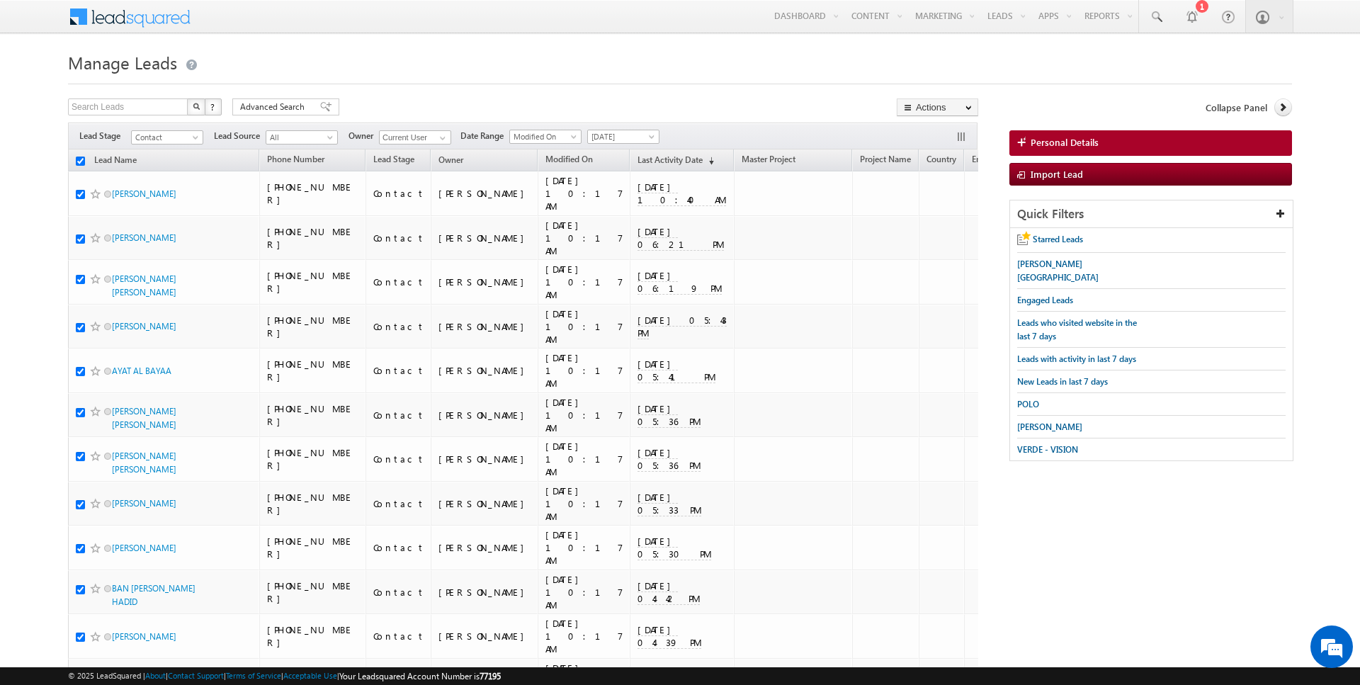
checkbox input "true"
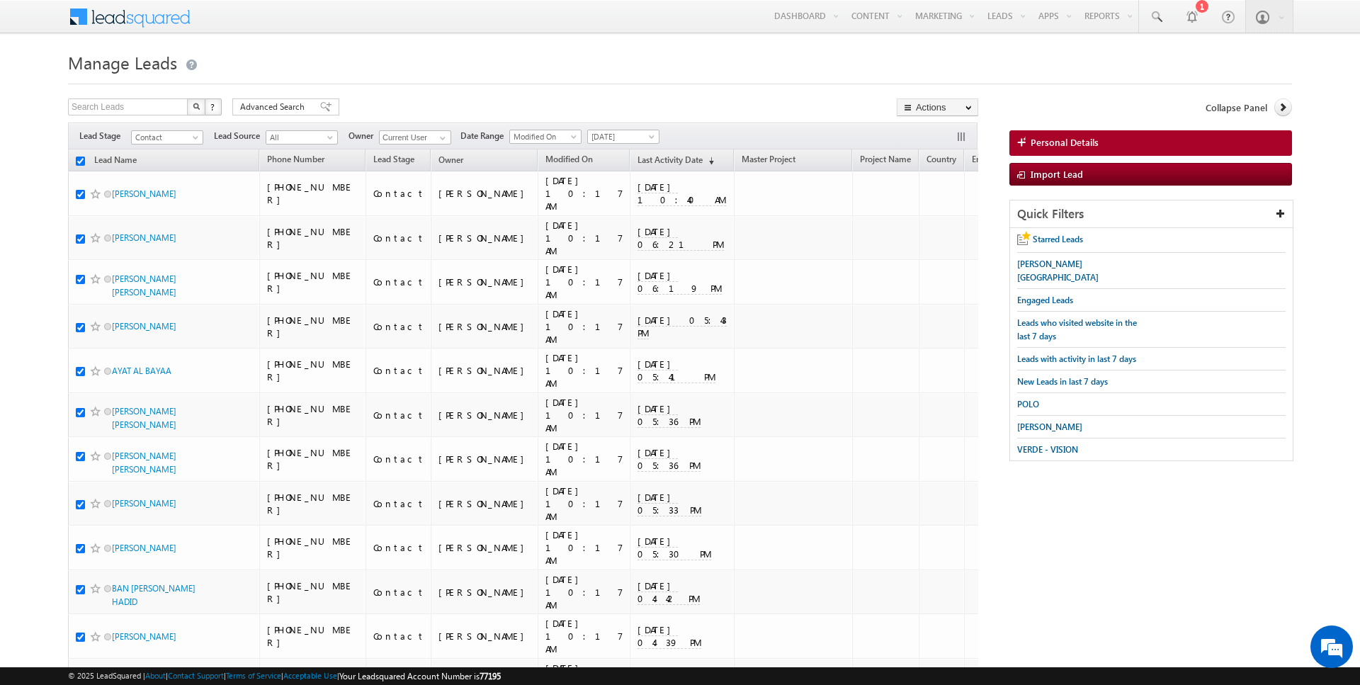
checkbox input "true"
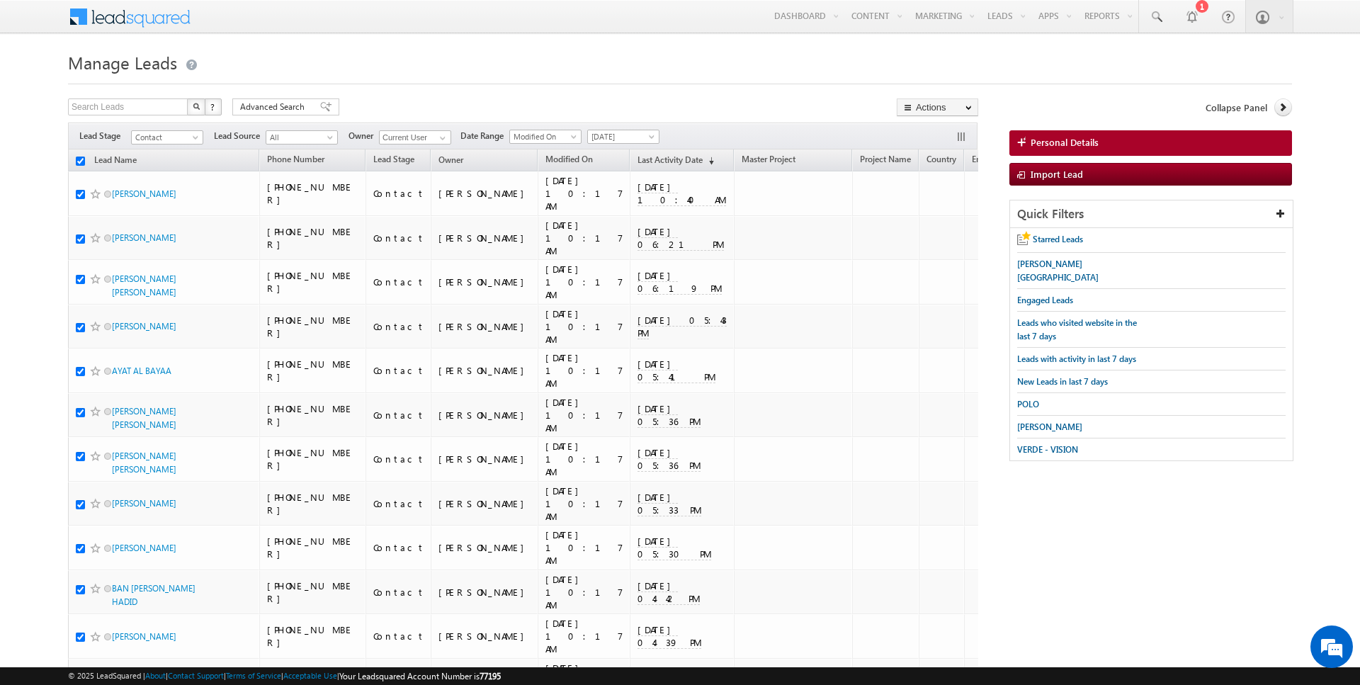
checkbox input "true"
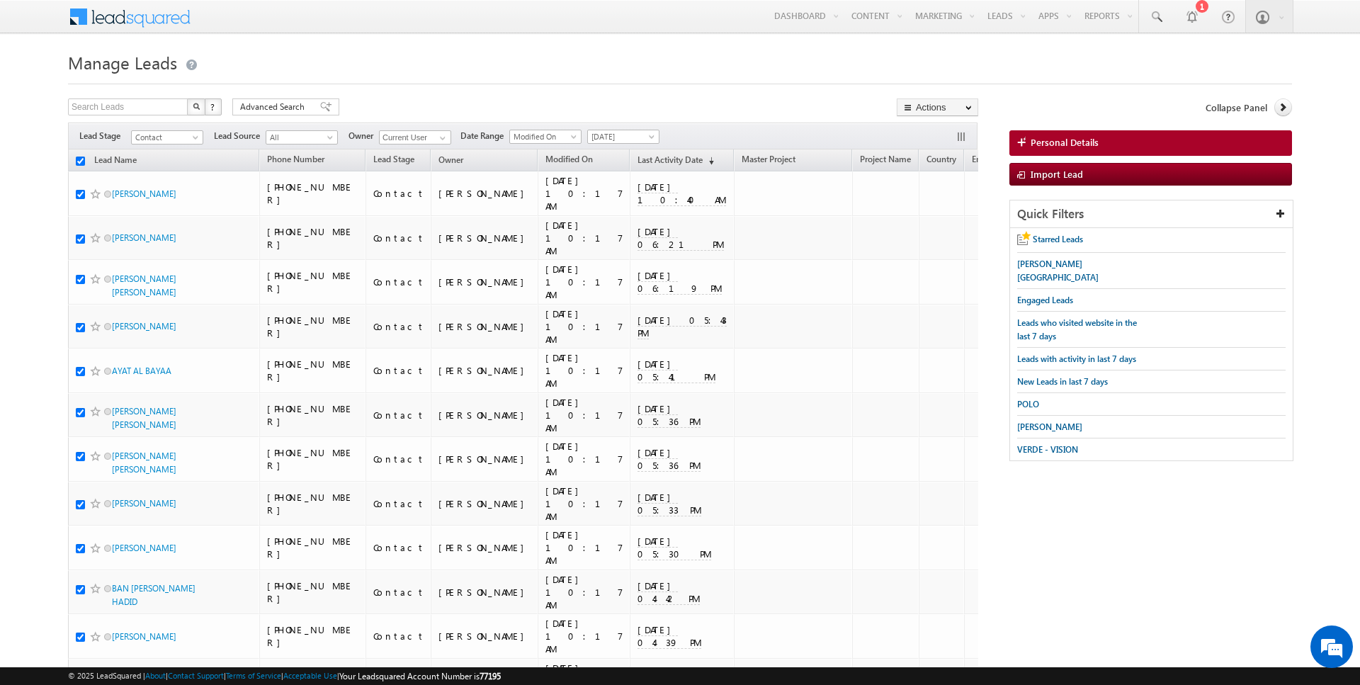
checkbox input "true"
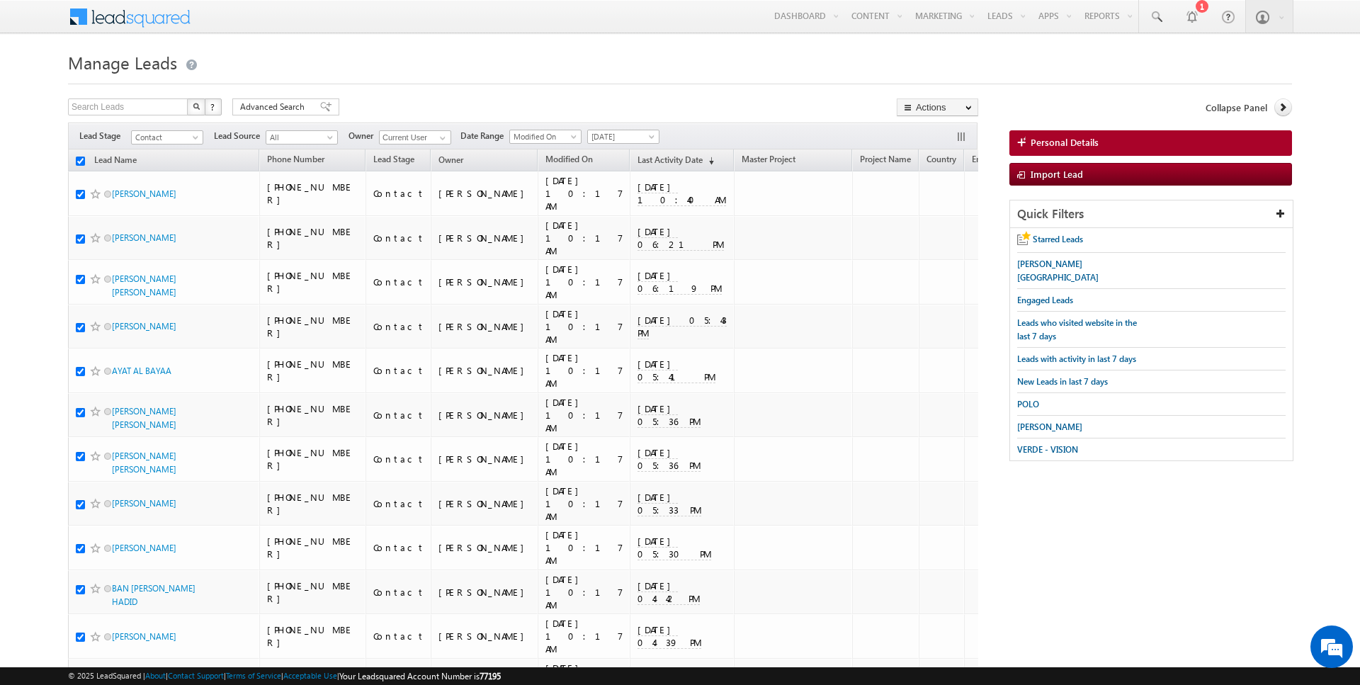
checkbox input "true"
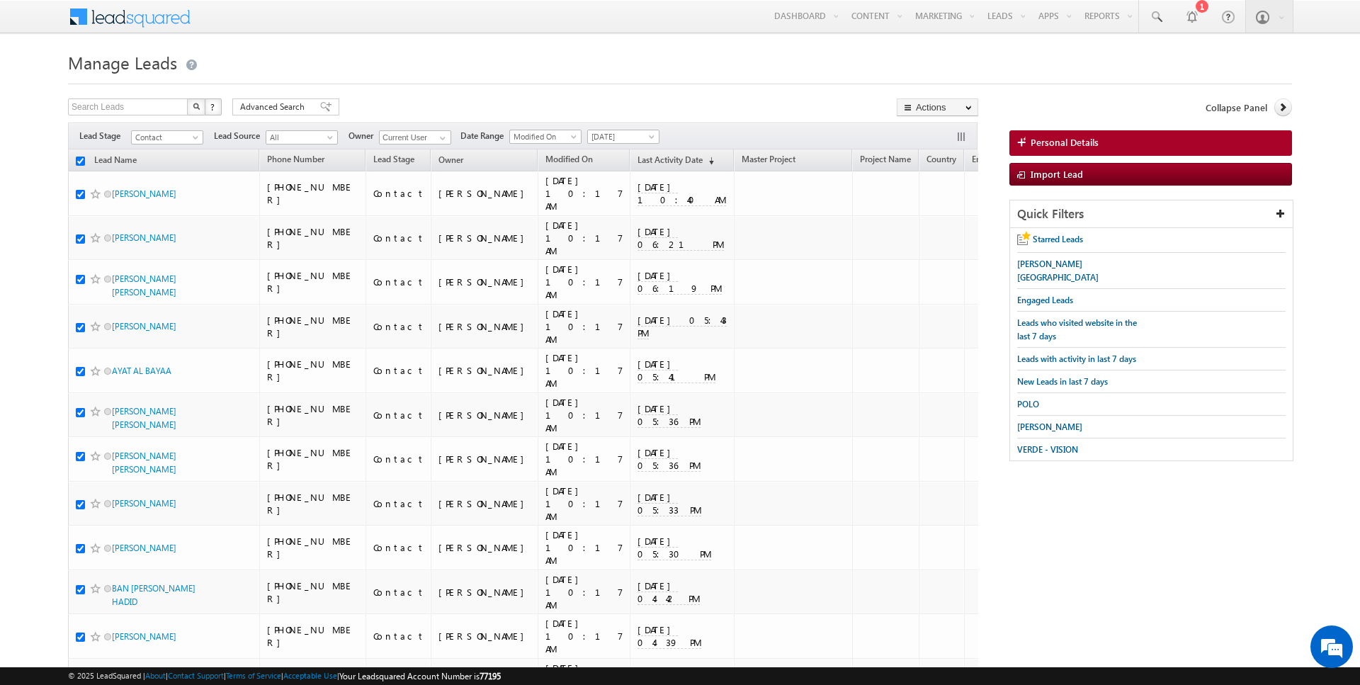
checkbox input "true"
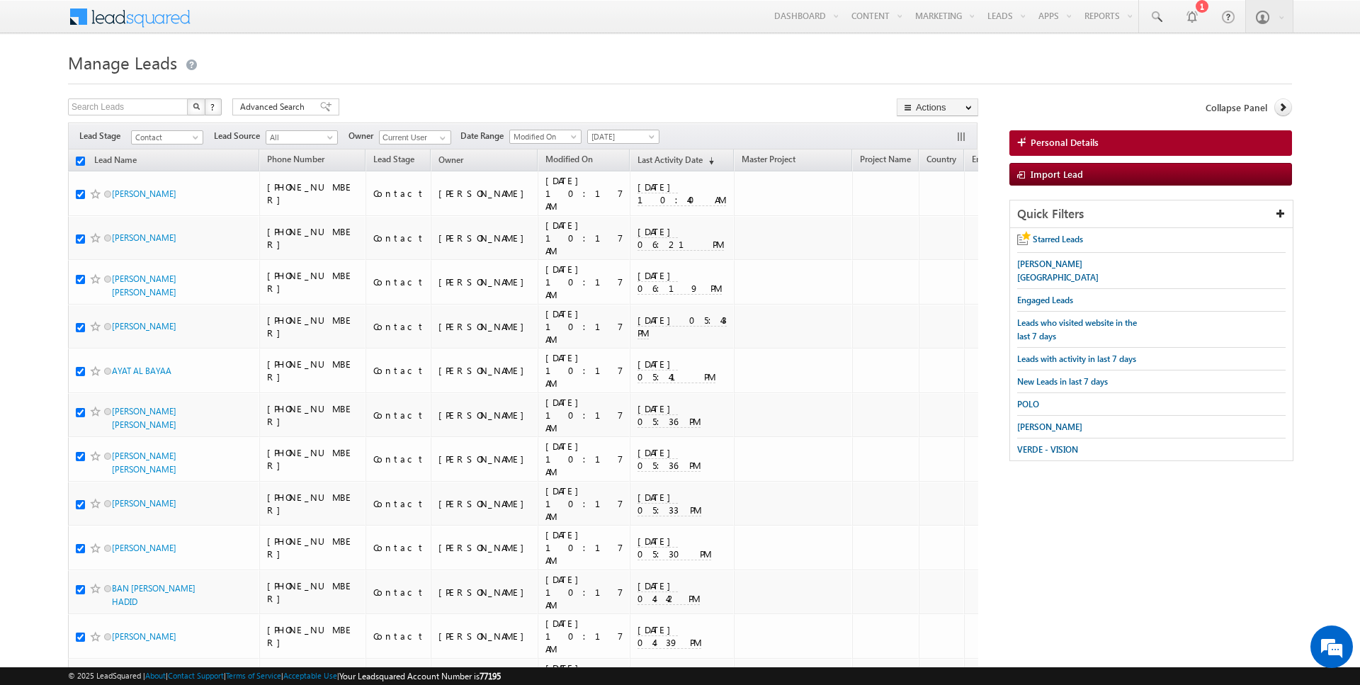
checkbox input "true"
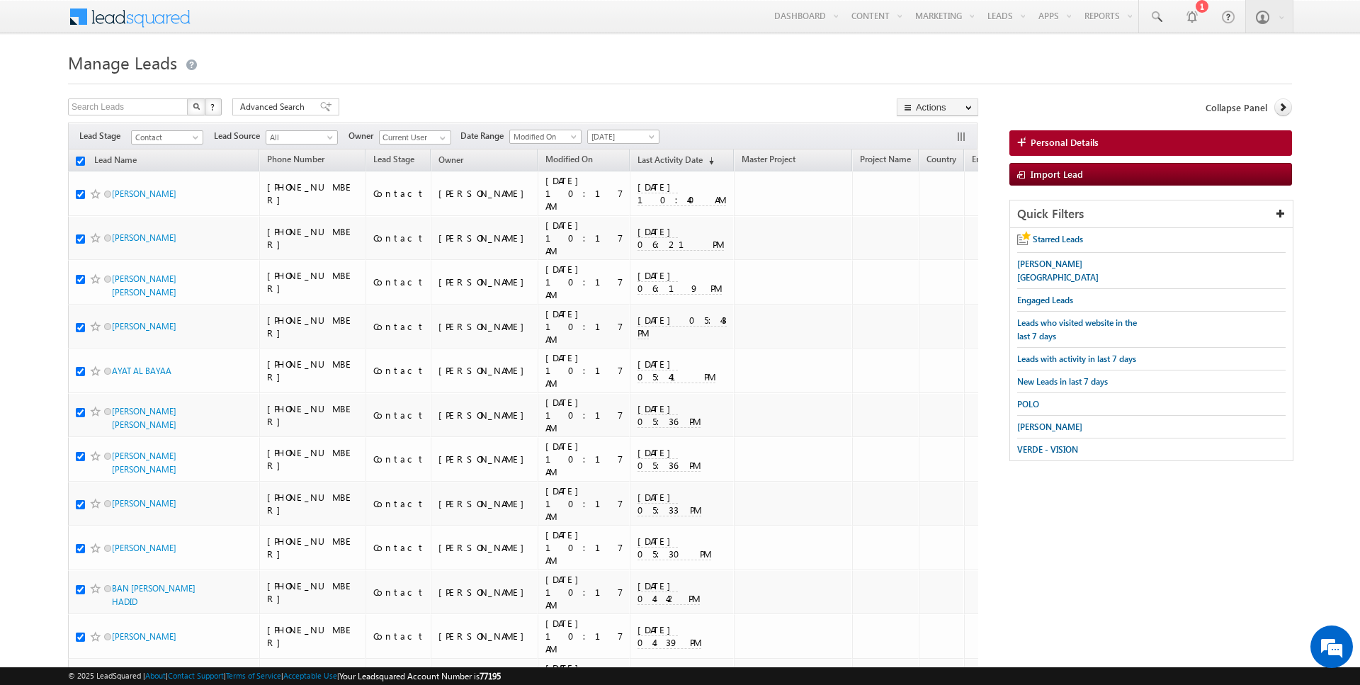
checkbox input "true"
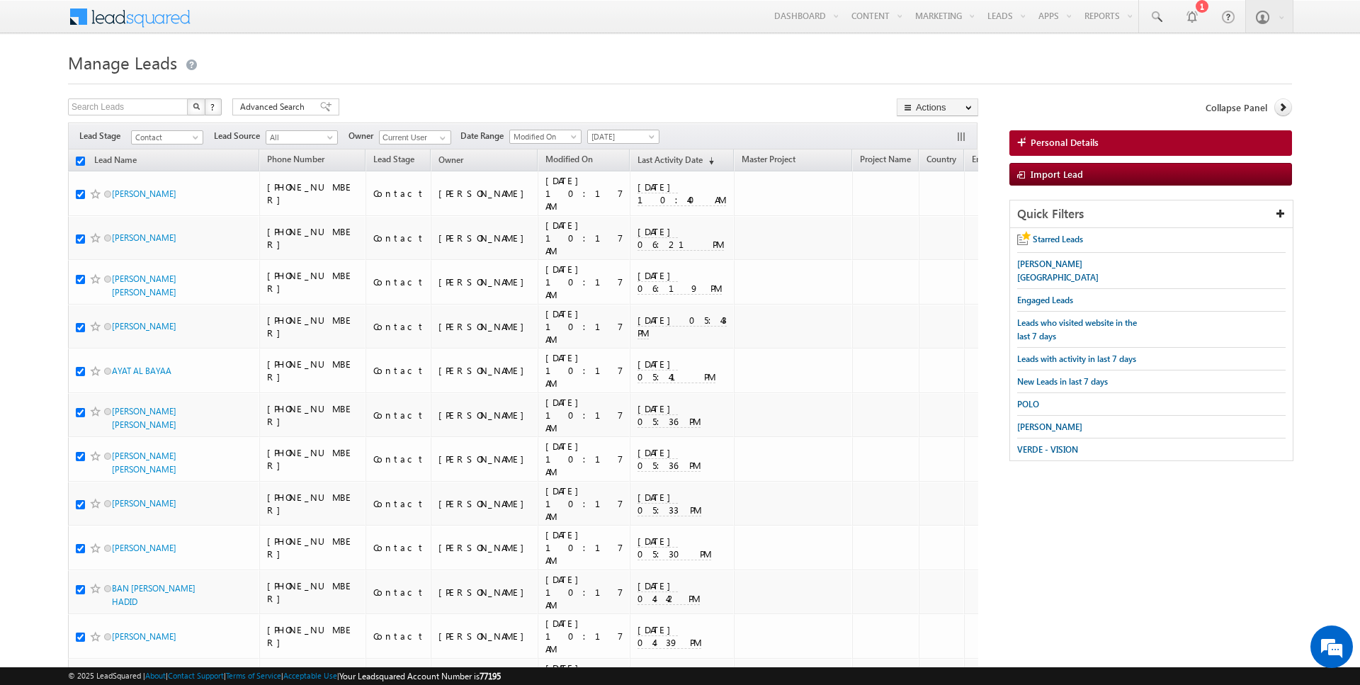
checkbox input "true"
click at [925, 237] on link "Change Owner" at bounding box center [937, 229] width 80 height 17
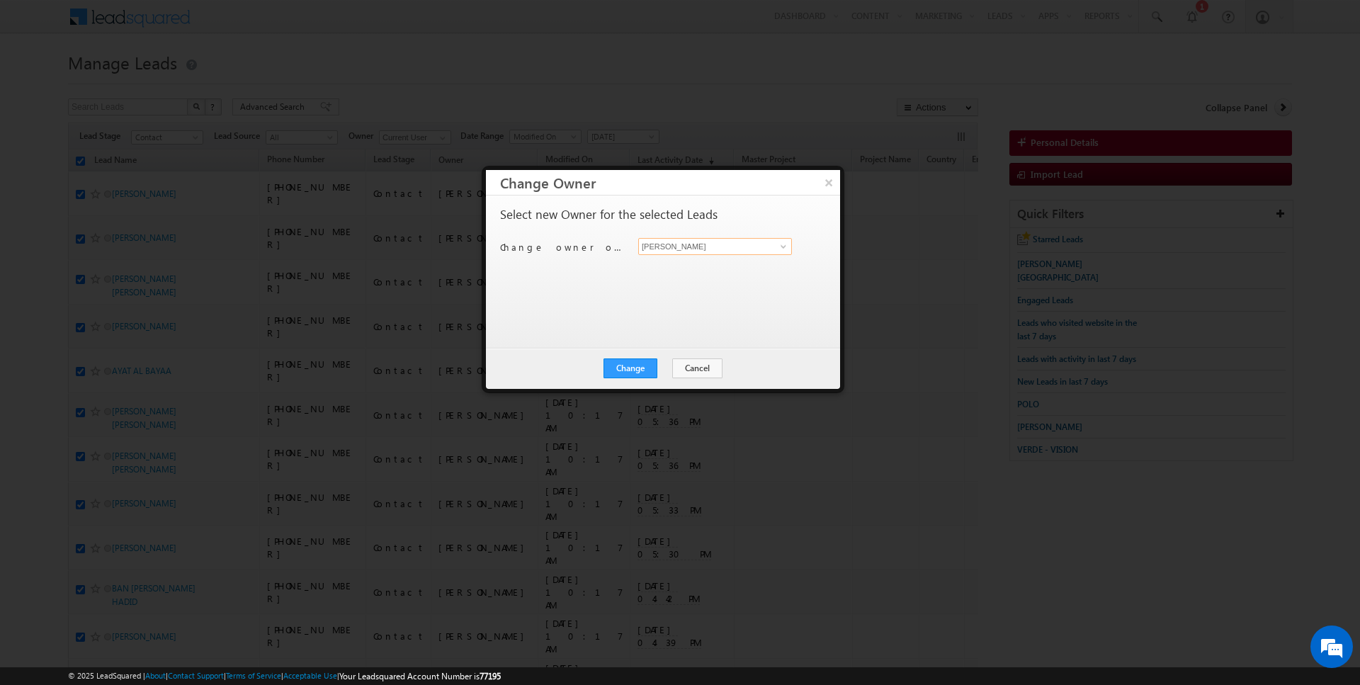
click at [675, 246] on input "[PERSON_NAME]" at bounding box center [715, 246] width 154 height 17
click at [634, 356] on div "Change Cancel Close" at bounding box center [663, 368] width 354 height 41
click at [646, 362] on button "Change" at bounding box center [630, 368] width 54 height 20
click at [664, 368] on button "Close" at bounding box center [664, 368] width 45 height 20
